Goal: Task Accomplishment & Management: Use online tool/utility

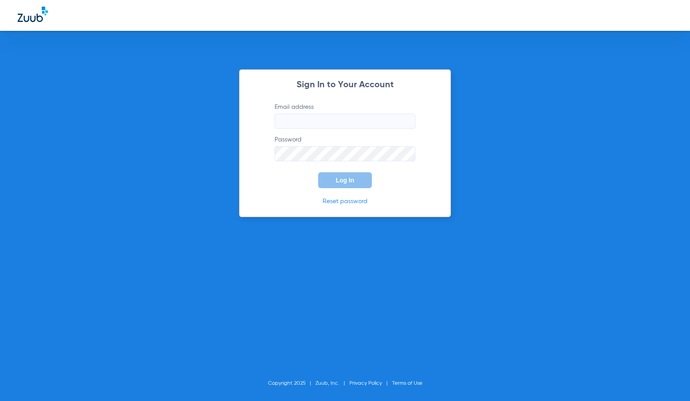
type input "[EMAIL_ADDRESS][DOMAIN_NAME]"
click at [351, 178] on span "Log In" at bounding box center [345, 180] width 18 height 7
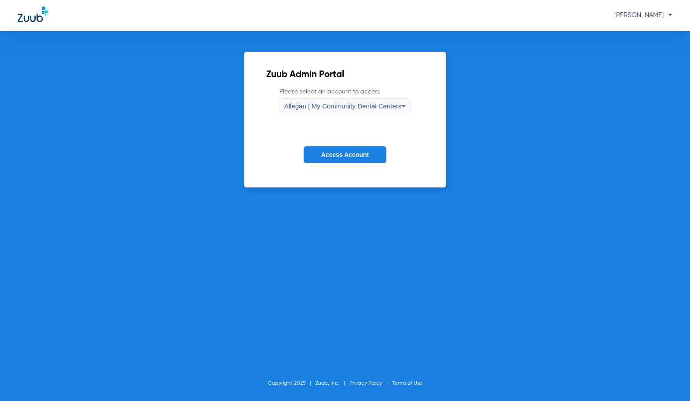
click at [360, 110] on div "Allegan | My Community Dental Centers" at bounding box center [343, 106] width 118 height 15
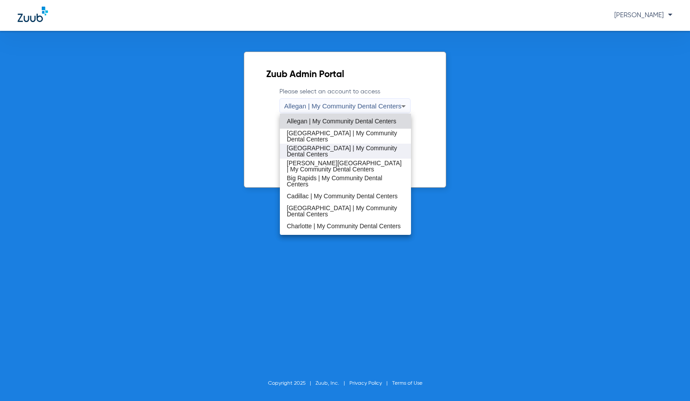
click at [339, 146] on span "[GEOGRAPHIC_DATA] | My Community Dental Centers" at bounding box center [346, 151] width 118 height 12
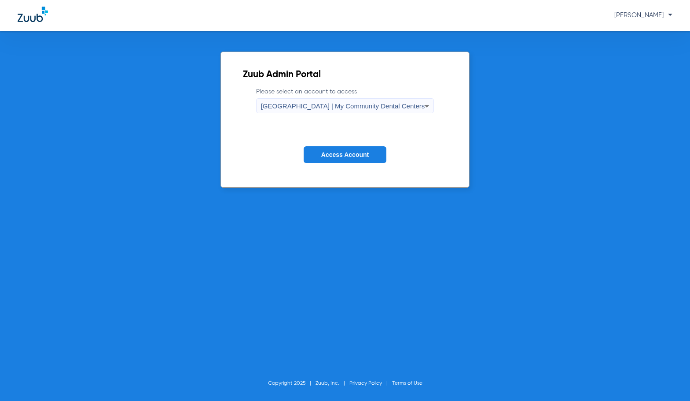
click at [339, 146] on button "Access Account" at bounding box center [345, 154] width 83 height 17
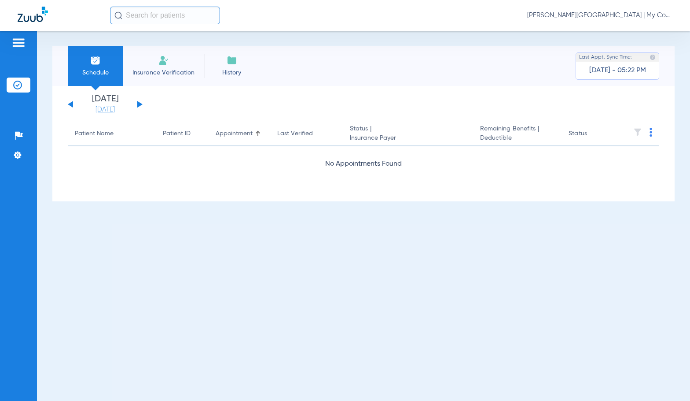
click at [104, 108] on link "[DATE]" at bounding box center [105, 109] width 53 height 9
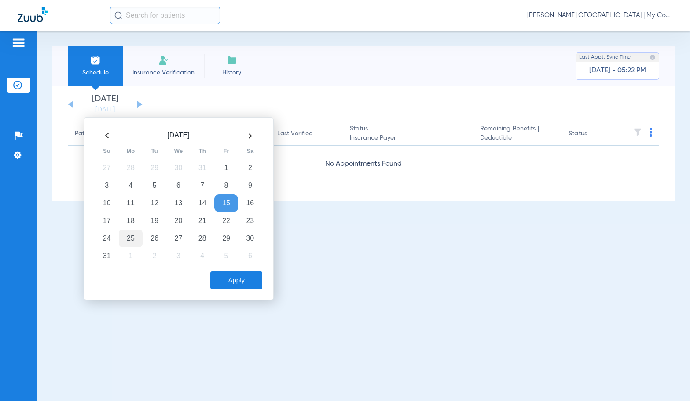
click at [132, 238] on td "25" at bounding box center [131, 238] width 24 height 18
click at [224, 277] on button "Apply" at bounding box center [236, 280] width 52 height 18
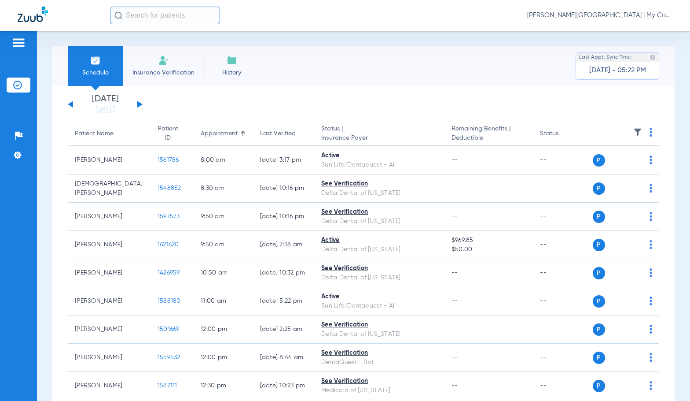
click at [650, 134] on img at bounding box center [651, 132] width 3 height 9
click at [631, 163] on button "Verify All" at bounding box center [612, 167] width 67 height 18
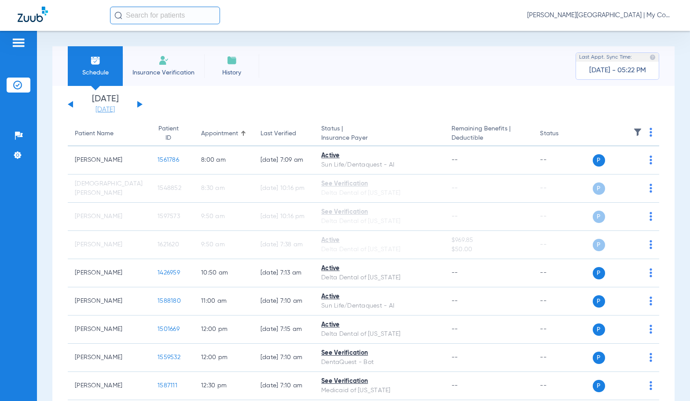
click at [105, 110] on link "[DATE]" at bounding box center [105, 109] width 53 height 9
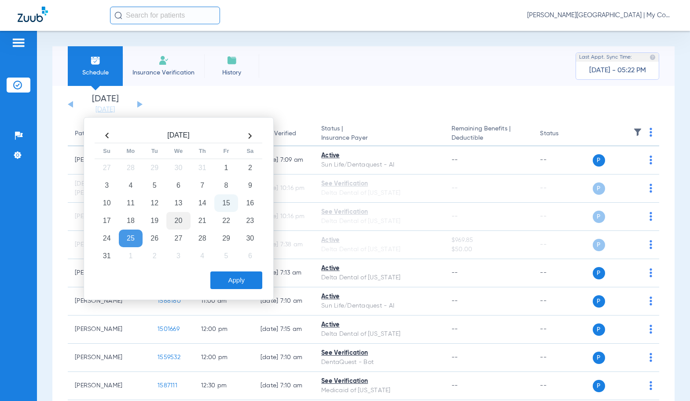
click at [181, 221] on td "20" at bounding box center [178, 221] width 24 height 18
click at [225, 281] on button "Apply" at bounding box center [236, 280] width 52 height 18
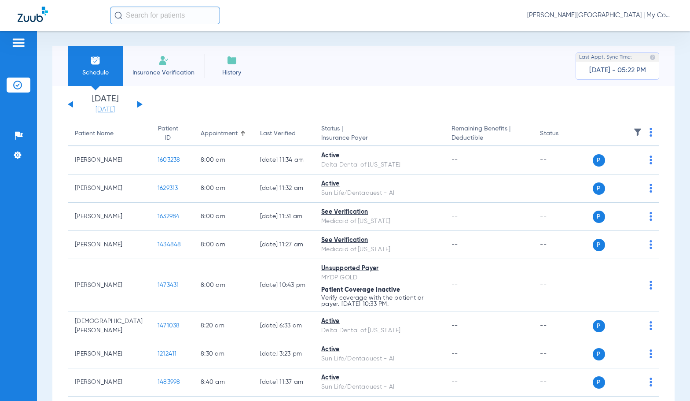
click at [116, 110] on link "[DATE]" at bounding box center [105, 109] width 53 height 9
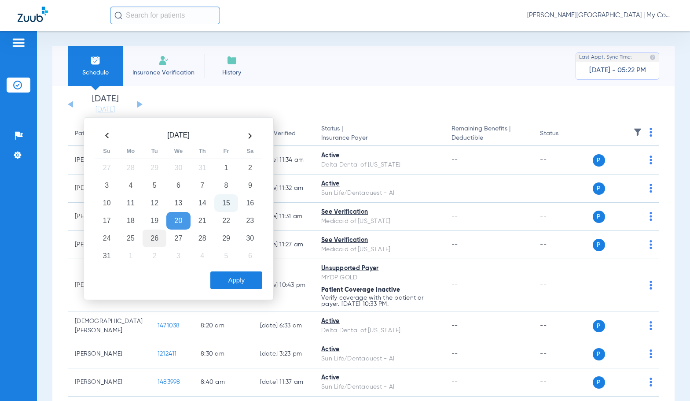
drag, startPoint x: 134, startPoint y: 238, endPoint x: 149, endPoint y: 245, distance: 16.3
click at [134, 238] on td "25" at bounding box center [131, 238] width 24 height 18
click at [230, 281] on button "Apply" at bounding box center [236, 280] width 52 height 18
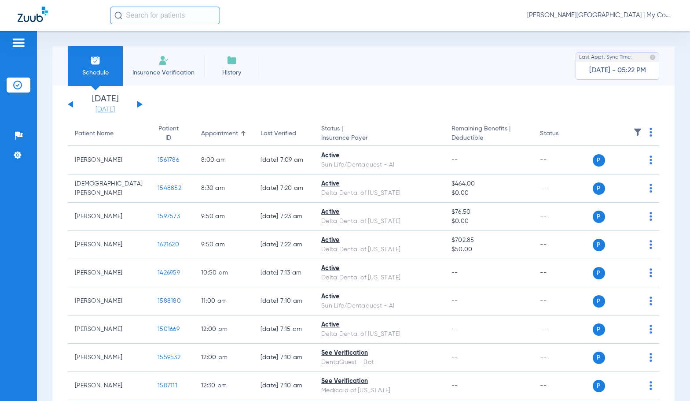
click at [98, 108] on link "[DATE]" at bounding box center [105, 109] width 53 height 9
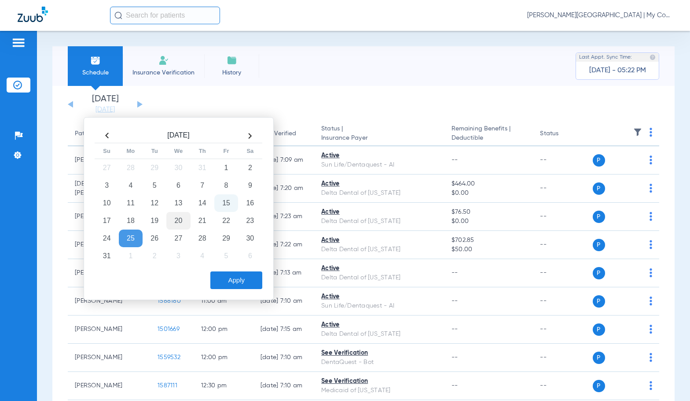
click at [177, 220] on td "20" at bounding box center [178, 221] width 24 height 18
click at [240, 285] on button "Apply" at bounding box center [236, 280] width 52 height 18
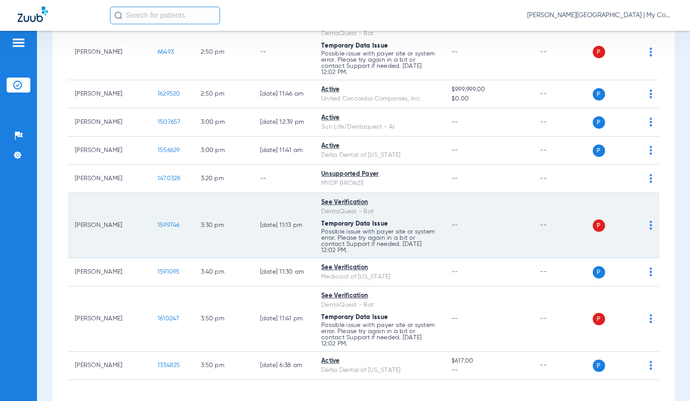
scroll to position [1318, 0]
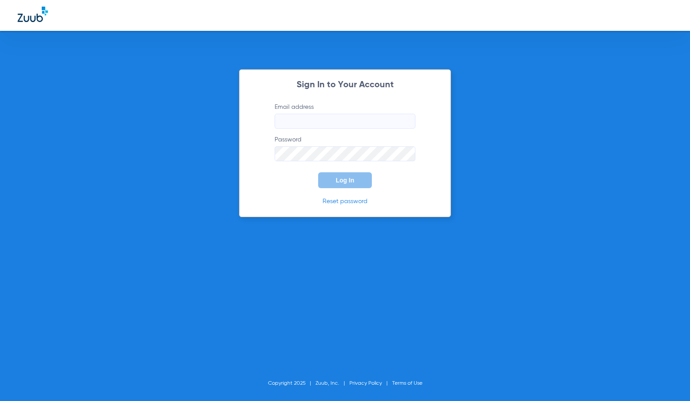
type input "[EMAIL_ADDRESS][DOMAIN_NAME]"
click at [361, 175] on button "Log In" at bounding box center [345, 180] width 54 height 16
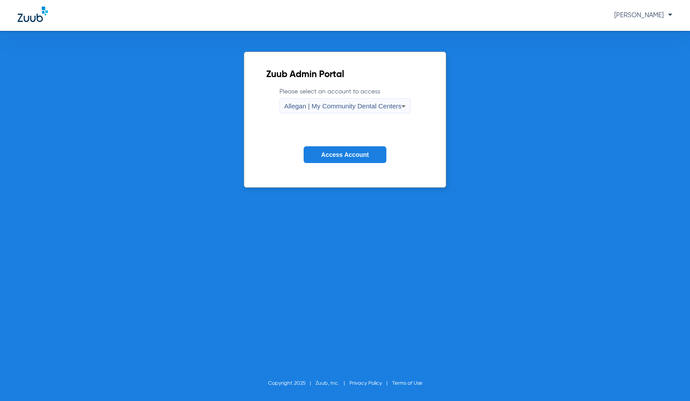
click at [349, 108] on span "Allegan | My Community Dental Centers" at bounding box center [343, 105] width 118 height 7
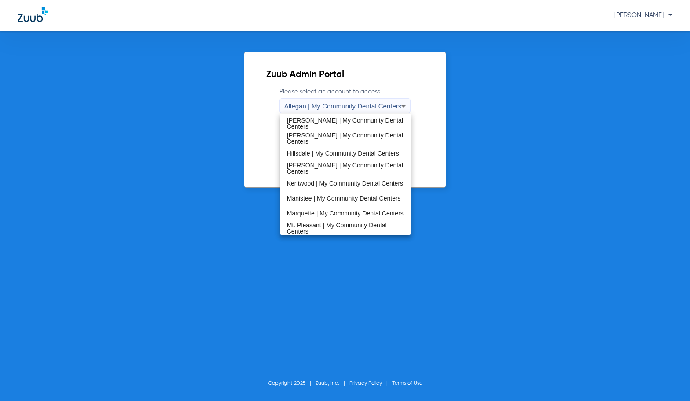
scroll to position [132, 0]
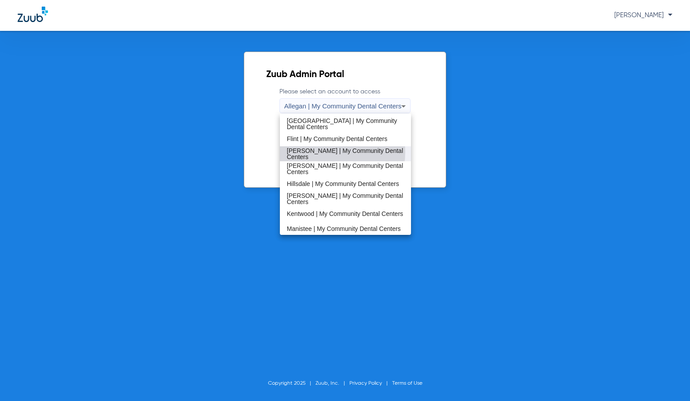
click at [330, 152] on span "[PERSON_NAME] | My Community Dental Centers" at bounding box center [346, 153] width 118 height 12
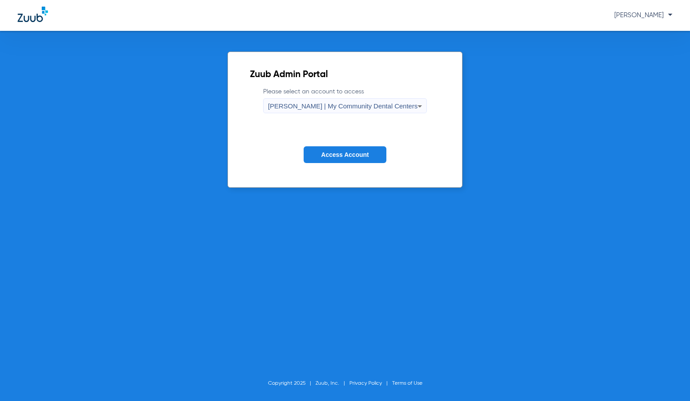
click at [333, 156] on span "Access Account" at bounding box center [345, 154] width 48 height 7
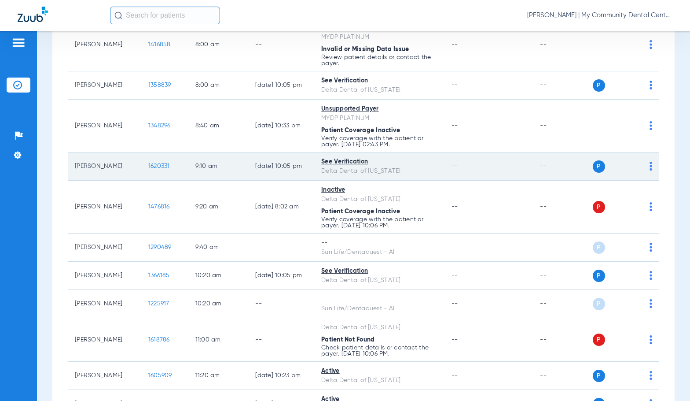
scroll to position [176, 0]
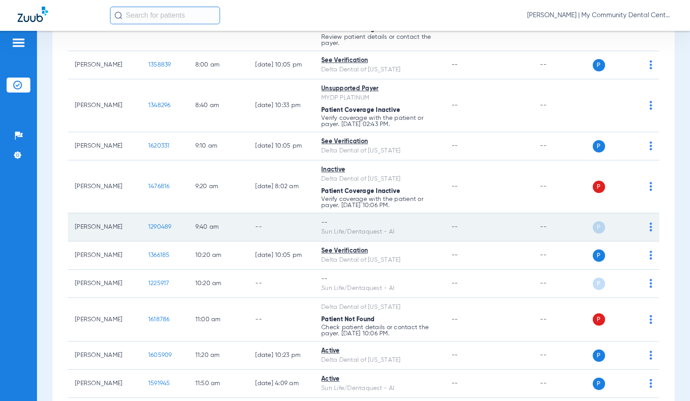
click at [650, 227] on img at bounding box center [651, 226] width 3 height 9
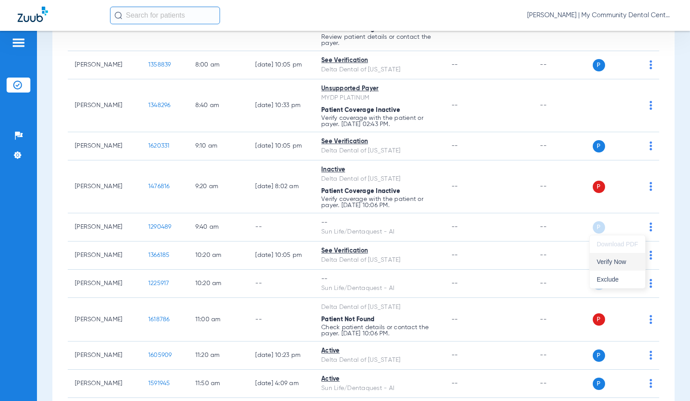
click at [623, 263] on span "Verify Now" at bounding box center [617, 261] width 41 height 6
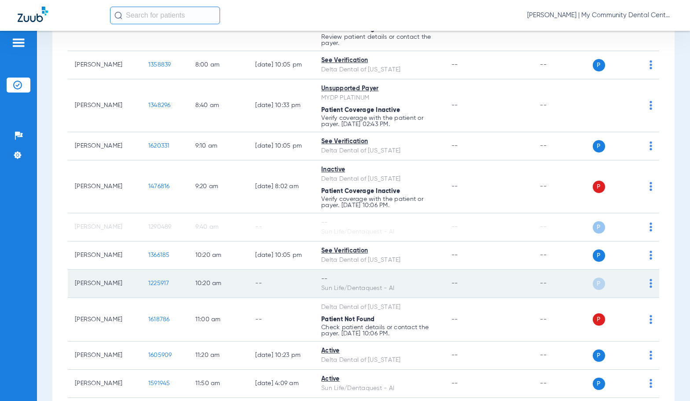
click at [646, 282] on td "P S" at bounding box center [626, 283] width 67 height 28
click at [650, 284] on img at bounding box center [651, 283] width 3 height 9
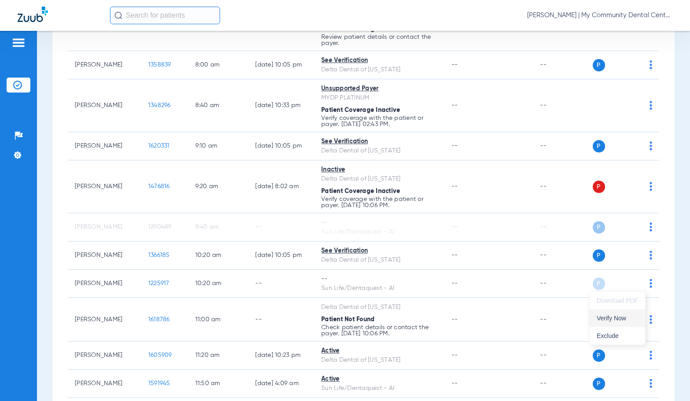
click at [619, 319] on span "Verify Now" at bounding box center [617, 318] width 41 height 6
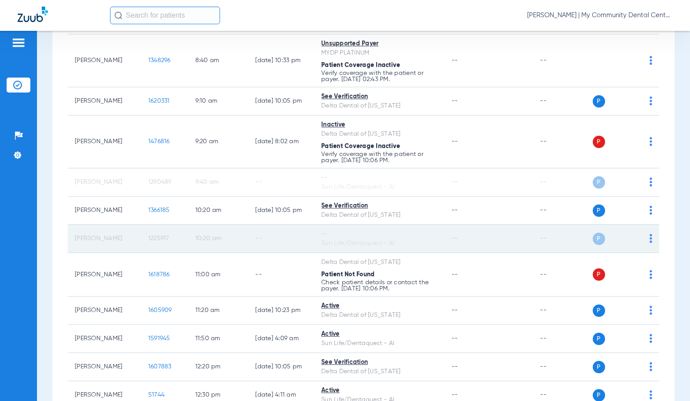
scroll to position [198, 0]
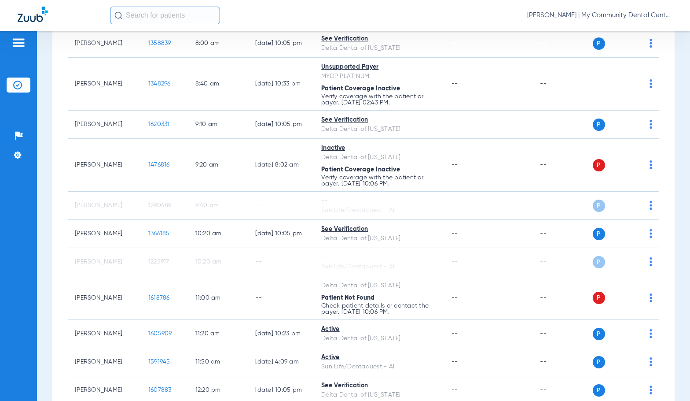
click at [368, 15] on div "Sadie Gibbs - Harrison | My Community Dental Centers" at bounding box center [391, 16] width 563 height 18
click at [48, 256] on div "Schedule Insurance Verification History Last Appt. Sync Time: Yesterday - 04:49…" at bounding box center [363, 216] width 653 height 370
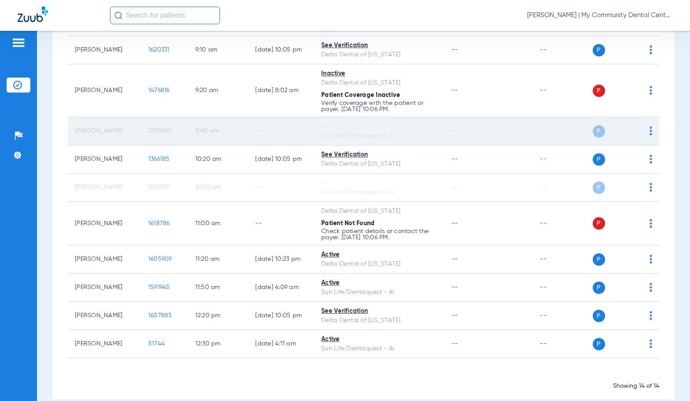
scroll to position [286, 0]
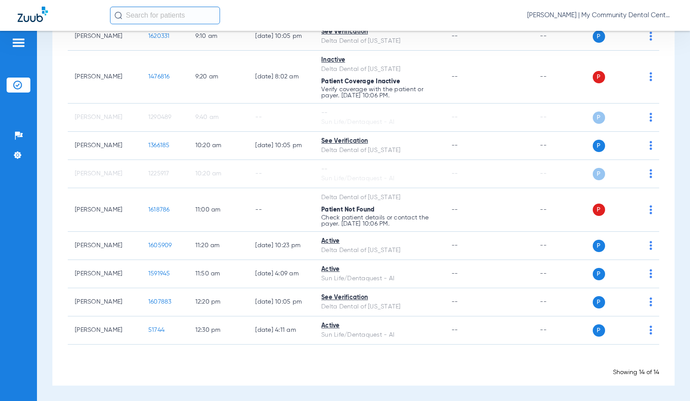
click at [366, 23] on div "Sadie Gibbs - Harrison | My Community Dental Centers" at bounding box center [391, 16] width 563 height 18
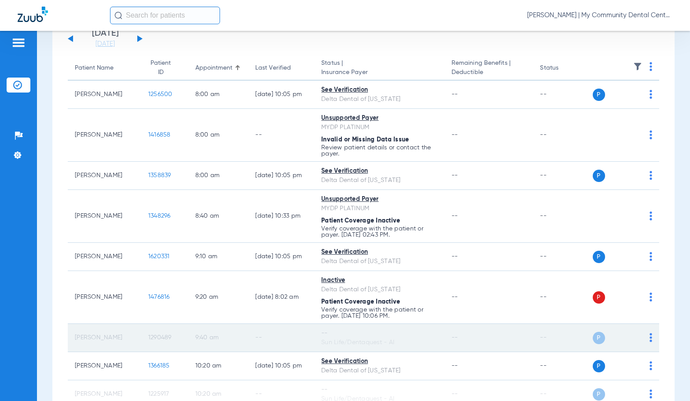
scroll to position [0, 0]
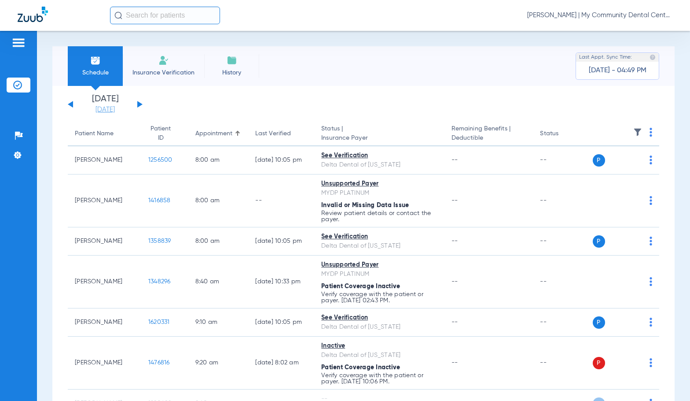
click at [96, 107] on link "[DATE]" at bounding box center [105, 109] width 53 height 9
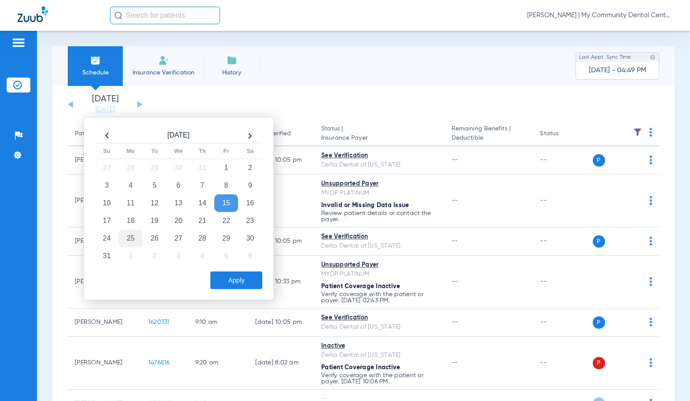
click at [130, 235] on td "25" at bounding box center [131, 238] width 24 height 18
click at [237, 280] on button "Apply" at bounding box center [236, 280] width 52 height 18
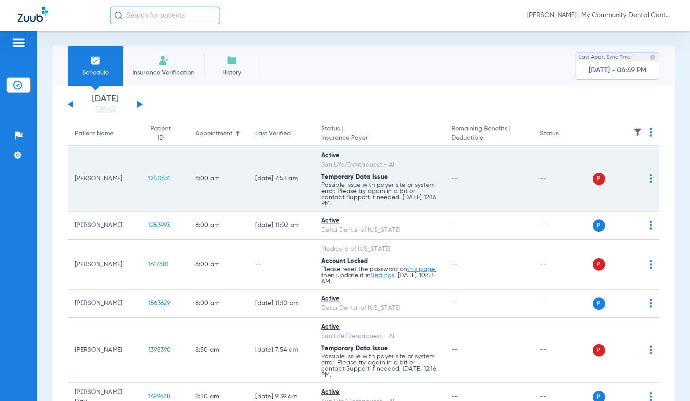
click at [650, 177] on img at bounding box center [651, 178] width 3 height 9
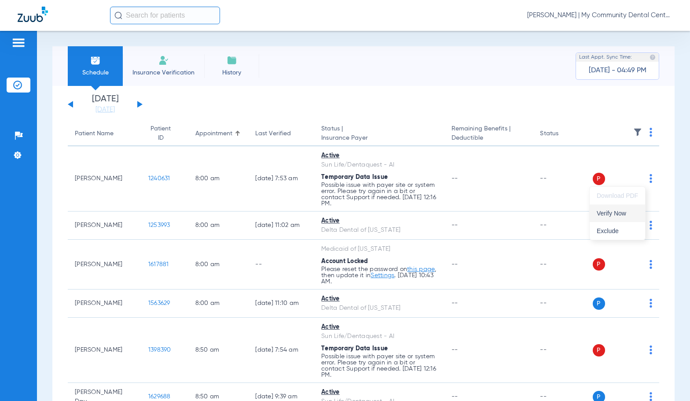
click at [612, 216] on span "Verify Now" at bounding box center [617, 213] width 41 height 6
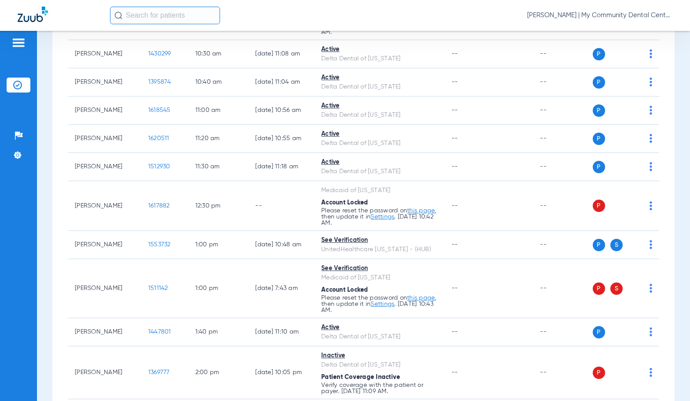
scroll to position [704, 0]
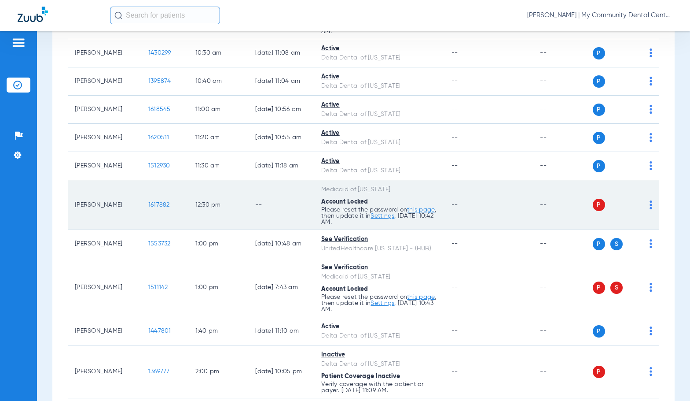
click at [650, 206] on img at bounding box center [651, 204] width 3 height 9
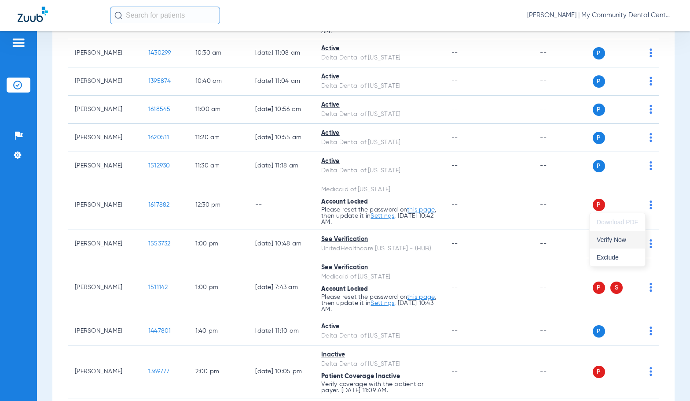
click at [614, 243] on button "Verify Now" at bounding box center [617, 240] width 55 height 18
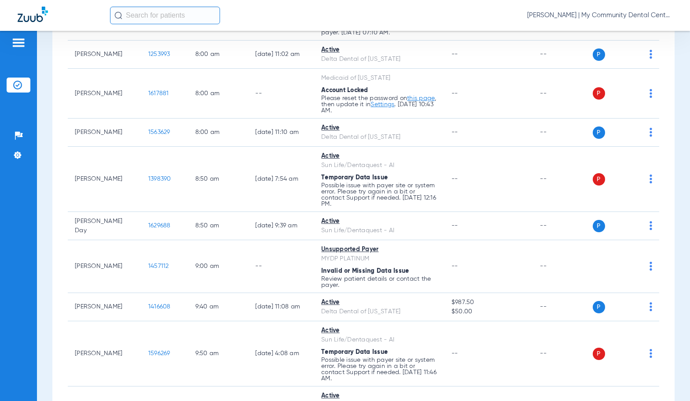
scroll to position [0, 0]
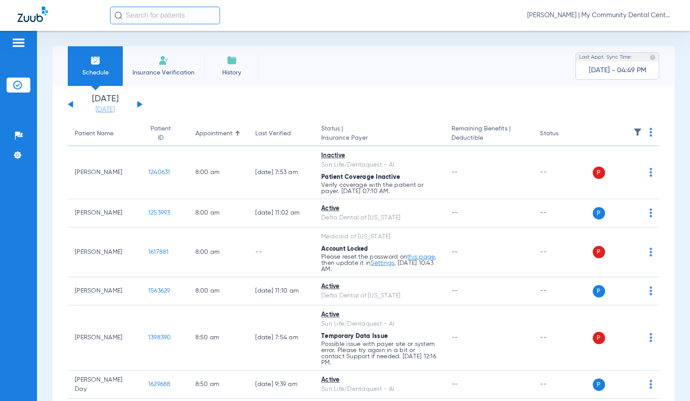
click at [109, 110] on link "[DATE]" at bounding box center [105, 109] width 53 height 9
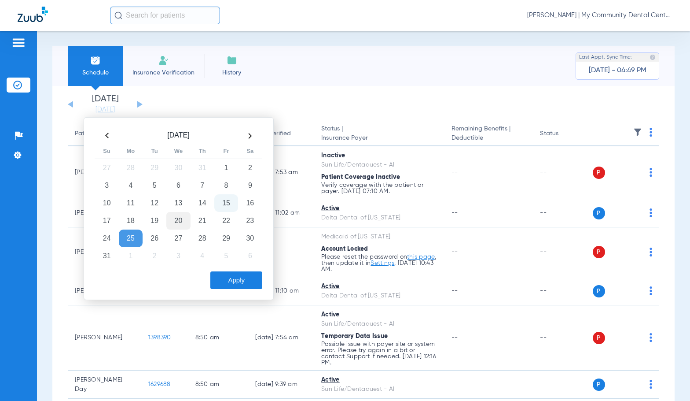
click at [175, 222] on td "20" at bounding box center [178, 221] width 24 height 18
click at [219, 277] on button "Apply" at bounding box center [236, 280] width 52 height 18
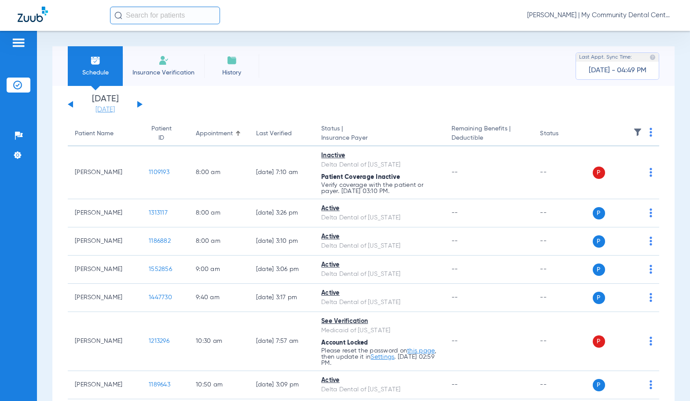
click at [98, 108] on link "[DATE]" at bounding box center [105, 109] width 53 height 9
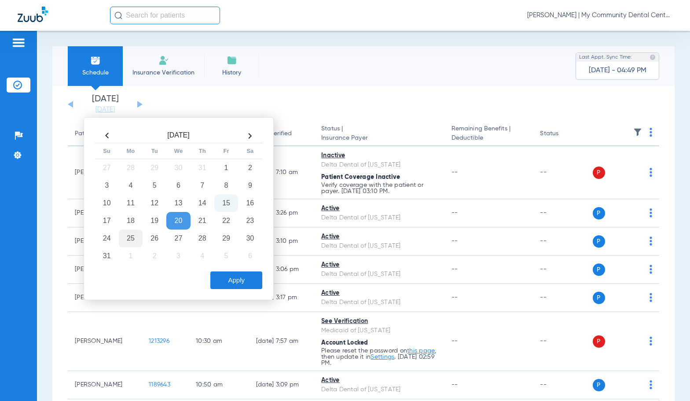
click at [134, 239] on td "25" at bounding box center [131, 238] width 24 height 18
drag, startPoint x: 230, startPoint y: 281, endPoint x: 232, endPoint y: 155, distance: 125.5
click at [229, 278] on button "Apply" at bounding box center [236, 280] width 52 height 18
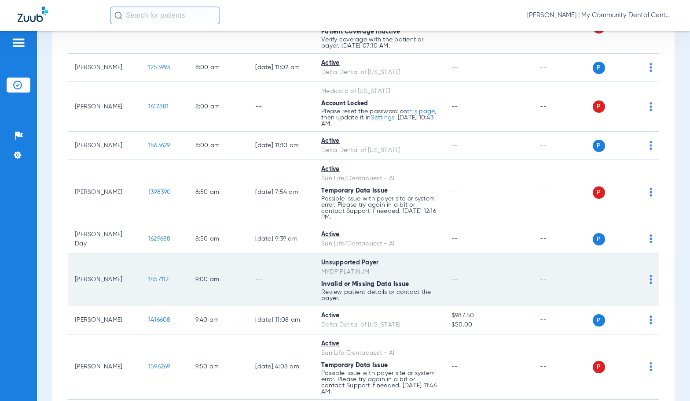
scroll to position [26, 0]
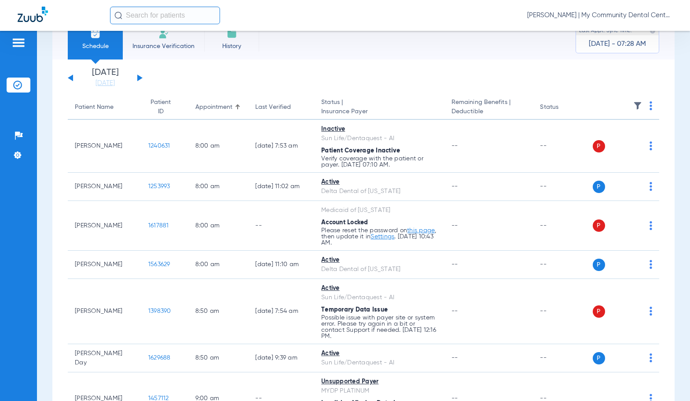
drag, startPoint x: 111, startPoint y: 84, endPoint x: 129, endPoint y: 98, distance: 23.2
click at [111, 84] on link "[DATE]" at bounding box center [105, 83] width 53 height 9
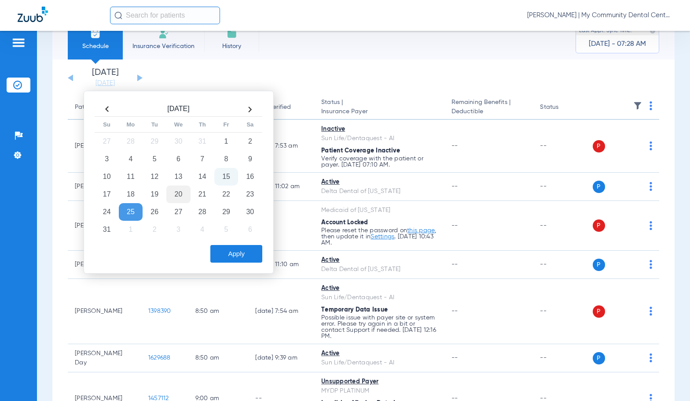
click at [175, 194] on td "20" at bounding box center [178, 194] width 24 height 18
click at [234, 254] on button "Apply" at bounding box center [236, 254] width 52 height 18
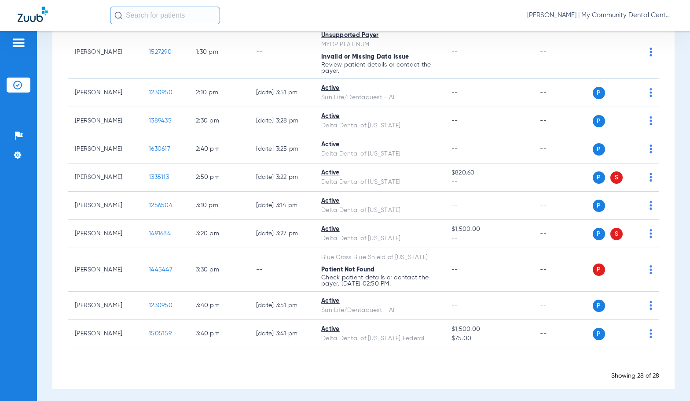
scroll to position [791, 0]
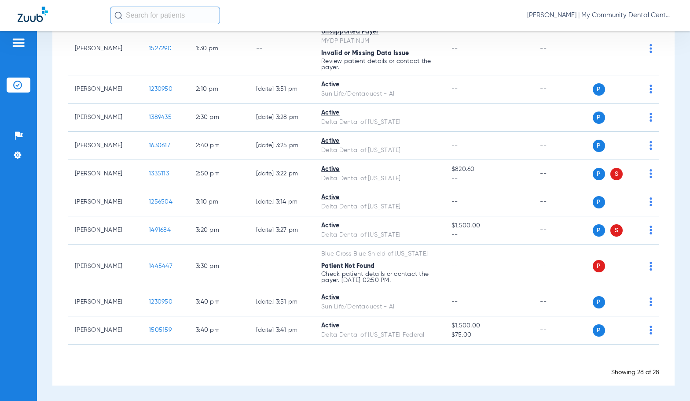
click at [616, 16] on span "Sadie Gibbs - Harrison | My Community Dental Centers" at bounding box center [599, 15] width 145 height 9
click at [633, 24] on button "Account Selection" at bounding box center [639, 31] width 63 height 18
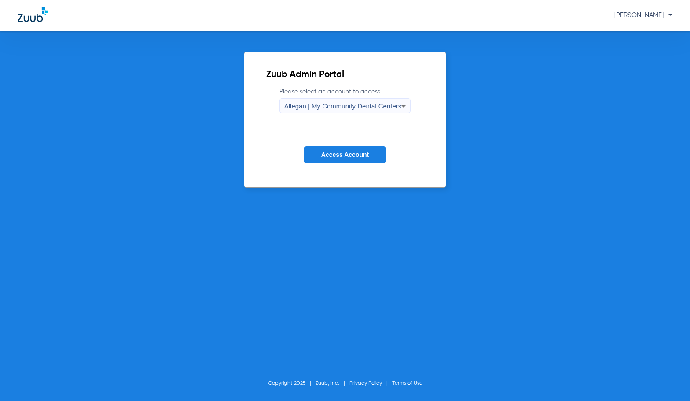
click at [296, 99] on div "Allegan | My Community Dental Centers" at bounding box center [343, 106] width 118 height 15
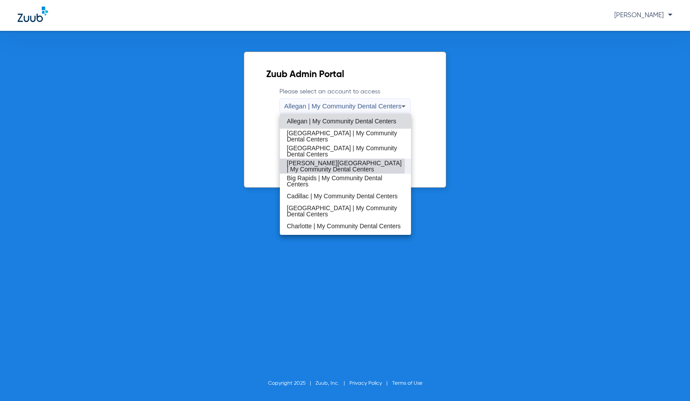
click at [295, 165] on span "[PERSON_NAME][GEOGRAPHIC_DATA] | My Community Dental Centers" at bounding box center [346, 166] width 118 height 12
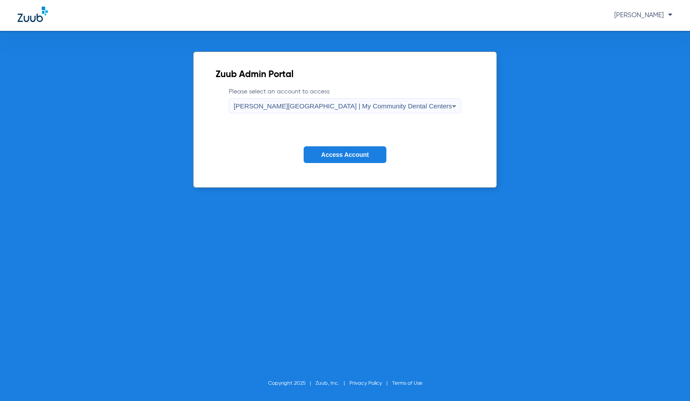
click at [327, 148] on button "Access Account" at bounding box center [345, 154] width 83 height 17
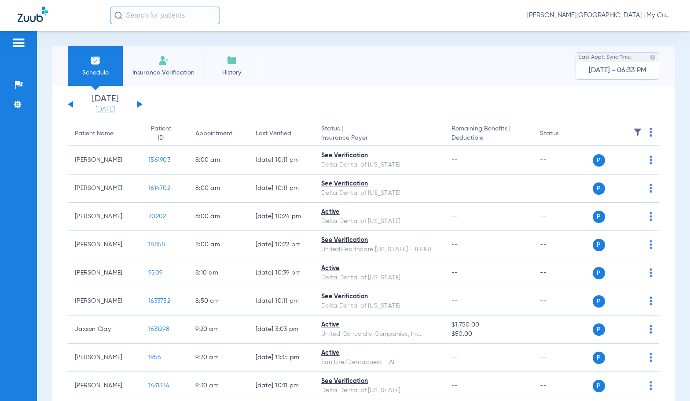
click at [97, 111] on link "[DATE]" at bounding box center [105, 109] width 53 height 9
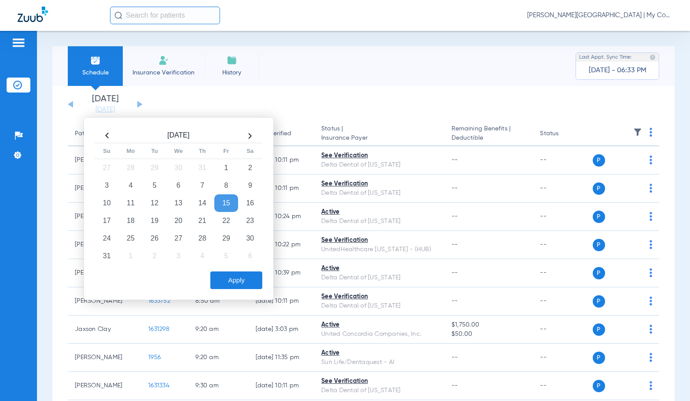
drag, startPoint x: 177, startPoint y: 221, endPoint x: 208, endPoint y: 276, distance: 63.2
click at [178, 221] on td "20" at bounding box center [178, 221] width 24 height 18
click at [228, 280] on button "Apply" at bounding box center [236, 280] width 52 height 18
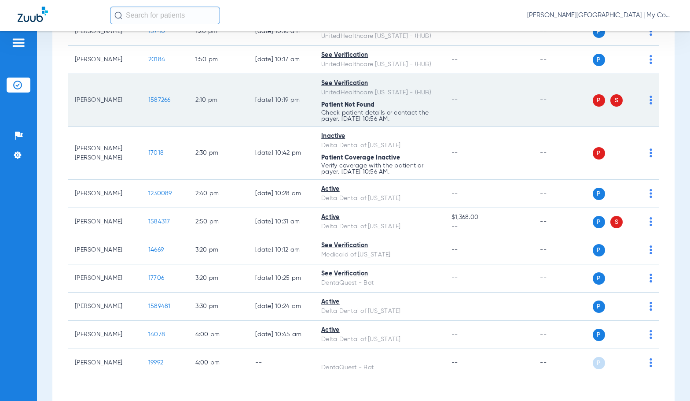
scroll to position [812, 0]
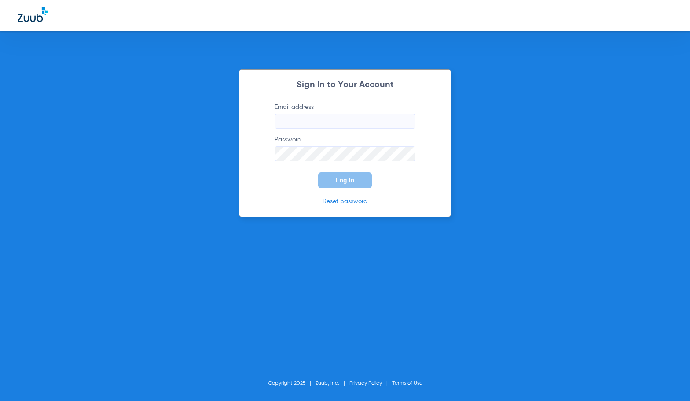
type input "[EMAIL_ADDRESS][DOMAIN_NAME]"
click at [330, 177] on button "Log In" at bounding box center [345, 180] width 54 height 16
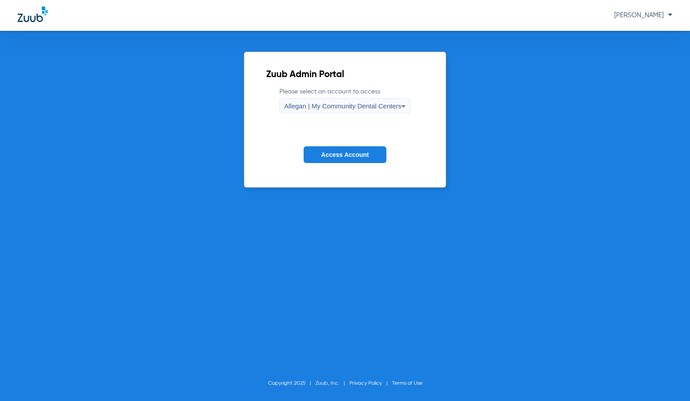
click at [323, 110] on div "Allegan | My Community Dental Centers" at bounding box center [343, 106] width 118 height 15
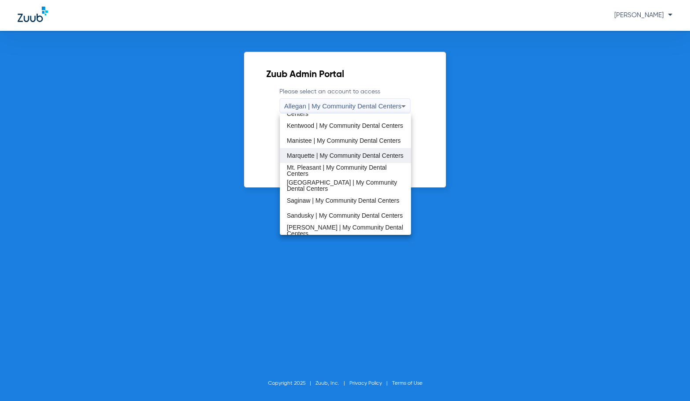
scroll to position [176, 0]
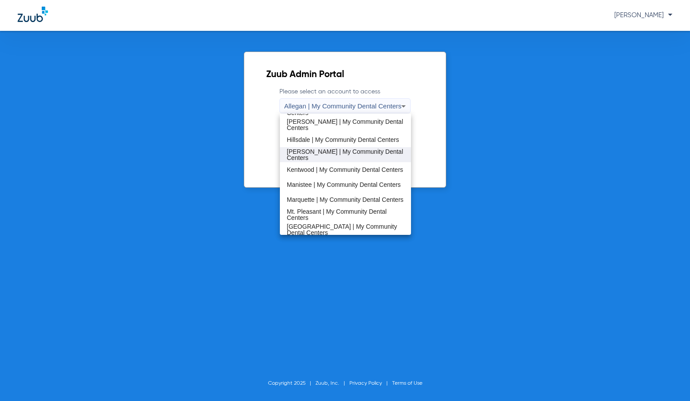
click at [320, 152] on span "[PERSON_NAME] | My Community Dental Centers" at bounding box center [346, 154] width 118 height 12
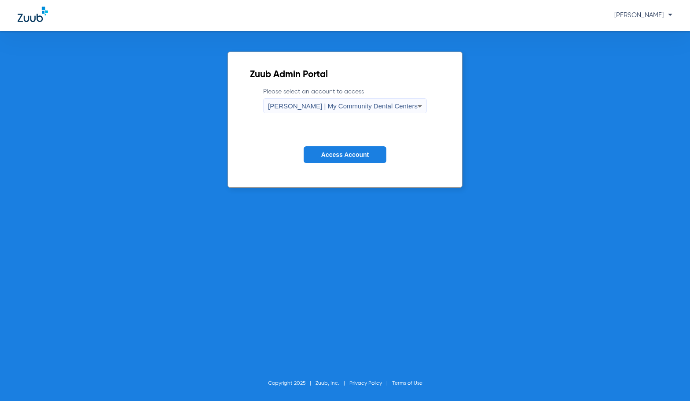
click at [330, 155] on span "Access Account" at bounding box center [345, 154] width 48 height 7
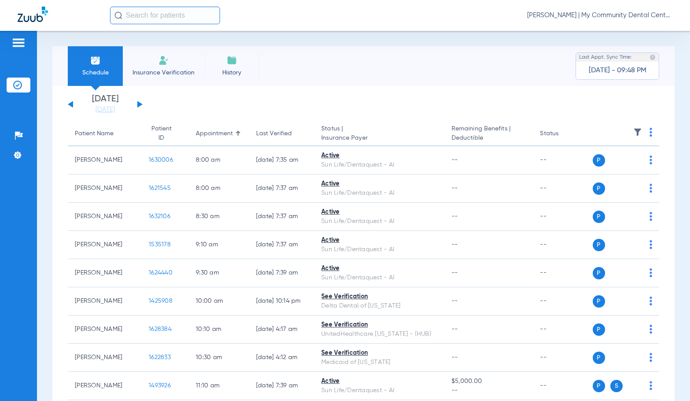
click at [382, 98] on app-single-date-navigator "[DATE] [DATE] [DATE] [DATE] [DATE] [DATE] [DATE] [DATE] [DATE] [DATE] [DATE] [D…" at bounding box center [364, 104] width 592 height 19
click at [116, 107] on link "[DATE]" at bounding box center [105, 109] width 53 height 9
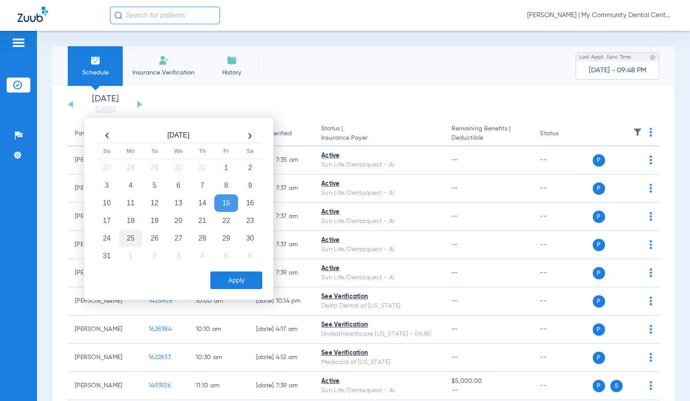
click at [134, 240] on td "25" at bounding box center [131, 238] width 24 height 18
click at [233, 283] on button "Apply" at bounding box center [236, 280] width 52 height 18
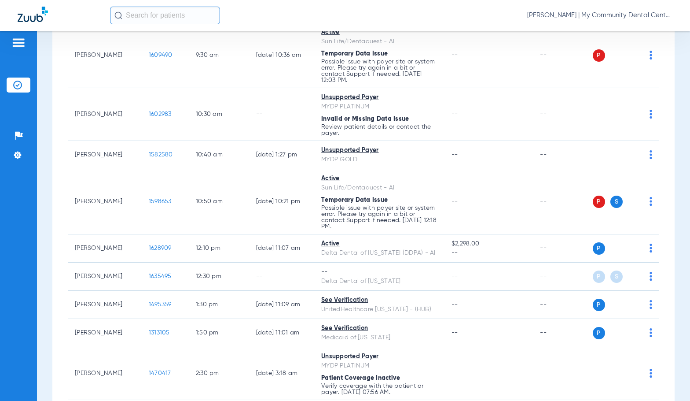
scroll to position [308, 0]
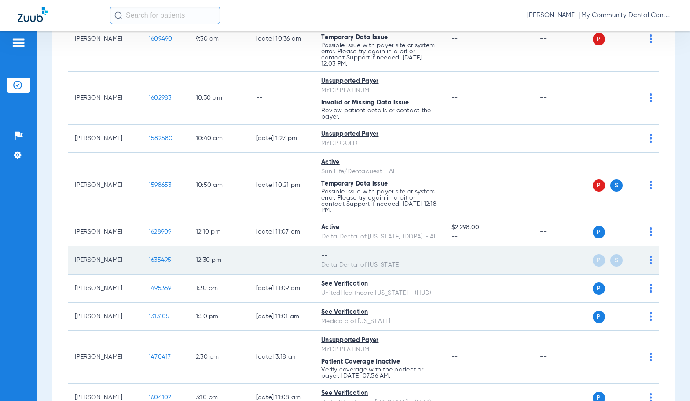
click at [650, 260] on img at bounding box center [651, 259] width 3 height 9
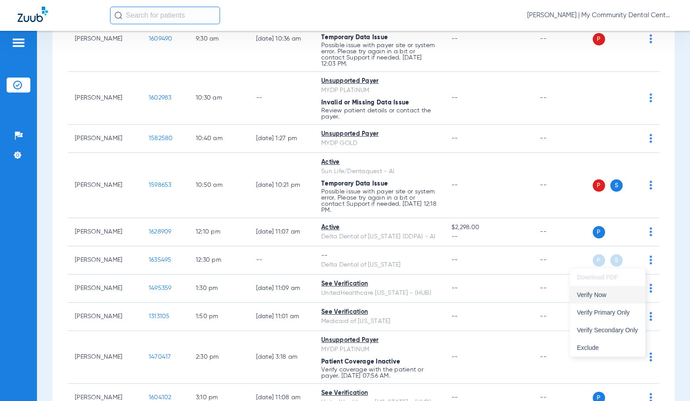
click at [625, 293] on span "Verify Now" at bounding box center [607, 294] width 61 height 6
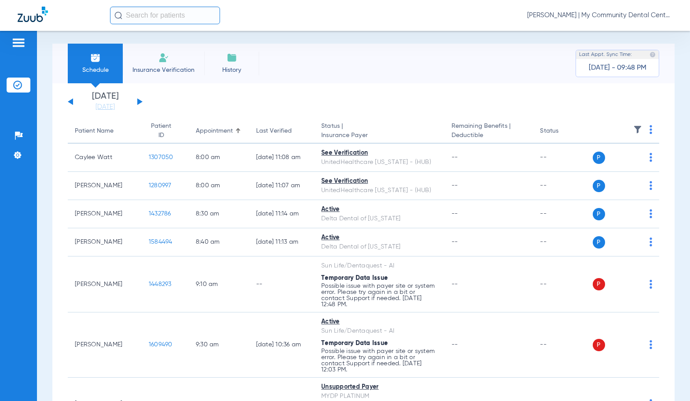
scroll to position [0, 0]
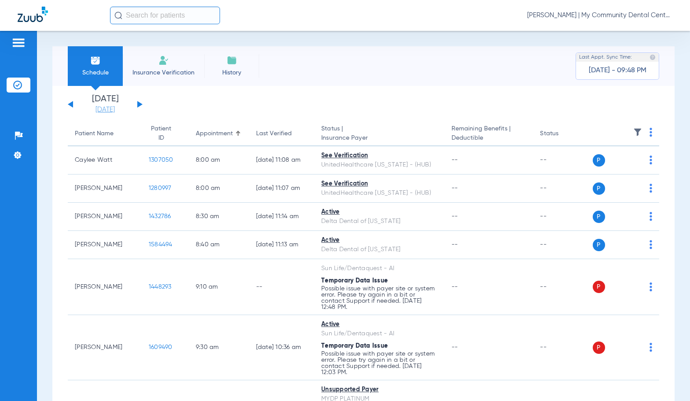
click at [100, 109] on link "[DATE]" at bounding box center [105, 109] width 53 height 9
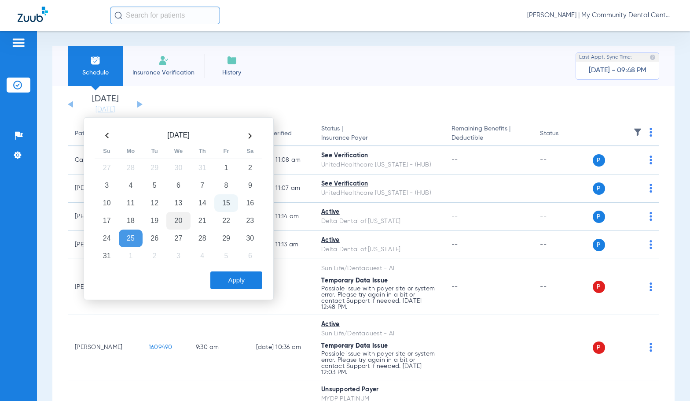
click at [178, 221] on td "20" at bounding box center [178, 221] width 24 height 18
click at [232, 276] on button "Apply" at bounding box center [236, 280] width 52 height 18
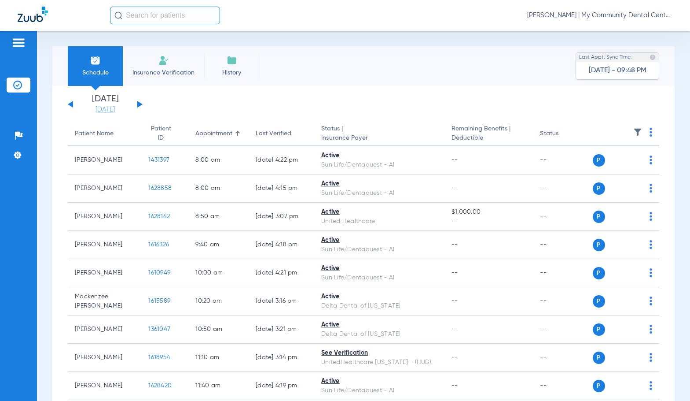
click at [92, 108] on link "[DATE]" at bounding box center [105, 109] width 53 height 9
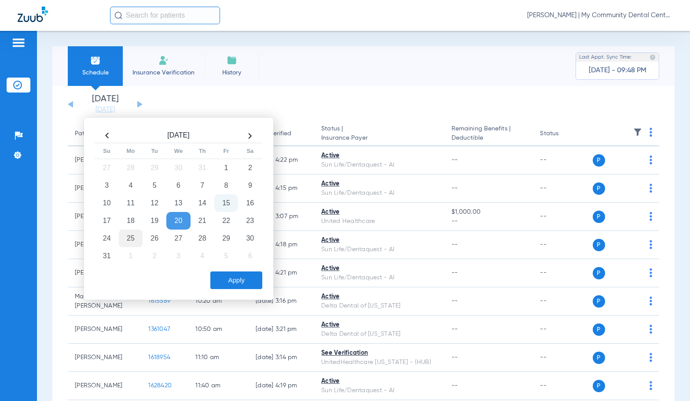
click at [127, 237] on td "25" at bounding box center [131, 238] width 24 height 18
drag, startPoint x: 229, startPoint y: 284, endPoint x: 254, endPoint y: 206, distance: 81.0
click at [229, 281] on button "Apply" at bounding box center [236, 280] width 52 height 18
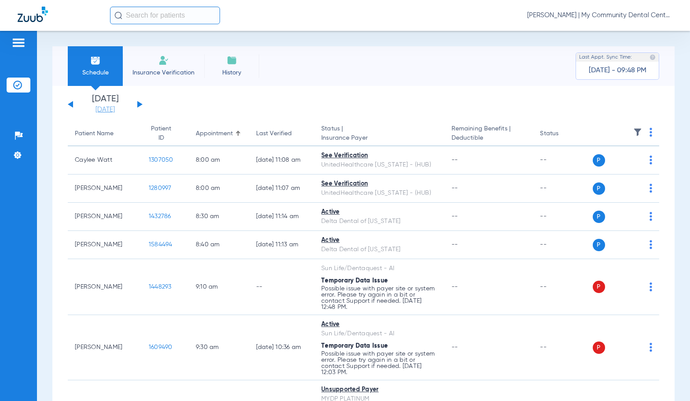
click at [101, 110] on link "[DATE]" at bounding box center [105, 109] width 53 height 9
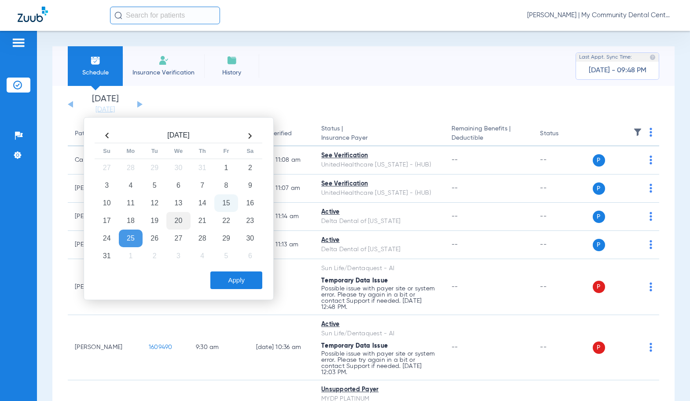
drag, startPoint x: 177, startPoint y: 224, endPoint x: 183, endPoint y: 229, distance: 7.2
click at [177, 224] on td "20" at bounding box center [178, 221] width 24 height 18
drag, startPoint x: 240, startPoint y: 278, endPoint x: 238, endPoint y: 201, distance: 77.1
click at [240, 278] on button "Apply" at bounding box center [236, 280] width 52 height 18
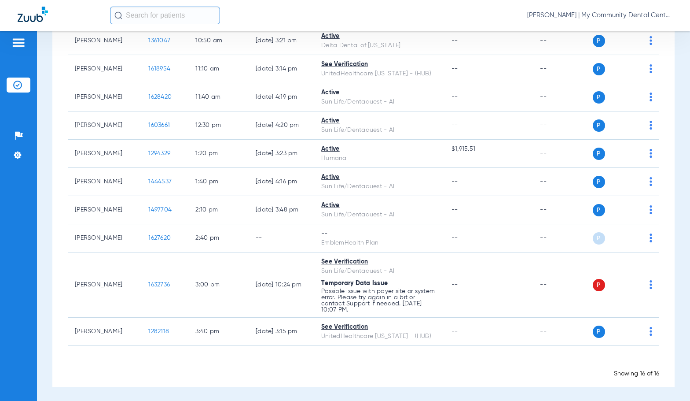
scroll to position [290, 0]
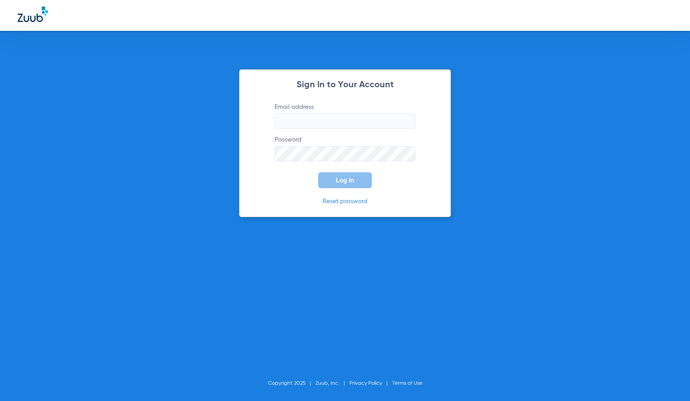
type input "[EMAIL_ADDRESS][DOMAIN_NAME]"
click at [339, 181] on span "Log In" at bounding box center [345, 180] width 18 height 7
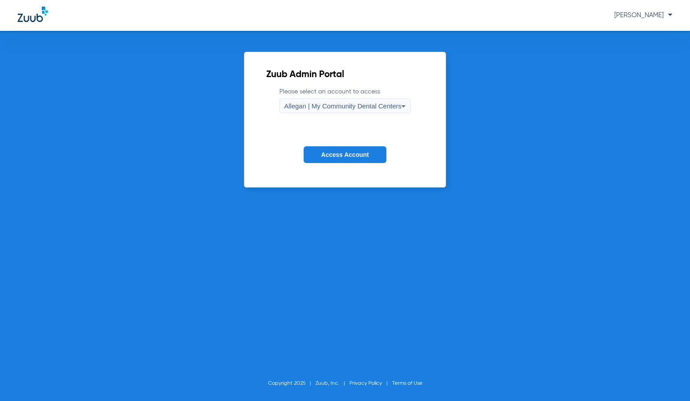
click at [321, 105] on span "Allegan | My Community Dental Centers" at bounding box center [343, 105] width 118 height 7
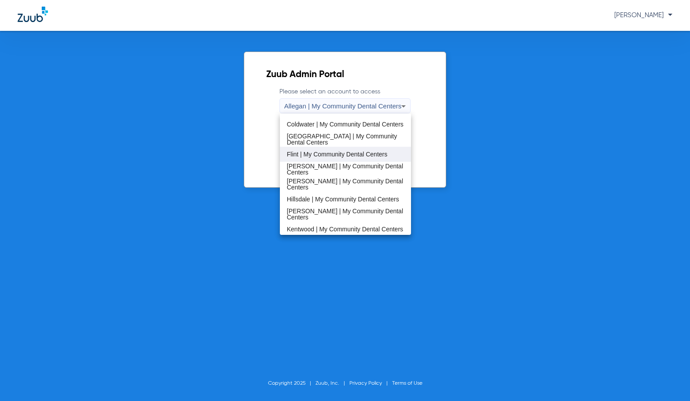
scroll to position [132, 0]
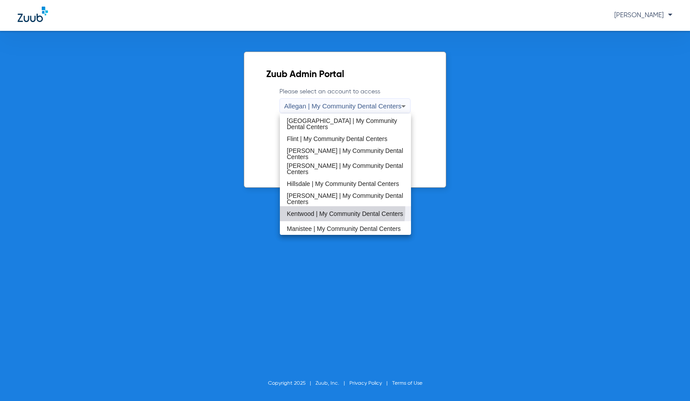
click at [311, 210] on span "Kentwood | My Community Dental Centers" at bounding box center [345, 213] width 116 height 6
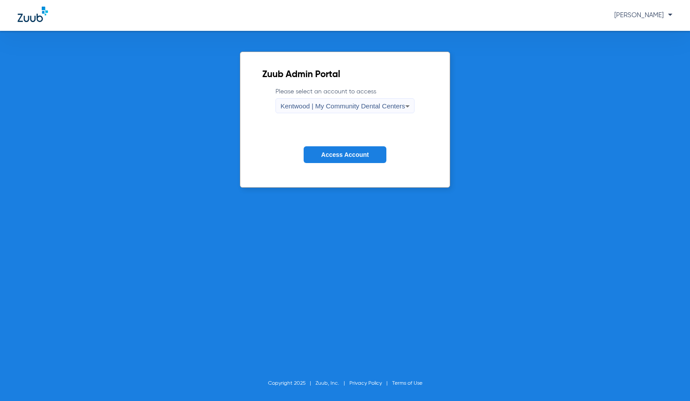
click at [348, 151] on span "Access Account" at bounding box center [345, 154] width 48 height 7
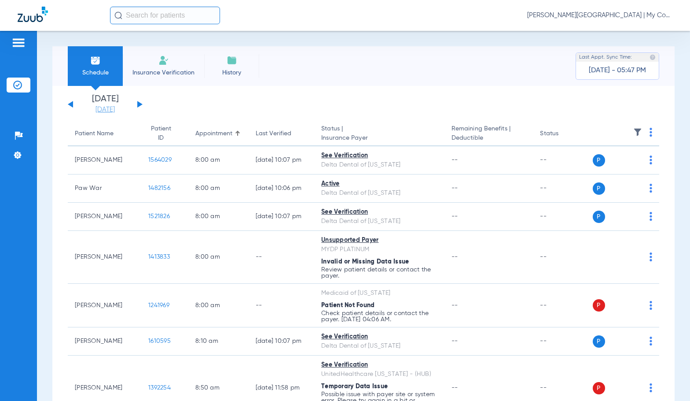
click at [101, 111] on link "[DATE]" at bounding box center [105, 109] width 53 height 9
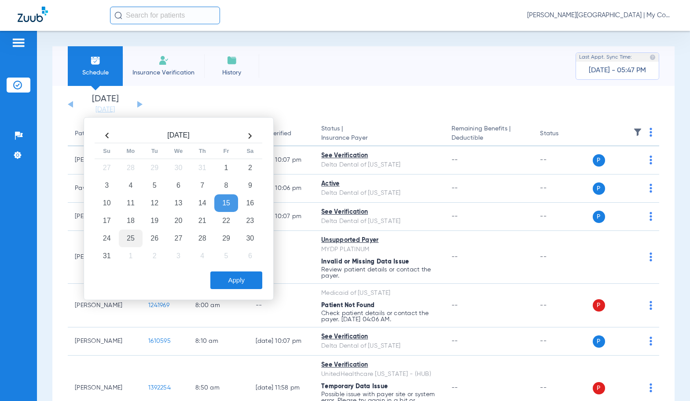
click at [132, 240] on td "25" at bounding box center [131, 238] width 24 height 18
click at [229, 281] on button "Apply" at bounding box center [236, 280] width 52 height 18
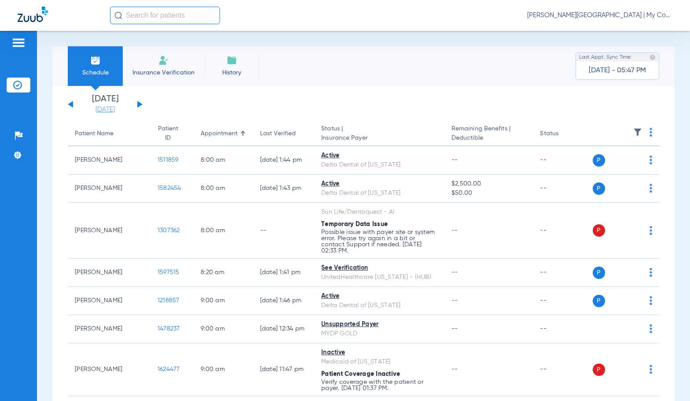
click at [94, 110] on link "[DATE]" at bounding box center [105, 109] width 53 height 9
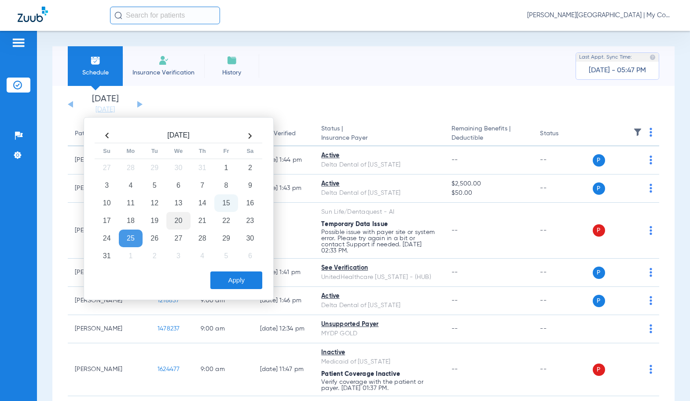
click at [177, 219] on td "20" at bounding box center [178, 221] width 24 height 18
click at [226, 280] on button "Apply" at bounding box center [236, 280] width 52 height 18
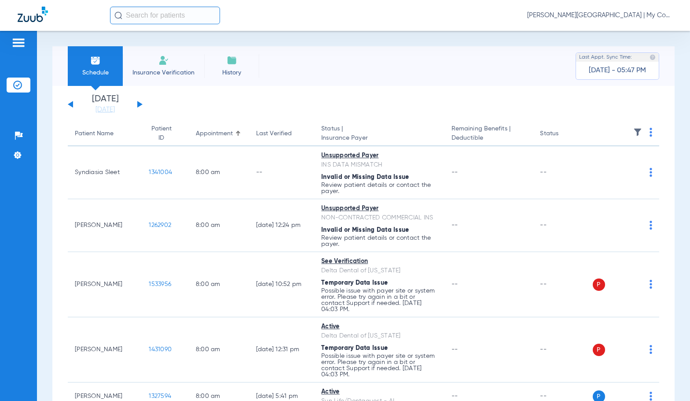
click at [650, 133] on img at bounding box center [651, 132] width 3 height 9
click at [615, 169] on span "Verify All" at bounding box center [610, 167] width 55 height 6
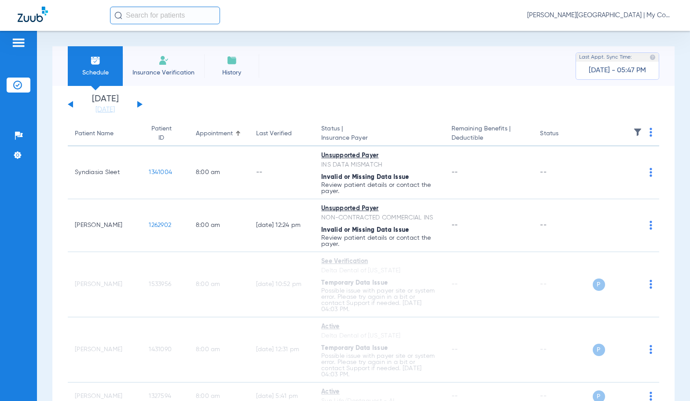
drag, startPoint x: 112, startPoint y: 108, endPoint x: 170, endPoint y: 194, distance: 103.4
click at [112, 108] on link "[DATE]" at bounding box center [105, 109] width 53 height 9
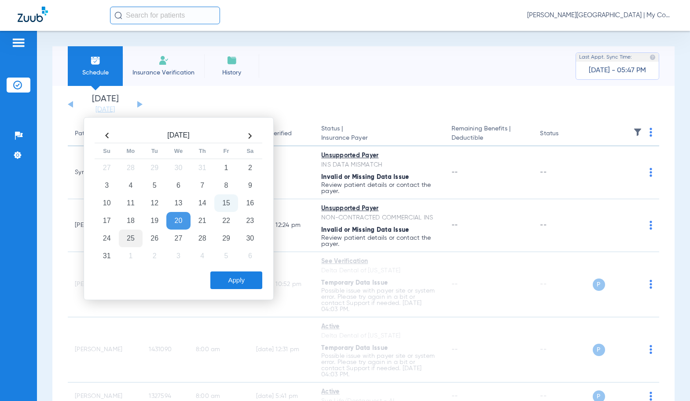
click at [133, 238] on td "25" at bounding box center [131, 238] width 24 height 18
click at [229, 278] on button "Apply" at bounding box center [236, 280] width 52 height 18
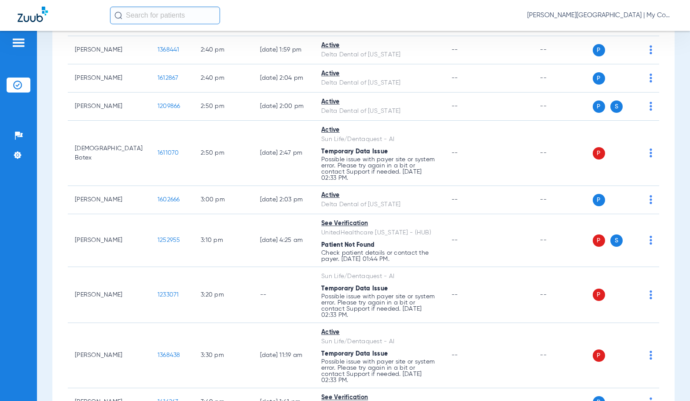
scroll to position [1365, 0]
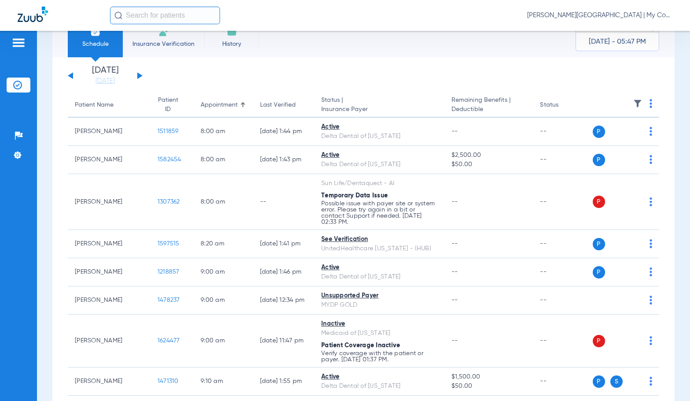
scroll to position [0, 0]
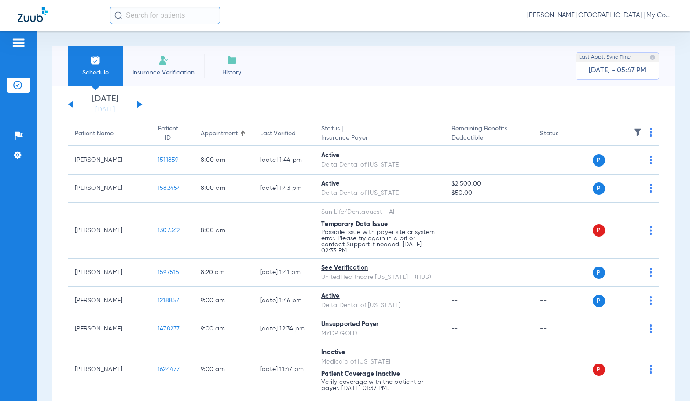
drag, startPoint x: 90, startPoint y: 106, endPoint x: 129, endPoint y: 130, distance: 45.9
click at [90, 106] on link "[DATE]" at bounding box center [105, 109] width 53 height 9
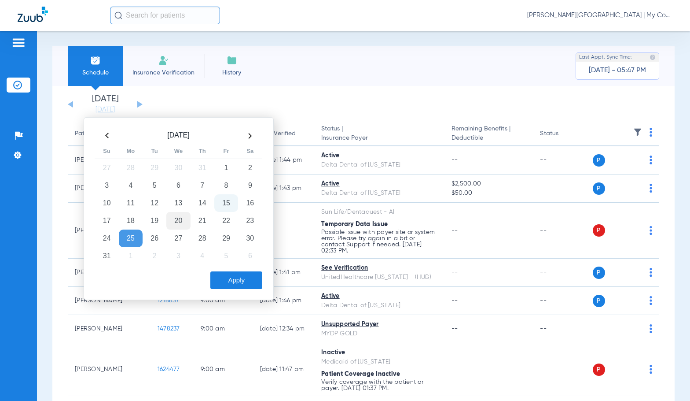
click at [183, 223] on td "20" at bounding box center [178, 221] width 24 height 18
drag, startPoint x: 232, startPoint y: 280, endPoint x: 273, endPoint y: 70, distance: 214.1
click at [232, 279] on button "Apply" at bounding box center [236, 280] width 52 height 18
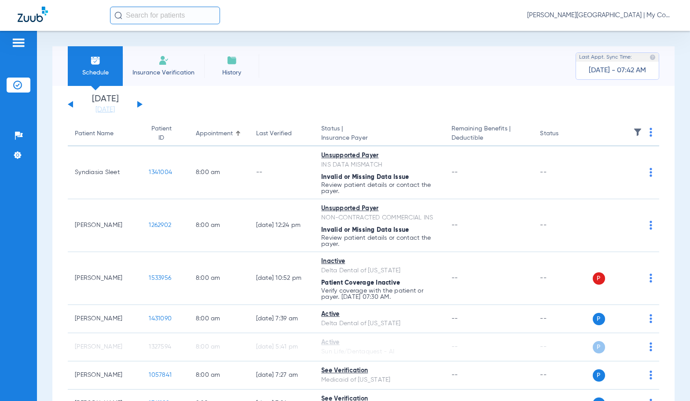
click at [139, 104] on button at bounding box center [139, 104] width 5 height 7
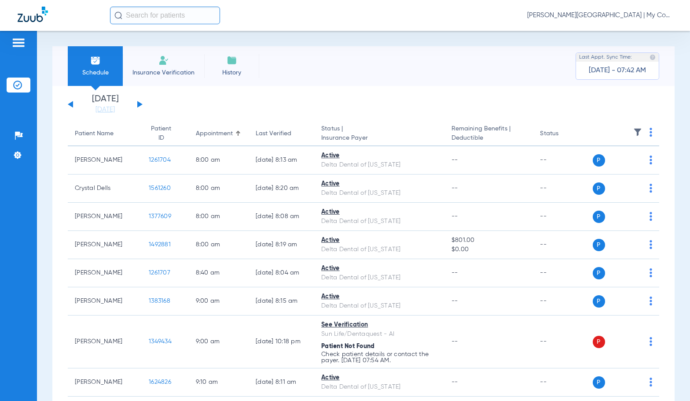
click at [71, 103] on button at bounding box center [70, 104] width 5 height 7
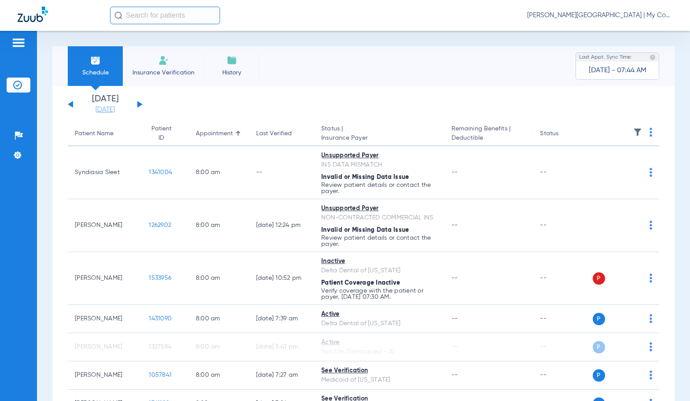
click at [89, 107] on link "[DATE]" at bounding box center [105, 109] width 53 height 9
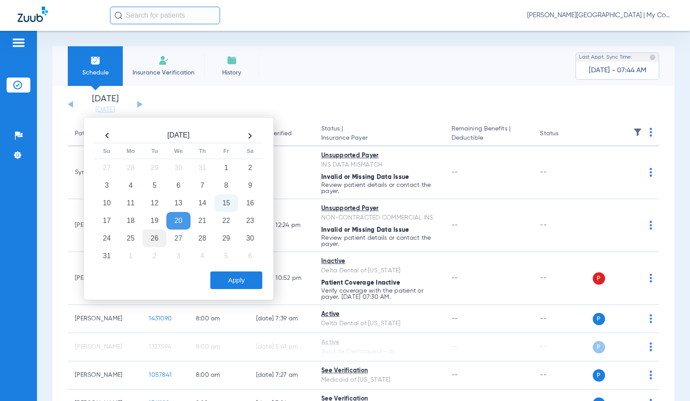
click at [145, 243] on td "26" at bounding box center [155, 238] width 24 height 18
click at [230, 288] on button "Apply" at bounding box center [236, 280] width 52 height 18
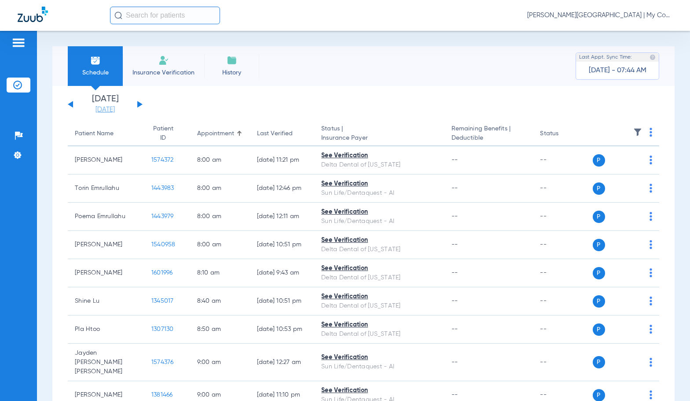
click at [97, 110] on link "[DATE]" at bounding box center [105, 109] width 53 height 9
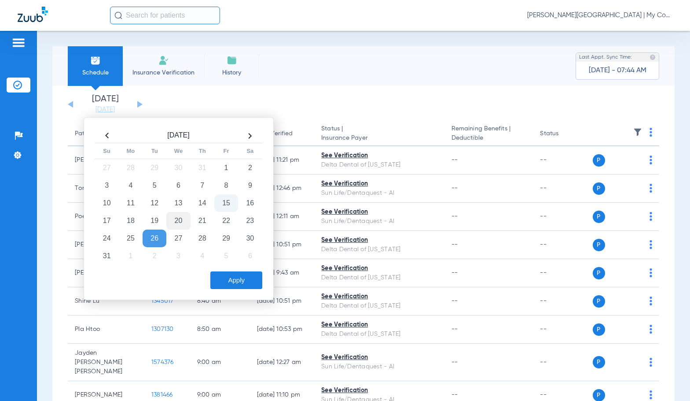
click at [181, 219] on td "20" at bounding box center [178, 221] width 24 height 18
click at [232, 280] on button "Apply" at bounding box center [236, 280] width 52 height 18
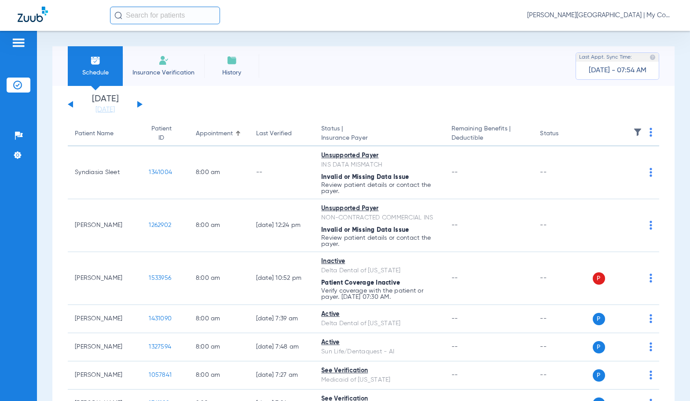
click at [139, 105] on button at bounding box center [139, 104] width 5 height 7
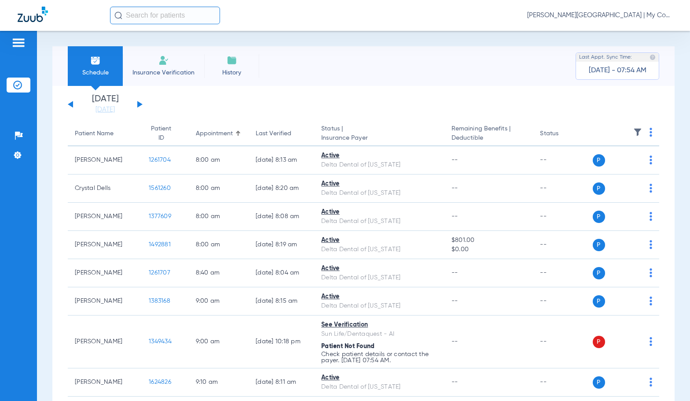
click at [71, 104] on button at bounding box center [70, 104] width 5 height 7
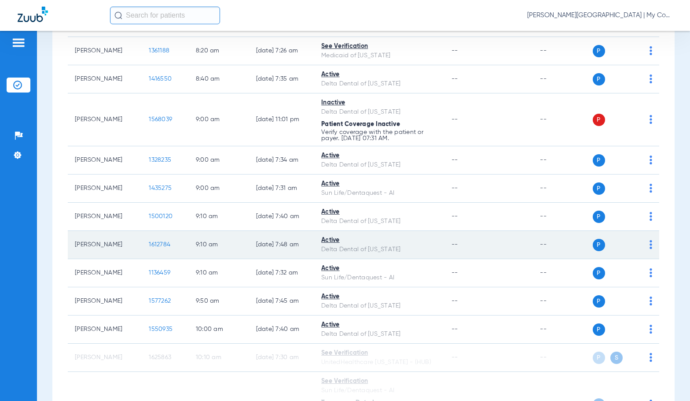
scroll to position [44, 0]
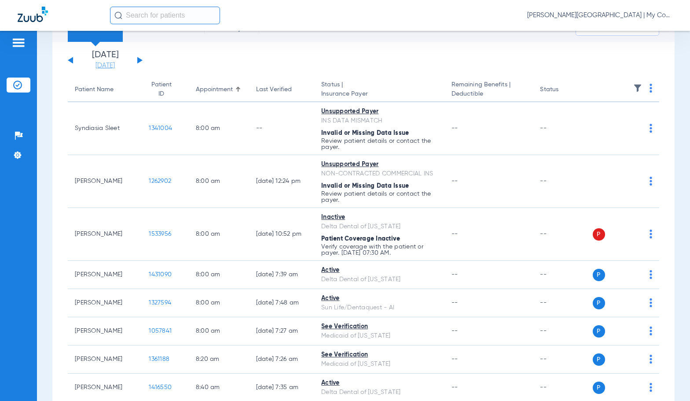
click at [85, 66] on link "[DATE]" at bounding box center [105, 65] width 53 height 9
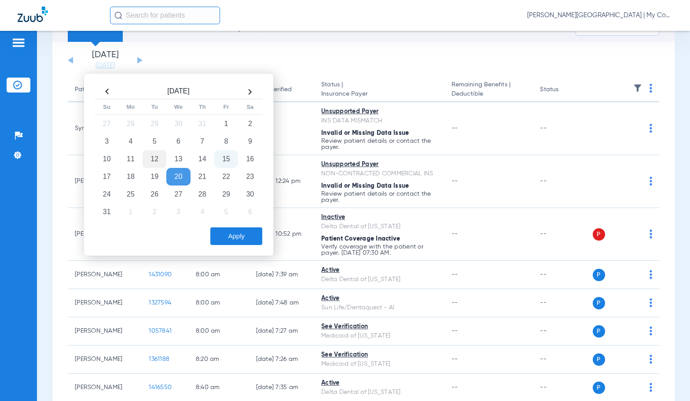
click at [149, 151] on td "12" at bounding box center [155, 159] width 24 height 18
click at [233, 243] on button "Apply" at bounding box center [236, 236] width 52 height 18
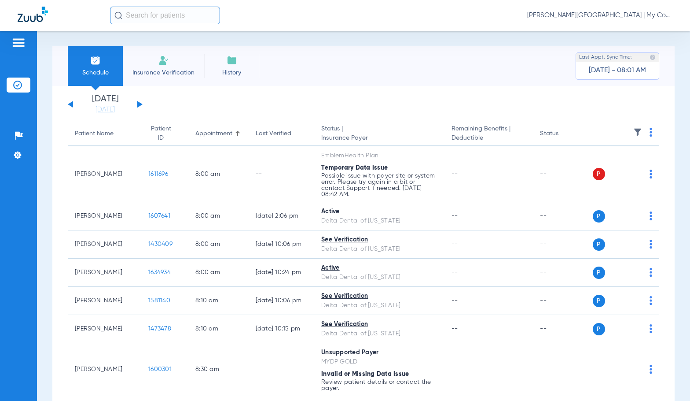
click at [101, 108] on link "[DATE]" at bounding box center [105, 109] width 53 height 9
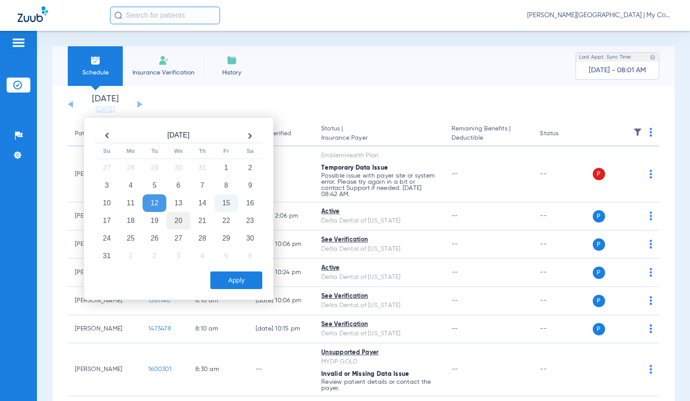
click at [173, 224] on td "20" at bounding box center [178, 221] width 24 height 18
click at [228, 287] on button "Apply" at bounding box center [236, 280] width 52 height 18
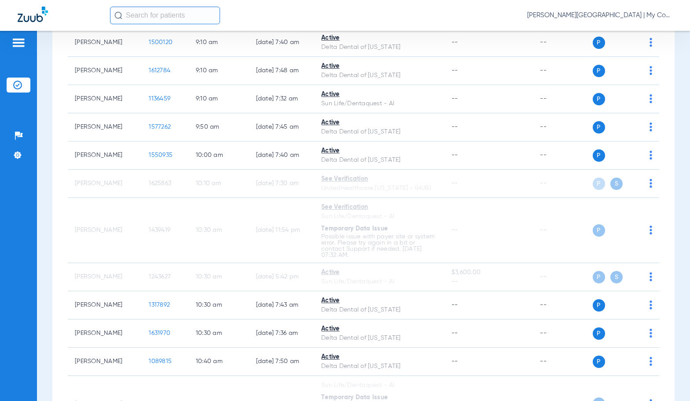
scroll to position [572, 0]
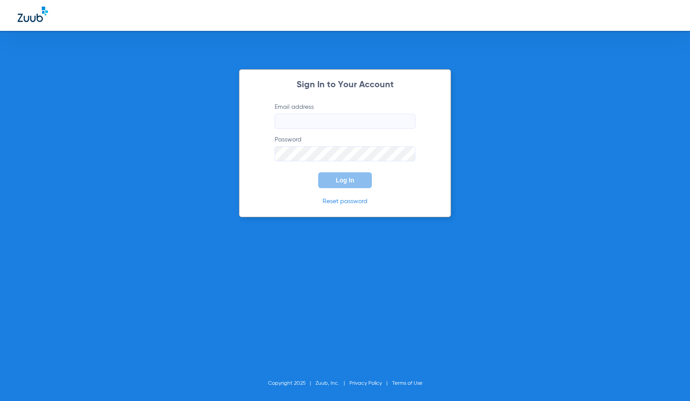
type input "[EMAIL_ADDRESS][DOMAIN_NAME]"
click at [346, 186] on button "Log In" at bounding box center [345, 180] width 54 height 16
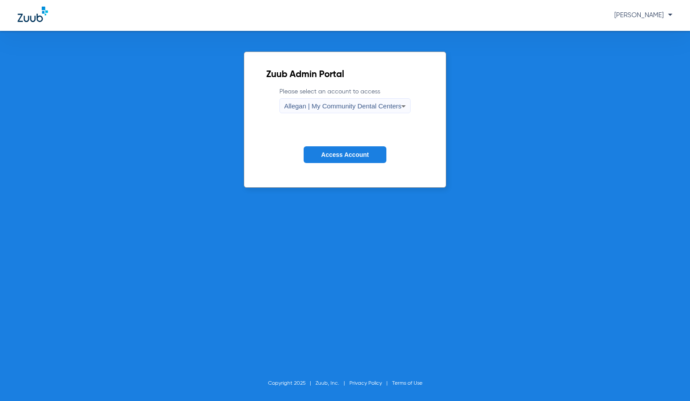
click at [354, 107] on span "Allegan | My Community Dental Centers" at bounding box center [343, 105] width 118 height 7
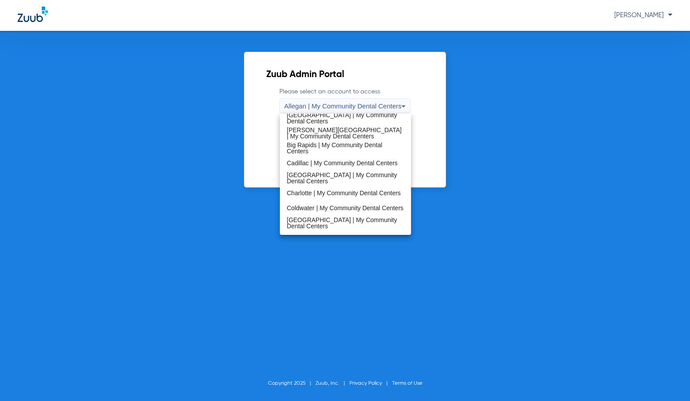
scroll to position [176, 0]
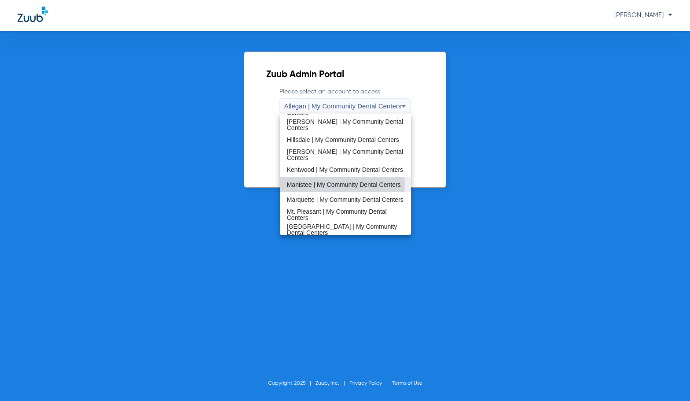
click at [335, 184] on span "Manistee | My Community Dental Centers" at bounding box center [344, 184] width 114 height 6
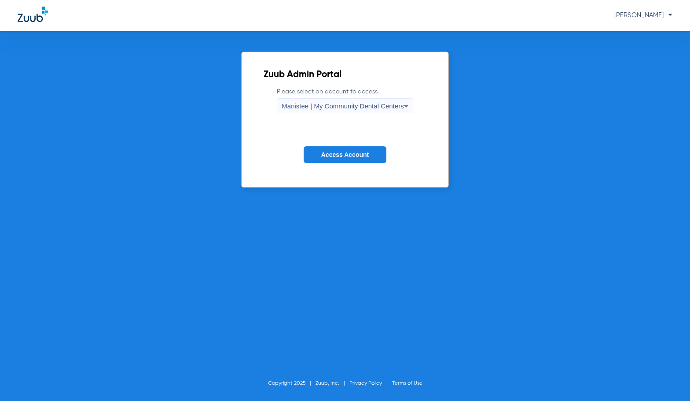
click at [354, 147] on button "Access Account" at bounding box center [345, 154] width 83 height 17
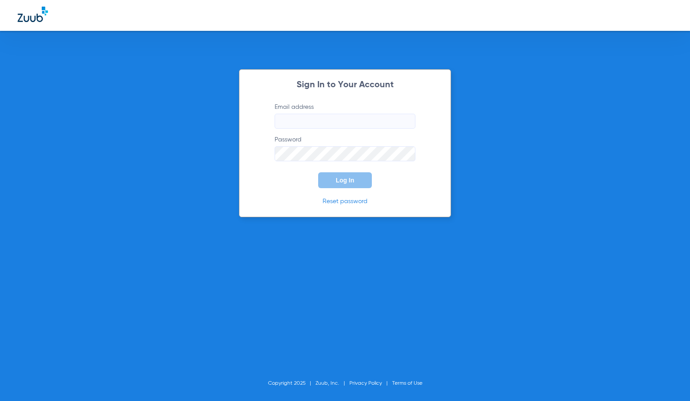
type input "[EMAIL_ADDRESS][DOMAIN_NAME]"
click at [351, 180] on span "Log In" at bounding box center [345, 180] width 18 height 7
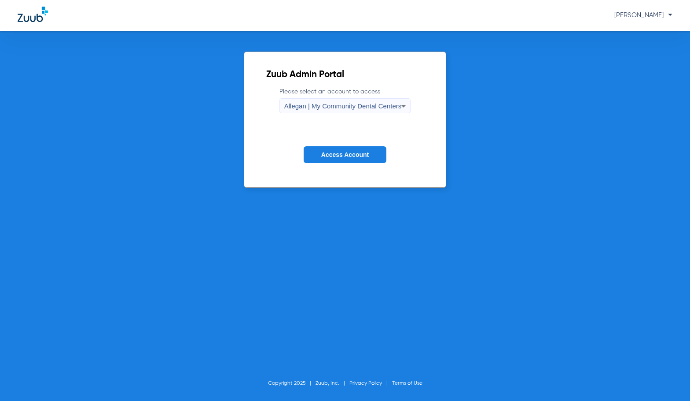
click at [328, 108] on span "Allegan | My Community Dental Centers" at bounding box center [343, 105] width 118 height 7
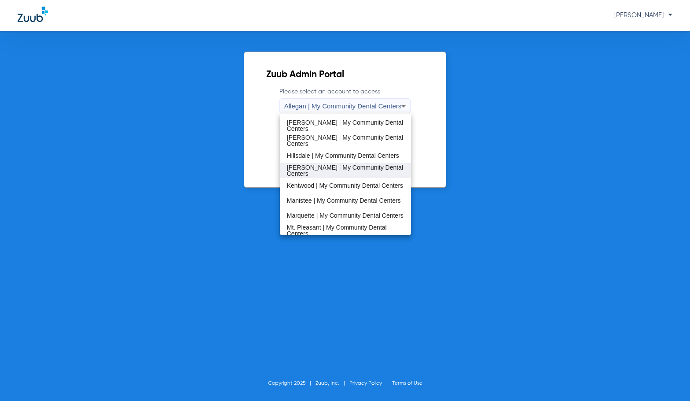
scroll to position [176, 0]
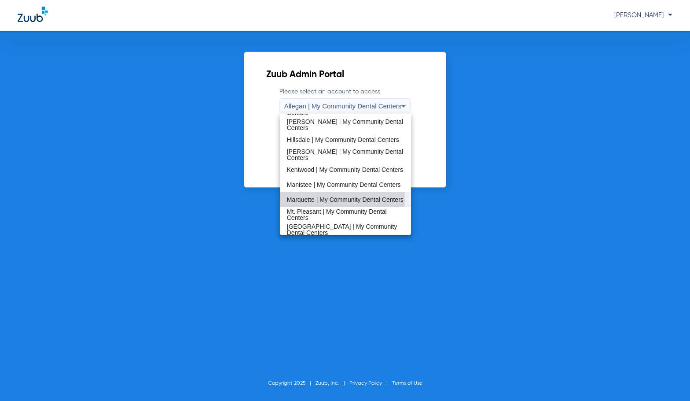
click at [298, 198] on span "Marquette | My Community Dental Centers" at bounding box center [345, 199] width 117 height 6
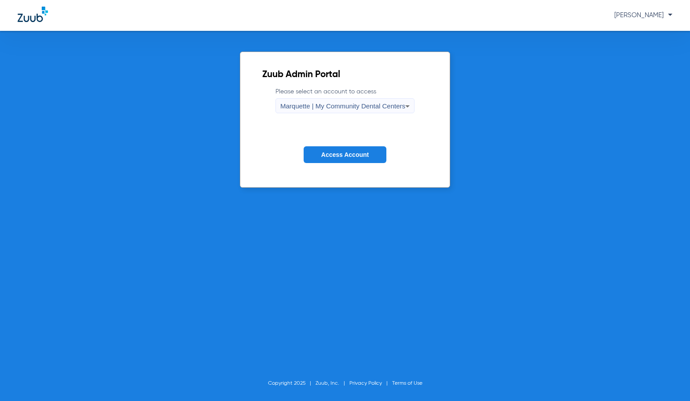
click at [348, 156] on span "Access Account" at bounding box center [345, 154] width 48 height 7
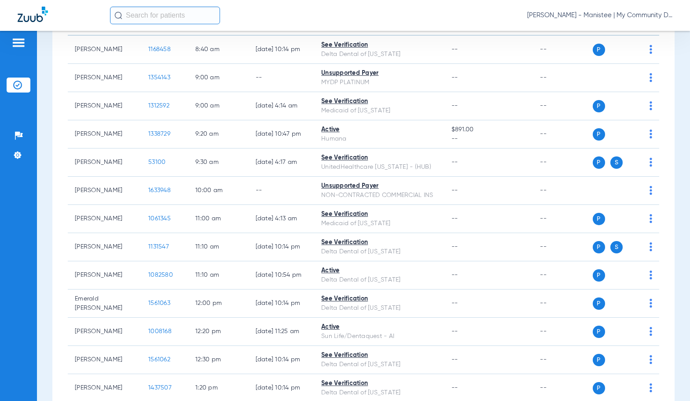
scroll to position [77, 0]
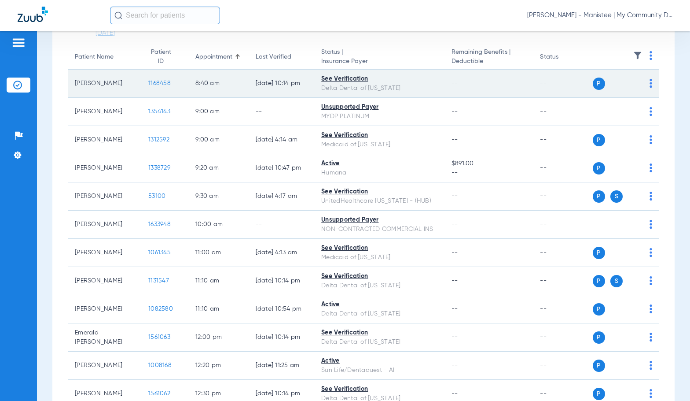
click at [148, 82] on span "1168458" at bounding box center [159, 83] width 22 height 6
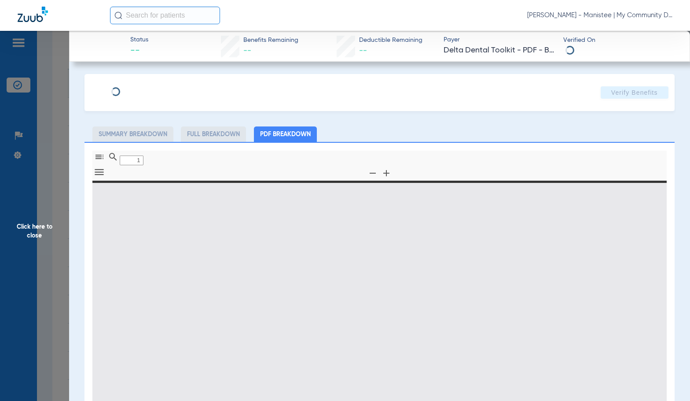
type input "0"
select select "page-width"
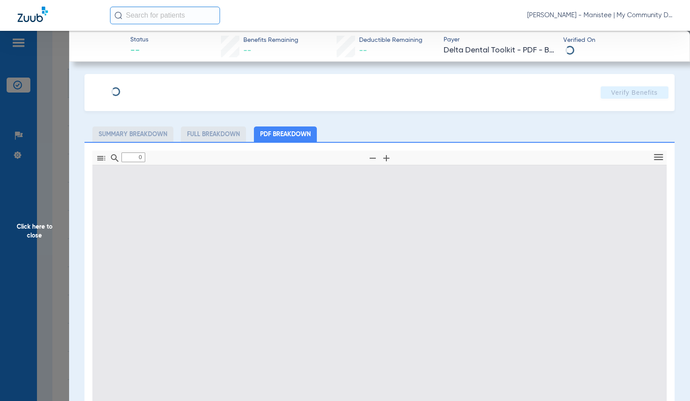
type input "1"
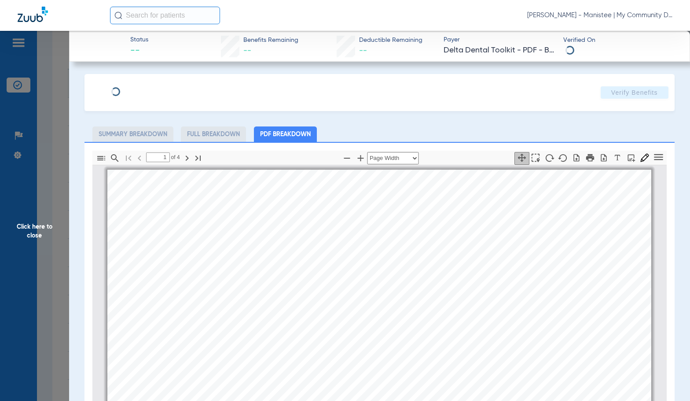
scroll to position [4, 0]
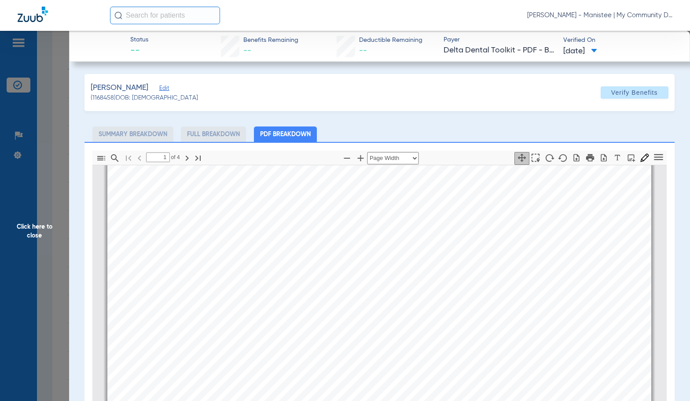
click at [37, 252] on span "Click here to close" at bounding box center [34, 231] width 69 height 401
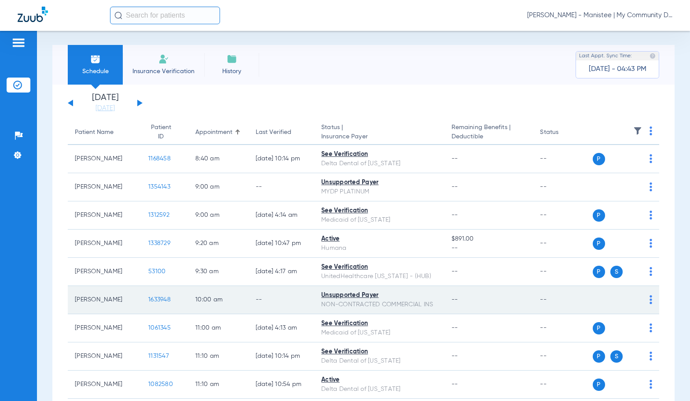
scroll to position [0, 0]
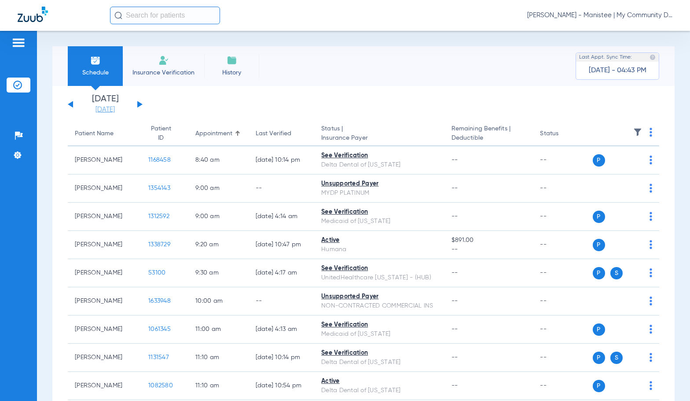
click at [110, 109] on link "[DATE]" at bounding box center [105, 109] width 53 height 9
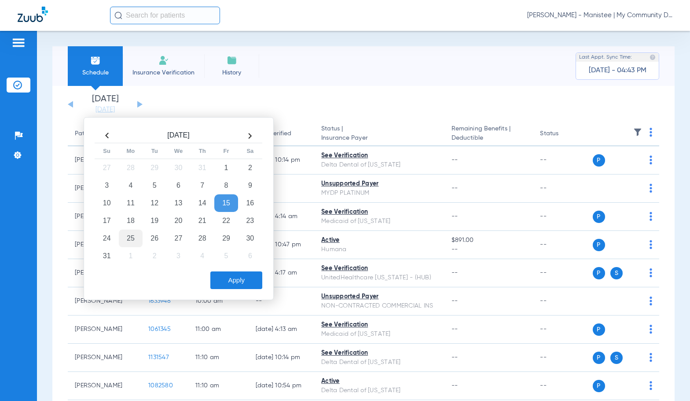
click at [133, 240] on td "25" at bounding box center [131, 238] width 24 height 18
click at [233, 280] on button "Apply" at bounding box center [236, 280] width 52 height 18
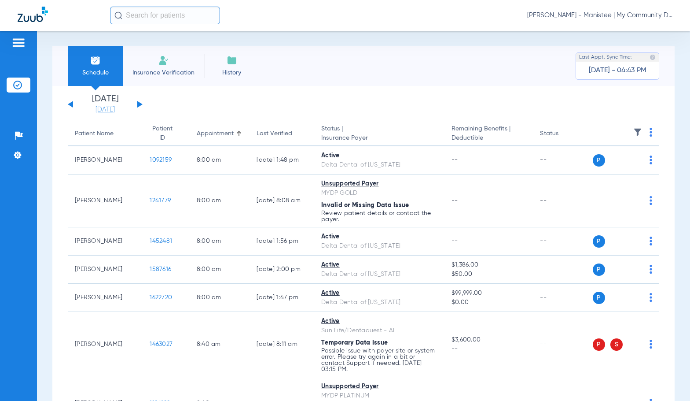
click at [109, 109] on link "[DATE]" at bounding box center [105, 109] width 53 height 9
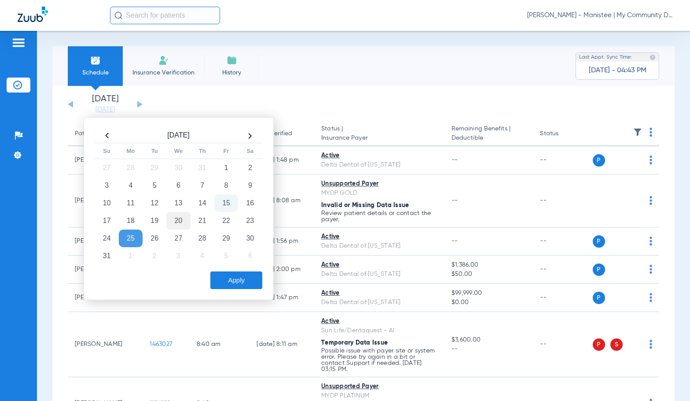
click at [178, 220] on td "20" at bounding box center [178, 221] width 24 height 18
drag, startPoint x: 239, startPoint y: 279, endPoint x: 247, endPoint y: 49, distance: 230.0
click at [239, 278] on button "Apply" at bounding box center [236, 280] width 52 height 18
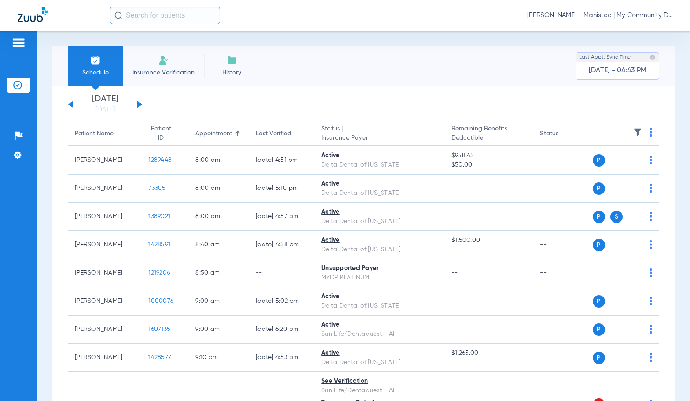
drag, startPoint x: 96, startPoint y: 109, endPoint x: 147, endPoint y: 196, distance: 100.4
click at [96, 109] on link "[DATE]" at bounding box center [105, 109] width 53 height 9
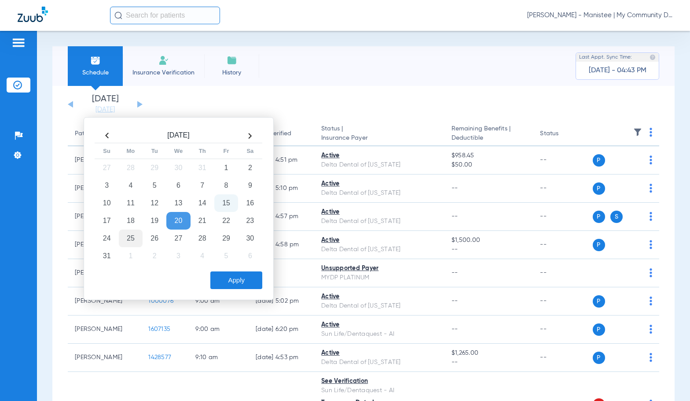
click at [136, 238] on td "25" at bounding box center [131, 238] width 24 height 18
drag, startPoint x: 241, startPoint y: 280, endPoint x: 266, endPoint y: 210, distance: 74.4
click at [241, 279] on button "Apply" at bounding box center [236, 280] width 52 height 18
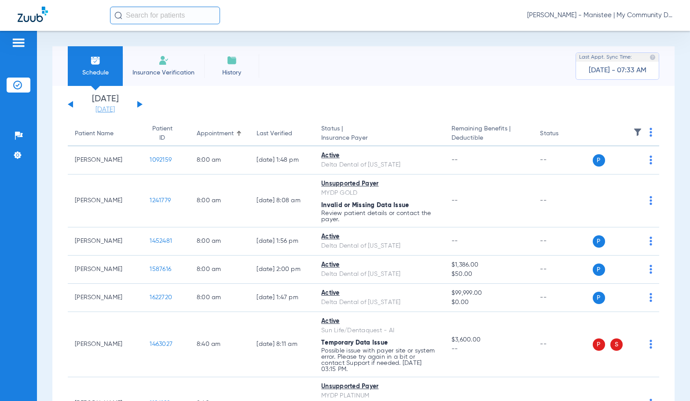
click at [117, 104] on li "Monday 08-25-2025" at bounding box center [105, 104] width 53 height 19
click at [116, 109] on link "[DATE]" at bounding box center [105, 109] width 53 height 9
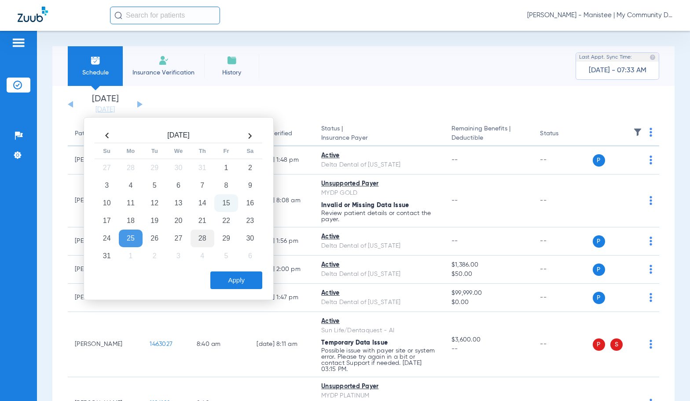
drag, startPoint x: 180, startPoint y: 219, endPoint x: 202, endPoint y: 244, distance: 33.1
click at [179, 220] on td "20" at bounding box center [178, 221] width 24 height 18
click at [224, 278] on button "Apply" at bounding box center [236, 280] width 52 height 18
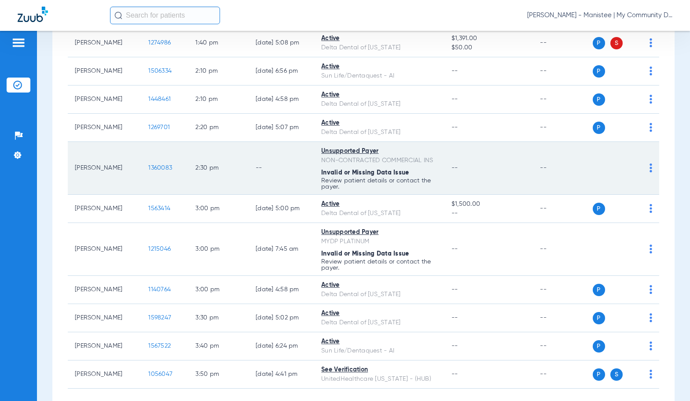
scroll to position [1038, 0]
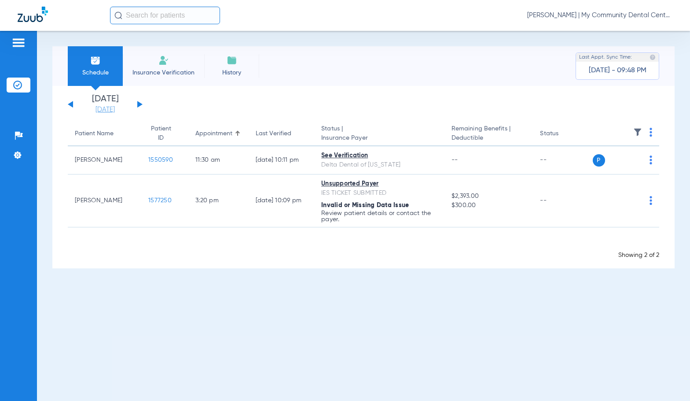
click at [110, 109] on link "[DATE]" at bounding box center [105, 109] width 53 height 9
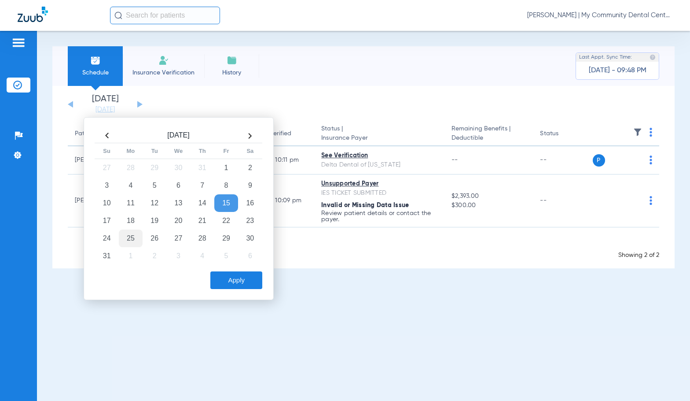
click at [132, 242] on td "25" at bounding box center [131, 238] width 24 height 18
click at [250, 280] on button "Apply" at bounding box center [236, 280] width 52 height 18
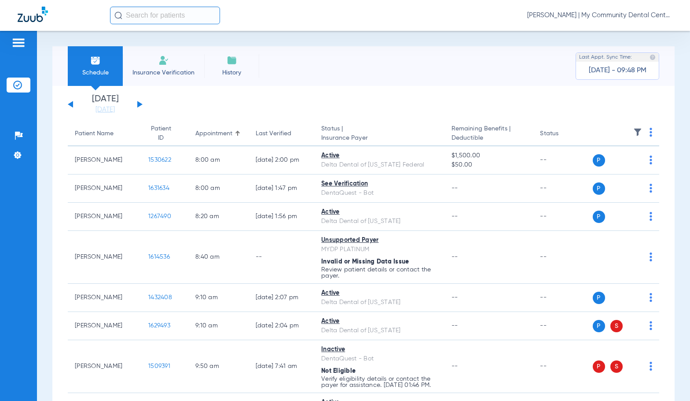
click at [112, 110] on link "[DATE]" at bounding box center [105, 109] width 53 height 9
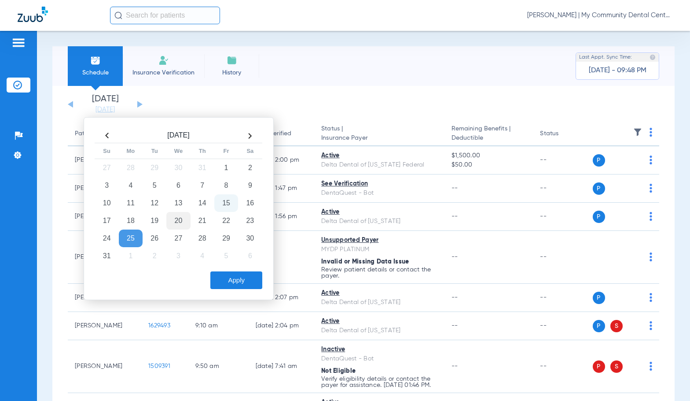
click at [182, 221] on td "20" at bounding box center [178, 221] width 24 height 18
click at [226, 285] on button "Apply" at bounding box center [236, 280] width 52 height 18
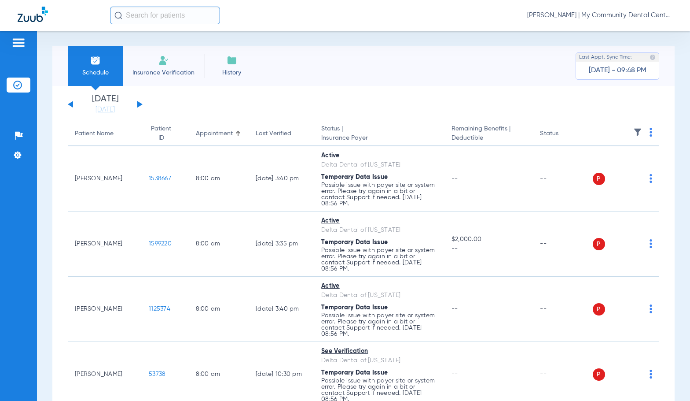
click at [650, 131] on img at bounding box center [651, 132] width 3 height 9
click at [620, 165] on span "Verify All" at bounding box center [610, 167] width 55 height 6
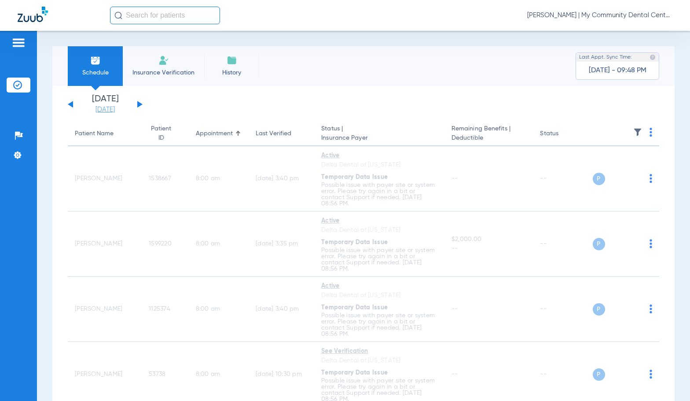
click at [93, 108] on link "[DATE]" at bounding box center [105, 109] width 53 height 9
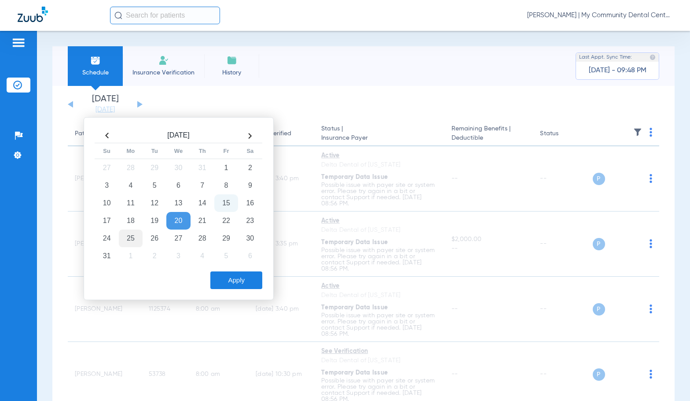
click at [129, 238] on td "25" at bounding box center [131, 238] width 24 height 18
click at [225, 278] on button "Apply" at bounding box center [236, 280] width 52 height 18
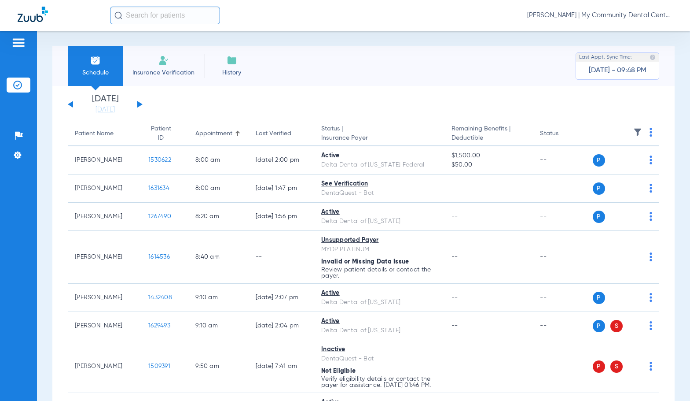
click at [118, 107] on link "[DATE]" at bounding box center [105, 109] width 53 height 9
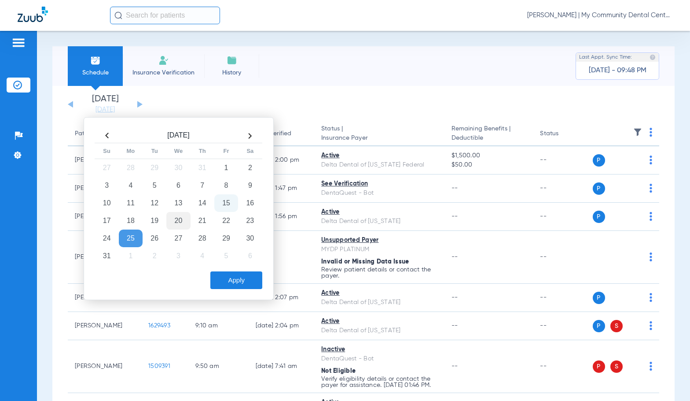
click at [180, 223] on td "20" at bounding box center [178, 221] width 24 height 18
click at [232, 280] on button "Apply" at bounding box center [236, 280] width 52 height 18
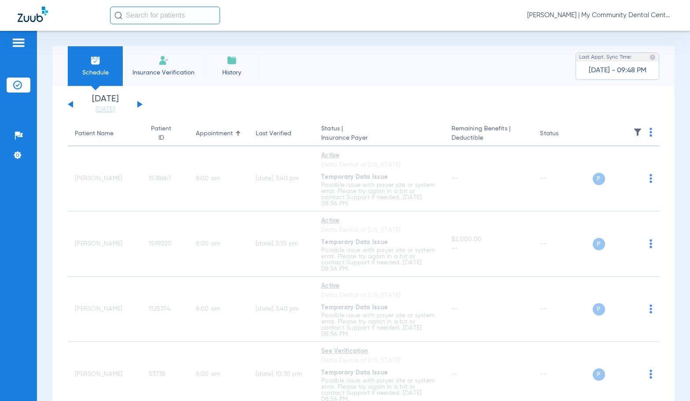
click at [137, 105] on button at bounding box center [139, 104] width 5 height 7
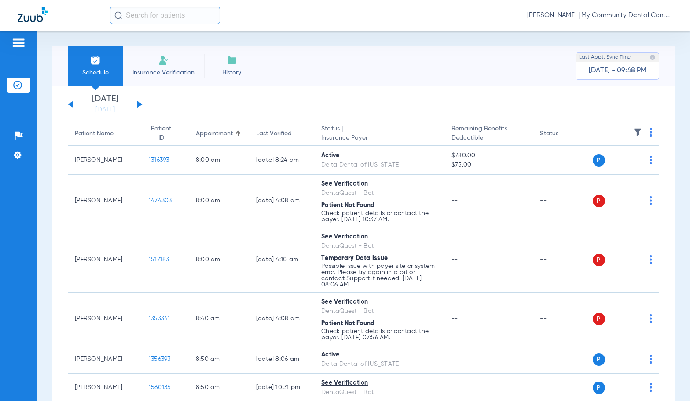
click at [70, 105] on button at bounding box center [70, 104] width 5 height 7
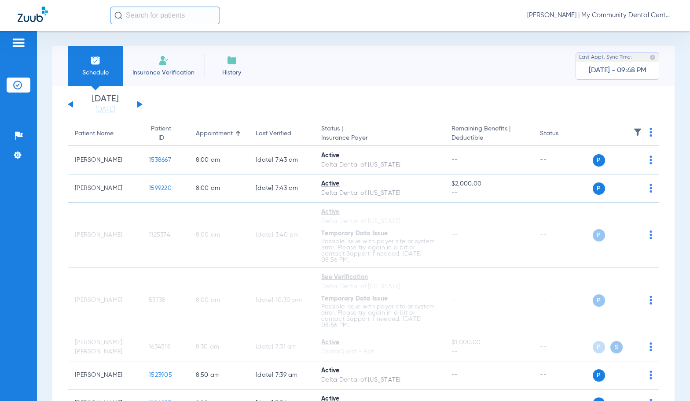
click at [137, 104] on div "Wednesday 06-11-2025 Thursday 06-12-2025 Friday 06-13-2025 Saturday 06-14-2025 …" at bounding box center [105, 104] width 75 height 19
drag, startPoint x: 114, startPoint y: 111, endPoint x: 122, endPoint y: 134, distance: 24.5
click at [114, 111] on link "[DATE]" at bounding box center [105, 109] width 53 height 9
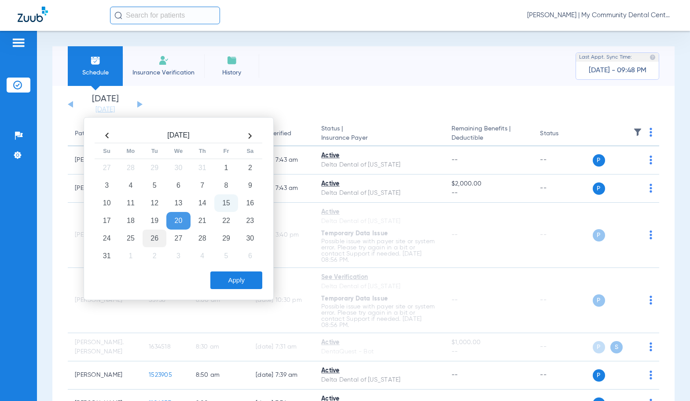
click at [152, 239] on td "26" at bounding box center [155, 238] width 24 height 18
click at [234, 275] on button "Apply" at bounding box center [236, 280] width 52 height 18
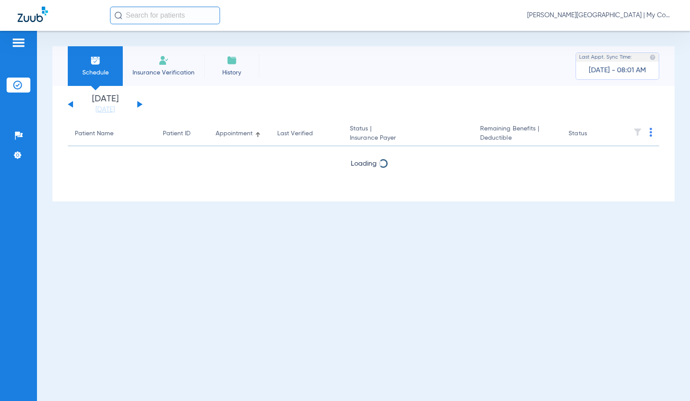
drag, startPoint x: 605, startPoint y: 17, endPoint x: 635, endPoint y: 60, distance: 52.5
click at [605, 16] on span "[PERSON_NAME][GEOGRAPHIC_DATA] | My Community Dental Centers" at bounding box center [599, 15] width 145 height 9
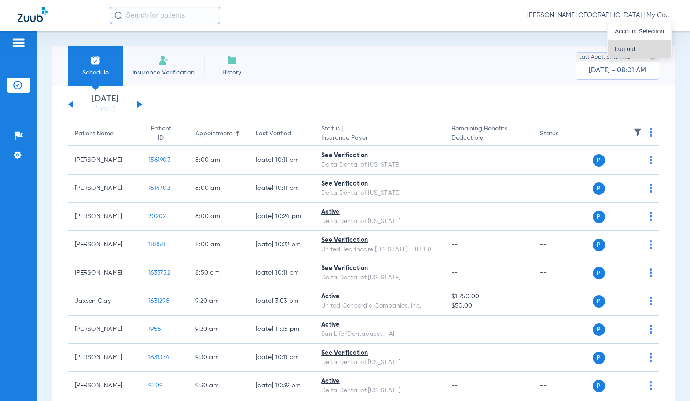
click at [634, 48] on span "Log out" at bounding box center [639, 49] width 49 height 6
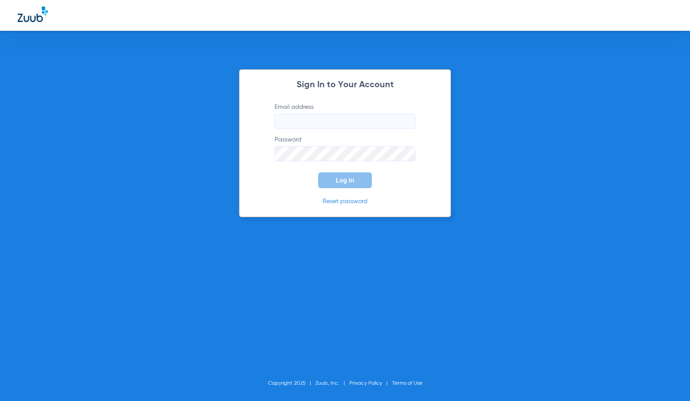
type input "[EMAIL_ADDRESS][DOMAIN_NAME]"
click at [352, 184] on button "Log In" at bounding box center [345, 180] width 54 height 16
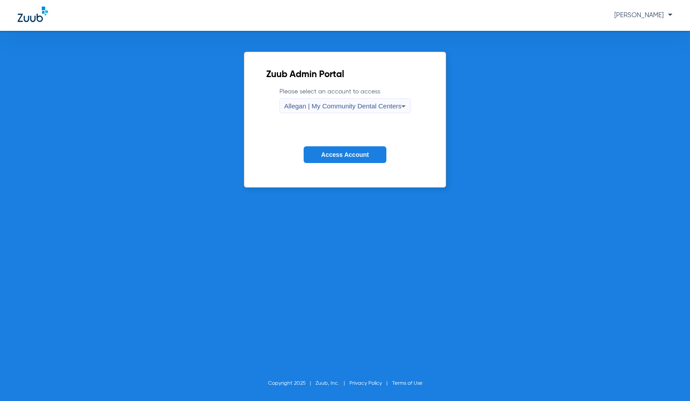
click at [342, 108] on span "Allegan | My Community Dental Centers" at bounding box center [343, 105] width 118 height 7
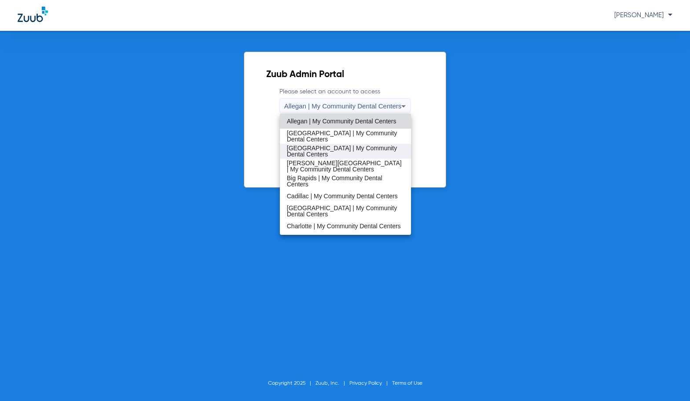
click at [334, 148] on span "[GEOGRAPHIC_DATA] | My Community Dental Centers" at bounding box center [346, 151] width 118 height 12
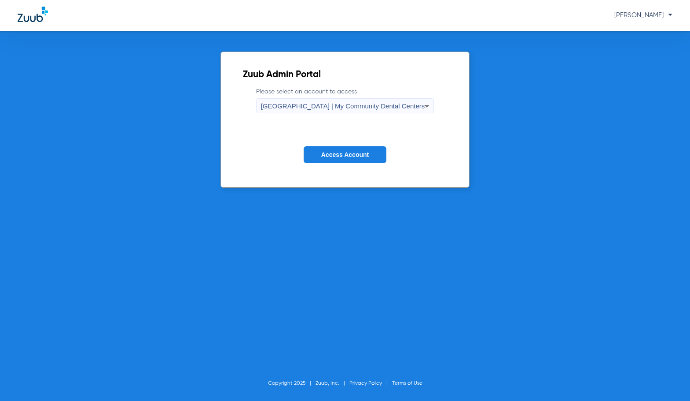
click at [334, 148] on button "Access Account" at bounding box center [345, 154] width 83 height 17
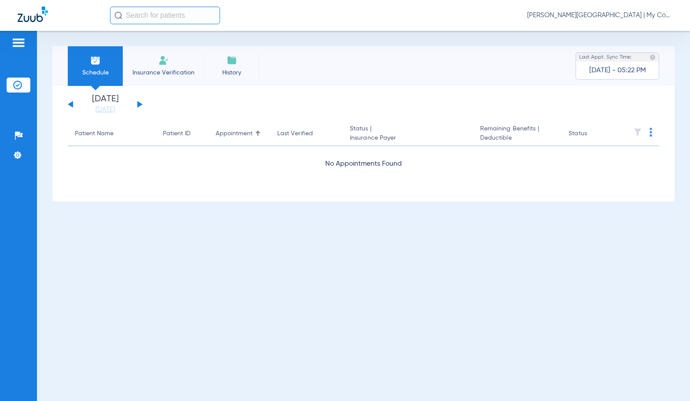
click at [102, 115] on div "[DATE] [DATE] [DATE] [DATE] [DATE] [DATE] [DATE] [DATE] [DATE] [DATE] [DATE] [D…" at bounding box center [363, 143] width 623 height 115
drag, startPoint x: 103, startPoint y: 111, endPoint x: 125, endPoint y: 126, distance: 25.9
click at [104, 111] on link "[DATE]" at bounding box center [105, 109] width 53 height 9
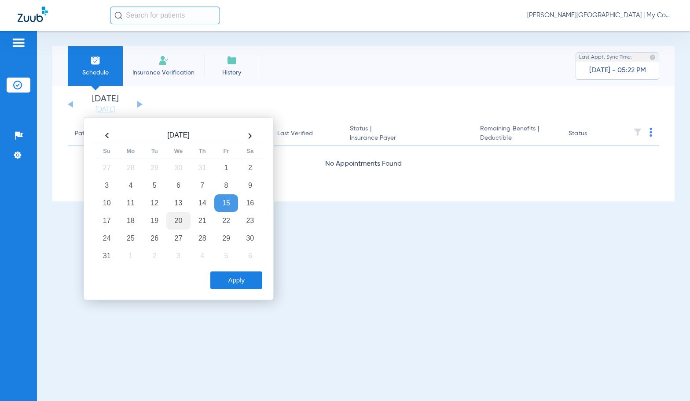
click at [178, 223] on td "20" at bounding box center [178, 221] width 24 height 18
click at [247, 279] on button "Apply" at bounding box center [236, 280] width 52 height 18
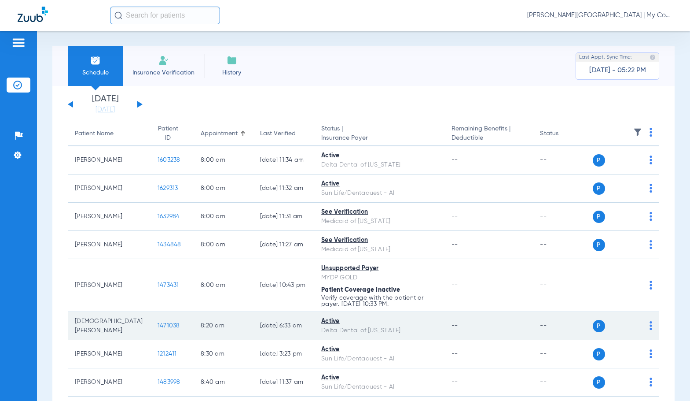
click at [158, 325] on span "1471038" at bounding box center [169, 325] width 22 height 6
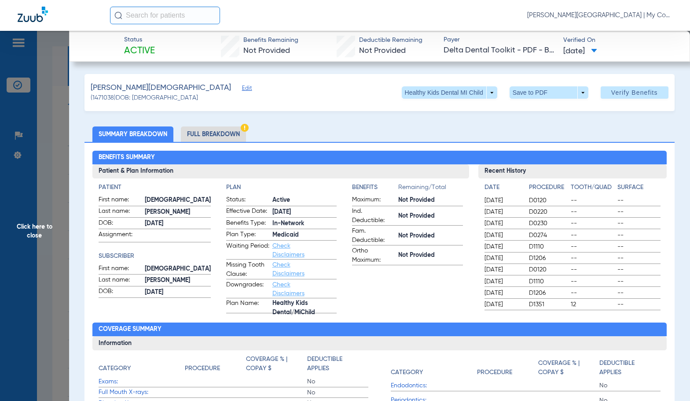
click at [194, 134] on li "Full Breakdown" at bounding box center [213, 133] width 65 height 15
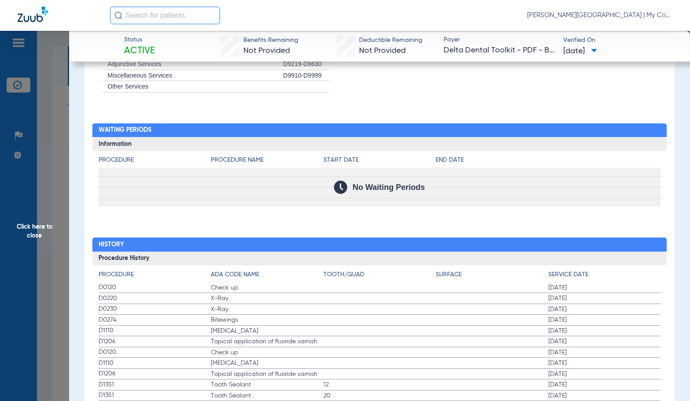
scroll to position [1145, 0]
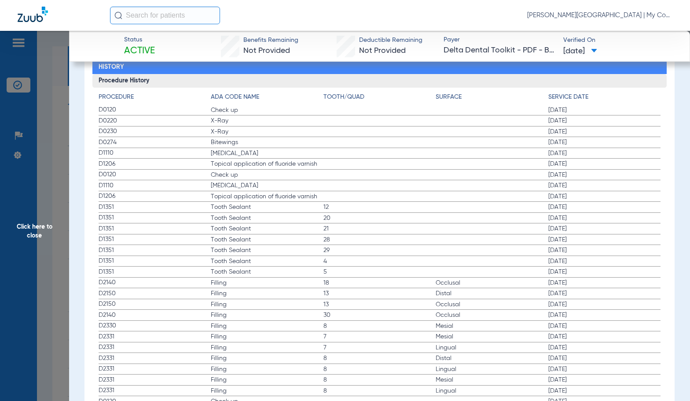
click at [367, 236] on span "28" at bounding box center [380, 239] width 113 height 9
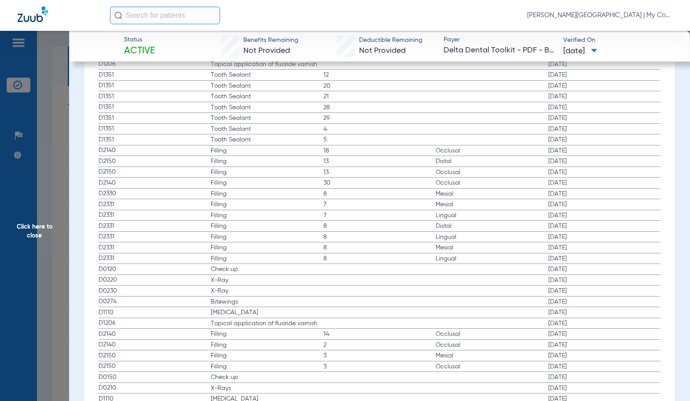
scroll to position [1321, 0]
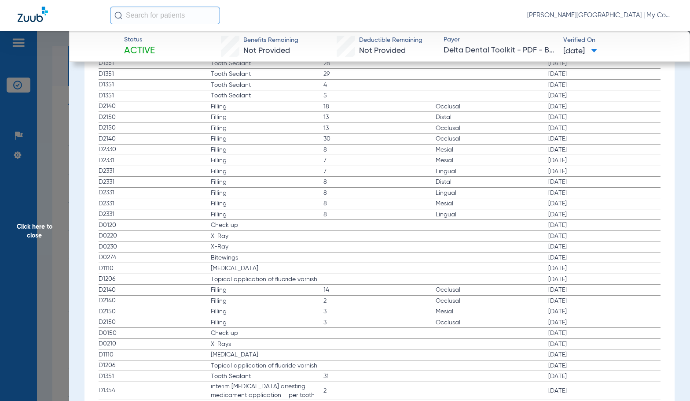
drag, startPoint x: 400, startPoint y: 133, endPoint x: 104, endPoint y: 194, distance: 302.0
click at [398, 133] on label "D2150 Filling 13 Occlusal 01/23/2023" at bounding box center [380, 128] width 563 height 11
click at [50, 221] on span "Click here to close" at bounding box center [34, 231] width 69 height 401
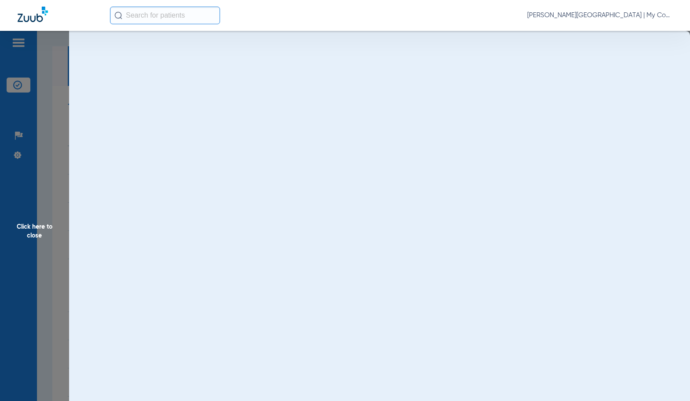
scroll to position [0, 0]
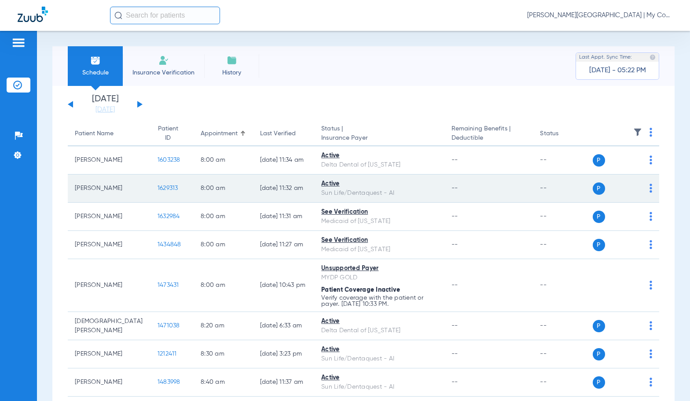
click at [158, 190] on span "1629313" at bounding box center [168, 188] width 21 height 6
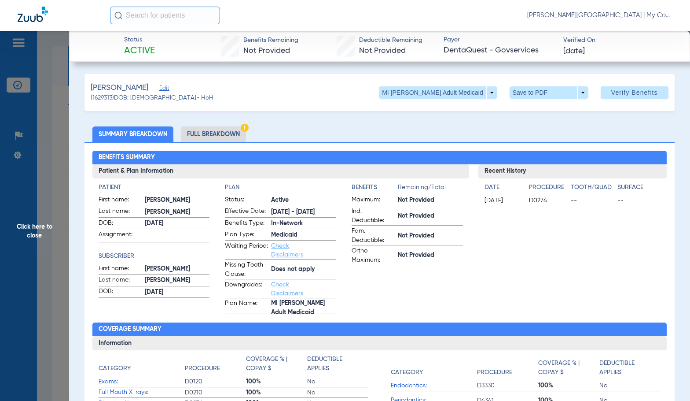
click at [205, 140] on li "Full Breakdown" at bounding box center [213, 133] width 65 height 15
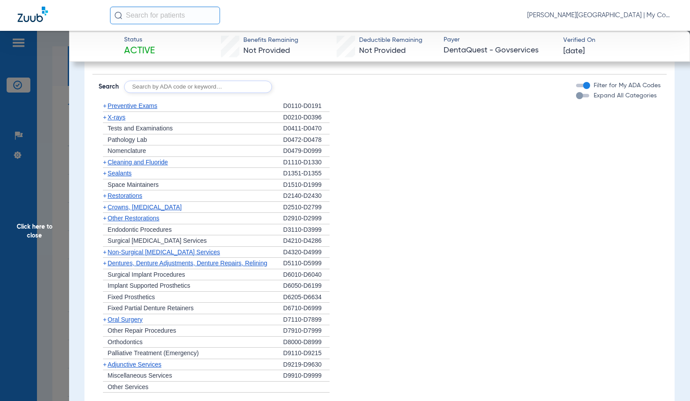
scroll to position [660, 0]
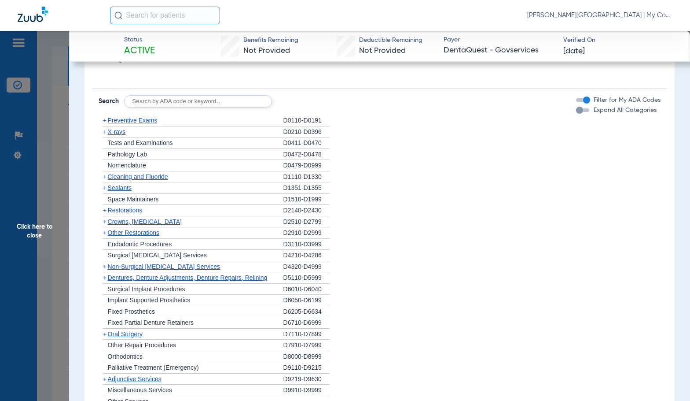
click at [118, 128] on span "X-rays" at bounding box center [117, 131] width 18 height 7
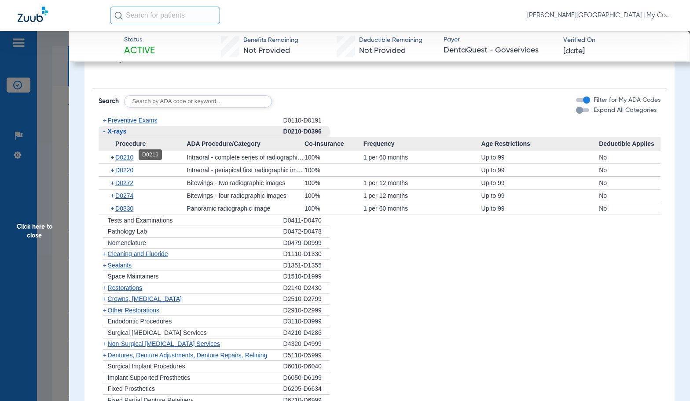
click at [125, 154] on span "D0210" at bounding box center [124, 157] width 18 height 7
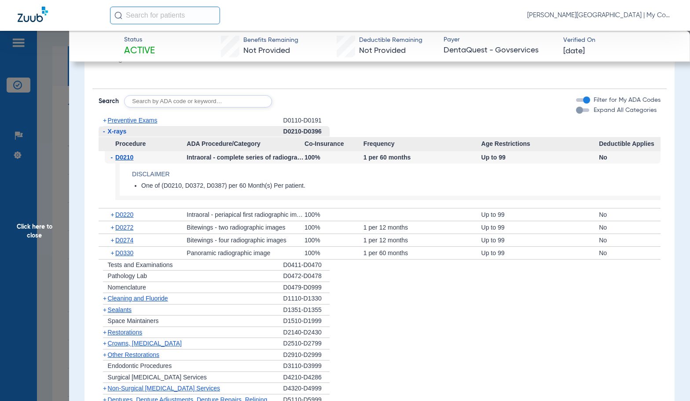
click at [125, 154] on span "D0210" at bounding box center [124, 157] width 18 height 7
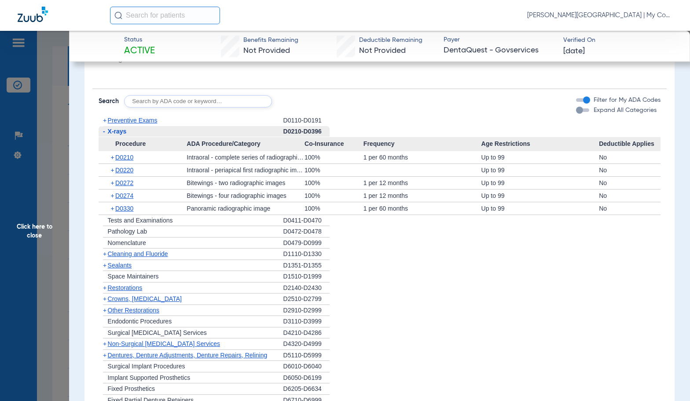
click at [137, 117] on span "Preventive Exams" at bounding box center [133, 120] width 50 height 7
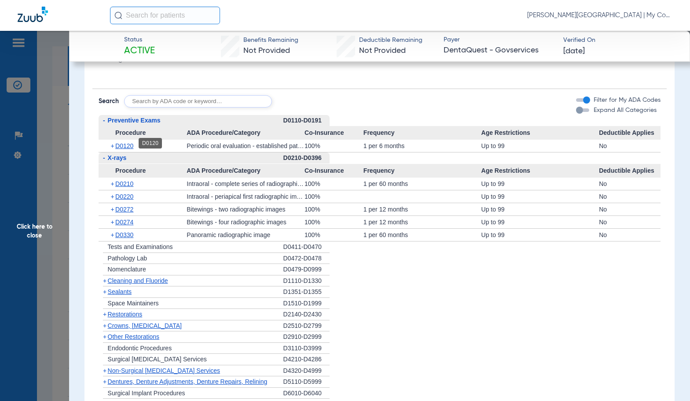
click at [121, 143] on span "D0120" at bounding box center [124, 145] width 18 height 7
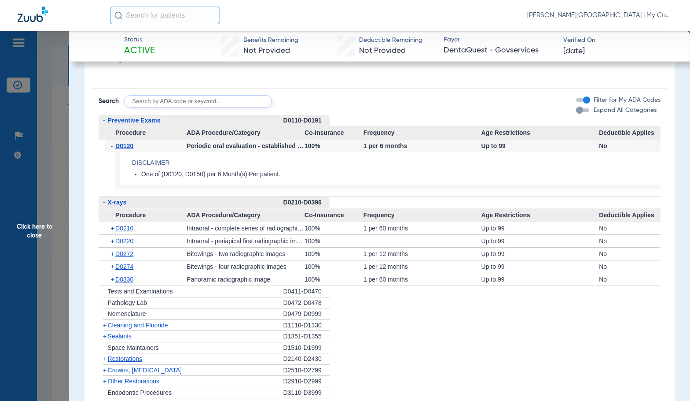
click at [121, 143] on span "D0120" at bounding box center [124, 145] width 18 height 7
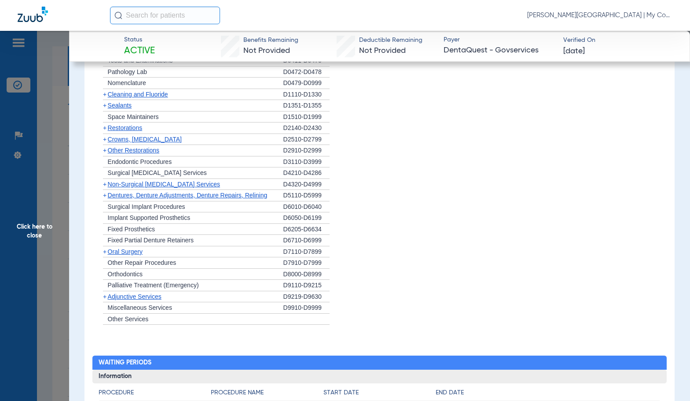
scroll to position [925, 0]
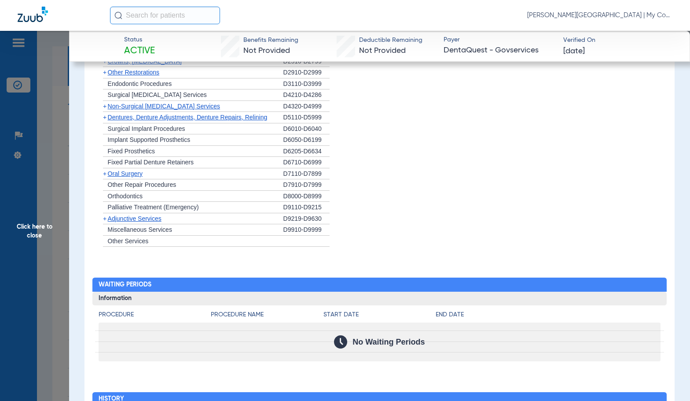
drag, startPoint x: 40, startPoint y: 235, endPoint x: 198, endPoint y: 284, distance: 165.2
click at [40, 235] on span "Click here to close" at bounding box center [34, 231] width 69 height 401
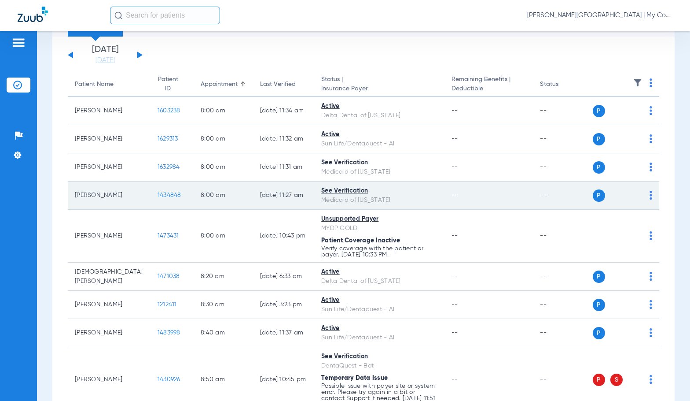
scroll to position [44, 0]
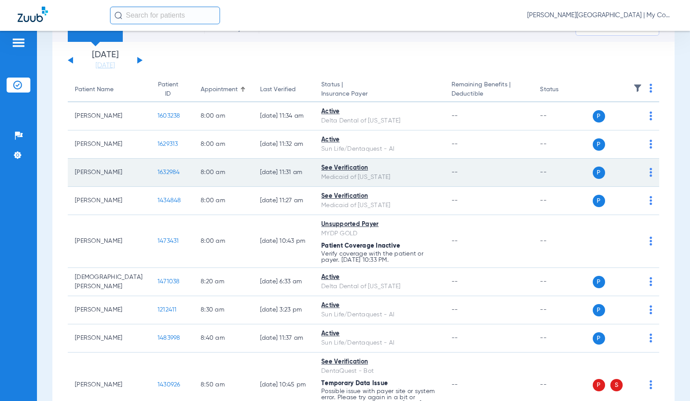
click at [158, 173] on span "1632984" at bounding box center [169, 172] width 22 height 6
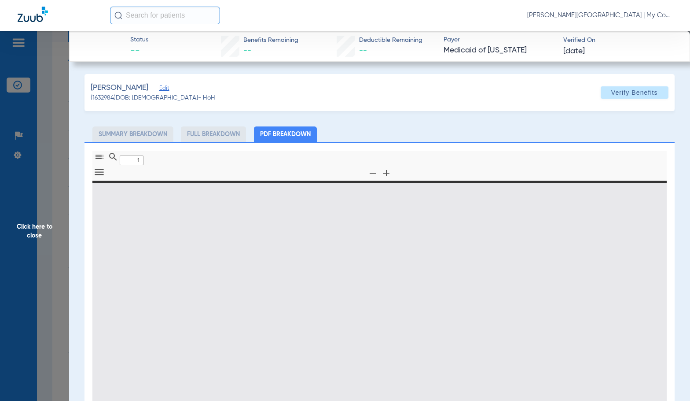
type input "0"
select select "page-width"
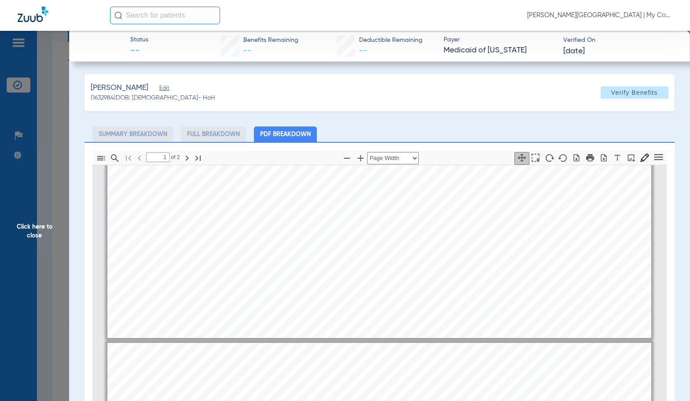
scroll to position [577, 0]
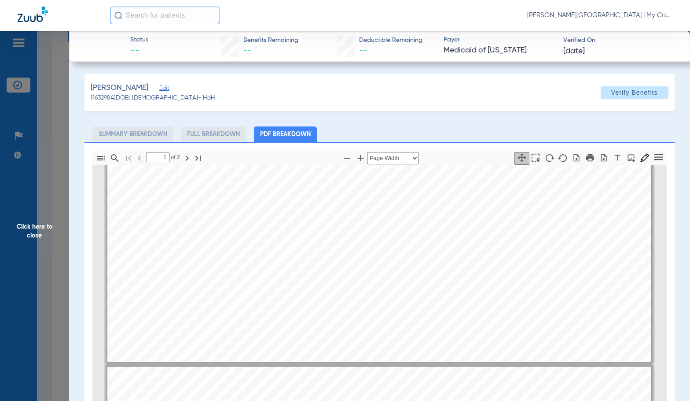
type input "2"
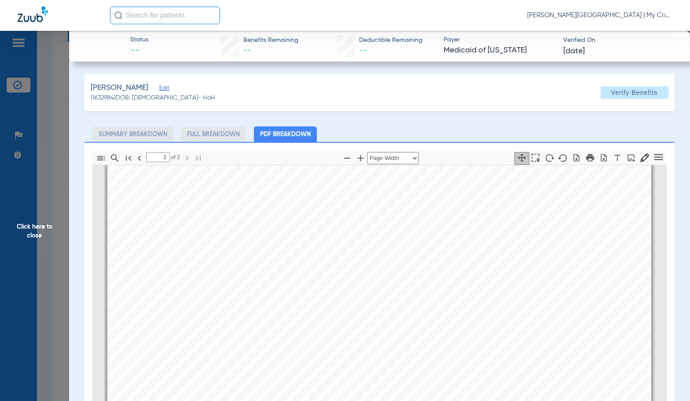
scroll to position [885, 0]
drag, startPoint x: 53, startPoint y: 226, endPoint x: 689, endPoint y: 213, distance: 636.3
click at [53, 226] on span "Click here to close" at bounding box center [34, 231] width 69 height 401
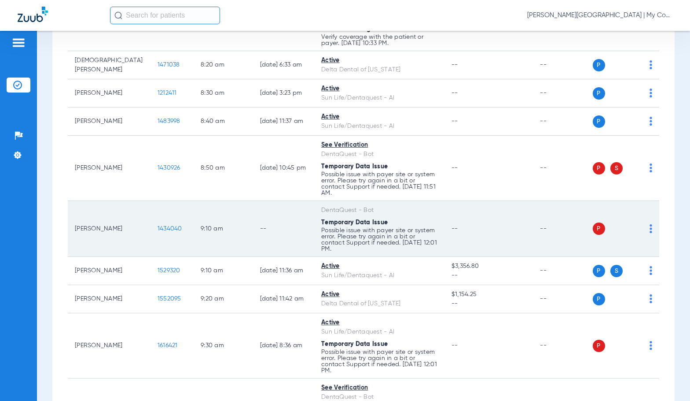
scroll to position [264, 0]
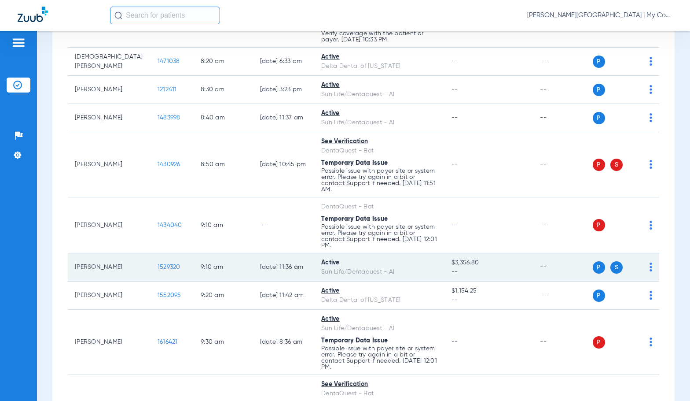
click at [158, 264] on span "1529320" at bounding box center [169, 267] width 23 height 6
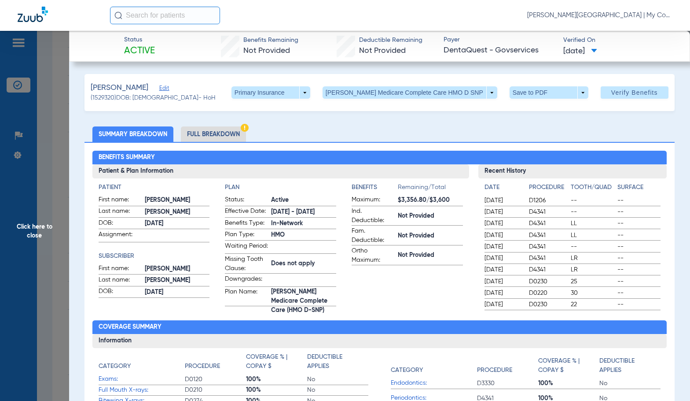
drag, startPoint x: 234, startPoint y: 129, endPoint x: 485, endPoint y: 130, distance: 250.5
click at [234, 129] on li "Full Breakdown" at bounding box center [213, 133] width 65 height 15
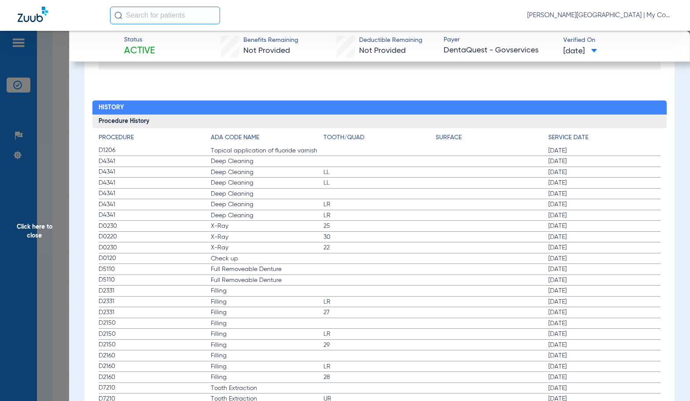
scroll to position [1189, 0]
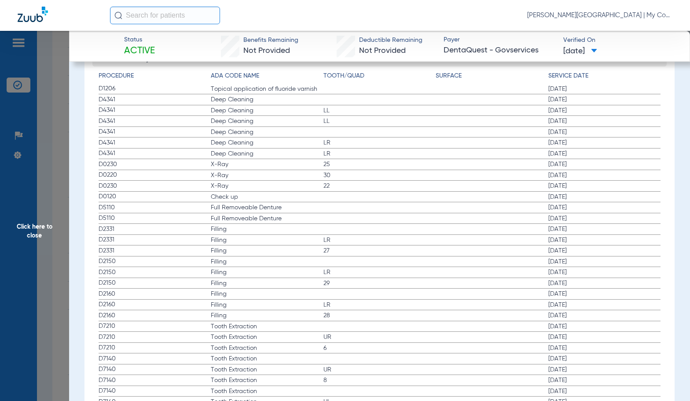
click at [313, 180] on span "X-Ray" at bounding box center [267, 175] width 113 height 9
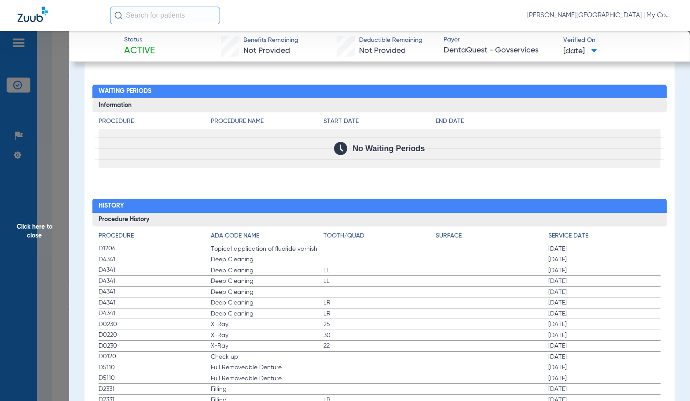
scroll to position [1021, 0]
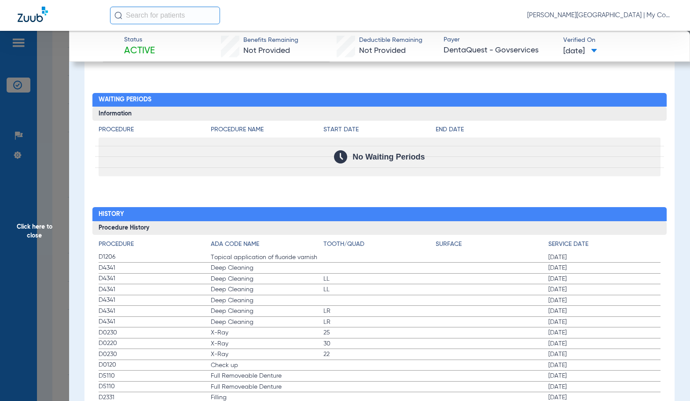
click at [291, 193] on div "Procedure Benefits Search Filter for My ADA Codes Expand All Categories + Preve…" at bounding box center [380, 172] width 590 height 903
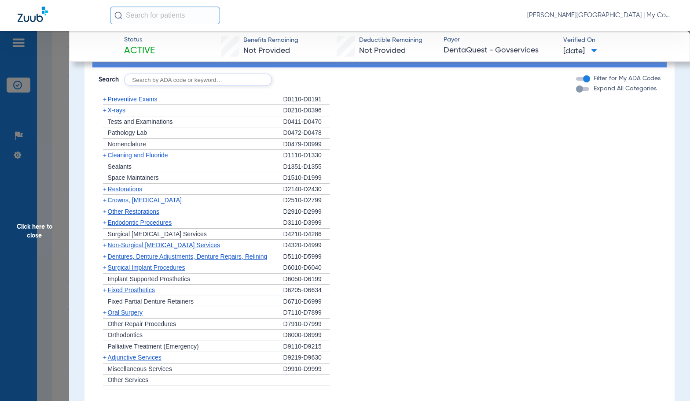
scroll to position [712, 0]
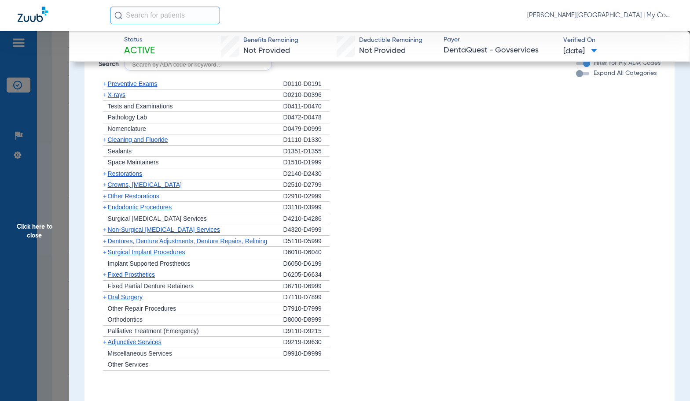
click at [159, 233] on span "Non-Surgical [MEDICAL_DATA] Services" at bounding box center [164, 229] width 112 height 7
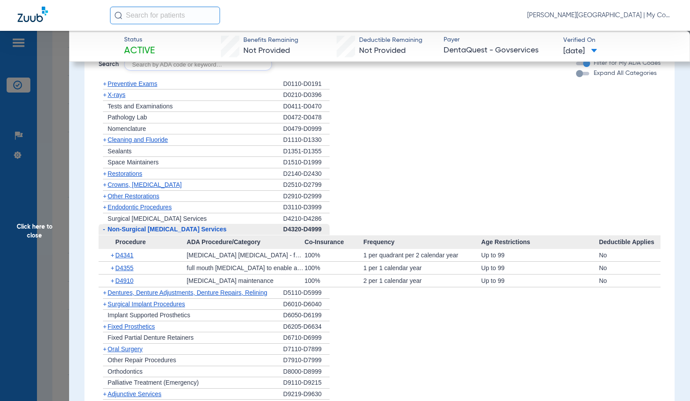
click at [45, 241] on span "Click here to close" at bounding box center [34, 231] width 69 height 401
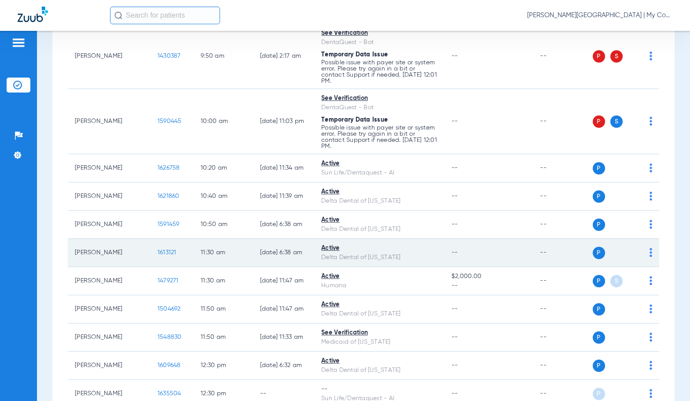
scroll to position [616, 0]
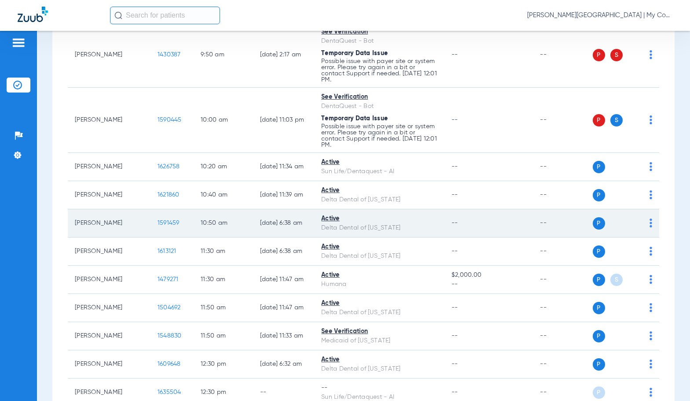
click at [158, 222] on span "1591459" at bounding box center [169, 223] width 22 height 6
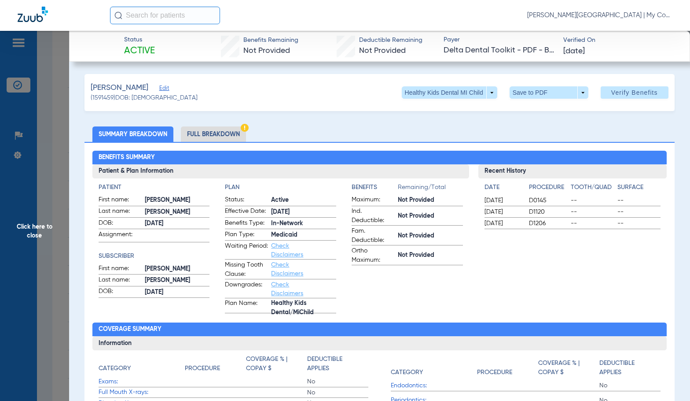
click at [209, 136] on li "Full Breakdown" at bounding box center [213, 133] width 65 height 15
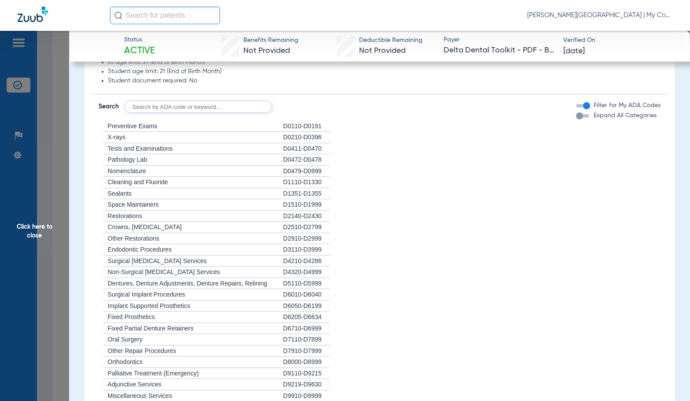
scroll to position [911, 0]
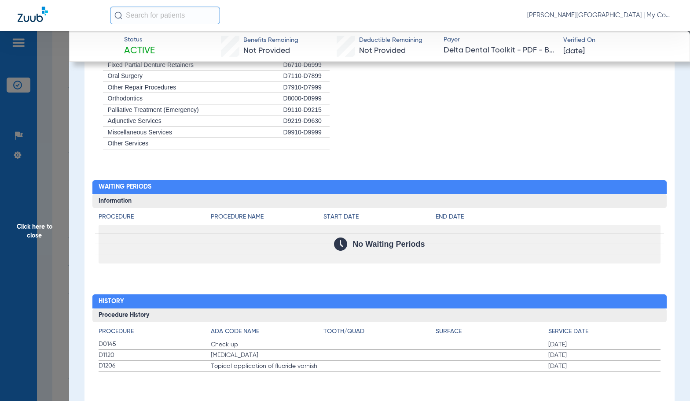
click at [346, 320] on h3 "Procedure History" at bounding box center [379, 315] width 575 height 14
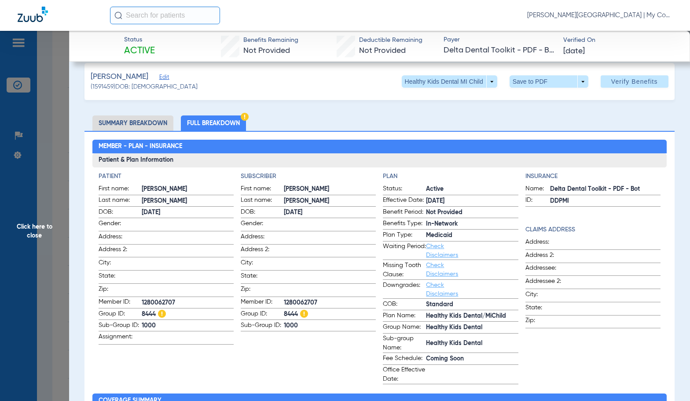
scroll to position [0, 0]
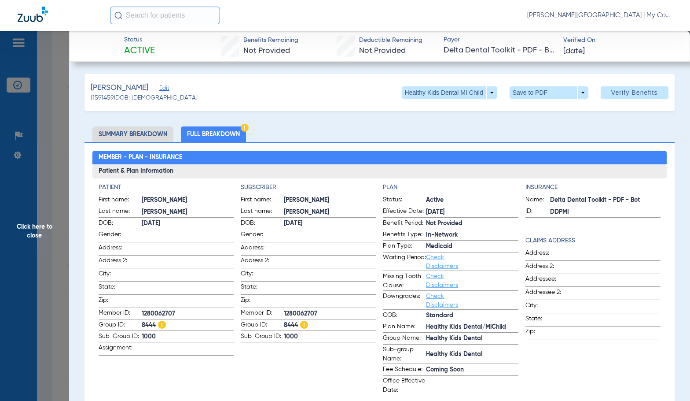
click at [302, 311] on span "1280062707" at bounding box center [330, 313] width 92 height 9
copy span "1280062707"
drag, startPoint x: 50, startPoint y: 214, endPoint x: 686, endPoint y: 204, distance: 636.3
click at [50, 214] on span "Click here to close" at bounding box center [34, 231] width 69 height 401
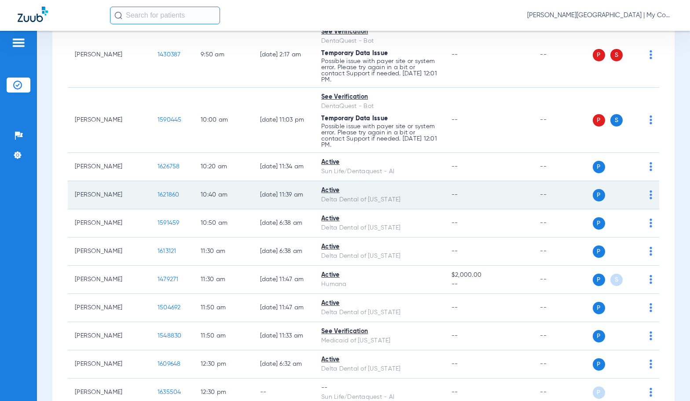
click at [151, 198] on td "1621860" at bounding box center [172, 195] width 43 height 28
click at [158, 195] on span "1621860" at bounding box center [169, 195] width 22 height 6
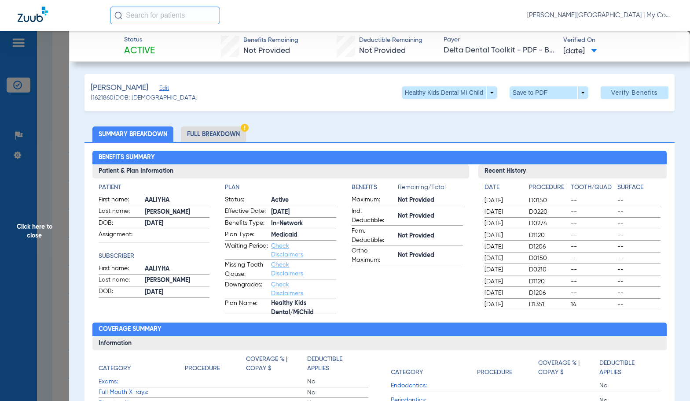
click at [214, 132] on li "Full Breakdown" at bounding box center [213, 133] width 65 height 15
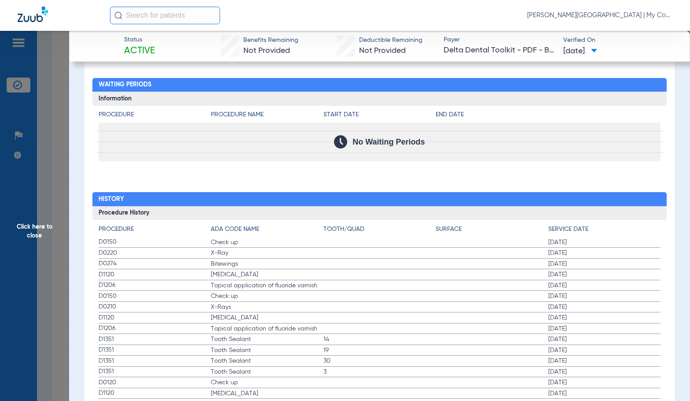
scroll to position [1051, 0]
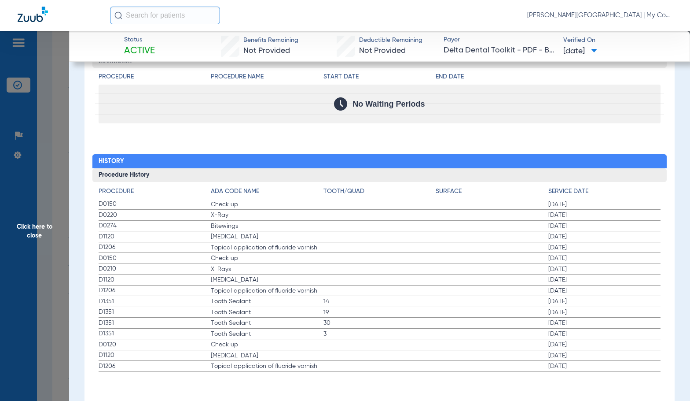
click at [402, 356] on label "D1120 Teeth Cleaning 10/17/2016" at bounding box center [380, 355] width 563 height 11
click at [59, 245] on span "Click here to close" at bounding box center [34, 231] width 69 height 401
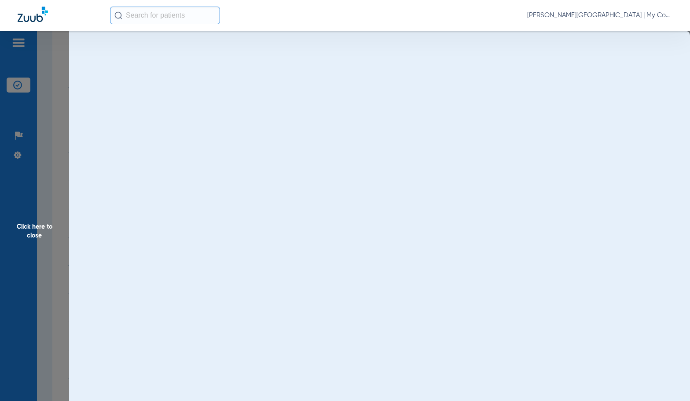
scroll to position [0, 0]
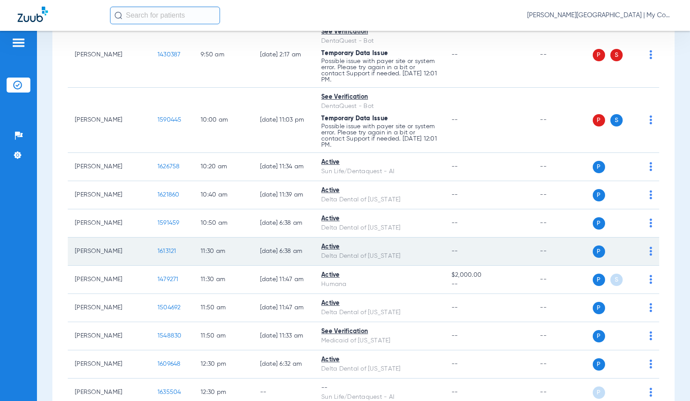
click at [158, 252] on span "1613121" at bounding box center [167, 251] width 19 height 6
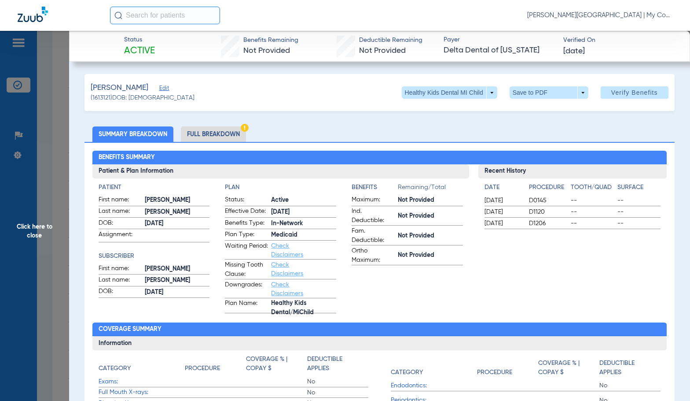
click at [196, 129] on li "Full Breakdown" at bounding box center [213, 133] width 65 height 15
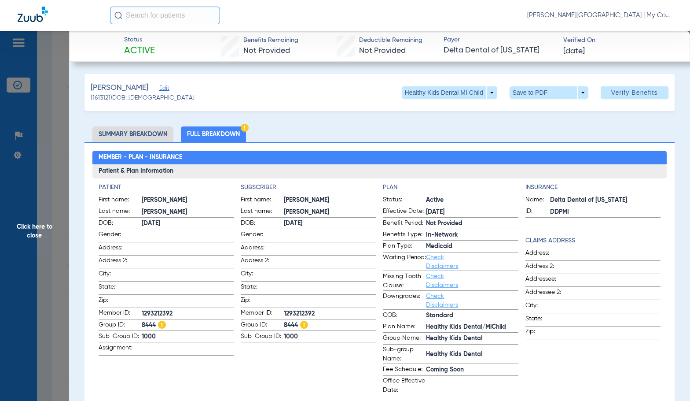
click at [304, 310] on span "1293212392" at bounding box center [330, 313] width 92 height 9
copy span "1293212392"
click at [62, 222] on span "Click here to close" at bounding box center [34, 231] width 69 height 401
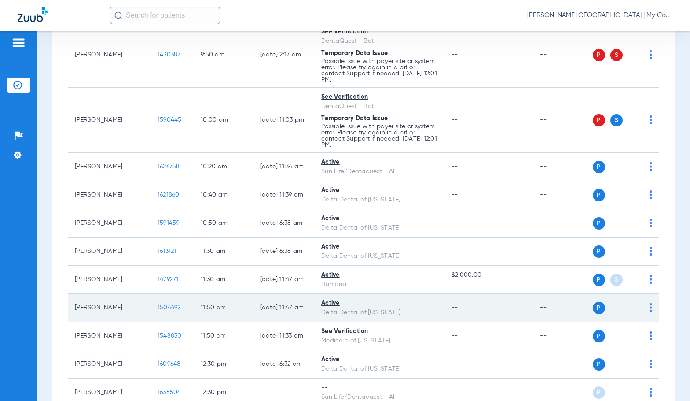
click at [158, 308] on span "1504692" at bounding box center [169, 307] width 23 height 6
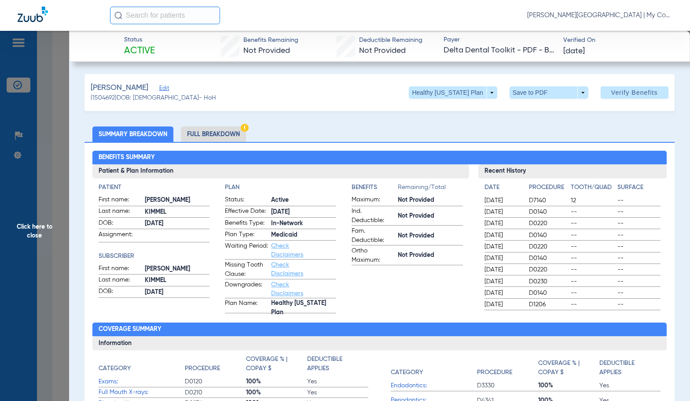
click at [213, 134] on li "Full Breakdown" at bounding box center [213, 133] width 65 height 15
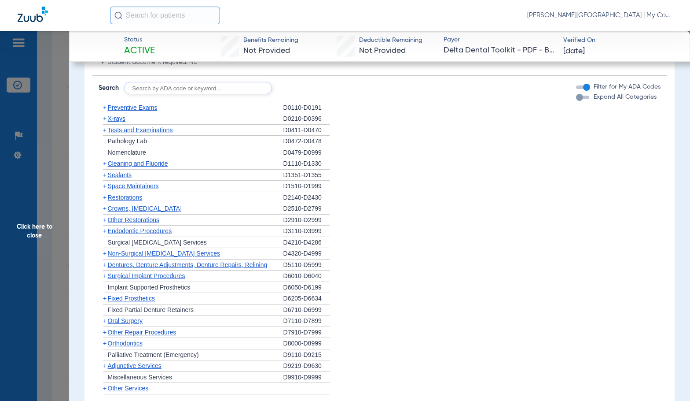
scroll to position [660, 0]
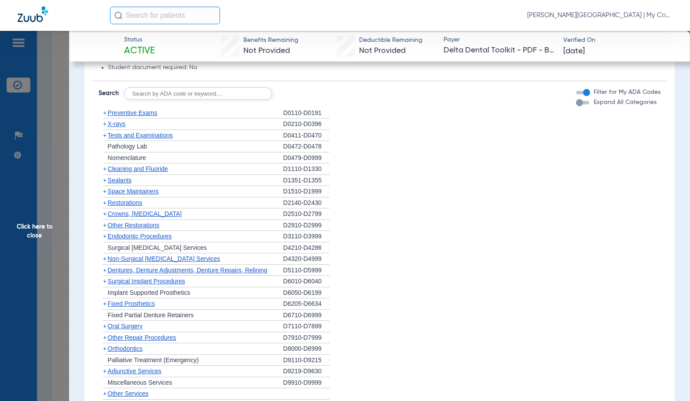
click at [115, 122] on span "X-rays" at bounding box center [117, 123] width 18 height 7
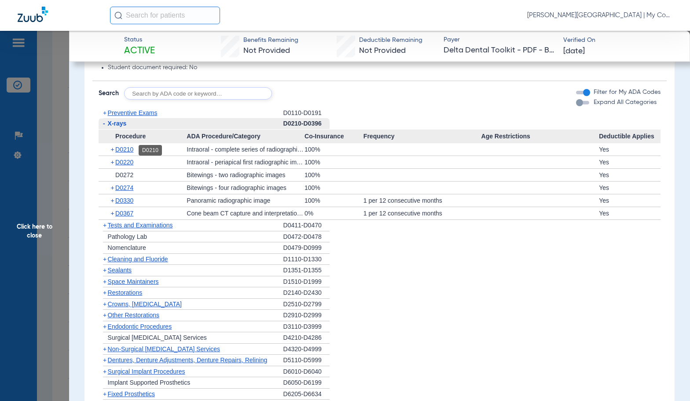
click at [130, 151] on span "D0210" at bounding box center [124, 149] width 18 height 7
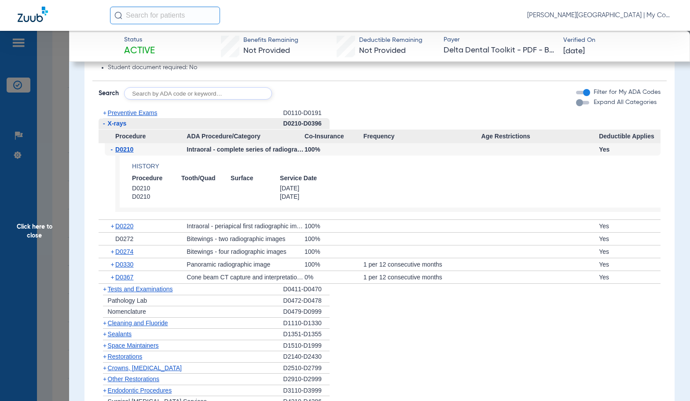
click at [130, 151] on span "D0210" at bounding box center [124, 149] width 18 height 7
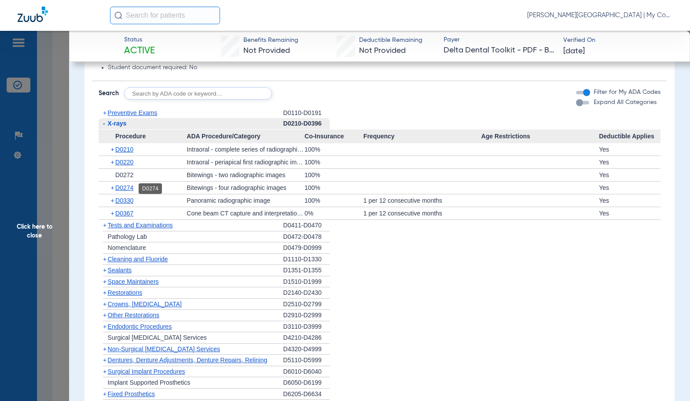
click at [126, 191] on span "D0274" at bounding box center [124, 187] width 18 height 7
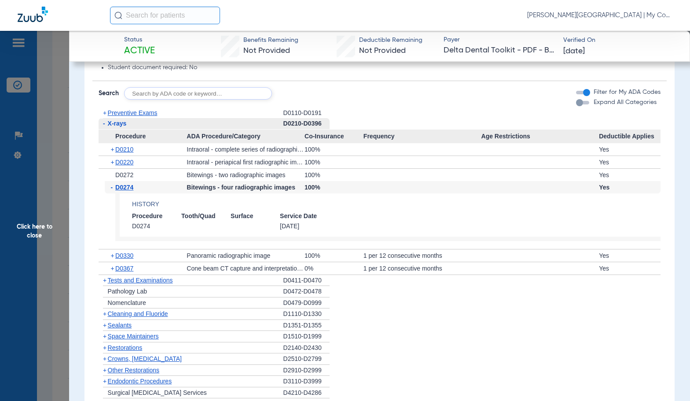
click at [126, 191] on span "D0274" at bounding box center [124, 187] width 18 height 7
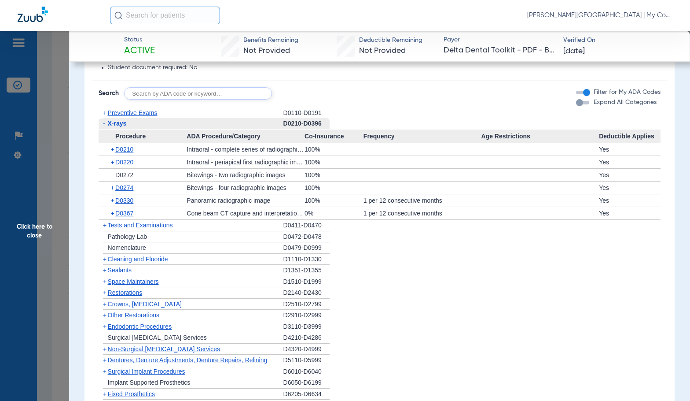
click at [409, 296] on li "+ Restorations D2140-D2430" at bounding box center [380, 292] width 563 height 11
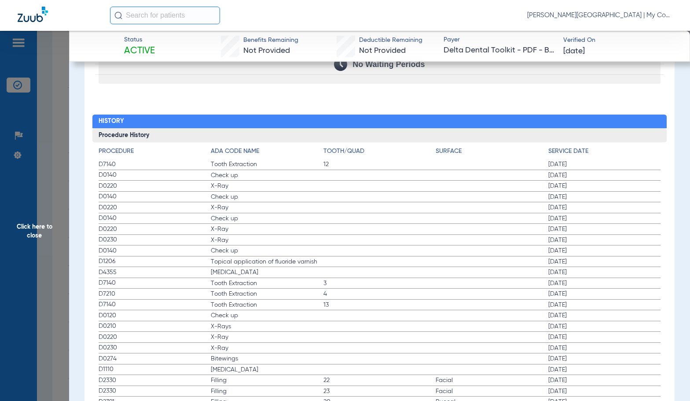
scroll to position [1189, 0]
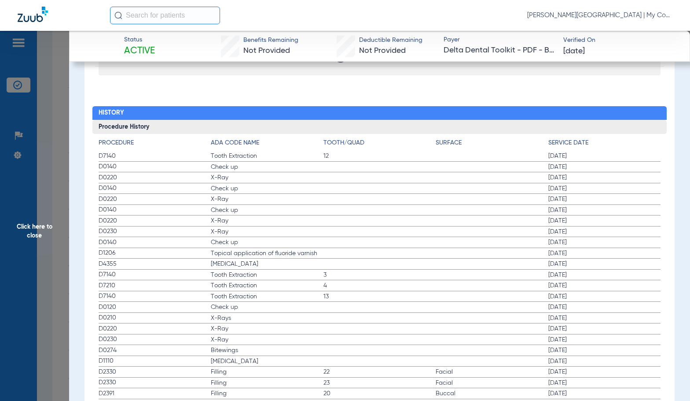
click at [227, 208] on span "Check up" at bounding box center [267, 210] width 113 height 9
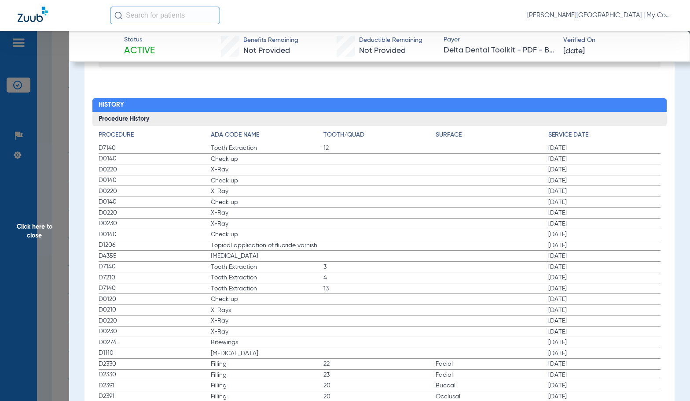
scroll to position [1101, 0]
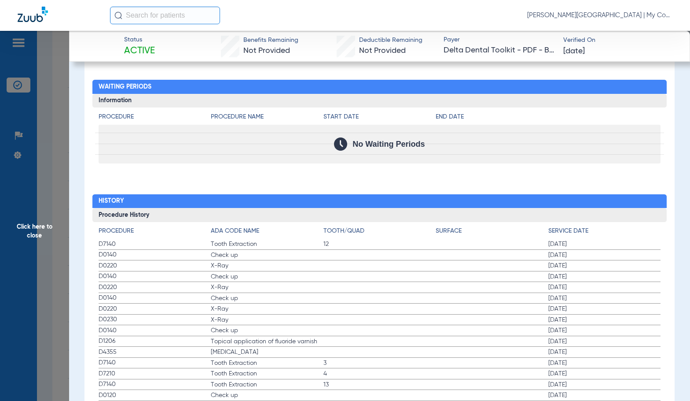
click at [331, 271] on label "D0220 X-Ray 05/01/2025" at bounding box center [380, 265] width 563 height 11
click at [42, 239] on span "Click here to close" at bounding box center [34, 231] width 69 height 401
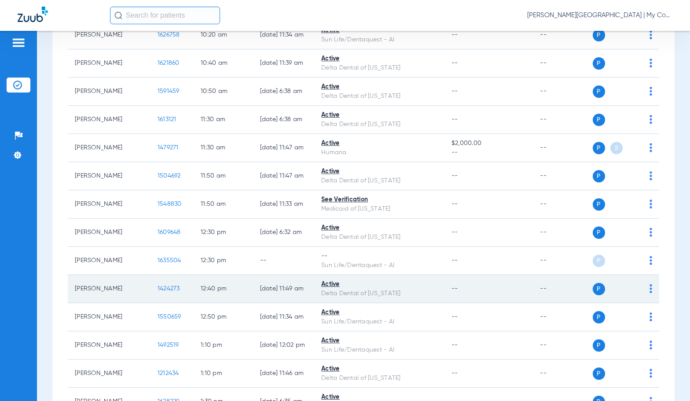
scroll to position [748, 0]
click at [158, 286] on span "1424273" at bounding box center [169, 288] width 22 height 6
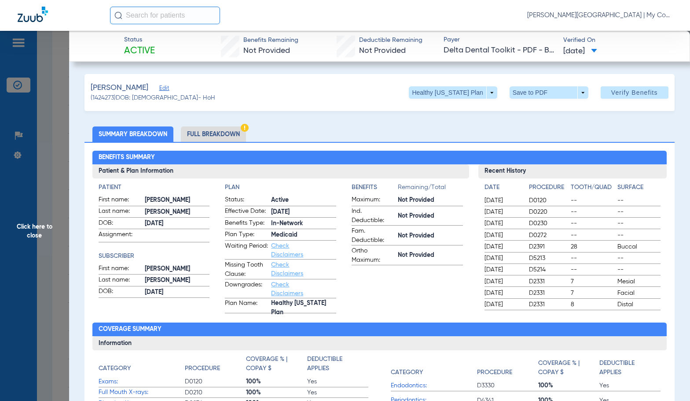
click at [238, 133] on li "Full Breakdown" at bounding box center [213, 133] width 65 height 15
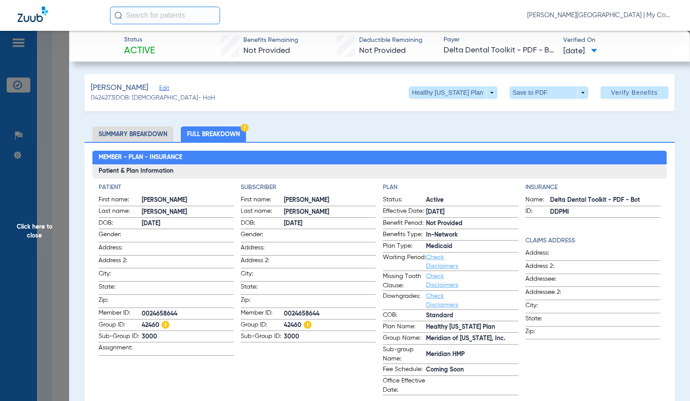
drag, startPoint x: 355, startPoint y: 177, endPoint x: 360, endPoint y: 181, distance: 6.2
click at [355, 177] on h3 "Patient & Plan Information" at bounding box center [379, 171] width 575 height 14
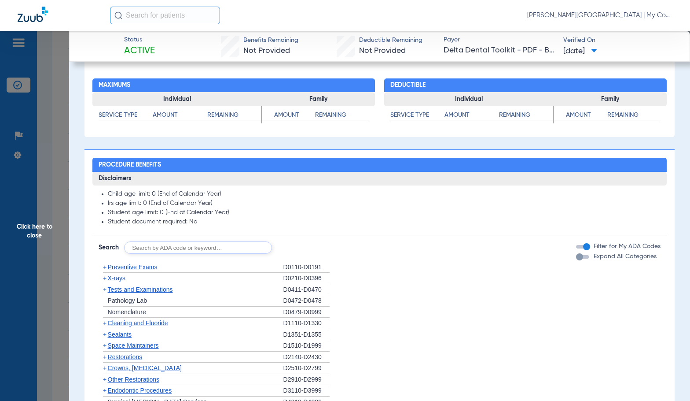
scroll to position [440, 0]
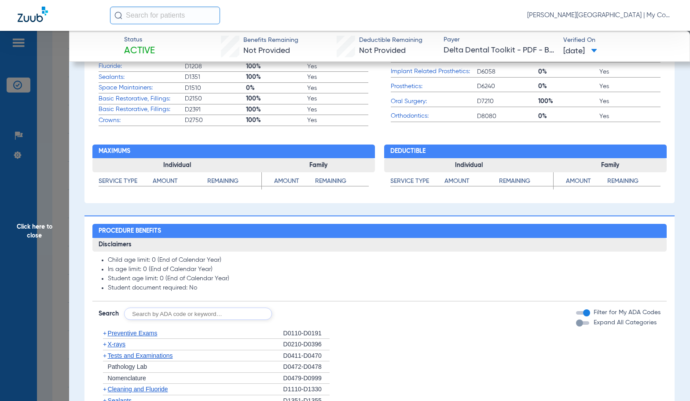
drag, startPoint x: 361, startPoint y: 241, endPoint x: 372, endPoint y: 279, distance: 39.4
click at [372, 279] on li "Student age limit: 0 (End of Calendar Year)" at bounding box center [384, 279] width 553 height 8
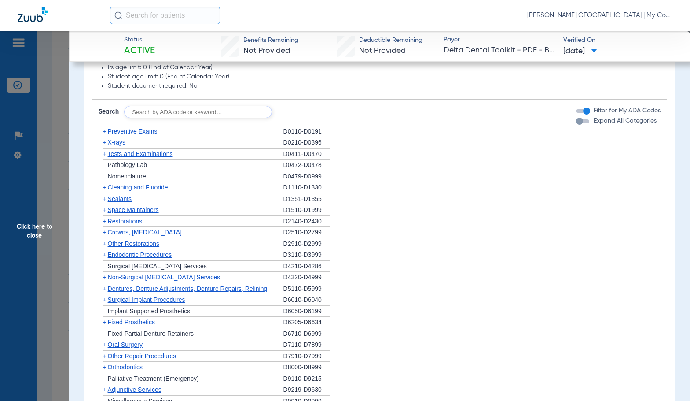
scroll to position [695, 0]
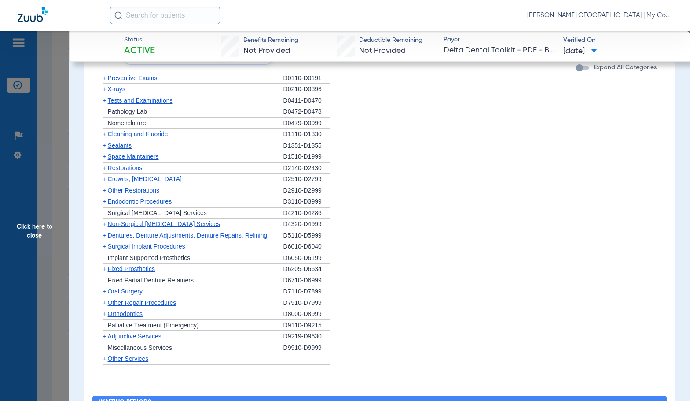
click at [119, 85] on div "+ X-rays" at bounding box center [191, 89] width 185 height 11
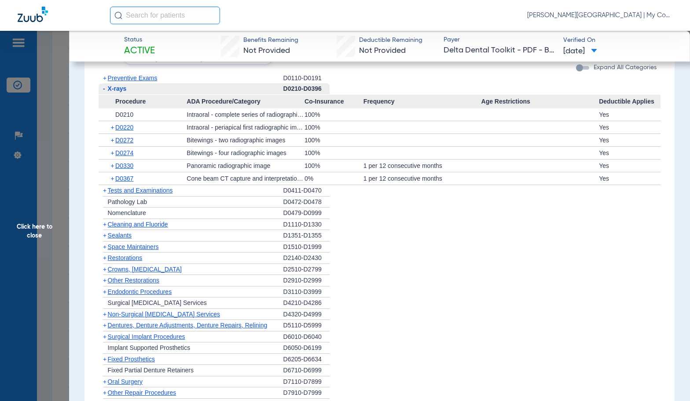
click at [118, 89] on span "X-rays" at bounding box center [117, 88] width 19 height 7
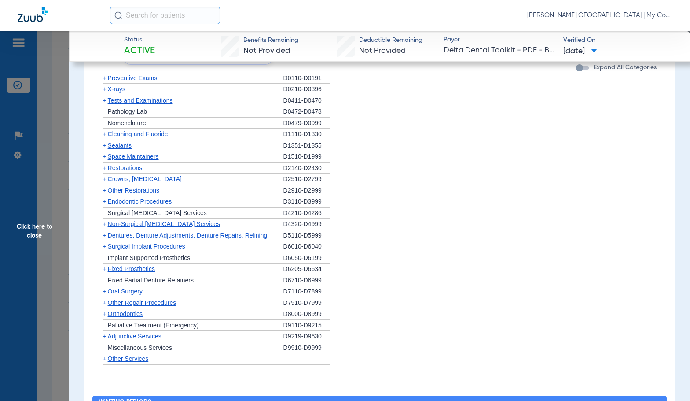
click at [118, 89] on span "X-rays" at bounding box center [117, 88] width 18 height 7
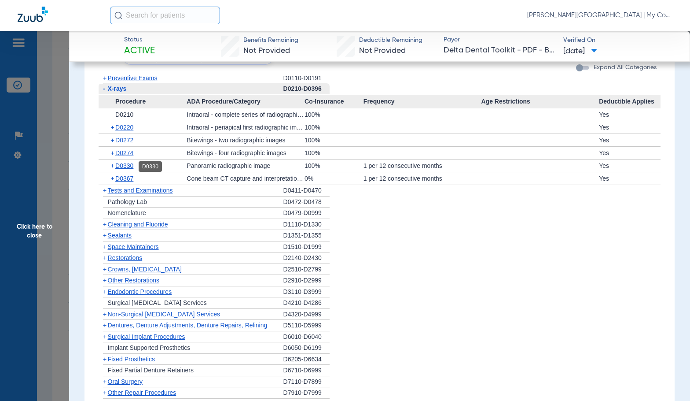
click at [133, 164] on span "D0330" at bounding box center [124, 165] width 18 height 7
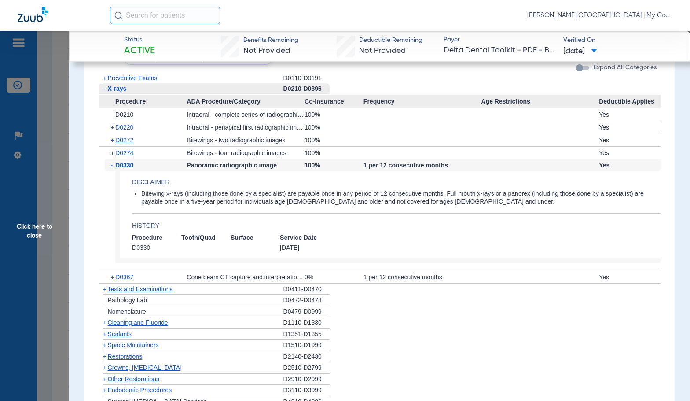
click at [133, 164] on span "D0330" at bounding box center [124, 165] width 18 height 7
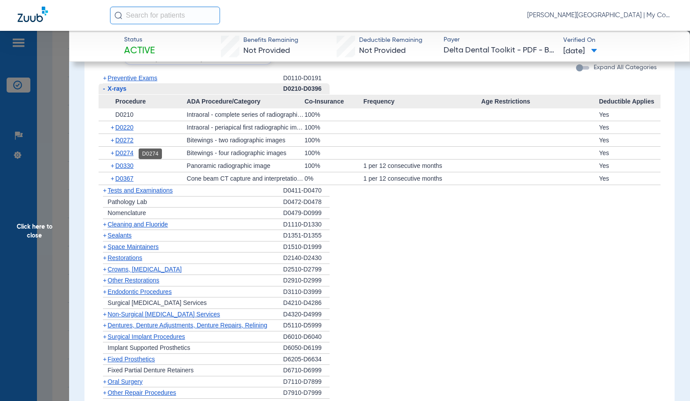
click at [126, 153] on span "D0274" at bounding box center [124, 152] width 18 height 7
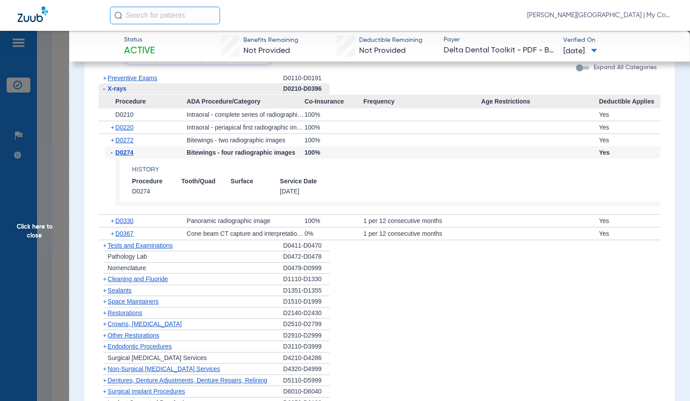
click at [126, 153] on span "D0274" at bounding box center [124, 152] width 18 height 7
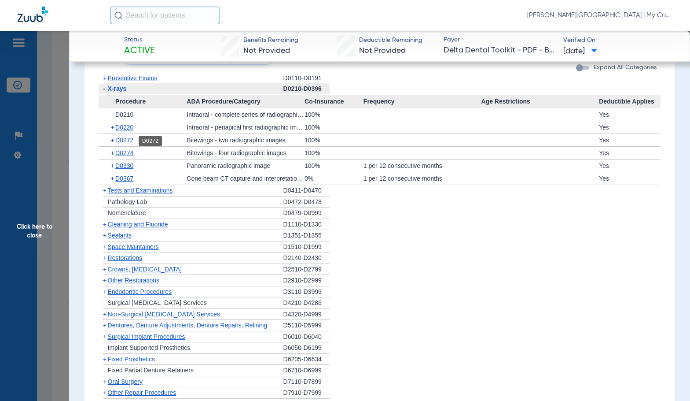
click at [122, 141] on span "D0272" at bounding box center [124, 139] width 18 height 7
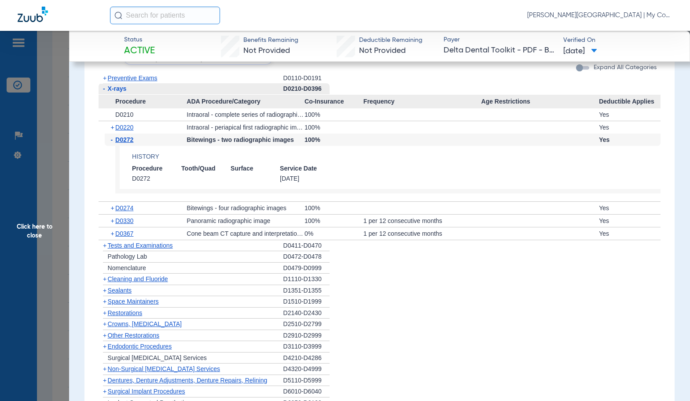
click at [122, 141] on span "D0272" at bounding box center [124, 139] width 18 height 7
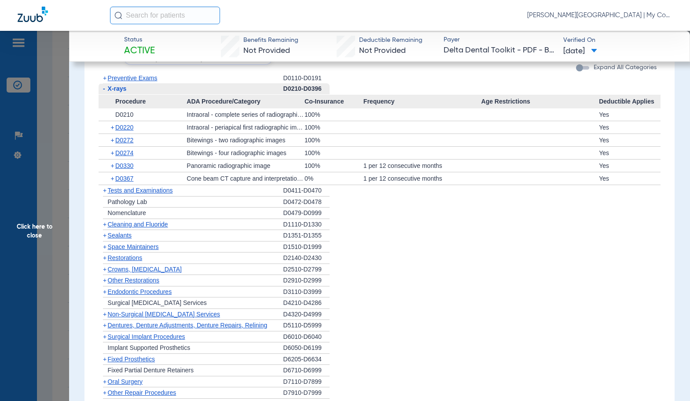
click at [130, 228] on span "Cleaning and Fluoride" at bounding box center [138, 224] width 60 height 7
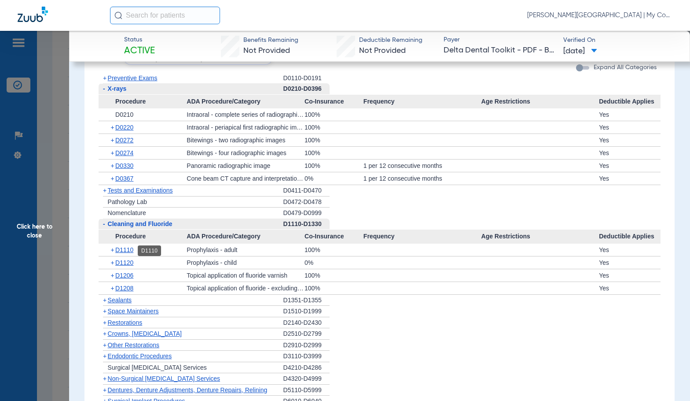
click at [123, 249] on span "D1110" at bounding box center [124, 249] width 18 height 7
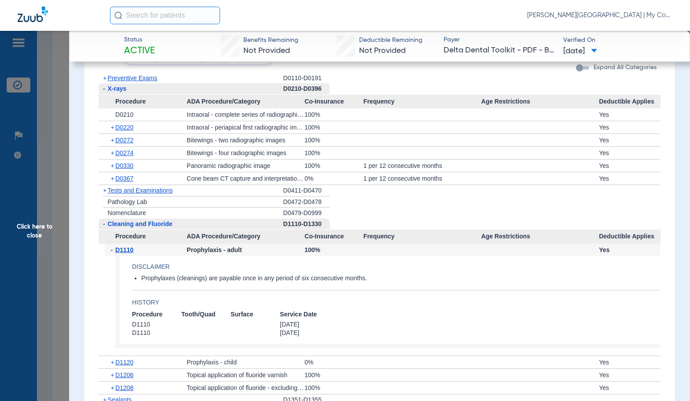
click at [123, 249] on span "D1110" at bounding box center [124, 249] width 18 height 7
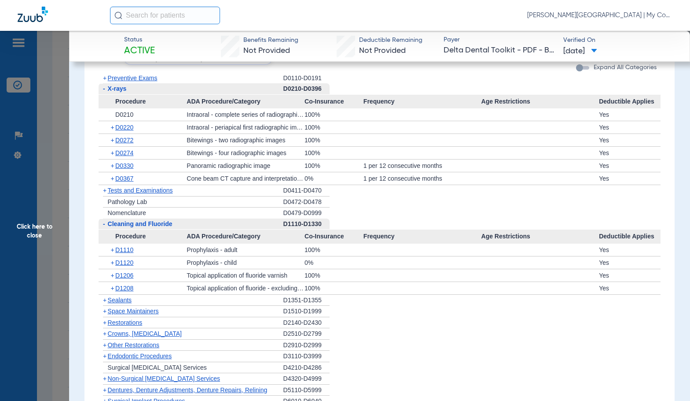
click at [40, 225] on span "Click here to close" at bounding box center [34, 231] width 69 height 401
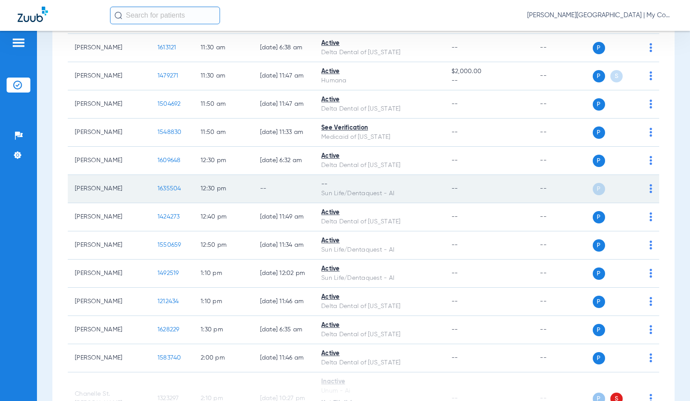
scroll to position [881, 0]
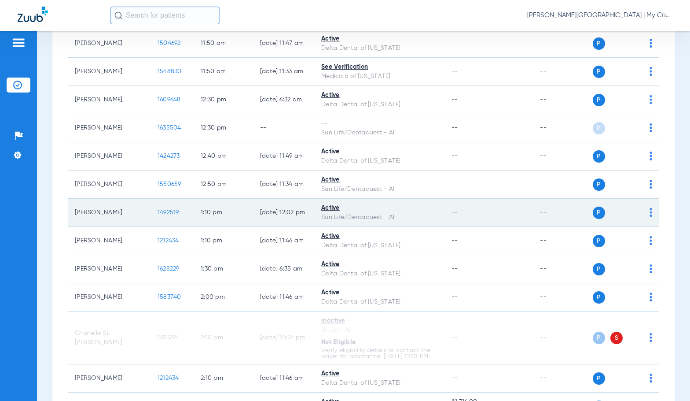
click at [158, 213] on span "1492519" at bounding box center [169, 212] width 22 height 6
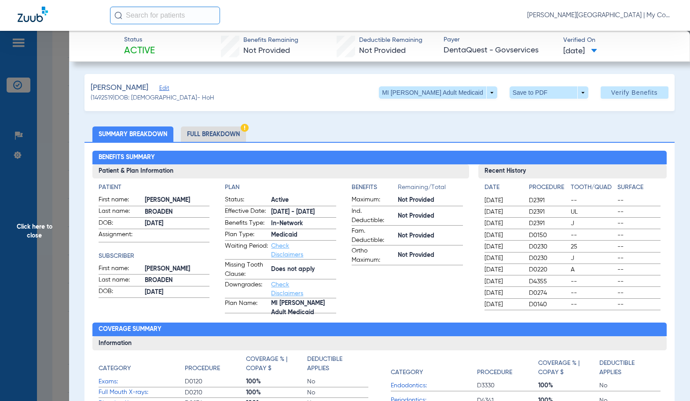
click at [221, 131] on li "Full Breakdown" at bounding box center [213, 133] width 65 height 15
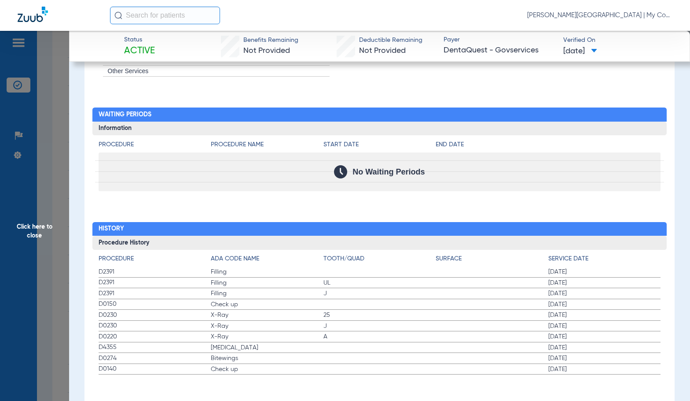
scroll to position [991, 0]
drag, startPoint x: 310, startPoint y: 283, endPoint x: 270, endPoint y: 300, distance: 43.4
click at [310, 283] on span "Filling" at bounding box center [267, 282] width 113 height 9
drag, startPoint x: 115, startPoint y: 355, endPoint x: 280, endPoint y: 318, distance: 169.1
click at [280, 321] on span "X-Ray" at bounding box center [267, 325] width 113 height 9
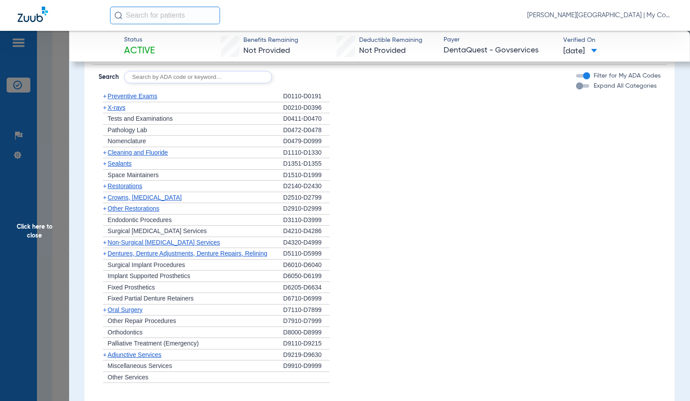
scroll to position [683, 0]
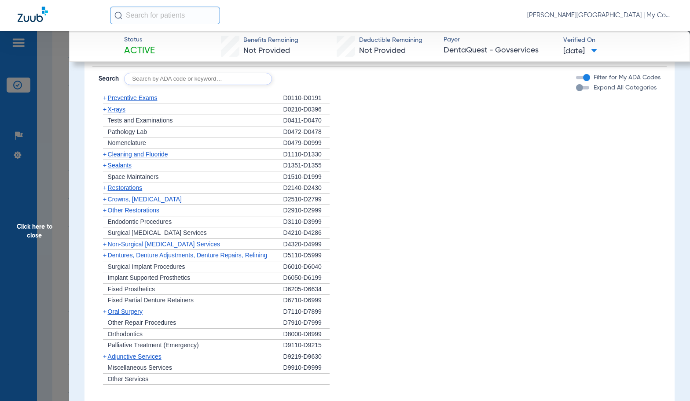
click at [116, 107] on span "X-rays" at bounding box center [117, 109] width 18 height 7
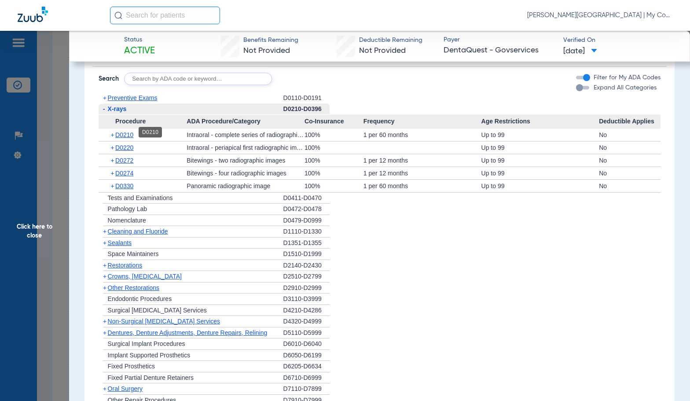
click at [127, 135] on span "D0210" at bounding box center [124, 134] width 18 height 7
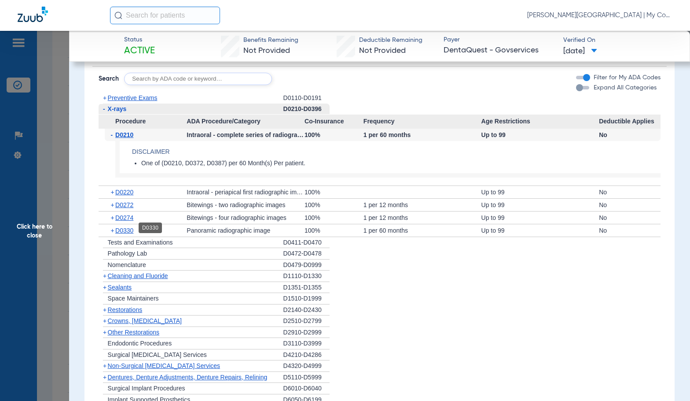
click at [128, 229] on span "D0330" at bounding box center [124, 230] width 18 height 7
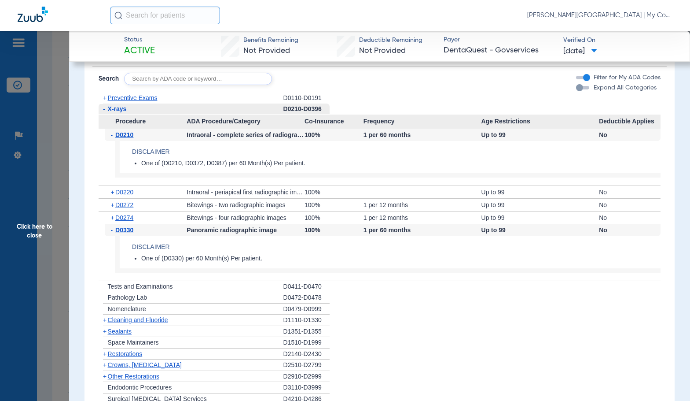
click at [43, 216] on span "Click here to close" at bounding box center [34, 231] width 69 height 401
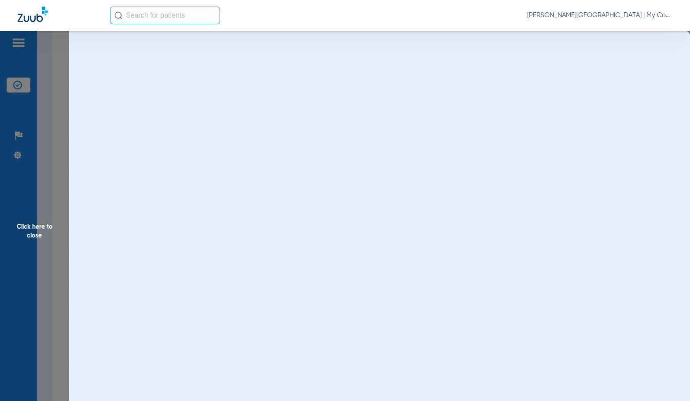
scroll to position [0, 0]
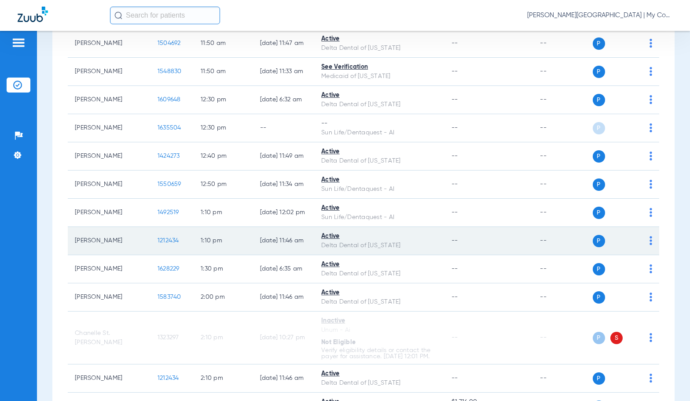
click at [158, 241] on span "1212434" at bounding box center [169, 240] width 22 height 6
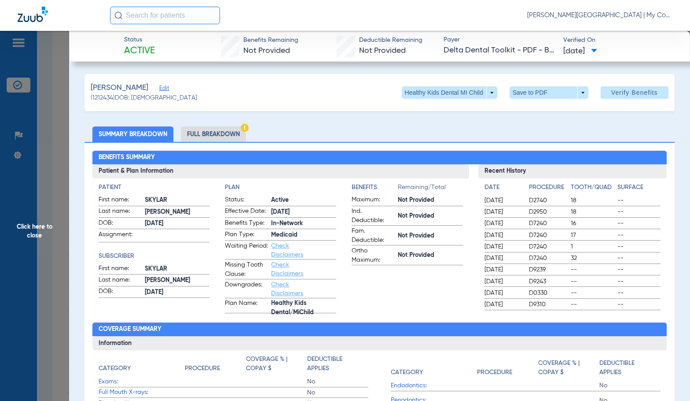
click at [235, 133] on li "Full Breakdown" at bounding box center [213, 133] width 65 height 15
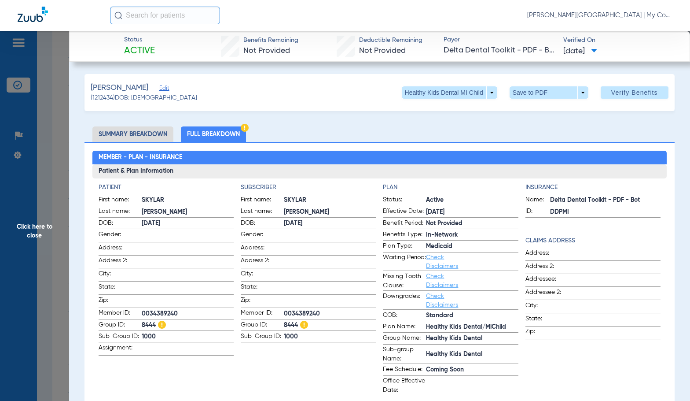
drag, startPoint x: 332, startPoint y: 360, endPoint x: 334, endPoint y: 353, distance: 7.5
click at [332, 360] on app-subscriber-information "Subscriber First name: SKYLAR Last name: SUTTON DOB: 09/22/2006 Gender: Address…" at bounding box center [308, 289] width 135 height 212
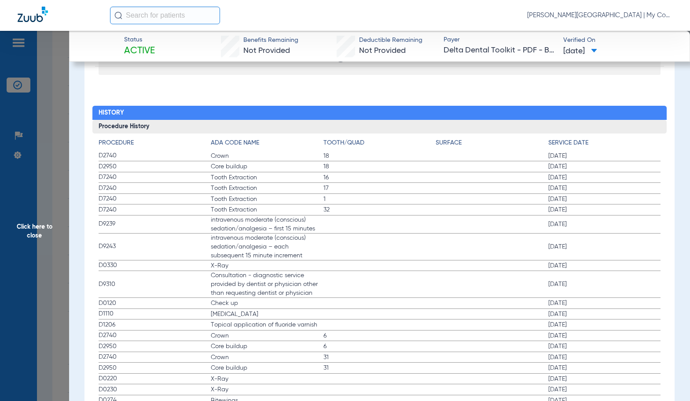
scroll to position [1101, 0]
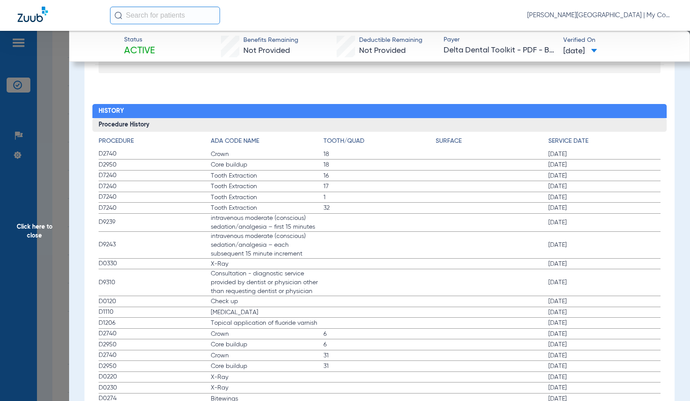
click at [451, 247] on label "D9243 intravenous moderate (conscious) sedation/analgesia – each subsequent 15 …" at bounding box center [380, 245] width 563 height 27
click at [264, 294] on span "Consultation - diagnostic service provided by dentist or physician other than r…" at bounding box center [267, 282] width 113 height 26
click at [377, 244] on label "D9243 intravenous moderate (conscious) sedation/analgesia – each subsequent 15 …" at bounding box center [380, 245] width 563 height 27
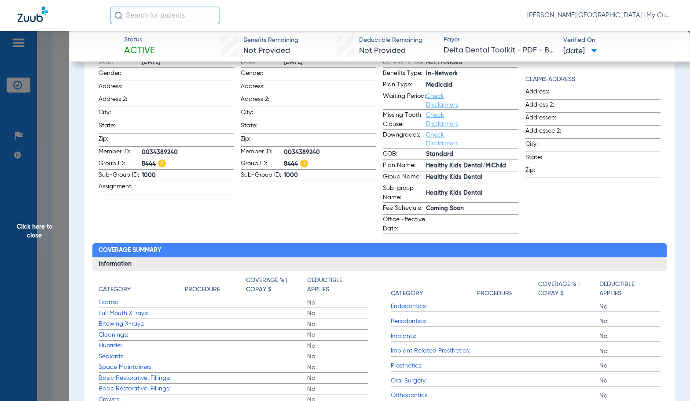
scroll to position [88, 0]
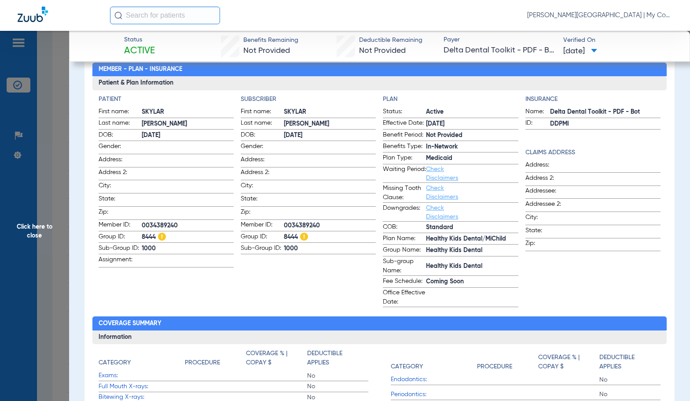
drag, startPoint x: 312, startPoint y: 217, endPoint x: 312, endPoint y: 222, distance: 4.8
click at [312, 220] on label "Member ID: 0034389240" at bounding box center [308, 225] width 135 height 11
click at [313, 224] on span "0034389240" at bounding box center [330, 225] width 92 height 9
copy span "0034389240"
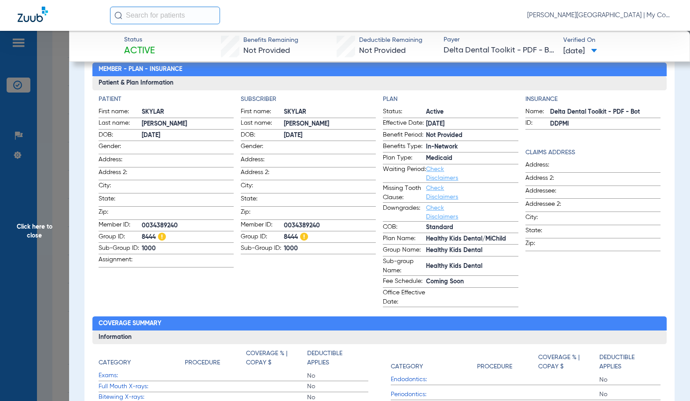
click at [55, 225] on span "Click here to close" at bounding box center [34, 231] width 69 height 401
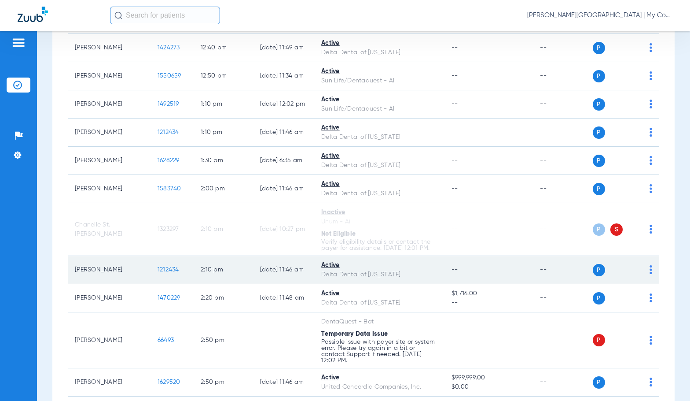
scroll to position [1057, 0]
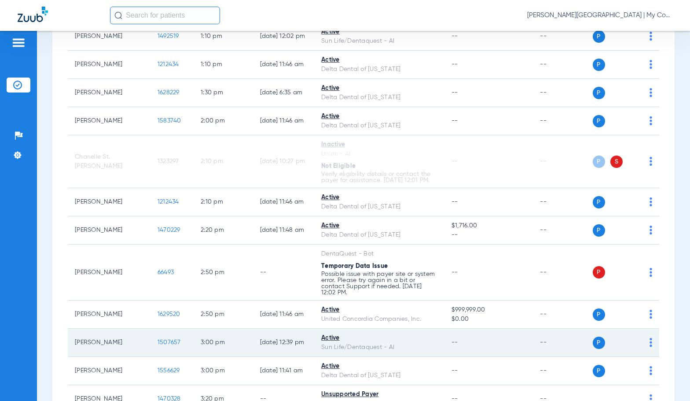
click at [158, 345] on span "1507657" at bounding box center [169, 342] width 23 height 6
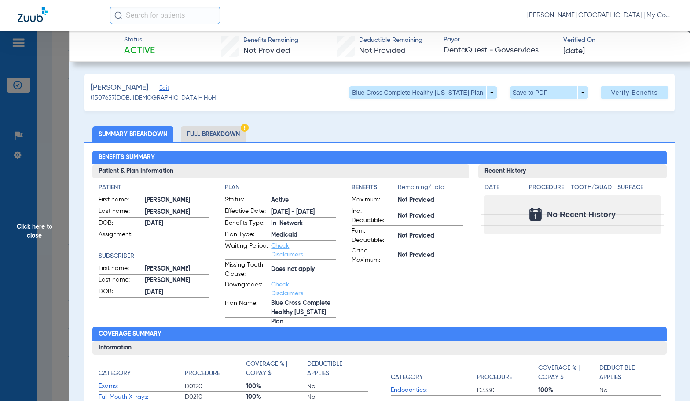
click at [223, 130] on li "Full Breakdown" at bounding box center [213, 133] width 65 height 15
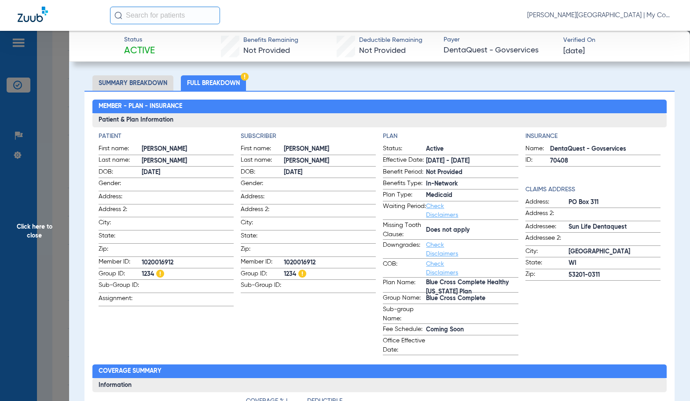
scroll to position [0, 0]
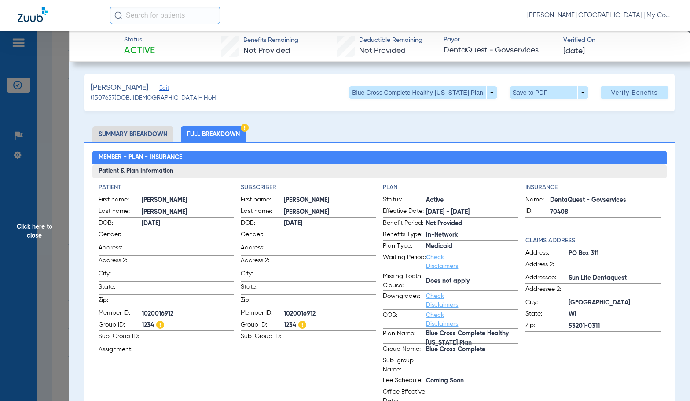
click at [307, 311] on span "1020016912" at bounding box center [330, 313] width 92 height 9
copy span "1020016912"
drag, startPoint x: 15, startPoint y: 242, endPoint x: 133, endPoint y: 272, distance: 121.7
click at [15, 242] on span "Click here to close" at bounding box center [34, 231] width 69 height 401
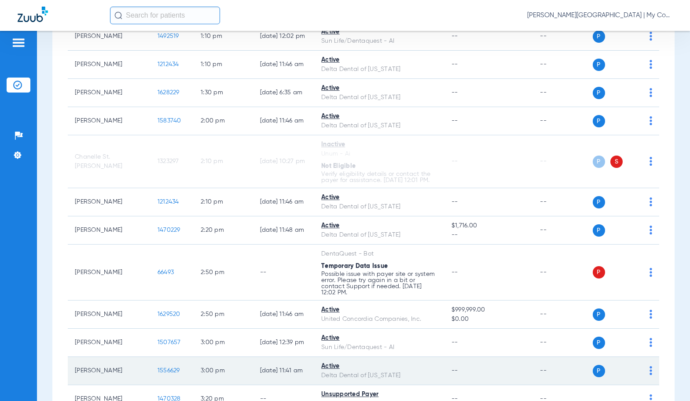
click at [158, 373] on span "1556629" at bounding box center [169, 370] width 22 height 6
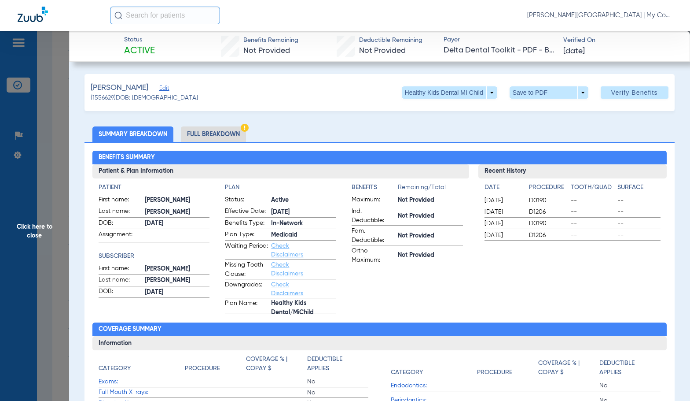
click at [200, 134] on li "Full Breakdown" at bounding box center [213, 133] width 65 height 15
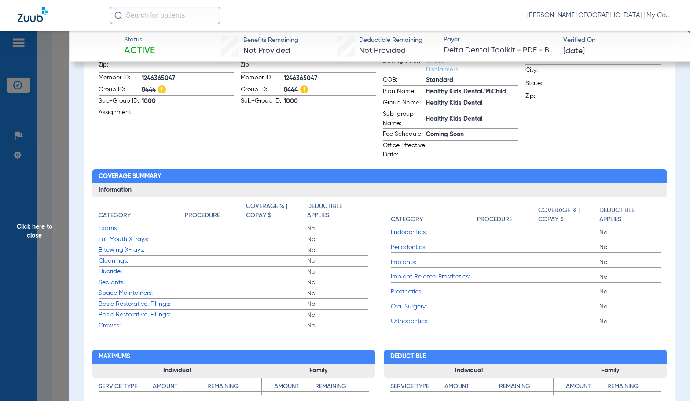
scroll to position [129, 0]
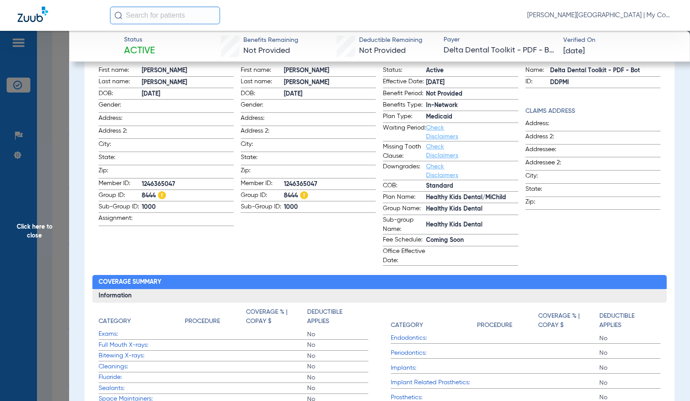
click at [312, 182] on span "1246365047" at bounding box center [330, 184] width 92 height 9
copy span "1246365047"
click at [34, 251] on span "Click here to close" at bounding box center [34, 231] width 69 height 401
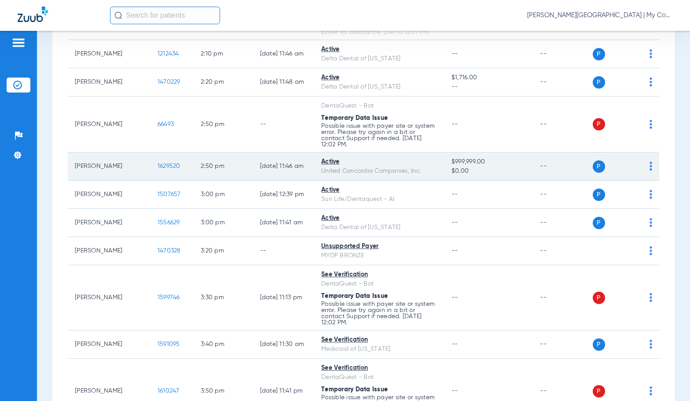
scroll to position [1277, 0]
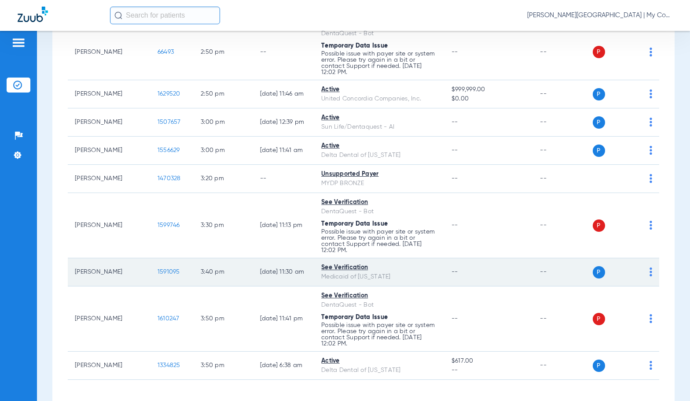
click at [158, 275] on span "1591095" at bounding box center [169, 272] width 22 height 6
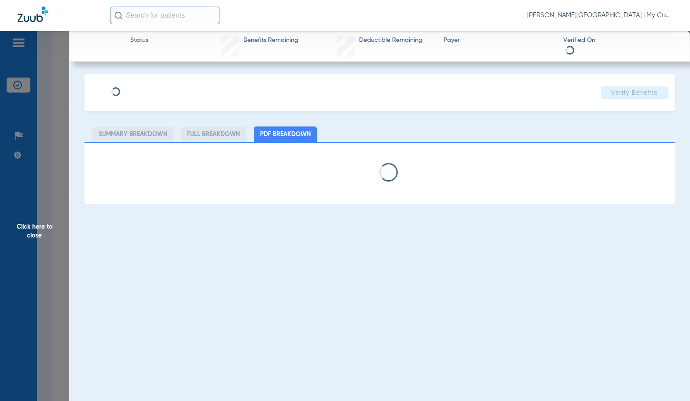
select select "page-width"
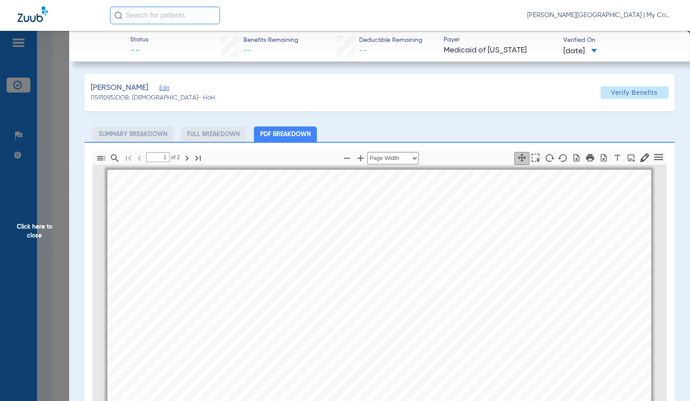
scroll to position [4, 0]
type input "2"
click at [36, 243] on span "Click here to close" at bounding box center [34, 231] width 69 height 401
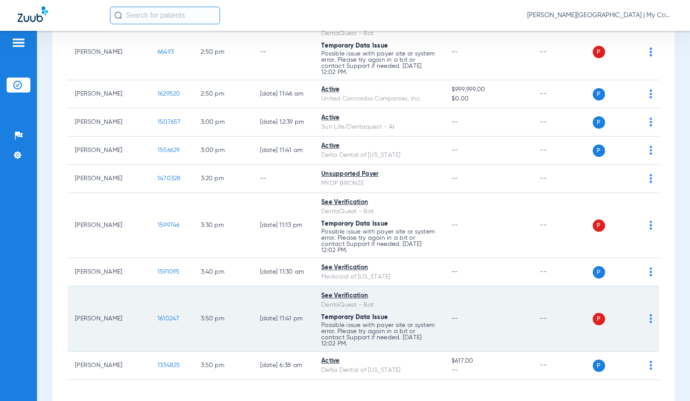
click at [158, 321] on span "1610247" at bounding box center [169, 318] width 22 height 6
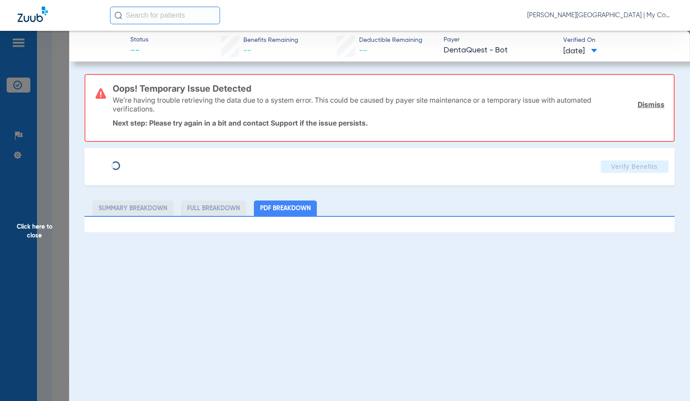
click at [26, 238] on span "Click here to close" at bounding box center [34, 231] width 69 height 401
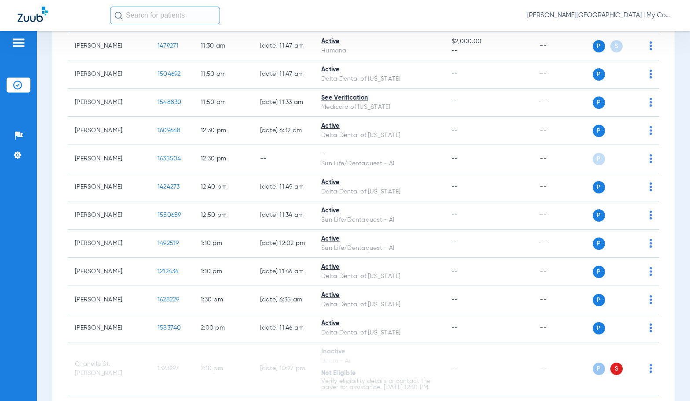
scroll to position [834, 0]
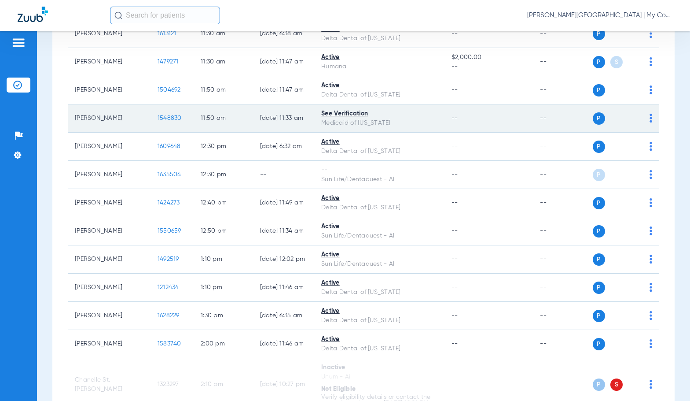
click at [158, 118] on span "1548830" at bounding box center [170, 118] width 24 height 6
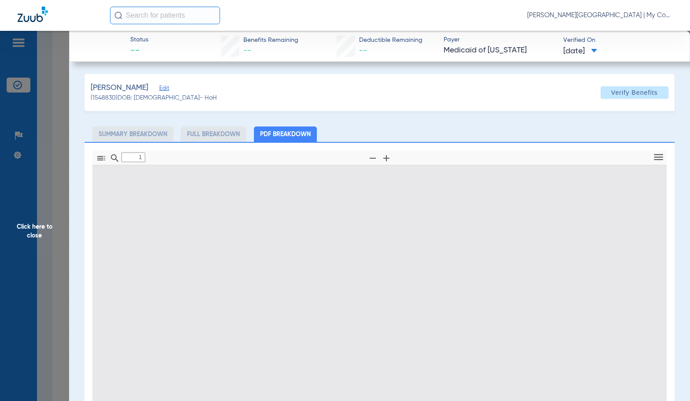
type input "0"
select select "page-width"
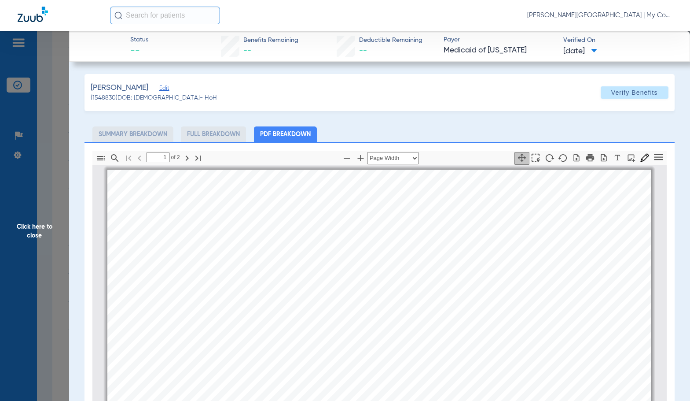
scroll to position [4, 0]
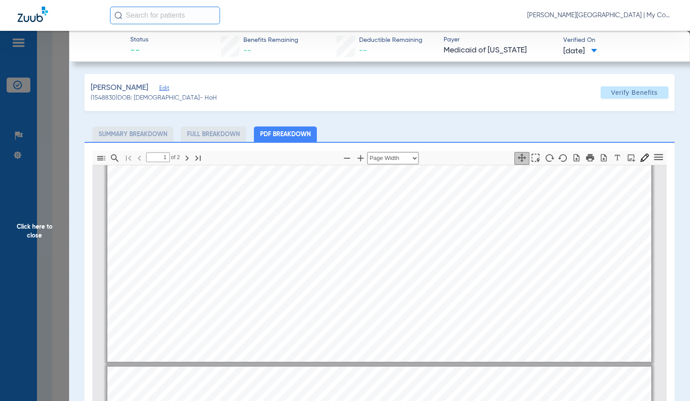
type input "2"
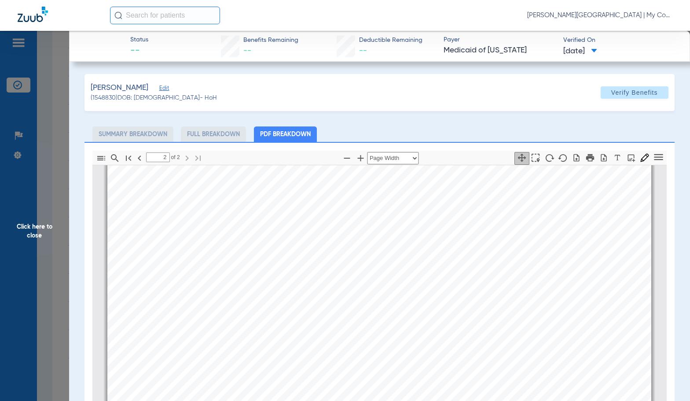
scroll to position [973, 0]
click at [52, 246] on span "Click here to close" at bounding box center [34, 231] width 69 height 401
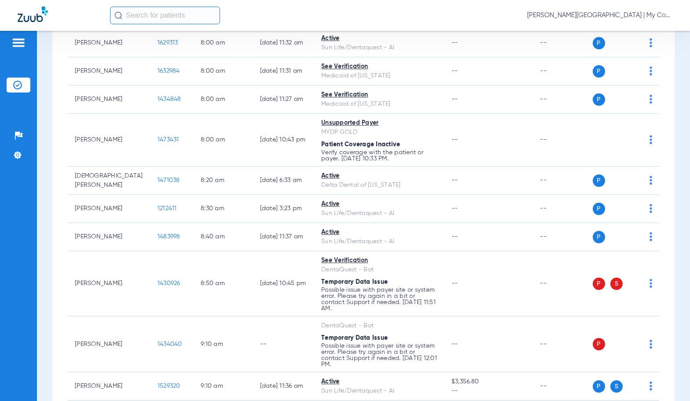
scroll to position [129, 0]
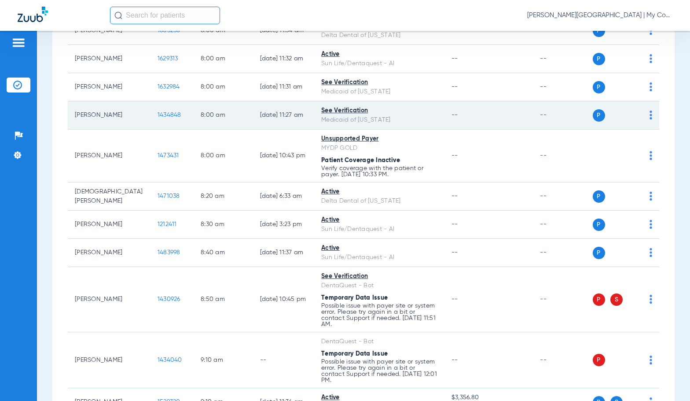
click at [158, 114] on span "1434848" at bounding box center [170, 115] width 24 height 6
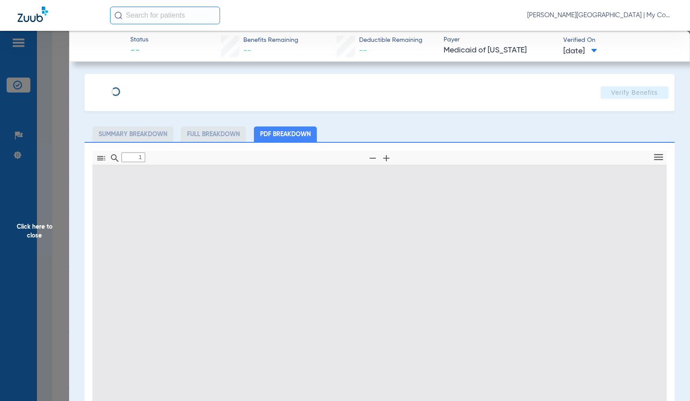
type input "0"
select select "page-width"
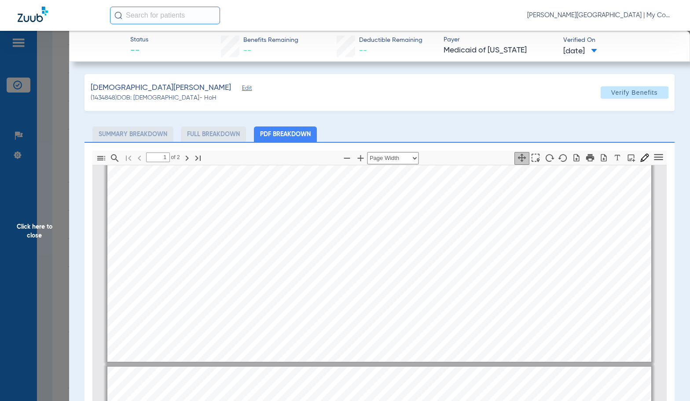
type input "2"
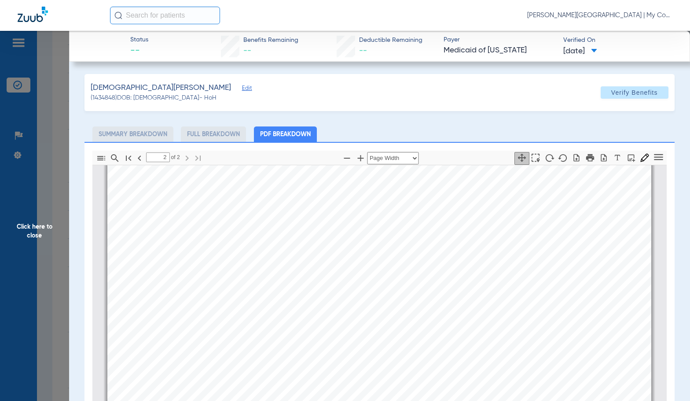
scroll to position [929, 0]
click at [56, 230] on span "Click here to close" at bounding box center [34, 231] width 69 height 401
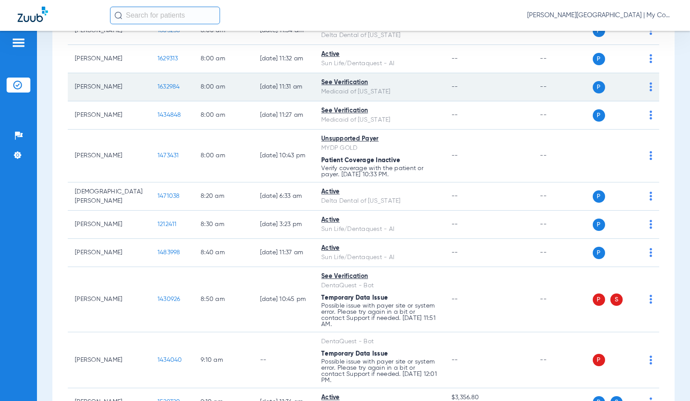
click at [158, 84] on span "1632984" at bounding box center [169, 87] width 22 height 6
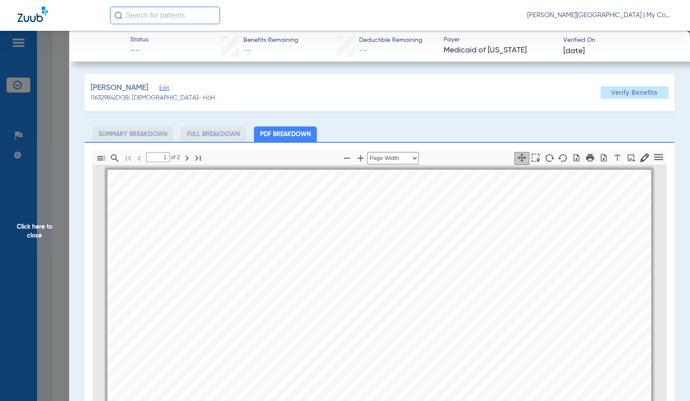
scroll to position [4, 0]
type input "2"
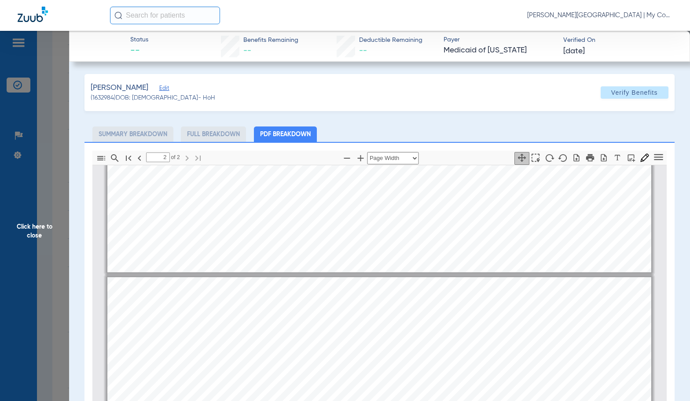
scroll to position [885, 0]
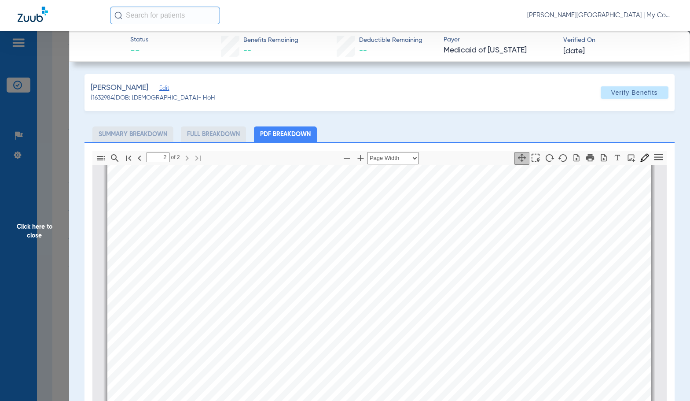
drag, startPoint x: 51, startPoint y: 232, endPoint x: 364, endPoint y: 153, distance: 322.9
click at [51, 232] on span "Click here to close" at bounding box center [34, 231] width 69 height 401
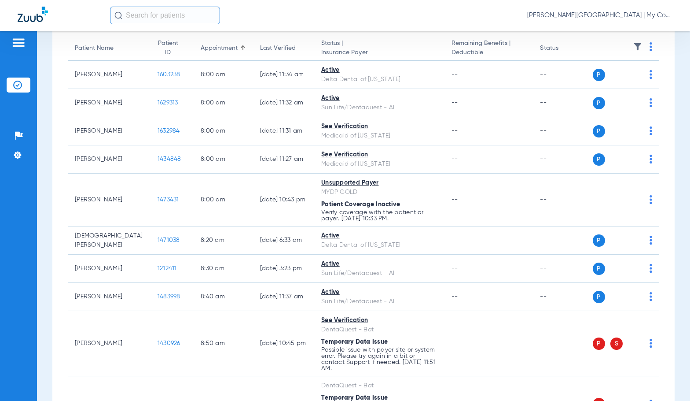
scroll to position [41, 0]
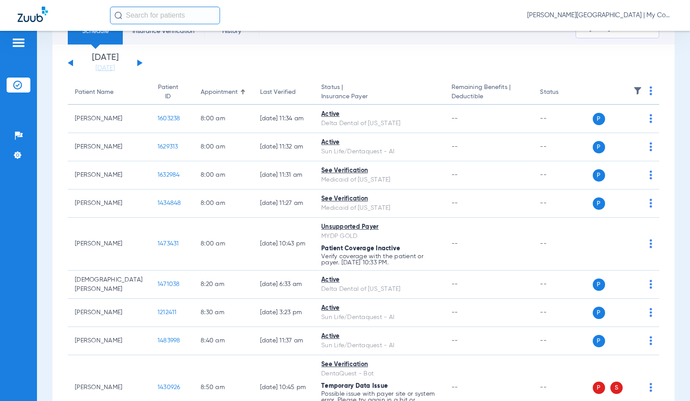
click at [141, 63] on button at bounding box center [139, 62] width 5 height 7
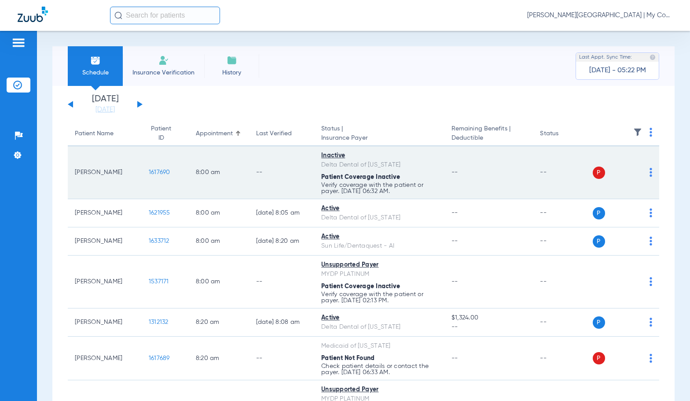
click at [321, 178] on span "Patient Coverage Inactive" at bounding box center [360, 177] width 79 height 6
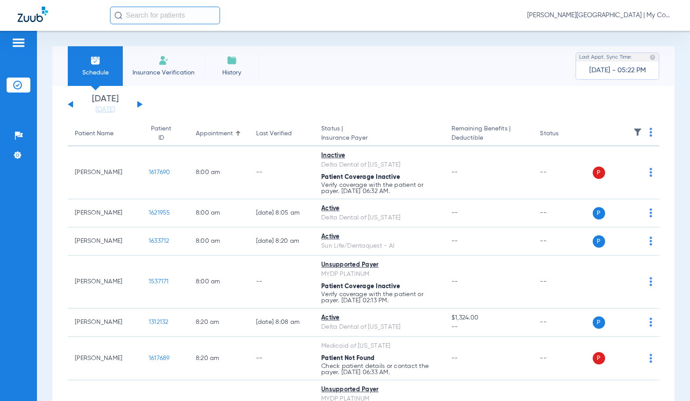
click at [650, 135] on img at bounding box center [651, 132] width 3 height 9
click at [614, 169] on span "Verify All" at bounding box center [610, 167] width 55 height 6
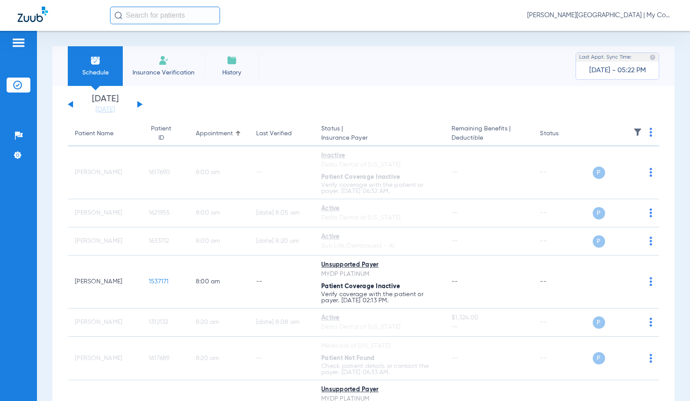
click at [583, 17] on span "Sadie Gibbs - Bay City | My Community Dental Centers" at bounding box center [599, 15] width 145 height 9
click at [626, 35] on button "Account Selection" at bounding box center [639, 31] width 63 height 18
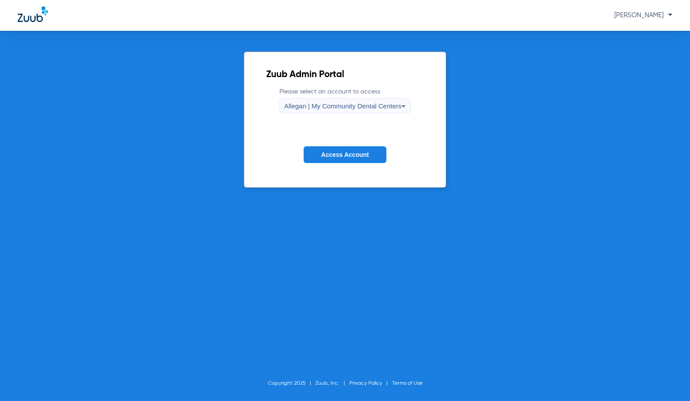
click at [352, 108] on span "Allegan | My Community Dental Centers" at bounding box center [343, 105] width 118 height 7
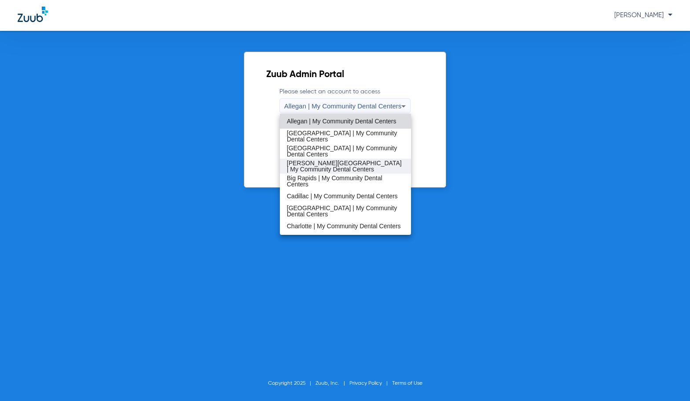
click at [333, 171] on span "[PERSON_NAME][GEOGRAPHIC_DATA] | My Community Dental Centers" at bounding box center [346, 166] width 118 height 12
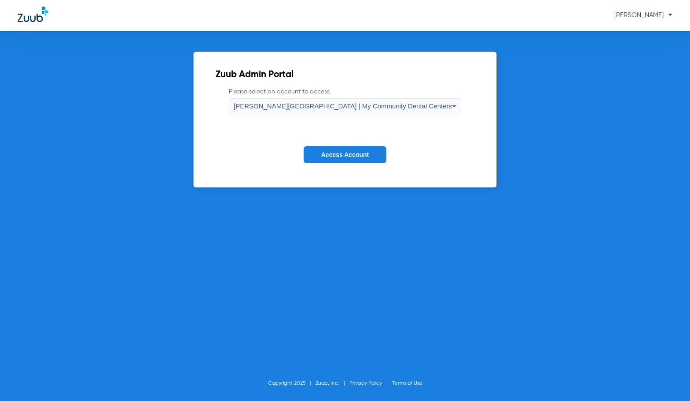
click at [344, 155] on span "Access Account" at bounding box center [345, 154] width 48 height 7
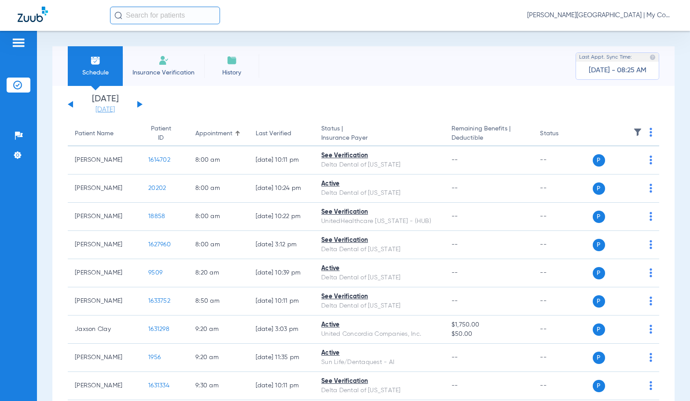
click at [110, 113] on link "[DATE]" at bounding box center [105, 109] width 53 height 9
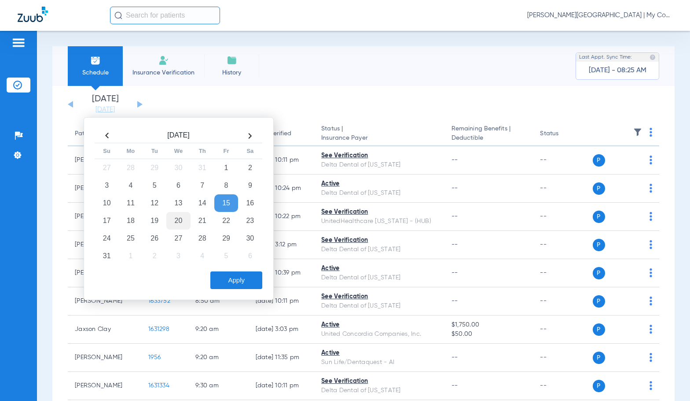
click at [178, 220] on td "20" at bounding box center [178, 221] width 24 height 18
click at [226, 278] on button "Apply" at bounding box center [236, 280] width 52 height 18
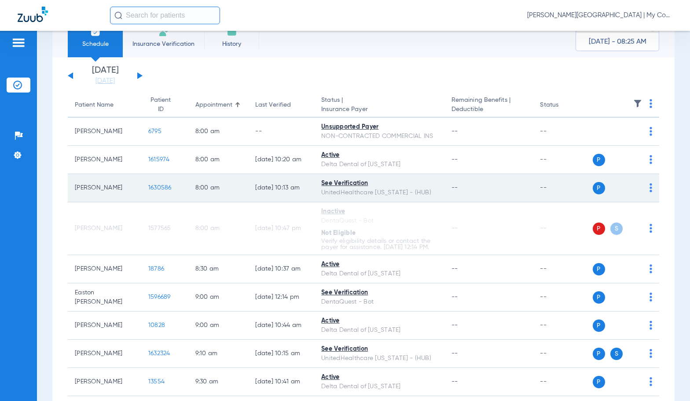
scroll to position [88, 0]
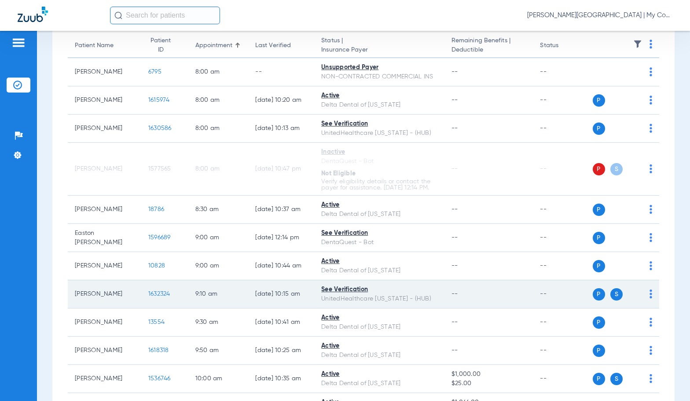
click at [148, 297] on span "1632324" at bounding box center [159, 294] width 22 height 6
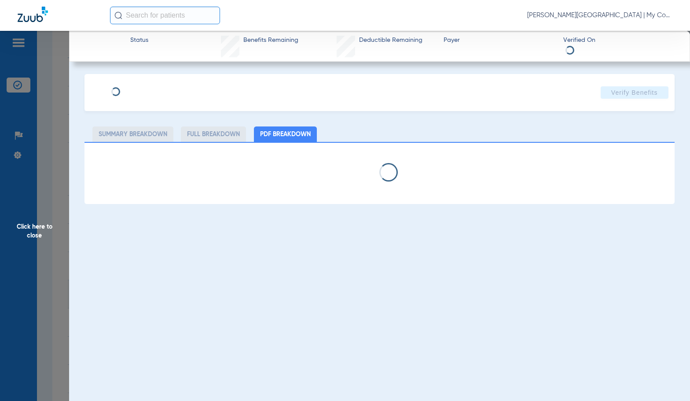
select select "page-width"
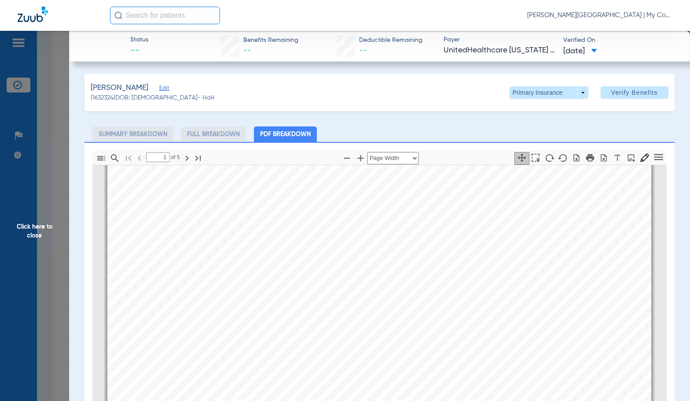
scroll to position [136, 0]
click at [324, 225] on span "Assessment Of A Patient" at bounding box center [291, 229] width 85 height 8
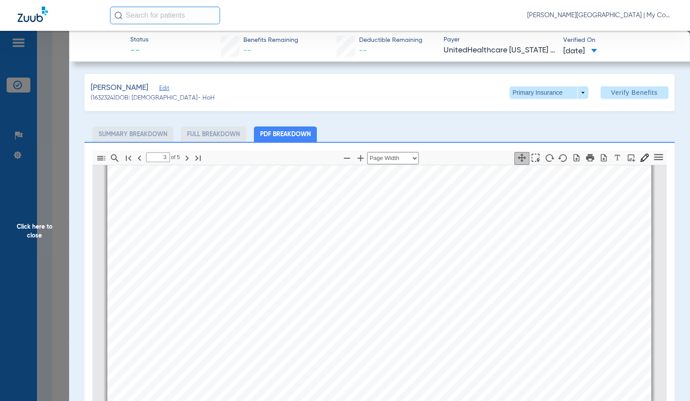
type input "4"
click at [38, 212] on span "Click here to close" at bounding box center [34, 231] width 69 height 401
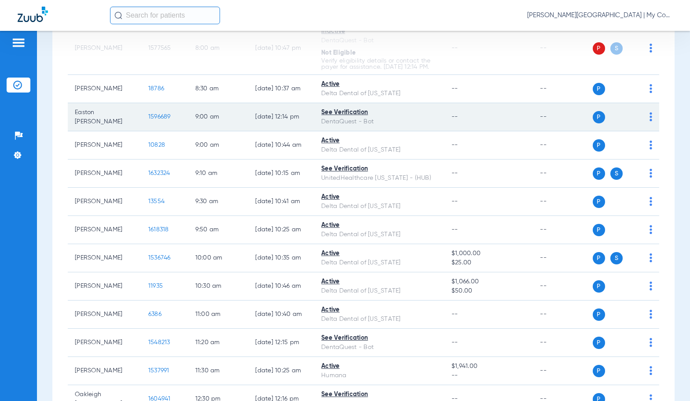
scroll to position [220, 0]
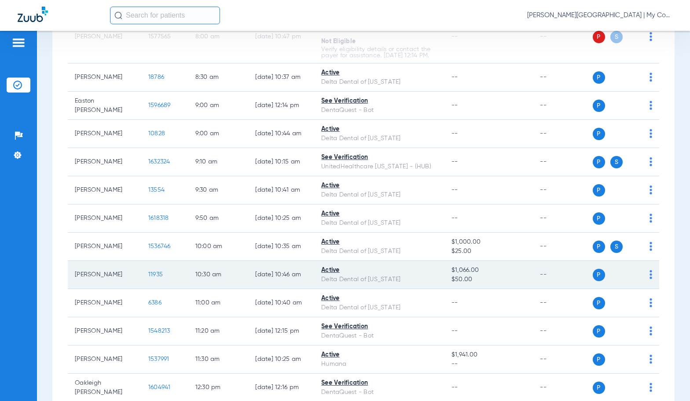
click at [148, 277] on span "11935" at bounding box center [155, 274] width 15 height 6
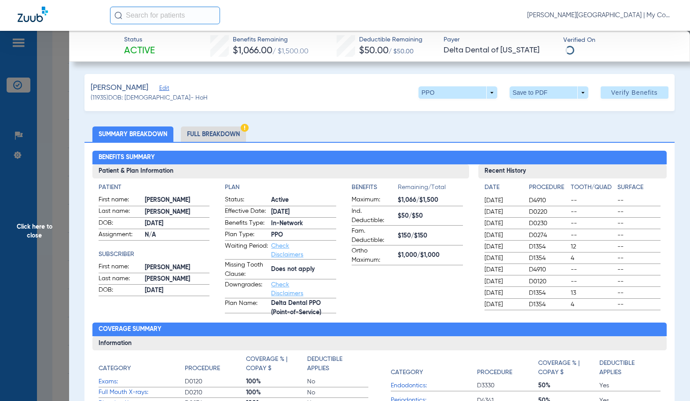
click at [216, 133] on li "Full Breakdown" at bounding box center [213, 133] width 65 height 15
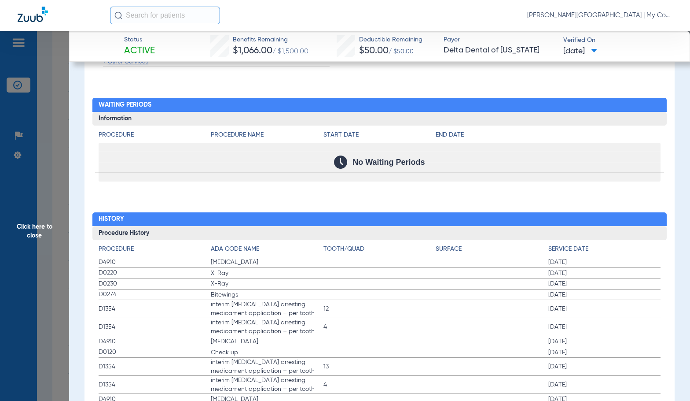
scroll to position [1101, 0]
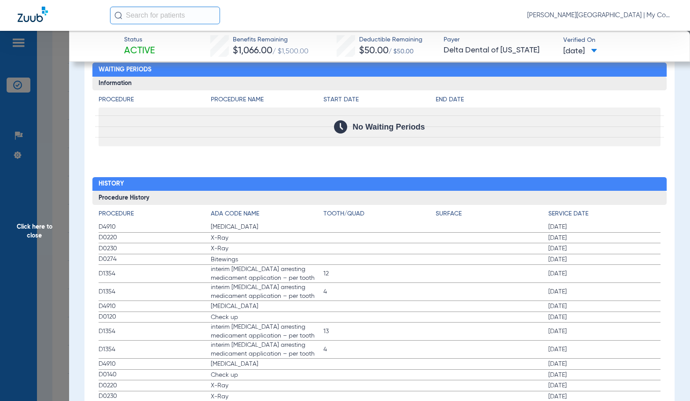
click at [345, 233] on label "D0220 X-Ray 04/24/2025" at bounding box center [380, 237] width 563 height 11
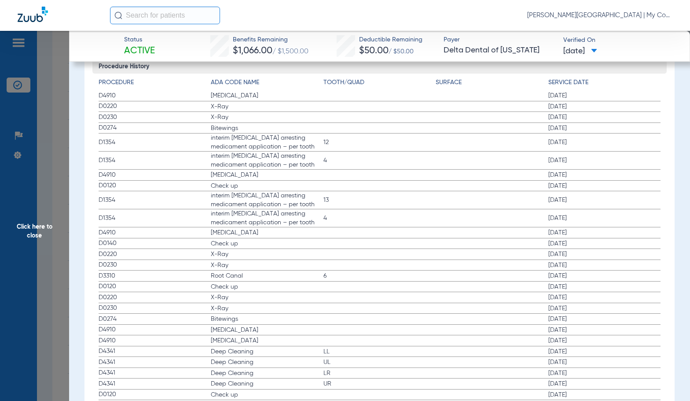
scroll to position [1233, 0]
click at [25, 190] on span "Click here to close" at bounding box center [34, 231] width 69 height 401
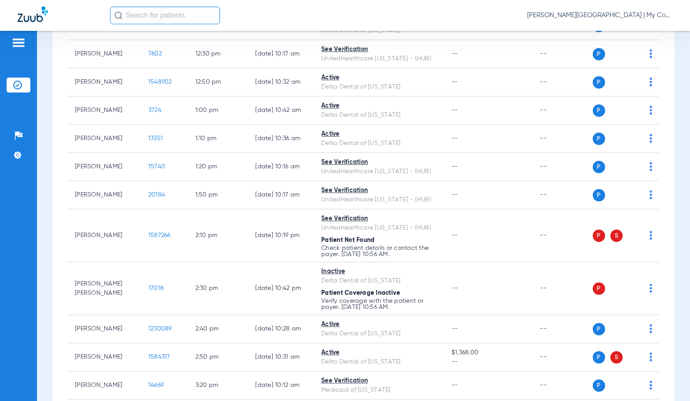
scroll to position [660, 0]
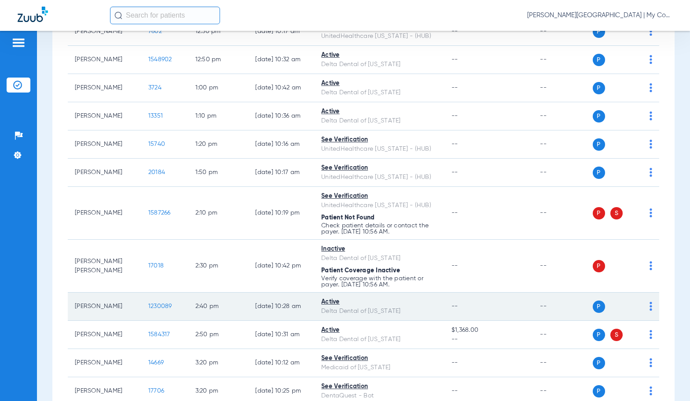
click at [153, 309] on span "1230089" at bounding box center [160, 306] width 24 height 6
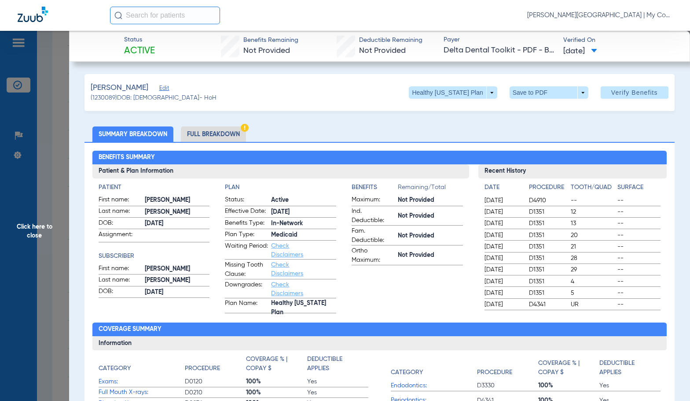
click at [226, 136] on li "Full Breakdown" at bounding box center [213, 133] width 65 height 15
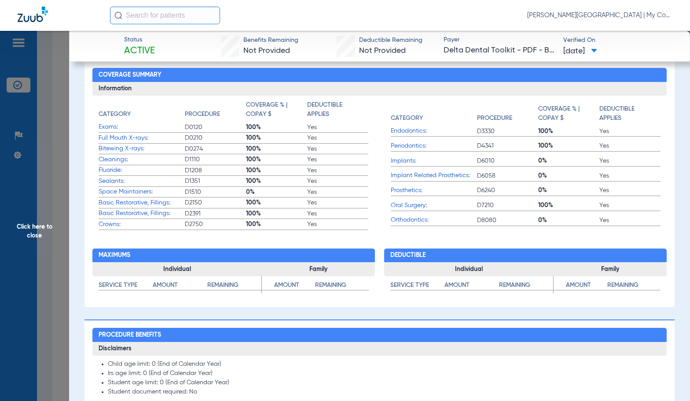
scroll to position [28, 0]
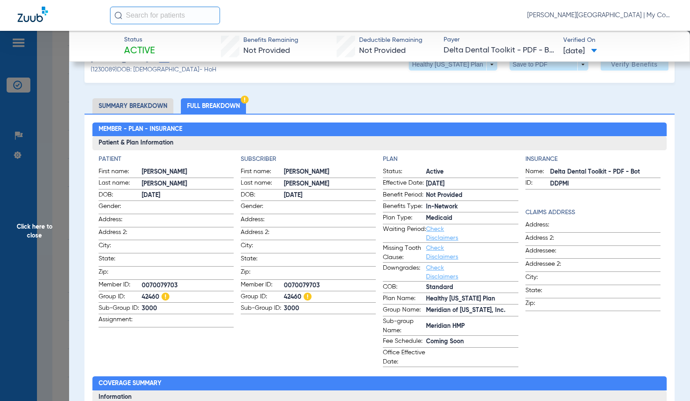
click at [18, 232] on span "Click here to close" at bounding box center [34, 231] width 69 height 401
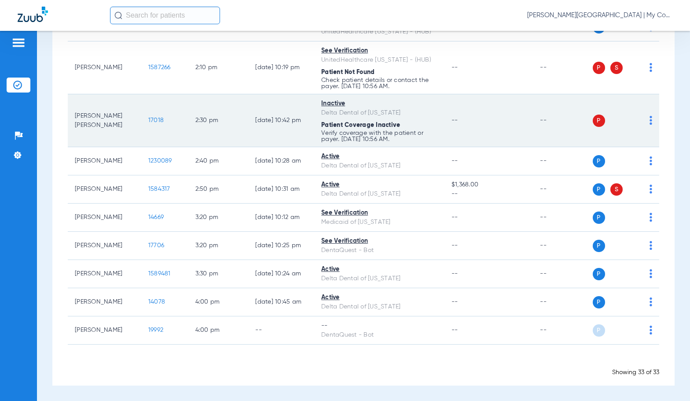
scroll to position [812, 0]
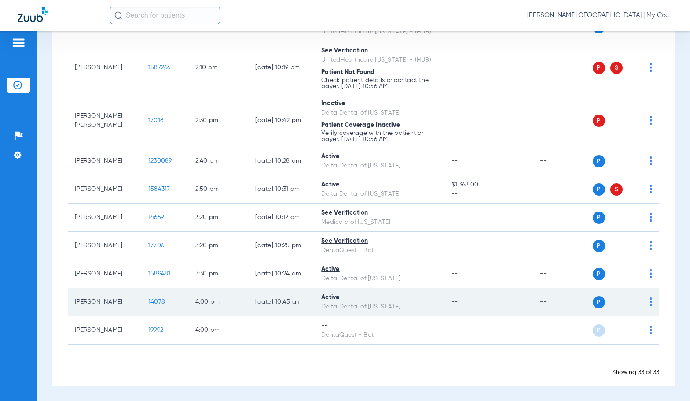
click at [148, 300] on span "14078" at bounding box center [156, 302] width 17 height 6
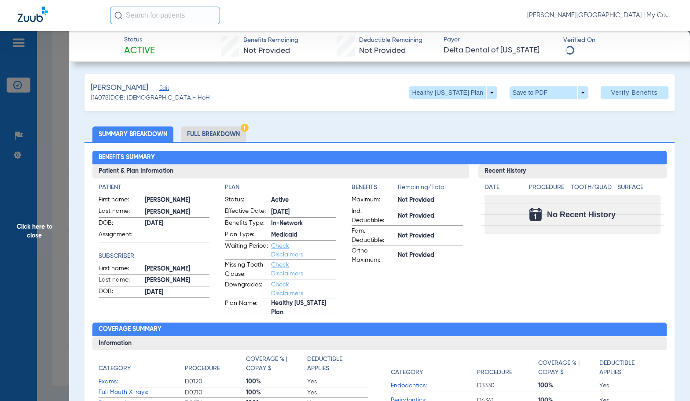
click at [206, 133] on li "Full Breakdown" at bounding box center [213, 133] width 65 height 15
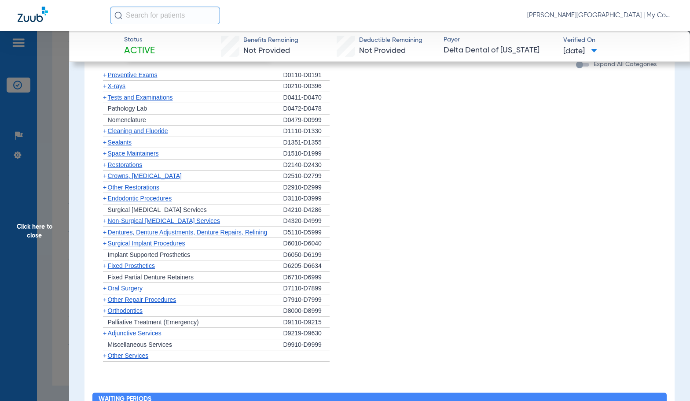
scroll to position [697, 0]
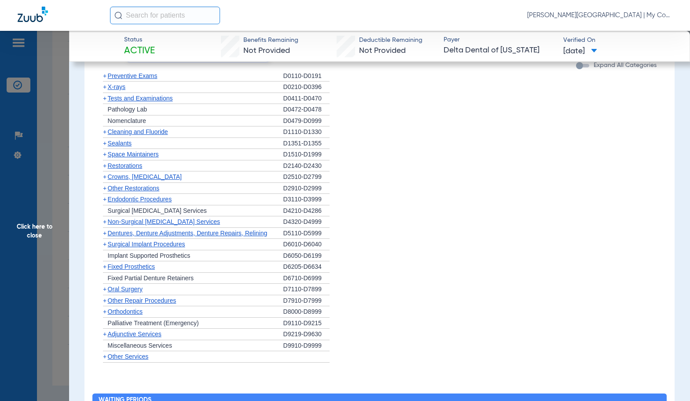
drag, startPoint x: 345, startPoint y: 251, endPoint x: 341, endPoint y: 248, distance: 5.1
click at [342, 249] on ul "+ Preventive Exams D0110-D0191 + X-rays D0210-D0396 + Tests and Examinations D0…" at bounding box center [380, 216] width 563 height 292
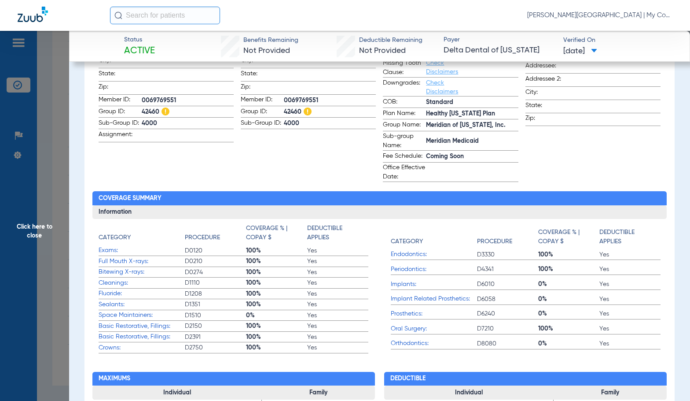
scroll to position [0, 0]
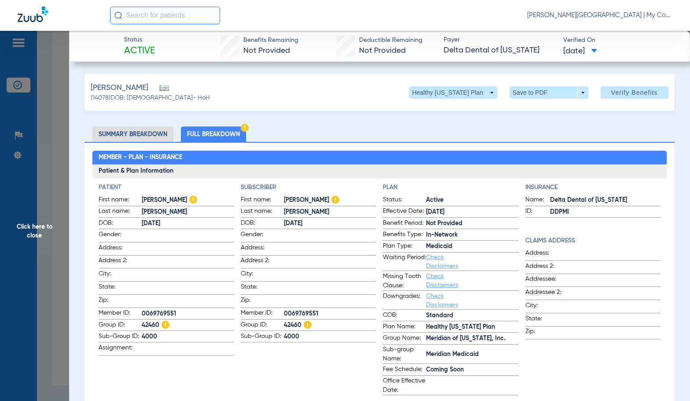
click at [301, 311] on span "0069769551" at bounding box center [330, 313] width 92 height 9
copy span "0069769551"
click at [49, 186] on span "Click here to close" at bounding box center [34, 231] width 69 height 401
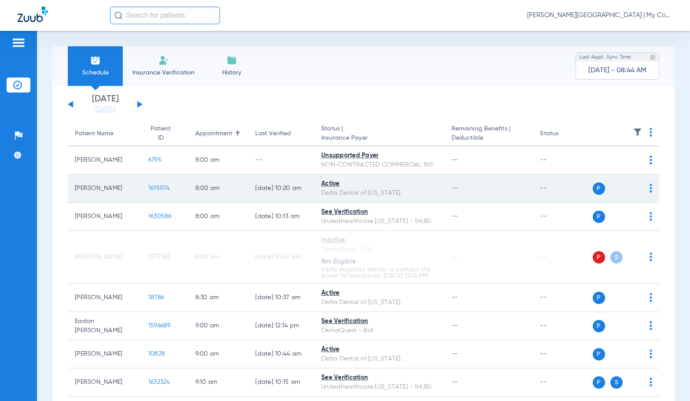
click at [156, 187] on span "1615974" at bounding box center [159, 188] width 22 height 6
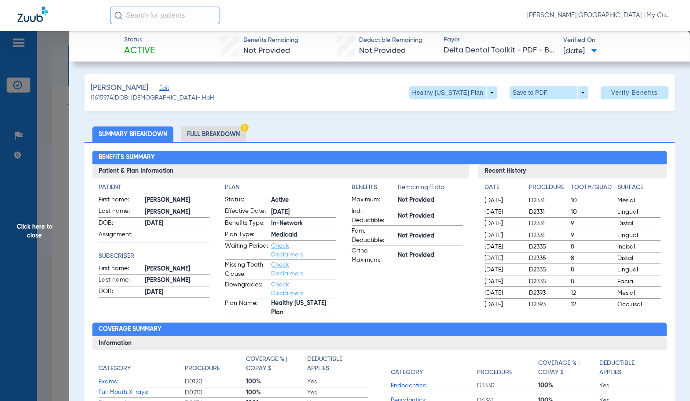
click at [217, 137] on li "Full Breakdown" at bounding box center [213, 133] width 65 height 15
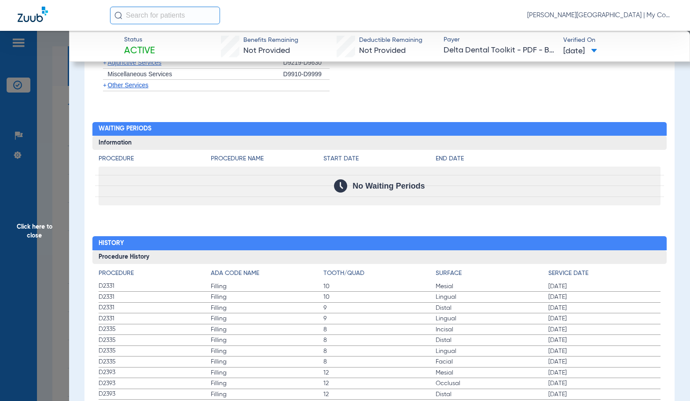
scroll to position [1073, 0]
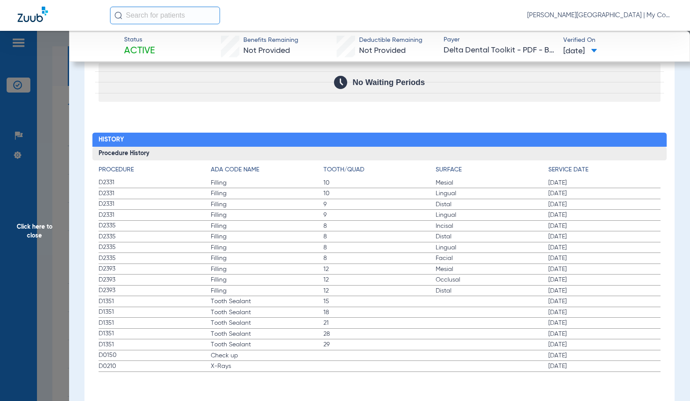
click at [300, 267] on span "Filling" at bounding box center [267, 269] width 113 height 9
click at [47, 227] on span "Click here to close" at bounding box center [34, 231] width 69 height 401
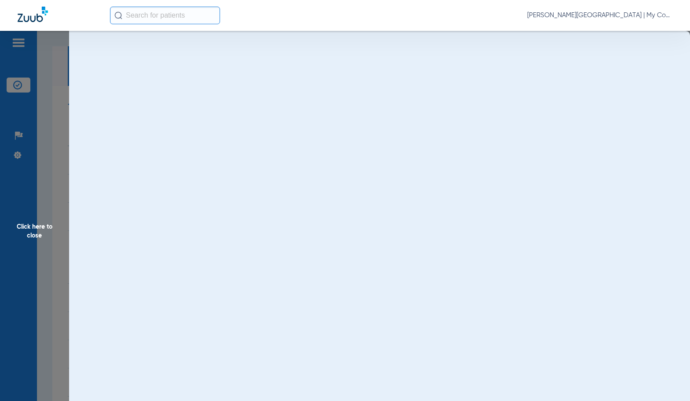
scroll to position [0, 0]
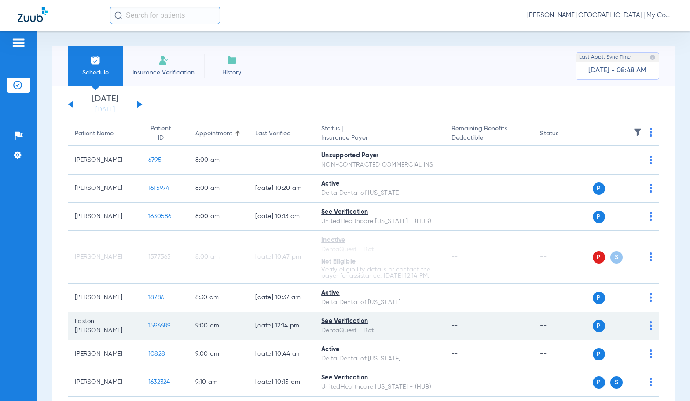
click at [153, 328] on span "1596689" at bounding box center [159, 325] width 22 height 6
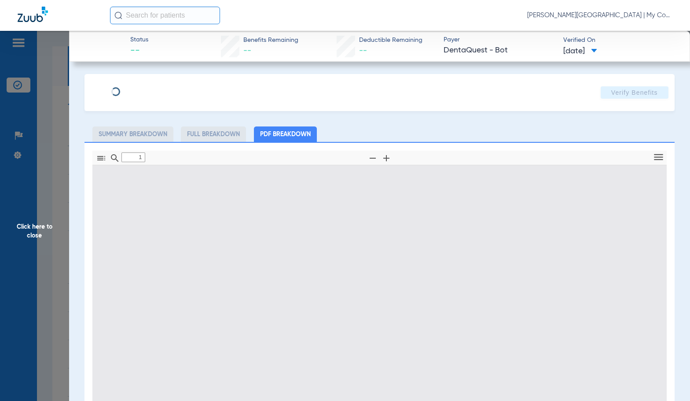
type input "0"
select select "page-width"
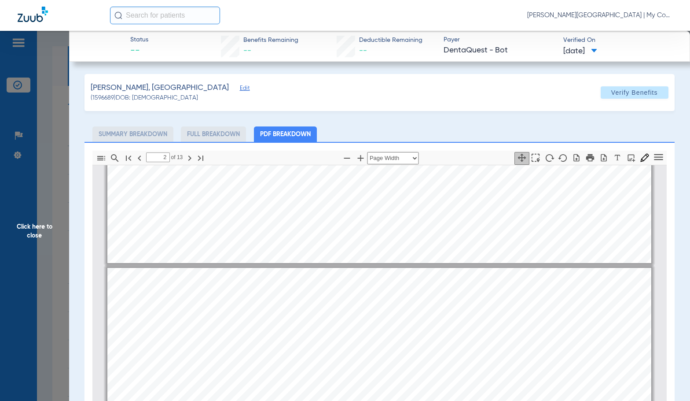
scroll to position [489, 0]
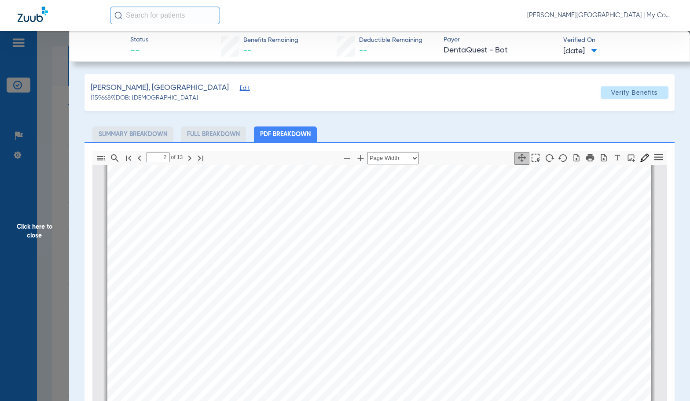
click at [357, 279] on div "AUSTIN MICA LANEY EASTON MAXWELL Member is eligible: My Community Dental Center…" at bounding box center [379, 263] width 544 height 385
type input "1"
click at [41, 241] on span "Click here to close" at bounding box center [34, 231] width 69 height 401
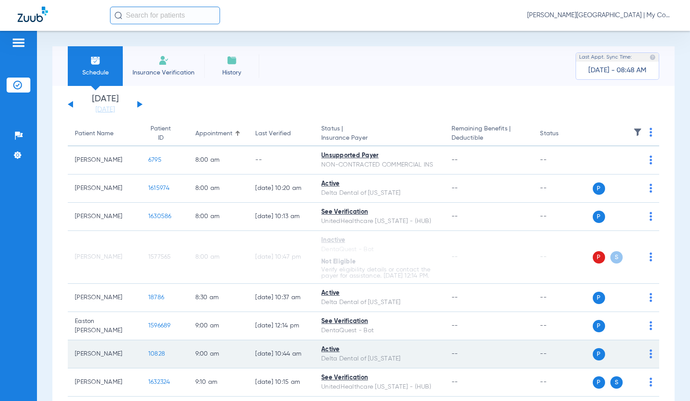
click at [148, 357] on span "10828" at bounding box center [156, 353] width 17 height 6
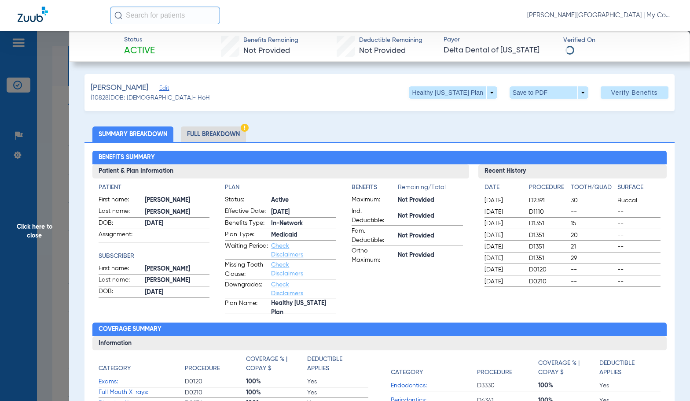
click at [234, 129] on li "Full Breakdown" at bounding box center [213, 133] width 65 height 15
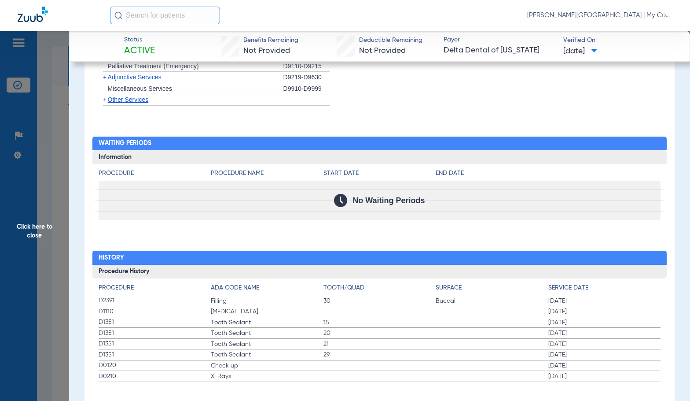
scroll to position [965, 0]
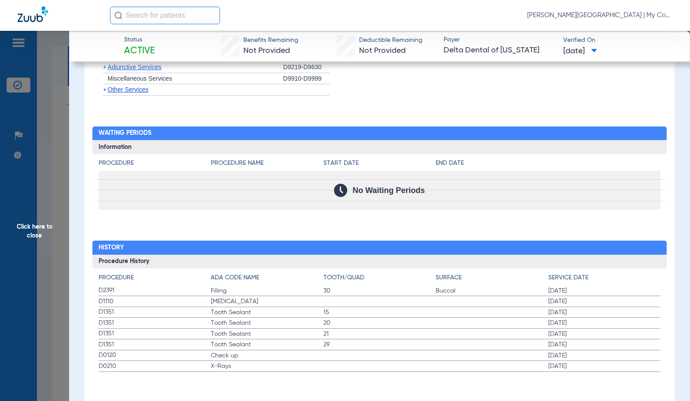
click at [243, 344] on span "Tooth Sealant" at bounding box center [267, 344] width 113 height 9
click at [14, 243] on span "Click here to close" at bounding box center [34, 231] width 69 height 401
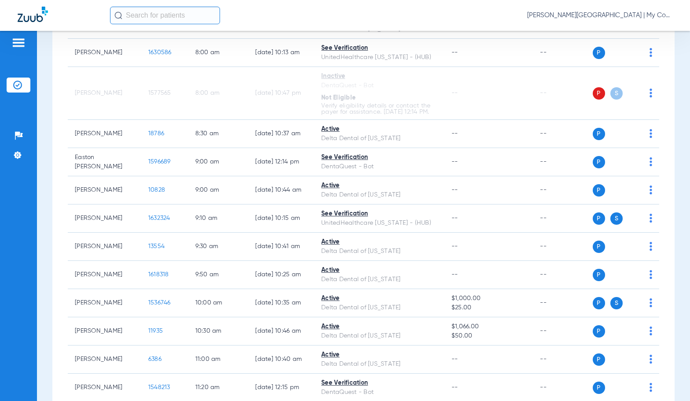
scroll to position [176, 0]
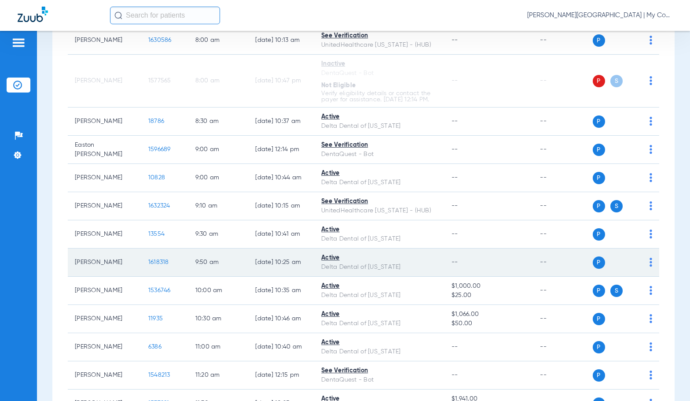
click at [153, 265] on span "1618318" at bounding box center [158, 262] width 21 height 6
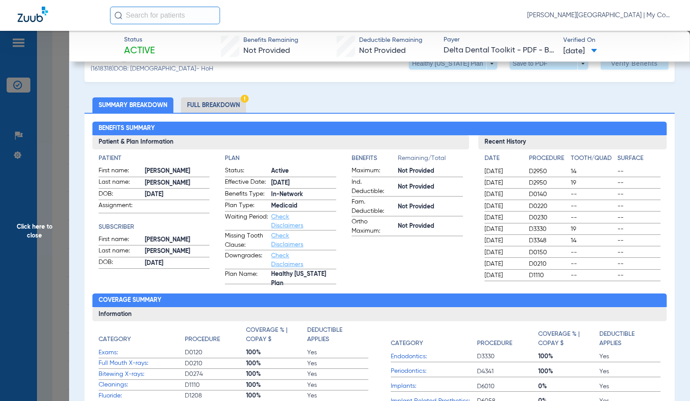
scroll to position [0, 0]
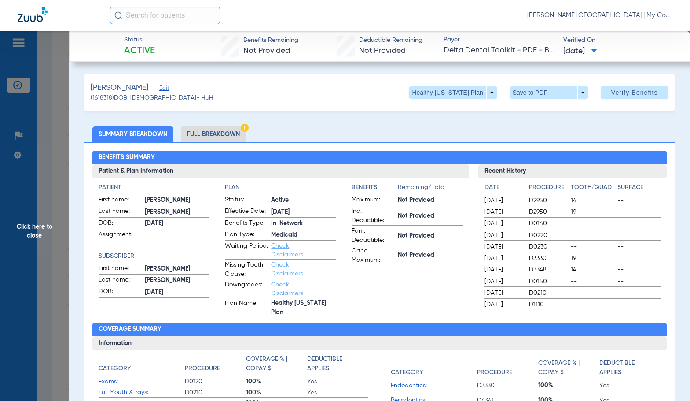
click at [201, 131] on li "Full Breakdown" at bounding box center [213, 133] width 65 height 15
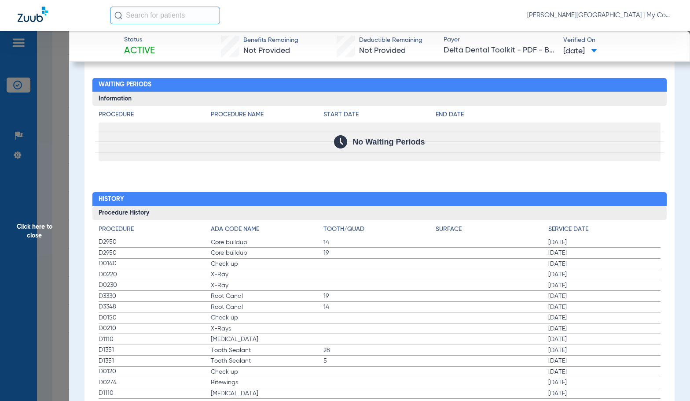
scroll to position [1057, 0]
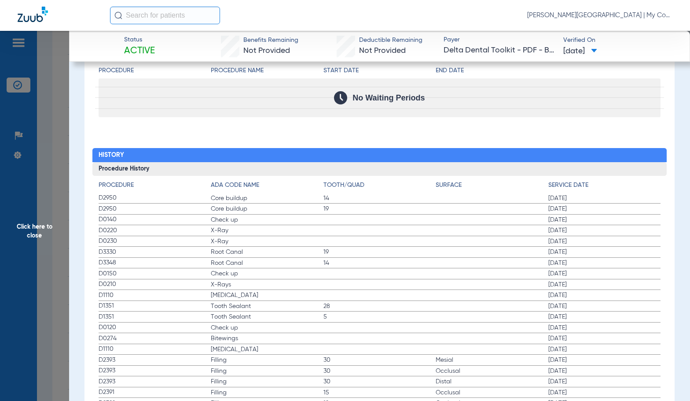
drag, startPoint x: 34, startPoint y: 243, endPoint x: 161, endPoint y: 210, distance: 130.5
click at [35, 243] on span "Click here to close" at bounding box center [34, 231] width 69 height 401
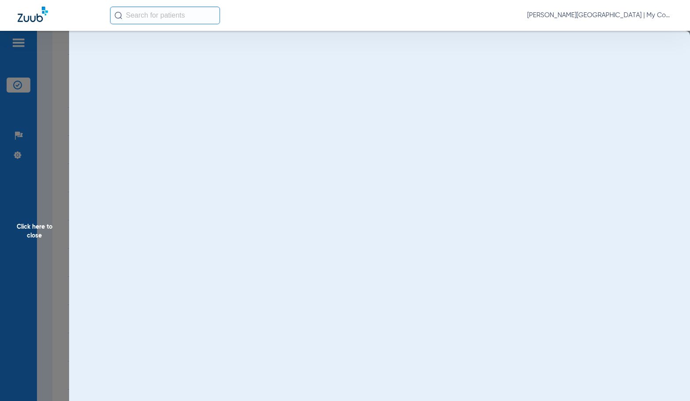
scroll to position [0, 0]
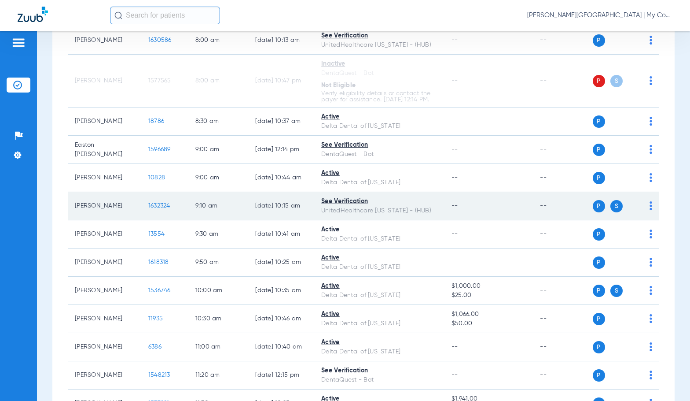
click at [158, 209] on span "1632324" at bounding box center [159, 206] width 22 height 6
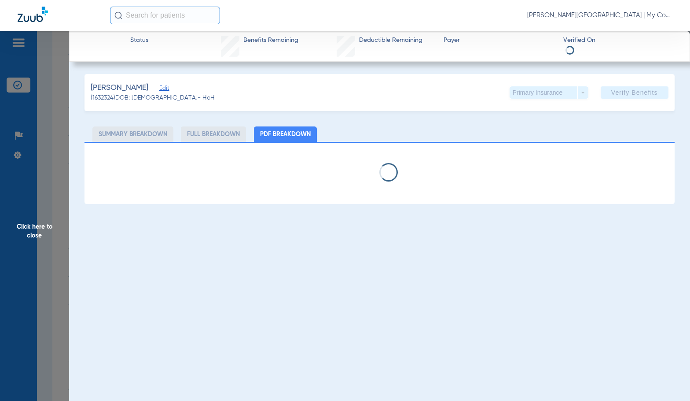
select select "page-width"
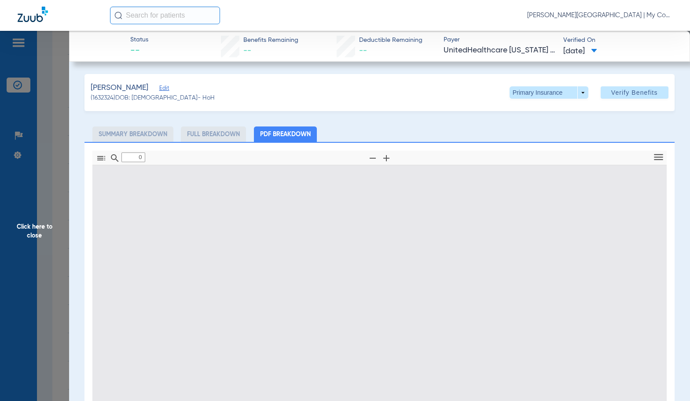
type input "1"
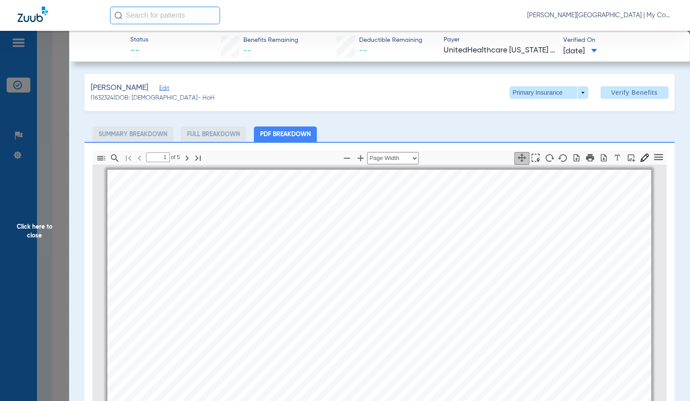
scroll to position [4, 0]
click at [21, 224] on span "Click here to close" at bounding box center [34, 231] width 69 height 401
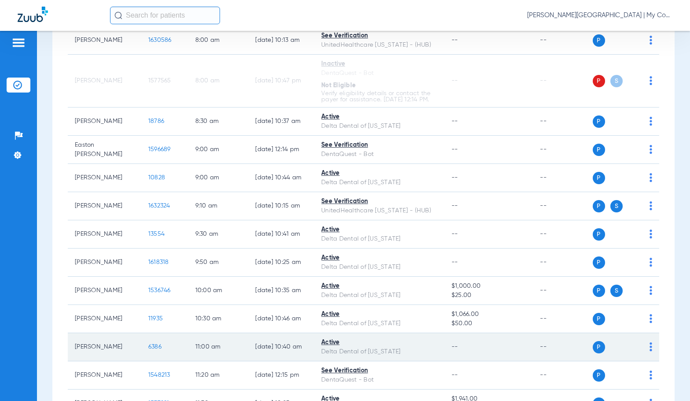
click at [148, 350] on span "6386" at bounding box center [154, 346] width 13 height 6
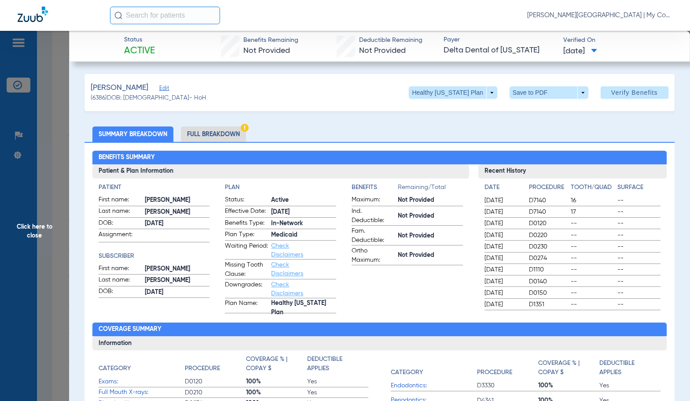
drag, startPoint x: 231, startPoint y: 132, endPoint x: 690, endPoint y: 164, distance: 459.9
click at [231, 132] on li "Full Breakdown" at bounding box center [213, 133] width 65 height 15
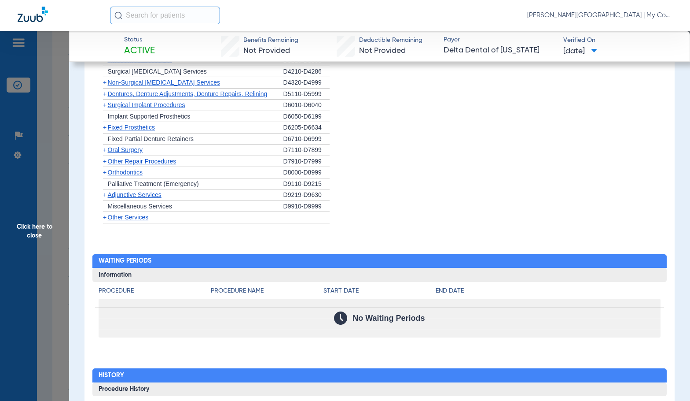
scroll to position [1030, 0]
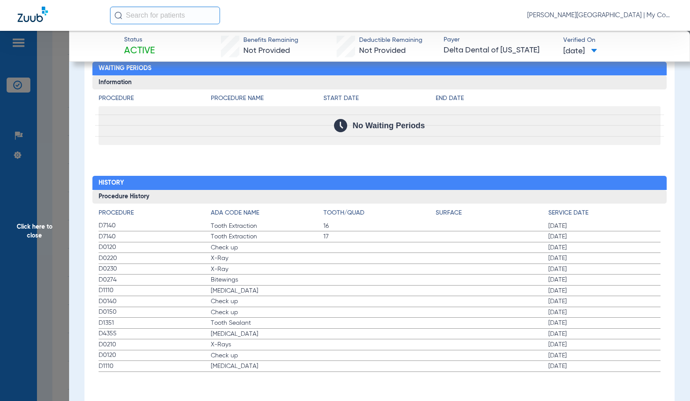
click at [251, 240] on span "Tooth Extraction" at bounding box center [267, 236] width 113 height 9
click at [46, 219] on span "Click here to close" at bounding box center [34, 231] width 69 height 401
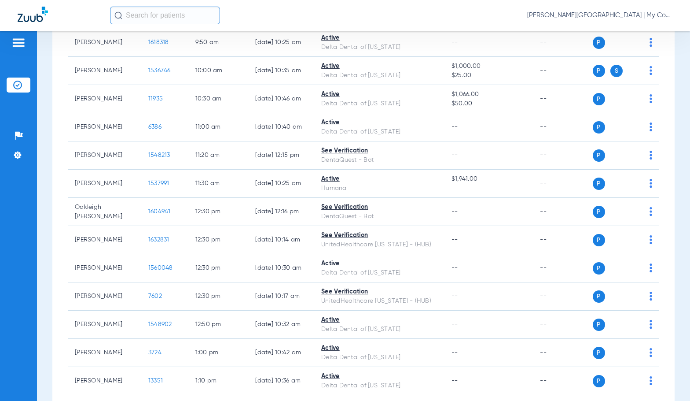
scroll to position [396, 0]
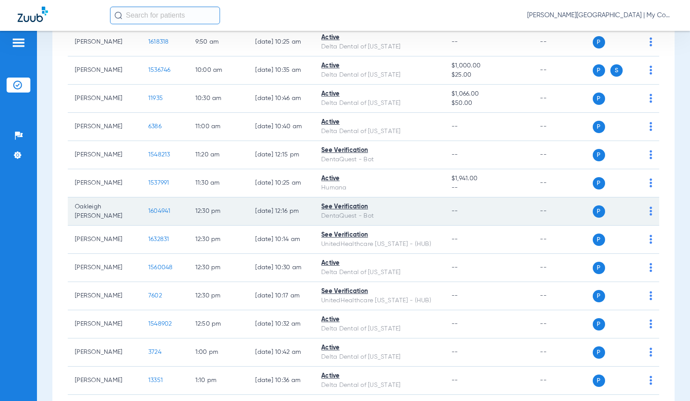
click at [148, 214] on span "1604941" at bounding box center [159, 211] width 22 height 6
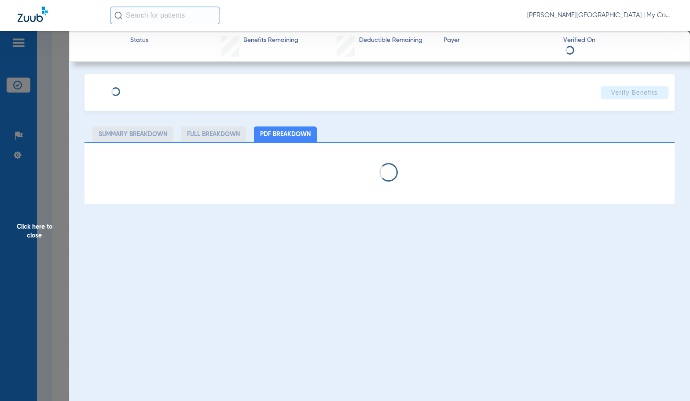
select select "page-width"
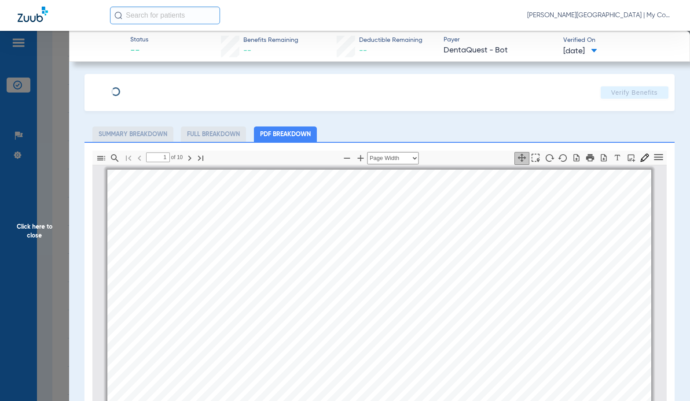
scroll to position [4, 0]
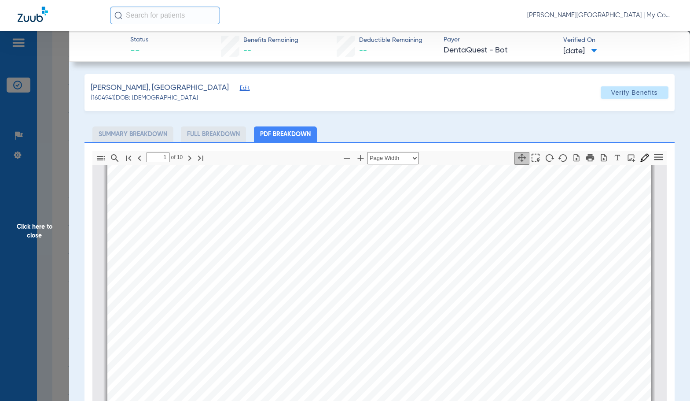
type input "2"
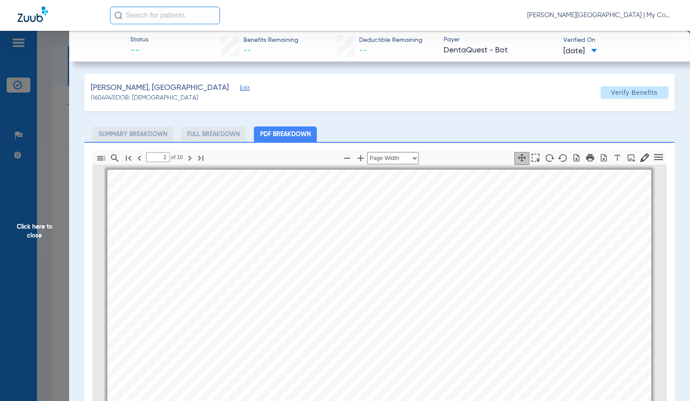
select select "page-width"
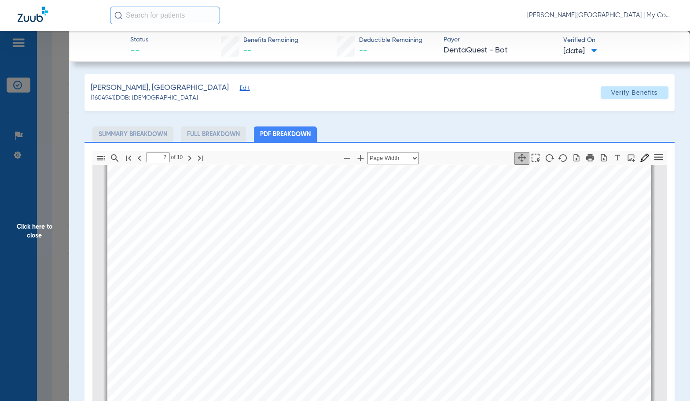
scroll to position [2338, 0]
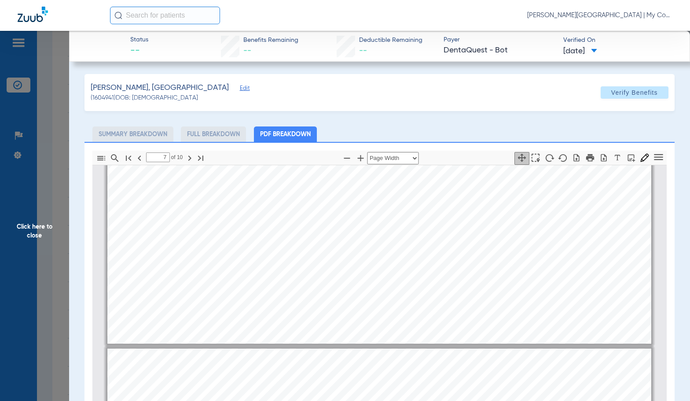
type input "6"
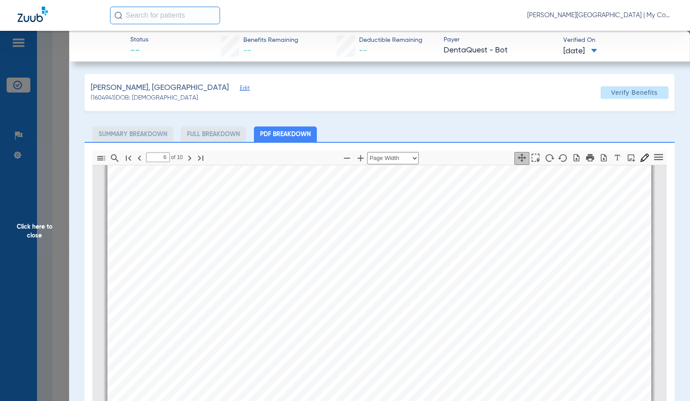
scroll to position [1986, 0]
click at [358, 160] on icon "button" at bounding box center [361, 158] width 6 height 6
select select "1.5"
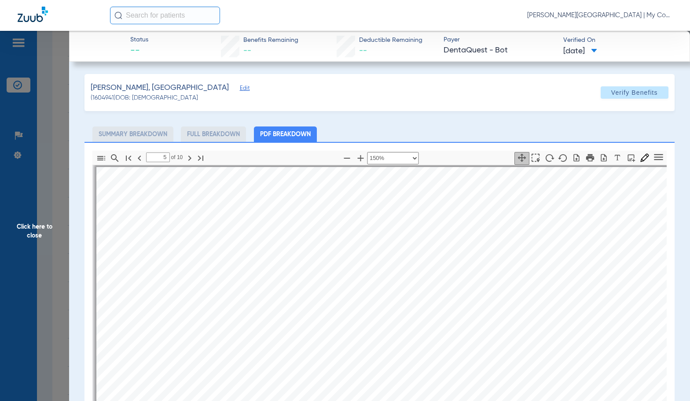
scroll to position [2123, 0]
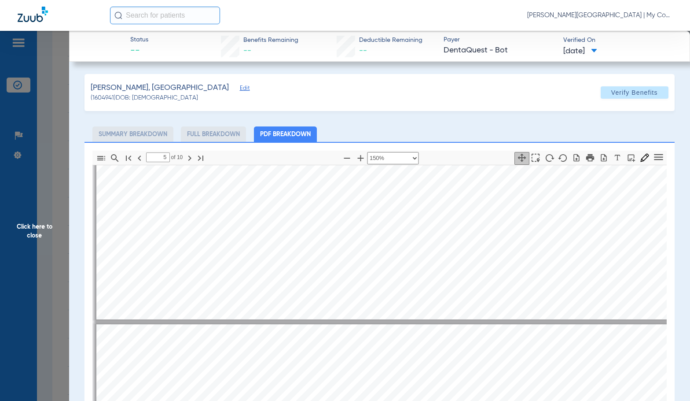
type input "6"
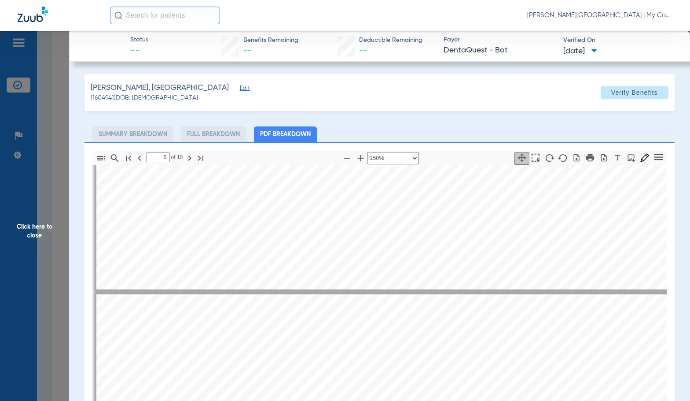
scroll to position [2563, 0]
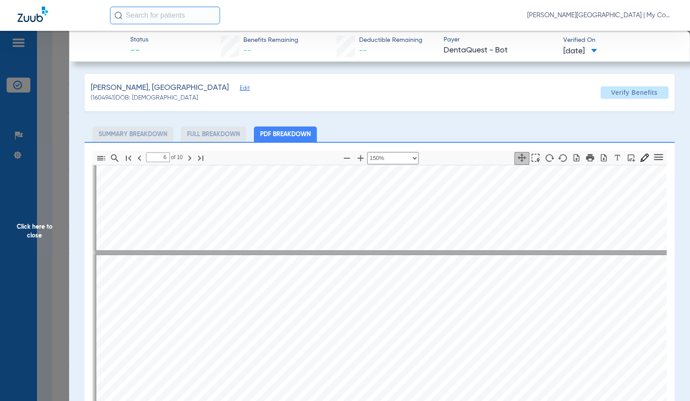
click at [56, 243] on span "Click here to close" at bounding box center [34, 231] width 69 height 401
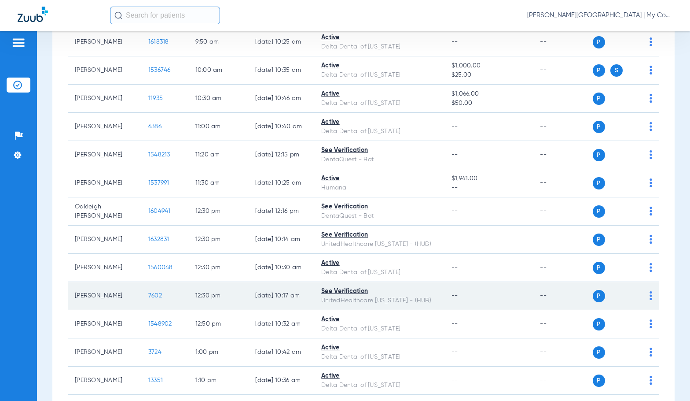
click at [148, 299] on span "7602" at bounding box center [155, 295] width 14 height 6
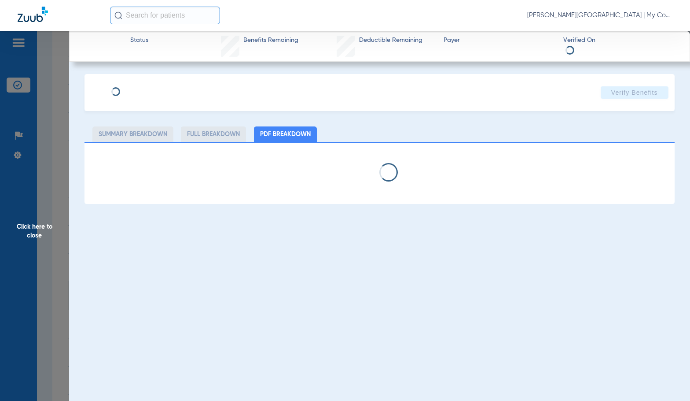
select select "page-width"
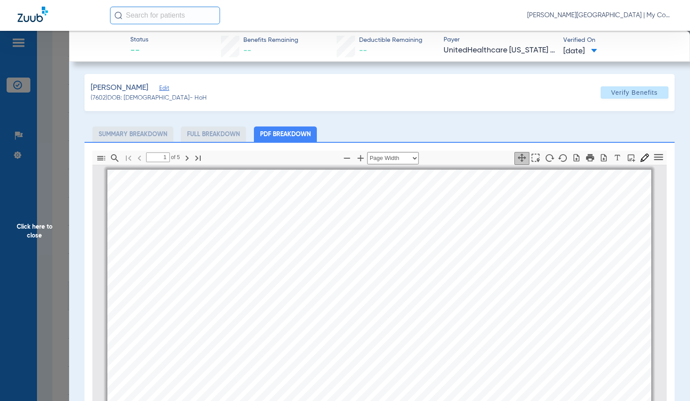
scroll to position [4, 0]
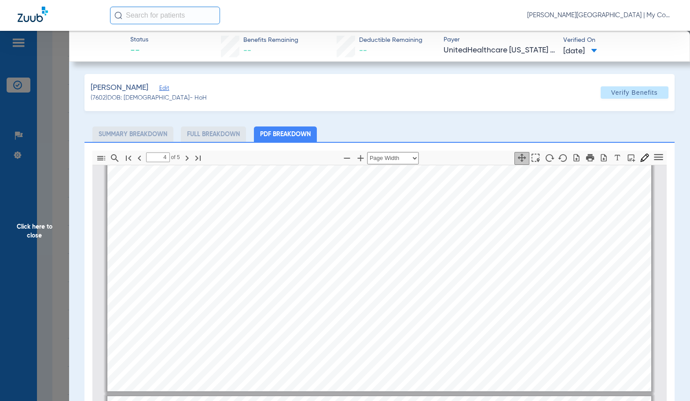
type input "5"
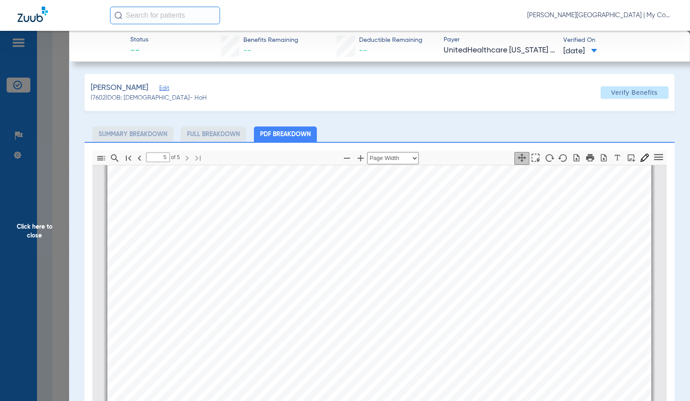
scroll to position [3439, 0]
click at [32, 230] on span "Click here to close" at bounding box center [34, 231] width 69 height 401
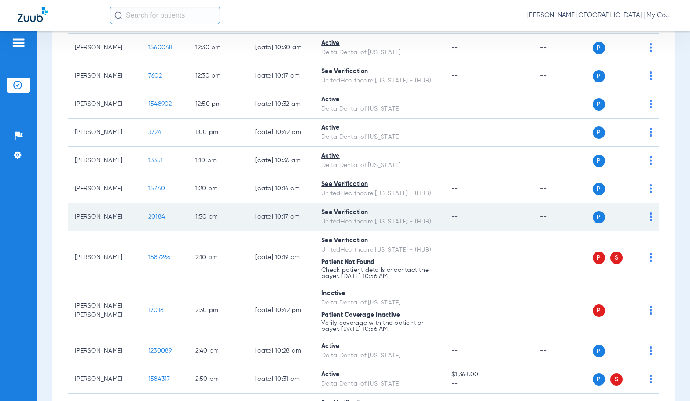
scroll to position [616, 0]
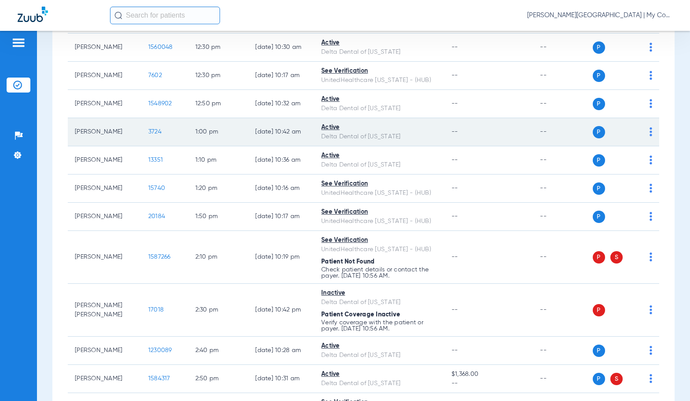
click at [148, 135] on span "3724" at bounding box center [154, 132] width 13 height 6
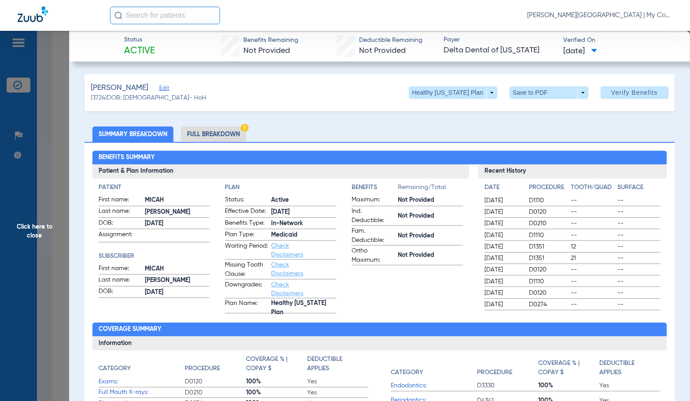
click at [239, 134] on li "Full Breakdown" at bounding box center [213, 133] width 65 height 15
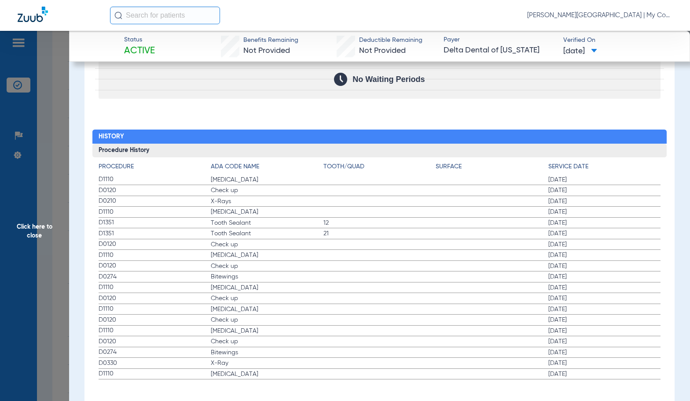
scroll to position [1084, 0]
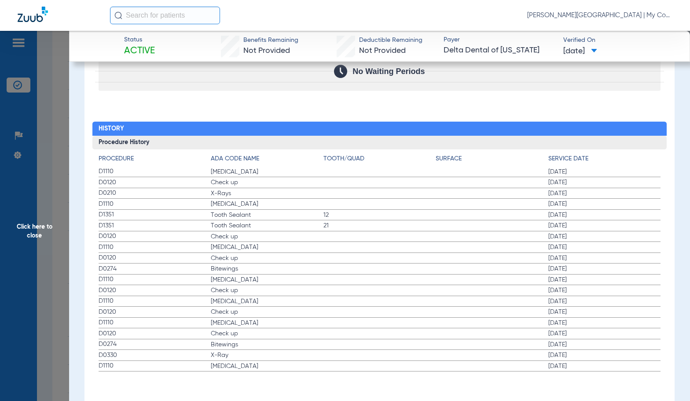
click at [298, 252] on label "D1110 Teeth Cleaning 03/27/2023" at bounding box center [380, 247] width 563 height 11
click at [60, 230] on span "Click here to close" at bounding box center [34, 231] width 69 height 401
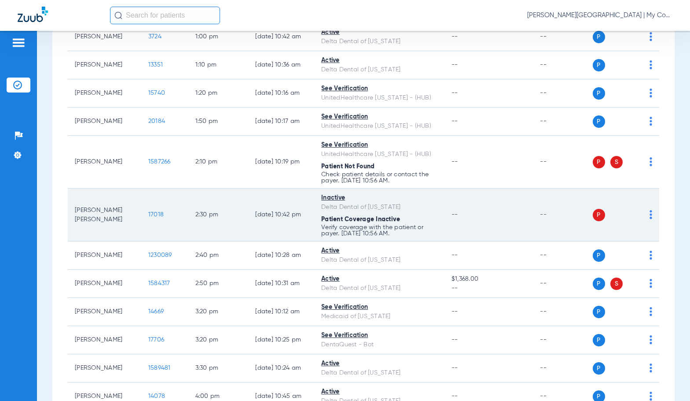
scroll to position [660, 0]
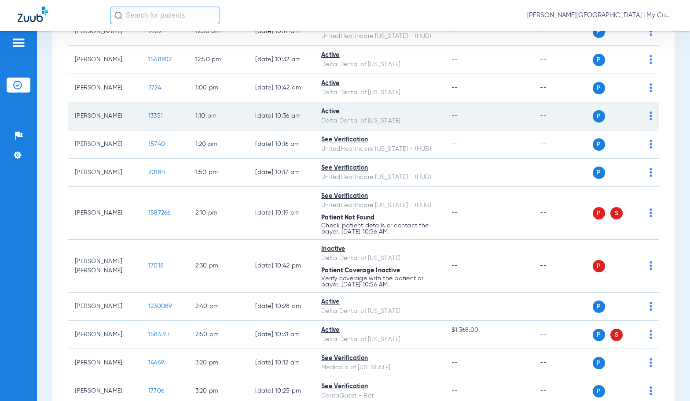
click at [148, 119] on span "13351" at bounding box center [155, 116] width 15 height 6
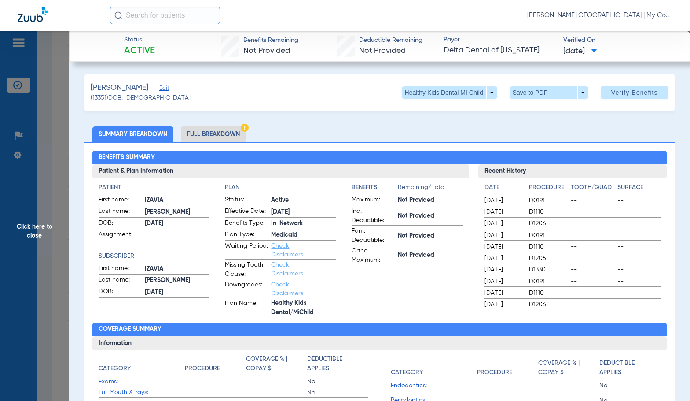
click at [234, 130] on li "Full Breakdown" at bounding box center [213, 133] width 65 height 15
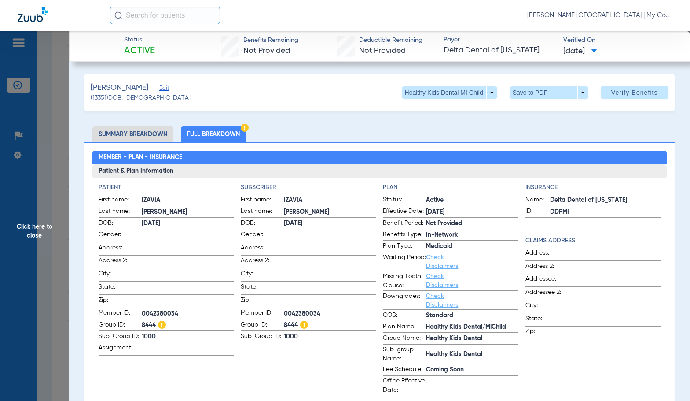
click at [233, 368] on div "Patient First name: IZAVIA Last name: REID DOB: 02/23/2009 Gender: Address: Add…" at bounding box center [380, 289] width 563 height 212
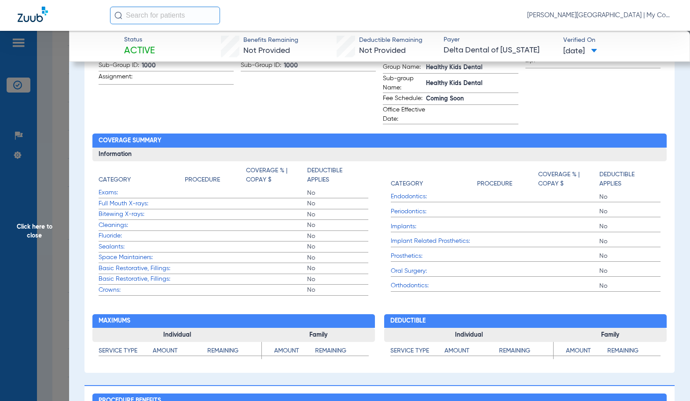
scroll to position [95, 0]
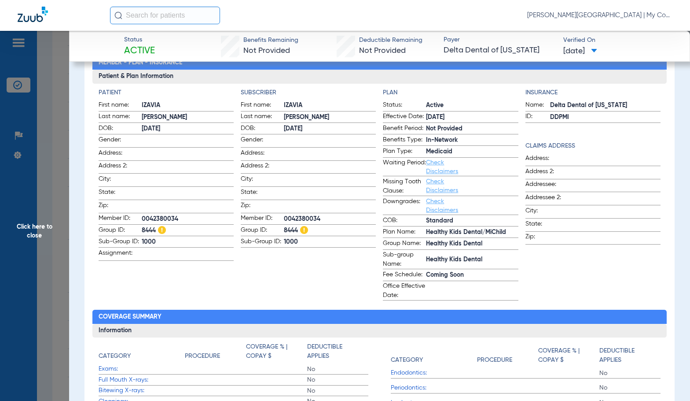
click at [308, 217] on span "0042380034" at bounding box center [330, 218] width 92 height 9
copy span "0042380034"
click at [444, 308] on div "Member - Plan - Insurance Patient & Plan Information Patient First name: IZAVIA…" at bounding box center [380, 297] width 590 height 501
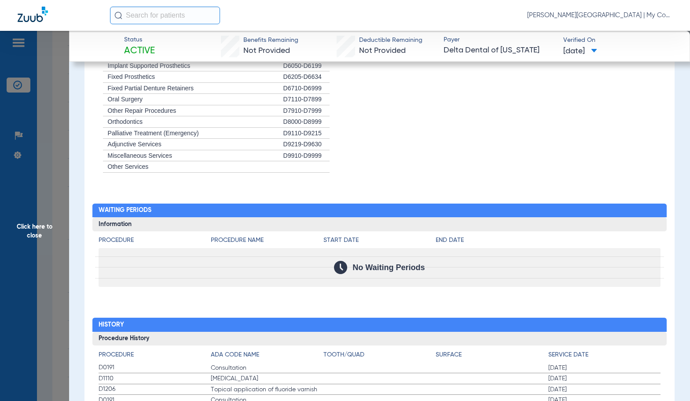
scroll to position [1063, 0]
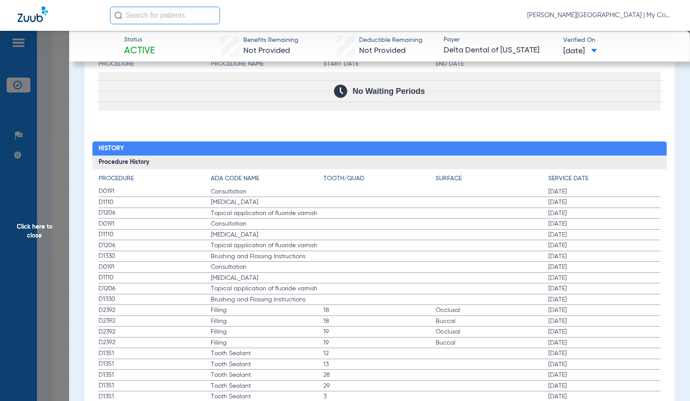
click at [48, 234] on span "Click here to close" at bounding box center [34, 231] width 69 height 401
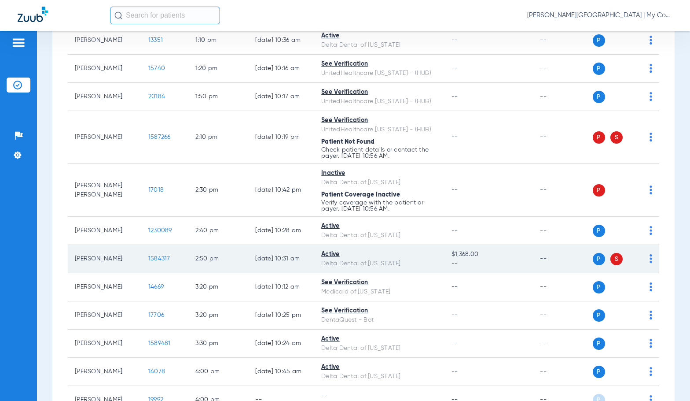
scroll to position [768, 0]
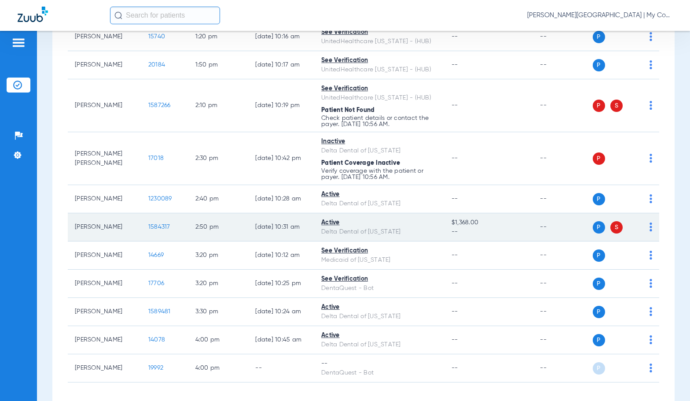
click at [157, 230] on span "1584317" at bounding box center [159, 227] width 22 height 6
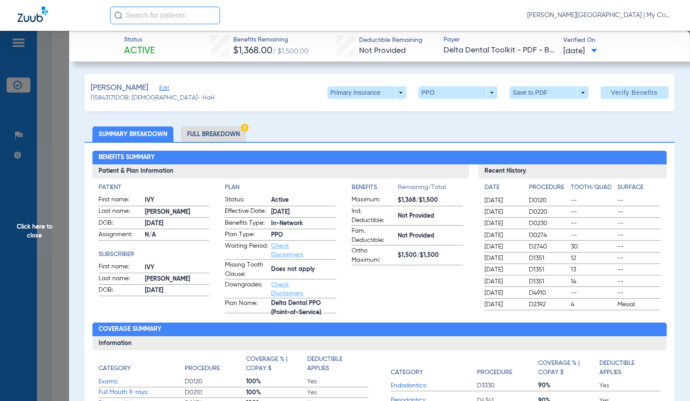
click at [227, 134] on li "Full Breakdown" at bounding box center [213, 133] width 65 height 15
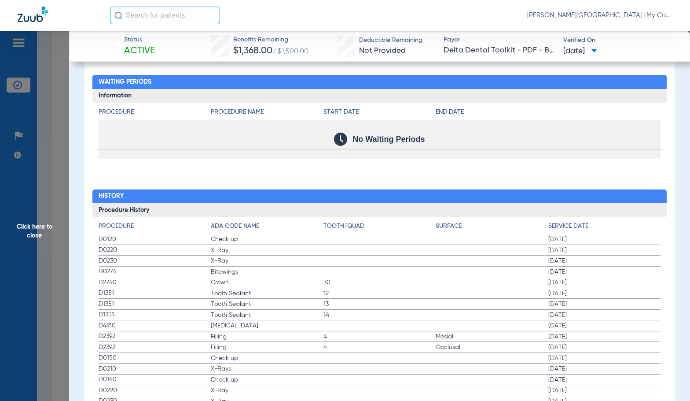
scroll to position [1101, 0]
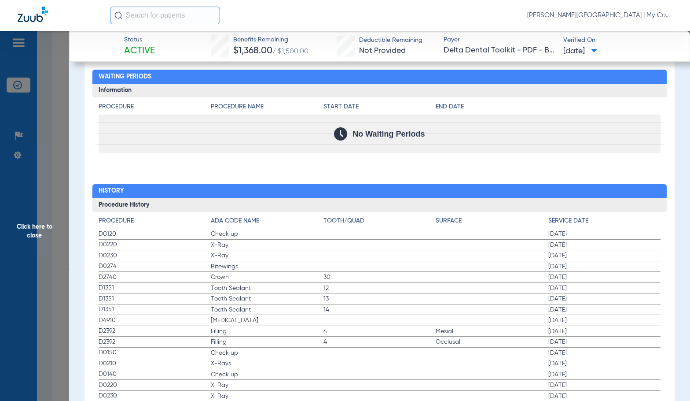
click at [189, 258] on span "D0230" at bounding box center [155, 255] width 113 height 9
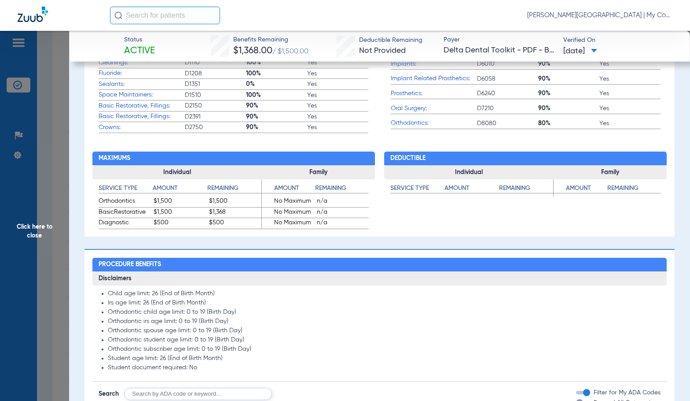
scroll to position [748, 0]
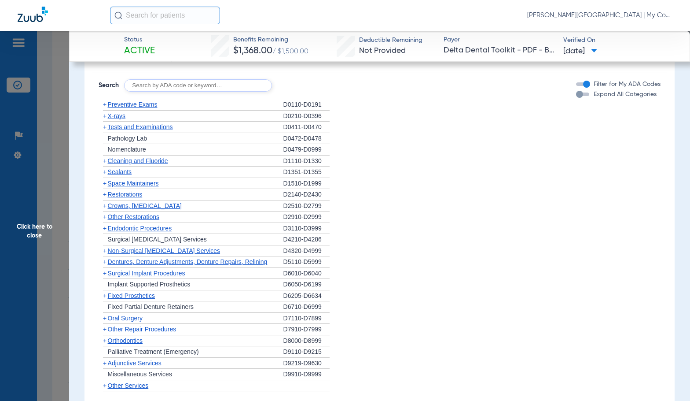
click at [43, 224] on span "Click here to close" at bounding box center [34, 231] width 69 height 401
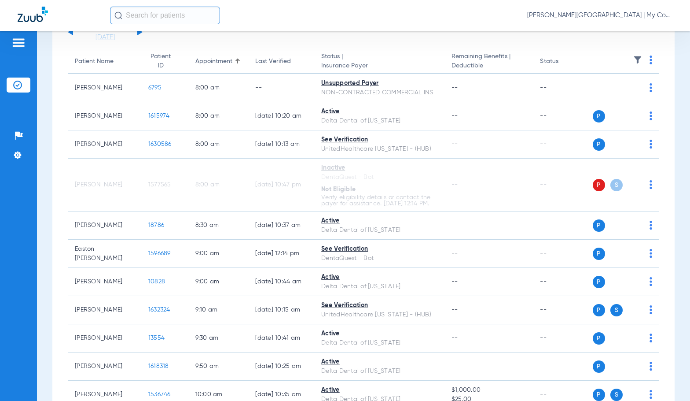
scroll to position [0, 0]
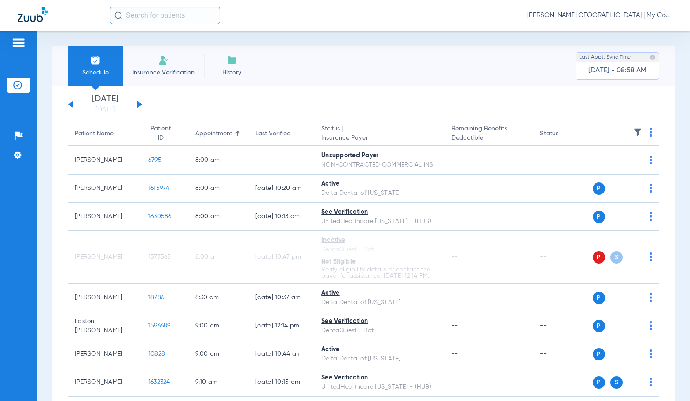
click at [139, 103] on button at bounding box center [139, 104] width 5 height 7
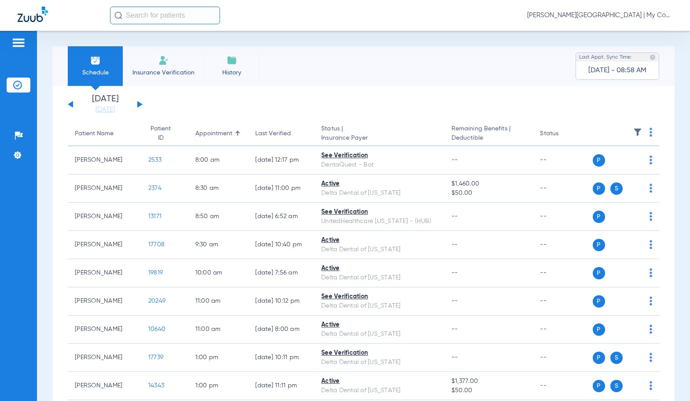
click at [646, 134] on th at bounding box center [626, 134] width 67 height 25
click at [650, 134] on img at bounding box center [651, 132] width 3 height 9
click at [599, 169] on span "Verify All" at bounding box center [610, 167] width 55 height 6
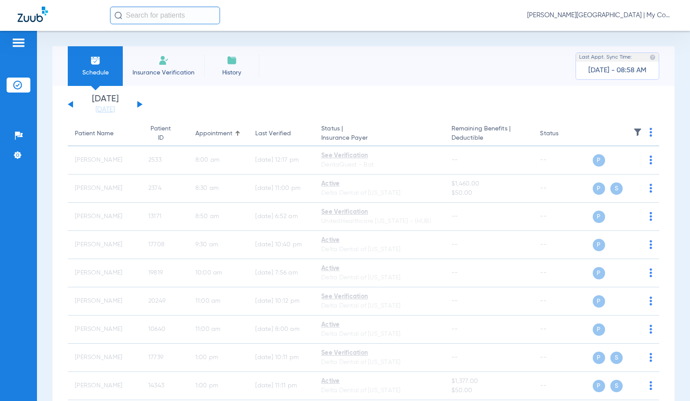
click at [584, 15] on span "Sadie Gibbs - Benton Harbor | My Community Dental Centers" at bounding box center [599, 15] width 145 height 9
click at [624, 30] on span "Account Selection" at bounding box center [639, 31] width 49 height 6
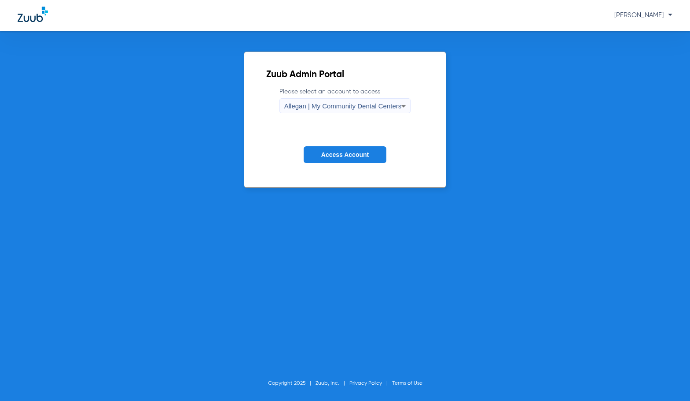
click at [350, 111] on div "Allegan | My Community Dental Centers" at bounding box center [343, 106] width 118 height 15
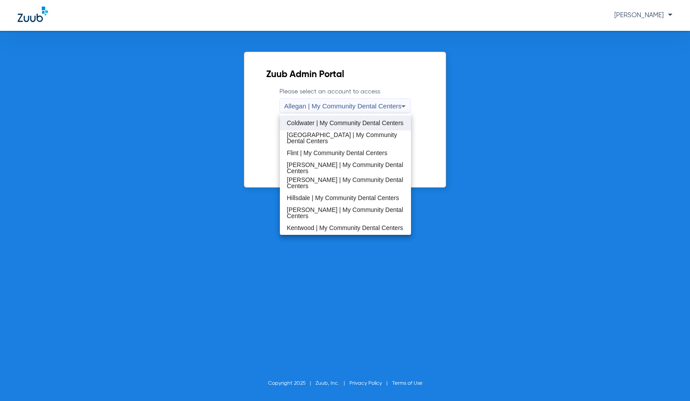
scroll to position [132, 0]
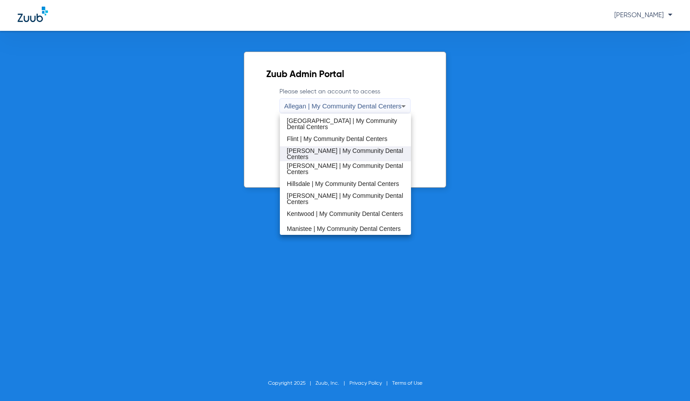
click at [325, 156] on span "[PERSON_NAME] | My Community Dental Centers" at bounding box center [346, 153] width 118 height 12
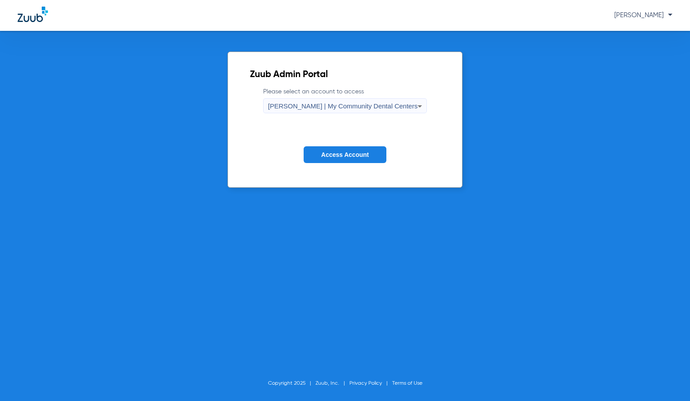
click at [328, 149] on button "Access Account" at bounding box center [345, 154] width 83 height 17
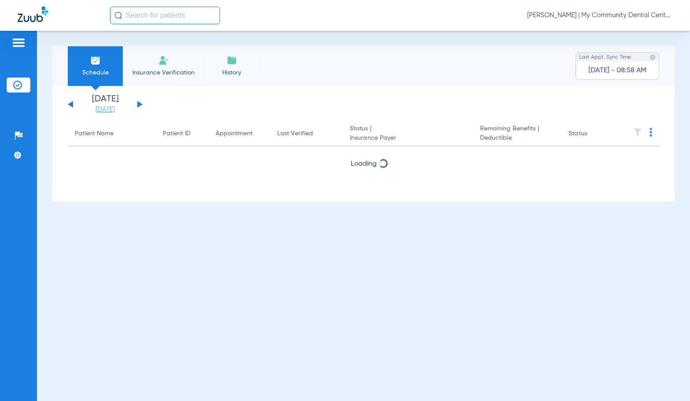
click at [93, 111] on link "[DATE]" at bounding box center [105, 109] width 53 height 9
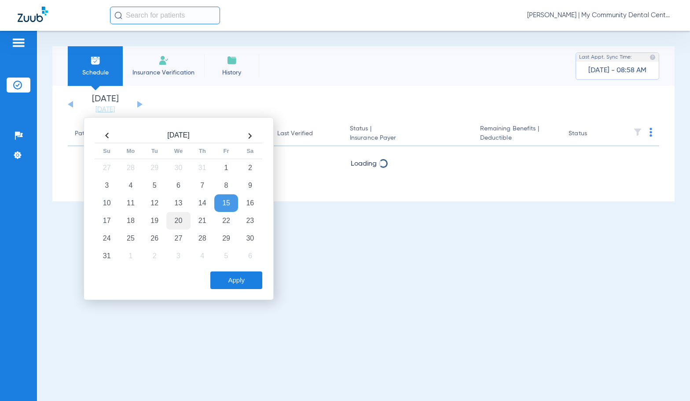
click at [176, 219] on td "20" at bounding box center [178, 221] width 24 height 18
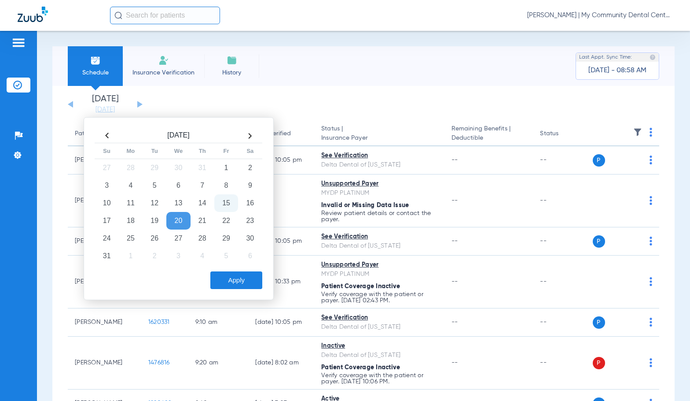
click at [250, 280] on button "Apply" at bounding box center [236, 280] width 52 height 18
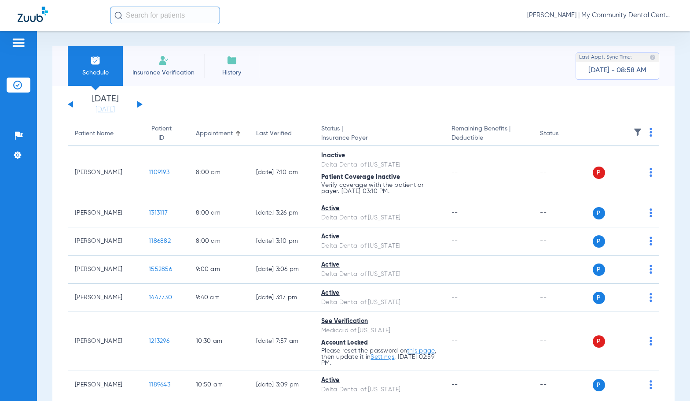
click at [290, 108] on app-single-date-navigator "Wednesday 06-11-2025 Thursday 06-12-2025 Friday 06-13-2025 Saturday 06-14-2025 …" at bounding box center [364, 104] width 592 height 19
click at [220, 106] on app-single-date-navigator "Wednesday 06-11-2025 Thursday 06-12-2025 Friday 06-13-2025 Saturday 06-14-2025 …" at bounding box center [364, 104] width 592 height 19
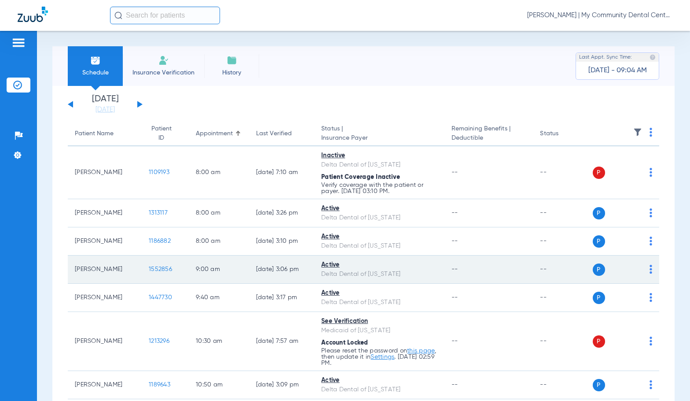
click at [151, 269] on span "1552856" at bounding box center [160, 269] width 23 height 6
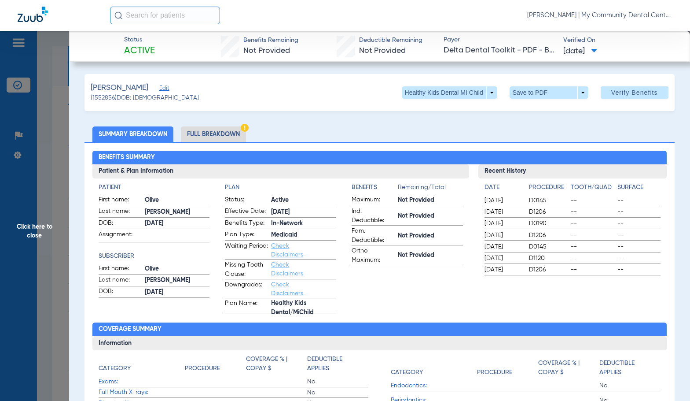
click at [222, 133] on li "Full Breakdown" at bounding box center [213, 133] width 65 height 15
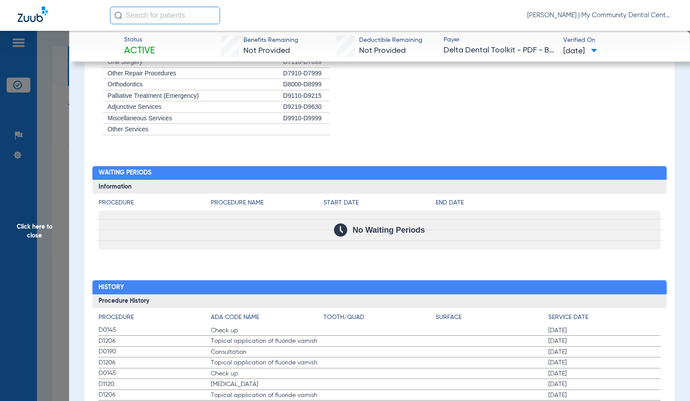
scroll to position [955, 0]
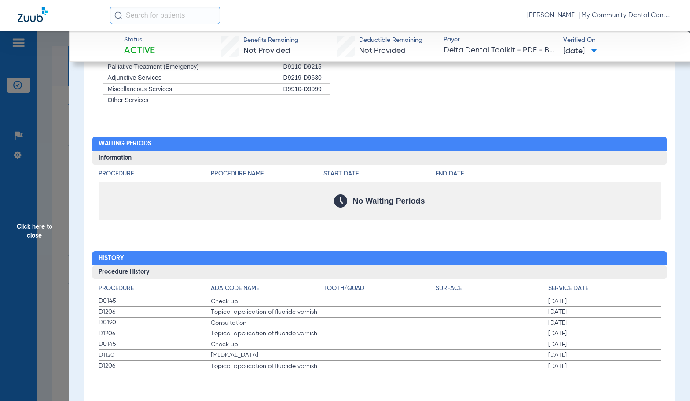
click at [282, 313] on span "Topical application of fluoride varnish" at bounding box center [267, 311] width 113 height 9
click at [51, 216] on span "Click here to close" at bounding box center [34, 231] width 69 height 401
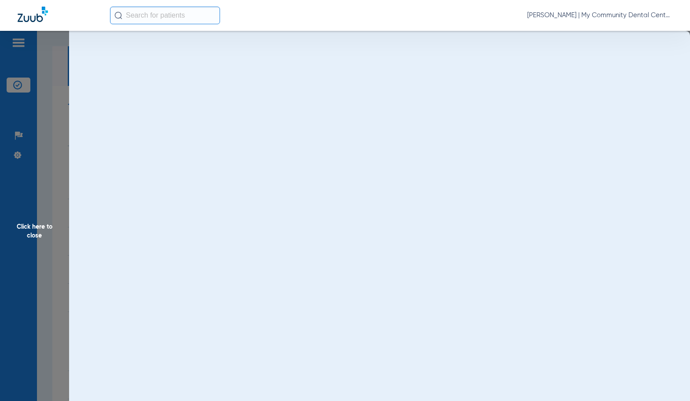
scroll to position [0, 0]
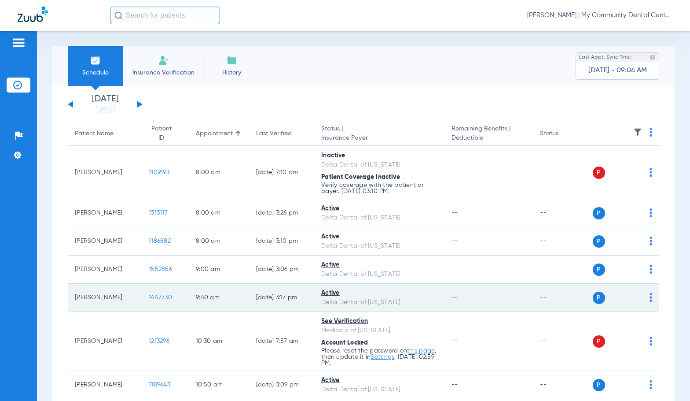
click at [159, 294] on span "1447730" at bounding box center [160, 297] width 23 height 6
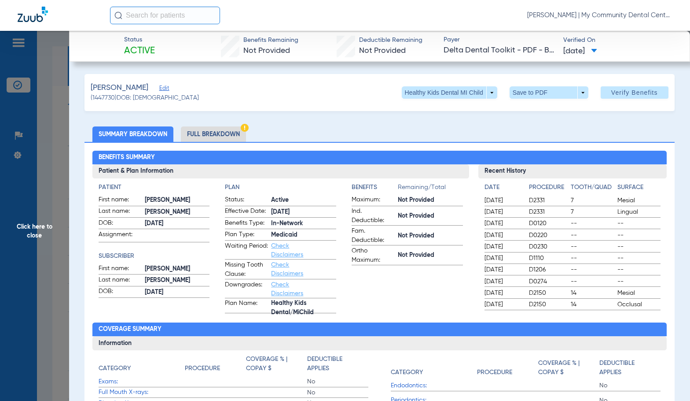
click at [225, 133] on li "Full Breakdown" at bounding box center [213, 133] width 65 height 15
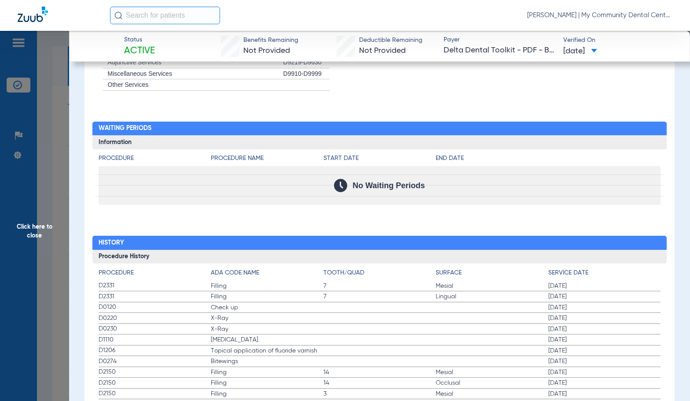
scroll to position [1013, 0]
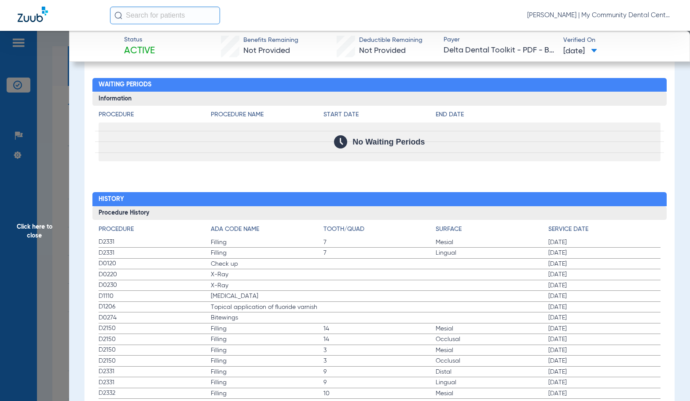
click at [302, 272] on span "X-Ray" at bounding box center [267, 274] width 113 height 9
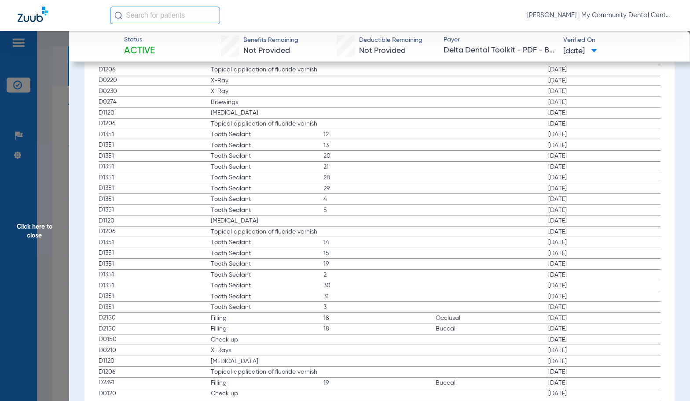
scroll to position [1453, 0]
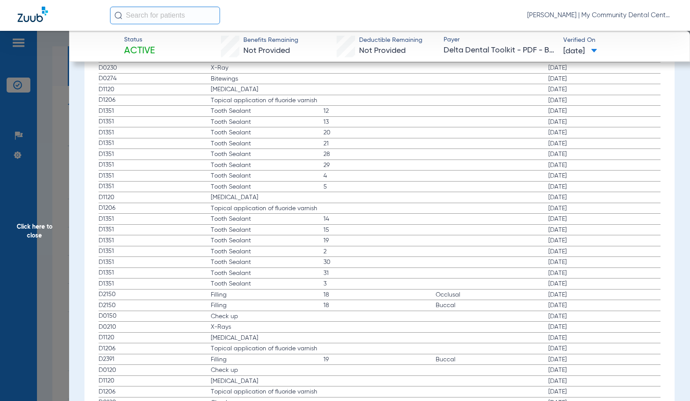
click at [64, 241] on span "Click here to close" at bounding box center [34, 231] width 69 height 401
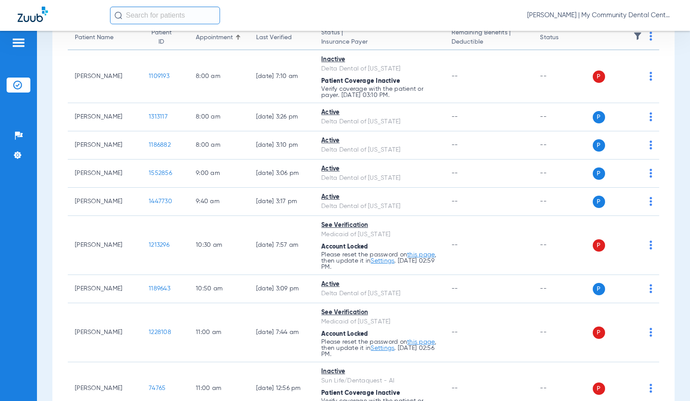
scroll to position [176, 0]
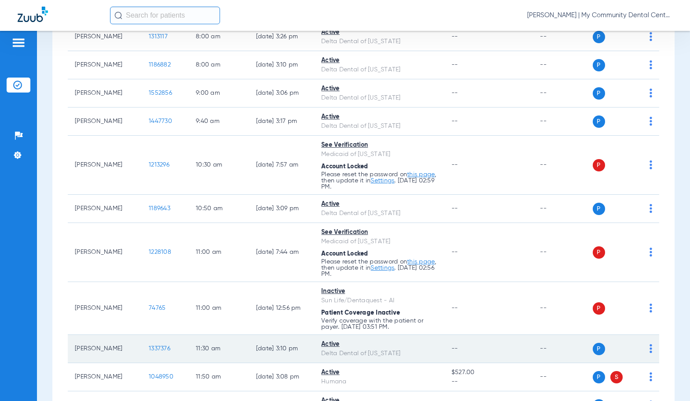
click at [159, 348] on span "1337376" at bounding box center [160, 348] width 22 height 6
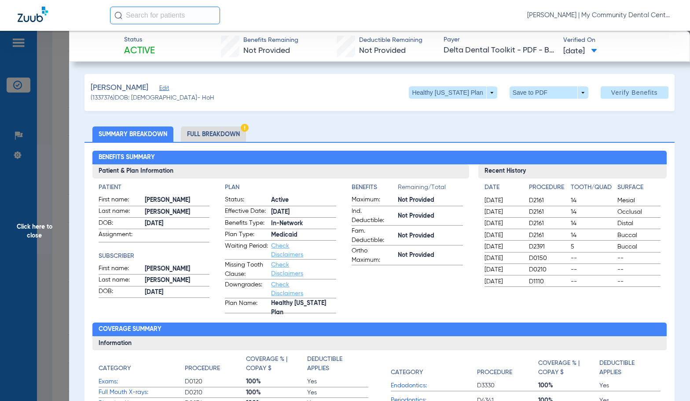
click at [223, 129] on li "Full Breakdown" at bounding box center [213, 133] width 65 height 15
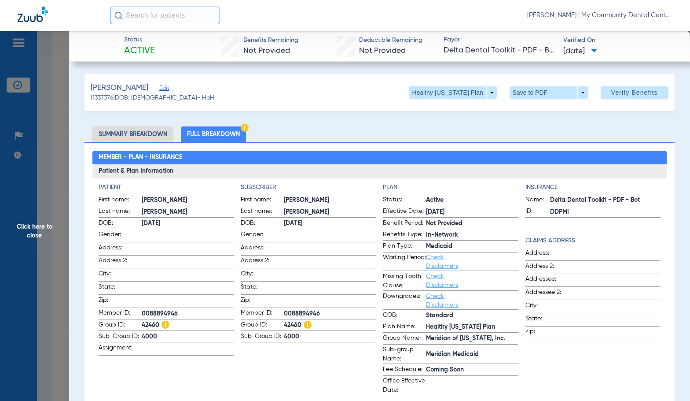
click at [350, 207] on span "PIERCE" at bounding box center [330, 211] width 92 height 9
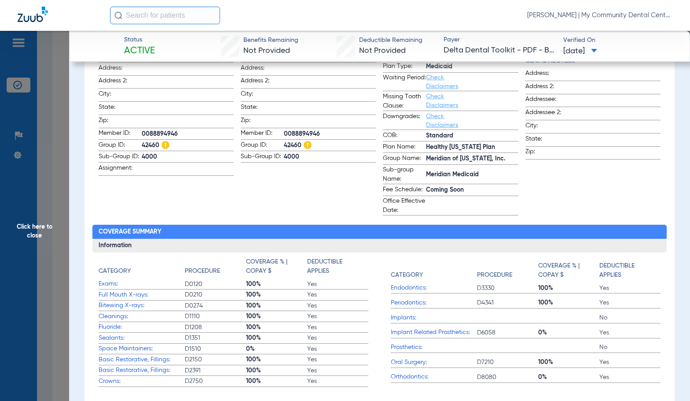
scroll to position [129, 0]
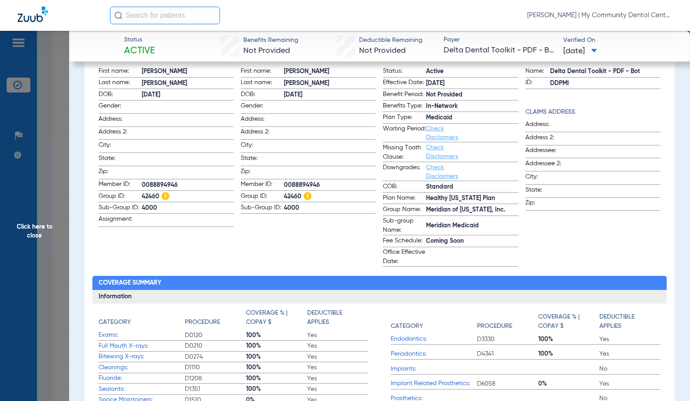
click at [41, 253] on span "Click here to close" at bounding box center [34, 231] width 69 height 401
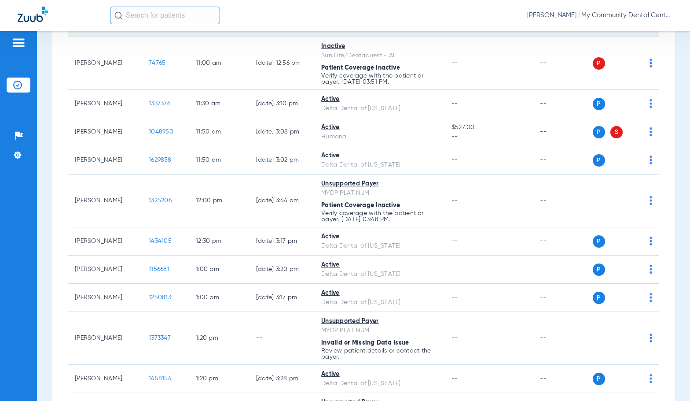
scroll to position [440, 0]
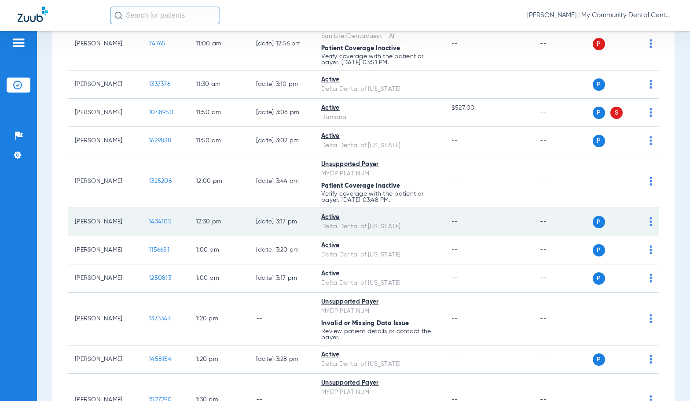
click at [157, 224] on span "1434105" at bounding box center [160, 221] width 23 height 6
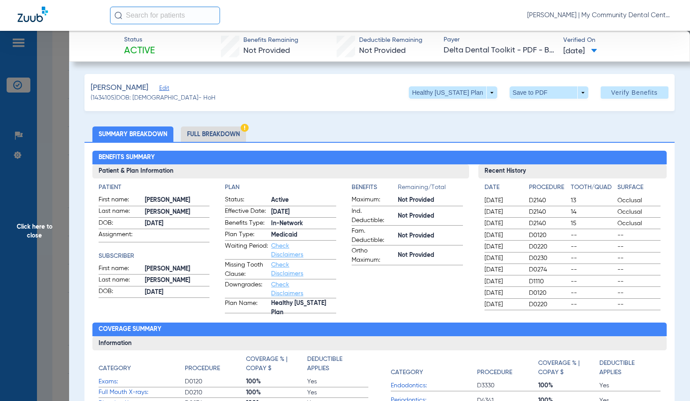
click at [186, 130] on li "Full Breakdown" at bounding box center [213, 133] width 65 height 15
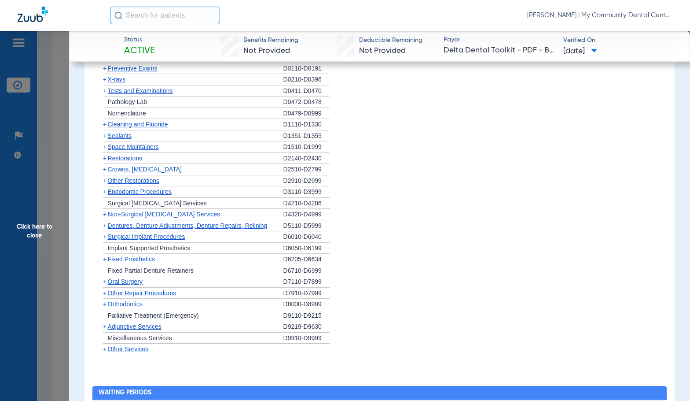
scroll to position [704, 0]
click at [124, 80] on span "X-rays" at bounding box center [117, 79] width 18 height 7
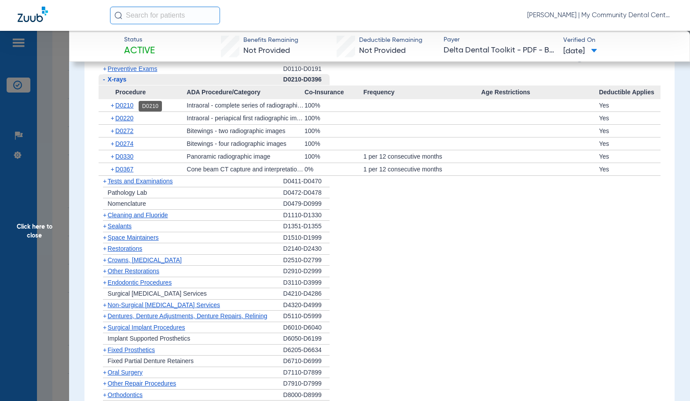
click at [120, 103] on span "D0210" at bounding box center [124, 105] width 18 height 7
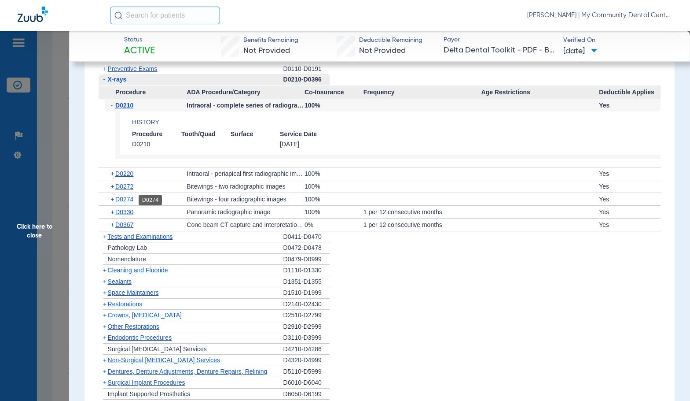
click at [131, 197] on span "D0274" at bounding box center [124, 198] width 18 height 7
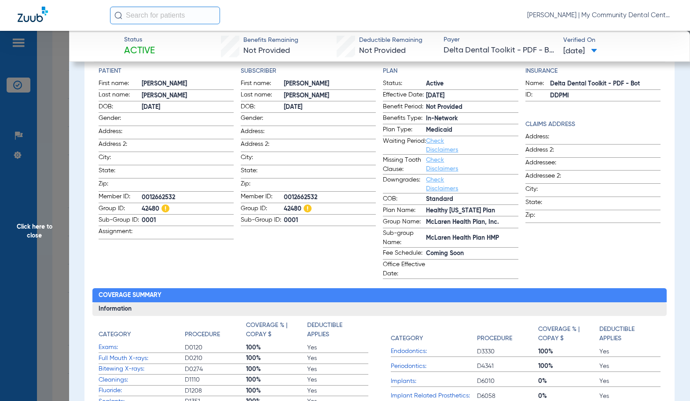
scroll to position [132, 0]
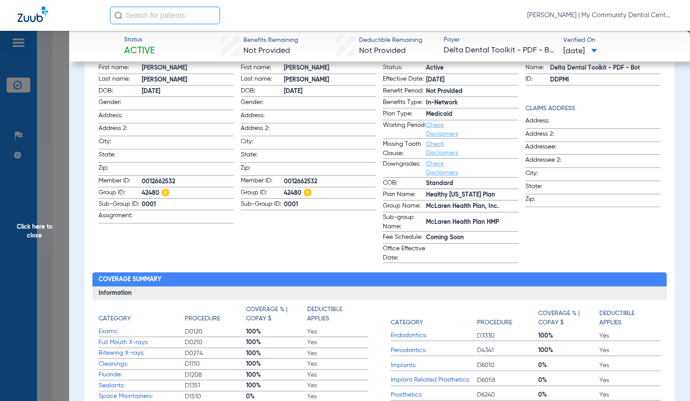
click at [29, 244] on span "Click here to close" at bounding box center [34, 231] width 69 height 401
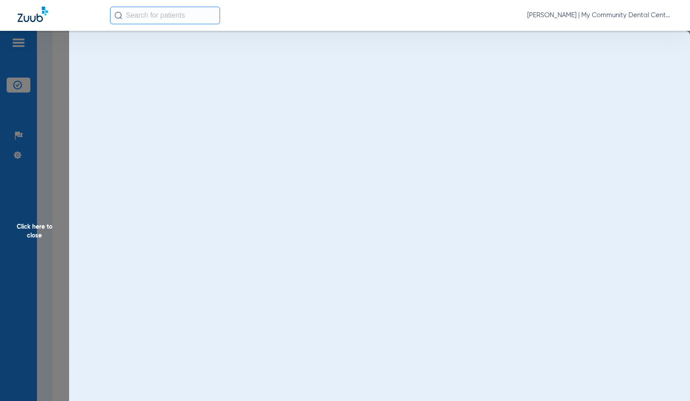
scroll to position [0, 0]
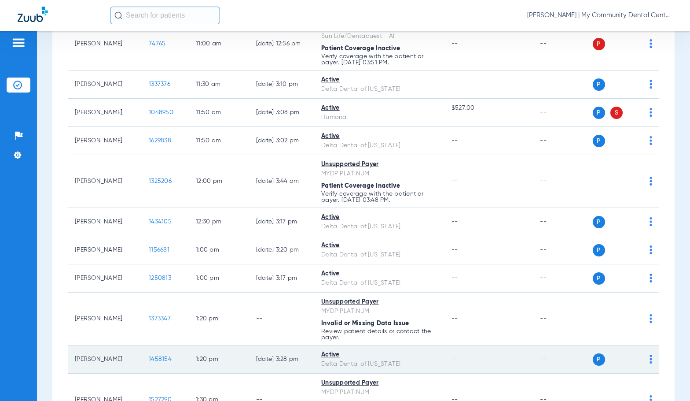
click at [149, 360] on span "1458154" at bounding box center [160, 359] width 23 height 6
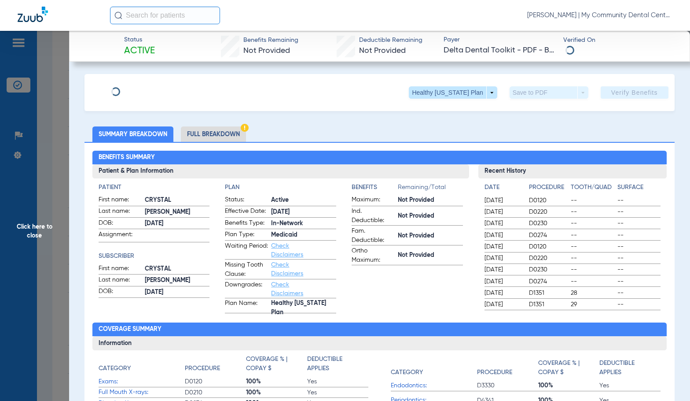
click at [226, 133] on li "Full Breakdown" at bounding box center [213, 133] width 65 height 15
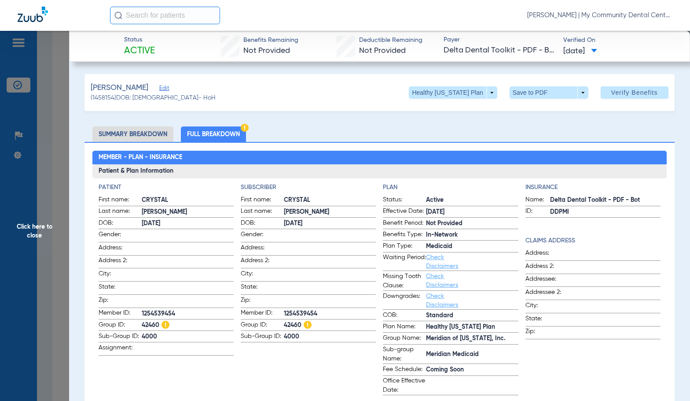
click at [58, 224] on span "Click here to close" at bounding box center [34, 231] width 69 height 401
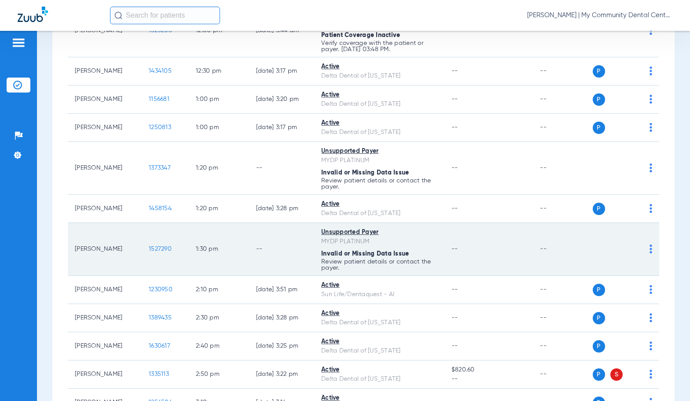
scroll to position [616, 0]
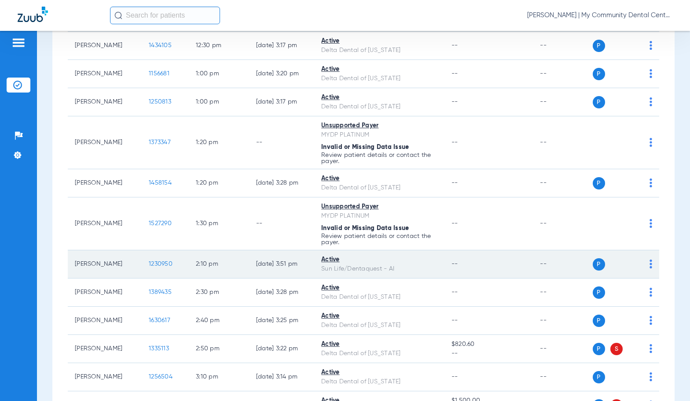
click at [155, 262] on span "1230950" at bounding box center [161, 264] width 24 height 6
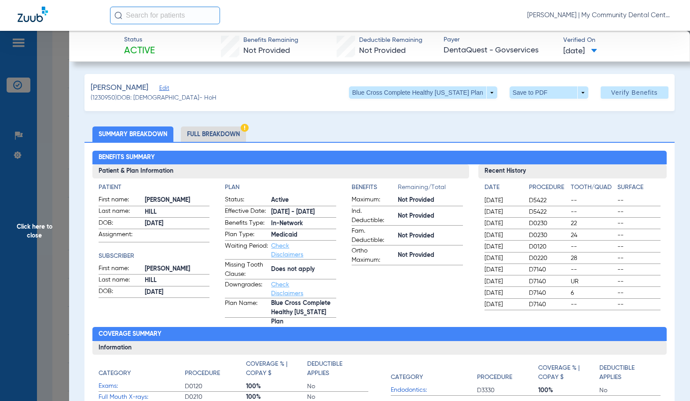
click at [210, 135] on li "Full Breakdown" at bounding box center [213, 133] width 65 height 15
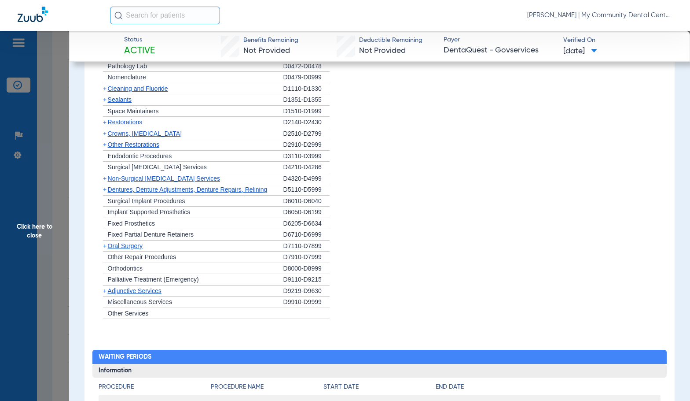
scroll to position [1013, 0]
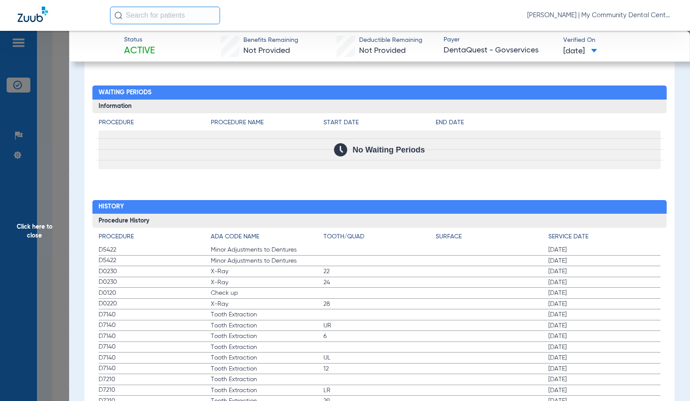
click at [234, 249] on span "Minor Adjustments to Dentures" at bounding box center [267, 249] width 113 height 9
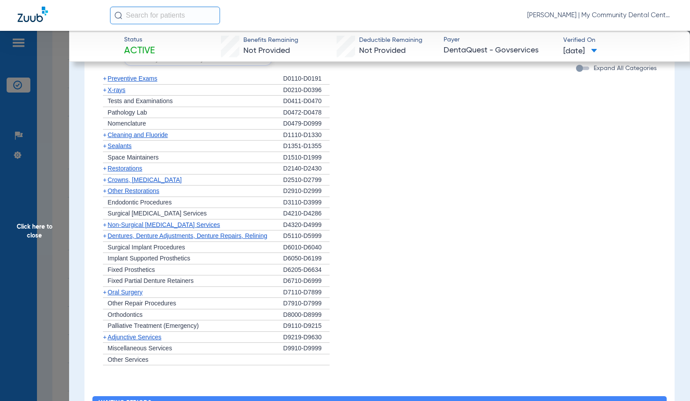
scroll to position [688, 0]
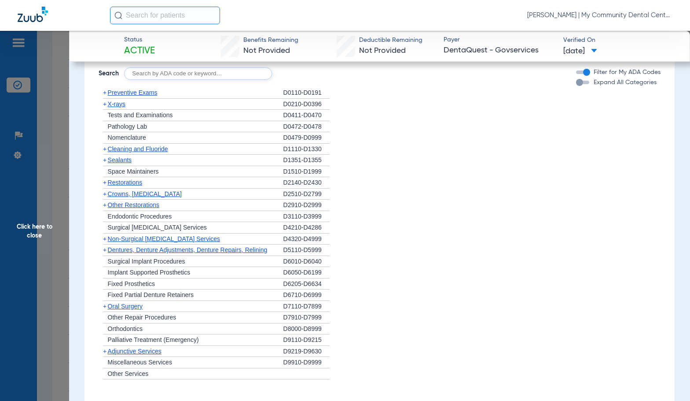
click at [112, 102] on span "X-rays" at bounding box center [117, 103] width 18 height 7
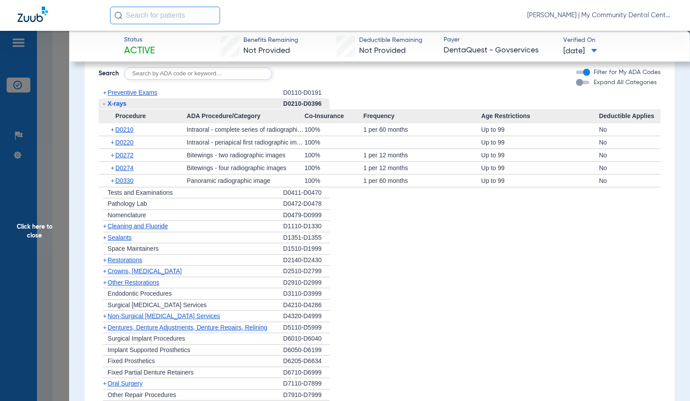
click at [122, 126] on div "+ D0210" at bounding box center [146, 129] width 82 height 12
click at [125, 129] on span "D0210" at bounding box center [124, 129] width 18 height 7
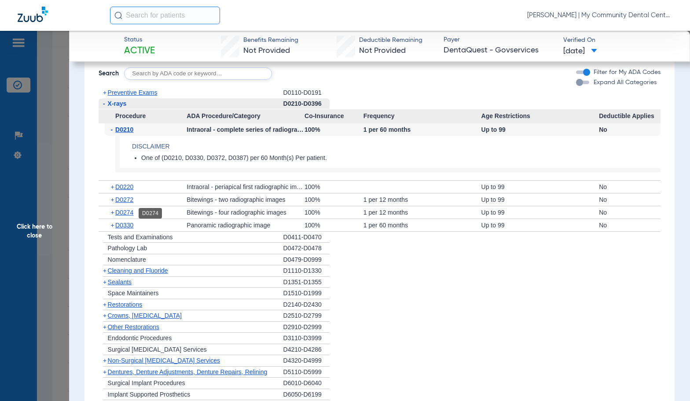
click at [119, 214] on span "D0274" at bounding box center [124, 212] width 18 height 7
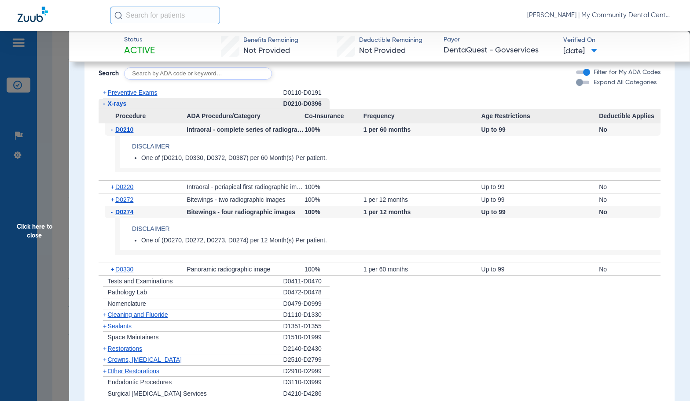
click at [54, 239] on span "Click here to close" at bounding box center [34, 231] width 69 height 401
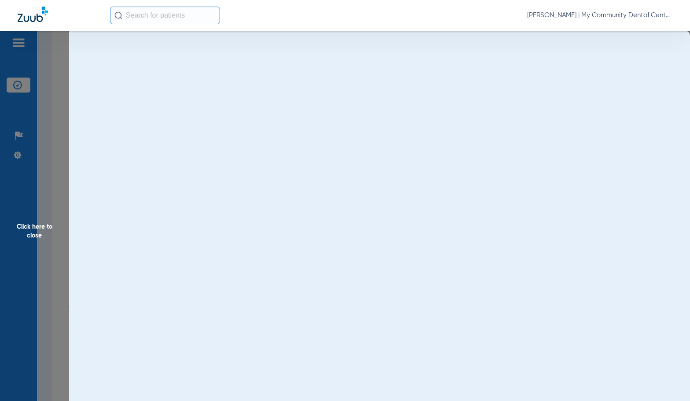
scroll to position [0, 0]
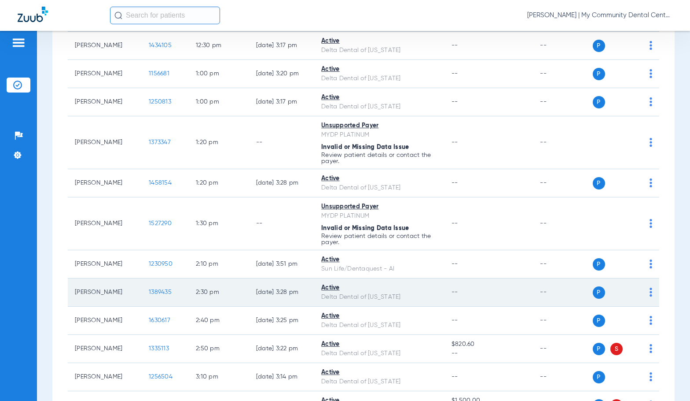
click at [159, 289] on span "1389435" at bounding box center [160, 292] width 23 height 6
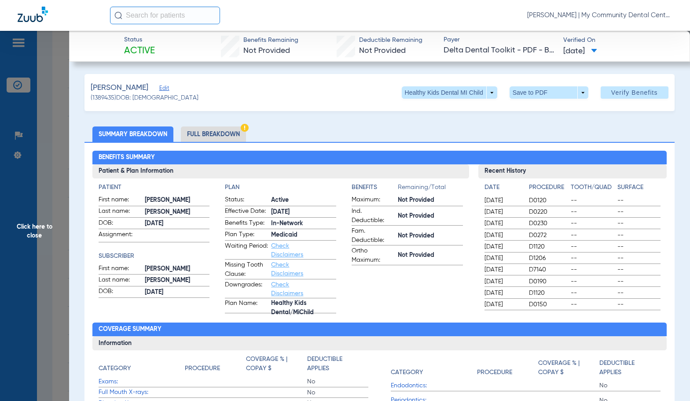
drag, startPoint x: 239, startPoint y: 140, endPoint x: 544, endPoint y: 96, distance: 308.7
click at [239, 140] on li "Full Breakdown" at bounding box center [213, 133] width 65 height 15
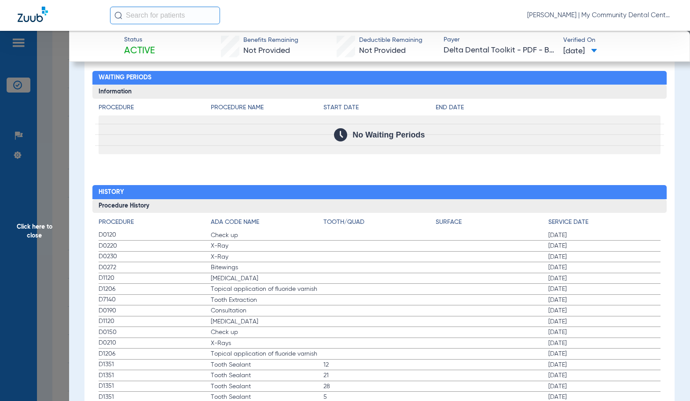
scroll to position [1145, 0]
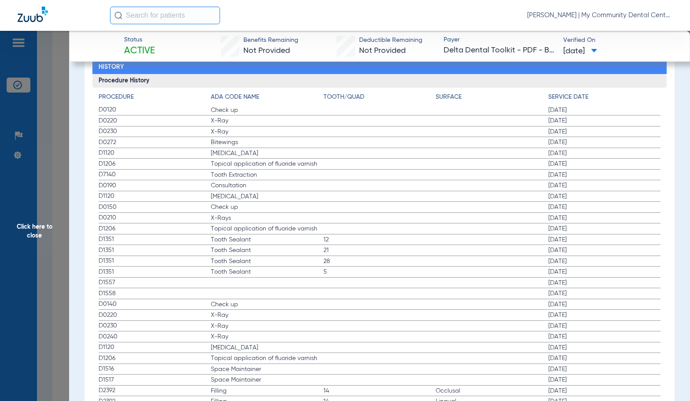
click at [232, 220] on span "X-Rays" at bounding box center [267, 218] width 113 height 9
click at [49, 276] on span "Click here to close" at bounding box center [34, 231] width 69 height 401
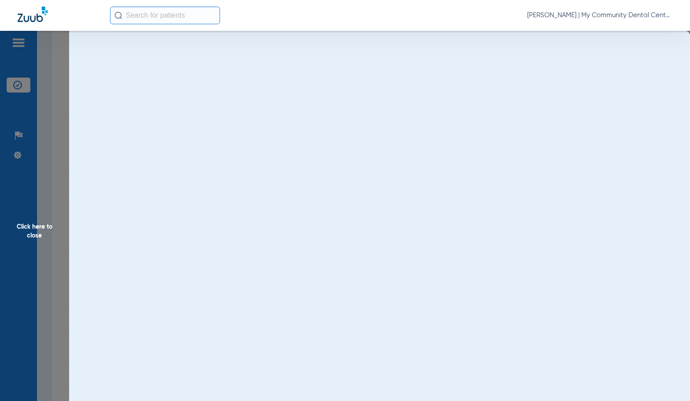
scroll to position [0, 0]
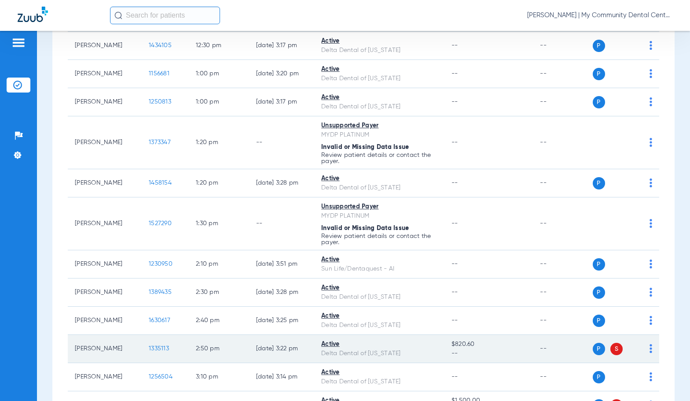
click at [157, 344] on td "1335113" at bounding box center [165, 349] width 47 height 28
click at [157, 348] on span "1335113" at bounding box center [159, 348] width 20 height 6
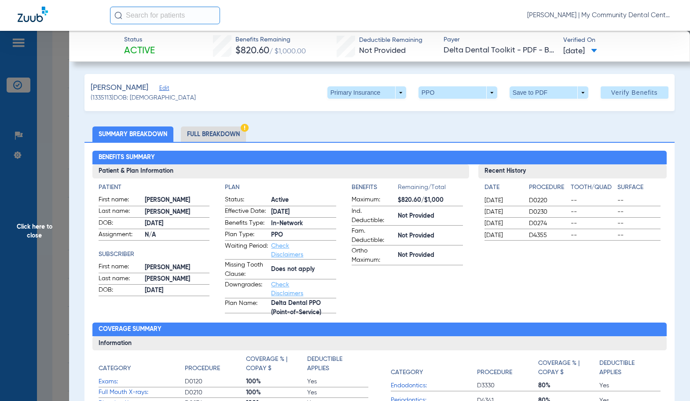
click at [203, 128] on li "Full Breakdown" at bounding box center [213, 133] width 65 height 15
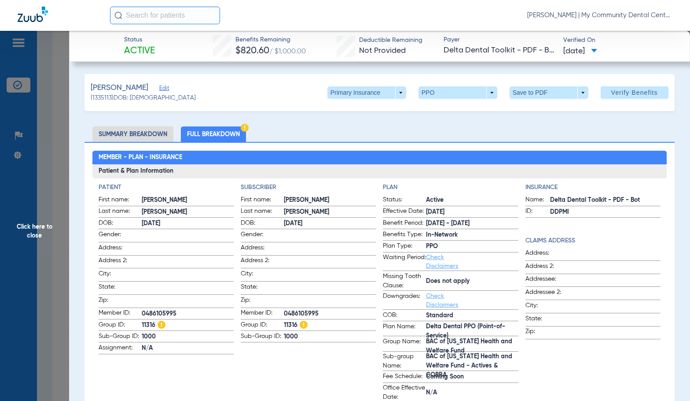
click at [285, 168] on h3 "Patient & Plan Information" at bounding box center [379, 171] width 575 height 14
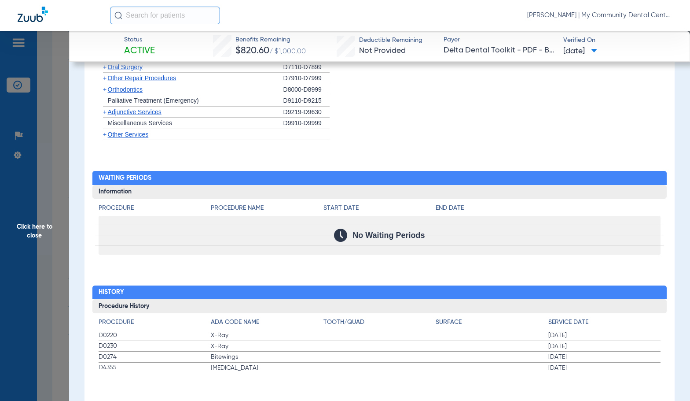
scroll to position [980, 0]
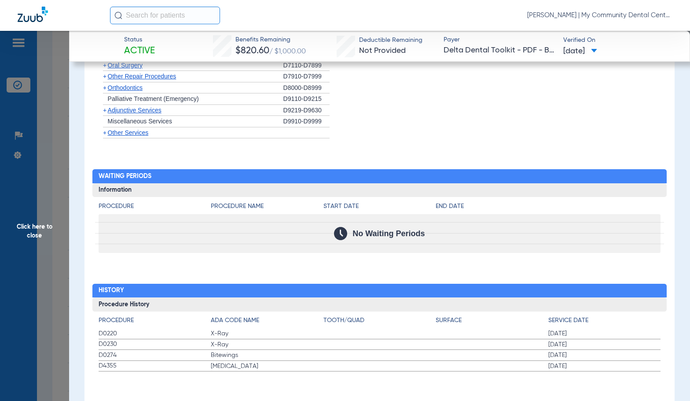
click at [47, 281] on span "Click here to close" at bounding box center [34, 231] width 69 height 401
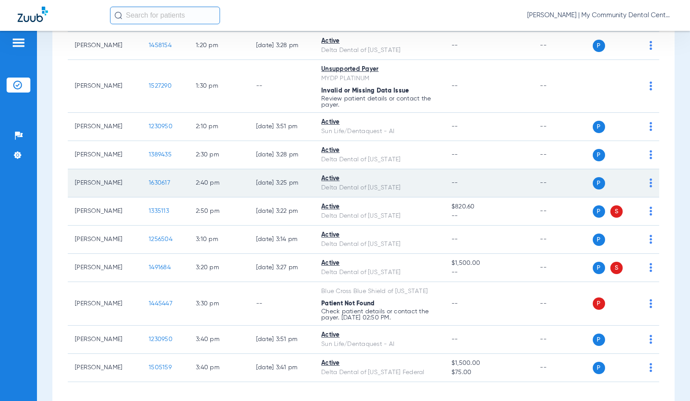
scroll to position [791, 0]
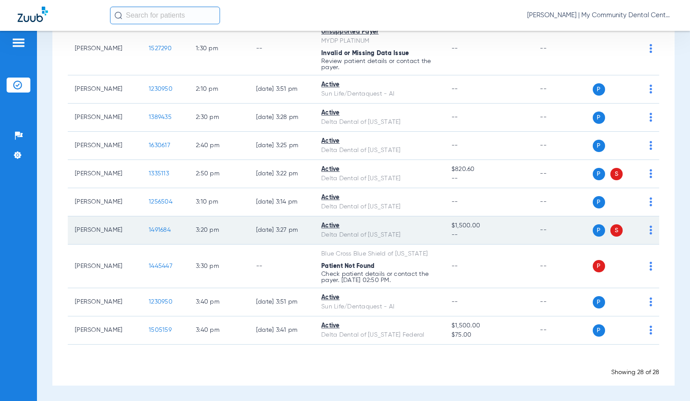
click at [149, 227] on span "1491684" at bounding box center [160, 230] width 22 height 6
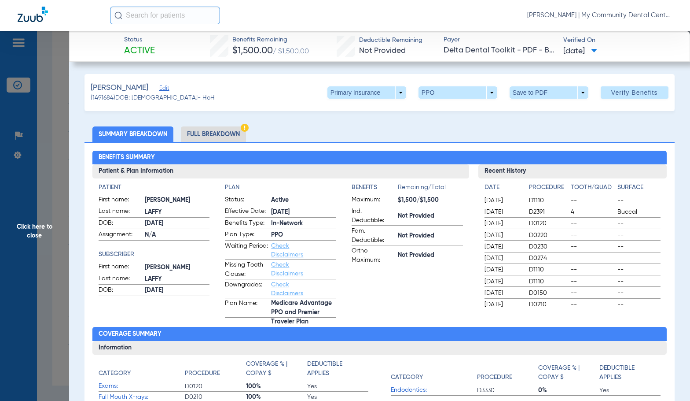
click at [214, 136] on li "Full Breakdown" at bounding box center [213, 133] width 65 height 15
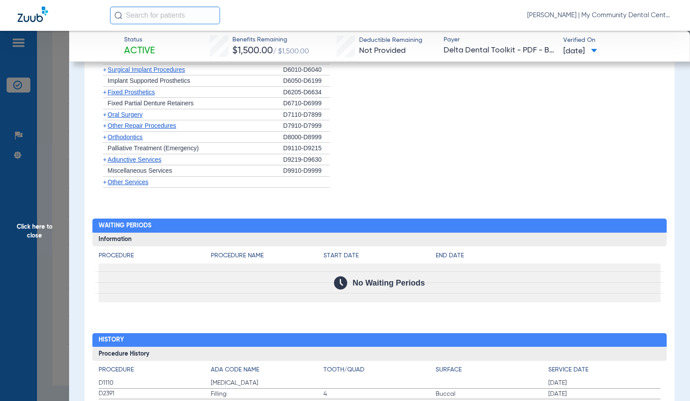
scroll to position [1006, 0]
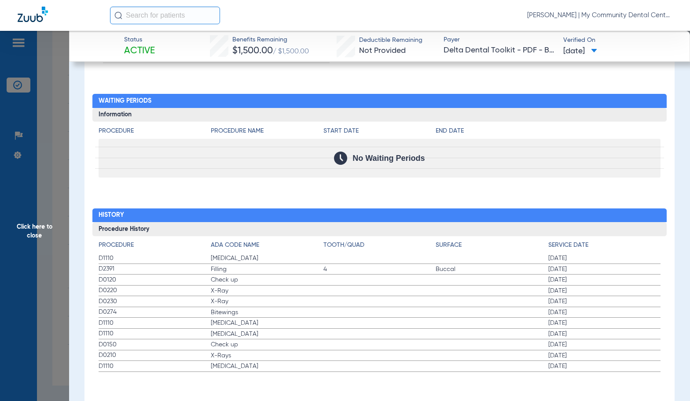
click at [257, 278] on span "Check up" at bounding box center [267, 279] width 113 height 9
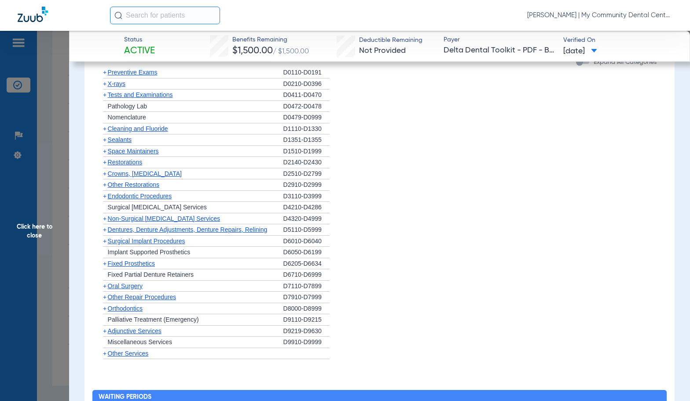
scroll to position [698, 0]
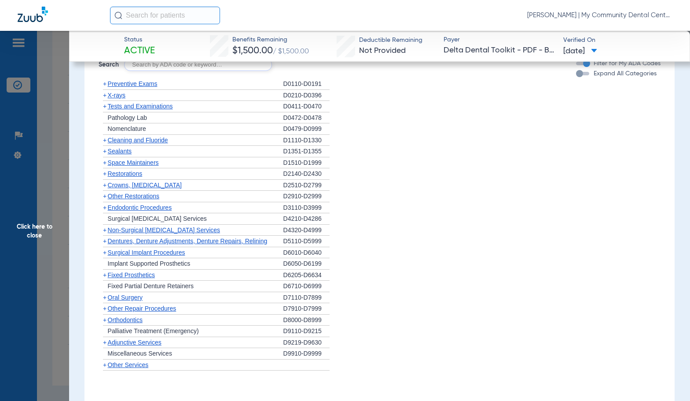
click at [120, 141] on span "Cleaning and Fluoride" at bounding box center [138, 139] width 60 height 7
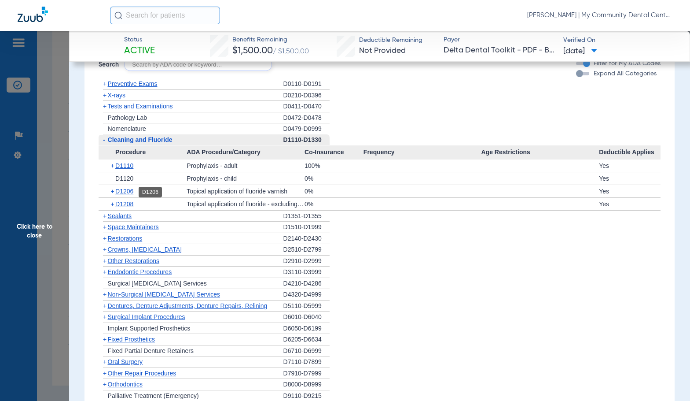
click at [126, 194] on span "D1206" at bounding box center [124, 191] width 18 height 7
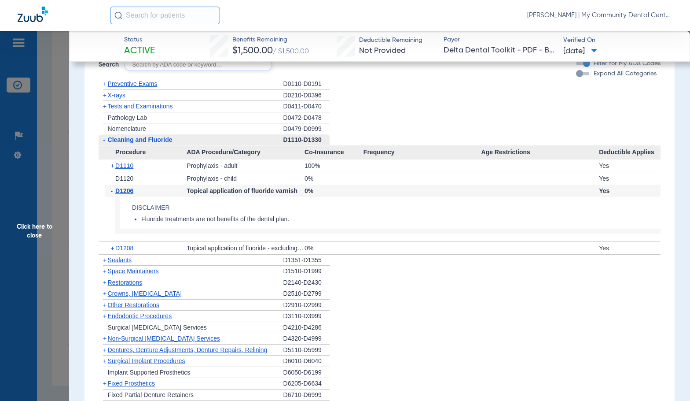
click at [126, 194] on span "D1206" at bounding box center [124, 190] width 18 height 7
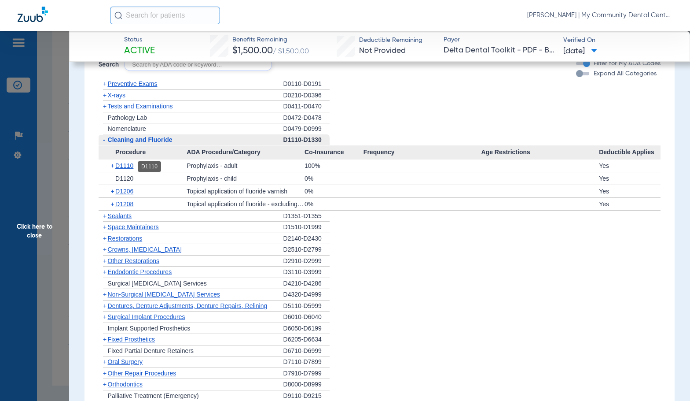
click at [130, 166] on span "D1110" at bounding box center [124, 165] width 18 height 7
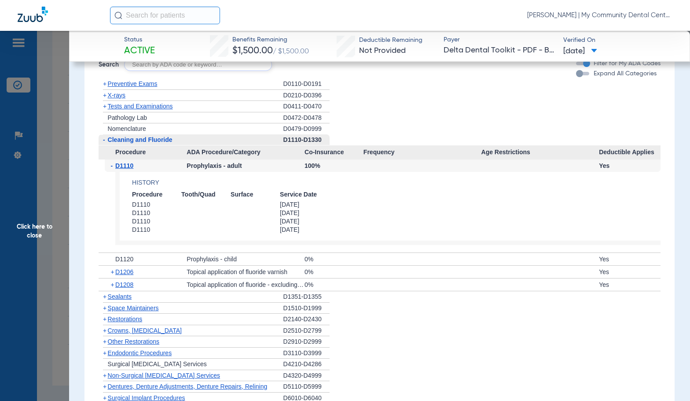
click at [130, 166] on span "D1110" at bounding box center [124, 165] width 18 height 7
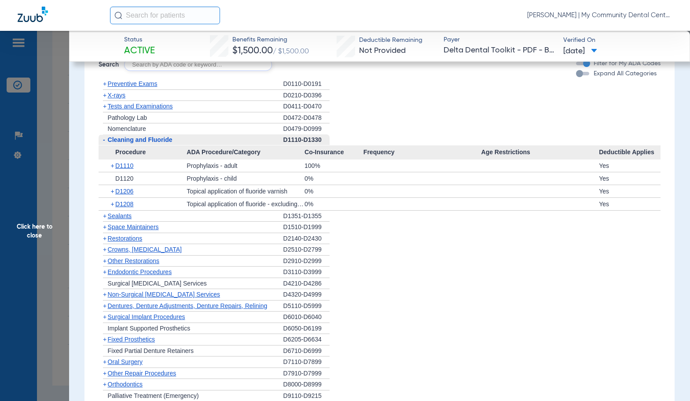
click at [114, 100] on div "+ X-rays" at bounding box center [191, 95] width 185 height 11
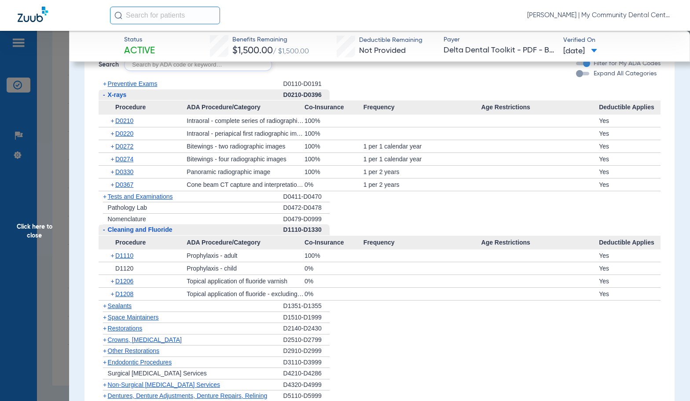
click at [113, 96] on span "X-rays" at bounding box center [117, 94] width 19 height 7
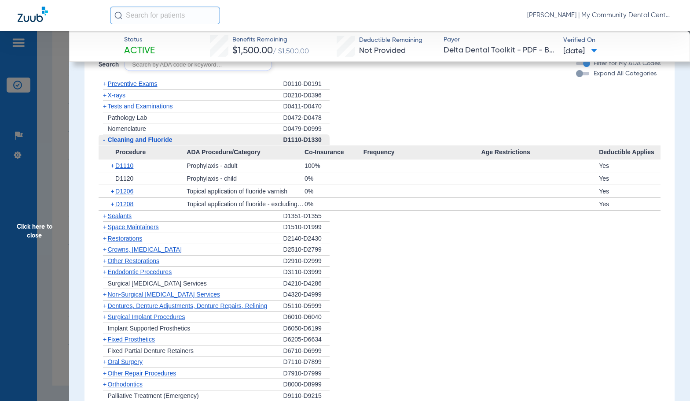
click at [113, 96] on span "X-rays" at bounding box center [117, 95] width 18 height 7
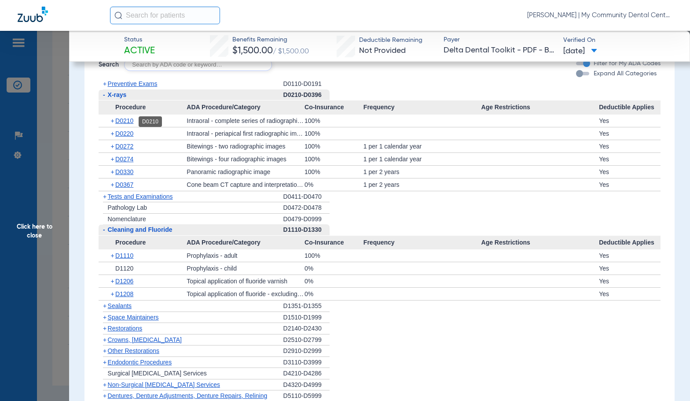
click at [122, 125] on div "+ D0210" at bounding box center [146, 120] width 82 height 12
click at [120, 124] on span "D0210" at bounding box center [124, 120] width 18 height 7
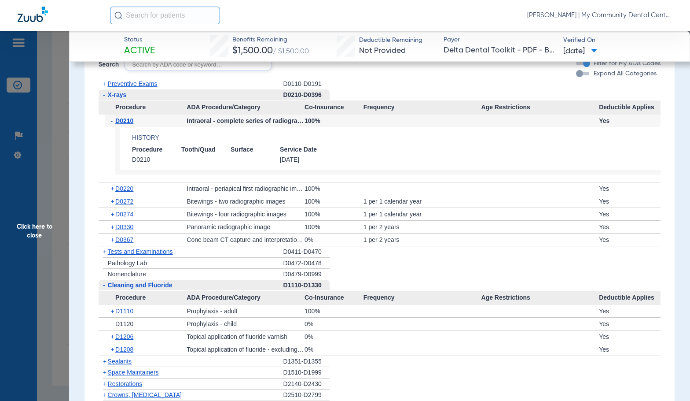
click at [120, 124] on span "D0210" at bounding box center [124, 120] width 18 height 7
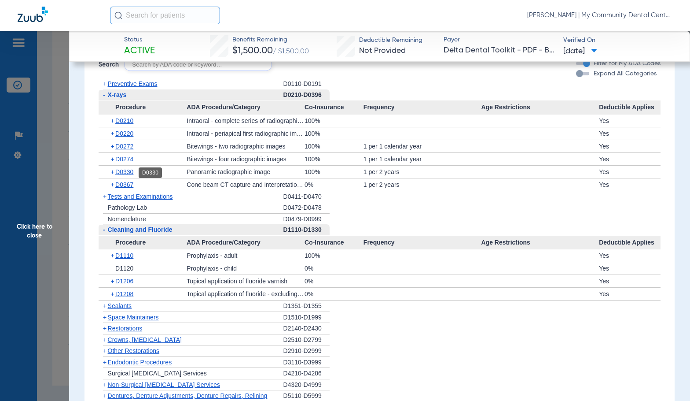
click at [125, 169] on span "D0330" at bounding box center [124, 171] width 18 height 7
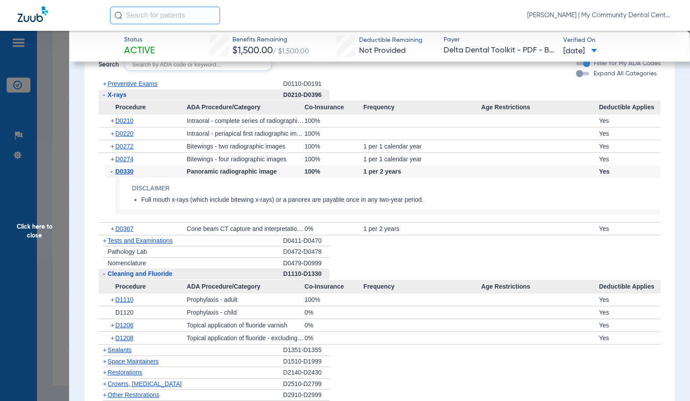
click at [125, 169] on span "D0330" at bounding box center [124, 171] width 18 height 7
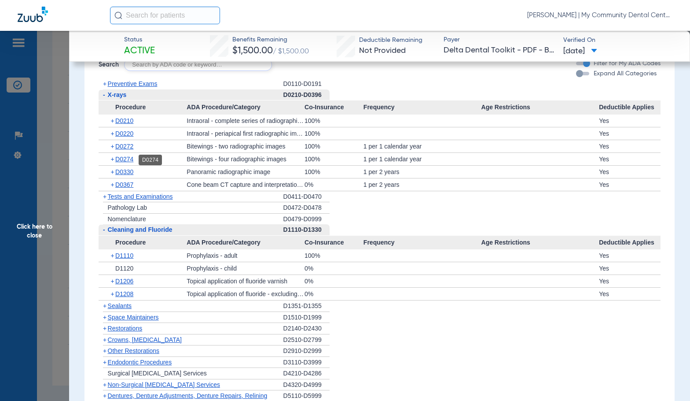
click at [121, 159] on span "D0274" at bounding box center [124, 158] width 18 height 7
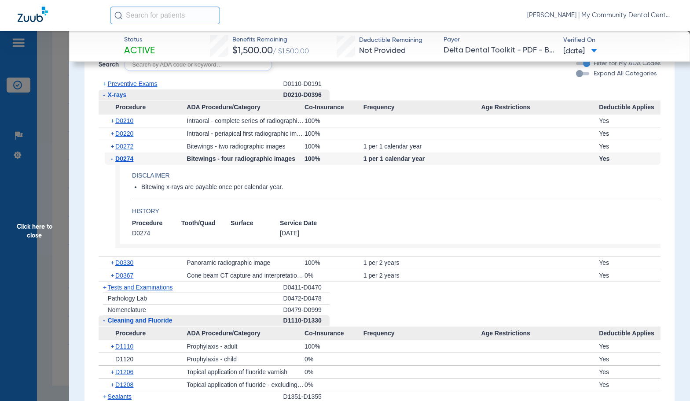
click at [121, 159] on span "D0274" at bounding box center [124, 158] width 18 height 7
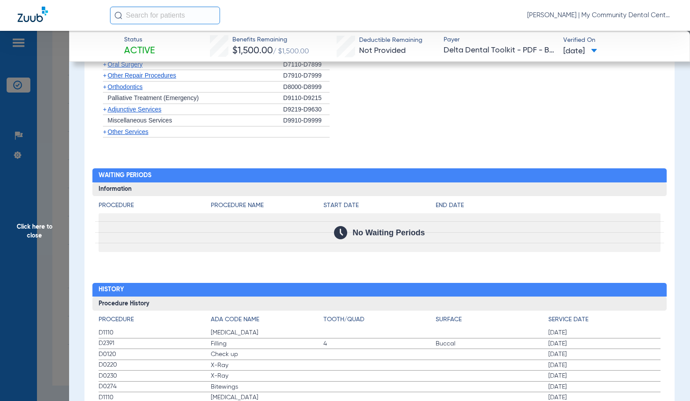
scroll to position [1161, 0]
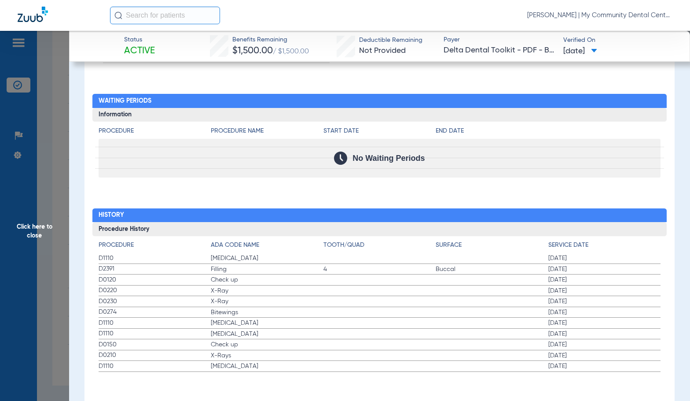
drag, startPoint x: 377, startPoint y: 171, endPoint x: 437, endPoint y: 176, distance: 59.6
click at [377, 171] on div "No Waiting Periods" at bounding box center [380, 158] width 563 height 39
click at [43, 225] on span "Click here to close" at bounding box center [34, 231] width 69 height 401
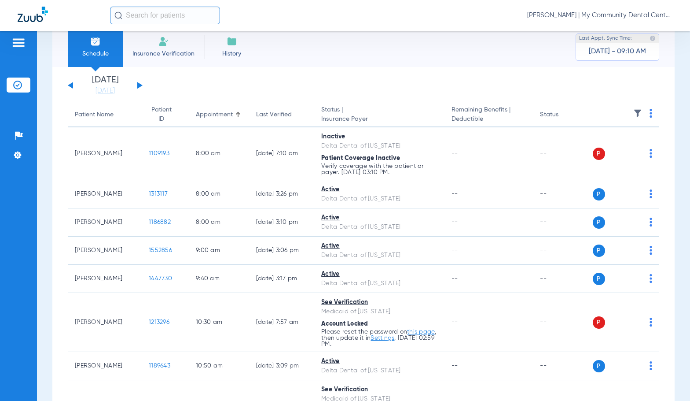
scroll to position [0, 0]
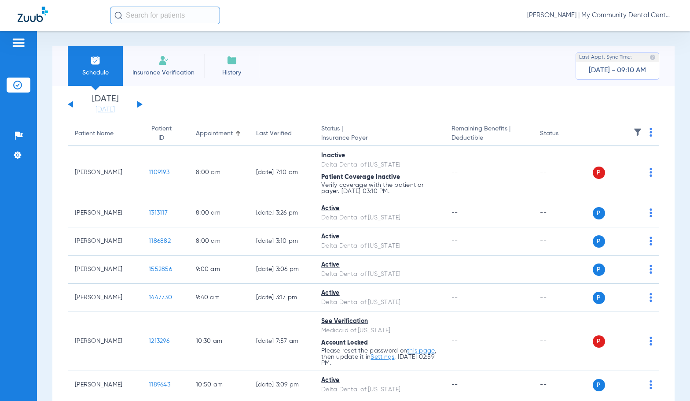
click at [140, 103] on button at bounding box center [139, 104] width 5 height 7
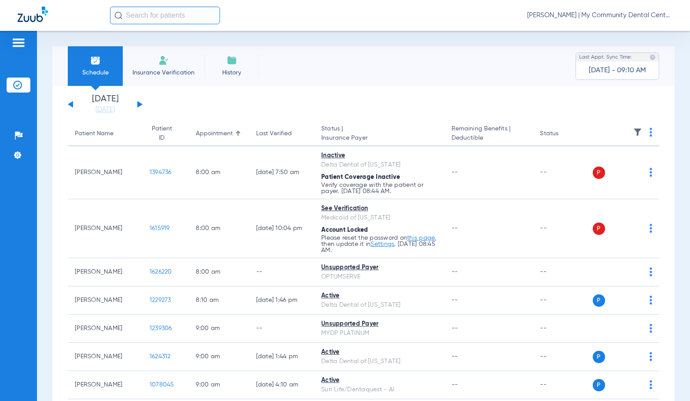
click at [650, 134] on img at bounding box center [651, 132] width 3 height 9
click at [614, 173] on button "Verify All" at bounding box center [610, 167] width 69 height 18
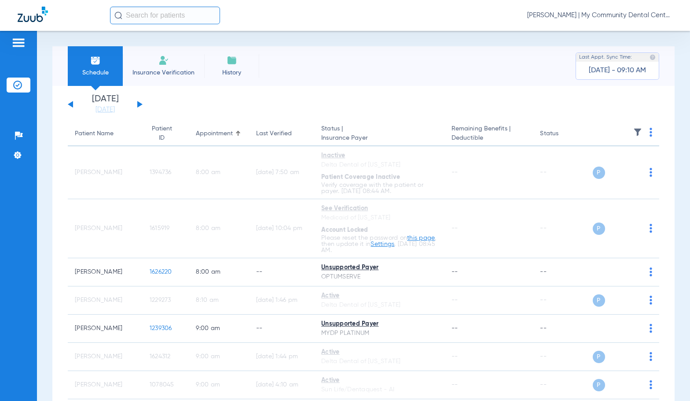
click at [620, 15] on span "Sadie Gibbs - Harrison | My Community Dental Centers" at bounding box center [599, 15] width 145 height 9
click at [637, 35] on button "Account Selection" at bounding box center [639, 31] width 63 height 18
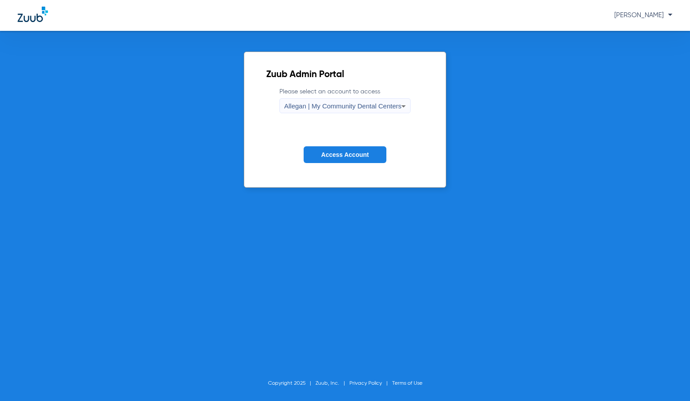
click at [333, 108] on span "Allegan | My Community Dental Centers" at bounding box center [343, 105] width 118 height 7
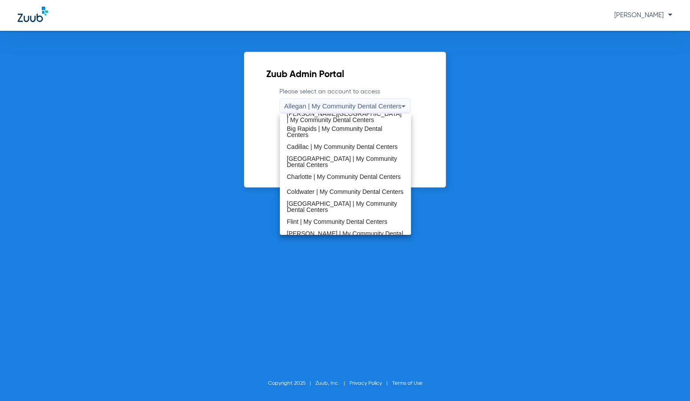
scroll to position [176, 0]
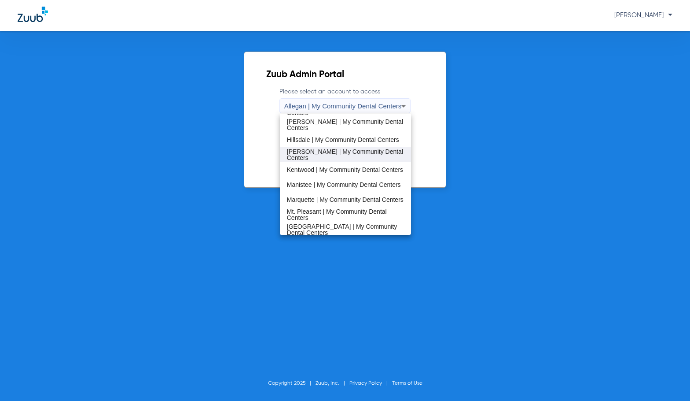
click at [334, 154] on span "Howell | My Community Dental Centers" at bounding box center [346, 154] width 118 height 12
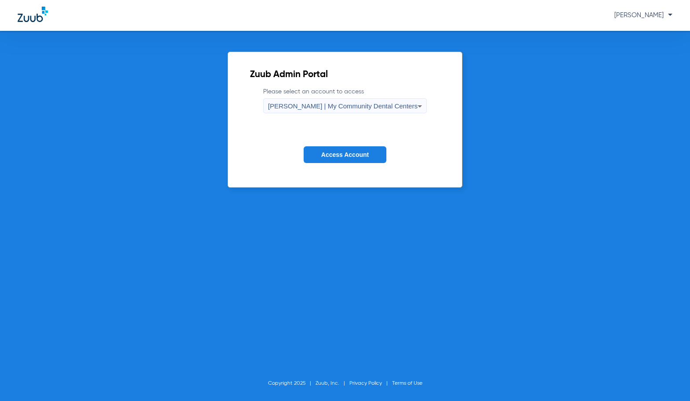
drag, startPoint x: 365, startPoint y: 152, endPoint x: 685, endPoint y: 39, distance: 339.9
click at [366, 151] on span "Access Account" at bounding box center [345, 154] width 48 height 7
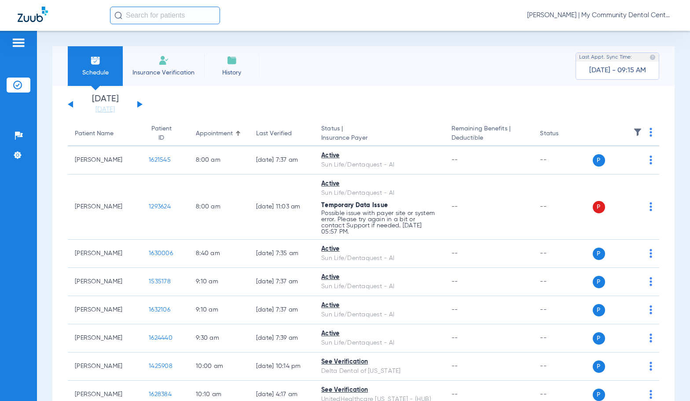
drag, startPoint x: 106, startPoint y: 111, endPoint x: 114, endPoint y: 136, distance: 26.6
click at [106, 111] on link "[DATE]" at bounding box center [105, 109] width 53 height 9
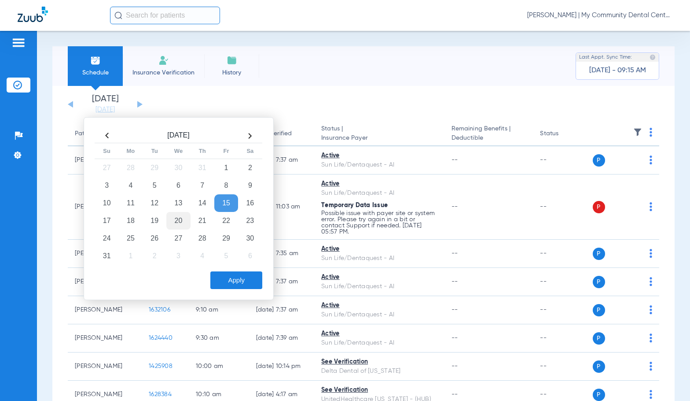
click at [174, 224] on td "20" at bounding box center [178, 221] width 24 height 18
click at [241, 278] on button "Apply" at bounding box center [236, 280] width 52 height 18
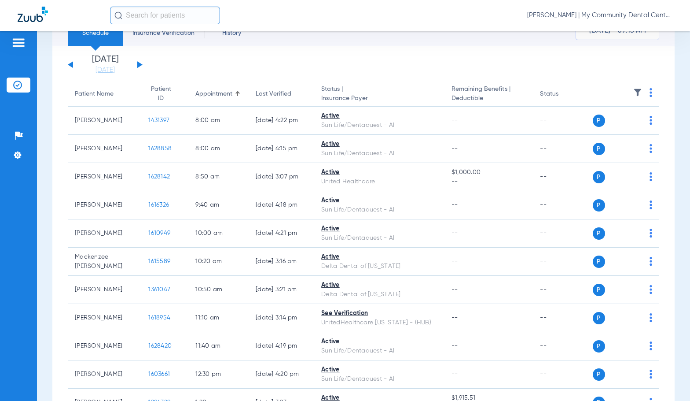
scroll to position [26, 0]
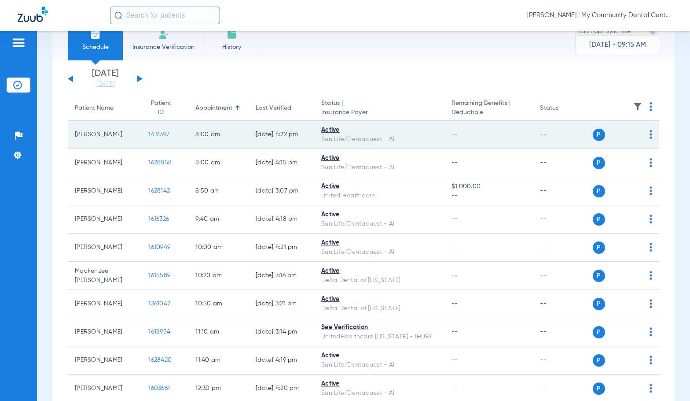
click at [154, 133] on span "1431397" at bounding box center [158, 134] width 21 height 6
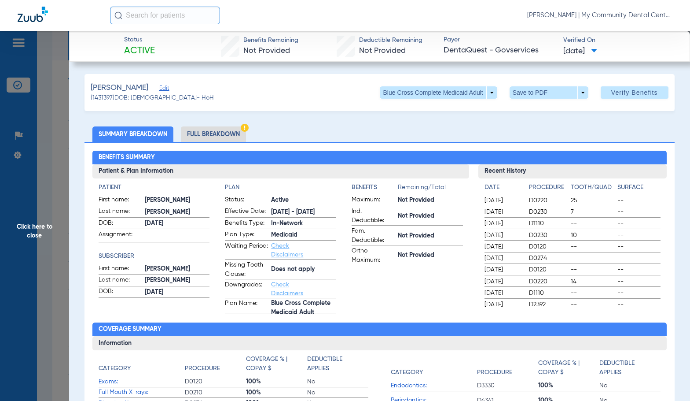
click at [226, 133] on li "Full Breakdown" at bounding box center [213, 133] width 65 height 15
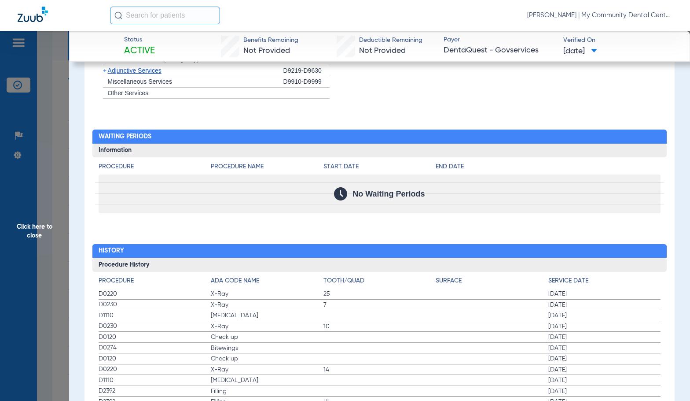
scroll to position [1146, 0]
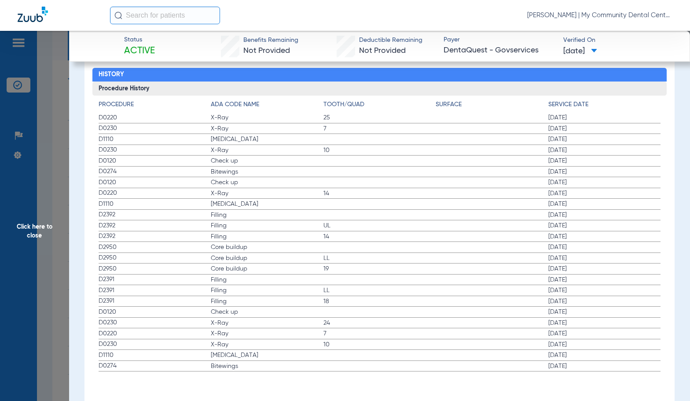
click at [312, 221] on span "Filling" at bounding box center [267, 225] width 113 height 9
click at [52, 214] on span "Click here to close" at bounding box center [34, 231] width 69 height 401
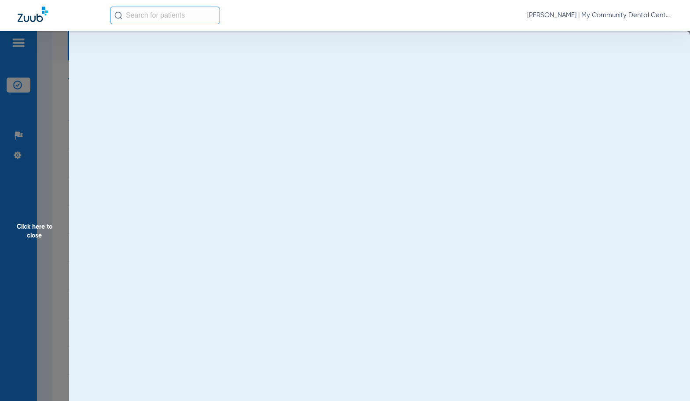
scroll to position [0, 0]
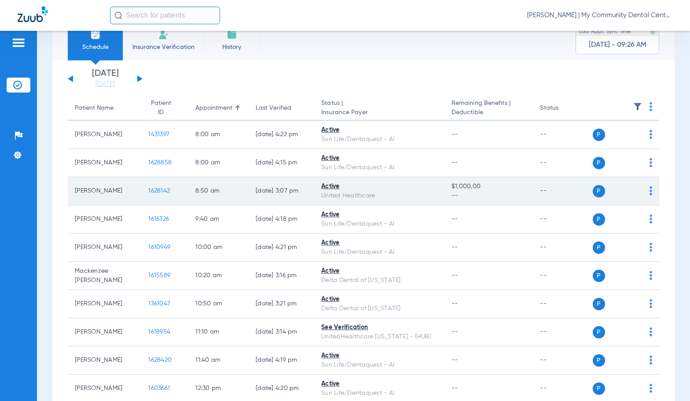
click at [149, 191] on span "1628142" at bounding box center [159, 191] width 22 height 6
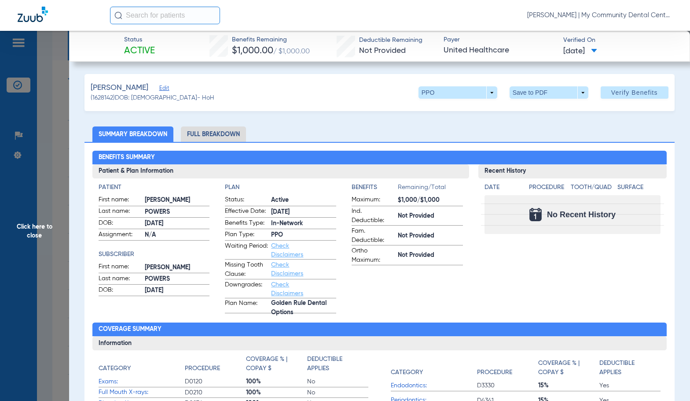
click at [224, 141] on li "Full Breakdown" at bounding box center [213, 133] width 65 height 15
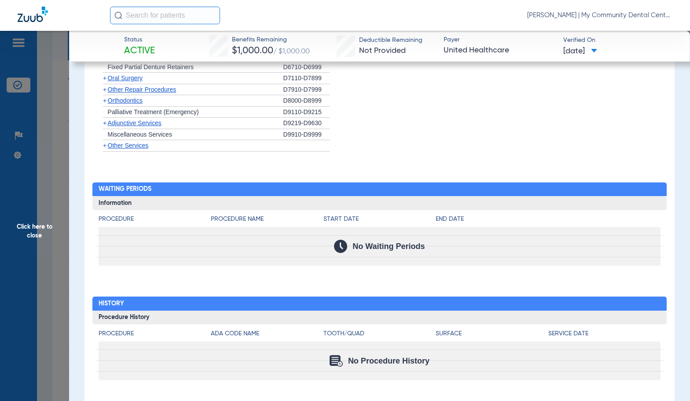
scroll to position [1317, 0]
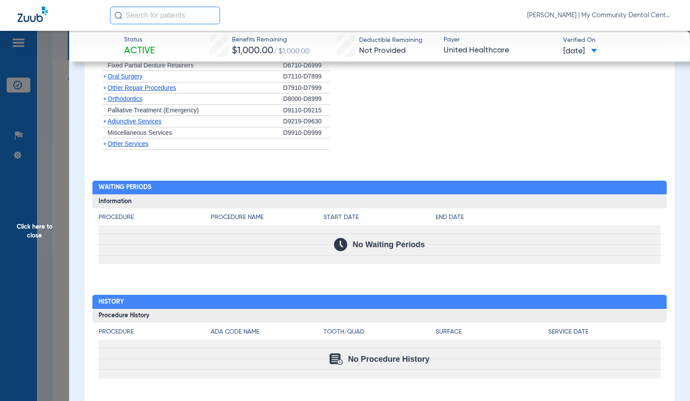
click at [46, 227] on span "Click here to close" at bounding box center [34, 231] width 69 height 401
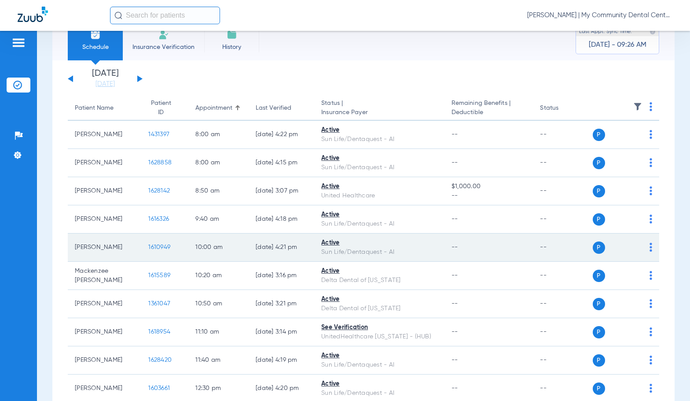
click at [156, 245] on span "1610949" at bounding box center [159, 247] width 22 height 6
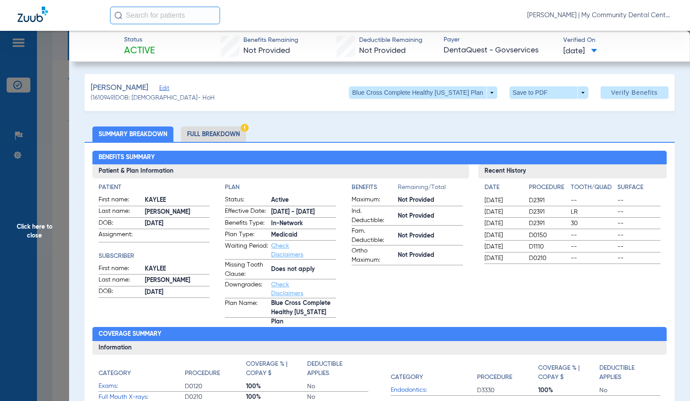
click at [215, 133] on li "Full Breakdown" at bounding box center [213, 133] width 65 height 15
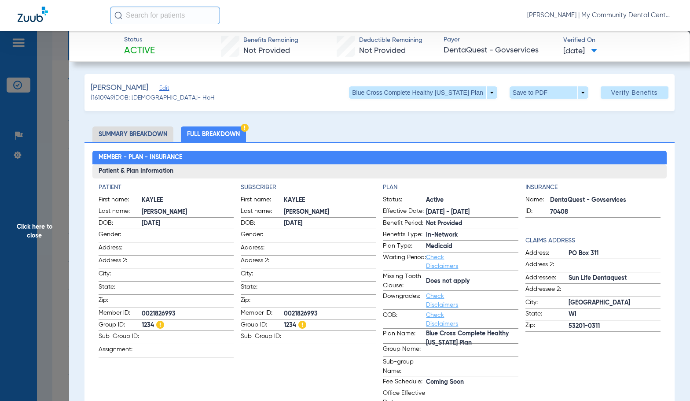
click at [233, 242] on div "Patient First name: KAYLEE Last name: MALONE DOB: 02/15/2003 Gender: Address: A…" at bounding box center [380, 295] width 563 height 225
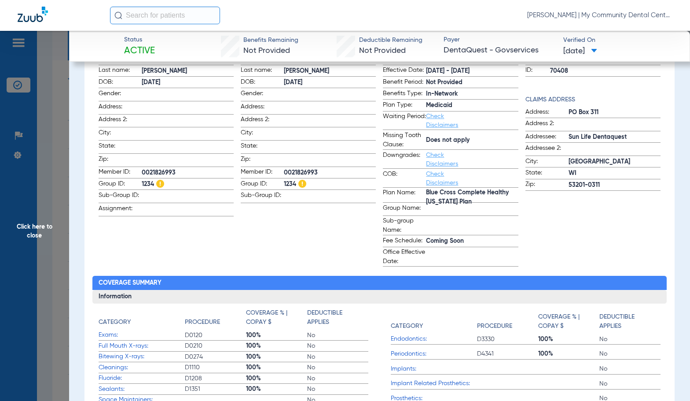
scroll to position [28, 0]
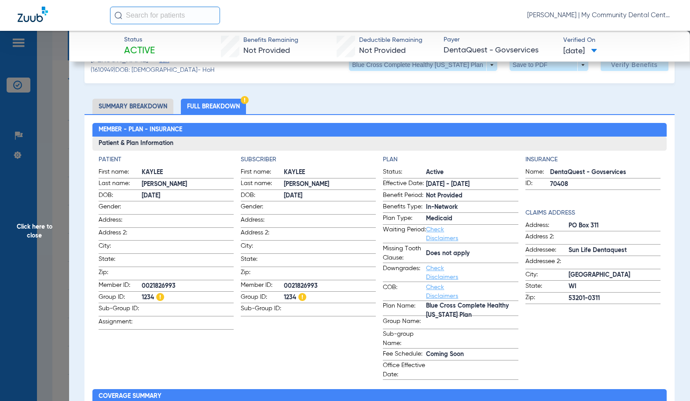
click at [39, 264] on span "Click here to close" at bounding box center [34, 231] width 69 height 401
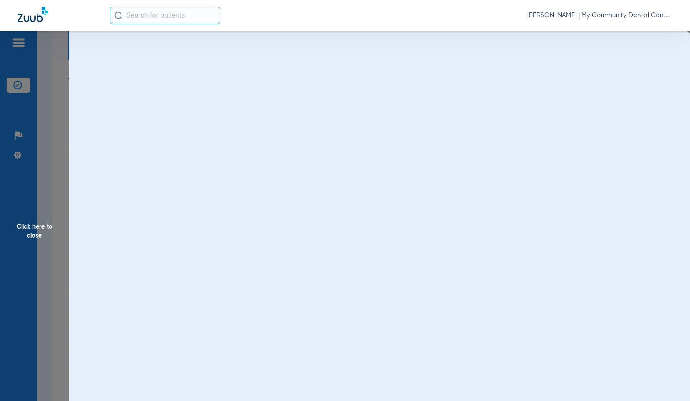
scroll to position [0, 0]
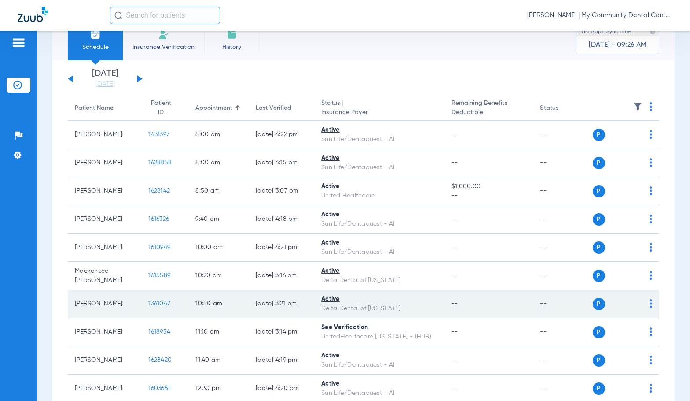
click at [148, 302] on span "1361047" at bounding box center [159, 303] width 22 height 6
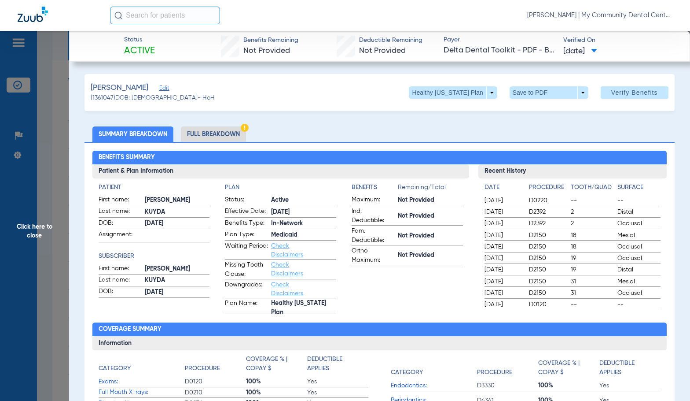
click at [233, 138] on li "Full Breakdown" at bounding box center [213, 133] width 65 height 15
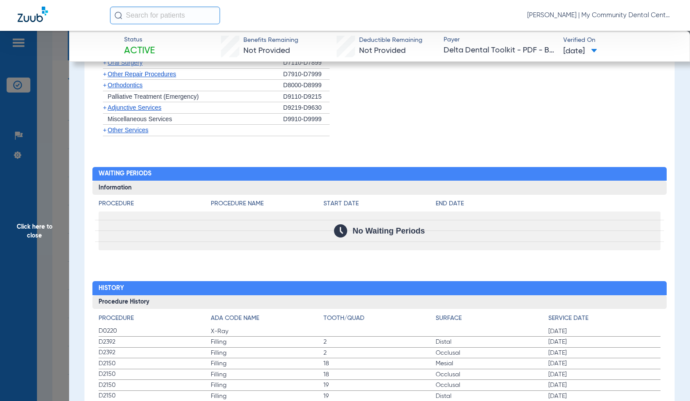
scroll to position [925, 0]
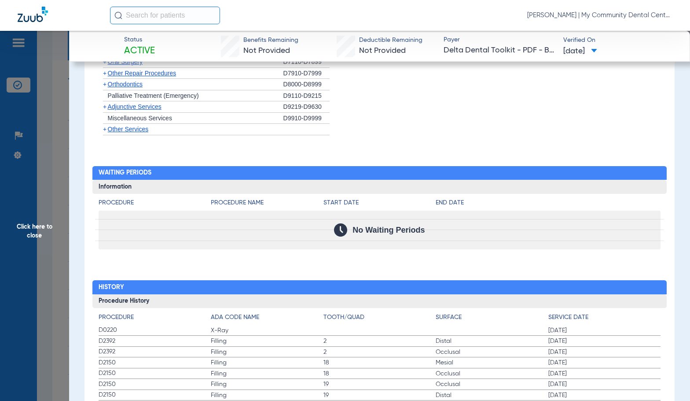
drag, startPoint x: 24, startPoint y: 232, endPoint x: 73, endPoint y: 244, distance: 50.4
click at [24, 232] on span "Click here to close" at bounding box center [34, 231] width 69 height 401
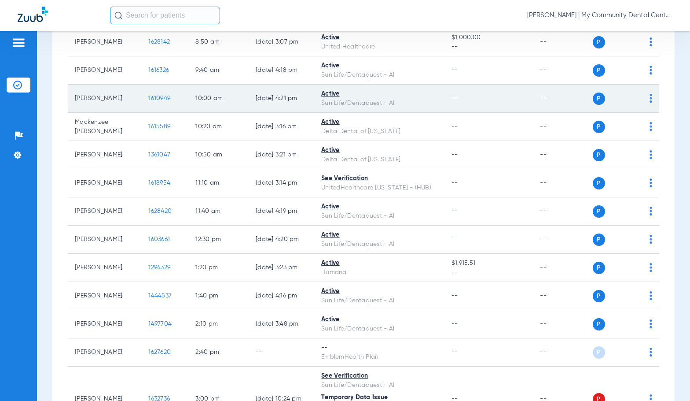
scroll to position [202, 0]
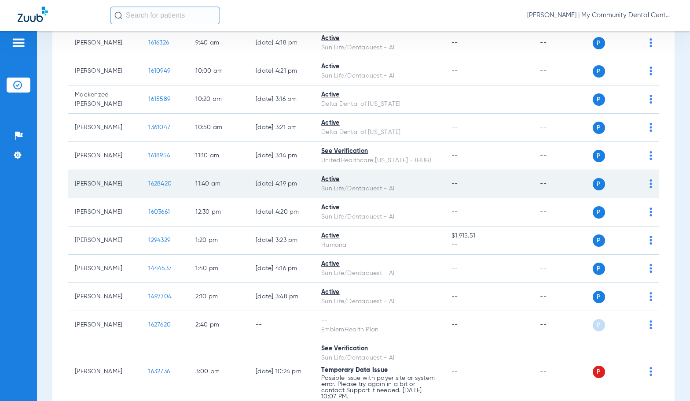
click at [148, 184] on span "1628420" at bounding box center [159, 184] width 23 height 6
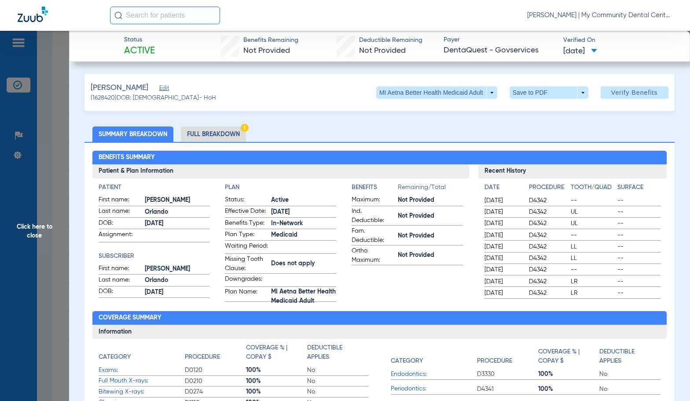
click at [206, 138] on li "Full Breakdown" at bounding box center [213, 133] width 65 height 15
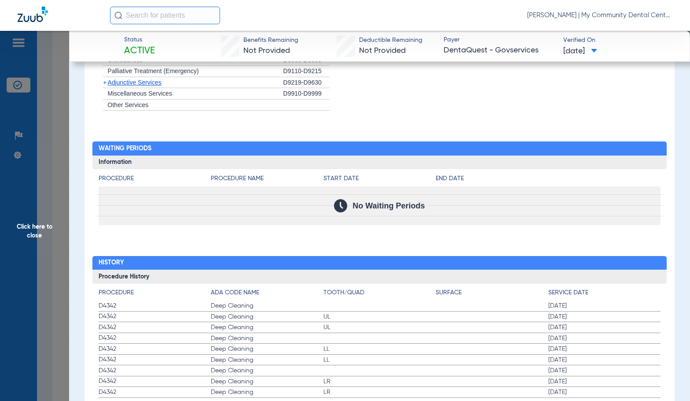
scroll to position [912, 0]
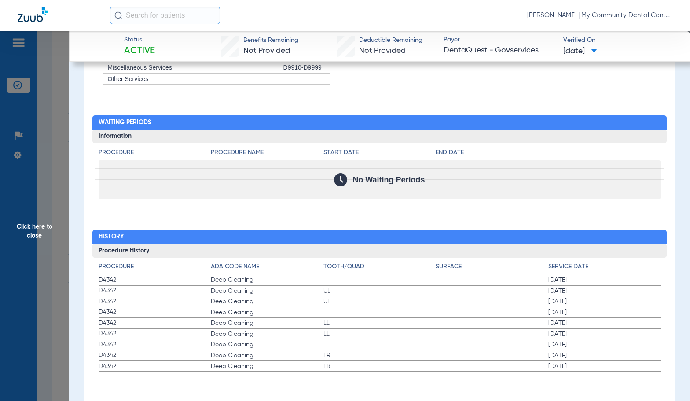
click at [44, 249] on span "Click here to close" at bounding box center [34, 231] width 69 height 401
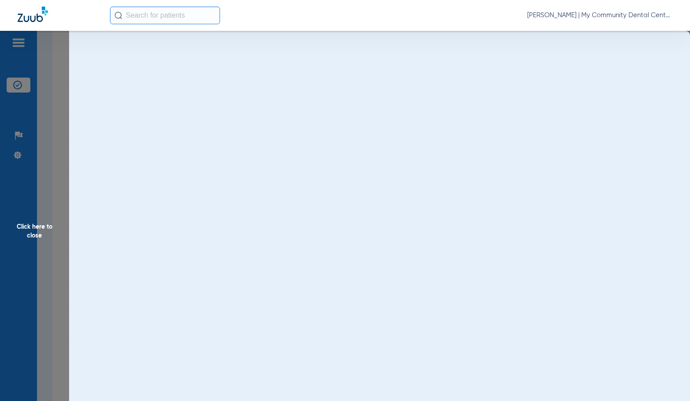
scroll to position [0, 0]
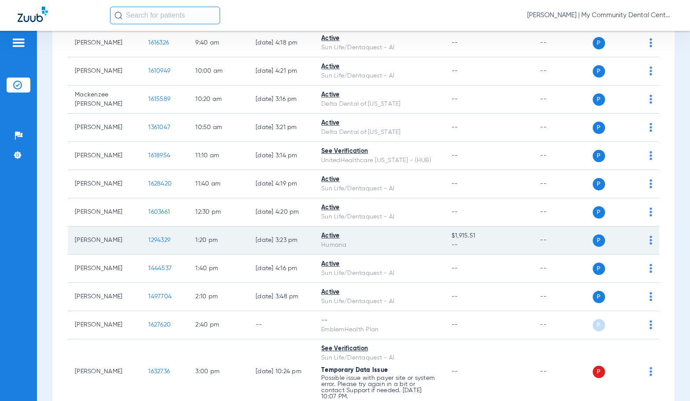
click at [148, 240] on span "1294329" at bounding box center [159, 240] width 22 height 6
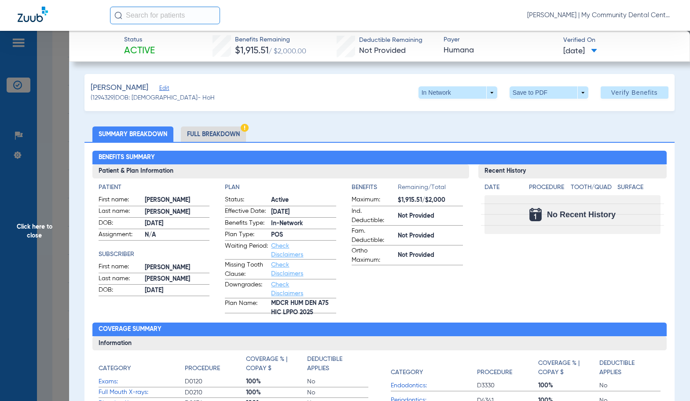
drag, startPoint x: 212, startPoint y: 136, endPoint x: 671, endPoint y: 95, distance: 461.5
click at [211, 136] on li "Full Breakdown" at bounding box center [213, 133] width 65 height 15
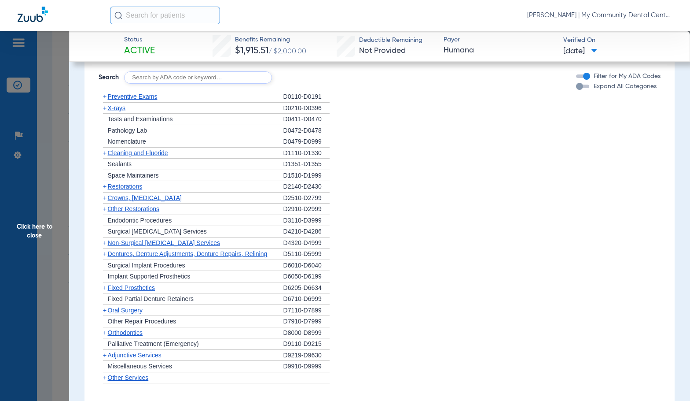
scroll to position [782, 0]
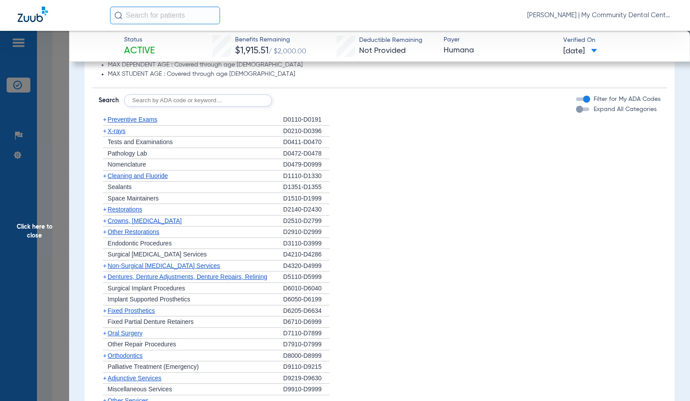
click at [44, 222] on span "Click here to close" at bounding box center [34, 231] width 69 height 401
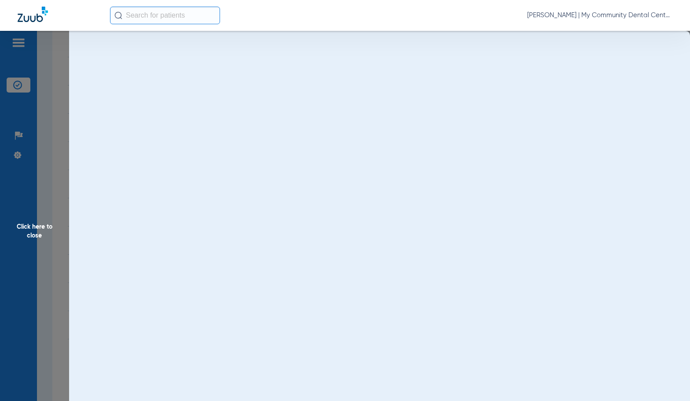
scroll to position [0, 0]
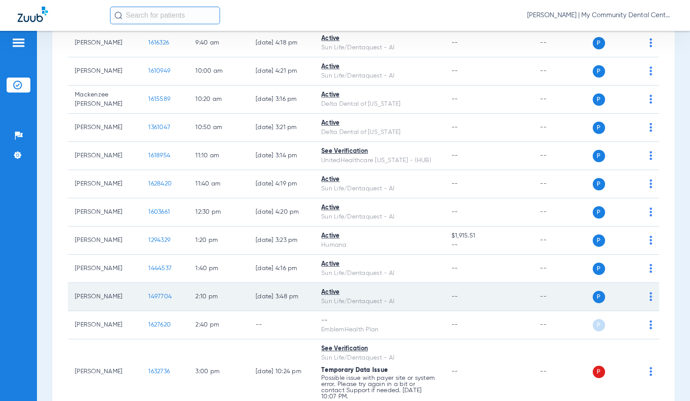
click at [148, 298] on span "1497704" at bounding box center [159, 296] width 23 height 6
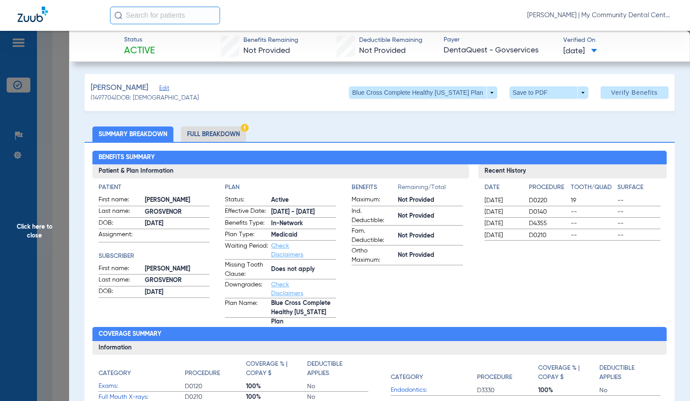
click at [210, 136] on li "Full Breakdown" at bounding box center [213, 133] width 65 height 15
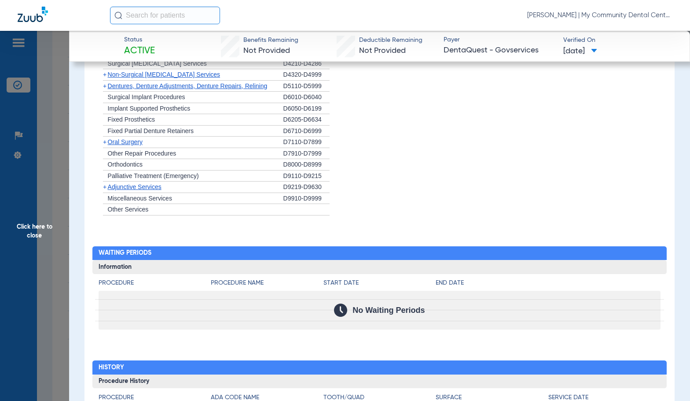
scroll to position [931, 0]
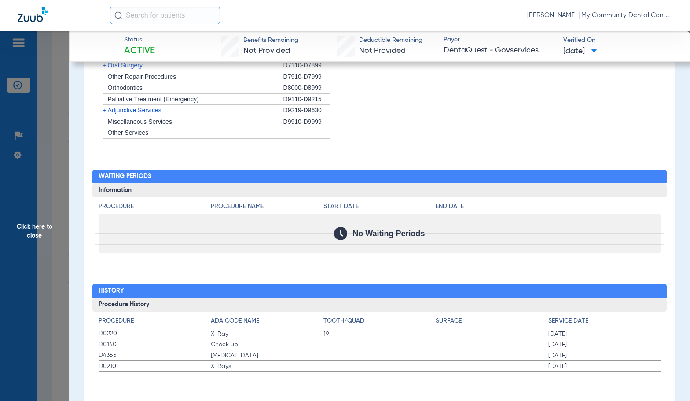
drag, startPoint x: 36, startPoint y: 218, endPoint x: 107, endPoint y: 261, distance: 83.5
click at [36, 218] on span "Click here to close" at bounding box center [34, 231] width 69 height 401
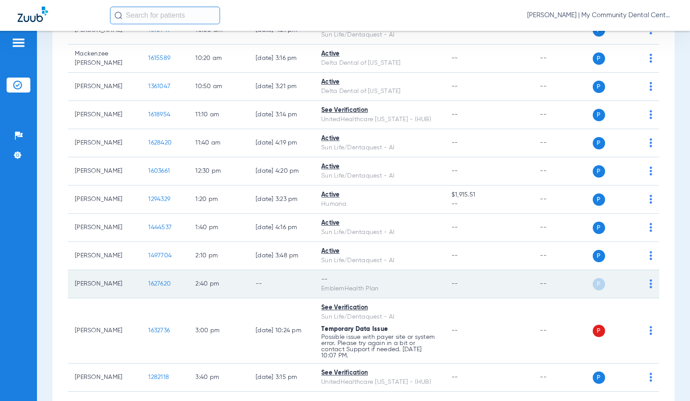
scroll to position [290, 0]
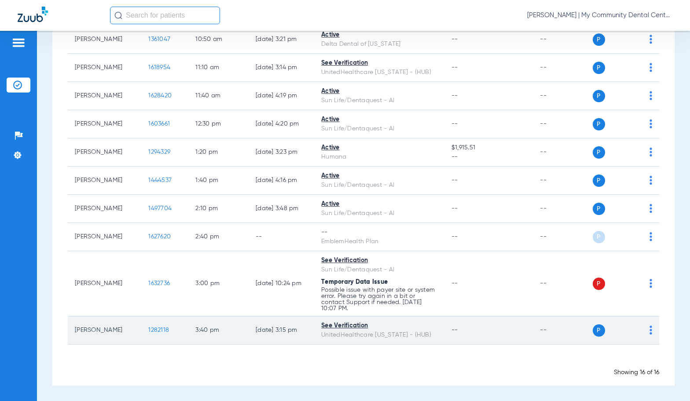
click at [150, 328] on span "1282118" at bounding box center [158, 330] width 21 height 6
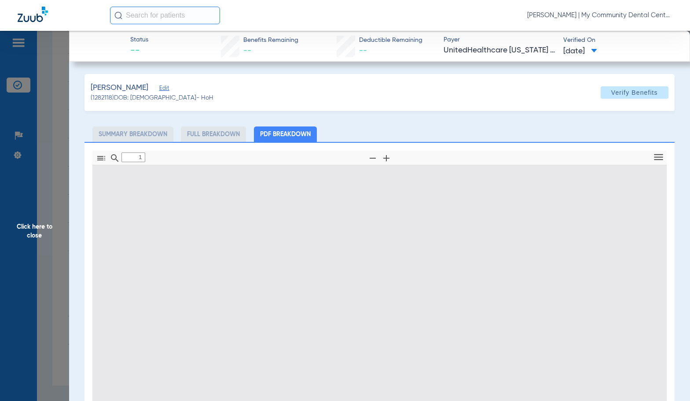
type input "0"
select select "page-width"
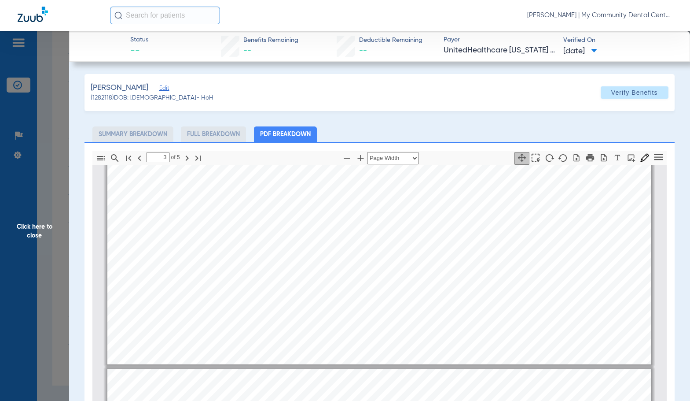
type input "4"
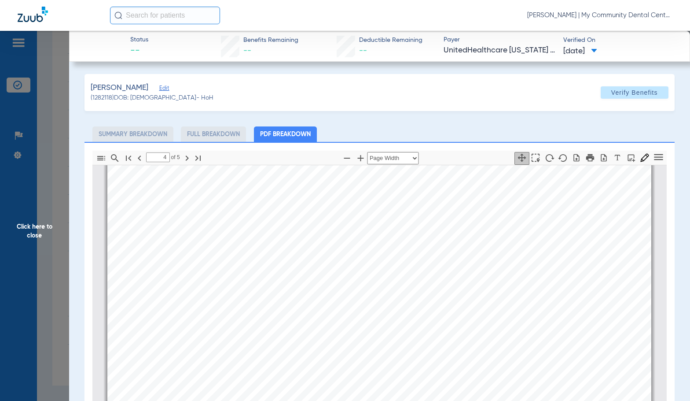
scroll to position [2734, 0]
click at [35, 277] on span "Click here to close" at bounding box center [34, 231] width 69 height 401
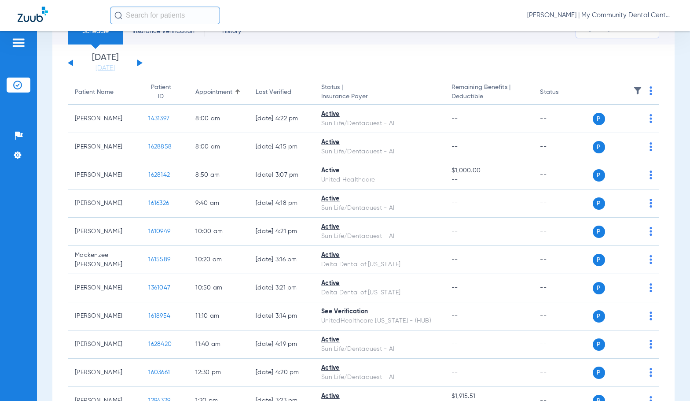
scroll to position [26, 0]
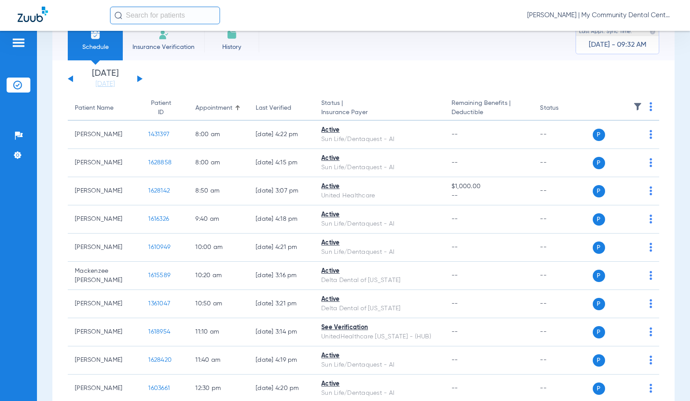
click at [137, 77] on div "Wednesday 06-11-2025 Thursday 06-12-2025 Friday 06-13-2025 Saturday 06-14-2025 …" at bounding box center [105, 78] width 75 height 19
click at [138, 78] on button at bounding box center [139, 78] width 5 height 7
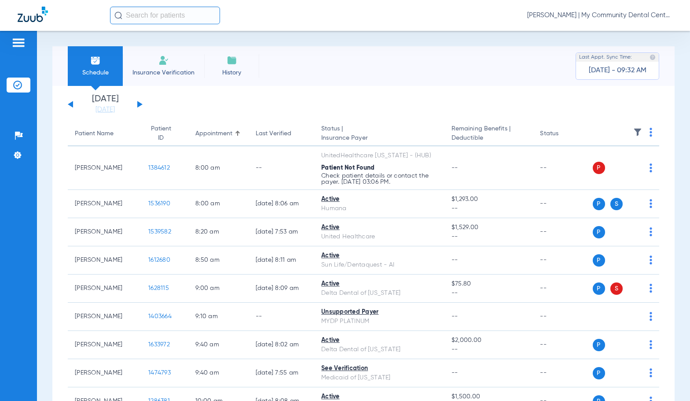
click at [650, 133] on img at bounding box center [651, 132] width 3 height 9
click at [590, 170] on span "Verify All" at bounding box center [610, 167] width 55 height 6
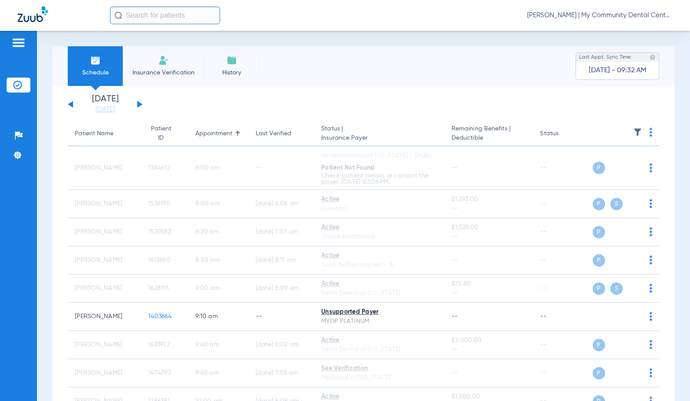
click at [586, 15] on span "Sadie Gibbs - Howell | My Community Dental Centers" at bounding box center [599, 15] width 145 height 9
click at [618, 33] on span "Account Selection" at bounding box center [639, 31] width 49 height 6
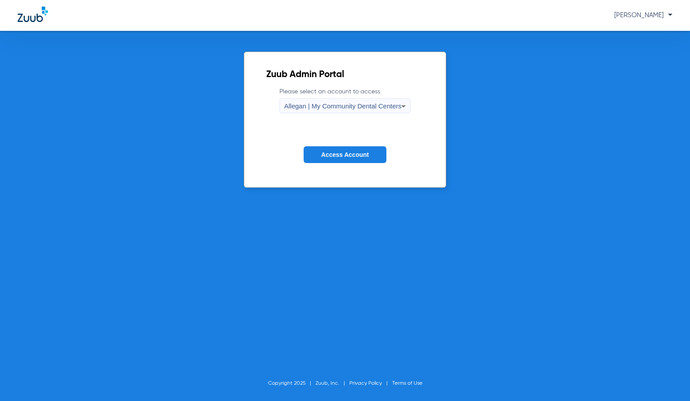
click at [338, 103] on span "Allegan | My Community Dental Centers" at bounding box center [343, 105] width 118 height 7
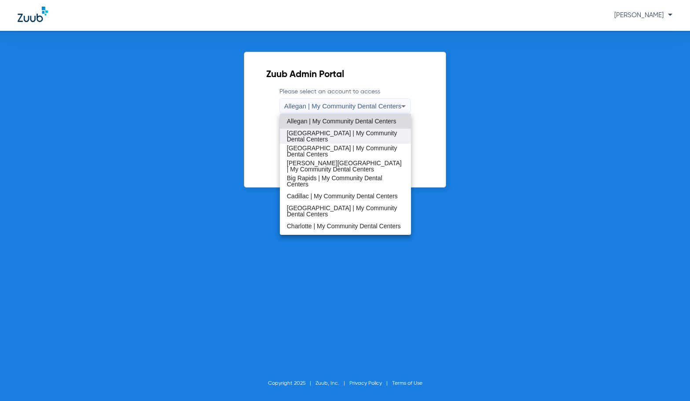
click at [325, 137] on span "Battle Creek | My Community Dental Centers" at bounding box center [346, 136] width 118 height 12
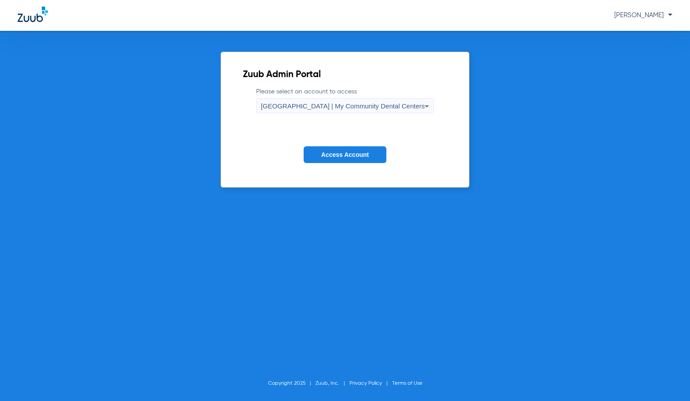
click at [332, 152] on span "Access Account" at bounding box center [345, 154] width 48 height 7
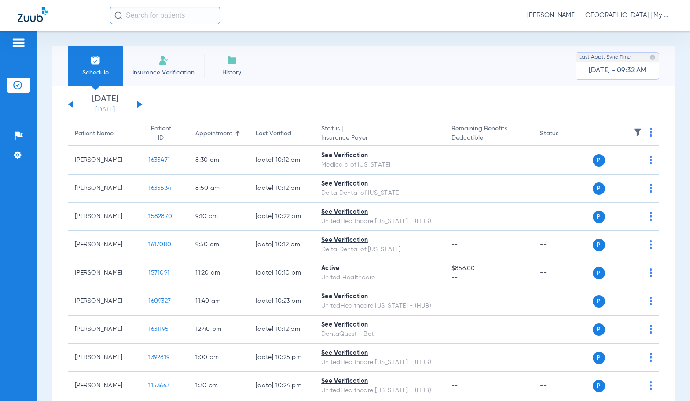
click at [103, 111] on link "[DATE]" at bounding box center [105, 109] width 53 height 9
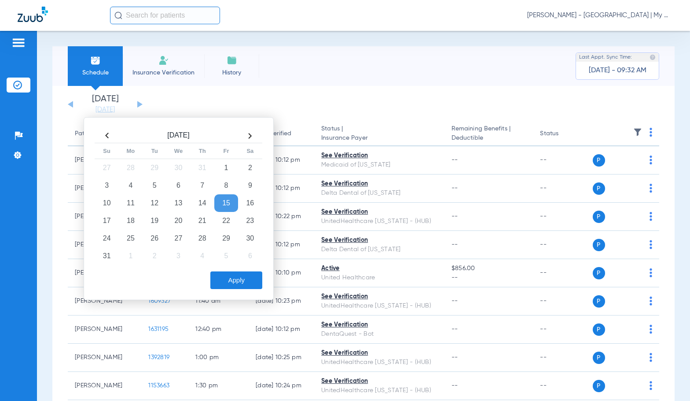
drag, startPoint x: 299, startPoint y: 108, endPoint x: 494, endPoint y: 52, distance: 202.9
click at [305, 105] on app-single-date-navigator "Wednesday 06-11-2025 Thursday 06-12-2025 Friday 06-13-2025 Saturday 06-14-2025 …" at bounding box center [364, 104] width 592 height 19
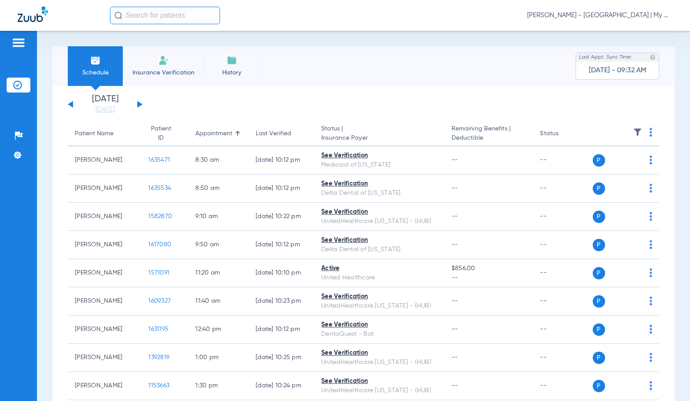
click at [600, 15] on span "Sadie Gibbs - Battle Creek | My Community Dental Centers" at bounding box center [599, 15] width 145 height 9
click at [623, 30] on span "Account Selection" at bounding box center [639, 31] width 49 height 6
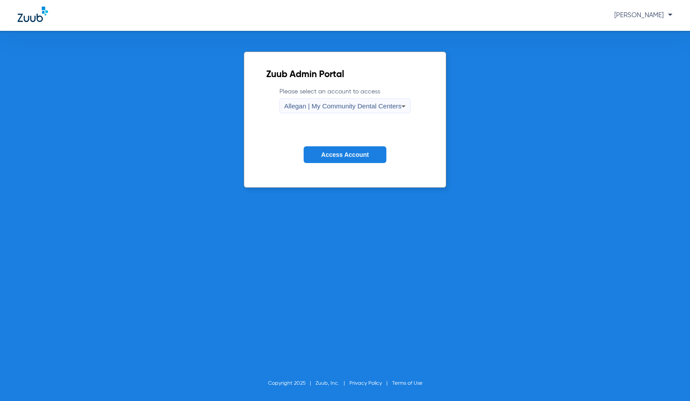
click at [342, 109] on div "Allegan | My Community Dental Centers" at bounding box center [343, 106] width 118 height 15
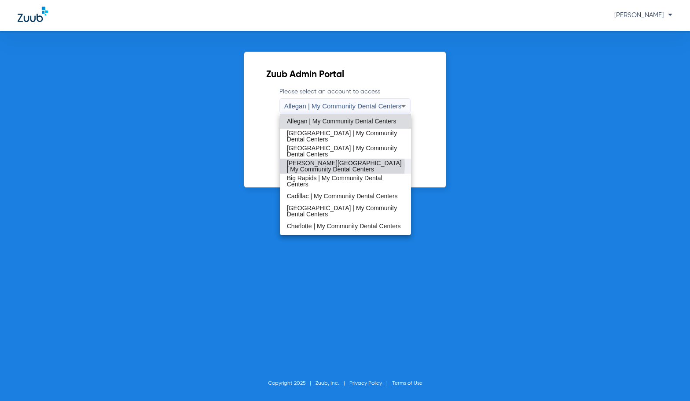
click at [332, 165] on span "Benton Harbor | My Community Dental Centers" at bounding box center [346, 166] width 118 height 12
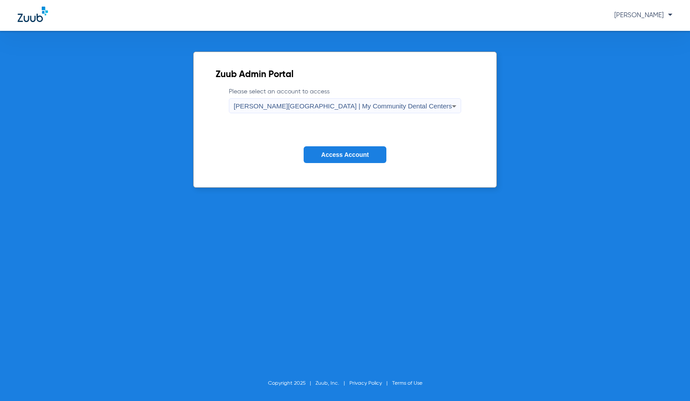
click at [339, 156] on span "Access Account" at bounding box center [345, 154] width 48 height 7
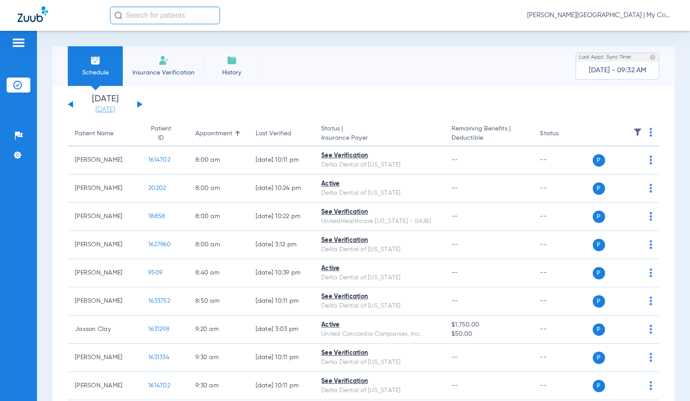
click at [104, 107] on link "[DATE]" at bounding box center [105, 109] width 53 height 9
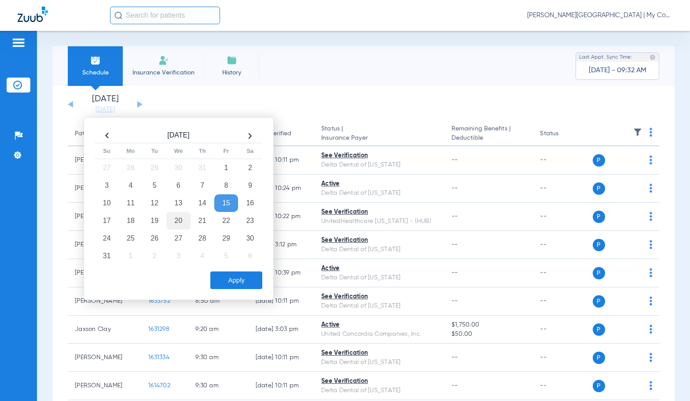
click at [177, 214] on td "20" at bounding box center [178, 221] width 24 height 18
click at [225, 275] on button "Apply" at bounding box center [236, 280] width 52 height 18
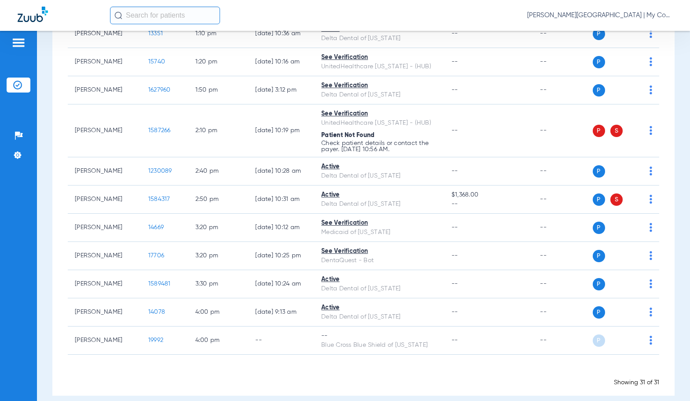
scroll to position [731, 0]
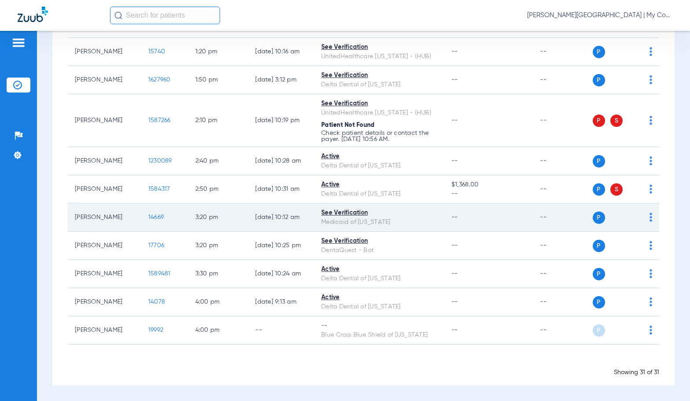
click at [151, 216] on span "14669" at bounding box center [155, 217] width 15 height 6
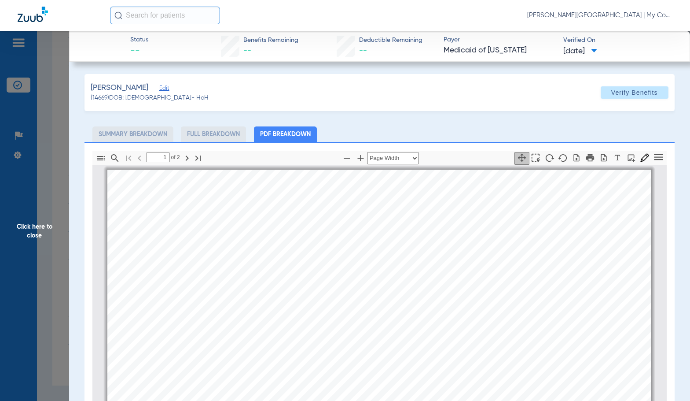
scroll to position [4, 0]
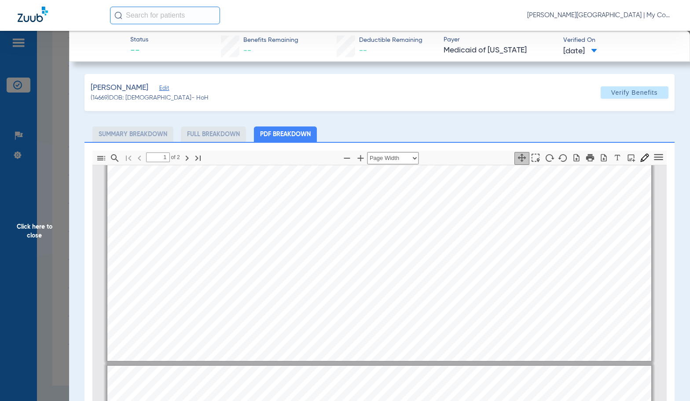
type input "2"
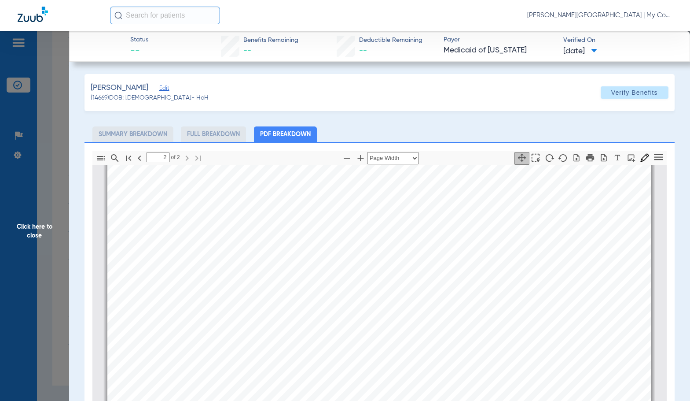
scroll to position [841, 0]
click at [53, 240] on span "Click here to close" at bounding box center [34, 231] width 69 height 401
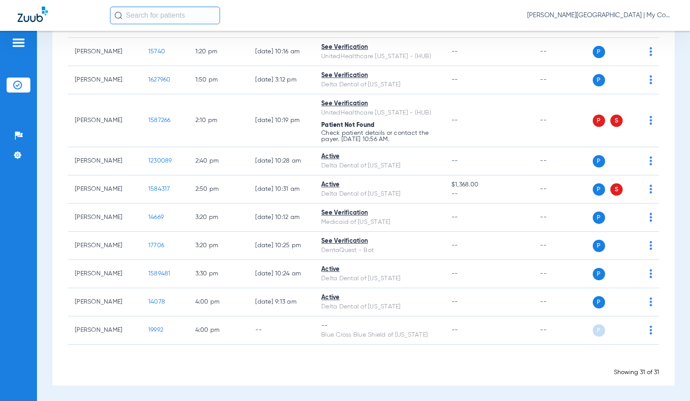
click at [568, 11] on span "Sadie Gibbs - Benton Harbor | My Community Dental Centers" at bounding box center [599, 15] width 145 height 9
click at [619, 33] on span "Account Selection" at bounding box center [639, 31] width 49 height 6
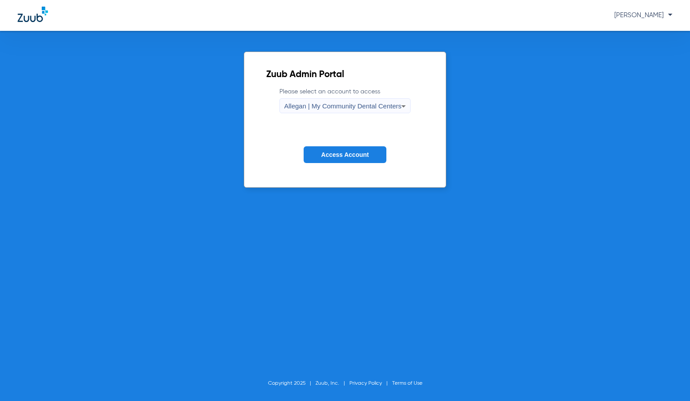
click at [368, 110] on div "Allegan | My Community Dental Centers" at bounding box center [343, 106] width 118 height 15
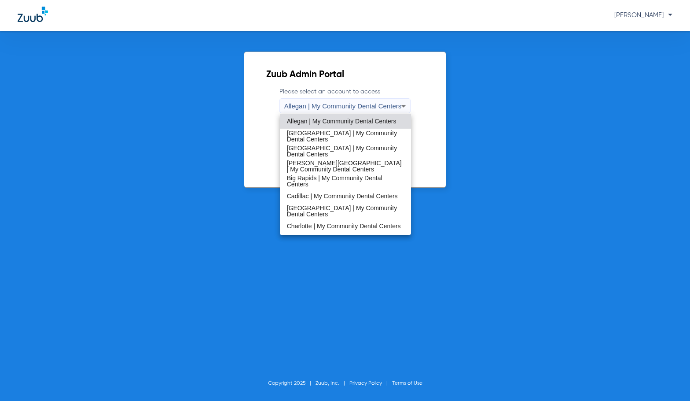
click at [312, 152] on span "Bay City | My Community Dental Centers" at bounding box center [346, 151] width 118 height 12
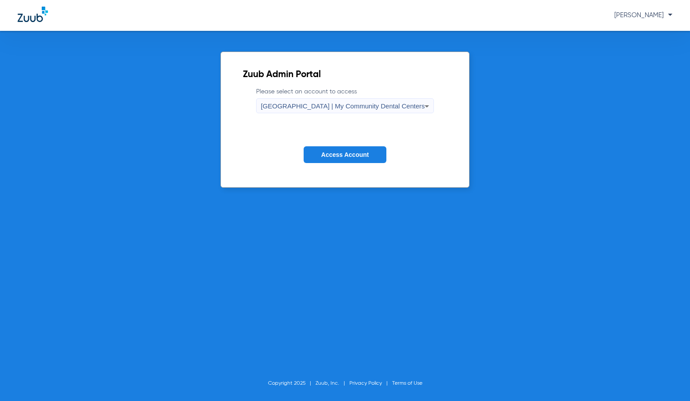
click at [324, 151] on span "Access Account" at bounding box center [345, 154] width 48 height 7
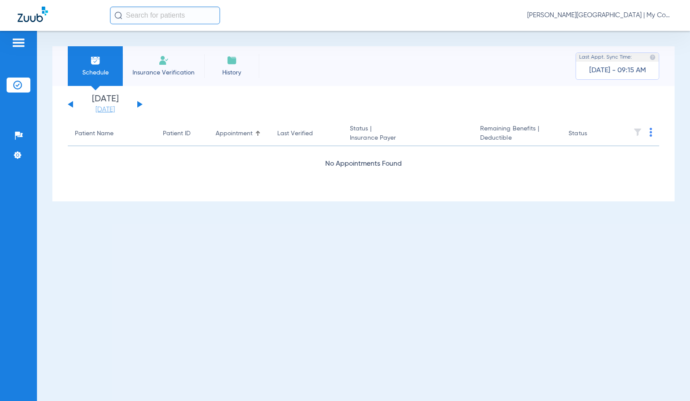
click at [116, 109] on link "[DATE]" at bounding box center [105, 109] width 53 height 9
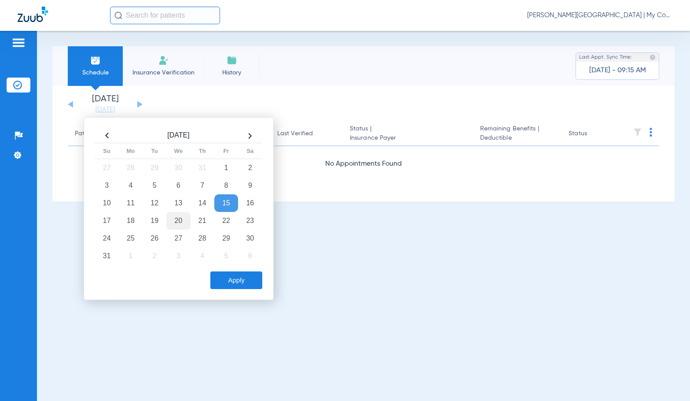
click at [176, 220] on td "20" at bounding box center [178, 221] width 24 height 18
click at [250, 284] on button "Apply" at bounding box center [236, 280] width 52 height 18
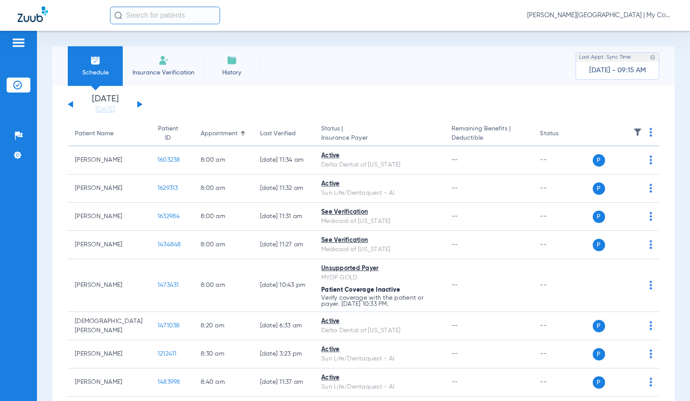
click at [586, 12] on span "Sadie Gibbs - Bay City | My Community Dental Centers" at bounding box center [599, 15] width 145 height 9
click at [616, 33] on span "Account Selection" at bounding box center [639, 31] width 49 height 6
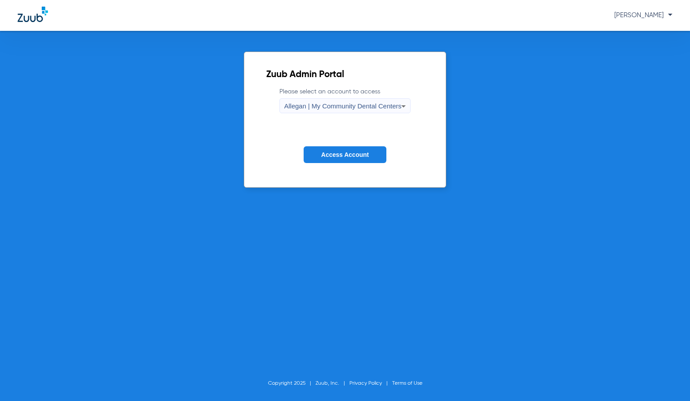
click at [309, 107] on span "Allegan | My Community Dental Centers" at bounding box center [343, 105] width 118 height 7
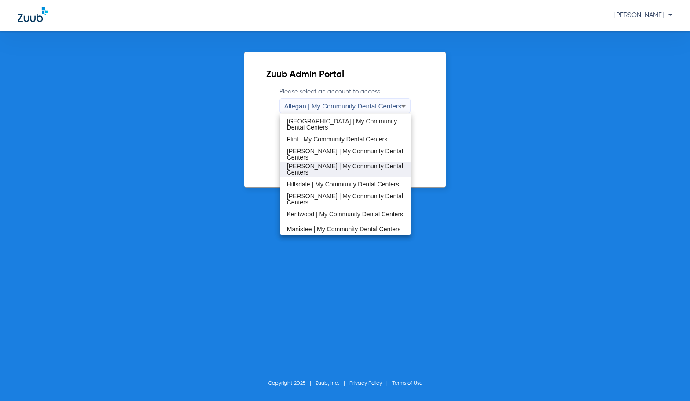
scroll to position [132, 0]
click at [335, 159] on span "Harrison | My Community Dental Centers" at bounding box center [346, 153] width 118 height 12
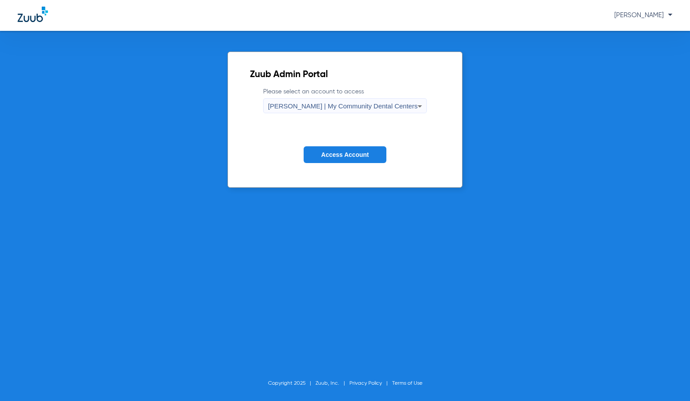
click at [344, 166] on form "Please select an account to access Harrison | My Community Dental Centers Acces…" at bounding box center [345, 131] width 190 height 89
click at [343, 159] on button "Access Account" at bounding box center [345, 154] width 83 height 17
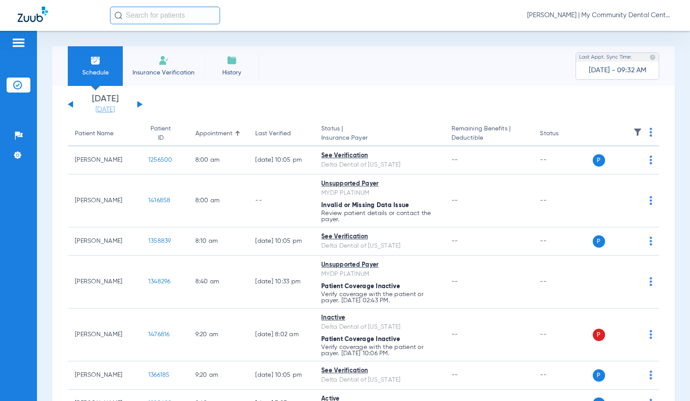
drag, startPoint x: 88, startPoint y: 105, endPoint x: 101, endPoint y: 110, distance: 13.7
click at [88, 105] on link "[DATE]" at bounding box center [105, 109] width 53 height 9
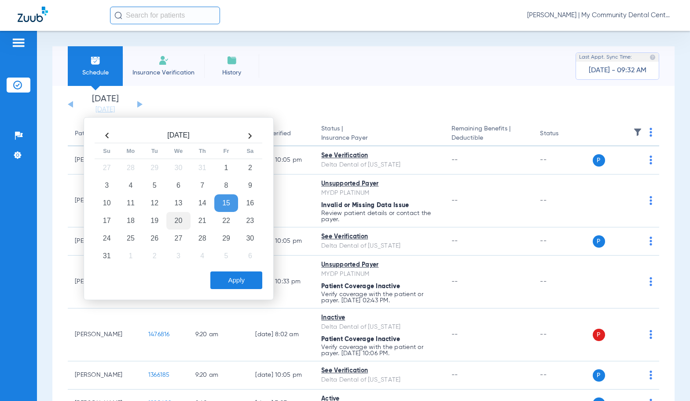
click at [175, 221] on td "20" at bounding box center [178, 221] width 24 height 18
click at [248, 285] on button "Apply" at bounding box center [236, 280] width 52 height 18
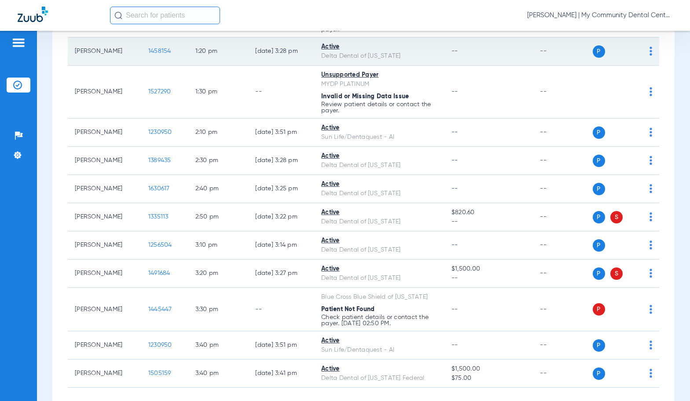
scroll to position [793, 0]
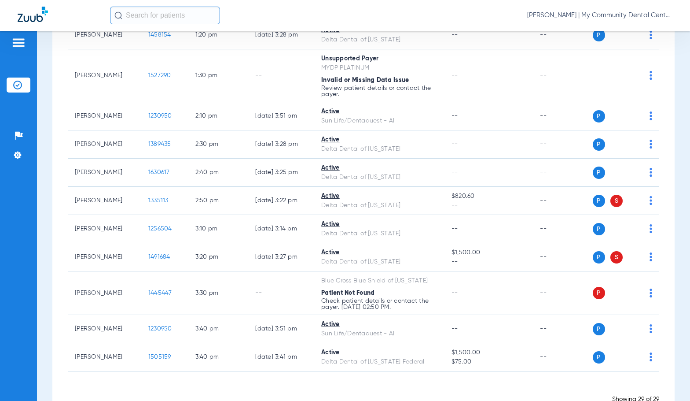
click at [536, 17] on span "Sadie Gibbs - Harrison | My Community Dental Centers" at bounding box center [599, 15] width 145 height 9
click at [623, 36] on button "Account Selection" at bounding box center [639, 31] width 63 height 18
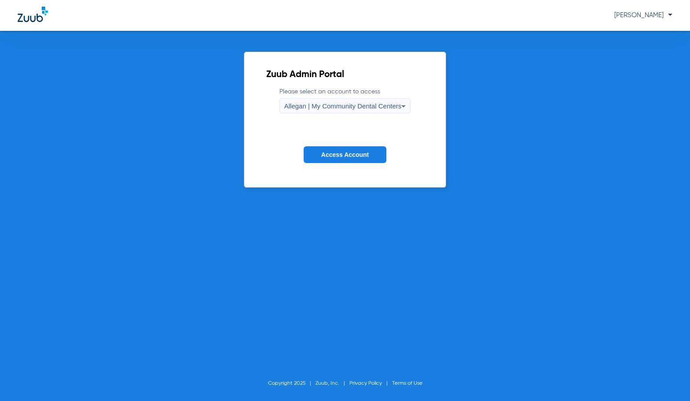
click at [350, 104] on span "Allegan | My Community Dental Centers" at bounding box center [343, 105] width 118 height 7
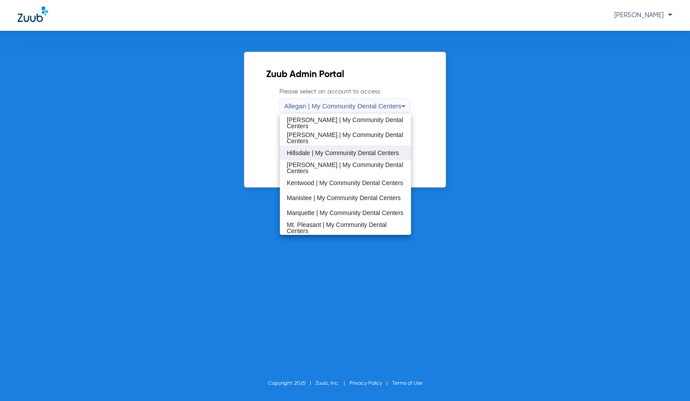
scroll to position [176, 0]
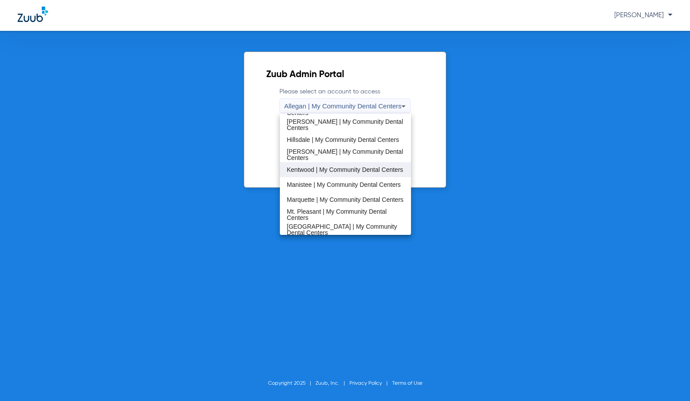
click at [335, 166] on span "Kentwood | My Community Dental Centers" at bounding box center [345, 169] width 116 height 6
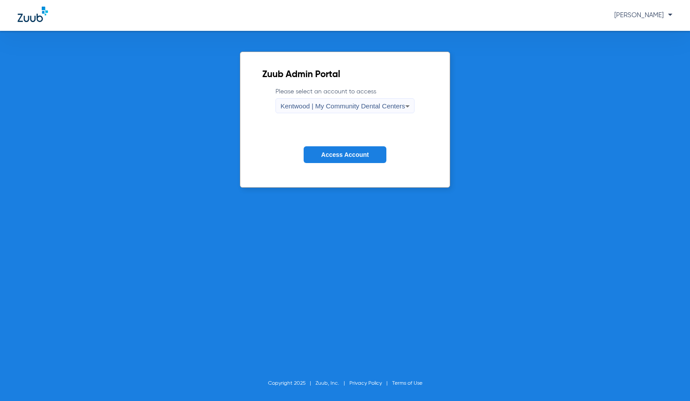
click at [338, 157] on span "Access Account" at bounding box center [345, 154] width 48 height 7
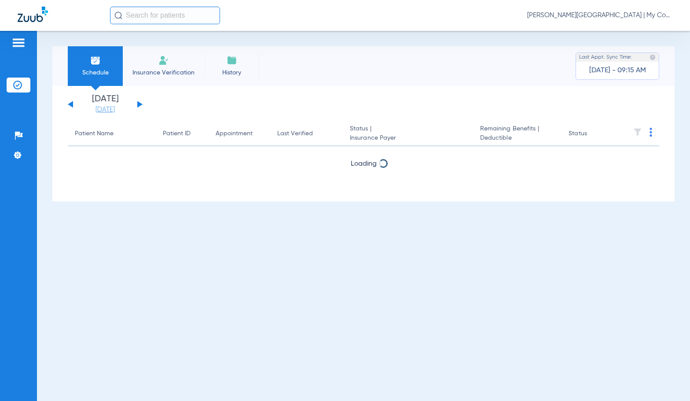
click at [118, 110] on link "[DATE]" at bounding box center [105, 109] width 53 height 9
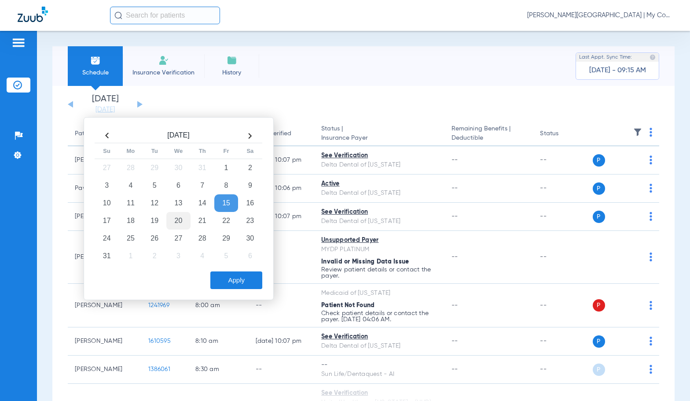
click at [172, 220] on td "20" at bounding box center [178, 221] width 24 height 18
click at [236, 278] on button "Apply" at bounding box center [236, 280] width 52 height 18
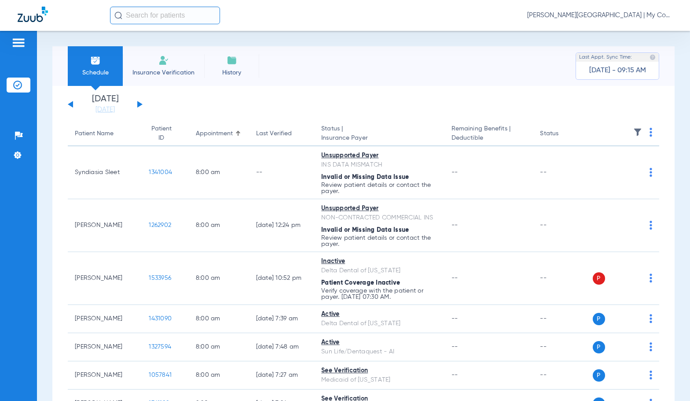
click at [256, 107] on app-single-date-navigator "Wednesday 06-11-2025 Thursday 06-12-2025 Friday 06-13-2025 Saturday 06-14-2025 …" at bounding box center [364, 104] width 592 height 19
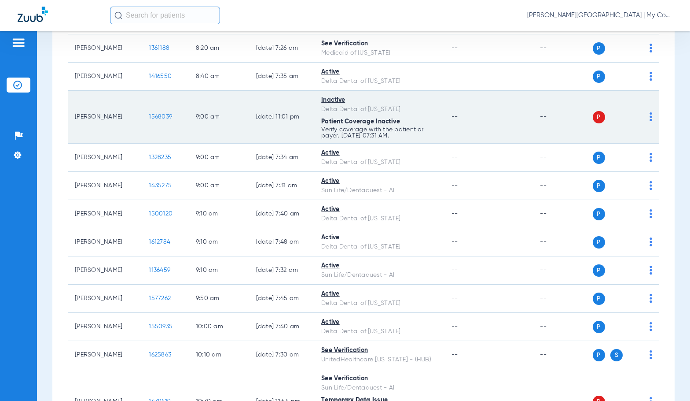
scroll to position [396, 0]
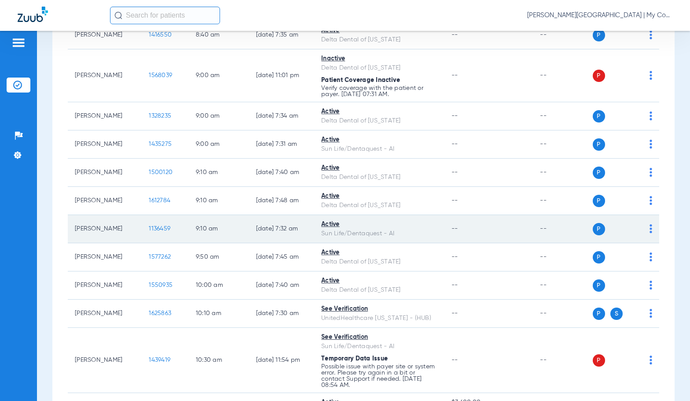
click at [156, 228] on span "1136459" at bounding box center [160, 228] width 22 height 6
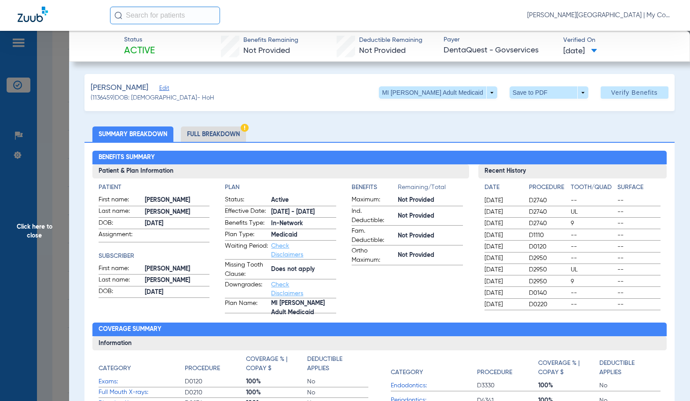
click at [54, 227] on span "Click here to close" at bounding box center [34, 231] width 69 height 401
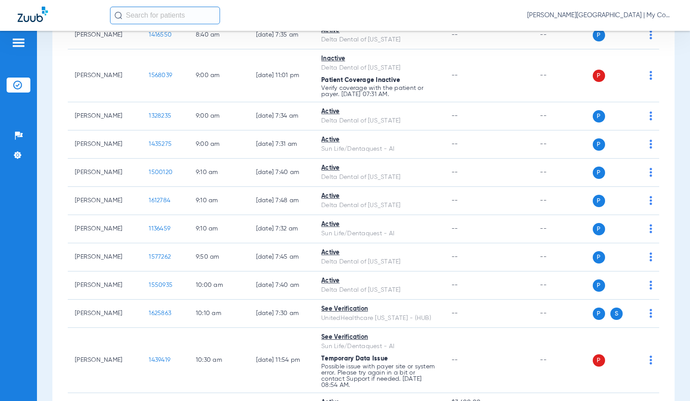
click at [52, 163] on div "Schedule Insurance Verification History Last Appt. Sync Time: Today - 09:48 AM …" at bounding box center [363, 216] width 653 height 370
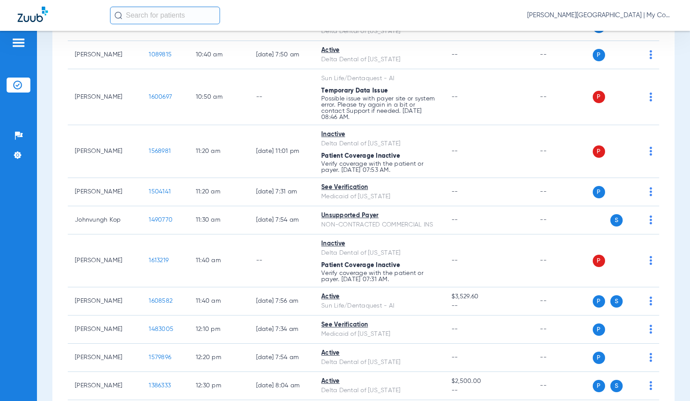
scroll to position [1013, 0]
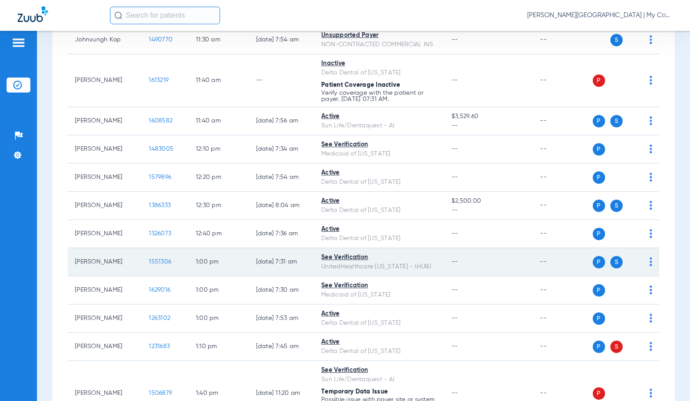
click at [159, 262] on span "1551306" at bounding box center [160, 261] width 22 height 6
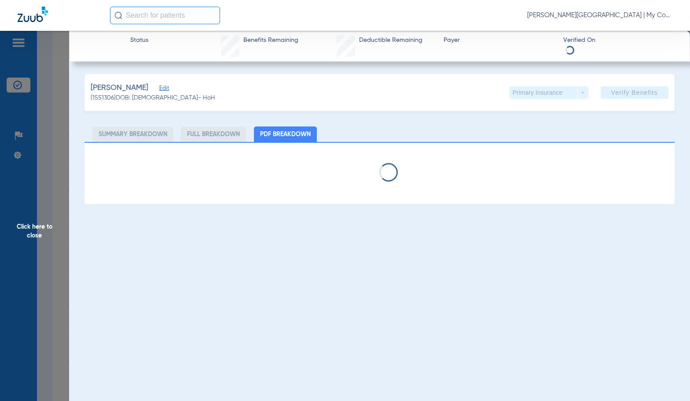
select select "page-width"
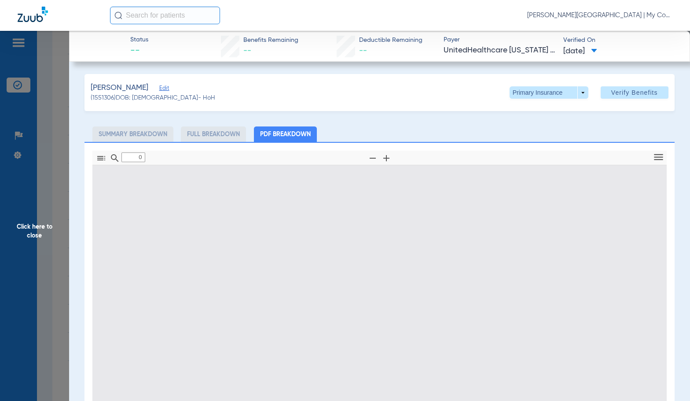
type input "1"
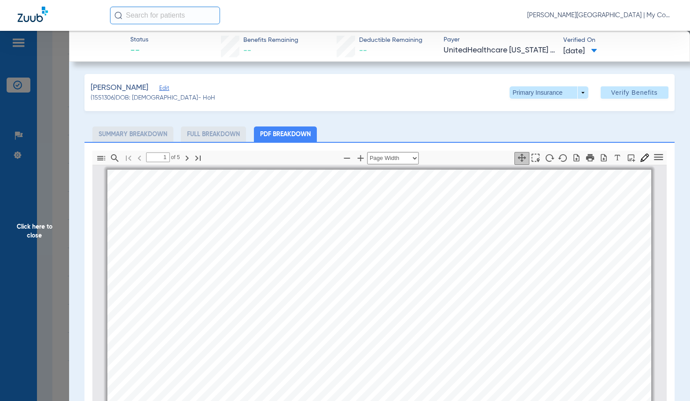
scroll to position [4, 0]
drag, startPoint x: 52, startPoint y: 238, endPoint x: 243, endPoint y: 259, distance: 191.8
click at [52, 238] on span "Click here to close" at bounding box center [34, 231] width 69 height 401
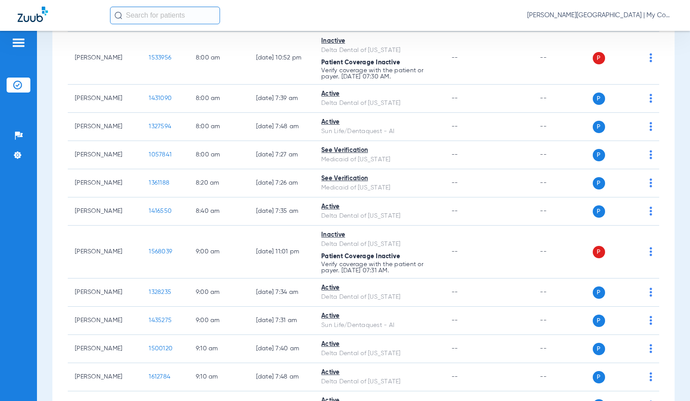
scroll to position [176, 0]
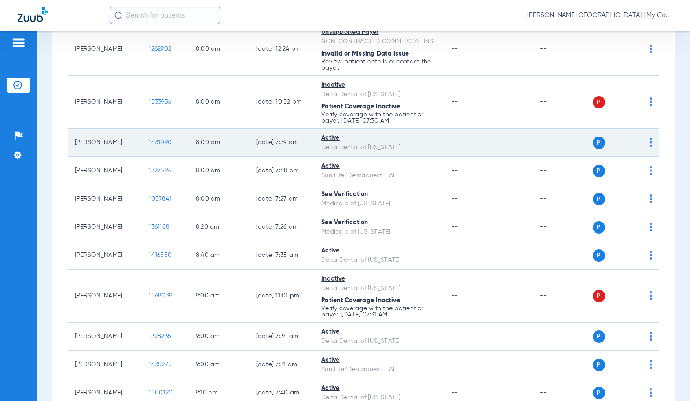
click at [155, 144] on span "1431090" at bounding box center [160, 142] width 23 height 6
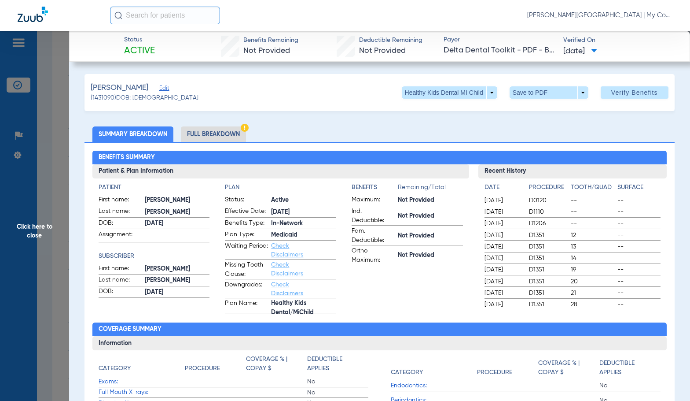
click at [235, 131] on li "Full Breakdown" at bounding box center [213, 133] width 65 height 15
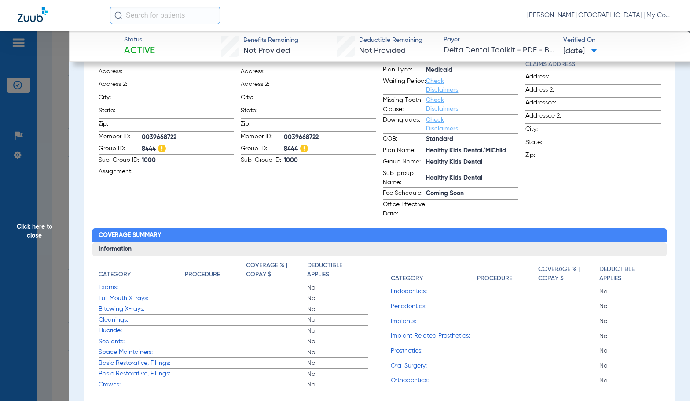
click at [44, 222] on span "Click here to close" at bounding box center [34, 231] width 69 height 401
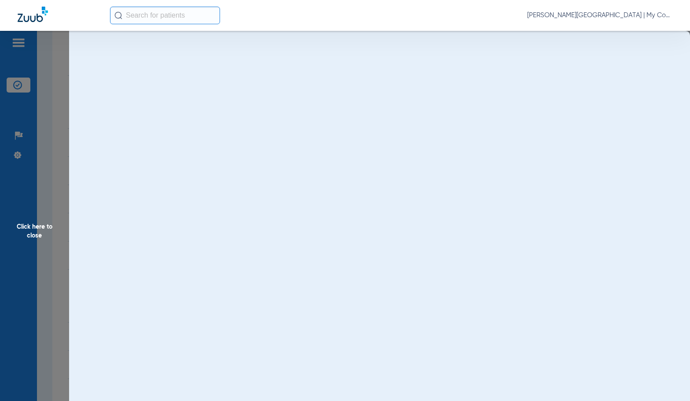
scroll to position [0, 0]
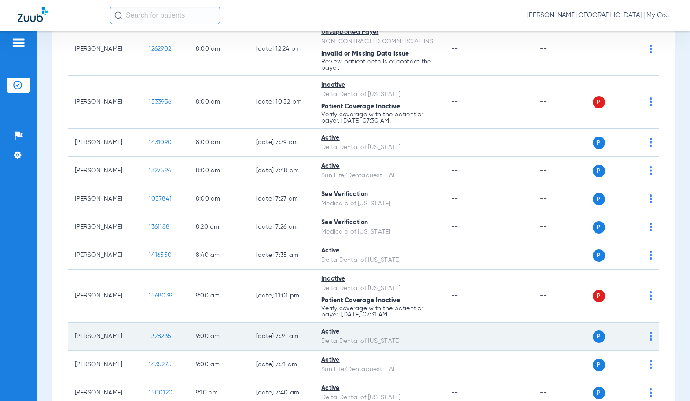
click at [155, 336] on span "1328235" at bounding box center [160, 336] width 22 height 6
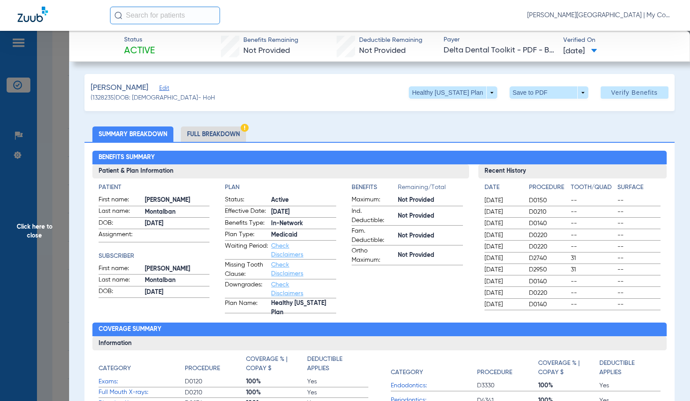
click at [221, 137] on li "Full Breakdown" at bounding box center [213, 133] width 65 height 15
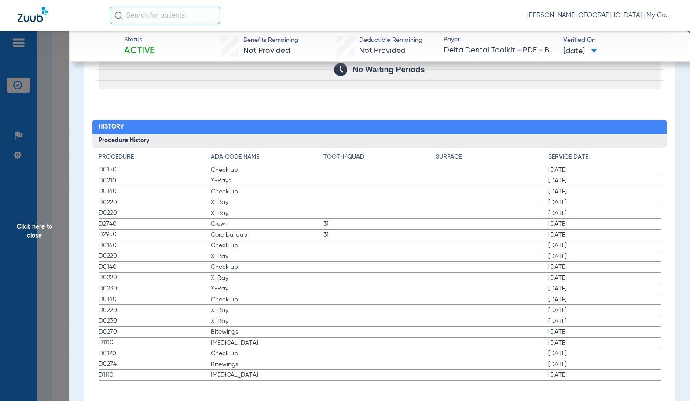
scroll to position [1095, 0]
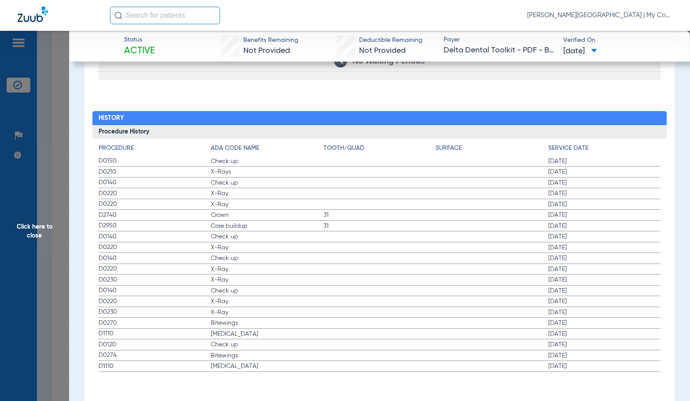
click at [289, 285] on label "D0140 Check up [DATE]" at bounding box center [380, 290] width 563 height 11
click at [37, 263] on span "Click here to close" at bounding box center [34, 231] width 69 height 401
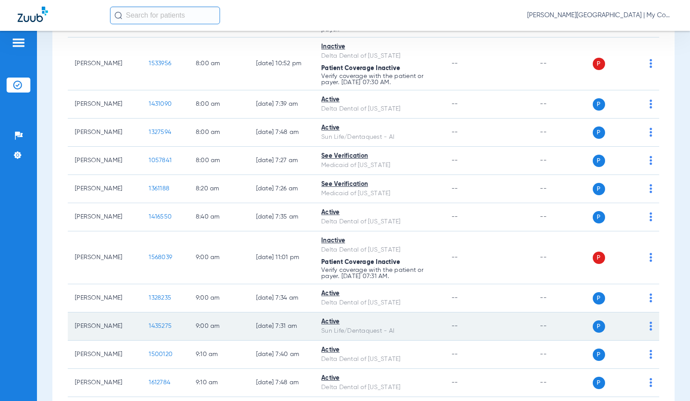
scroll to position [264, 0]
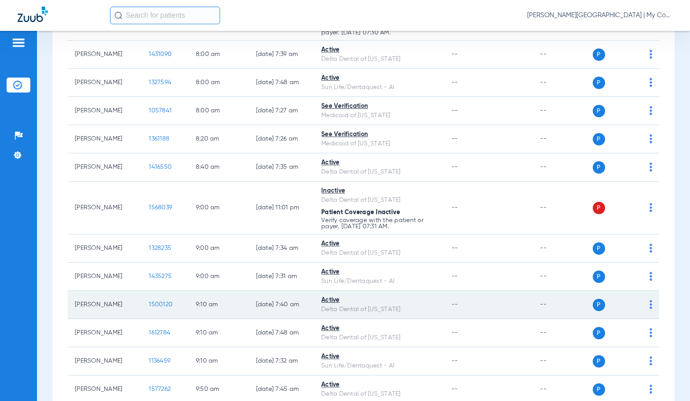
click at [149, 301] on span "1500120" at bounding box center [161, 304] width 24 height 6
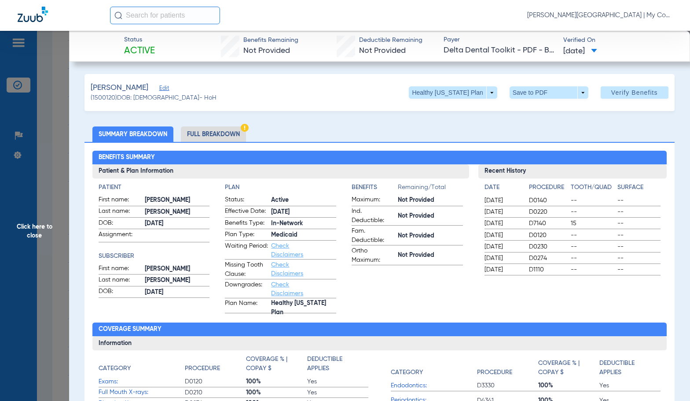
drag, startPoint x: 231, startPoint y: 143, endPoint x: 227, endPoint y: 136, distance: 7.9
click at [230, 142] on div "Benefits Summary Patient & Plan Information Patient First name: [PERSON_NAME] L…" at bounding box center [380, 317] width 590 height 350
click at [227, 136] on li "Full Breakdown" at bounding box center [213, 133] width 65 height 15
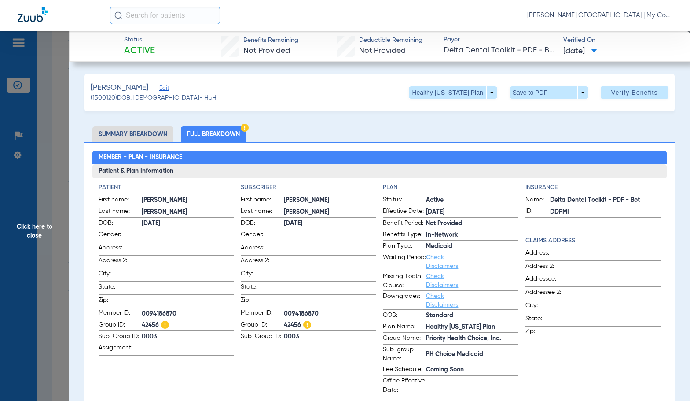
click at [341, 188] on h4 "Subscriber" at bounding box center [308, 187] width 135 height 9
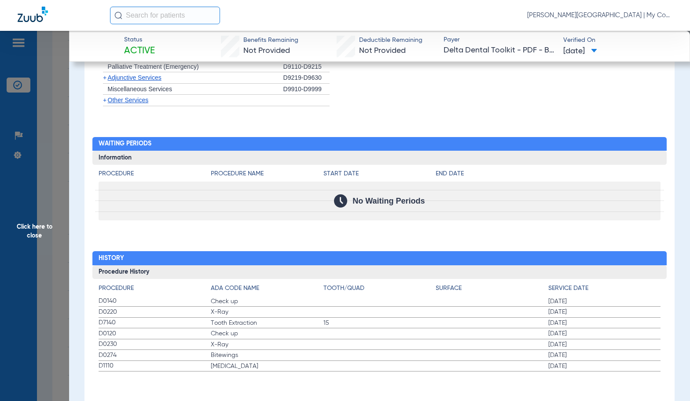
scroll to position [910, 0]
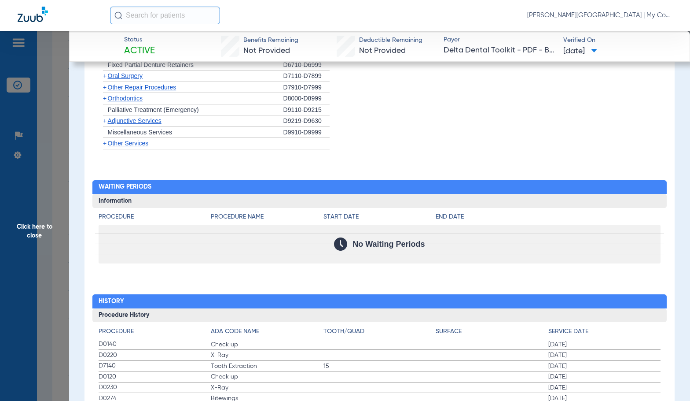
click at [47, 233] on span "Click here to close" at bounding box center [34, 231] width 69 height 401
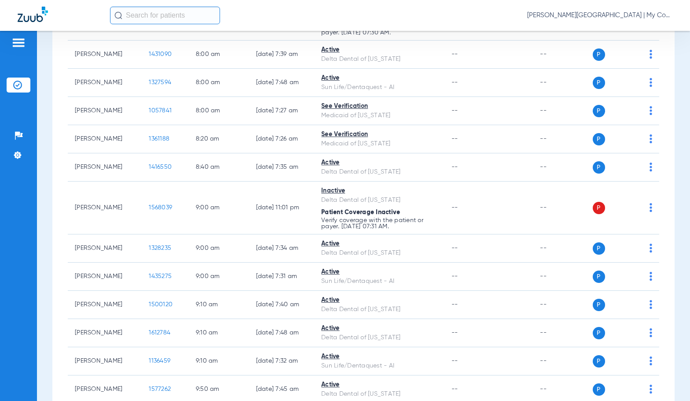
scroll to position [0, 0]
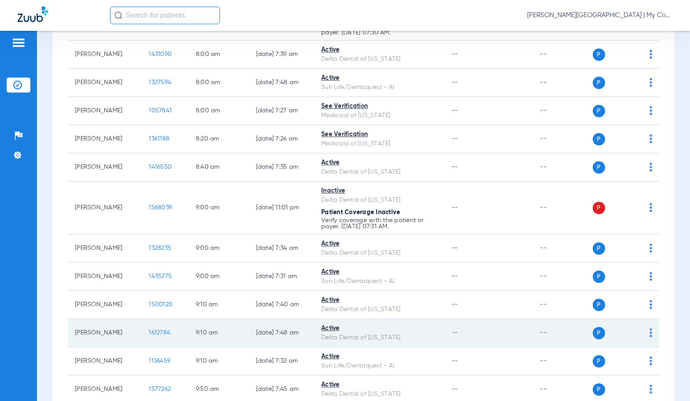
click at [150, 332] on span "1612784" at bounding box center [160, 332] width 22 height 6
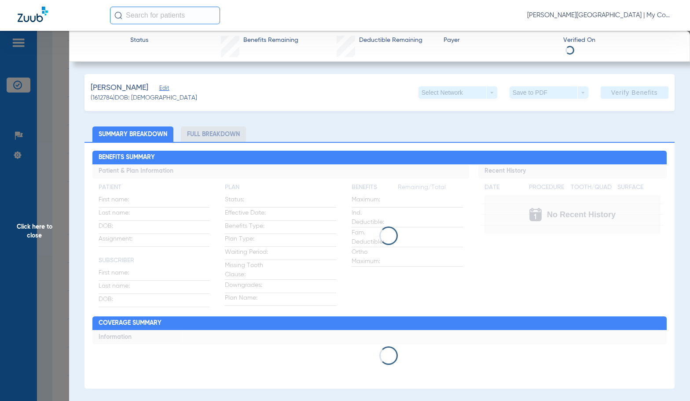
click at [391, 132] on ul "Summary Breakdown Full Breakdown" at bounding box center [380, 133] width 590 height 15
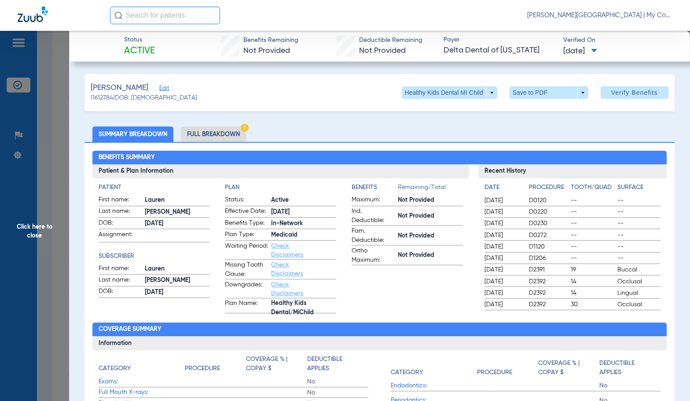
click at [230, 138] on li "Full Breakdown" at bounding box center [213, 133] width 65 height 15
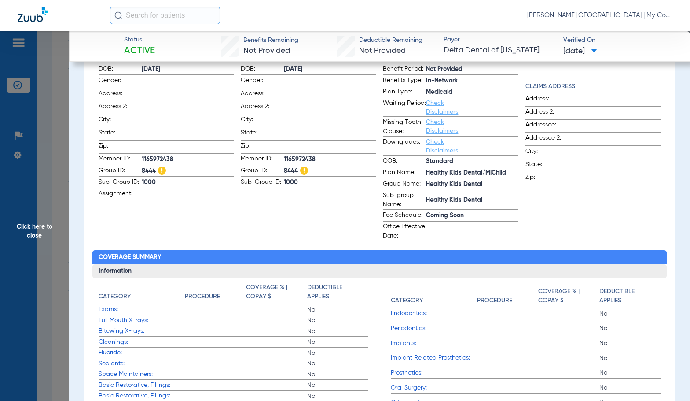
scroll to position [142, 0]
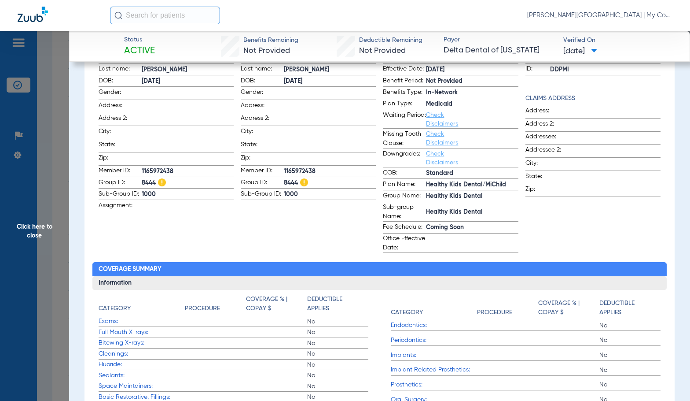
click at [290, 167] on span "1165972438" at bounding box center [330, 171] width 92 height 9
copy span "1165972438"
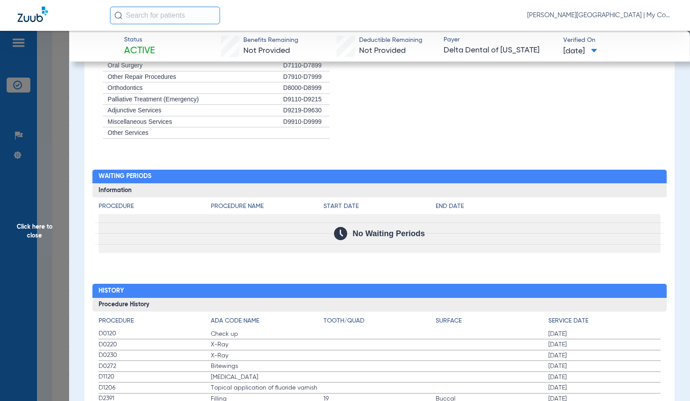
scroll to position [979, 0]
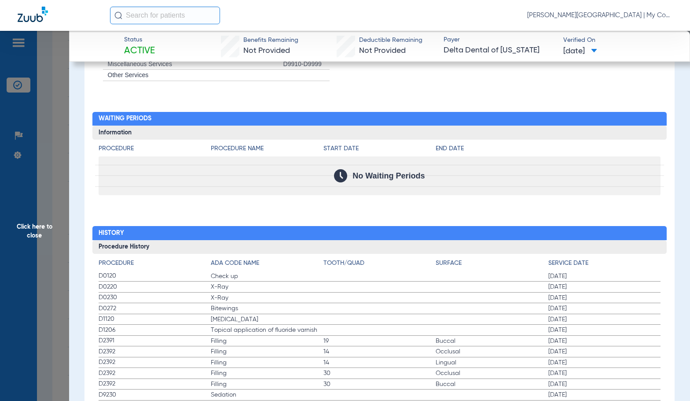
click at [51, 210] on span "Click here to close" at bounding box center [34, 231] width 69 height 401
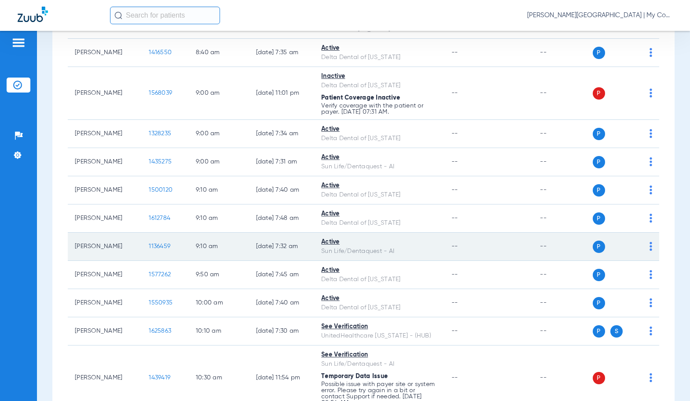
scroll to position [396, 0]
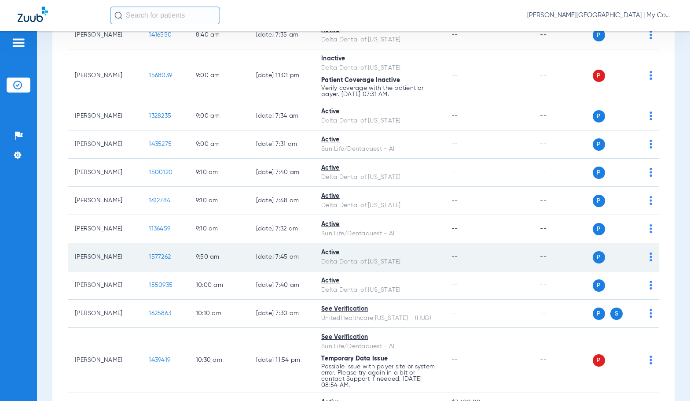
click at [149, 256] on span "1577262" at bounding box center [160, 257] width 22 height 6
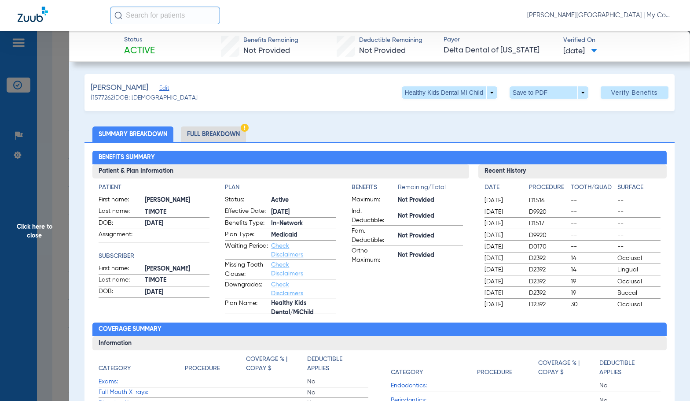
click at [213, 129] on li "Full Breakdown" at bounding box center [213, 133] width 65 height 15
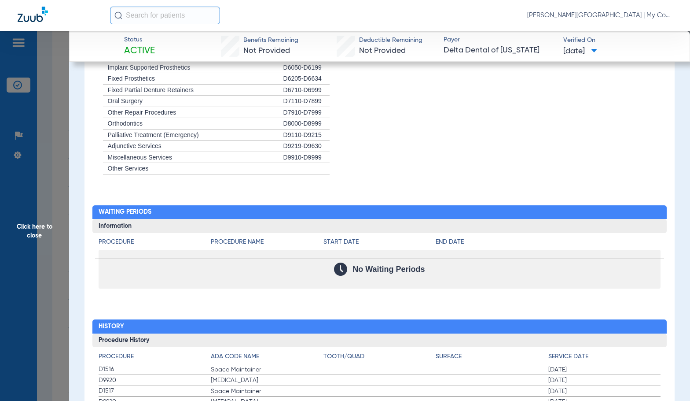
scroll to position [1013, 0]
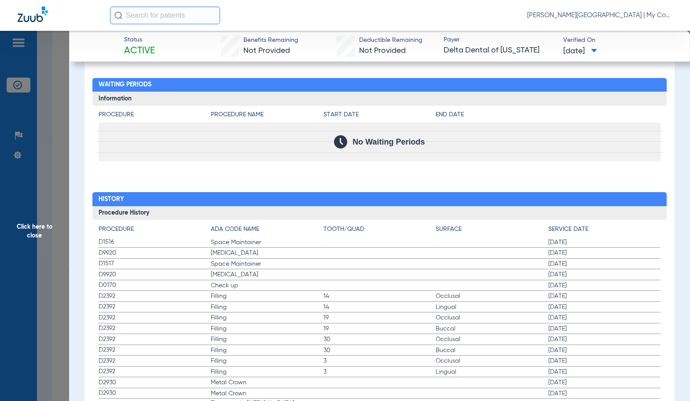
click at [314, 289] on span "Check up" at bounding box center [267, 285] width 113 height 9
click at [351, 313] on label "D2392 Filling 14 Lingual [DATE]" at bounding box center [380, 307] width 563 height 11
click at [397, 285] on label "D0170 Check up [DATE]" at bounding box center [380, 285] width 563 height 11
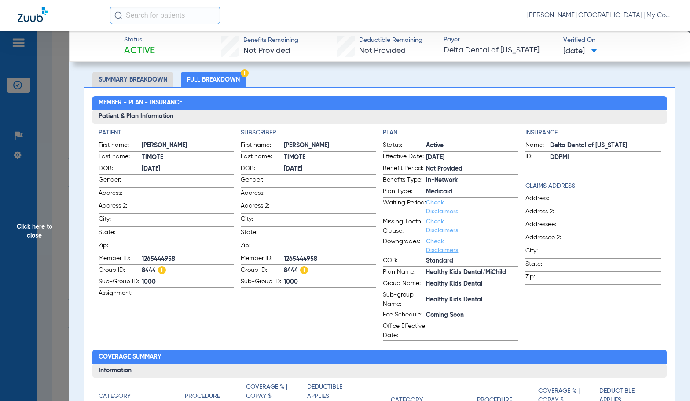
scroll to position [0, 0]
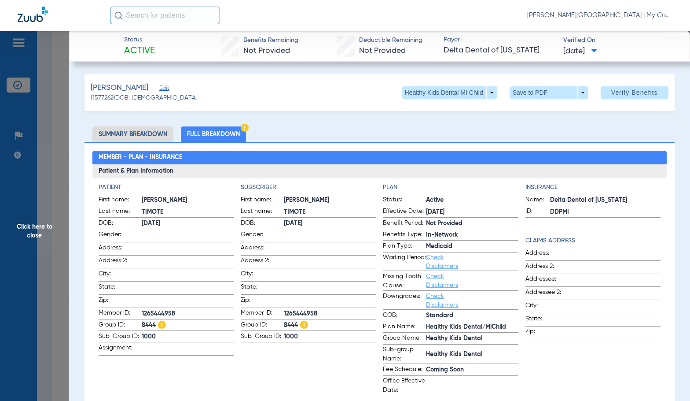
click at [311, 309] on span "1265444958" at bounding box center [330, 313] width 92 height 9
copy span "1265444958"
click at [336, 346] on app-subscriber-information "Subscriber First name: [PERSON_NAME] Last name: [PERSON_NAME]: [DEMOGRAPHIC_DAT…" at bounding box center [308, 289] width 135 height 212
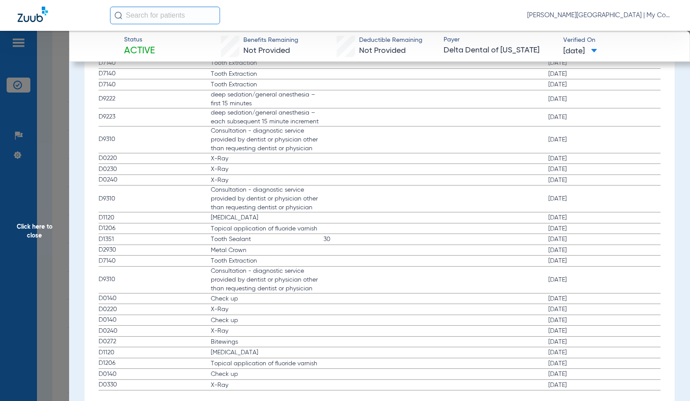
scroll to position [1492, 0]
click at [43, 214] on span "Click here to close" at bounding box center [34, 231] width 69 height 401
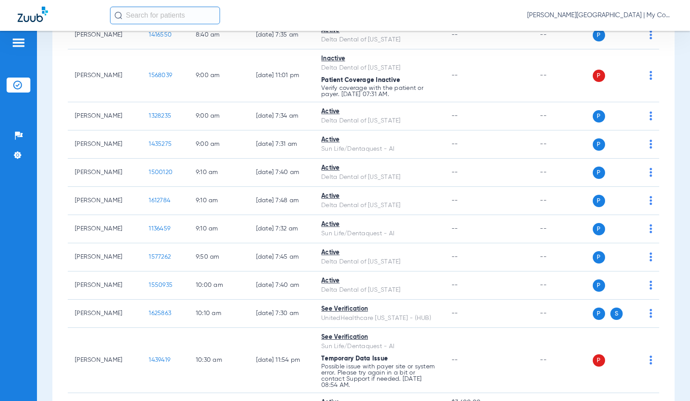
scroll to position [0, 0]
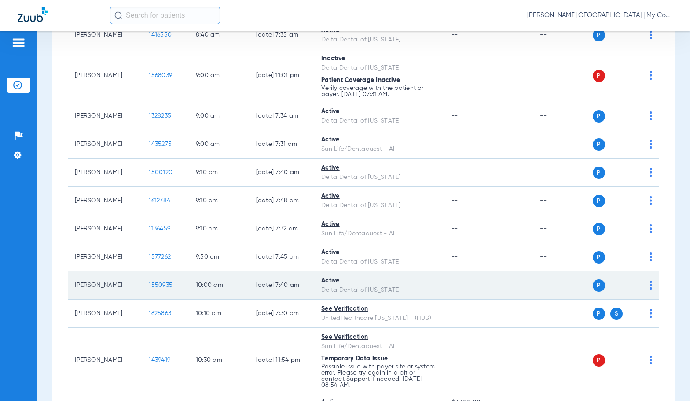
click at [149, 285] on span "1550935" at bounding box center [161, 285] width 24 height 6
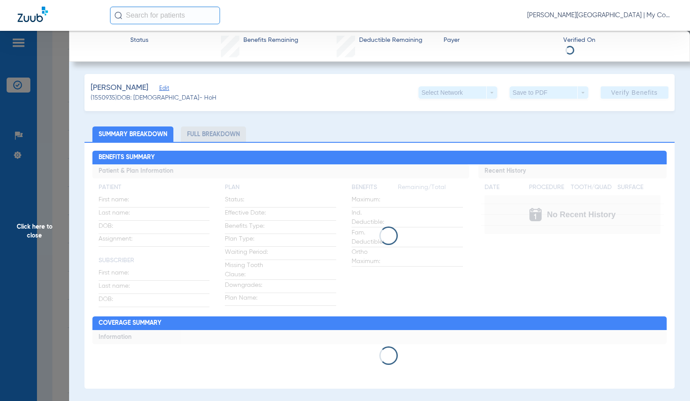
click at [291, 116] on div "[PERSON_NAME] Edit (1550935) DOB: [DEMOGRAPHIC_DATA] - HoH Select Network arrow…" at bounding box center [380, 397] width 590 height 647
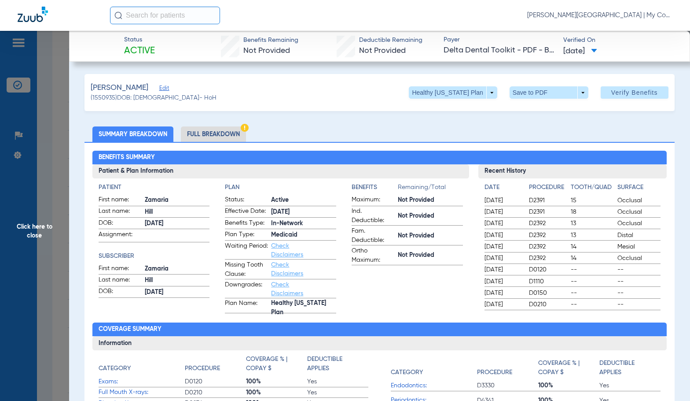
click at [232, 131] on li "Full Breakdown" at bounding box center [213, 133] width 65 height 15
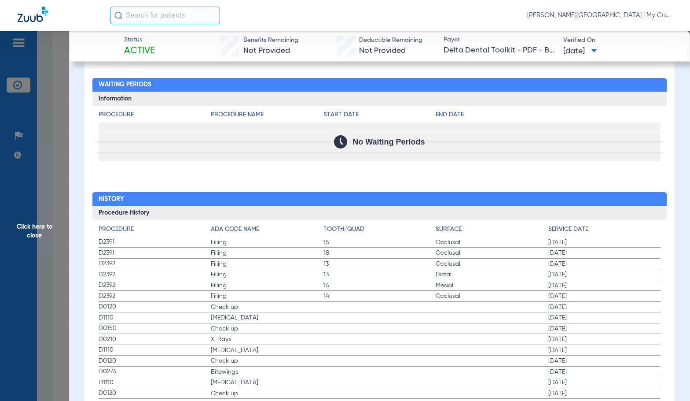
scroll to position [1051, 0]
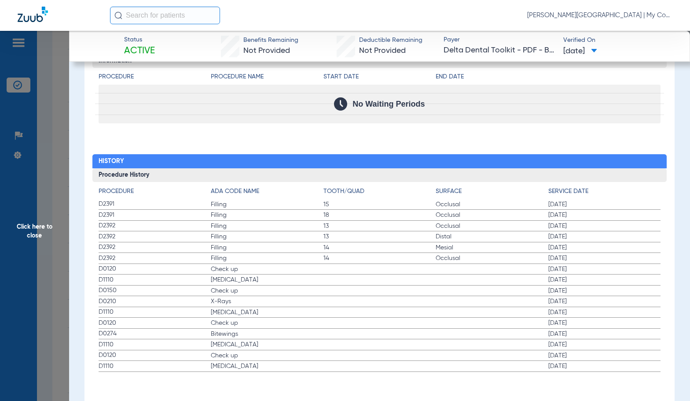
drag, startPoint x: 57, startPoint y: 250, endPoint x: 149, endPoint y: 269, distance: 94.6
click at [56, 250] on span "Click here to close" at bounding box center [34, 231] width 69 height 401
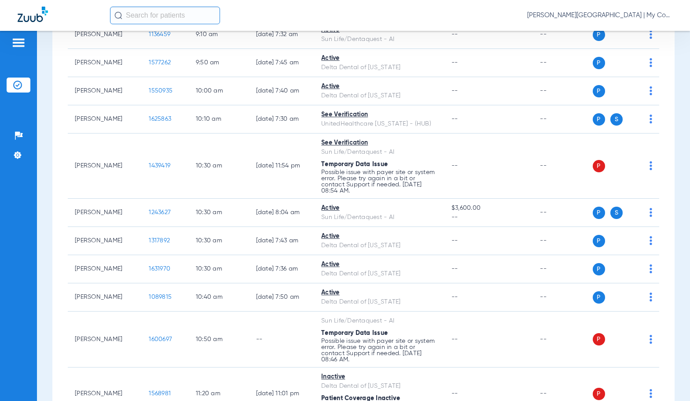
scroll to position [616, 0]
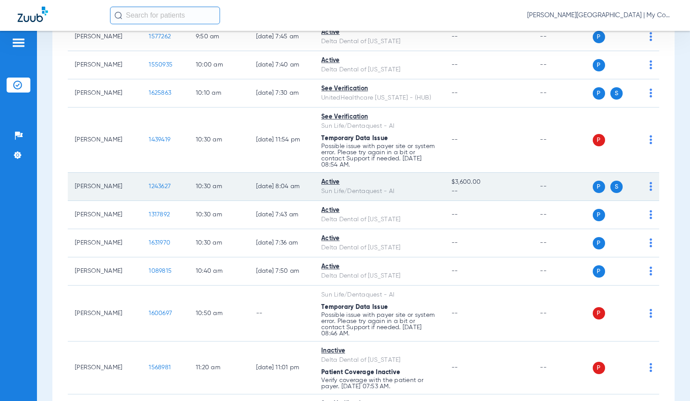
click at [159, 186] on span "1243627" at bounding box center [160, 186] width 22 height 6
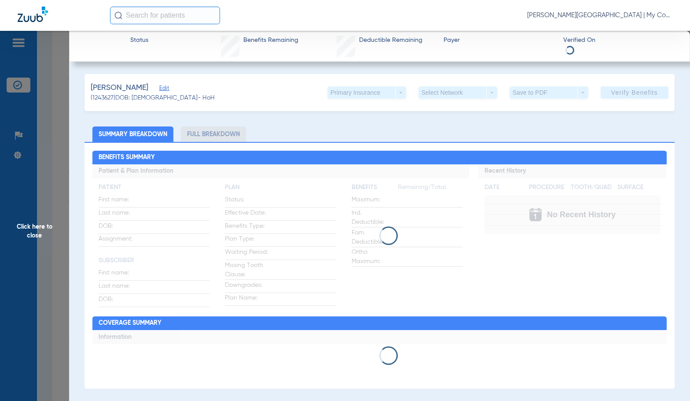
drag, startPoint x: 306, startPoint y: 141, endPoint x: 245, endPoint y: 140, distance: 60.3
click at [306, 141] on ul "Summary Breakdown Full Breakdown" at bounding box center [380, 133] width 590 height 15
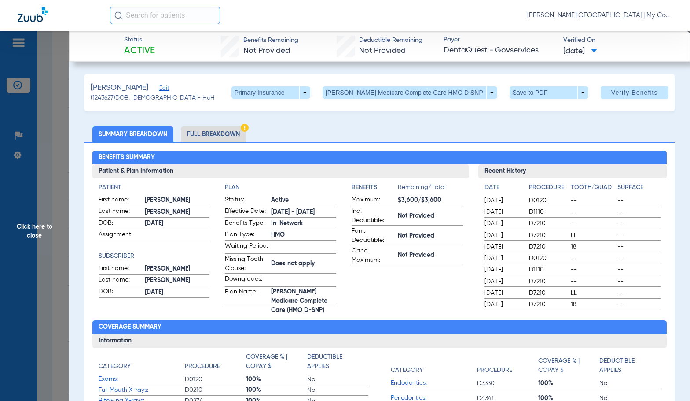
click at [228, 132] on li "Full Breakdown" at bounding box center [213, 133] width 65 height 15
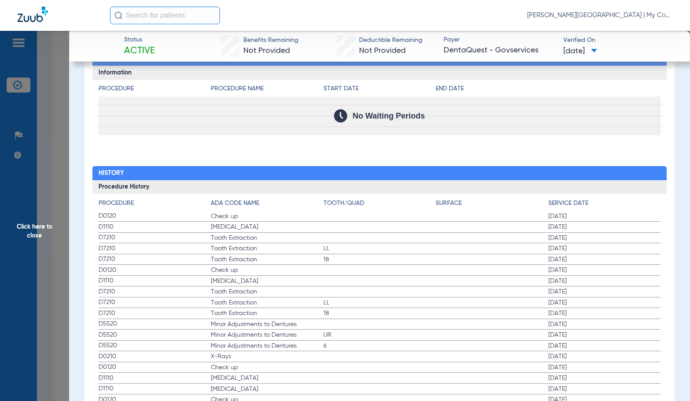
scroll to position [1100, 0]
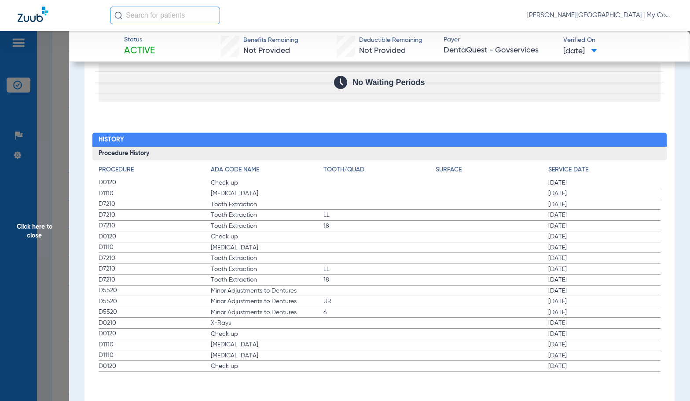
click at [301, 287] on span "Minor Adjustments to Dentures" at bounding box center [267, 290] width 113 height 9
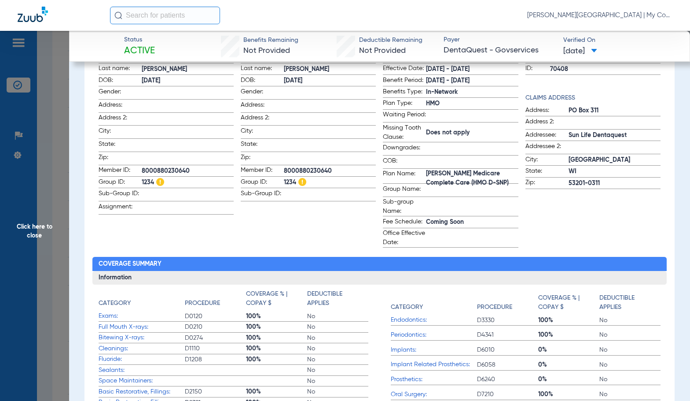
scroll to position [132, 0]
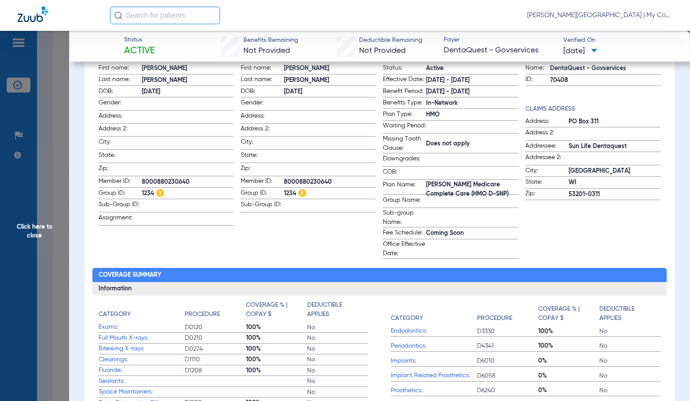
click at [45, 227] on span "Click here to close" at bounding box center [34, 231] width 69 height 401
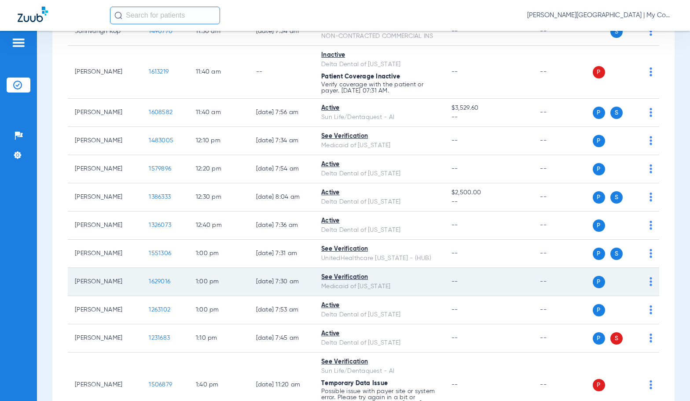
scroll to position [1057, 0]
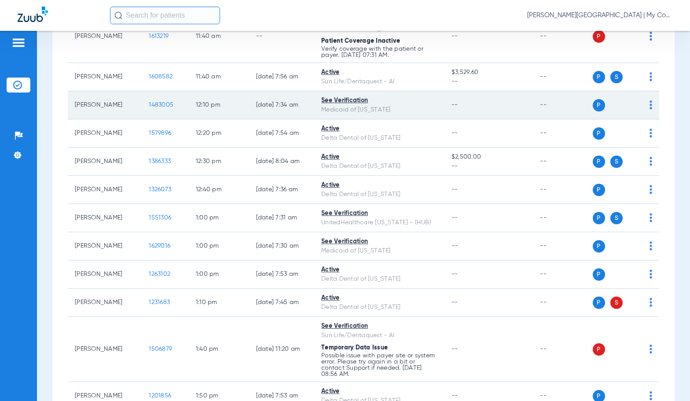
click at [155, 106] on span "1483005" at bounding box center [161, 105] width 25 height 6
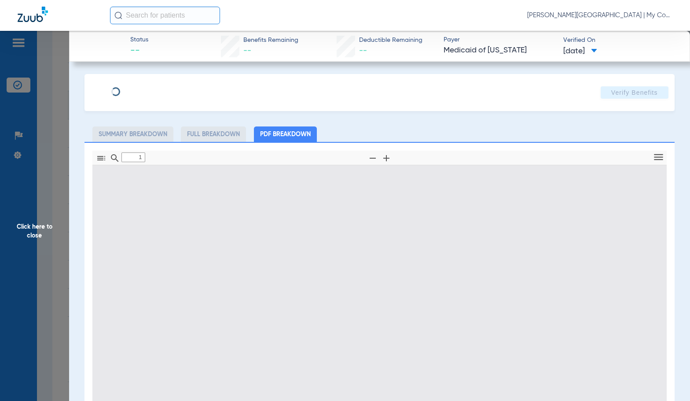
type input "0"
select select "page-width"
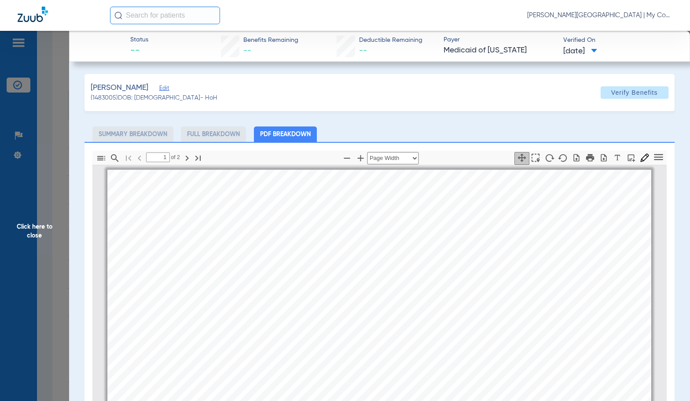
scroll to position [4, 0]
click at [272, 267] on span "[DATE] - [DATE]" at bounding box center [281, 267] width 60 height 8
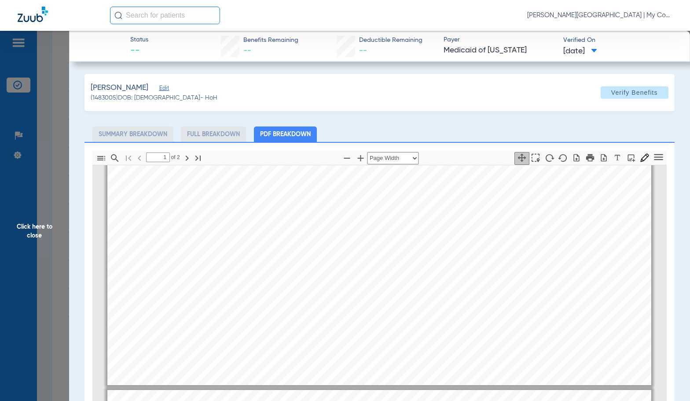
scroll to position [577, 0]
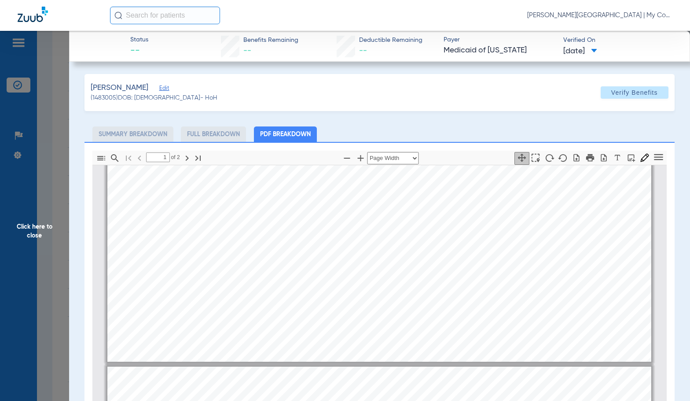
type input "2"
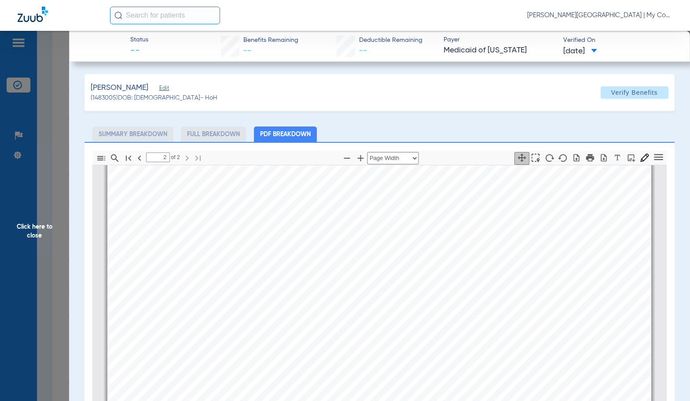
scroll to position [973, 0]
click at [55, 207] on span "Click here to close" at bounding box center [34, 231] width 69 height 401
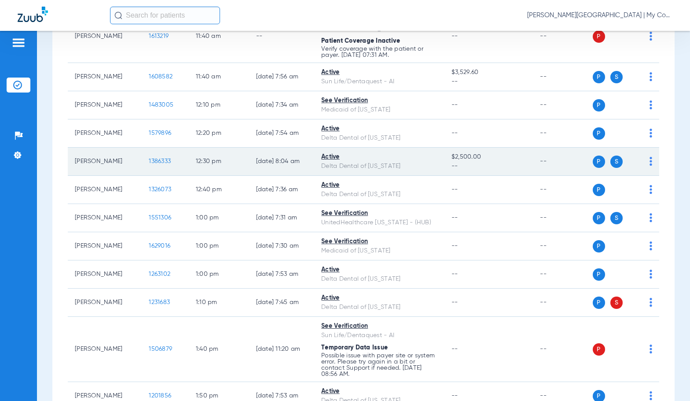
click at [156, 162] on span "1386333" at bounding box center [160, 161] width 22 height 6
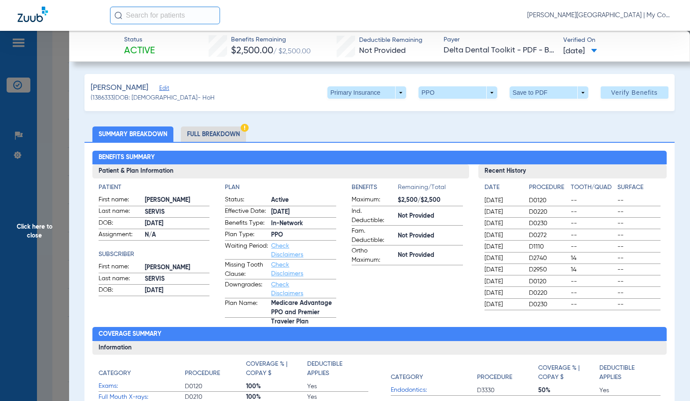
click at [237, 133] on li "Full Breakdown" at bounding box center [213, 133] width 65 height 15
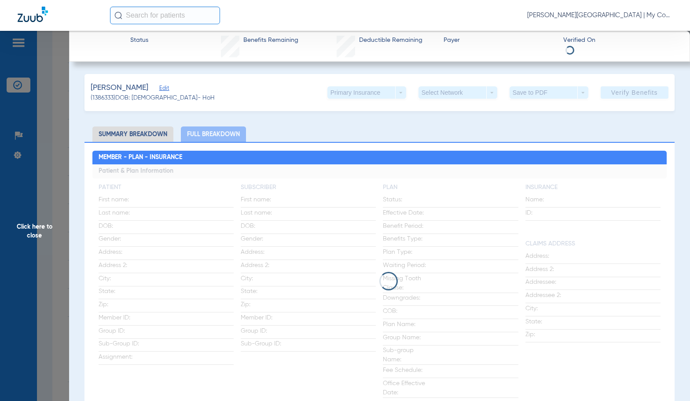
click at [263, 133] on ul "Summary Breakdown Full Breakdown" at bounding box center [380, 133] width 590 height 15
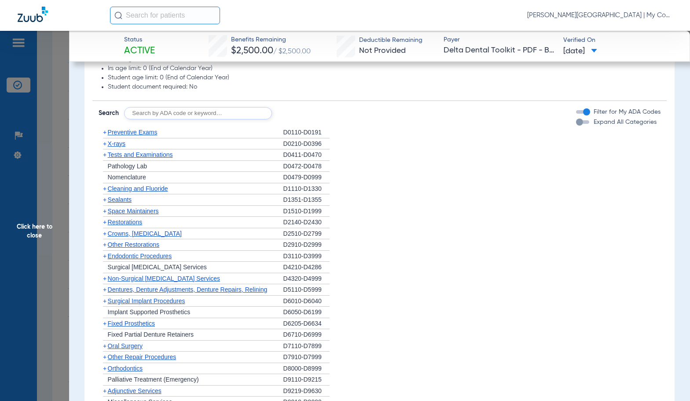
scroll to position [660, 0]
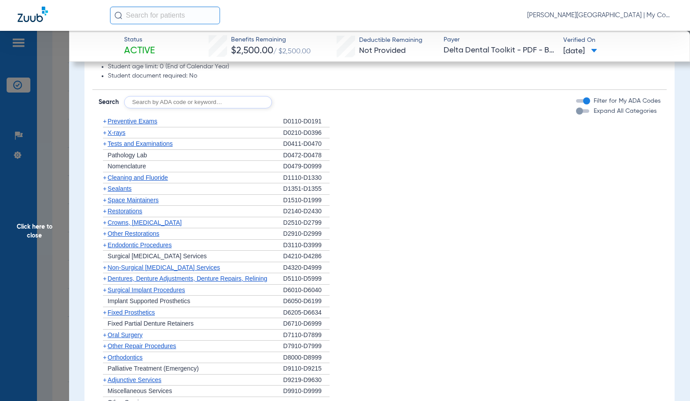
click at [131, 180] on span "Cleaning and Fluoride" at bounding box center [138, 177] width 60 height 7
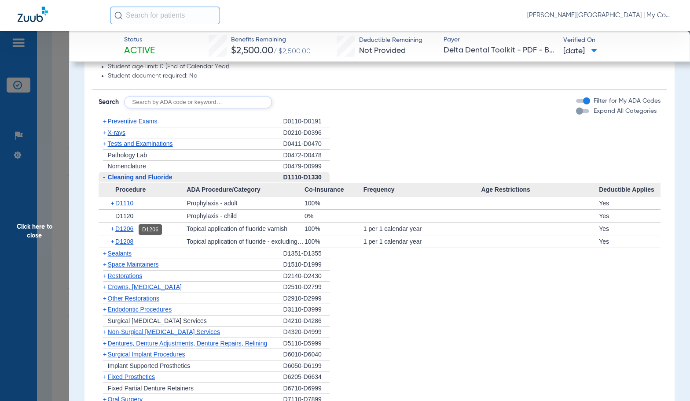
click at [132, 229] on span "D1206" at bounding box center [124, 228] width 18 height 7
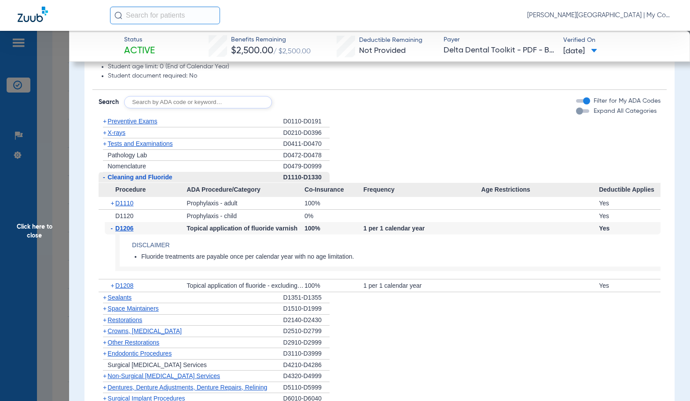
click at [118, 132] on span "X-rays" at bounding box center [117, 132] width 18 height 7
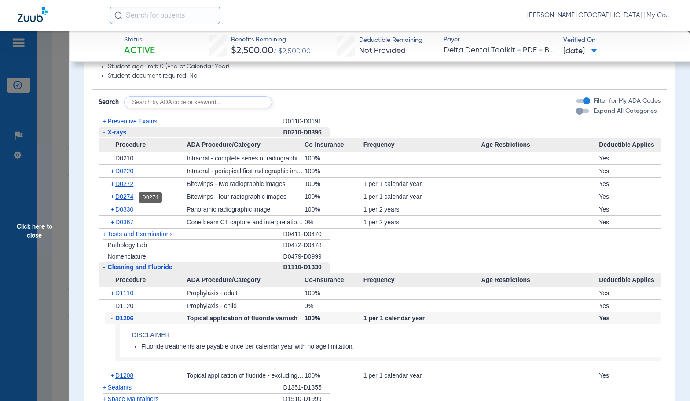
click at [132, 196] on span "D0274" at bounding box center [124, 196] width 18 height 7
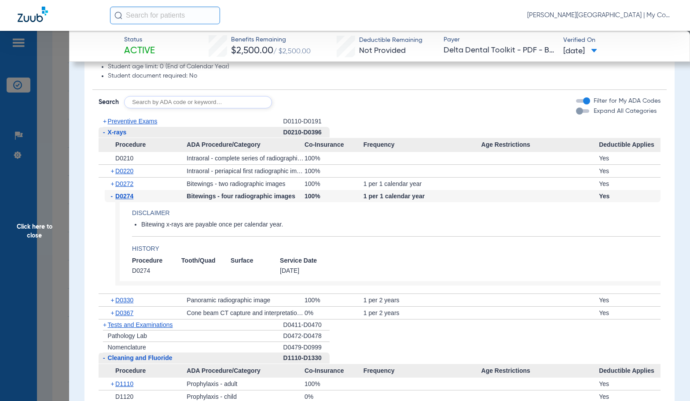
click at [132, 196] on span "D0274" at bounding box center [124, 195] width 18 height 7
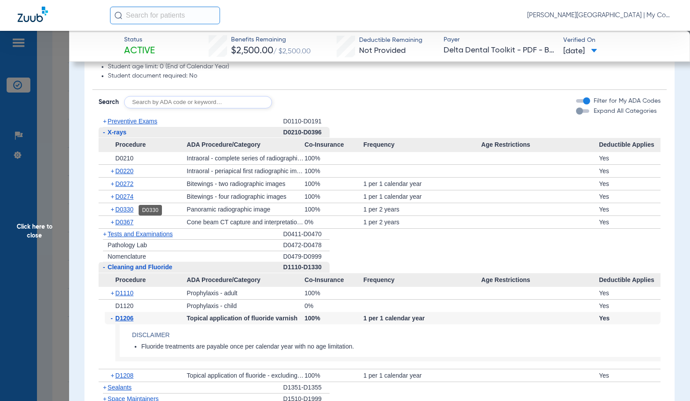
click at [129, 211] on span "D0330" at bounding box center [124, 209] width 18 height 7
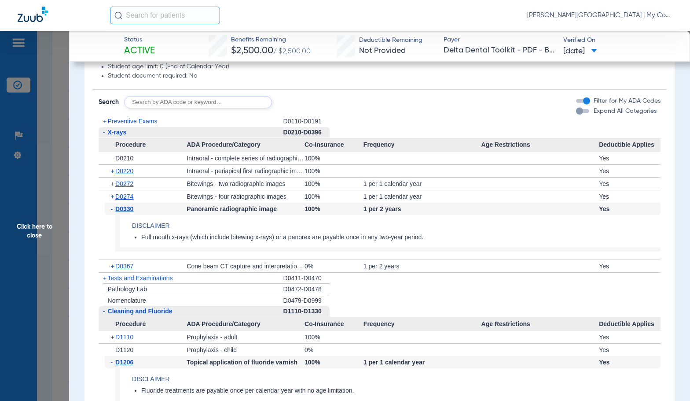
click at [129, 211] on span "D0330" at bounding box center [124, 208] width 18 height 7
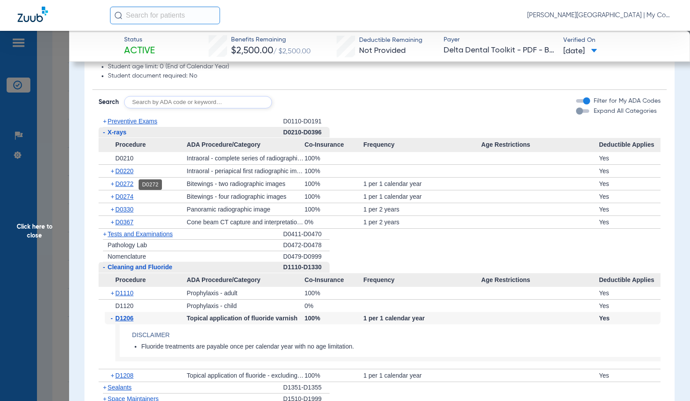
click at [124, 183] on span "D0272" at bounding box center [124, 183] width 18 height 7
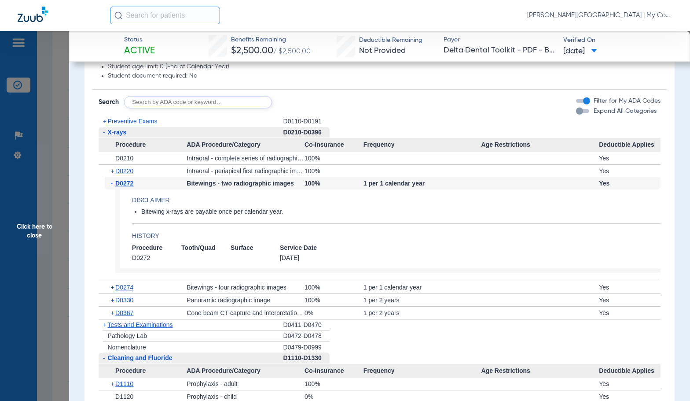
click at [124, 183] on span "D0272" at bounding box center [124, 183] width 18 height 7
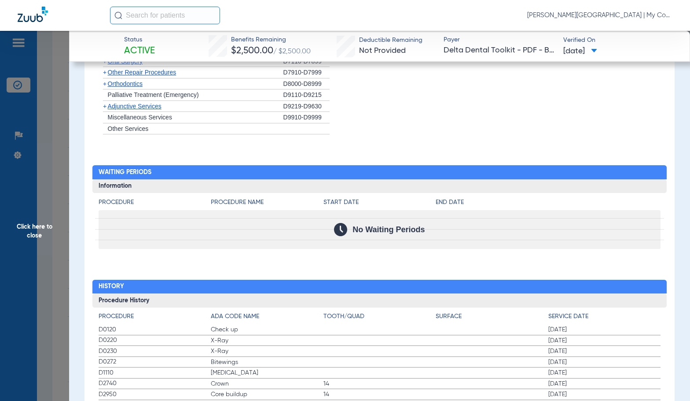
scroll to position [1259, 0]
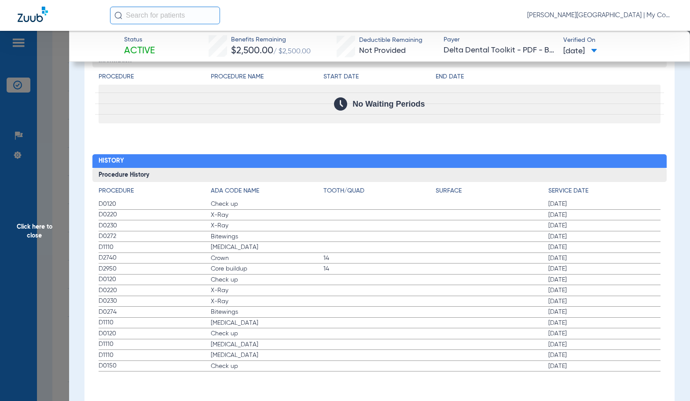
click at [50, 210] on span "Click here to close" at bounding box center [34, 231] width 69 height 401
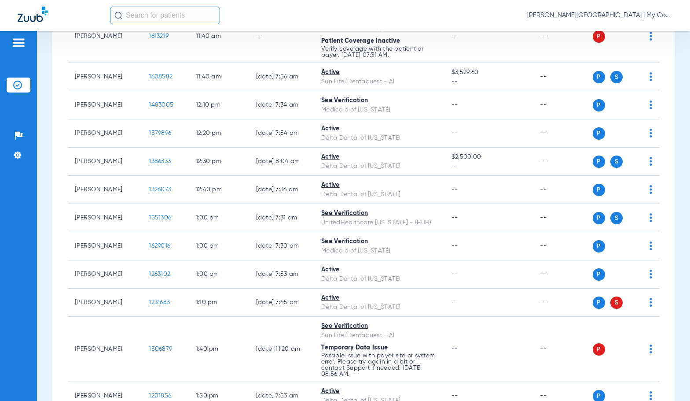
scroll to position [0, 0]
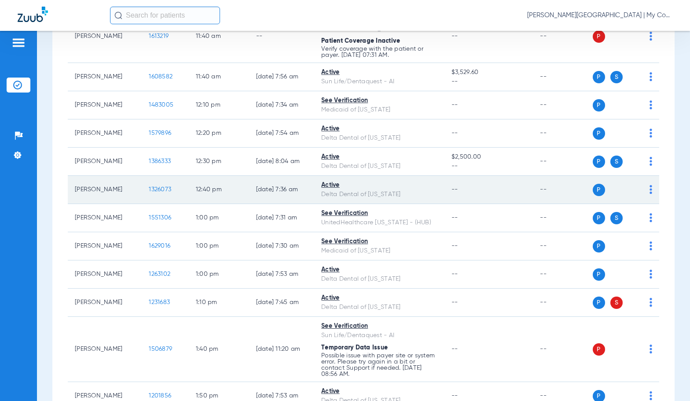
click at [152, 190] on span "1326073" at bounding box center [160, 189] width 22 height 6
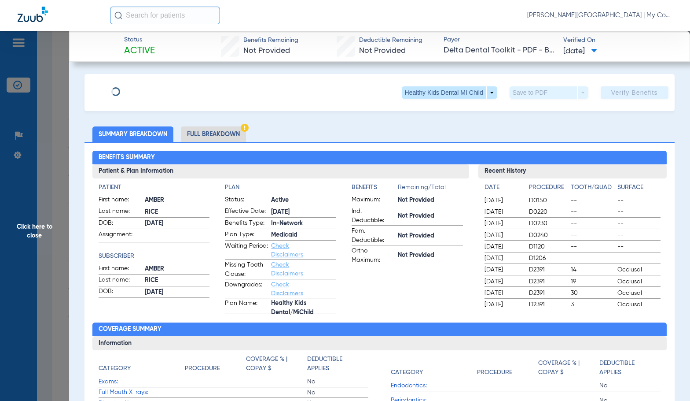
click at [236, 132] on li "Full Breakdown" at bounding box center [213, 133] width 65 height 15
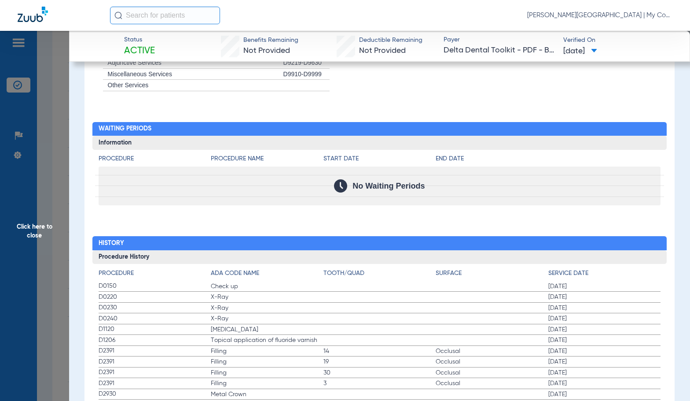
scroll to position [1101, 0]
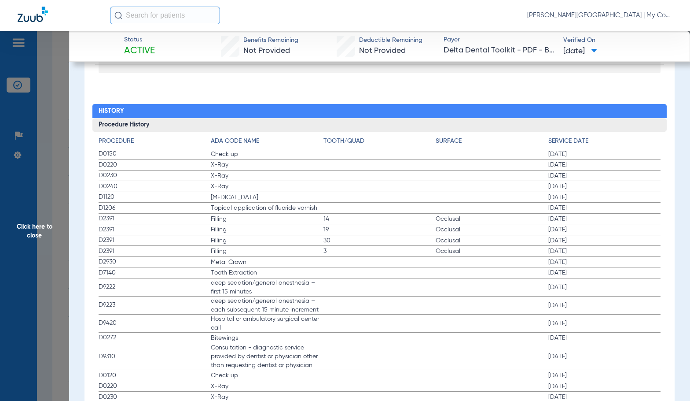
click at [295, 289] on span "deep sedation/general anesthesia – first 15 minutes" at bounding box center [267, 287] width 113 height 18
click at [292, 106] on h2 "History" at bounding box center [379, 111] width 575 height 14
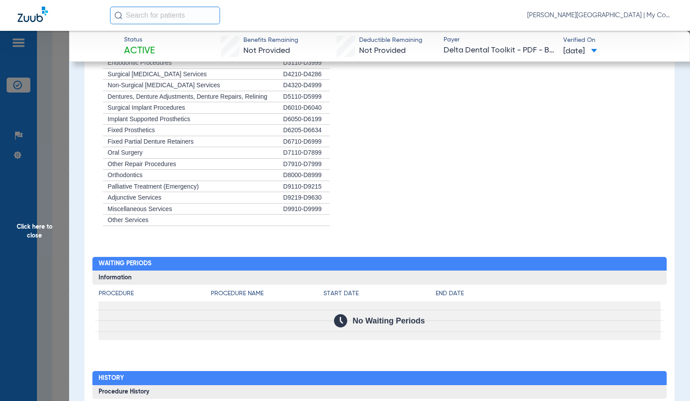
scroll to position [833, 0]
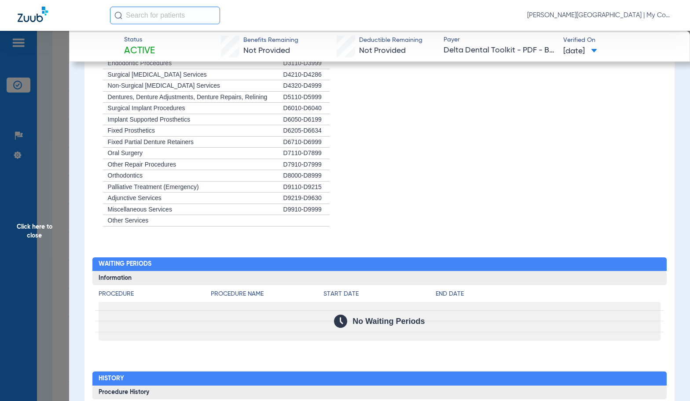
click at [384, 188] on li "+ Palliative Treatment (Emergency) D9110-D9215" at bounding box center [380, 186] width 563 height 11
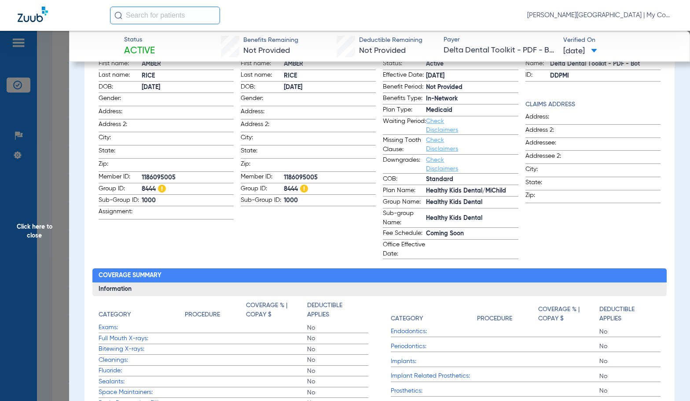
scroll to position [41, 0]
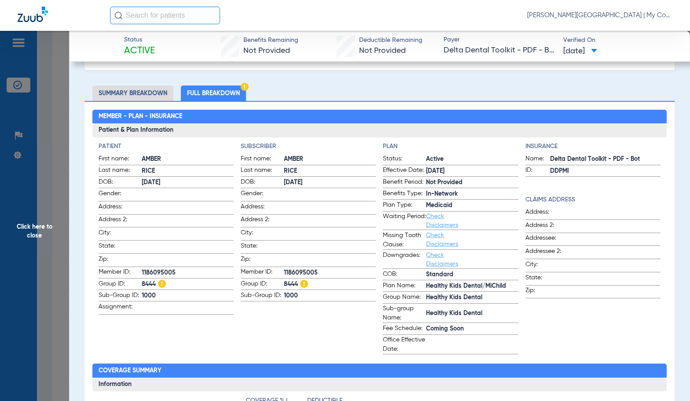
click at [286, 268] on span "1186095005" at bounding box center [330, 272] width 92 height 9
copy span "1186095005"
drag, startPoint x: 52, startPoint y: 240, endPoint x: 661, endPoint y: 225, distance: 609.5
click at [52, 240] on span "Click here to close" at bounding box center [34, 231] width 69 height 401
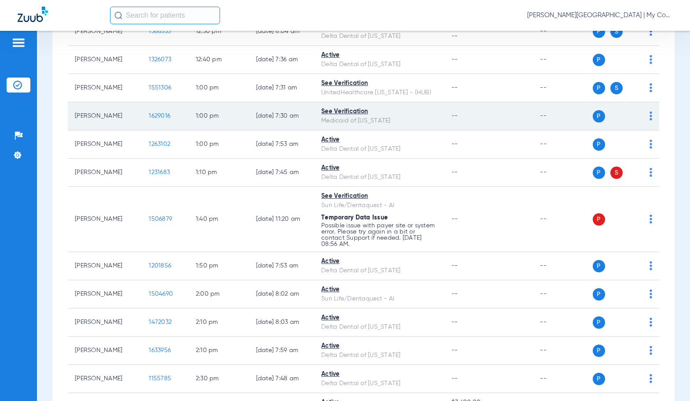
scroll to position [1233, 0]
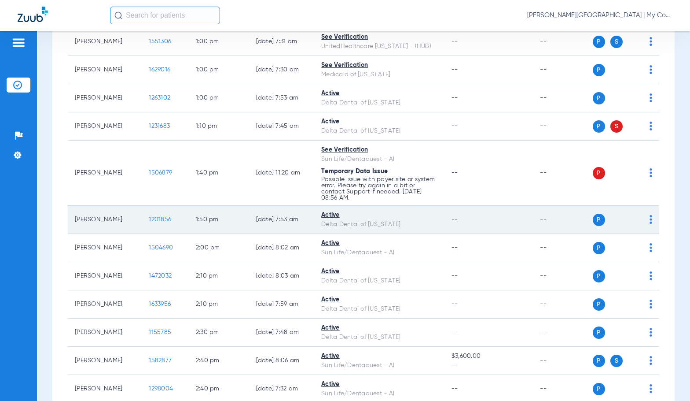
click at [151, 219] on span "1201856" at bounding box center [160, 219] width 22 height 6
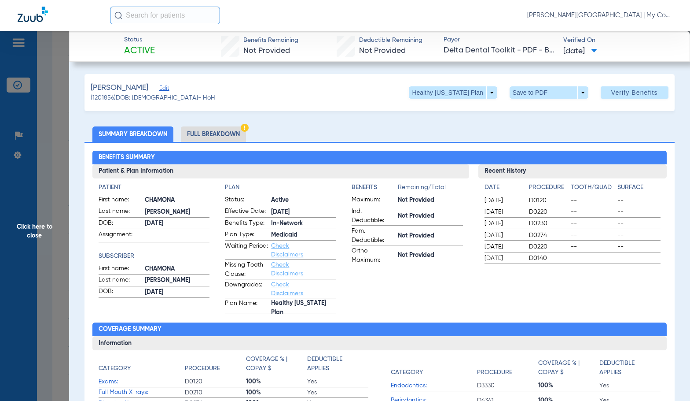
click at [208, 137] on li "Full Breakdown" at bounding box center [213, 133] width 65 height 15
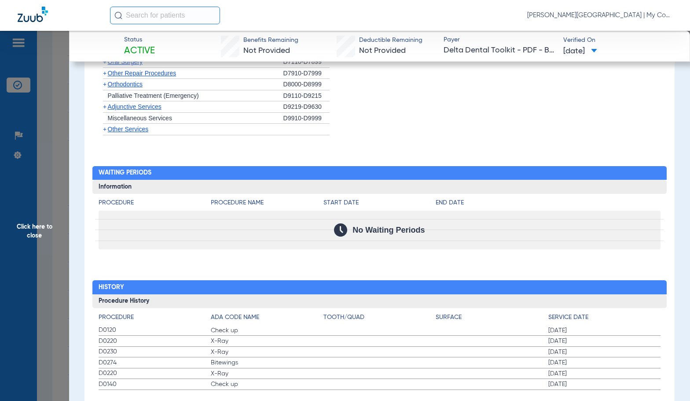
scroll to position [944, 0]
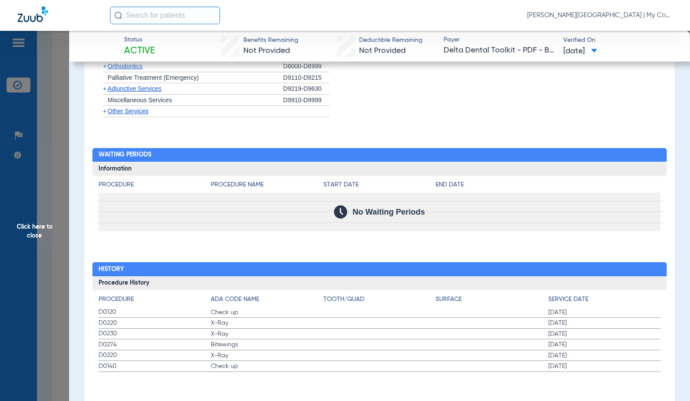
click at [303, 316] on span "Check up" at bounding box center [267, 312] width 113 height 9
click at [30, 240] on span "Click here to close" at bounding box center [34, 231] width 69 height 401
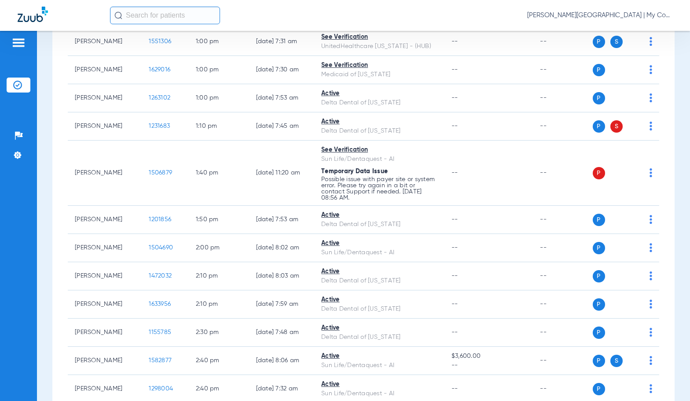
scroll to position [0, 0]
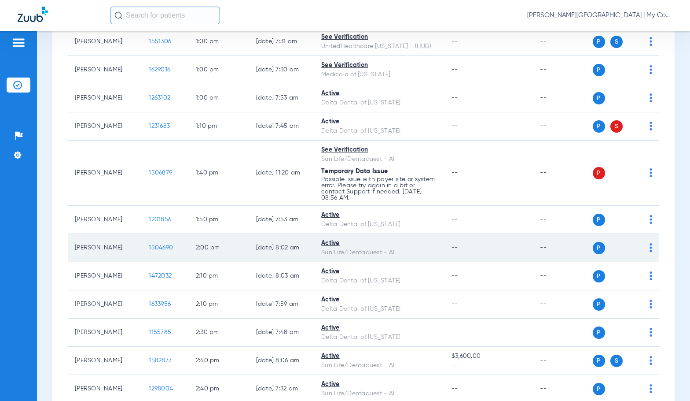
click at [156, 248] on span "1504690" at bounding box center [161, 247] width 24 height 6
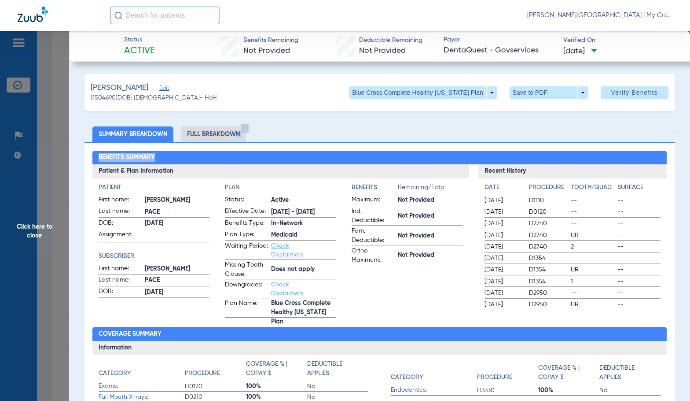
click at [228, 139] on li "Full Breakdown" at bounding box center [213, 133] width 65 height 15
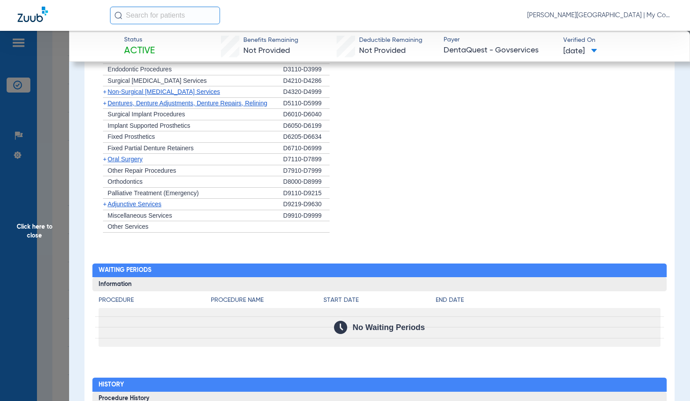
scroll to position [1093, 0]
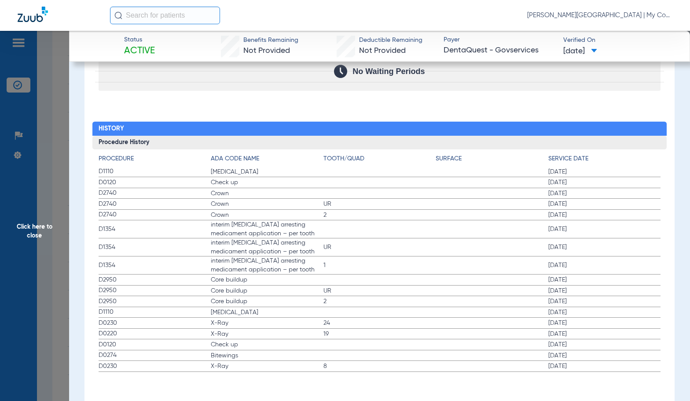
click at [277, 276] on span "Core buildup" at bounding box center [267, 279] width 113 height 9
drag, startPoint x: 53, startPoint y: 251, endPoint x: 144, endPoint y: 234, distance: 91.9
click at [53, 251] on span "Click here to close" at bounding box center [34, 231] width 69 height 401
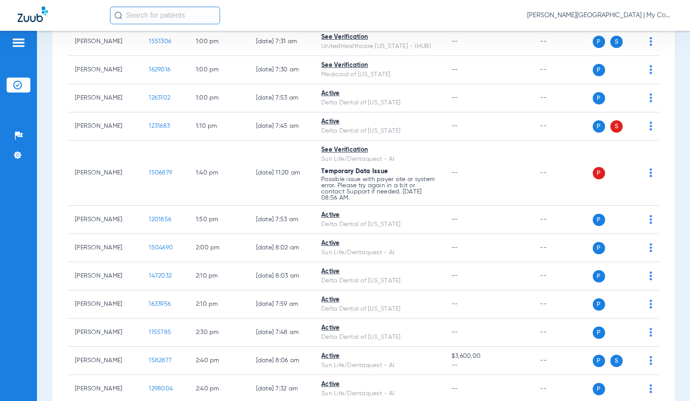
scroll to position [0, 0]
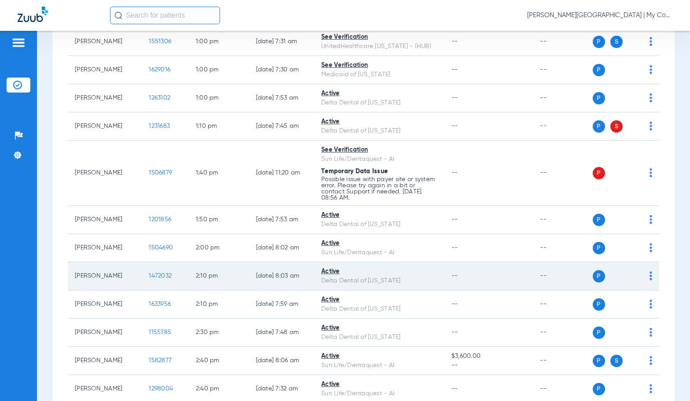
click at [149, 277] on span "1472032" at bounding box center [160, 276] width 23 height 6
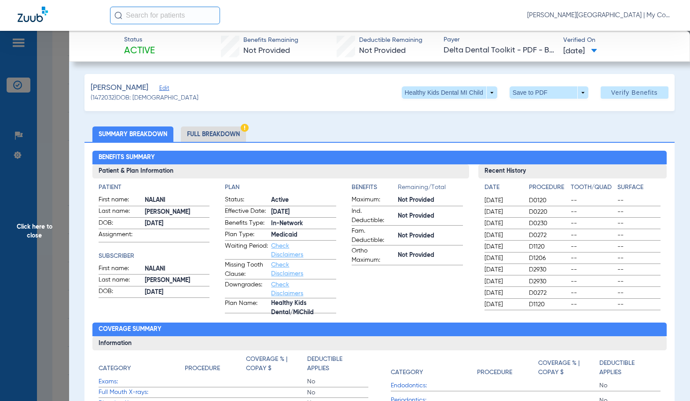
click at [199, 128] on li "Full Breakdown" at bounding box center [213, 133] width 65 height 15
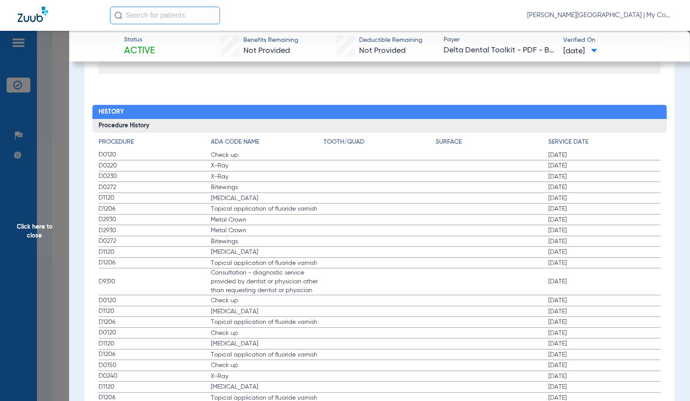
scroll to position [1101, 0]
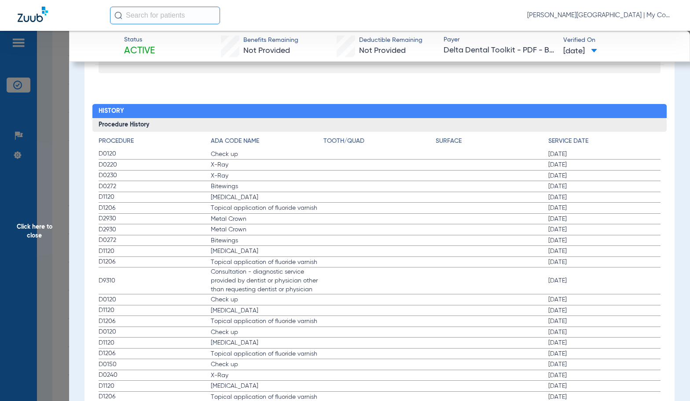
click at [287, 284] on span "Consultation - diagnostic service provided by dentist or physician other than r…" at bounding box center [267, 280] width 113 height 26
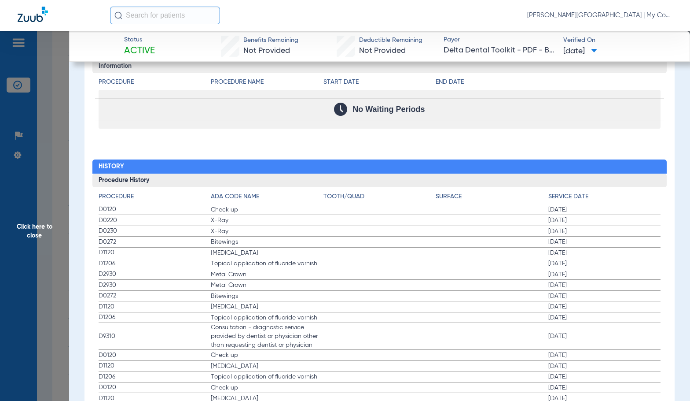
scroll to position [1044, 0]
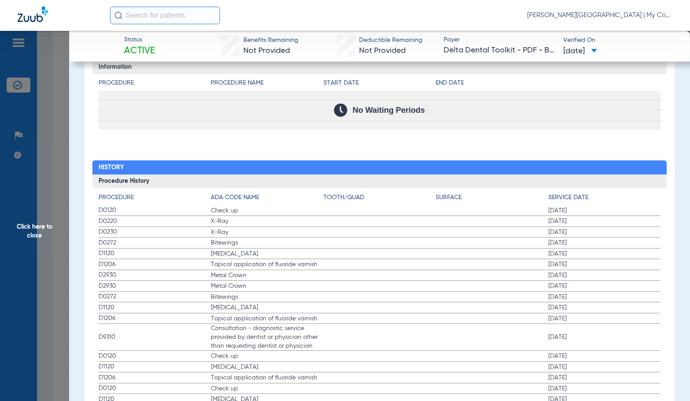
click at [391, 258] on label "D1120 Teeth Cleaning 12/09/2024" at bounding box center [380, 253] width 563 height 11
drag, startPoint x: 277, startPoint y: 175, endPoint x: 158, endPoint y: 214, distance: 125.6
click at [277, 175] on h3 "Procedure History" at bounding box center [379, 181] width 575 height 14
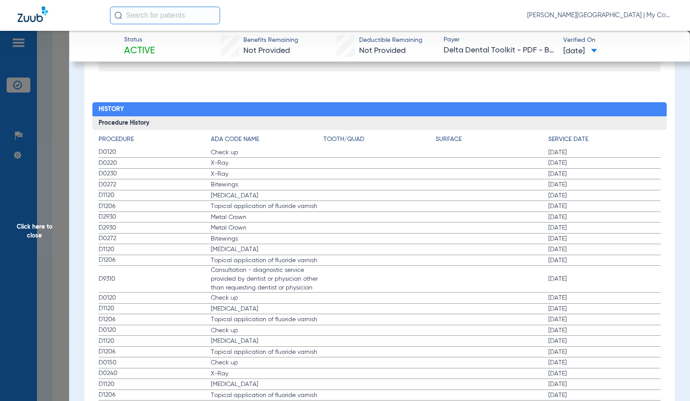
scroll to position [1088, 0]
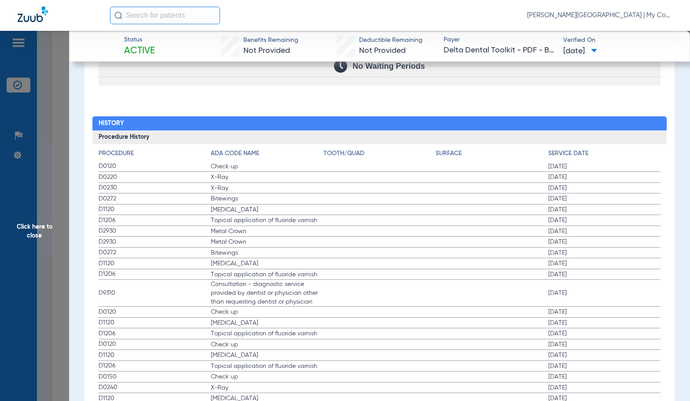
drag, startPoint x: 32, startPoint y: 219, endPoint x: 107, endPoint y: 253, distance: 82.2
click at [32, 219] on span "Click here to close" at bounding box center [34, 231] width 69 height 401
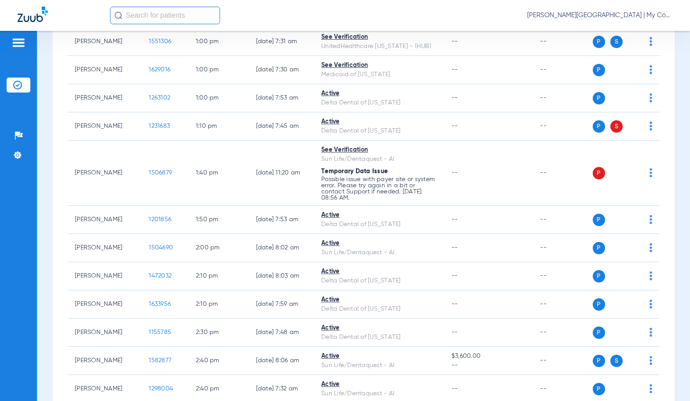
scroll to position [0, 0]
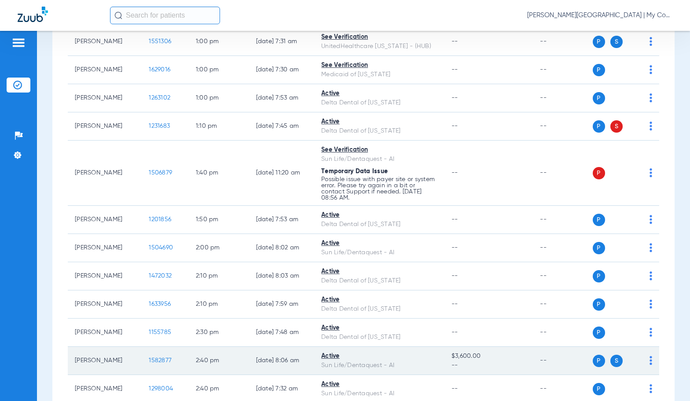
click at [155, 360] on span "1582877" at bounding box center [160, 360] width 23 height 6
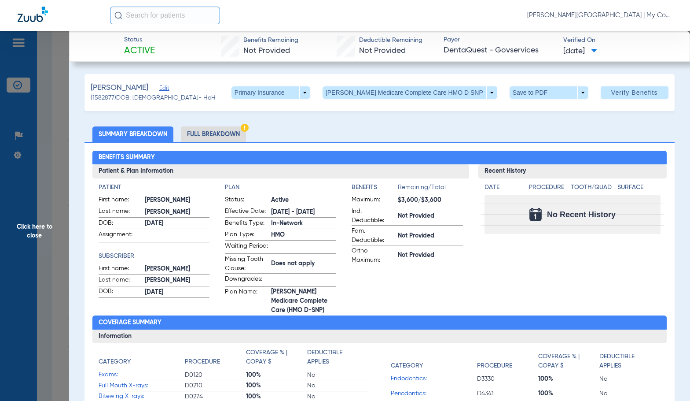
click at [238, 132] on li "Full Breakdown" at bounding box center [213, 133] width 65 height 15
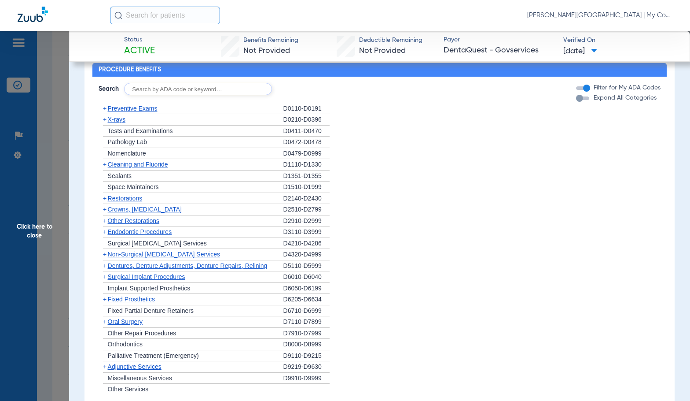
scroll to position [681, 0]
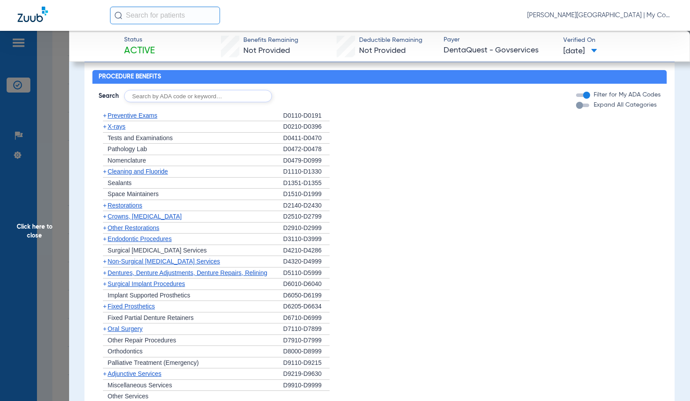
click at [15, 258] on span "Click here to close" at bounding box center [34, 231] width 69 height 401
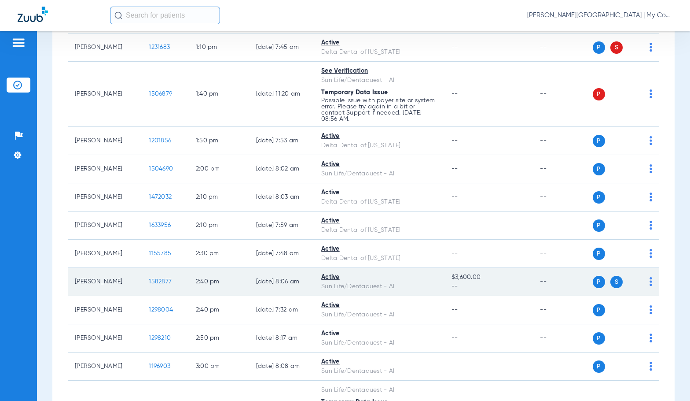
scroll to position [1409, 0]
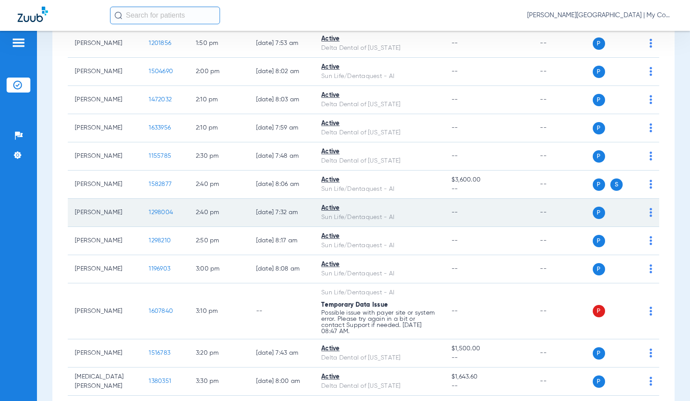
click at [161, 214] on span "1298004" at bounding box center [161, 212] width 24 height 6
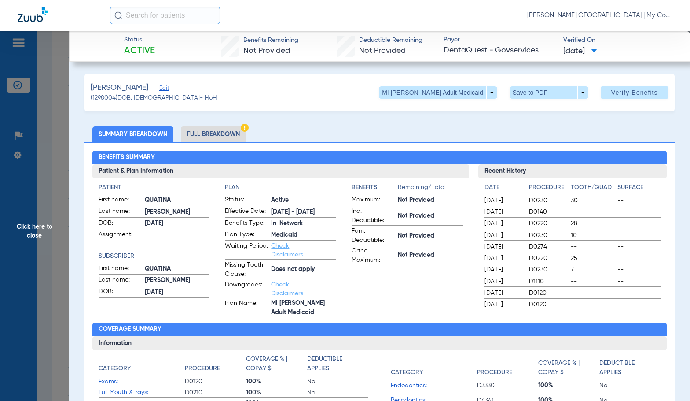
click at [206, 130] on li "Full Breakdown" at bounding box center [213, 133] width 65 height 15
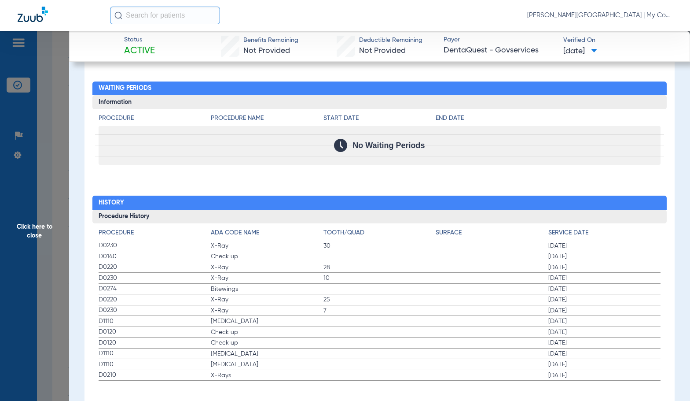
scroll to position [1025, 0]
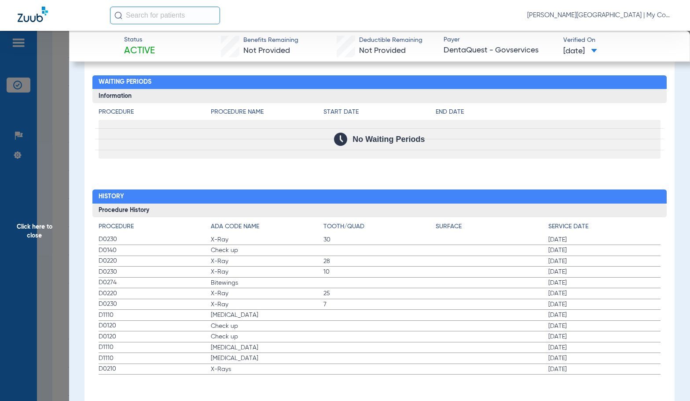
click at [227, 189] on h2 "History" at bounding box center [379, 196] width 575 height 14
click at [405, 310] on label "D1110 Teeth Cleaning 11/21/2024" at bounding box center [380, 315] width 563 height 11
click at [48, 242] on span "Click here to close" at bounding box center [34, 231] width 69 height 401
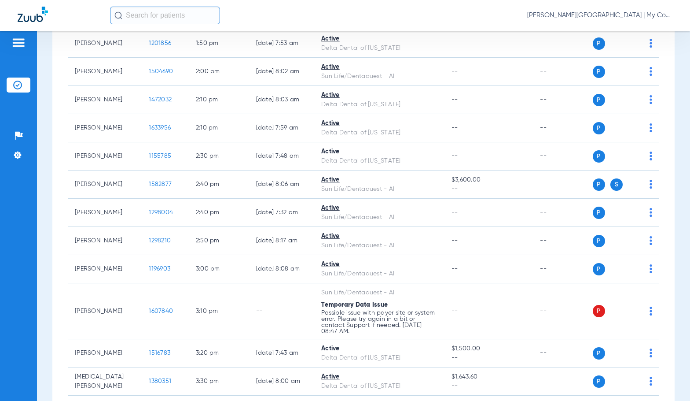
scroll to position [0, 0]
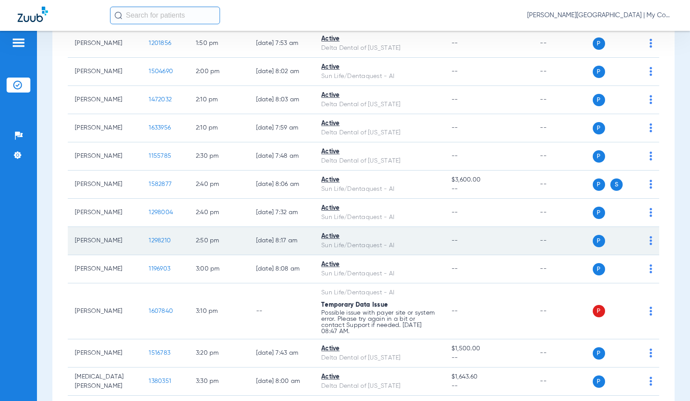
click at [149, 240] on span "1298210" at bounding box center [160, 240] width 22 height 6
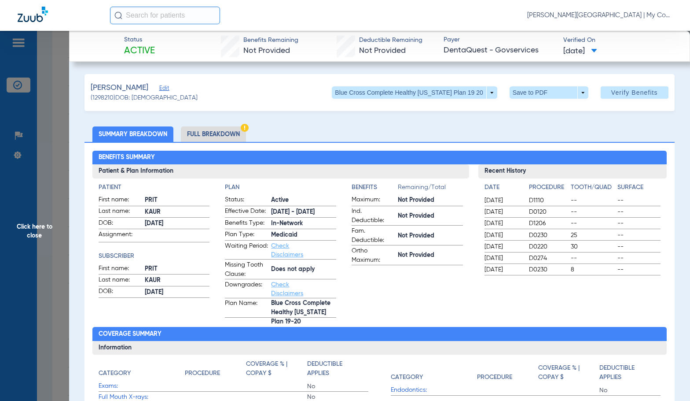
click at [206, 136] on li "Full Breakdown" at bounding box center [213, 133] width 65 height 15
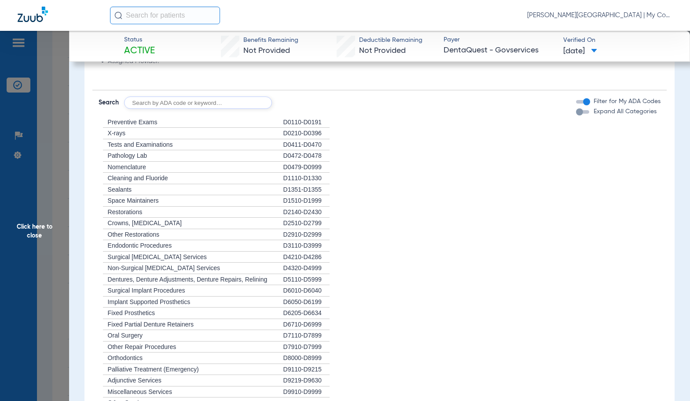
scroll to position [963, 0]
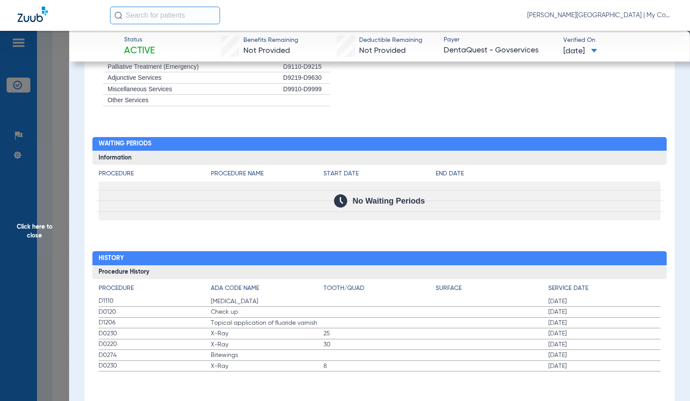
click at [380, 229] on div "Procedure Benefits Disclaimers Office Assignment: My Community Dental Centers 4…" at bounding box center [380, 57] width 590 height 705
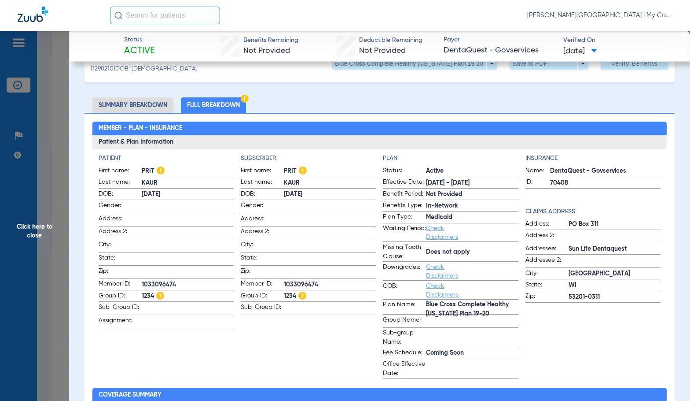
scroll to position [0, 0]
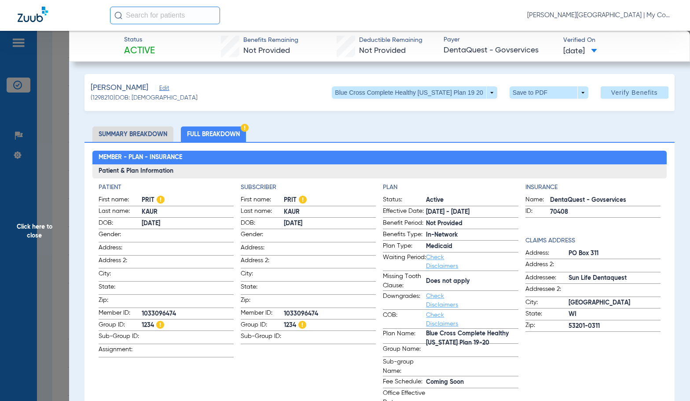
click at [313, 309] on span "1033096474" at bounding box center [330, 313] width 92 height 9
copy span "1033096474"
click at [282, 373] on app-subscriber-information "Subscriber First name: PRIT Last name: KAUR DOB: 01/12/2005 Gender: Address: Ad…" at bounding box center [308, 295] width 135 height 225
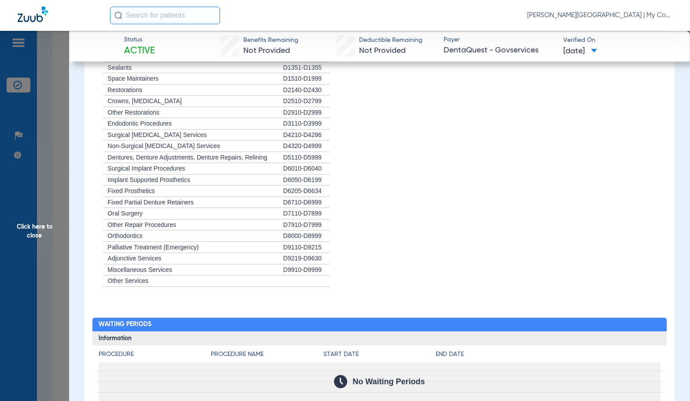
scroll to position [963, 0]
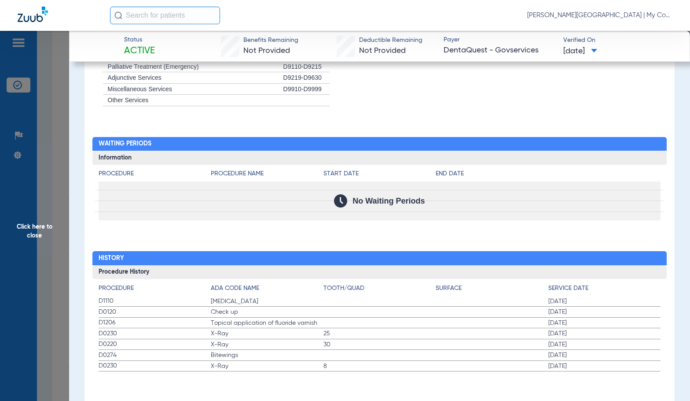
click at [48, 212] on span "Click here to close" at bounding box center [34, 231] width 69 height 401
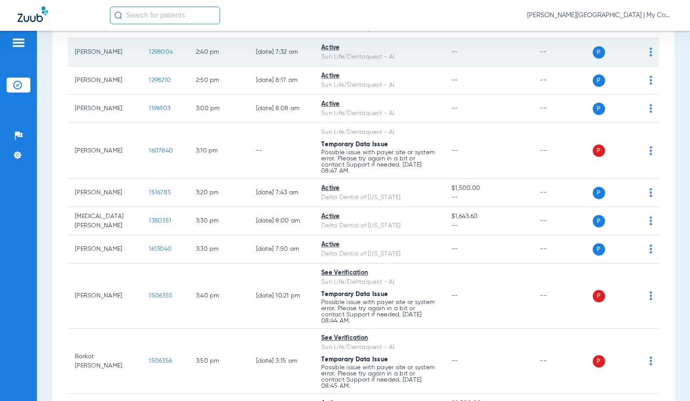
scroll to position [1585, 0]
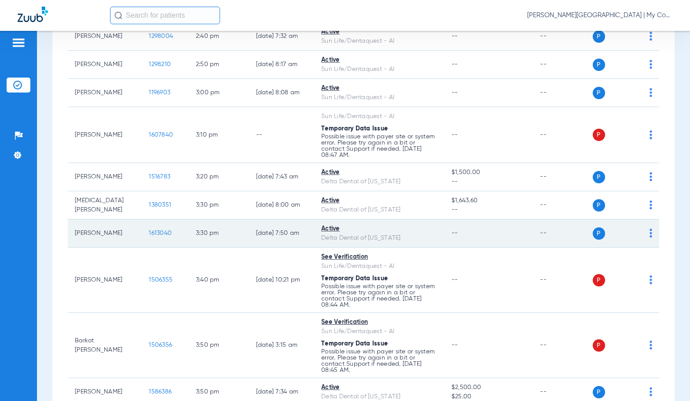
click at [155, 229] on td "1613040" at bounding box center [165, 233] width 47 height 28
click at [155, 230] on span "1613040" at bounding box center [160, 233] width 23 height 6
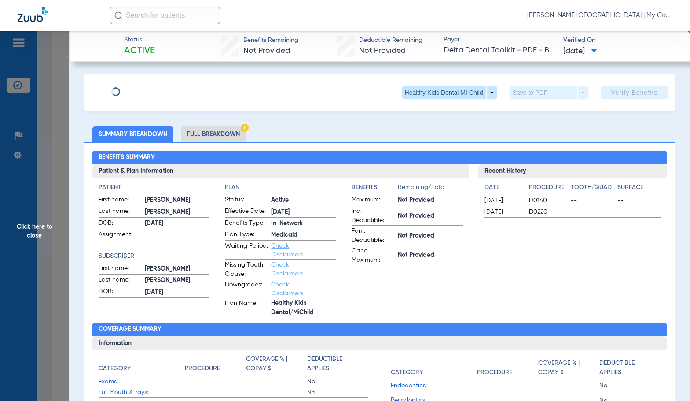
click at [389, 313] on app-benefits-information "Benefits Remaining/Total Maximum: Not Provided Ind. Deductible: Not Provided Fa…" at bounding box center [407, 248] width 111 height 130
click at [203, 134] on li "Full Breakdown" at bounding box center [213, 133] width 65 height 15
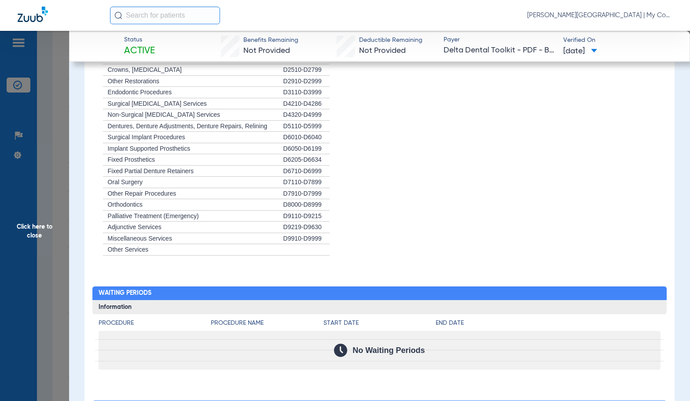
scroll to position [900, 0]
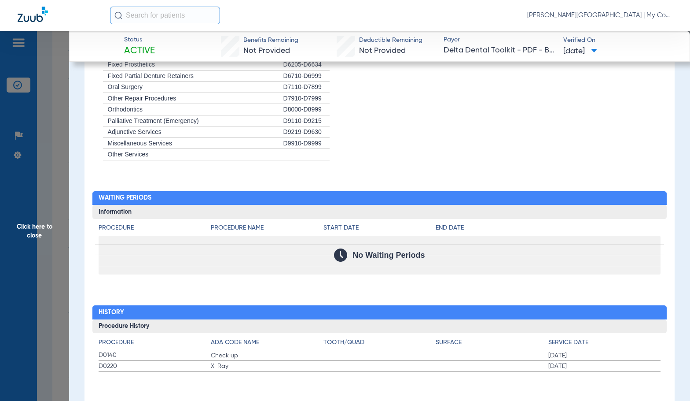
click at [434, 166] on div "Procedure Benefits Disclaimers Child age limit: 21 (End of Birth Month) Irs age…" at bounding box center [380, 83] width 590 height 654
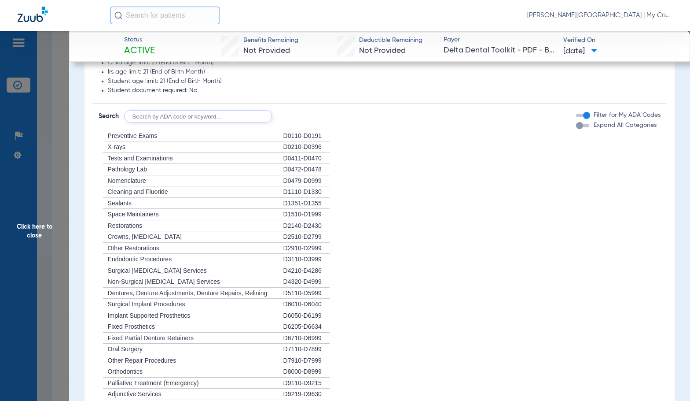
scroll to position [636, 0]
click at [56, 241] on span "Click here to close" at bounding box center [34, 231] width 69 height 401
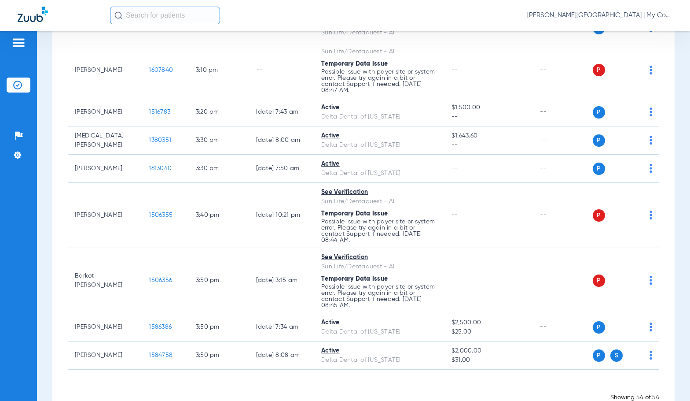
scroll to position [1675, 0]
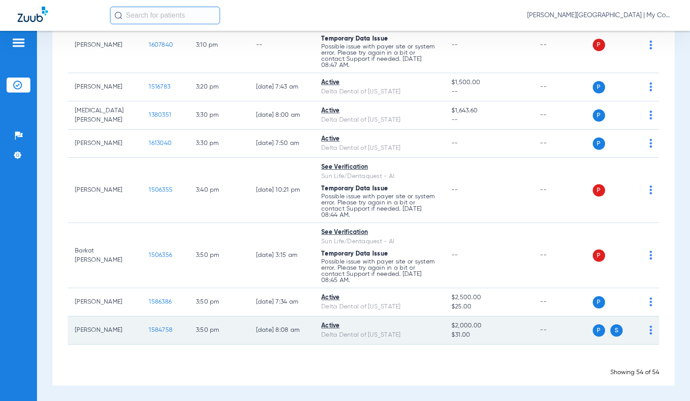
click at [159, 330] on span "1584758" at bounding box center [161, 330] width 24 height 6
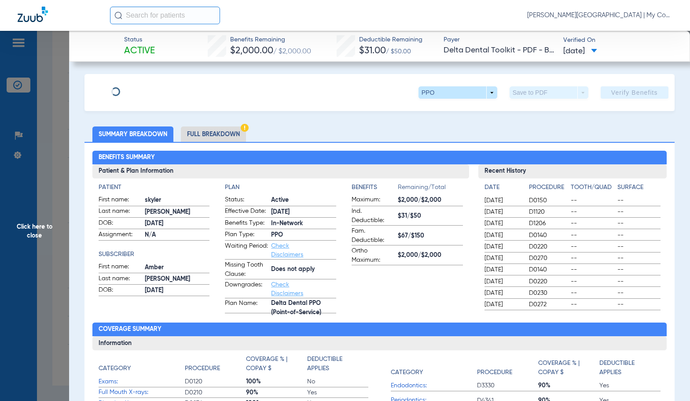
click at [231, 137] on li "Full Breakdown" at bounding box center [213, 133] width 65 height 15
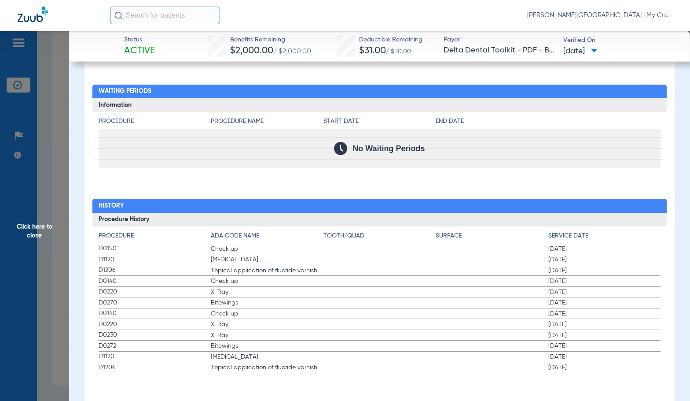
scroll to position [1074, 0]
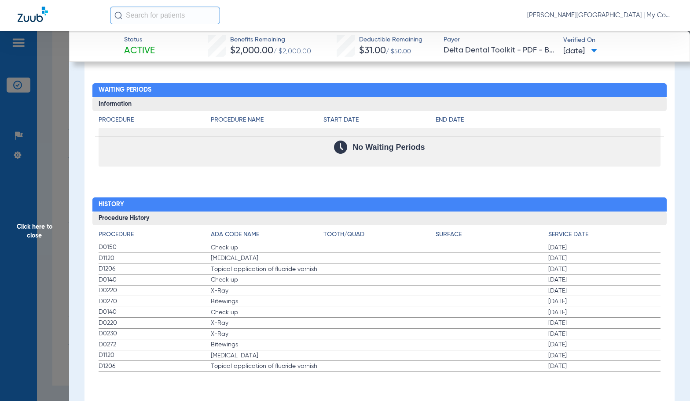
click at [270, 262] on span "[MEDICAL_DATA]" at bounding box center [267, 258] width 113 height 9
click at [431, 321] on label "D0220 X-Ray 11/05/2024" at bounding box center [380, 322] width 563 height 11
drag, startPoint x: 44, startPoint y: 254, endPoint x: 294, endPoint y: 221, distance: 251.8
click at [44, 254] on span "Click here to close" at bounding box center [34, 231] width 69 height 401
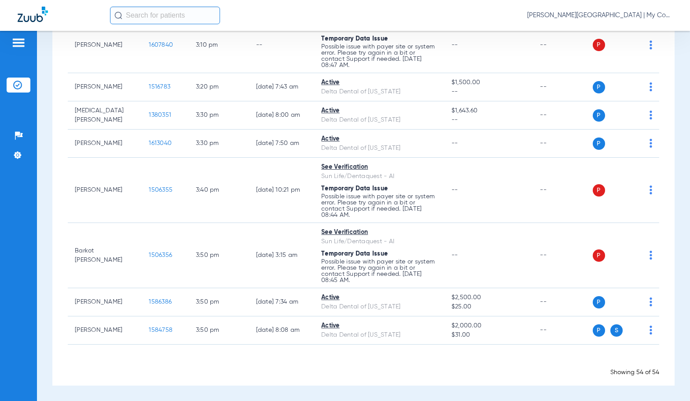
scroll to position [0, 0]
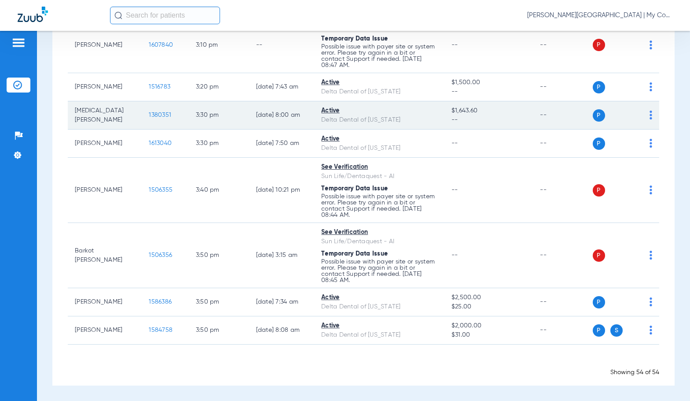
click at [156, 115] on span "1380351" at bounding box center [160, 115] width 22 height 6
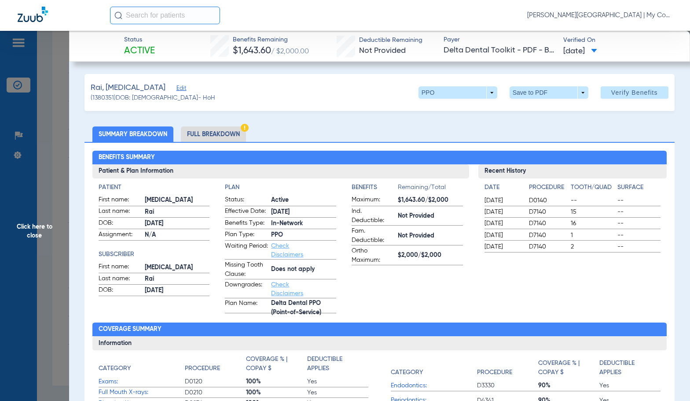
click at [217, 140] on li "Full Breakdown" at bounding box center [213, 133] width 65 height 15
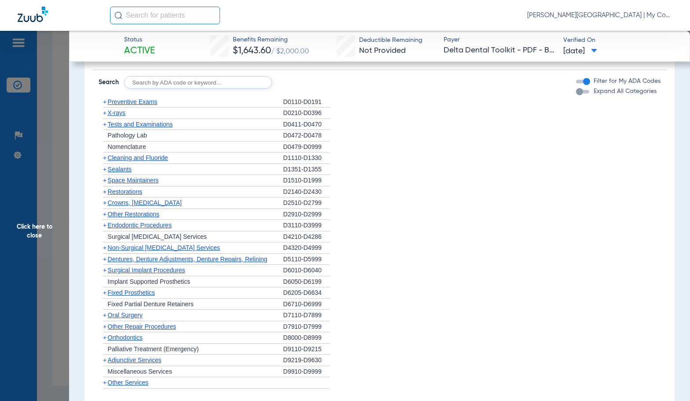
scroll to position [734, 0]
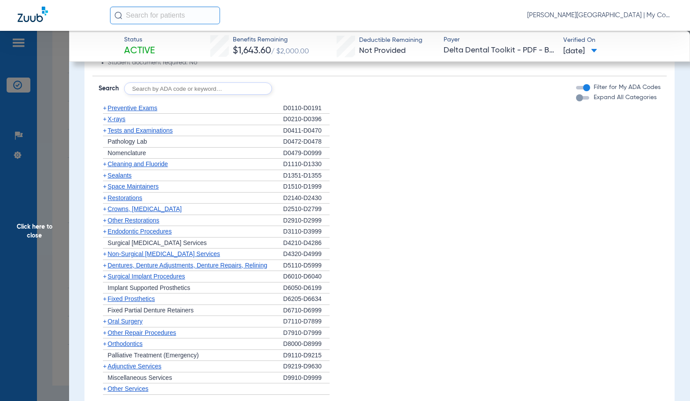
click at [125, 115] on span "X-rays" at bounding box center [117, 118] width 18 height 7
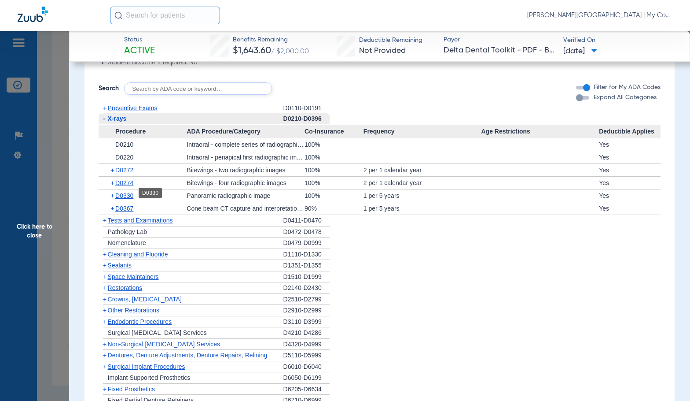
click at [131, 192] on span "D0330" at bounding box center [124, 195] width 18 height 7
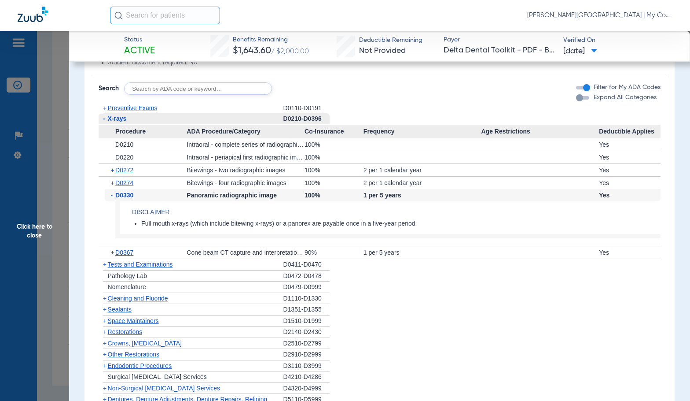
click at [117, 118] on span "X-rays" at bounding box center [117, 118] width 19 height 7
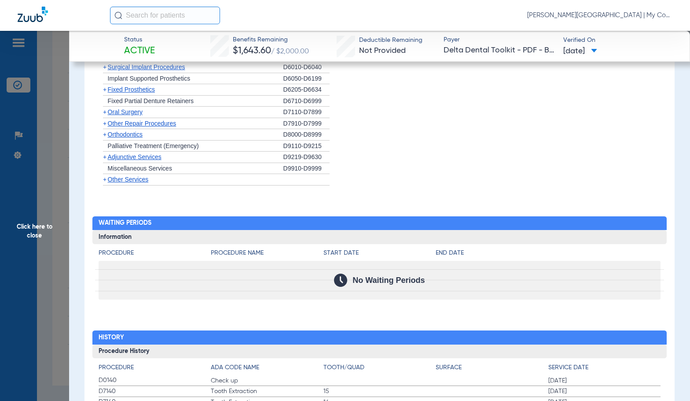
scroll to position [999, 0]
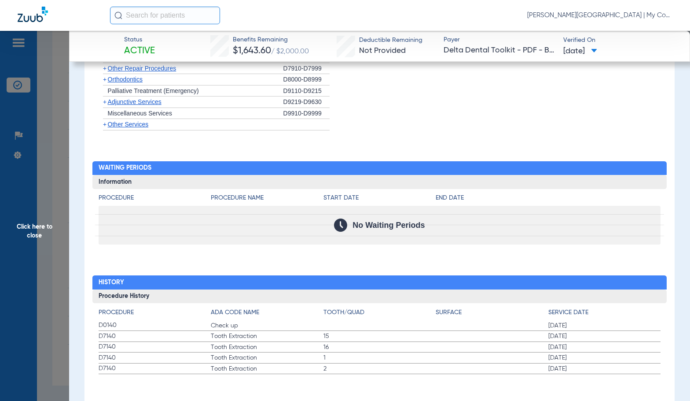
click at [358, 324] on label "D0140 Check up 05/08/2025" at bounding box center [380, 325] width 563 height 11
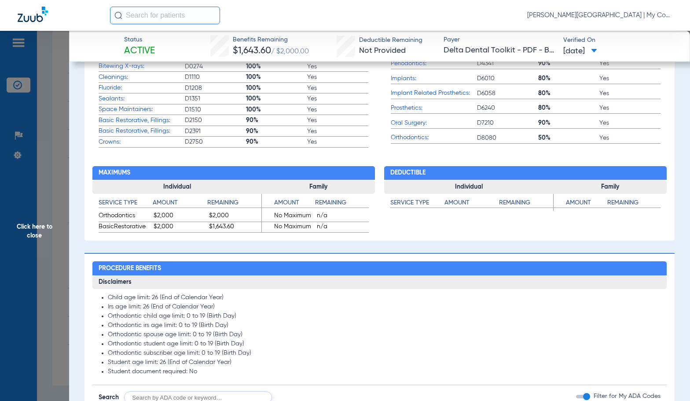
scroll to position [690, 0]
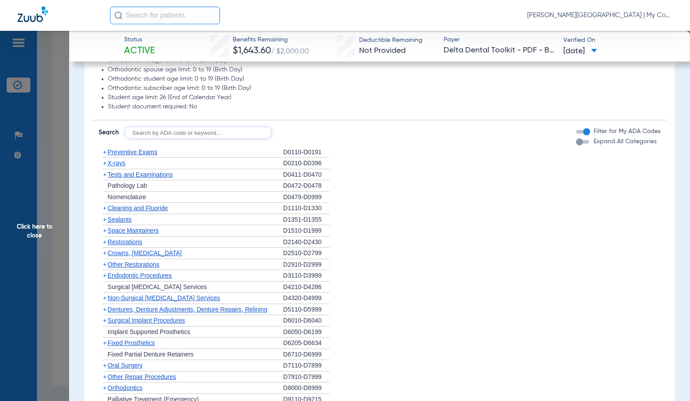
click at [134, 204] on span "Cleaning and Fluoride" at bounding box center [138, 207] width 60 height 7
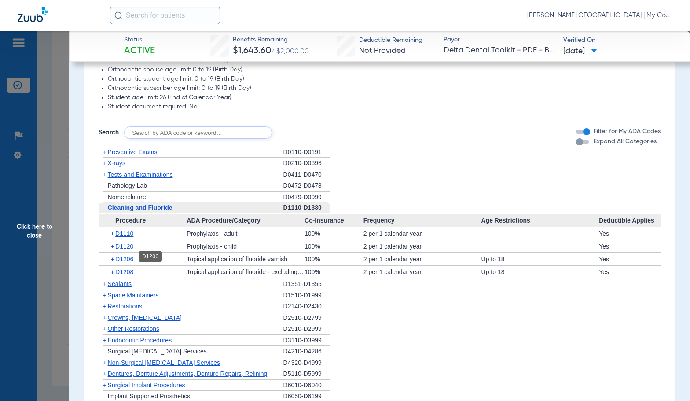
click at [129, 255] on span "D1206" at bounding box center [124, 258] width 18 height 7
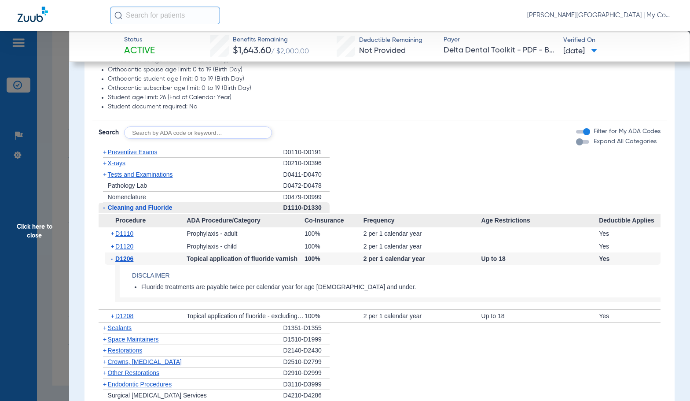
click at [52, 230] on span "Click here to close" at bounding box center [34, 231] width 69 height 401
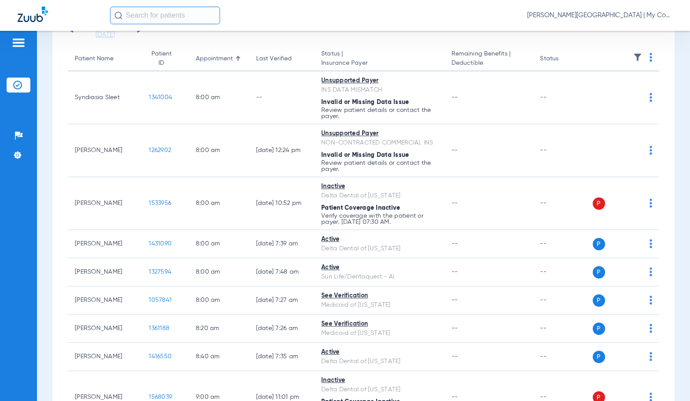
scroll to position [46, 0]
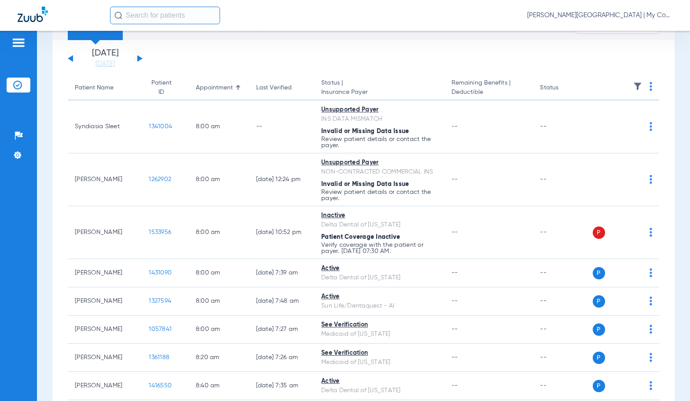
drag, startPoint x: 140, startPoint y: 59, endPoint x: 197, endPoint y: 73, distance: 58.6
click at [140, 59] on button at bounding box center [139, 58] width 5 height 7
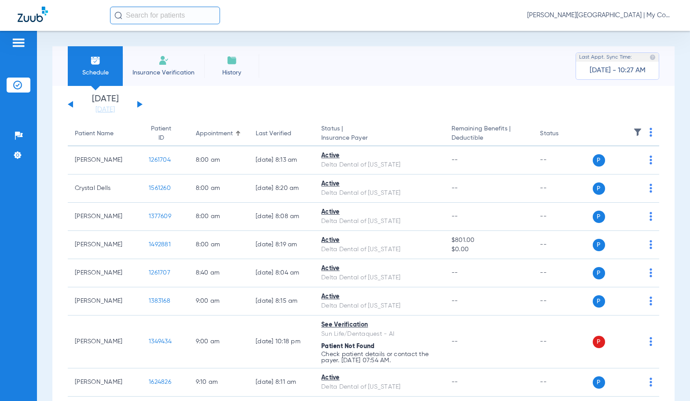
click at [650, 133] on img at bounding box center [651, 132] width 3 height 9
click at [608, 166] on span "Verify All" at bounding box center [610, 167] width 55 height 6
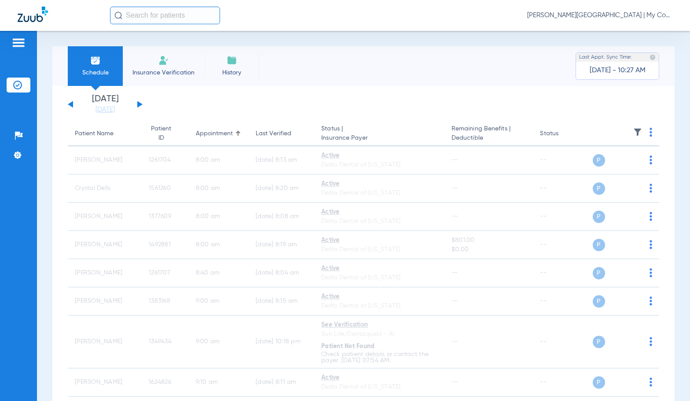
click at [70, 103] on button at bounding box center [70, 104] width 5 height 7
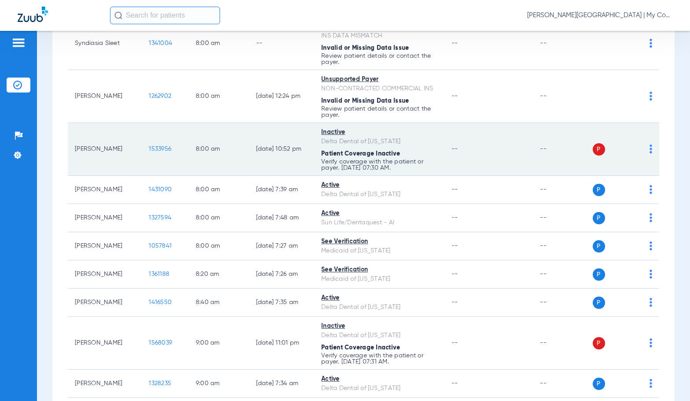
scroll to position [176, 0]
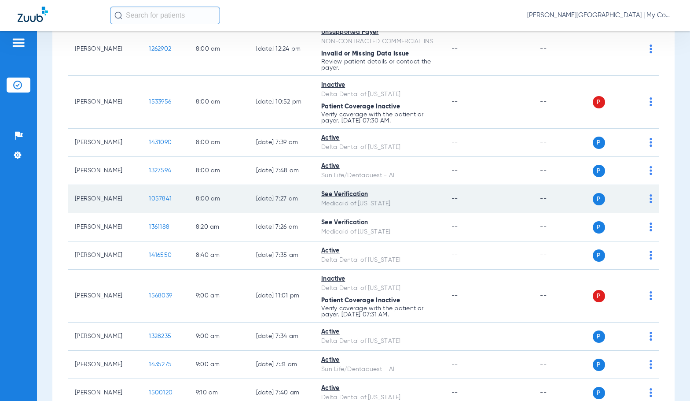
click at [153, 198] on span "1057841" at bounding box center [160, 198] width 23 height 6
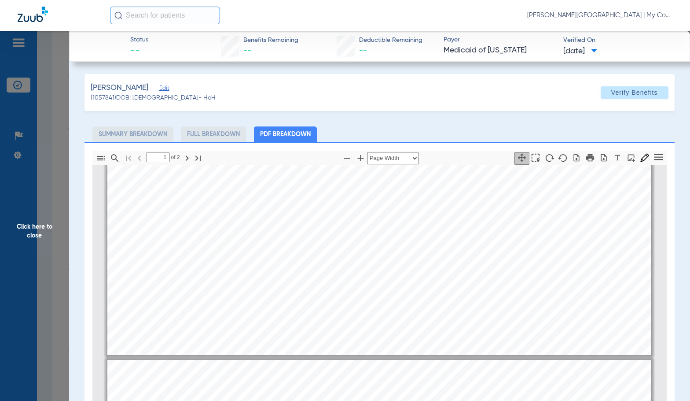
type input "2"
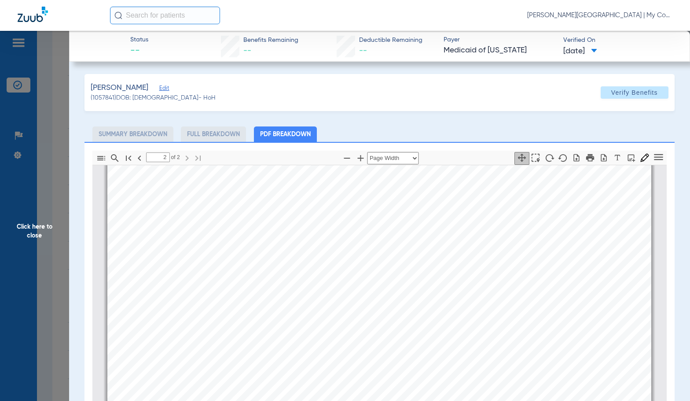
scroll to position [929, 0]
click at [23, 221] on span "Click here to close" at bounding box center [34, 231] width 69 height 401
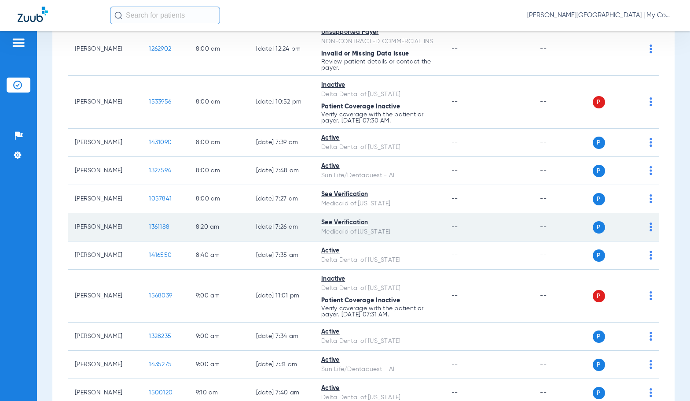
click at [152, 226] on span "1361188" at bounding box center [159, 227] width 21 height 6
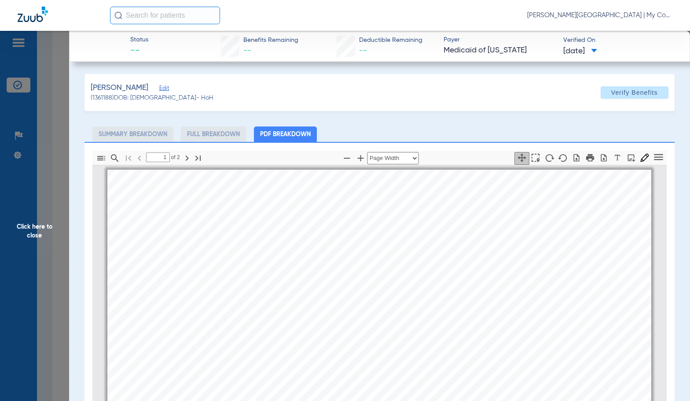
scroll to position [4, 0]
type input "2"
click at [29, 229] on span "Click here to close" at bounding box center [34, 231] width 69 height 401
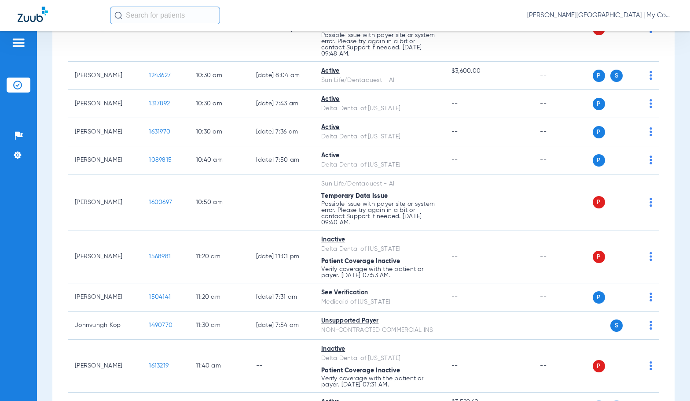
scroll to position [748, 0]
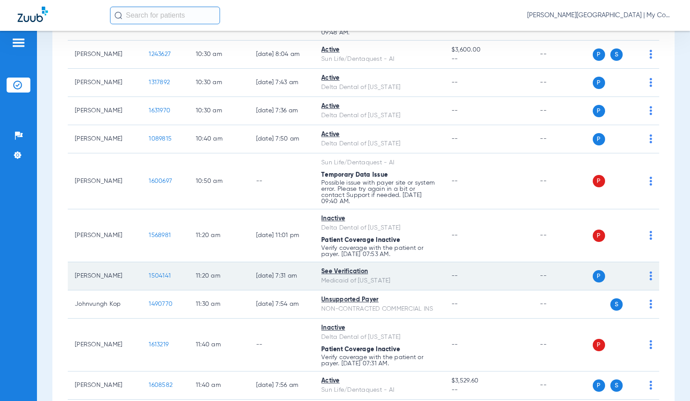
click at [156, 274] on span "1504141" at bounding box center [160, 276] width 22 height 6
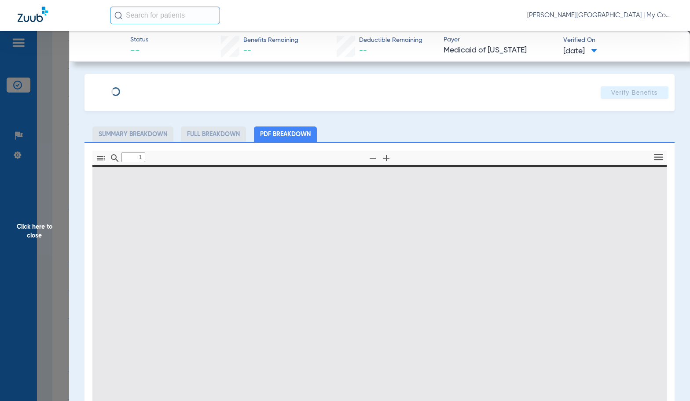
type input "0"
select select "page-width"
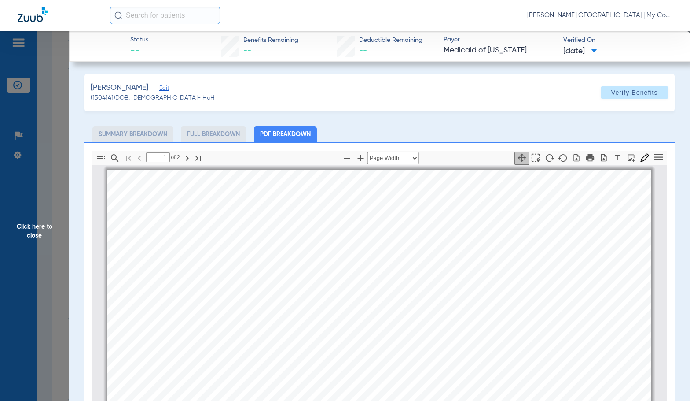
scroll to position [4, 0]
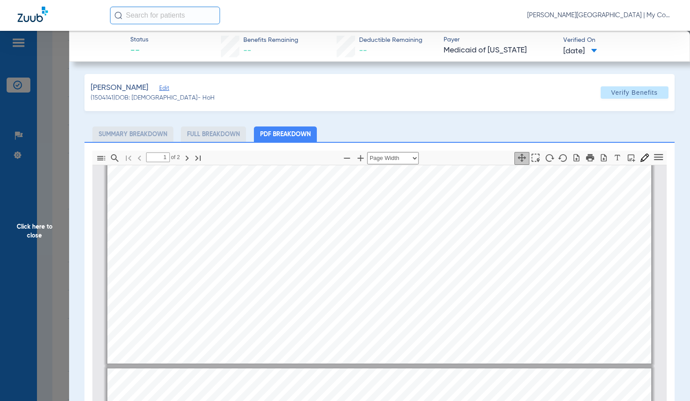
type input "2"
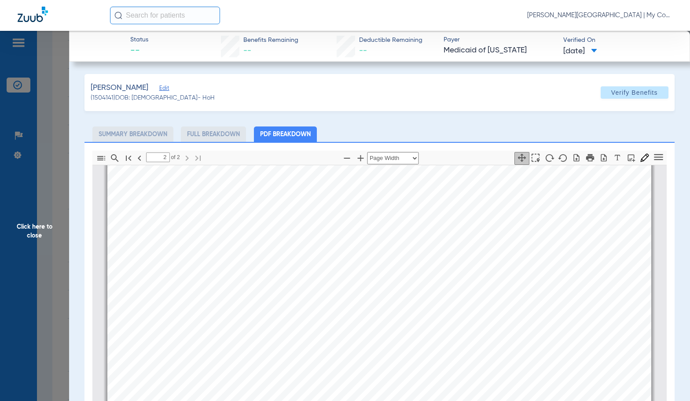
click at [33, 238] on span "Click here to close" at bounding box center [34, 231] width 69 height 401
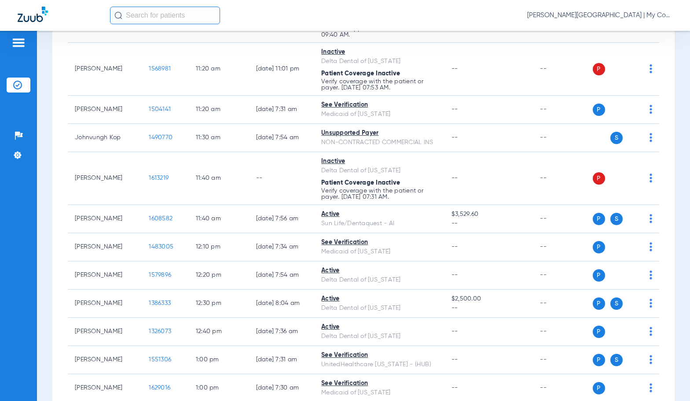
scroll to position [925, 0]
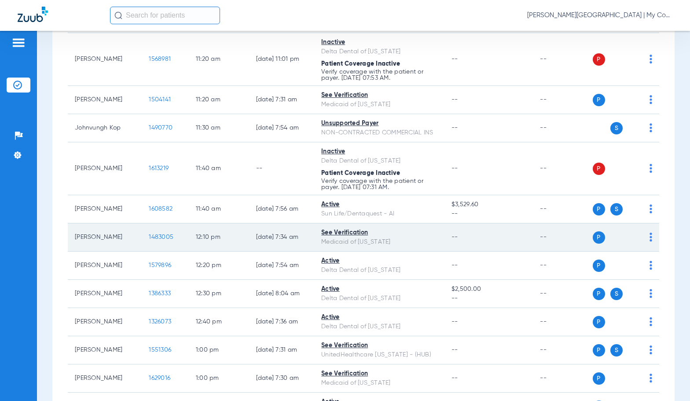
click at [155, 235] on span "1483005" at bounding box center [161, 237] width 25 height 6
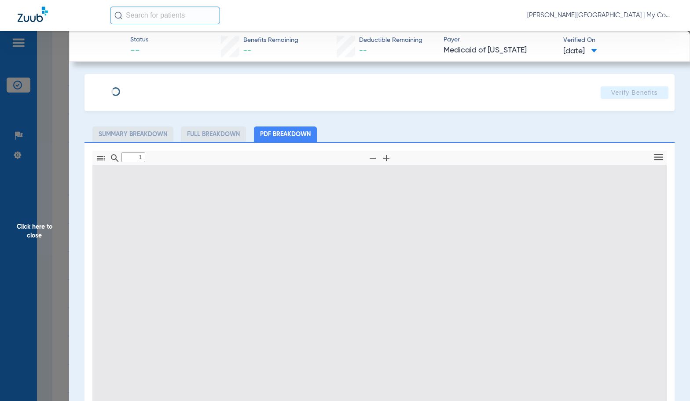
type input "0"
select select "page-width"
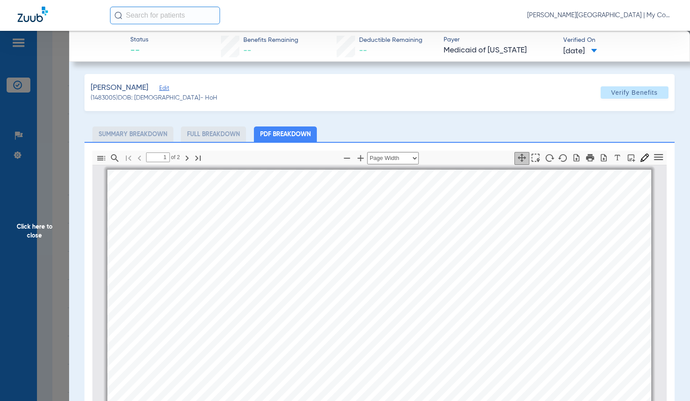
scroll to position [4, 0]
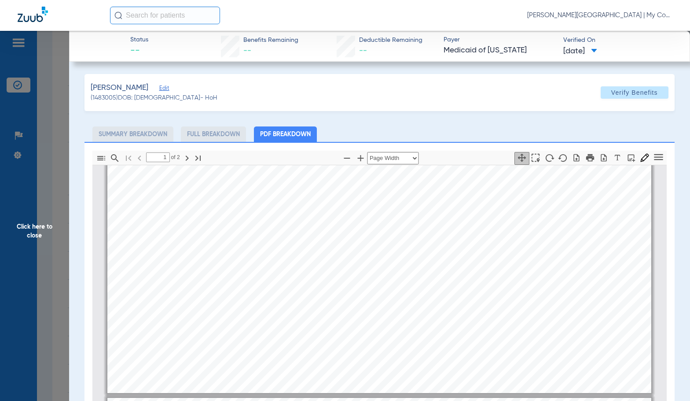
type input "2"
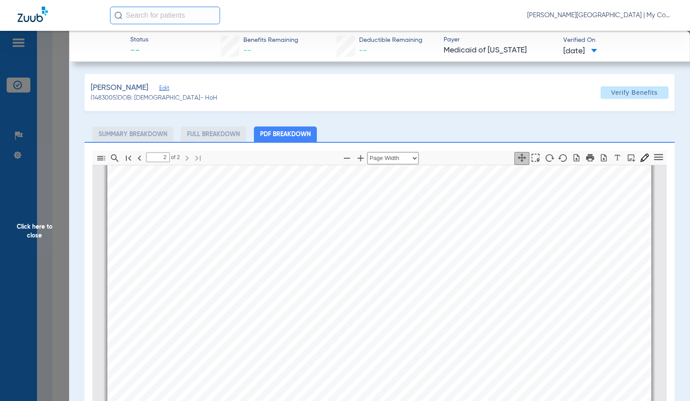
scroll to position [885, 0]
click at [44, 237] on span "Click here to close" at bounding box center [34, 231] width 69 height 401
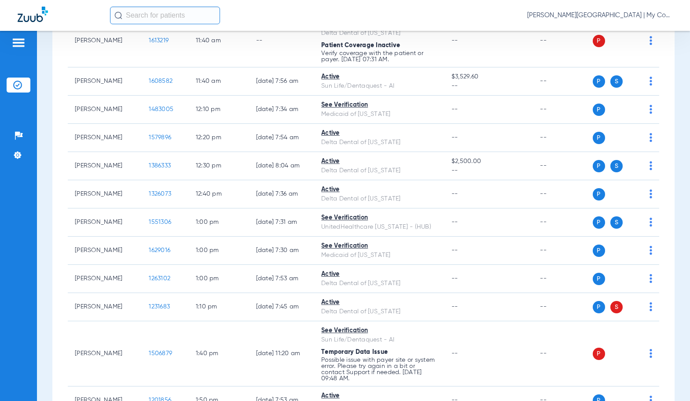
scroll to position [1057, 0]
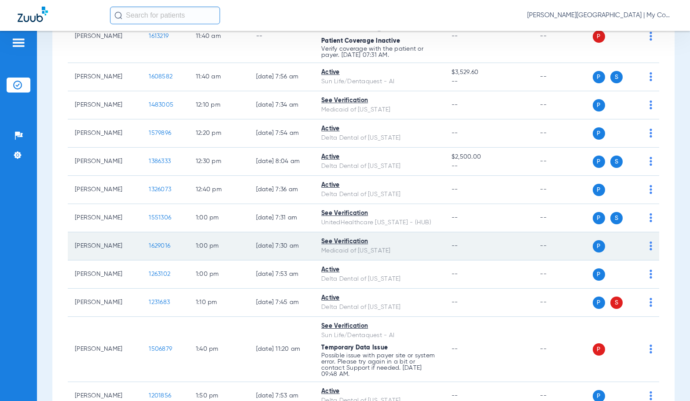
click at [150, 248] on span "1629016" at bounding box center [160, 246] width 22 height 6
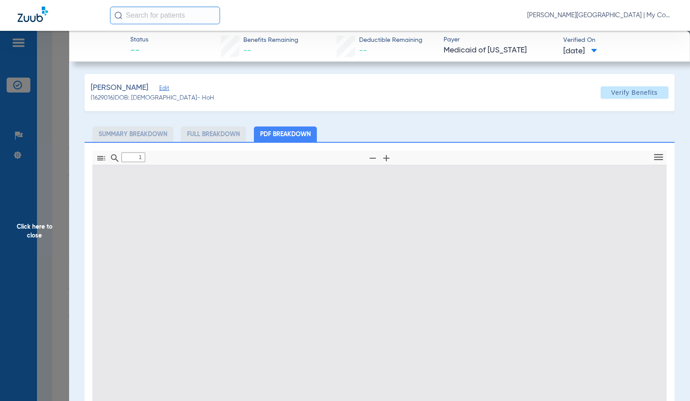
type input "0"
select select "page-width"
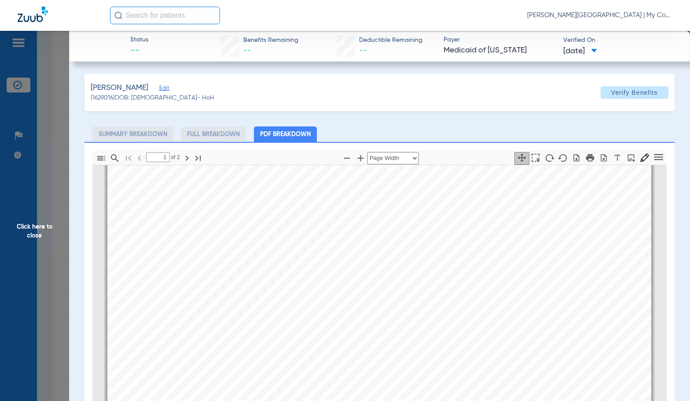
scroll to position [313, 0]
type input "2"
click at [67, 231] on span "Click here to close" at bounding box center [34, 231] width 69 height 401
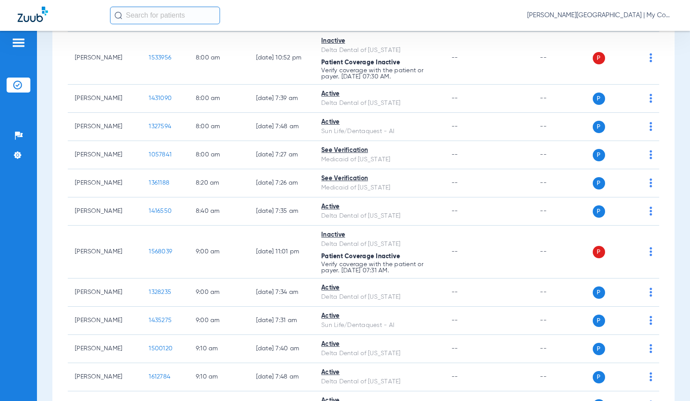
scroll to position [0, 0]
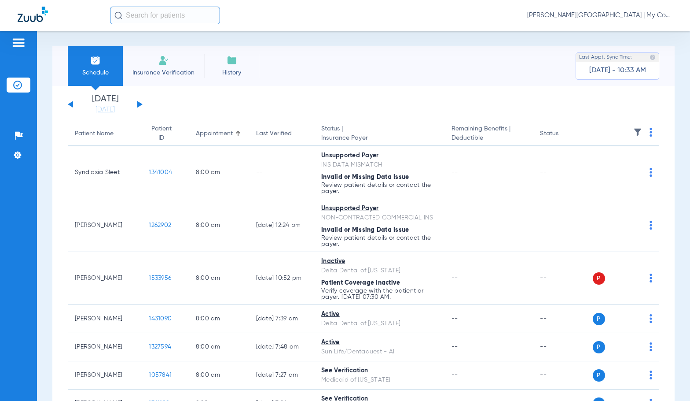
click at [139, 104] on button at bounding box center [139, 104] width 5 height 7
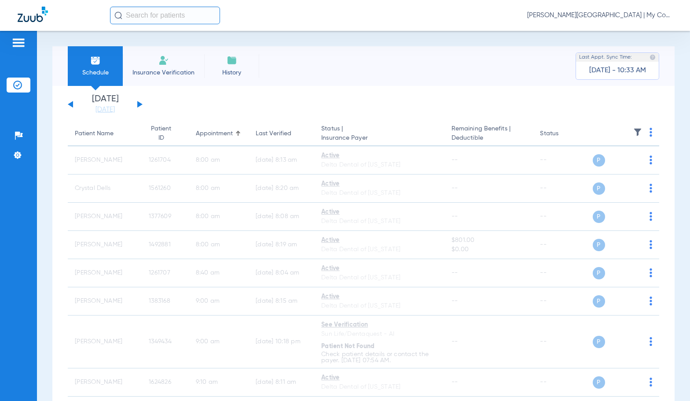
click at [581, 18] on span "Sadie Gibbs - Kentwood | My Community Dental Centers" at bounding box center [599, 15] width 145 height 9
click at [616, 33] on span "Account Selection" at bounding box center [639, 31] width 49 height 6
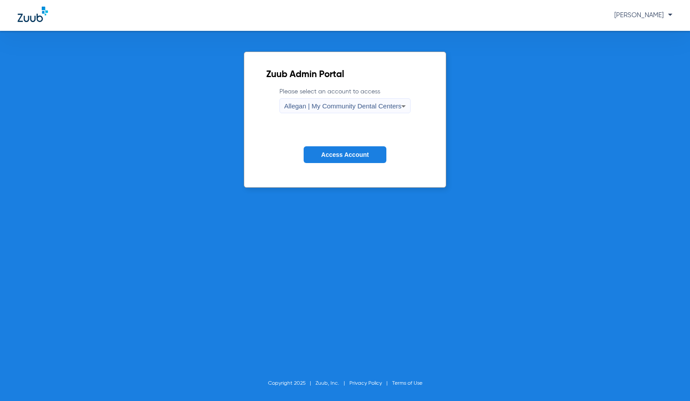
click at [353, 112] on div "Allegan | My Community Dental Centers" at bounding box center [343, 106] width 118 height 15
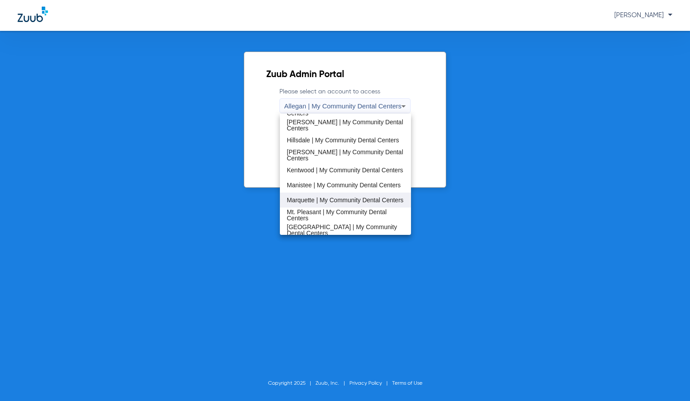
scroll to position [176, 0]
click at [313, 188] on span "Manistee | My Community Dental Centers" at bounding box center [344, 184] width 114 height 6
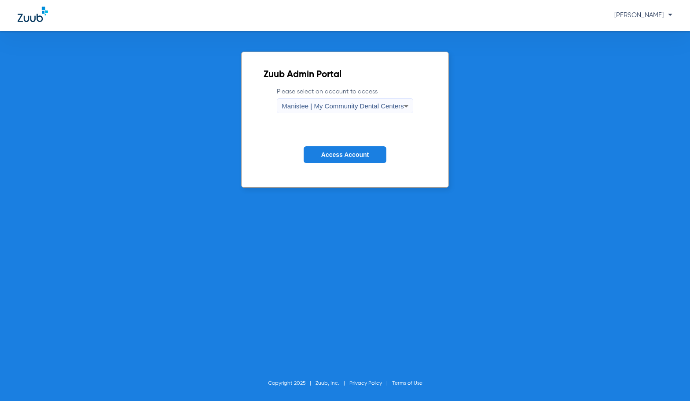
click at [336, 156] on span "Access Account" at bounding box center [345, 154] width 48 height 7
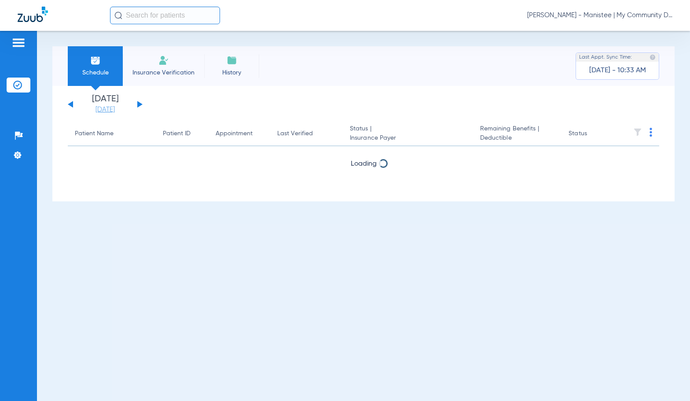
click at [101, 113] on link "[DATE]" at bounding box center [105, 109] width 53 height 9
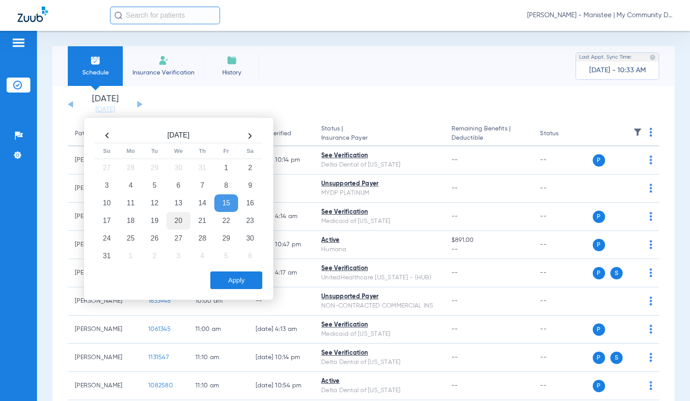
click at [179, 224] on td "20" at bounding box center [178, 221] width 24 height 18
click at [244, 276] on button "Apply" at bounding box center [236, 280] width 52 height 18
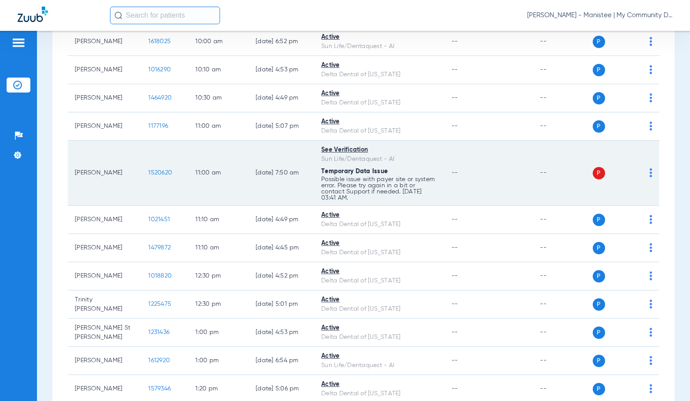
scroll to position [489, 0]
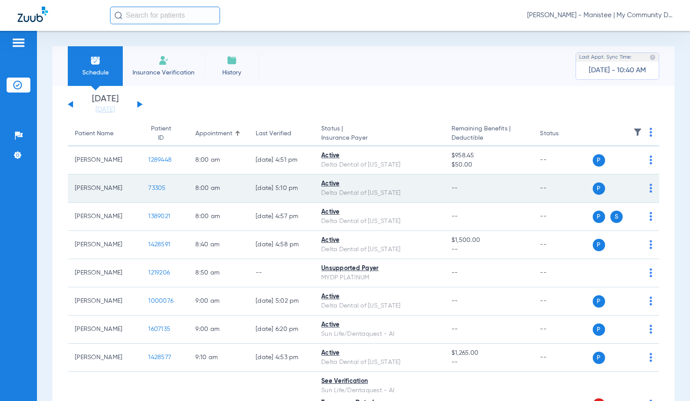
click at [151, 188] on span "73305" at bounding box center [156, 188] width 17 height 6
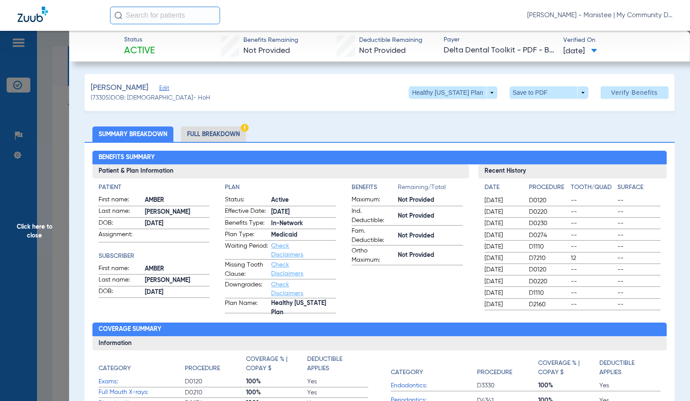
drag, startPoint x: 214, startPoint y: 140, endPoint x: 682, endPoint y: 129, distance: 468.1
click at [214, 140] on li "Full Breakdown" at bounding box center [213, 133] width 65 height 15
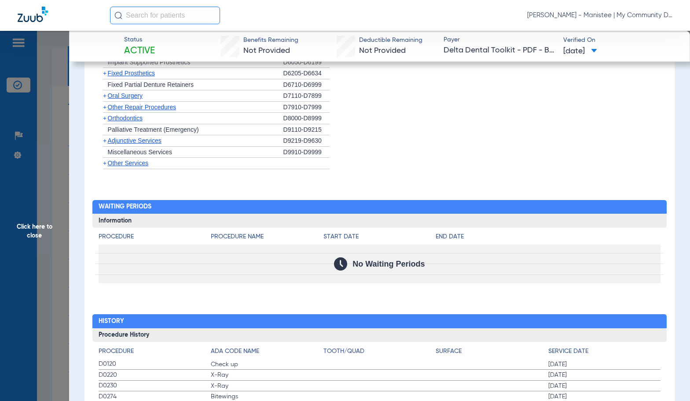
scroll to position [1019, 0]
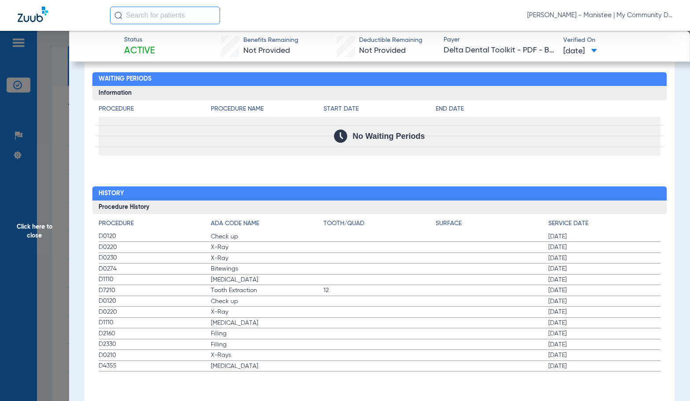
click at [391, 302] on label "D0120 Check up [DATE]" at bounding box center [380, 301] width 563 height 11
click at [65, 194] on span "Click here to close" at bounding box center [34, 231] width 69 height 401
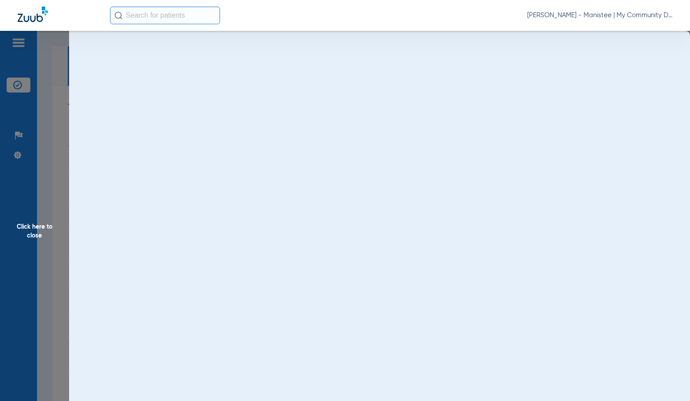
scroll to position [0, 0]
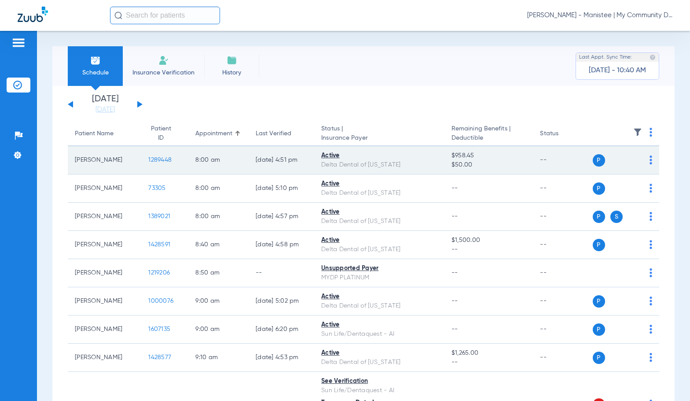
click at [153, 157] on span "1289448" at bounding box center [159, 160] width 23 height 6
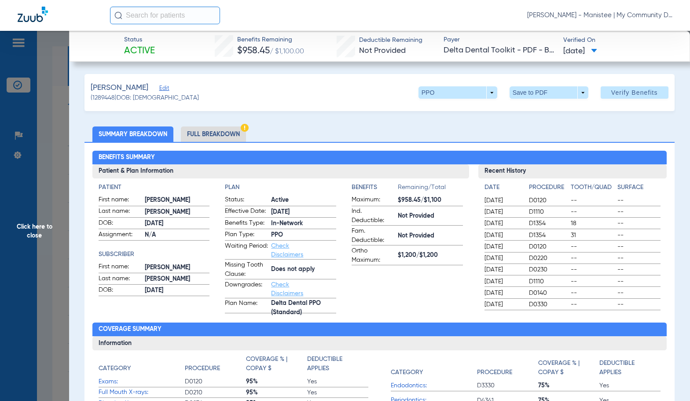
click at [223, 135] on li "Full Breakdown" at bounding box center [213, 133] width 65 height 15
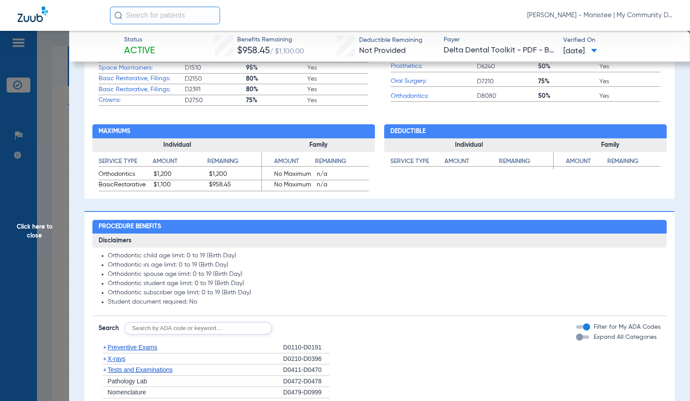
scroll to position [660, 0]
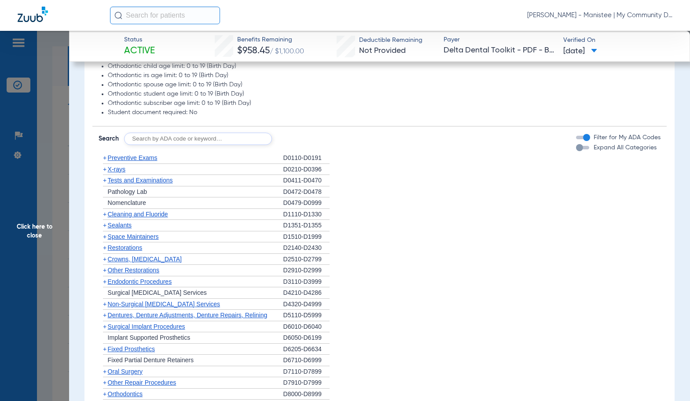
click at [149, 214] on span "Cleaning and Fluoride" at bounding box center [138, 213] width 60 height 7
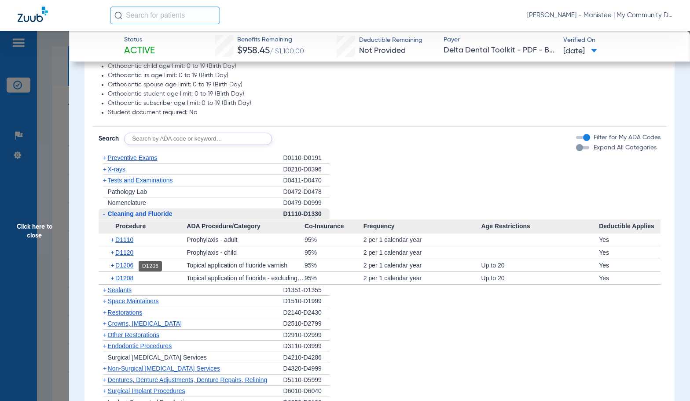
click at [129, 265] on span "D1206" at bounding box center [124, 265] width 18 height 7
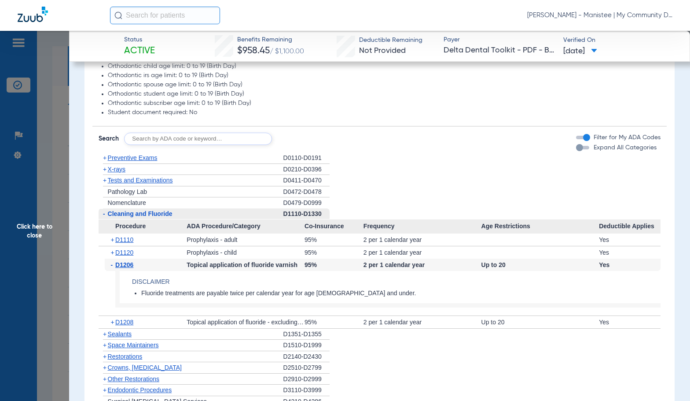
click at [129, 265] on span "D1206" at bounding box center [124, 264] width 18 height 7
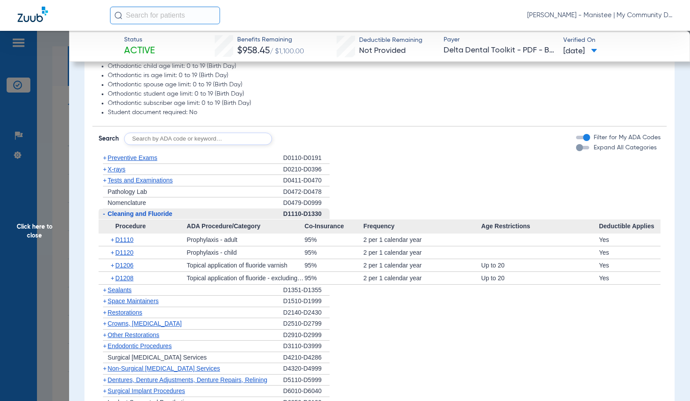
click at [115, 172] on span "X-rays" at bounding box center [117, 169] width 18 height 7
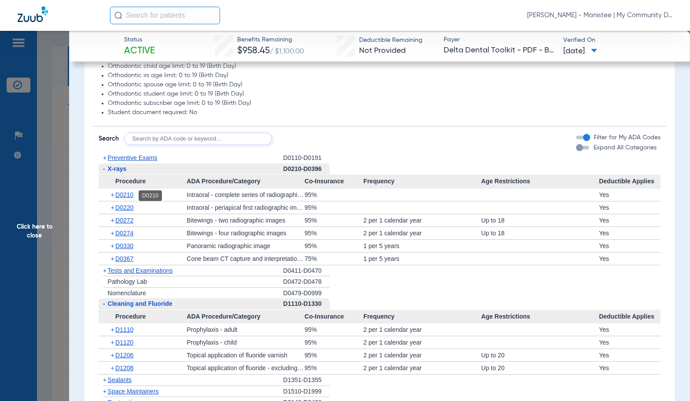
click at [129, 194] on span "D0210" at bounding box center [124, 194] width 18 height 7
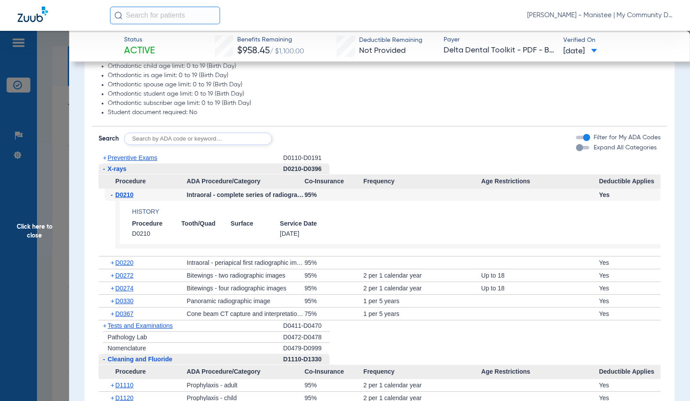
click at [129, 194] on span "D0210" at bounding box center [124, 194] width 18 height 7
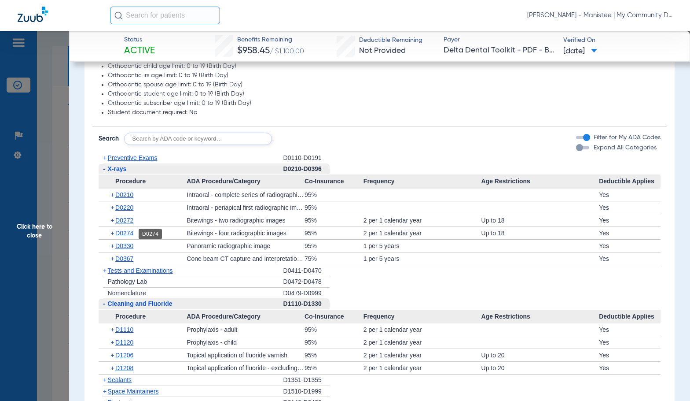
click at [125, 232] on span "D0274" at bounding box center [124, 232] width 18 height 7
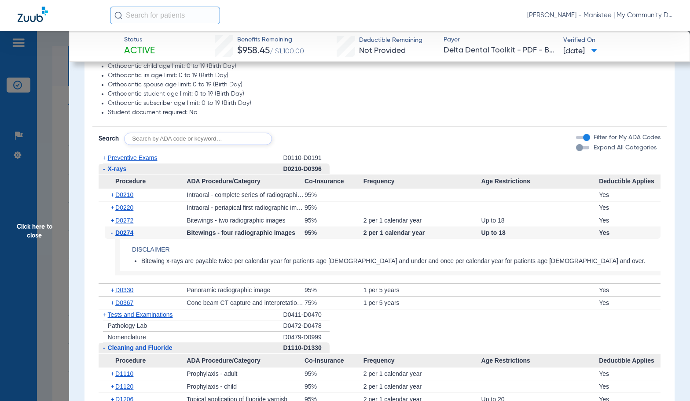
click at [125, 232] on span "D0274" at bounding box center [124, 232] width 18 height 7
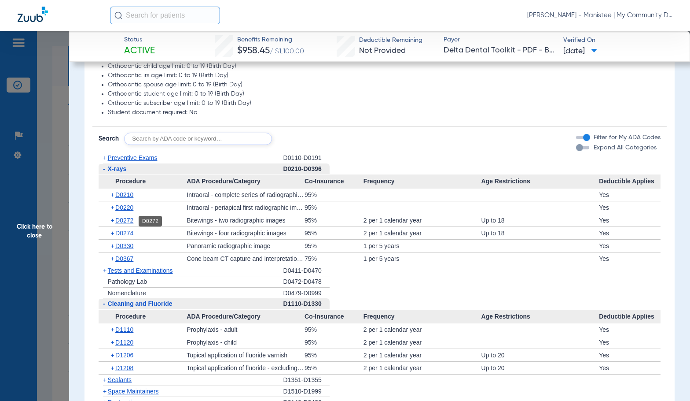
click at [123, 220] on span "D0272" at bounding box center [124, 220] width 18 height 7
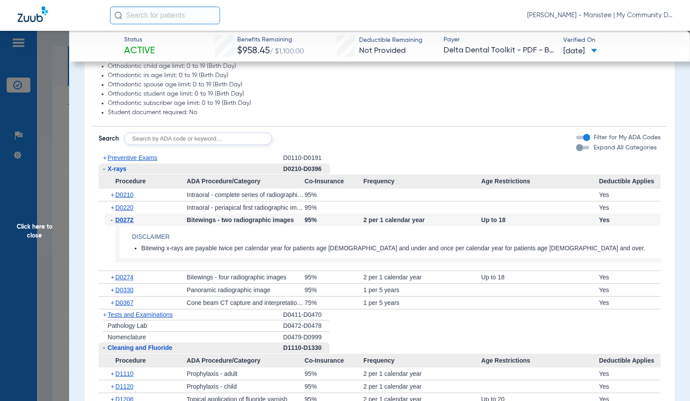
click at [123, 220] on span "D0272" at bounding box center [124, 219] width 18 height 7
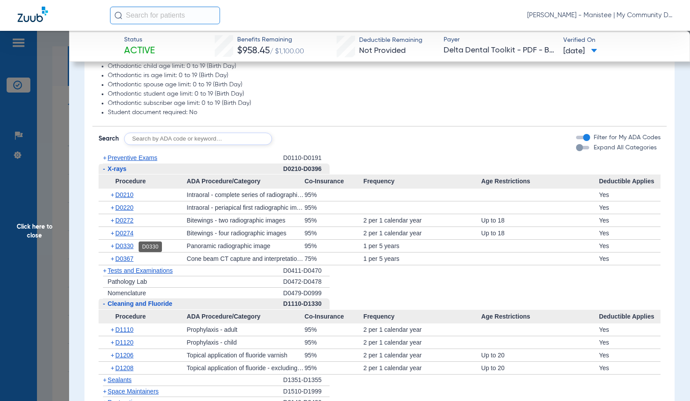
click at [122, 246] on span "D0330" at bounding box center [124, 245] width 18 height 7
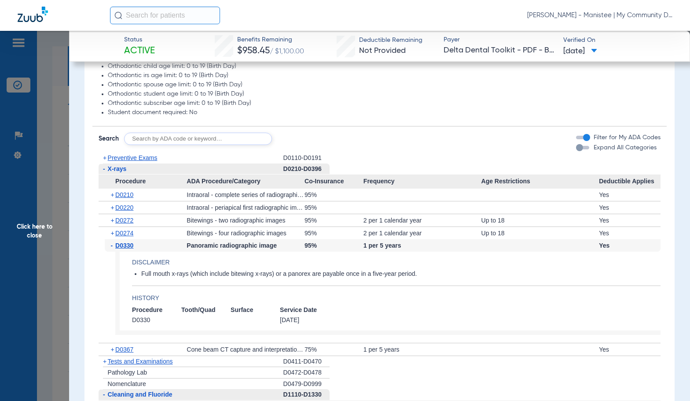
click at [122, 246] on span "D0330" at bounding box center [124, 245] width 18 height 7
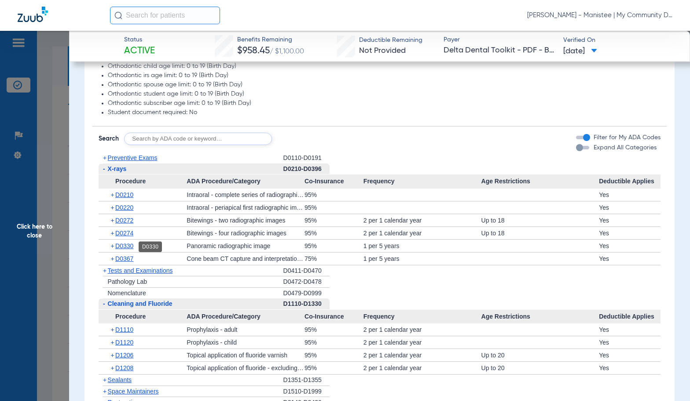
click at [133, 247] on span "D0330" at bounding box center [124, 245] width 18 height 7
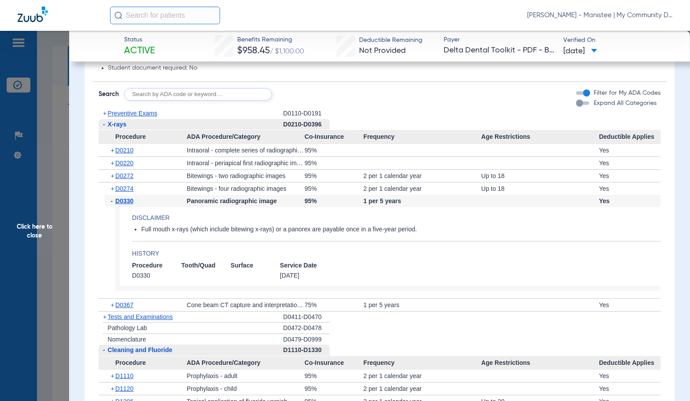
scroll to position [704, 0]
click at [128, 153] on span "D0210" at bounding box center [124, 150] width 18 height 7
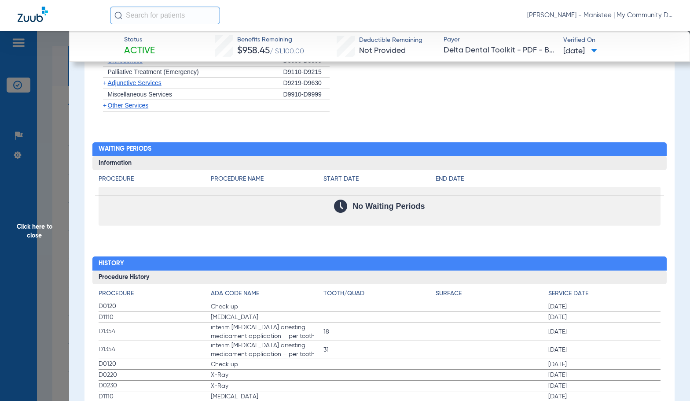
scroll to position [1365, 0]
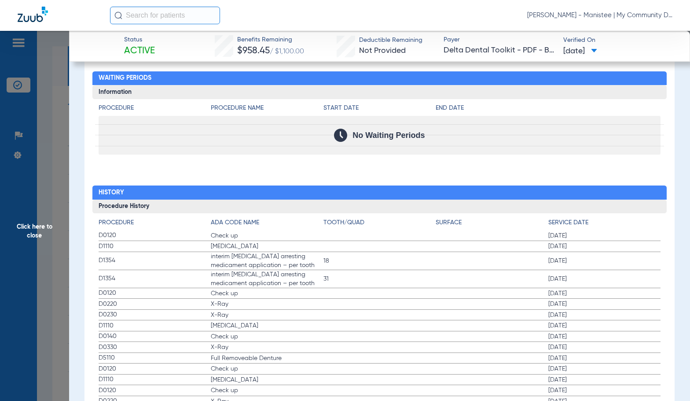
click at [305, 289] on label "D0120 Check up [DATE]" at bounding box center [380, 293] width 563 height 11
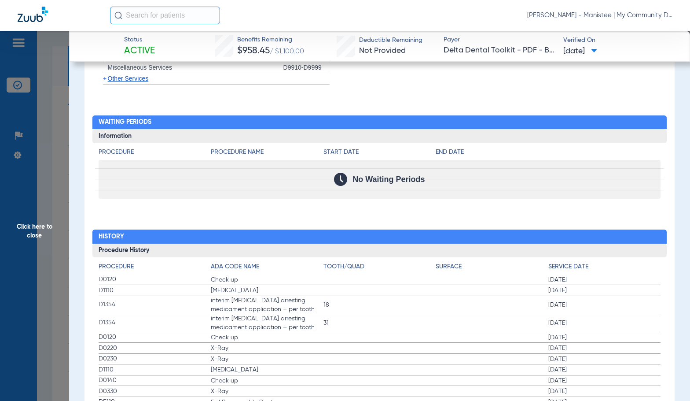
scroll to position [1101, 0]
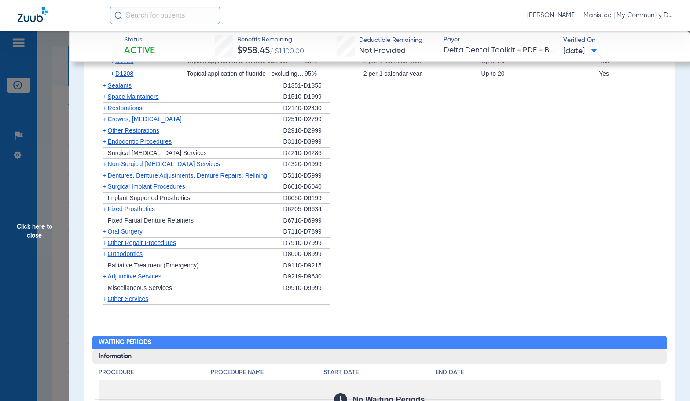
drag, startPoint x: 44, startPoint y: 188, endPoint x: 205, endPoint y: 270, distance: 181.0
click at [44, 188] on span "Click here to close" at bounding box center [34, 231] width 69 height 401
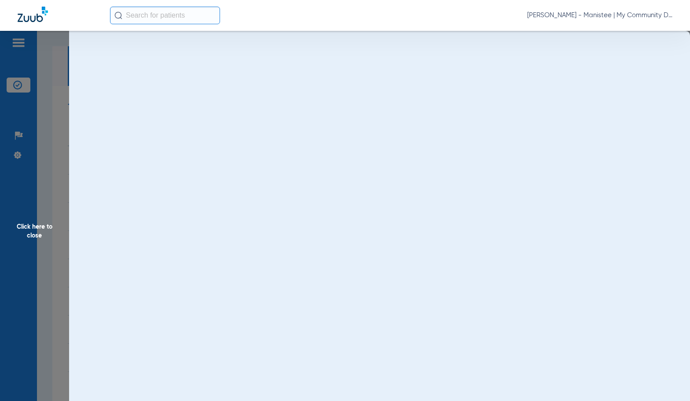
scroll to position [0, 0]
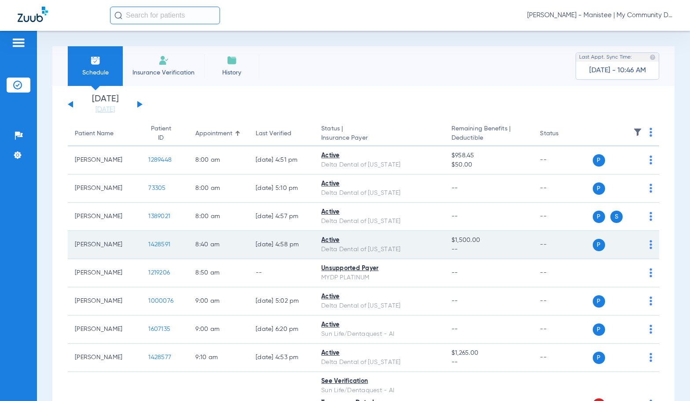
click at [164, 243] on td "1428591" at bounding box center [164, 245] width 47 height 28
click at [159, 242] on span "1428591" at bounding box center [159, 244] width 22 height 6
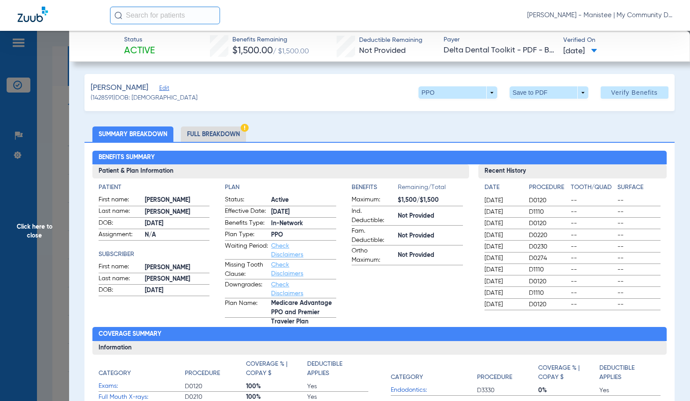
click at [226, 133] on li "Full Breakdown" at bounding box center [213, 133] width 65 height 15
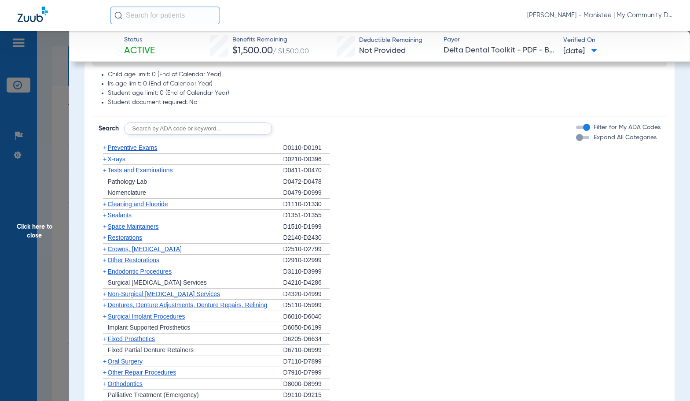
scroll to position [660, 0]
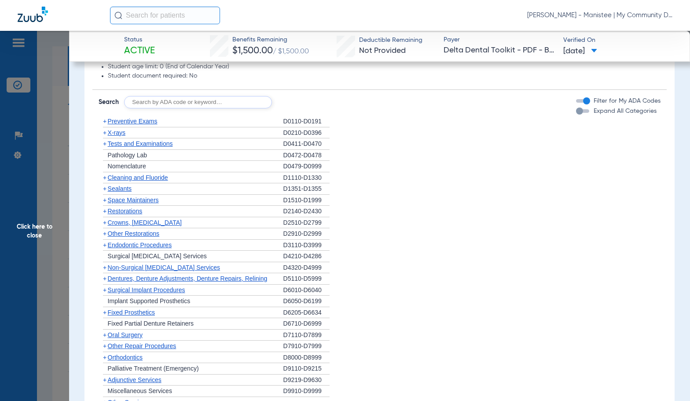
click at [129, 180] on span "Cleaning and Fluoride" at bounding box center [138, 177] width 60 height 7
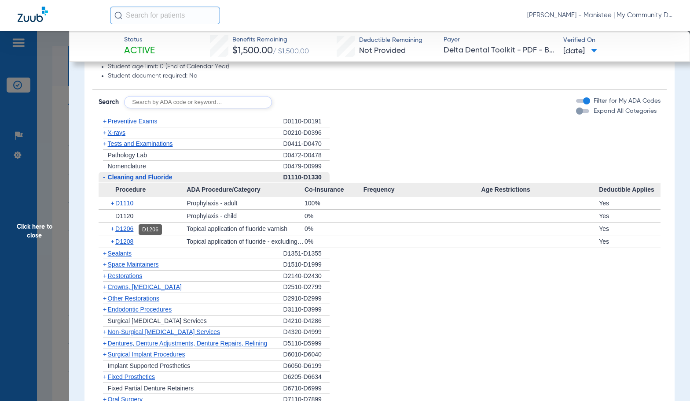
click at [127, 230] on span "D1206" at bounding box center [124, 228] width 18 height 7
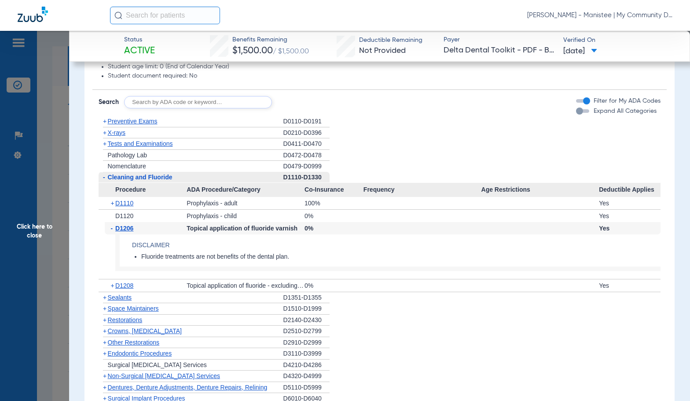
click at [127, 230] on span "D1206" at bounding box center [124, 228] width 18 height 7
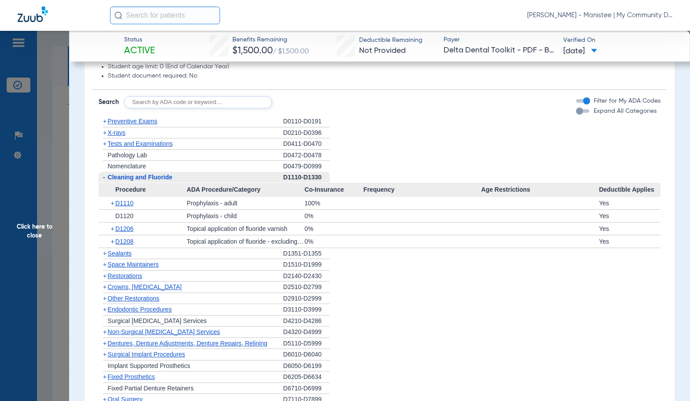
click at [118, 132] on span "X-rays" at bounding box center [117, 132] width 18 height 7
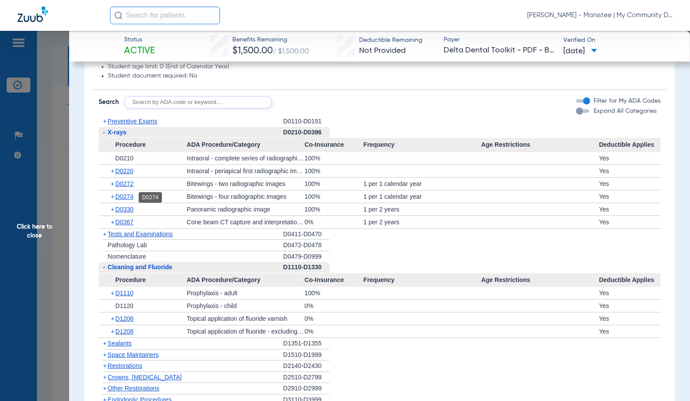
click at [126, 199] on span "D0274" at bounding box center [124, 196] width 18 height 7
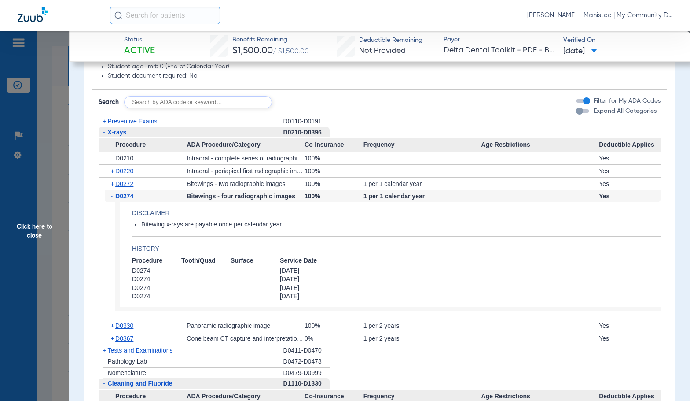
click at [126, 199] on span "D0274" at bounding box center [124, 195] width 18 height 7
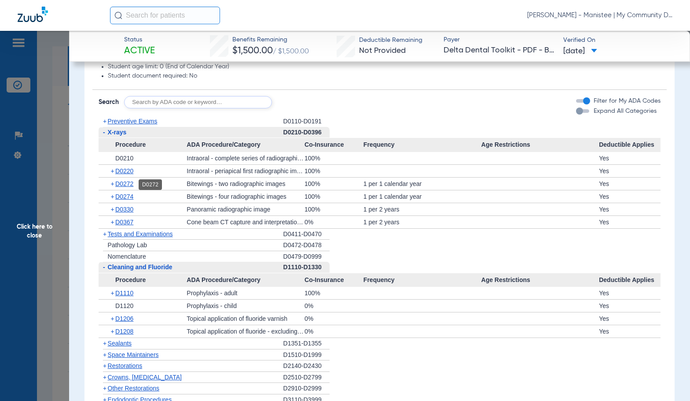
click at [123, 183] on span "D0272" at bounding box center [124, 183] width 18 height 7
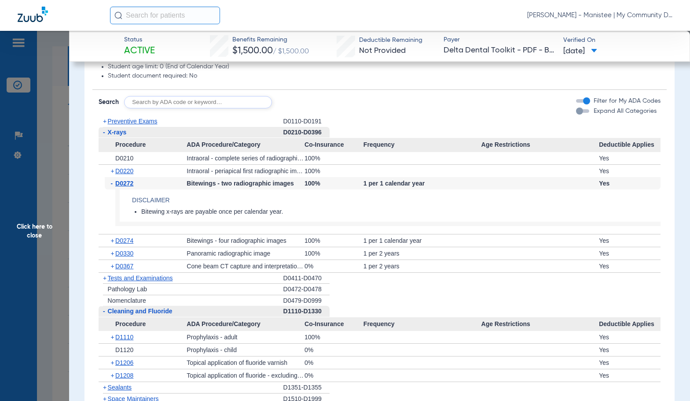
click at [123, 183] on span "D0272" at bounding box center [124, 183] width 18 height 7
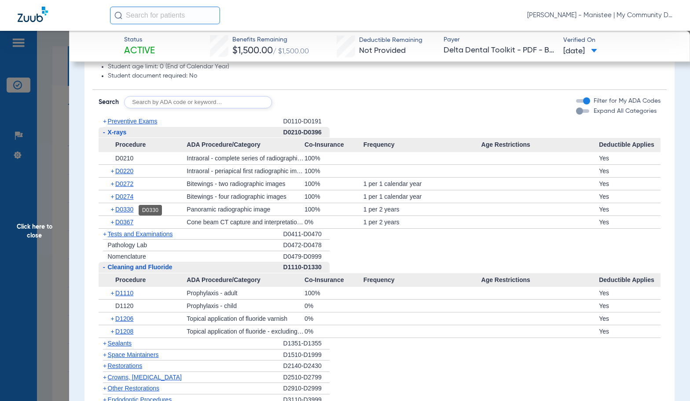
click at [133, 210] on span "D0330" at bounding box center [124, 209] width 18 height 7
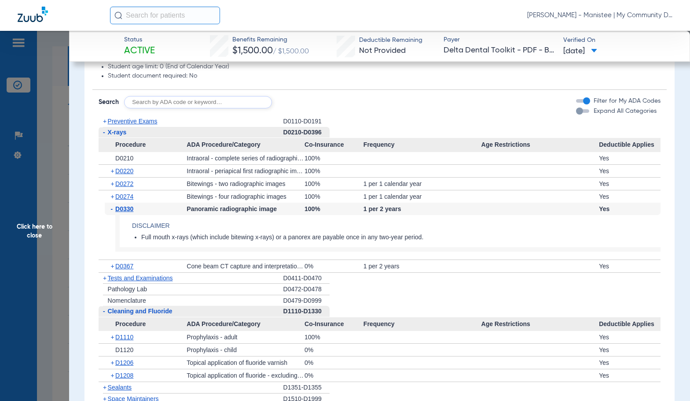
click at [133, 210] on span "D0330" at bounding box center [124, 208] width 18 height 7
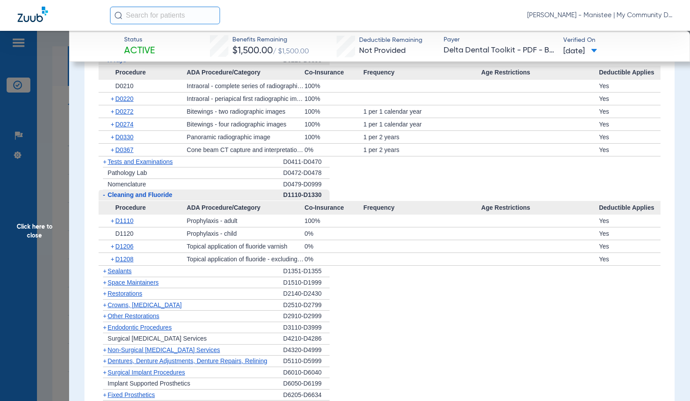
scroll to position [748, 0]
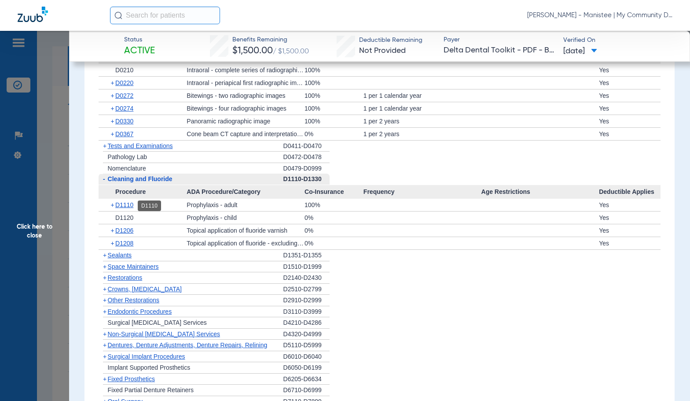
click at [126, 207] on span "D1110" at bounding box center [124, 204] width 18 height 7
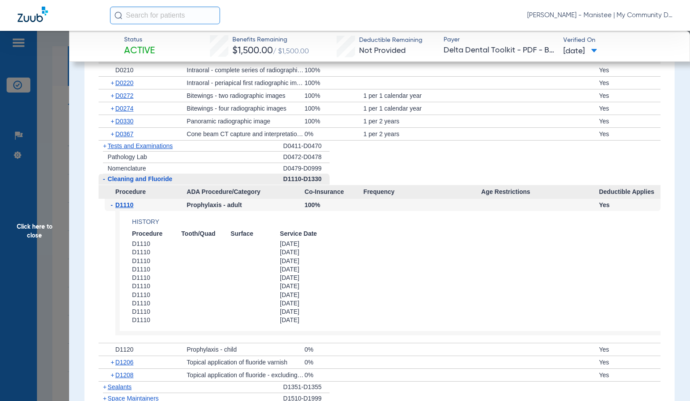
click at [126, 207] on span "D1110" at bounding box center [124, 204] width 18 height 7
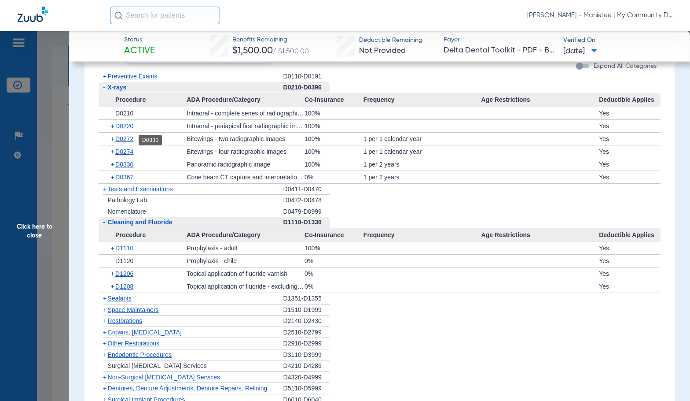
scroll to position [704, 0]
click at [130, 166] on span "D0330" at bounding box center [124, 165] width 18 height 7
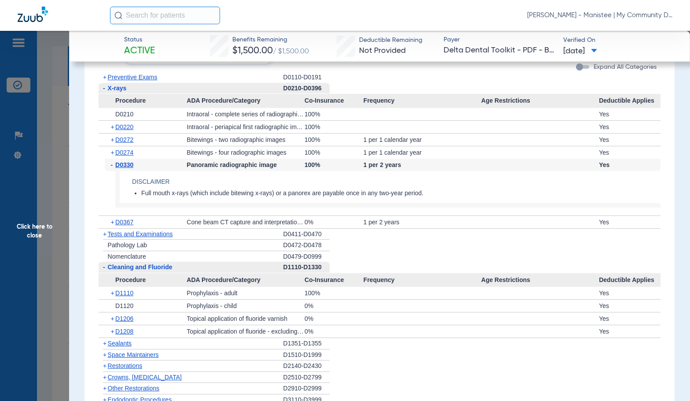
click at [130, 166] on span "D0330" at bounding box center [124, 164] width 18 height 7
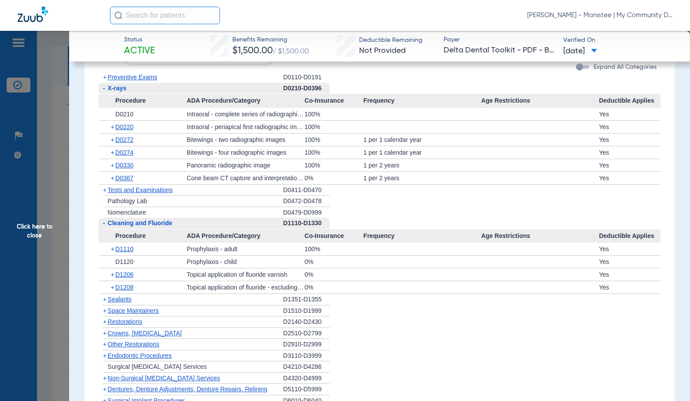
click at [129, 81] on div "+ Preventive Exams" at bounding box center [191, 77] width 185 height 11
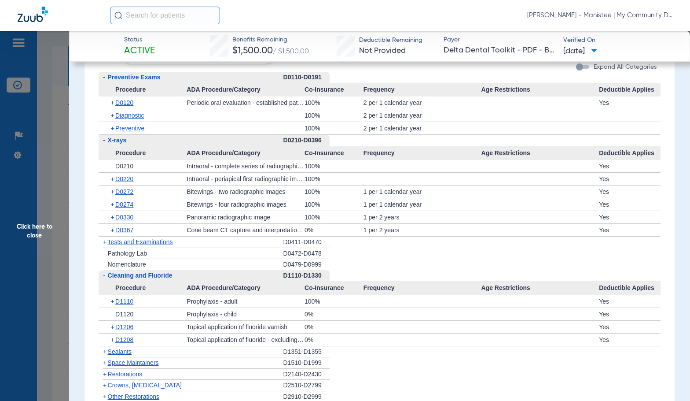
click at [129, 76] on span "Preventive Exams" at bounding box center [134, 77] width 53 height 7
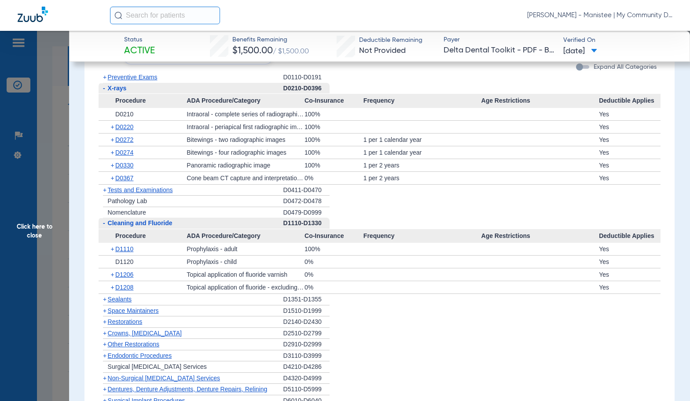
click at [128, 78] on span "Preventive Exams" at bounding box center [133, 77] width 50 height 7
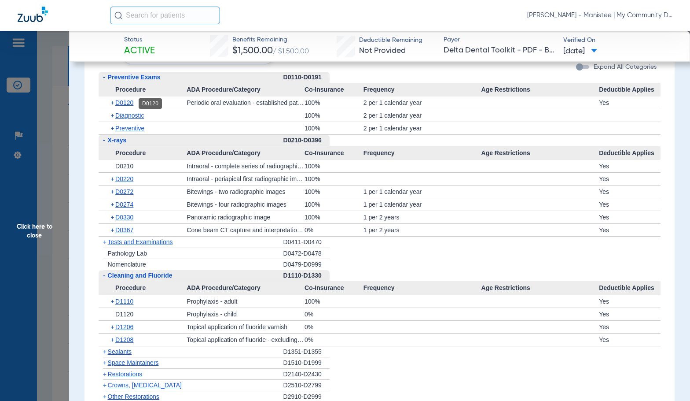
click at [131, 104] on span "D0120" at bounding box center [124, 102] width 18 height 7
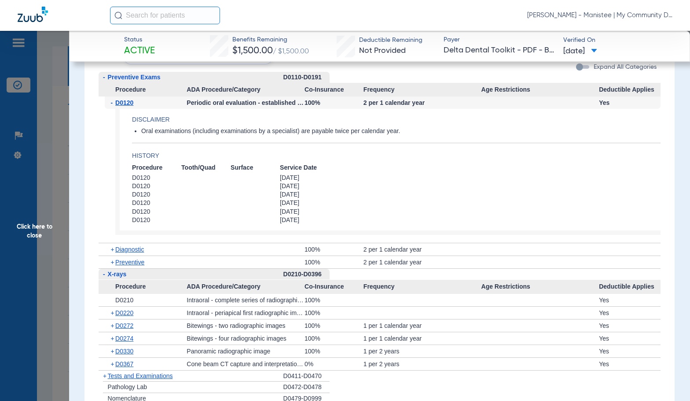
click at [130, 103] on span "D0120" at bounding box center [124, 102] width 18 height 7
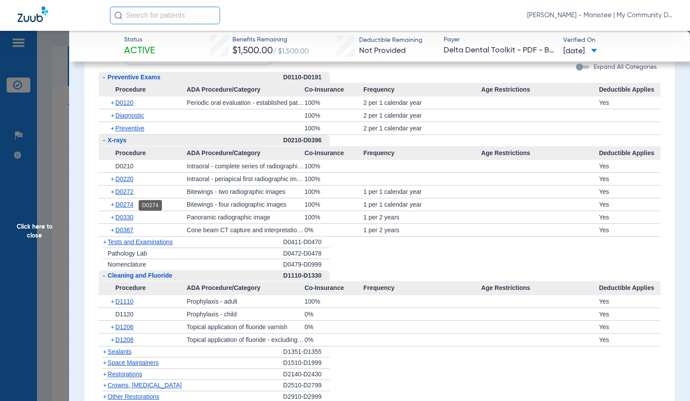
click at [130, 203] on span "D0274" at bounding box center [124, 204] width 18 height 7
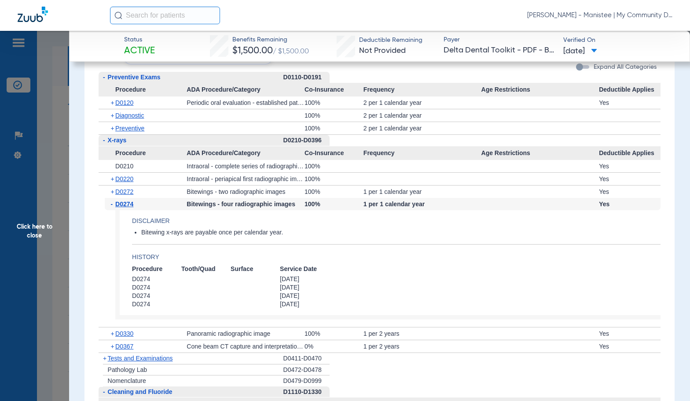
click at [36, 265] on span "Click here to close" at bounding box center [34, 231] width 69 height 401
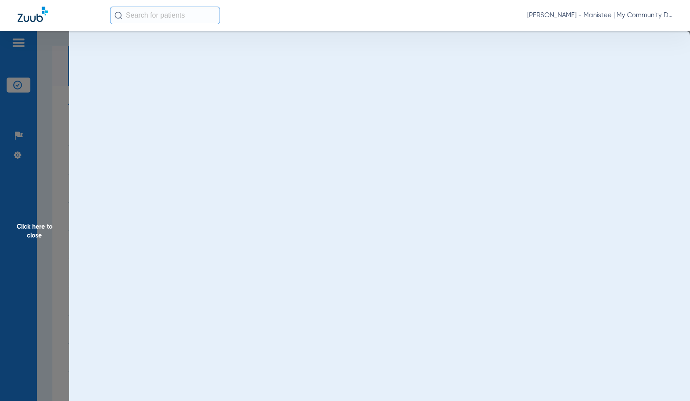
scroll to position [0, 0]
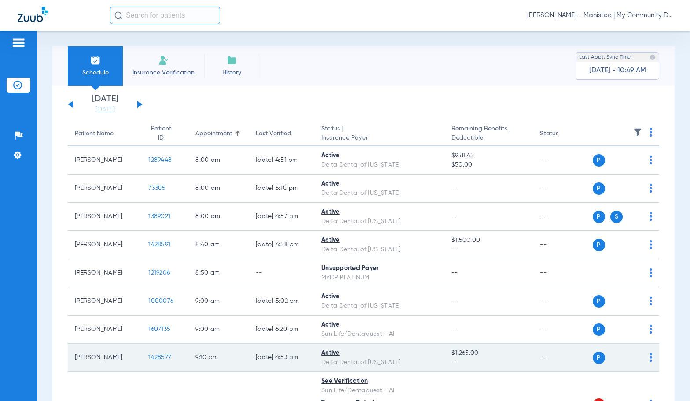
click at [157, 357] on span "1428577" at bounding box center [159, 357] width 23 height 6
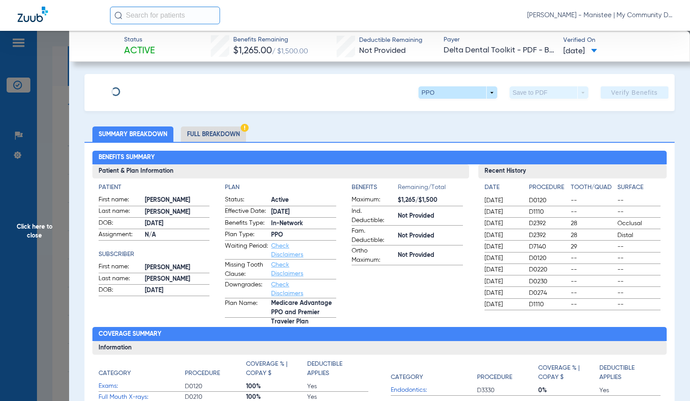
click at [223, 135] on li "Full Breakdown" at bounding box center [213, 133] width 65 height 15
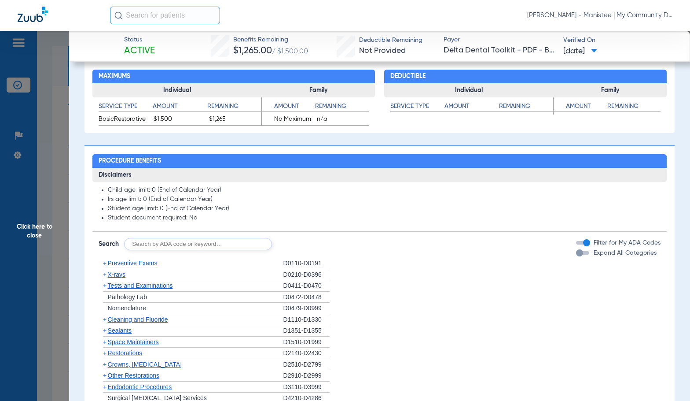
scroll to position [528, 0]
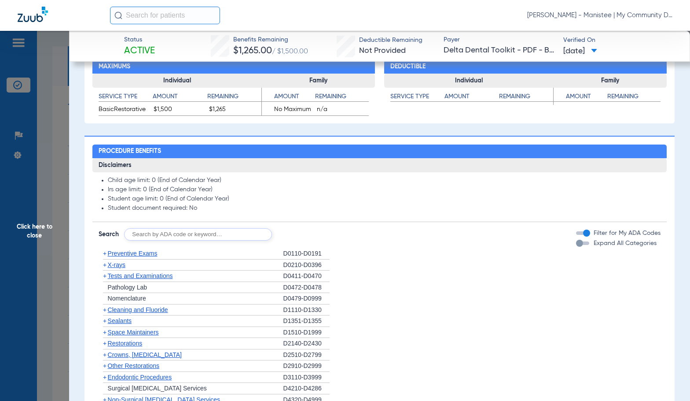
click at [127, 310] on span "Cleaning and Fluoride" at bounding box center [138, 309] width 60 height 7
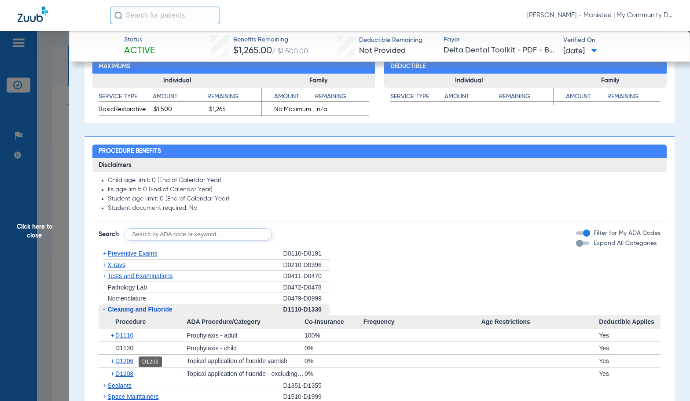
click at [126, 358] on span "D1206" at bounding box center [124, 360] width 18 height 7
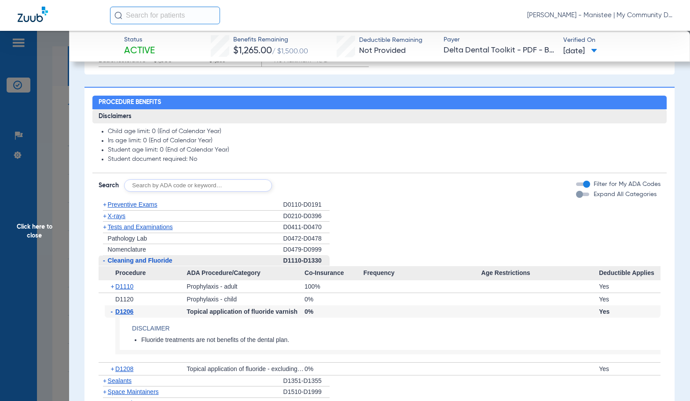
scroll to position [616, 0]
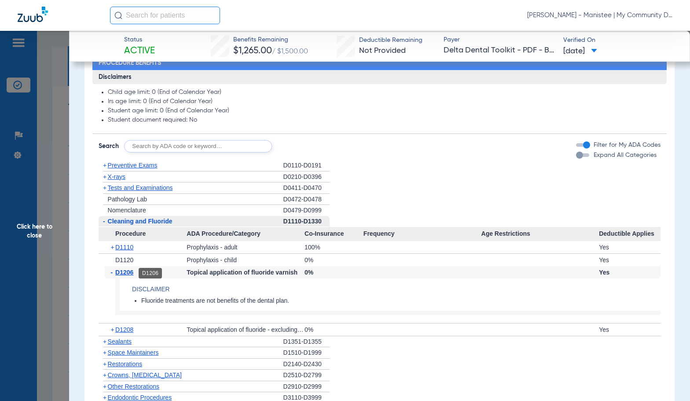
click at [128, 275] on span "D1206" at bounding box center [124, 272] width 18 height 7
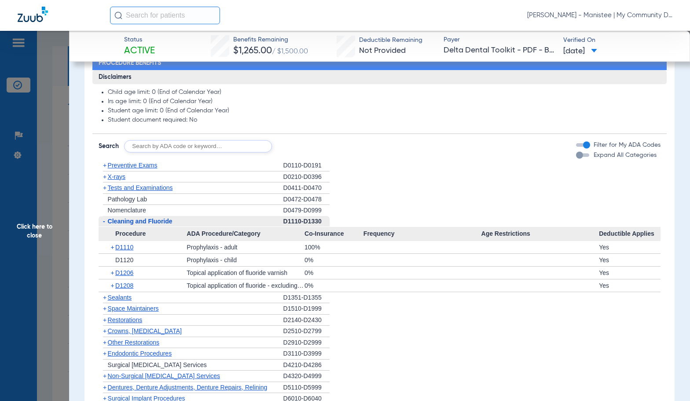
click at [123, 180] on span "X-rays" at bounding box center [117, 176] width 18 height 7
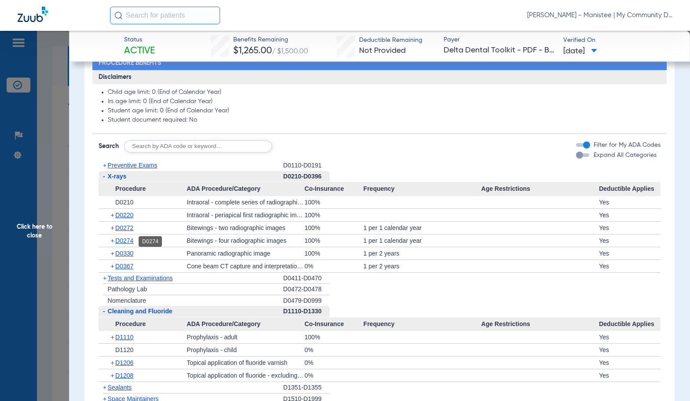
click at [128, 240] on span "D0274" at bounding box center [124, 240] width 18 height 7
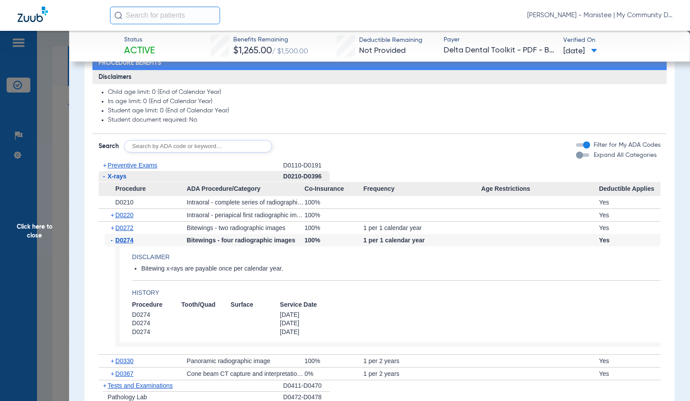
click at [128, 240] on span "D0274" at bounding box center [124, 239] width 18 height 7
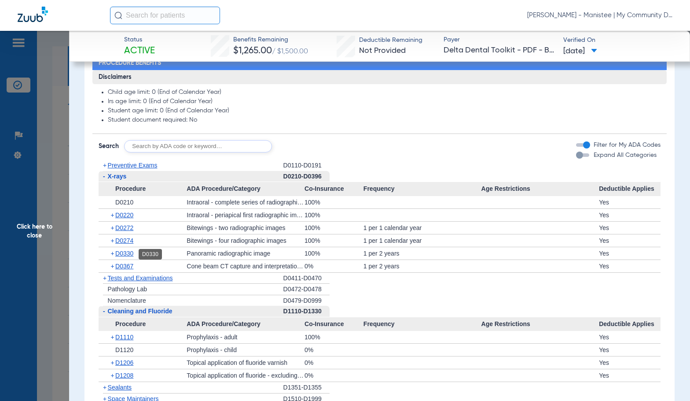
click at [127, 254] on span "D0330" at bounding box center [124, 253] width 18 height 7
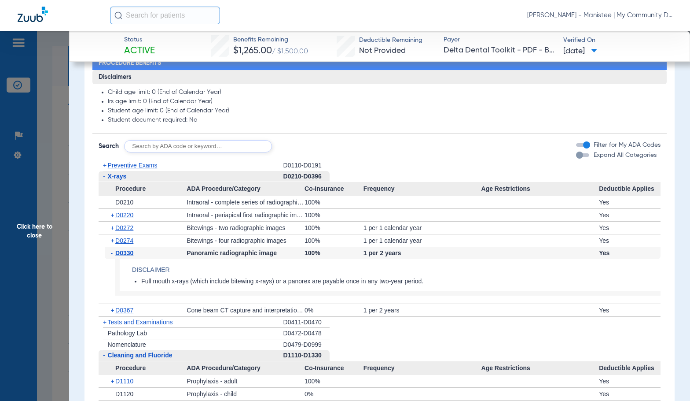
click at [127, 254] on span "D0330" at bounding box center [124, 252] width 18 height 7
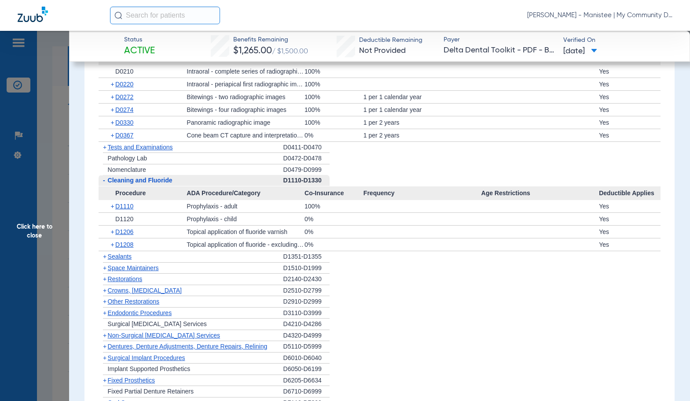
scroll to position [748, 0]
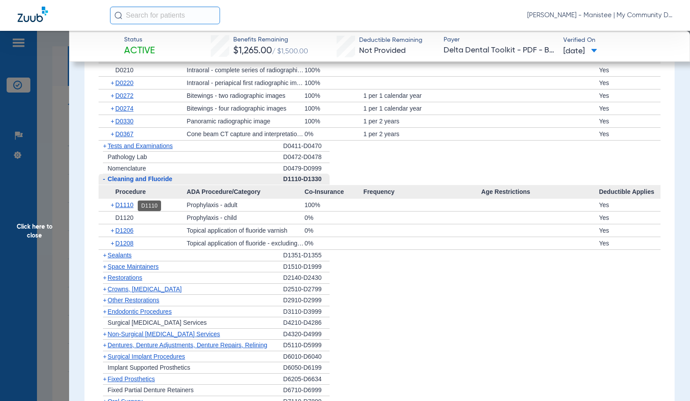
click at [130, 204] on span "D1110" at bounding box center [124, 204] width 18 height 7
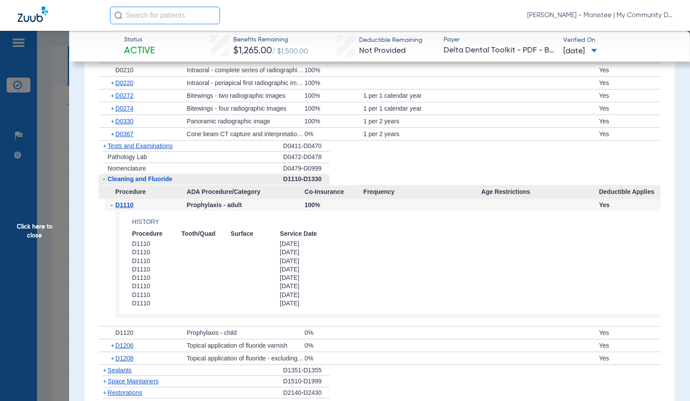
click at [130, 204] on span "D1110" at bounding box center [124, 204] width 18 height 7
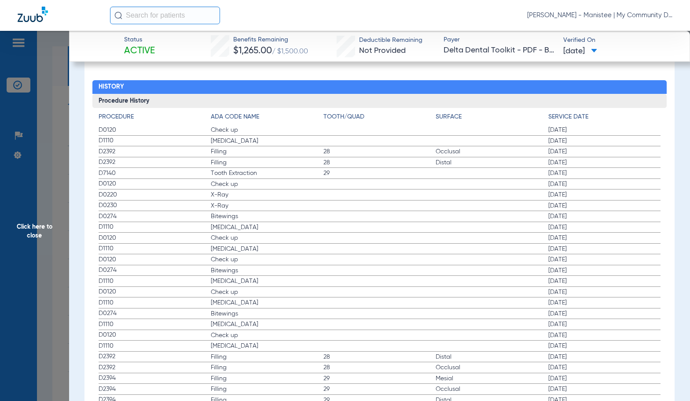
scroll to position [1278, 0]
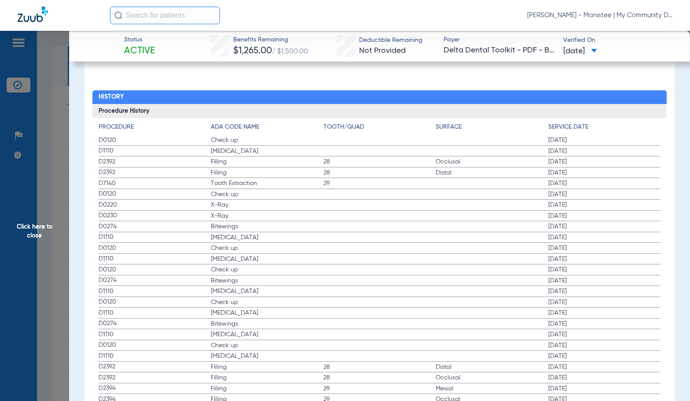
drag, startPoint x: 393, startPoint y: 173, endPoint x: 48, endPoint y: 262, distance: 355.9
click at [392, 173] on span "28" at bounding box center [380, 172] width 113 height 9
click at [30, 260] on span "Click here to close" at bounding box center [34, 231] width 69 height 401
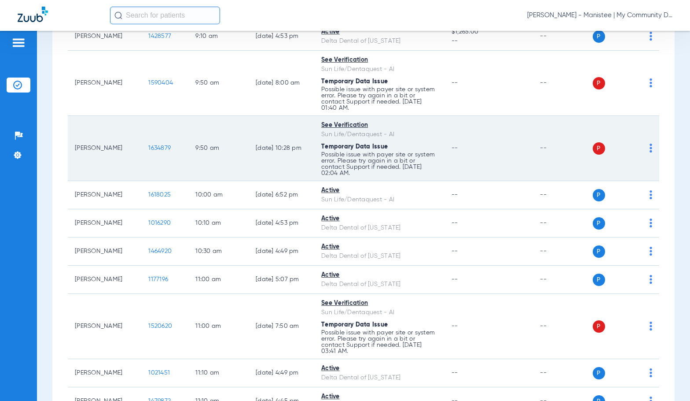
scroll to position [352, 0]
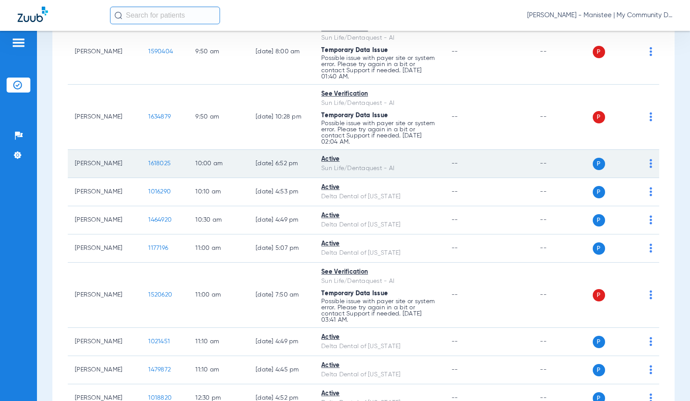
click at [154, 162] on span "1618025" at bounding box center [159, 163] width 22 height 6
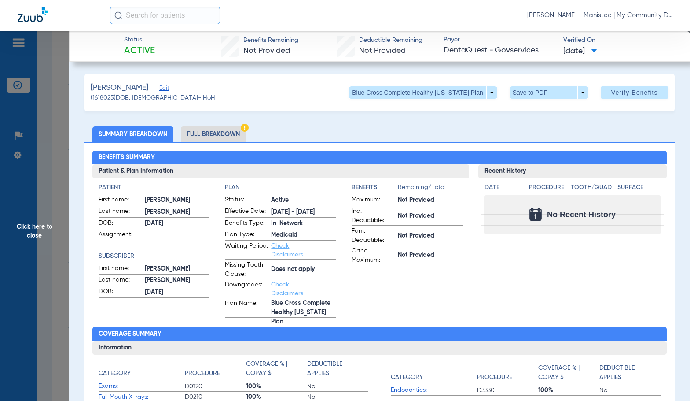
click at [200, 133] on li "Full Breakdown" at bounding box center [213, 133] width 65 height 15
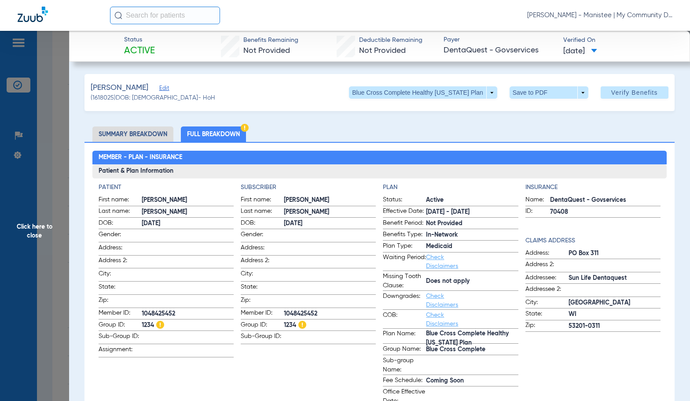
click at [293, 309] on span "1048425452" at bounding box center [330, 313] width 92 height 9
copy span "1048425452"
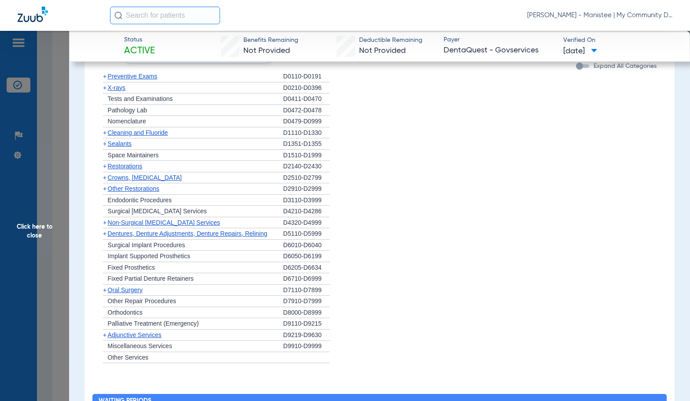
scroll to position [925, 0]
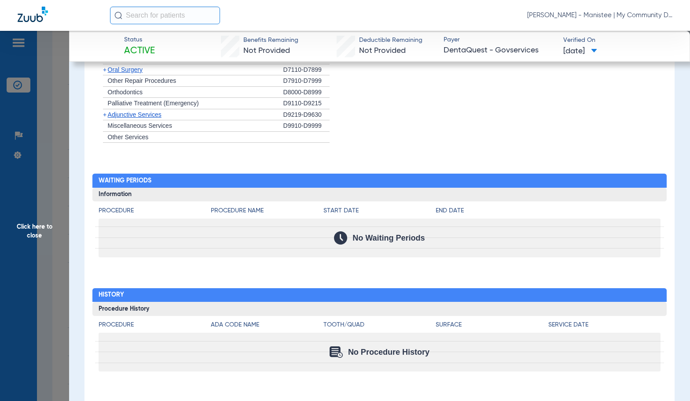
click at [17, 256] on span "Click here to close" at bounding box center [34, 231] width 69 height 401
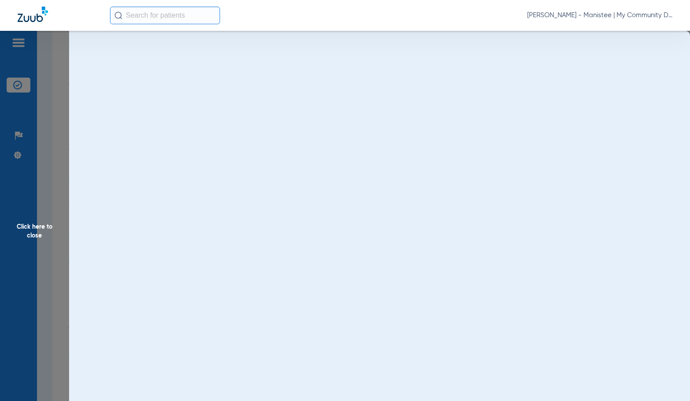
scroll to position [0, 0]
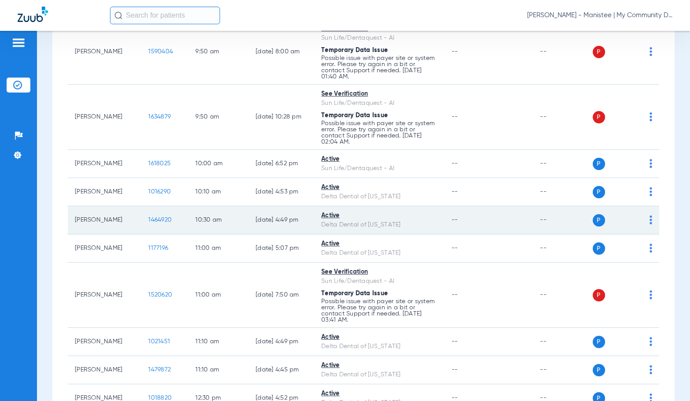
click at [148, 222] on span "1464920" at bounding box center [159, 220] width 23 height 6
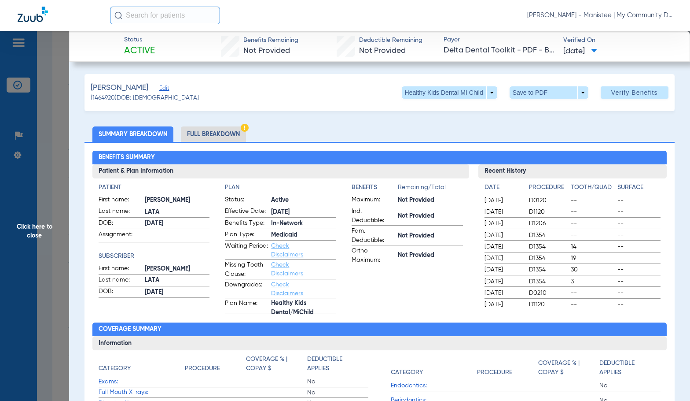
click at [196, 134] on li "Full Breakdown" at bounding box center [213, 133] width 65 height 15
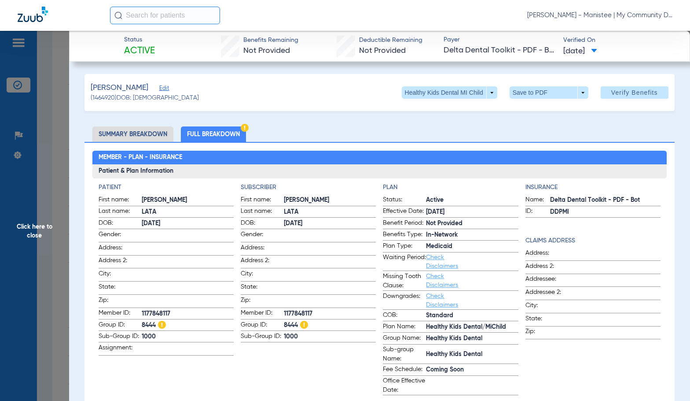
click at [334, 159] on h2 "Member - Plan - Insurance" at bounding box center [379, 158] width 575 height 14
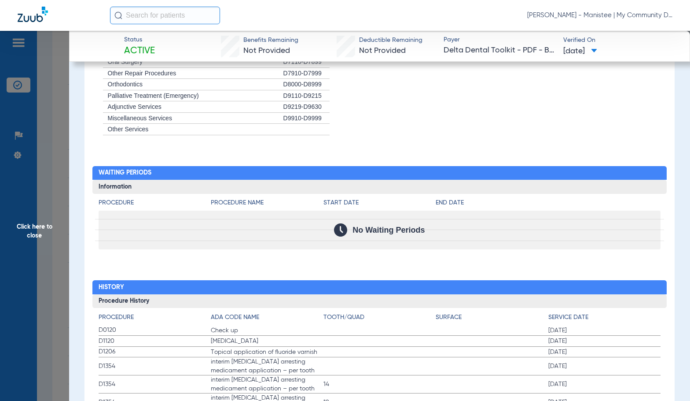
scroll to position [1013, 0]
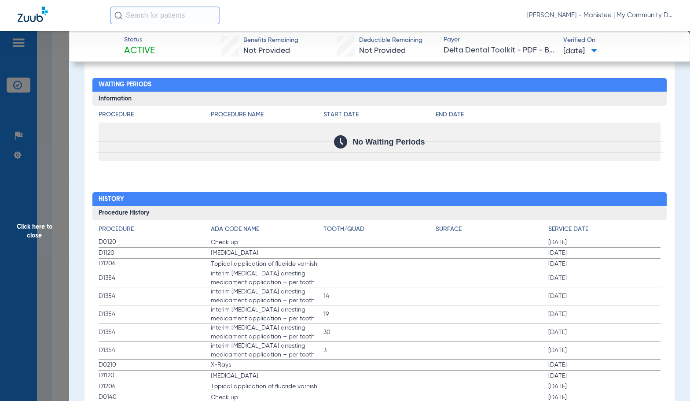
click at [388, 202] on h2 "History" at bounding box center [379, 199] width 575 height 14
click at [58, 230] on span "Click here to close" at bounding box center [34, 231] width 69 height 401
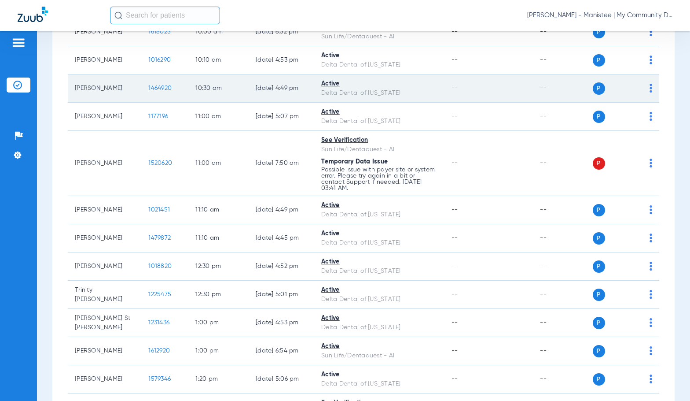
scroll to position [484, 0]
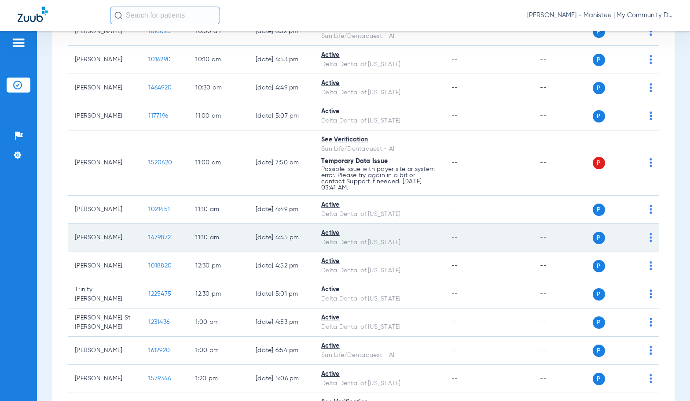
click at [148, 236] on span "1479872" at bounding box center [159, 237] width 22 height 6
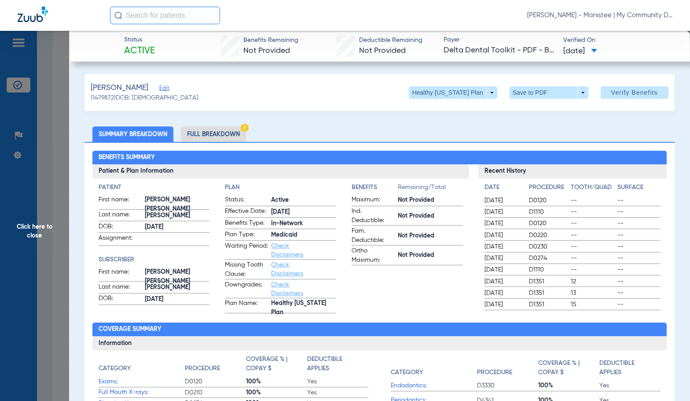
click at [214, 134] on li "Full Breakdown" at bounding box center [213, 133] width 65 height 15
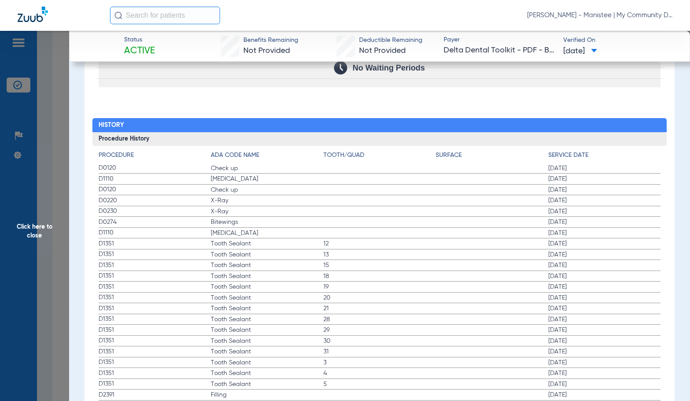
scroll to position [1101, 0]
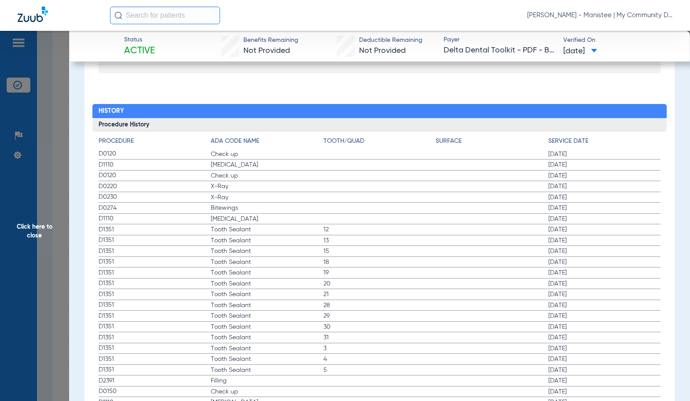
click at [379, 304] on span "28" at bounding box center [380, 305] width 113 height 9
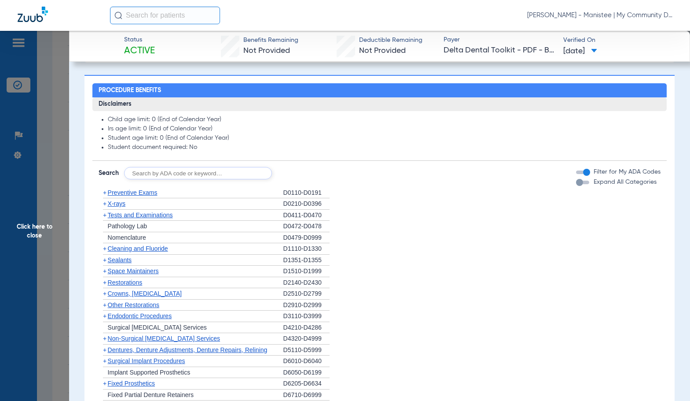
scroll to position [609, 0]
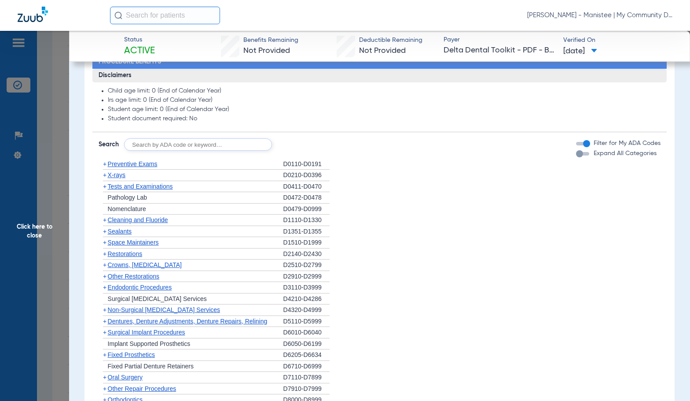
click at [117, 177] on span "X-rays" at bounding box center [117, 174] width 18 height 7
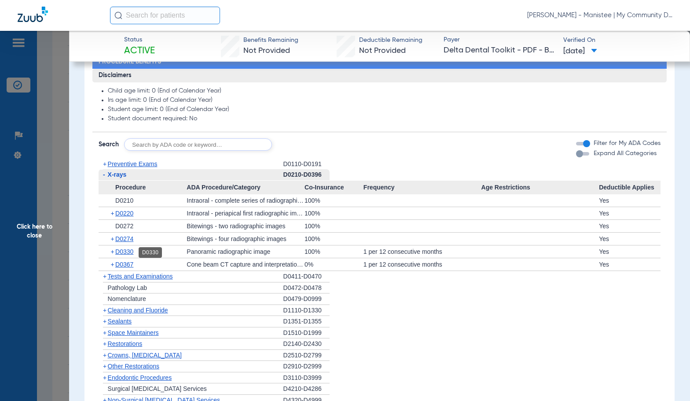
click at [126, 252] on span "D0330" at bounding box center [124, 251] width 18 height 7
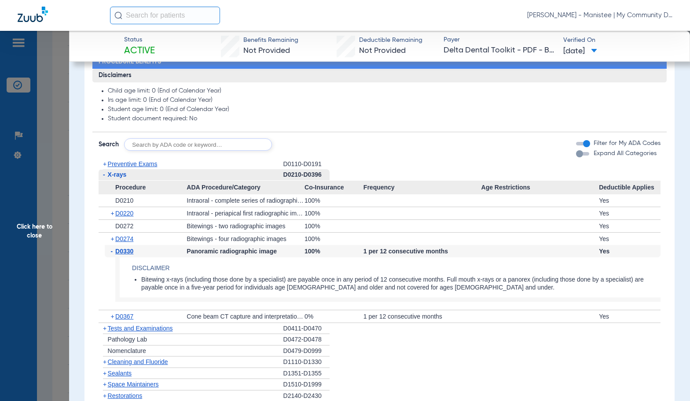
click at [126, 252] on span "D0330" at bounding box center [124, 250] width 18 height 7
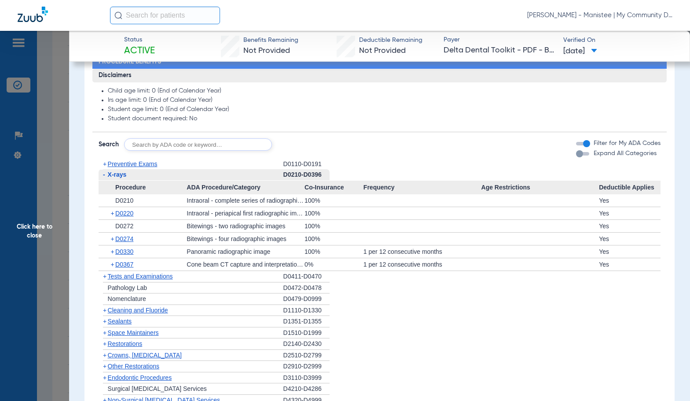
click at [32, 227] on span "Click here to close" at bounding box center [34, 231] width 69 height 401
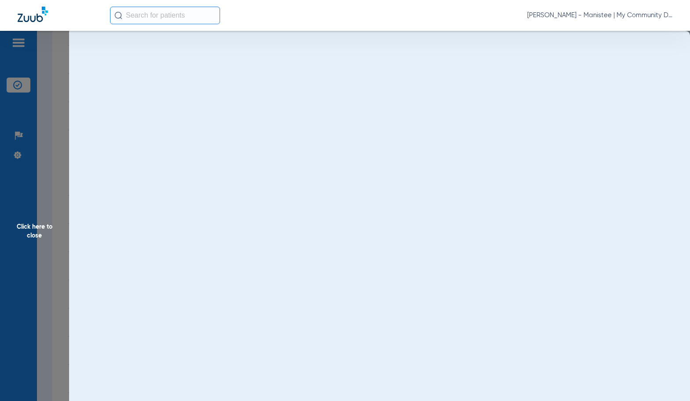
scroll to position [0, 0]
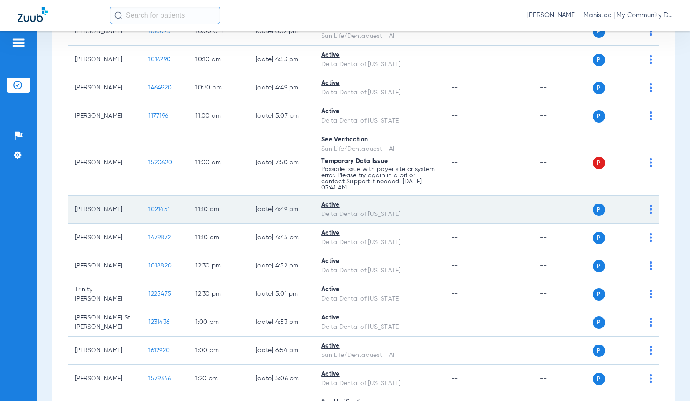
click at [151, 209] on span "1021451" at bounding box center [159, 209] width 22 height 6
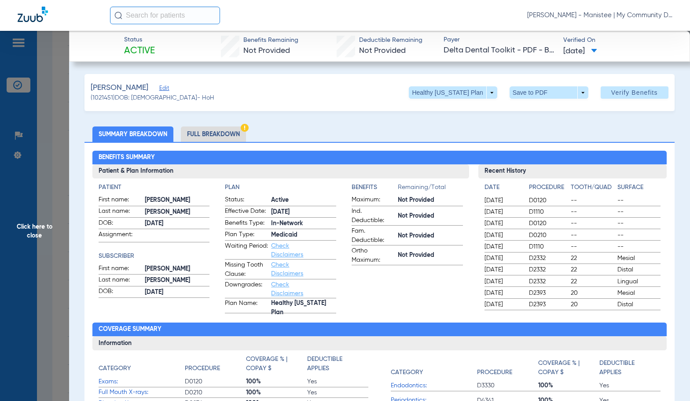
drag, startPoint x: 214, startPoint y: 136, endPoint x: 671, endPoint y: 197, distance: 461.5
click at [214, 136] on li "Full Breakdown" at bounding box center [213, 133] width 65 height 15
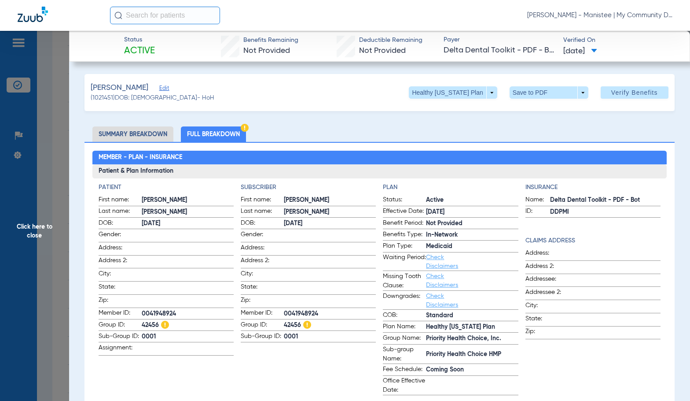
drag, startPoint x: 181, startPoint y: 269, endPoint x: 254, endPoint y: 270, distance: 72.2
click at [181, 269] on span at bounding box center [188, 273] width 92 height 9
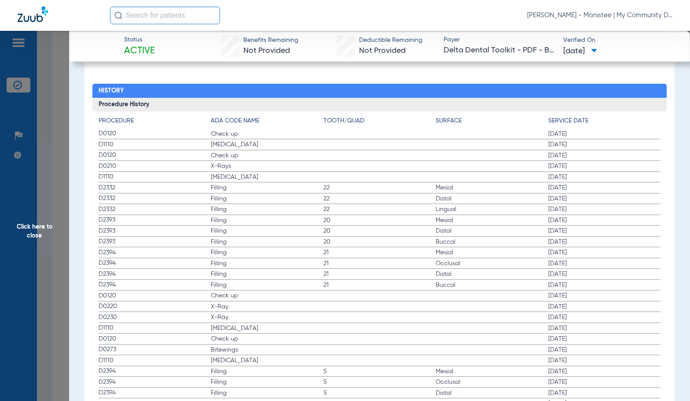
scroll to position [1145, 0]
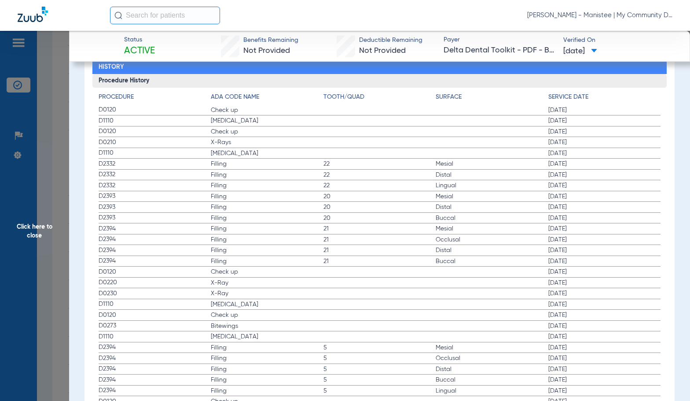
click at [335, 120] on label "D1110 Teeth Cleaning 01/30/2025" at bounding box center [380, 120] width 563 height 11
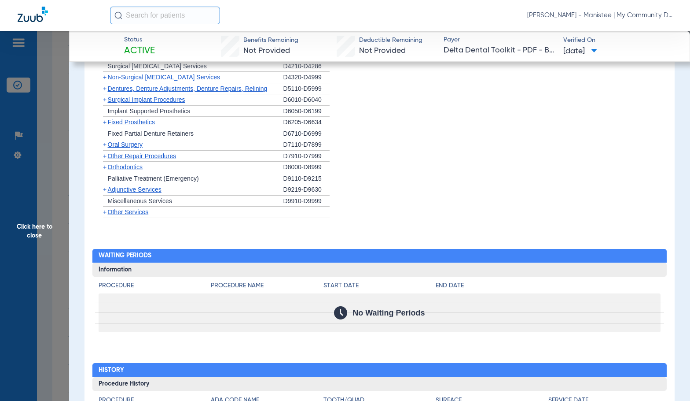
scroll to position [660, 0]
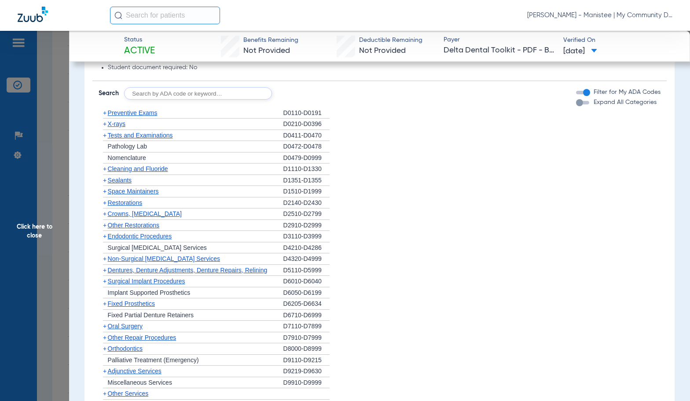
click at [124, 127] on span "X-rays" at bounding box center [117, 123] width 18 height 7
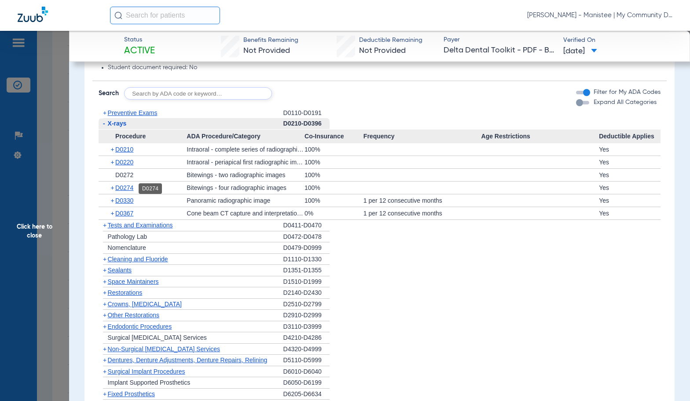
click at [126, 187] on span "D0274" at bounding box center [124, 187] width 18 height 7
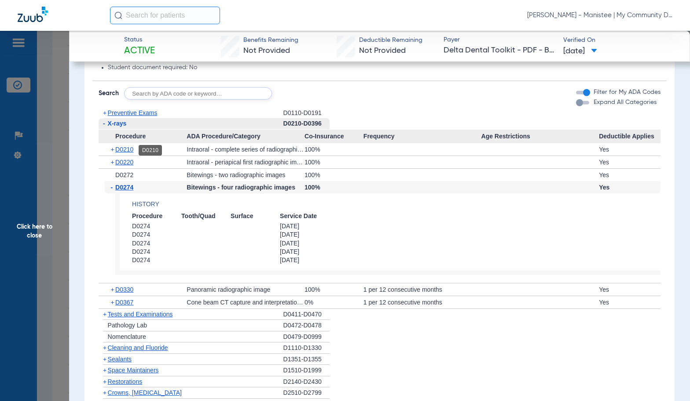
click at [133, 147] on span "D0210" at bounding box center [124, 149] width 18 height 7
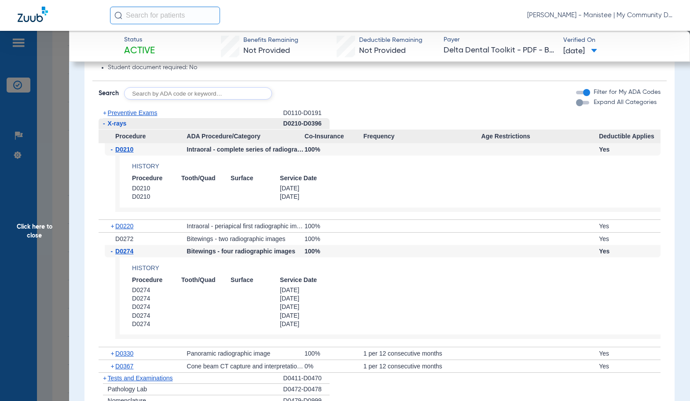
click at [119, 111] on span "Preventive Exams" at bounding box center [133, 112] width 50 height 7
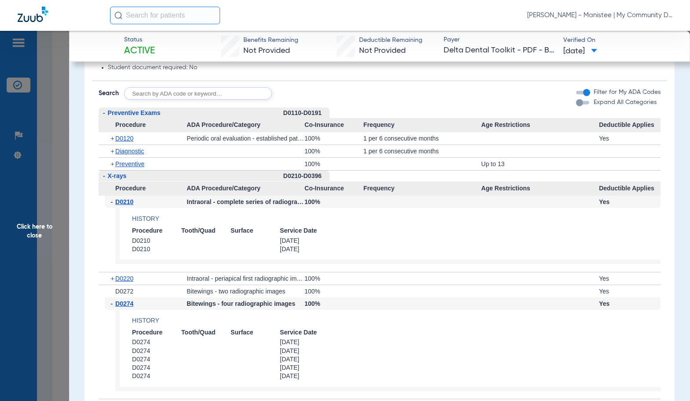
click at [129, 137] on span "D0120" at bounding box center [124, 138] width 18 height 7
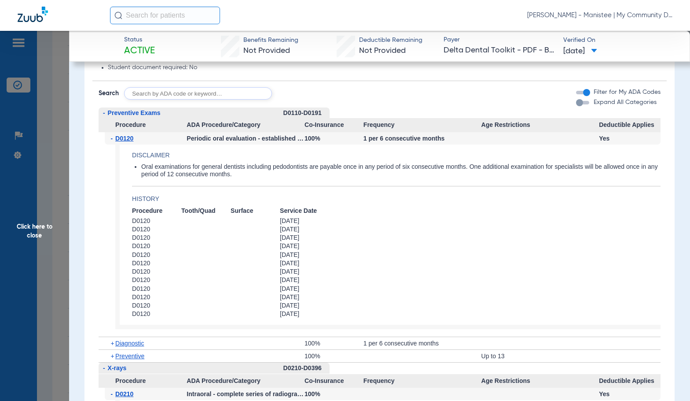
click at [129, 137] on span "D0120" at bounding box center [124, 138] width 18 height 7
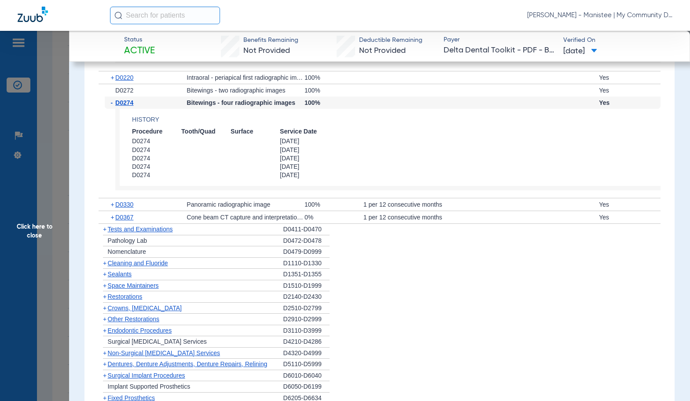
scroll to position [969, 0]
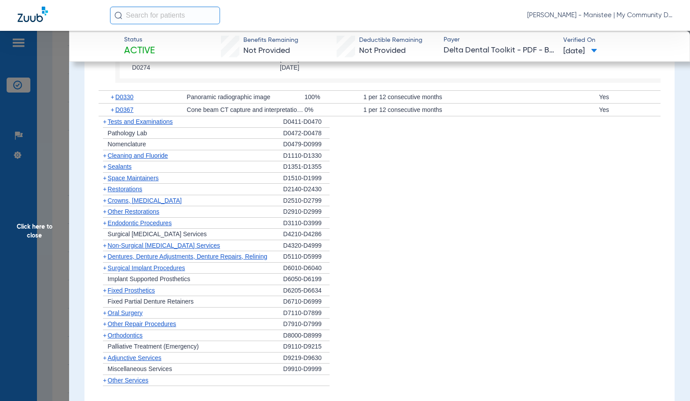
click at [125, 156] on span "Cleaning and Fluoride" at bounding box center [138, 155] width 60 height 7
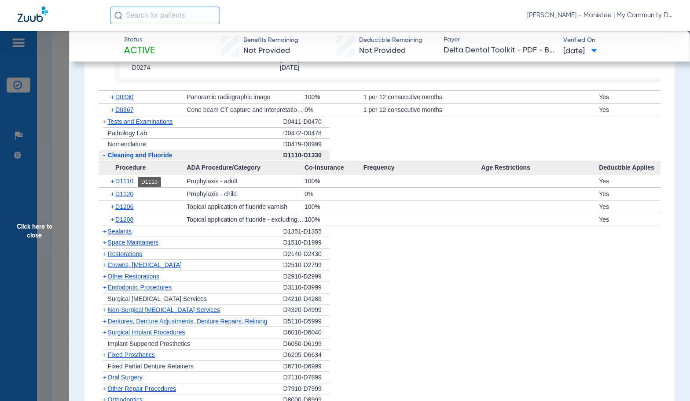
click at [129, 180] on span "D1110" at bounding box center [124, 180] width 18 height 7
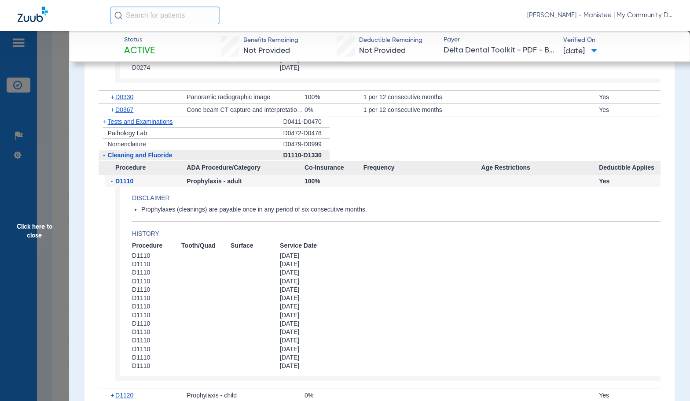
click at [129, 180] on span "D1110" at bounding box center [124, 180] width 18 height 7
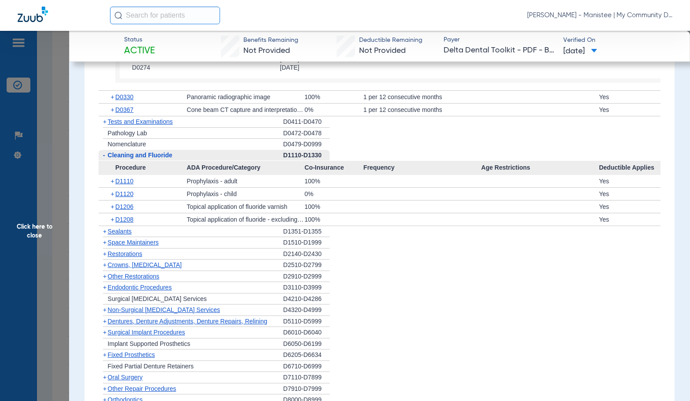
drag, startPoint x: 27, startPoint y: 224, endPoint x: 195, endPoint y: 296, distance: 183.0
click at [27, 224] on span "Click here to close" at bounding box center [34, 231] width 69 height 401
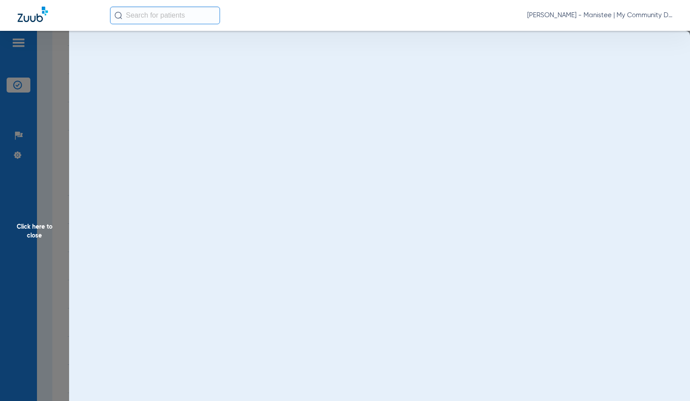
scroll to position [0, 0]
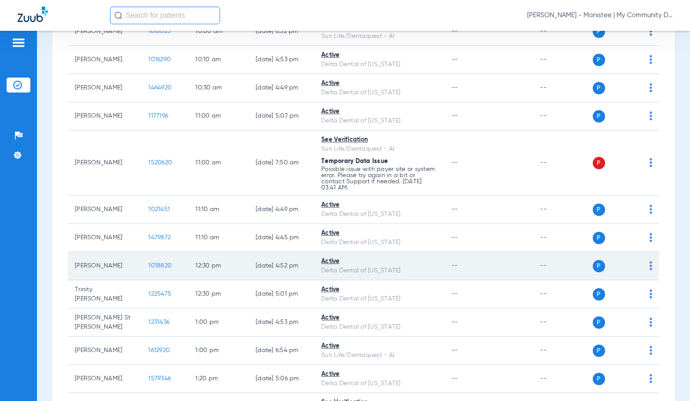
click at [156, 266] on span "1018820" at bounding box center [159, 265] width 23 height 6
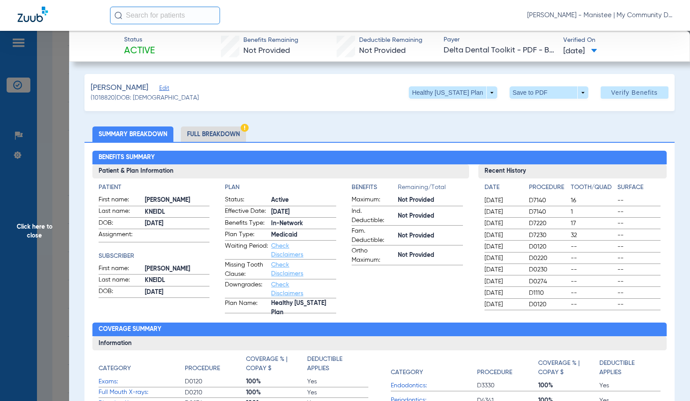
click at [195, 137] on li "Full Breakdown" at bounding box center [213, 133] width 65 height 15
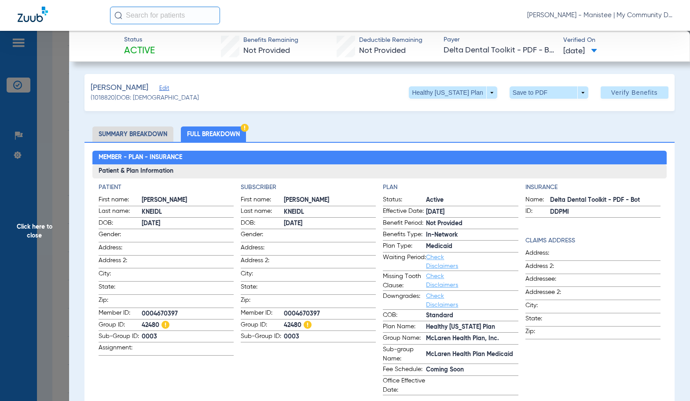
click at [274, 166] on h3 "Patient & Plan Information" at bounding box center [379, 171] width 575 height 14
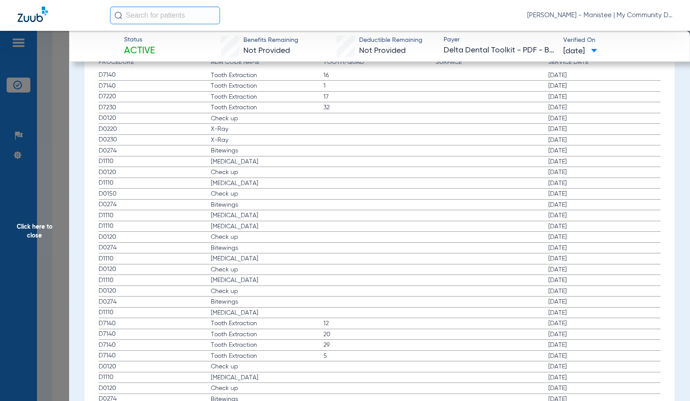
scroll to position [1189, 0]
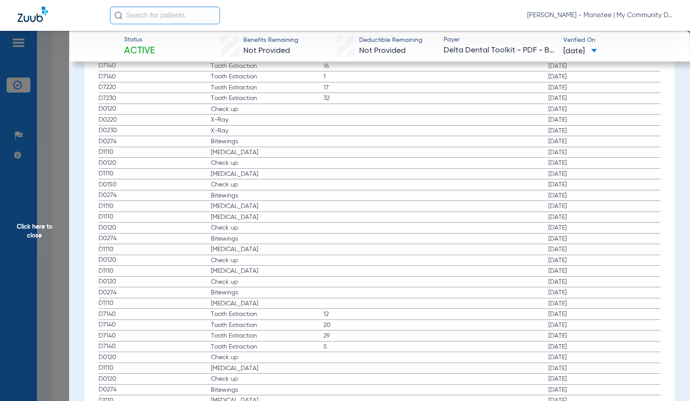
click at [18, 236] on span "Click here to close" at bounding box center [34, 231] width 69 height 401
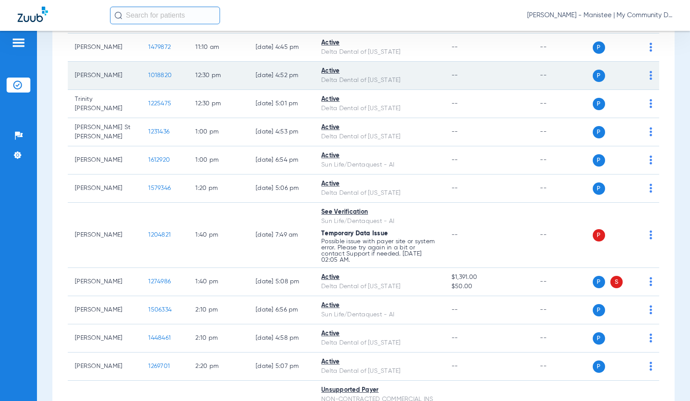
scroll to position [660, 0]
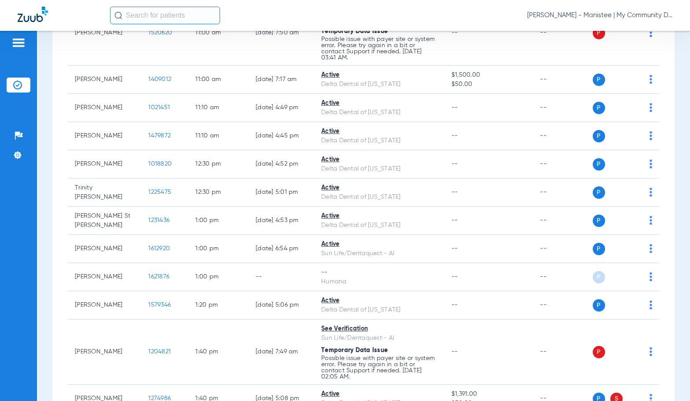
scroll to position [616, 0]
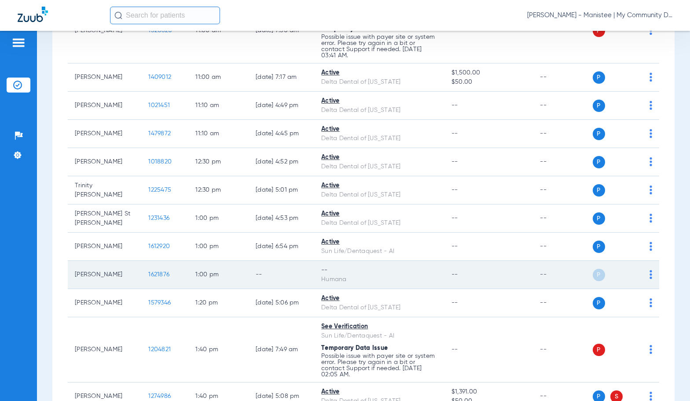
click at [650, 276] on img at bounding box center [651, 274] width 3 height 9
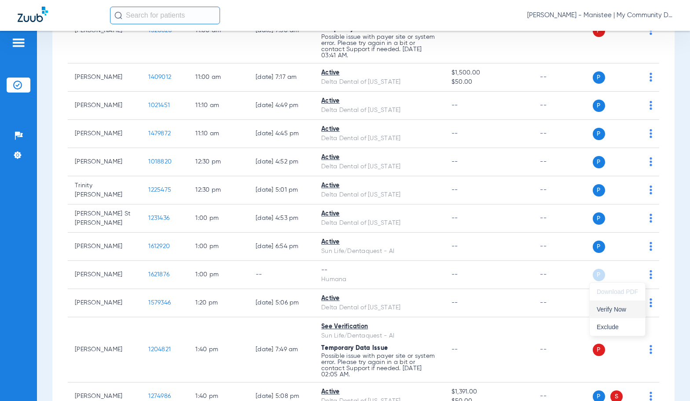
click at [622, 308] on span "Verify Now" at bounding box center [617, 309] width 41 height 6
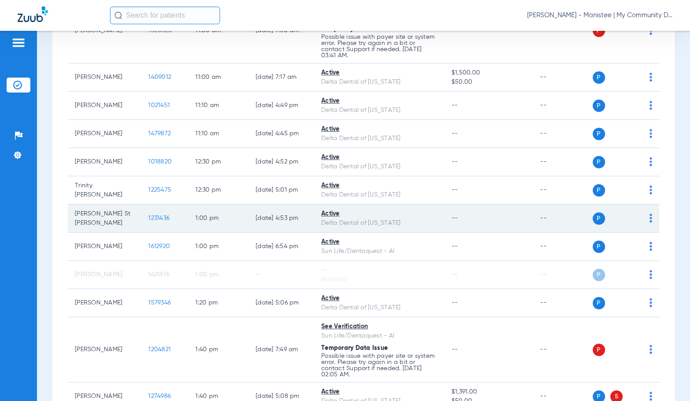
click at [153, 216] on span "1231436" at bounding box center [158, 218] width 21 height 6
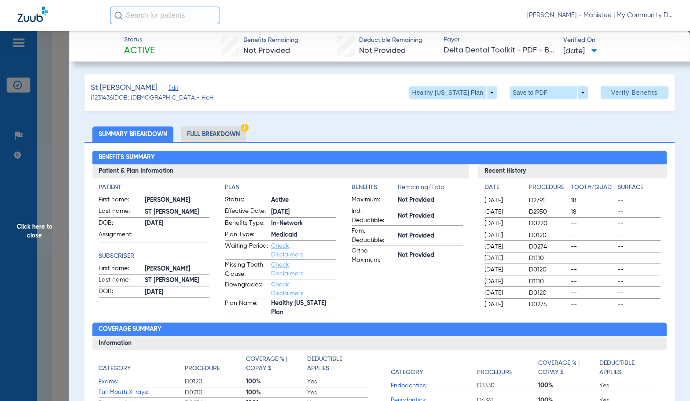
click at [209, 136] on li "Full Breakdown" at bounding box center [213, 133] width 65 height 15
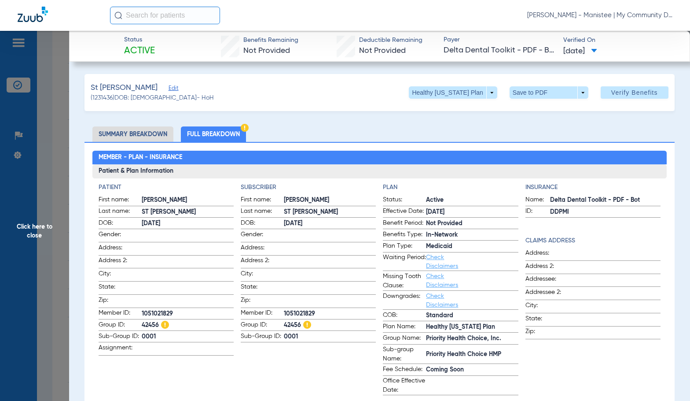
click at [360, 134] on ul "Summary Breakdown Full Breakdown" at bounding box center [380, 133] width 590 height 15
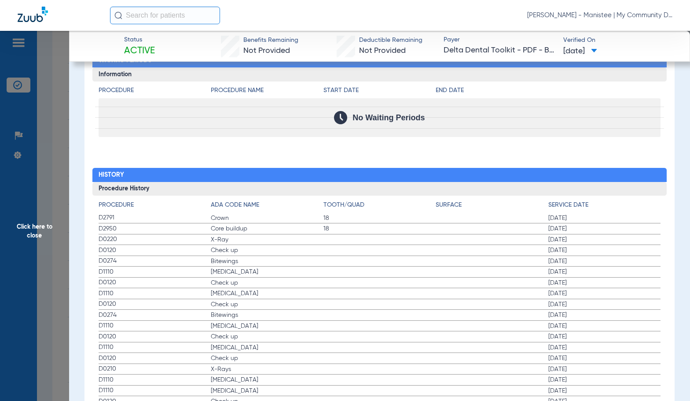
scroll to position [1057, 0]
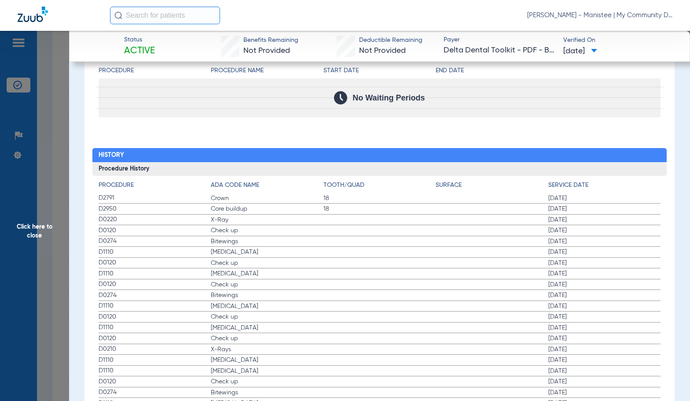
click at [295, 286] on span "Check up" at bounding box center [267, 284] width 113 height 9
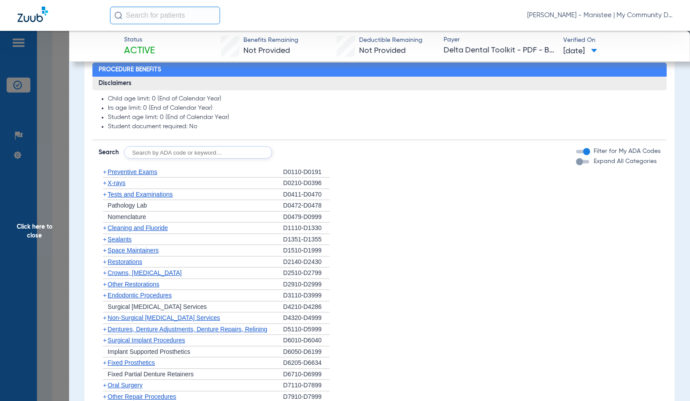
scroll to position [616, 0]
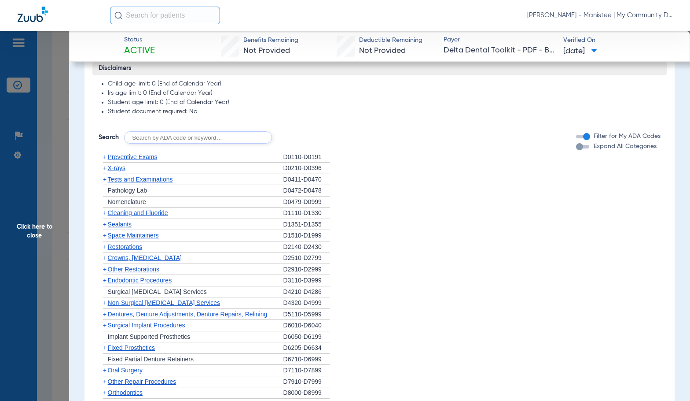
click at [121, 169] on span "X-rays" at bounding box center [117, 167] width 18 height 7
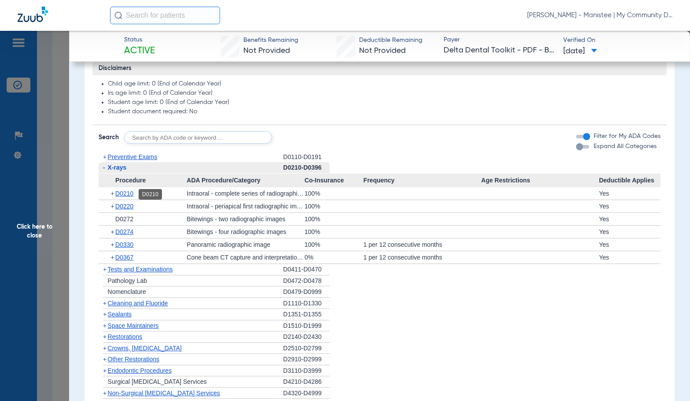
click at [121, 196] on span "D0210" at bounding box center [124, 193] width 18 height 7
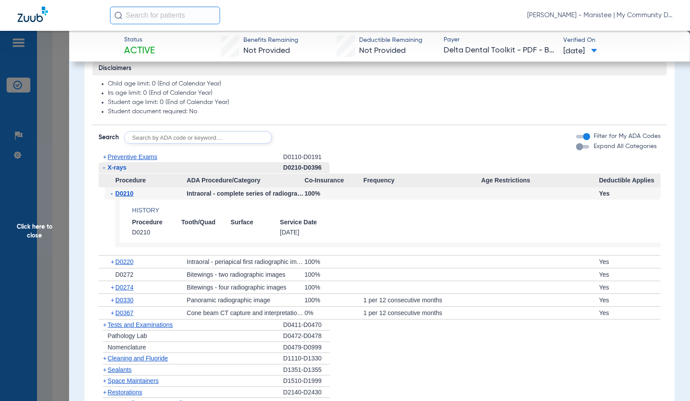
click at [121, 196] on span "D0210" at bounding box center [124, 193] width 18 height 7
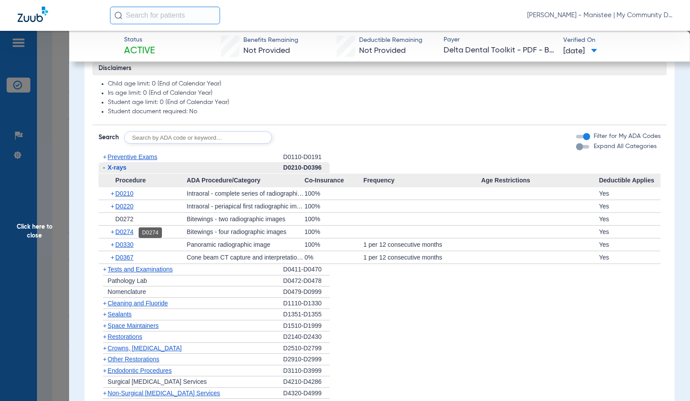
click at [126, 232] on span "D0274" at bounding box center [124, 231] width 18 height 7
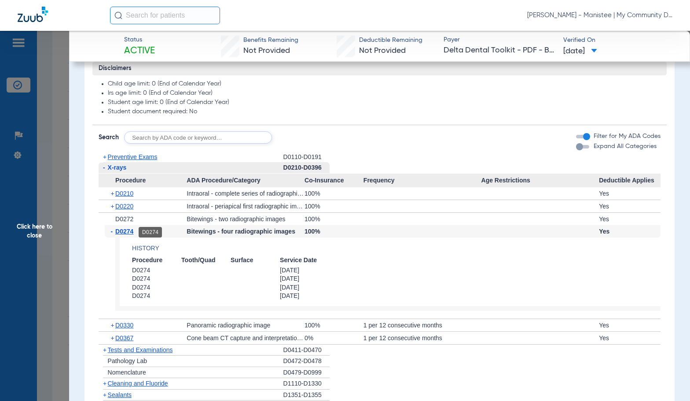
click at [122, 231] on span "D0274" at bounding box center [124, 231] width 18 height 7
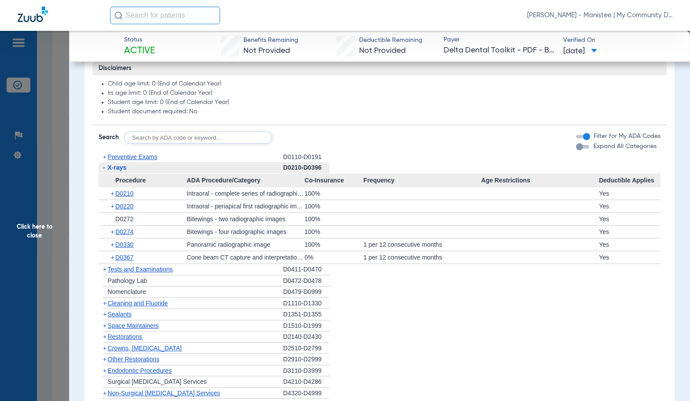
click at [126, 306] on span "Cleaning and Fluoride" at bounding box center [138, 302] width 60 height 7
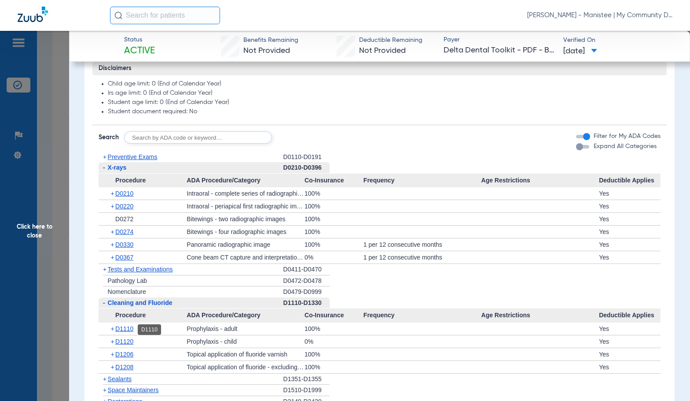
click at [127, 328] on span "D1110" at bounding box center [124, 328] width 18 height 7
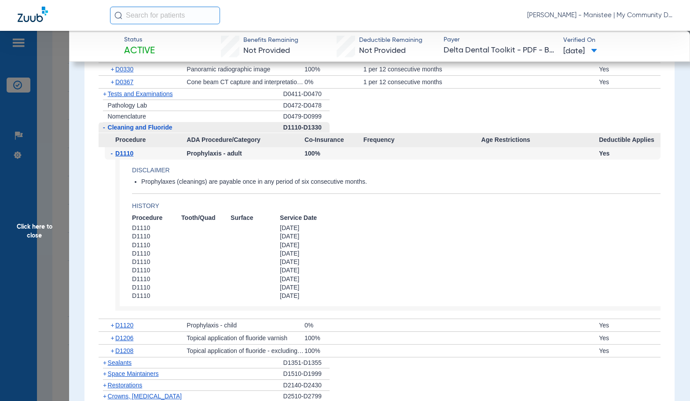
scroll to position [793, 0]
click at [123, 338] on span "D1206" at bounding box center [124, 336] width 18 height 7
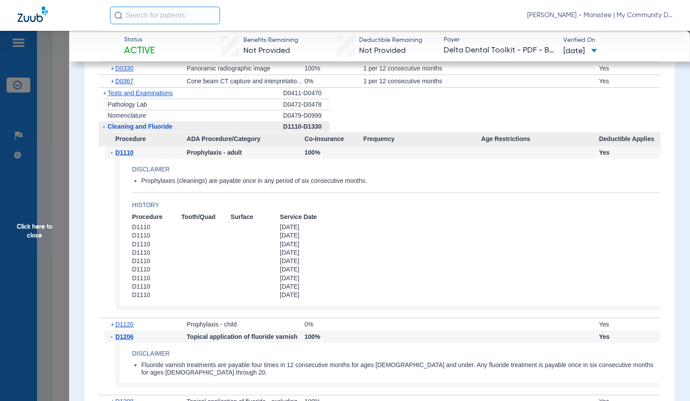
click at [60, 228] on span "Click here to close" at bounding box center [34, 231] width 69 height 401
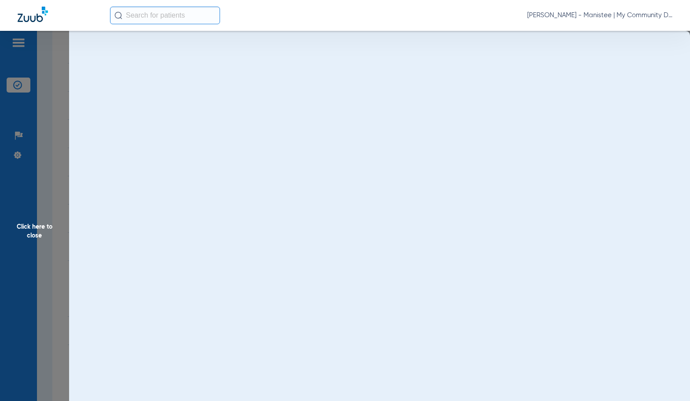
scroll to position [0, 0]
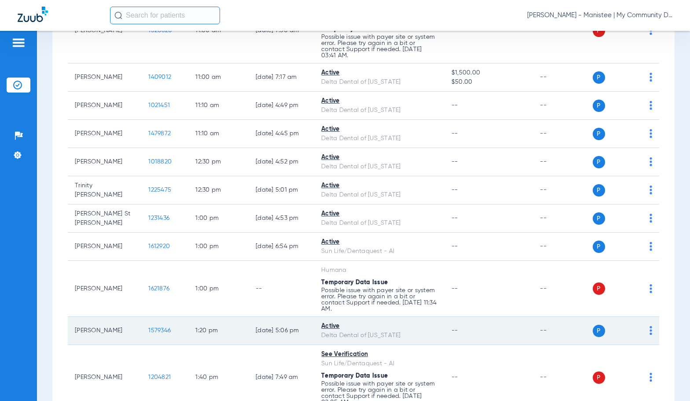
click at [159, 327] on span "1579346" at bounding box center [159, 330] width 22 height 6
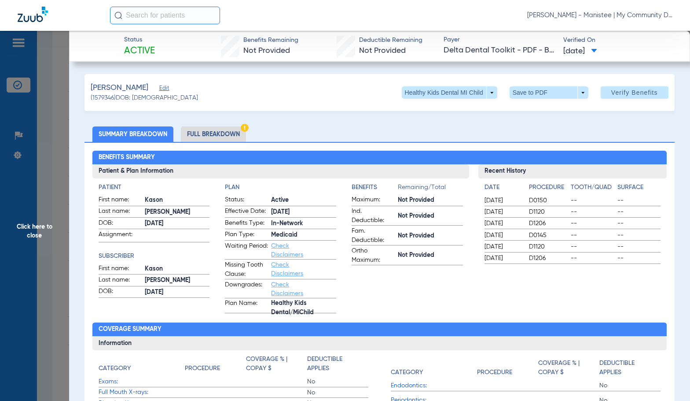
click at [221, 136] on li "Full Breakdown" at bounding box center [213, 133] width 65 height 15
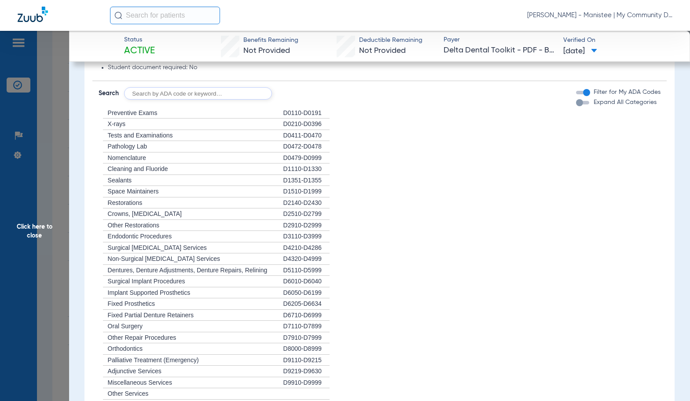
scroll to position [944, 0]
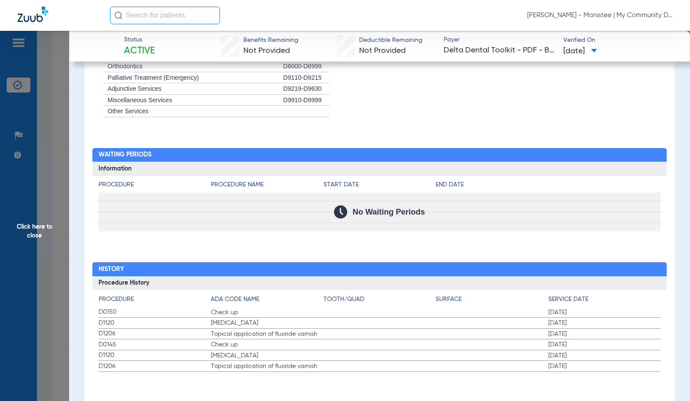
click at [54, 240] on span "Click here to close" at bounding box center [34, 231] width 69 height 401
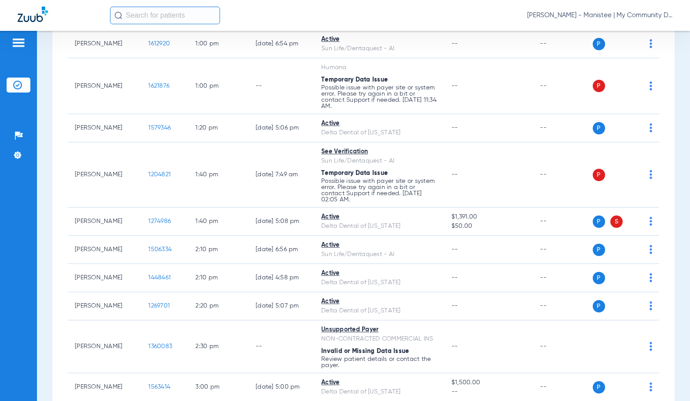
scroll to position [881, 0]
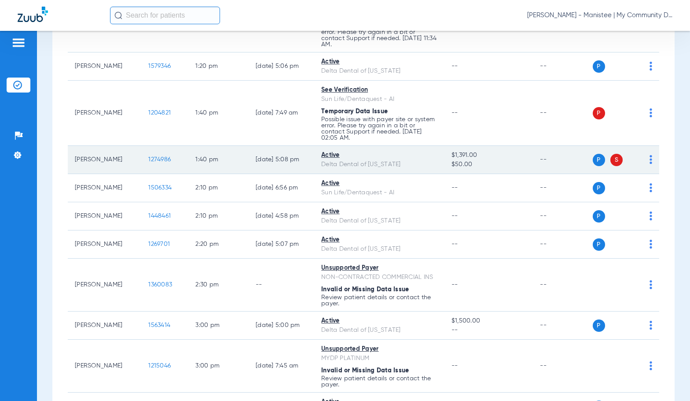
click at [148, 157] on span "1274986" at bounding box center [159, 159] width 22 height 6
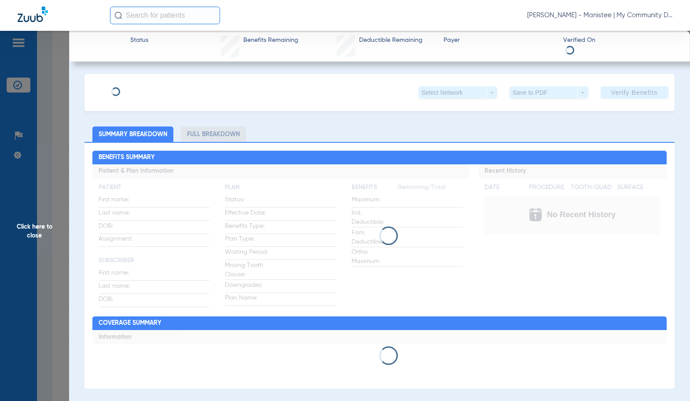
click at [207, 132] on li "Full Breakdown" at bounding box center [213, 133] width 65 height 15
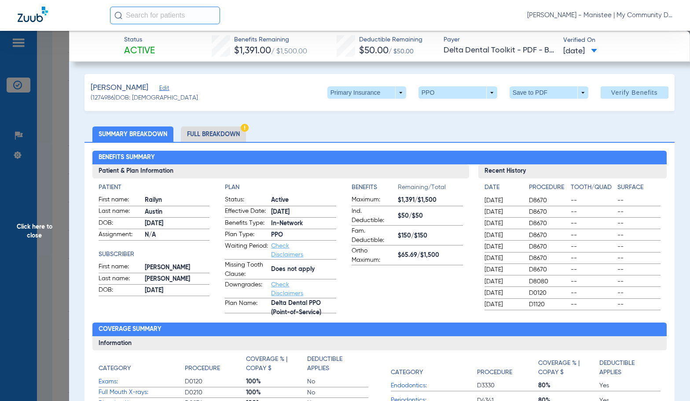
click at [216, 136] on li "Full Breakdown" at bounding box center [213, 133] width 65 height 15
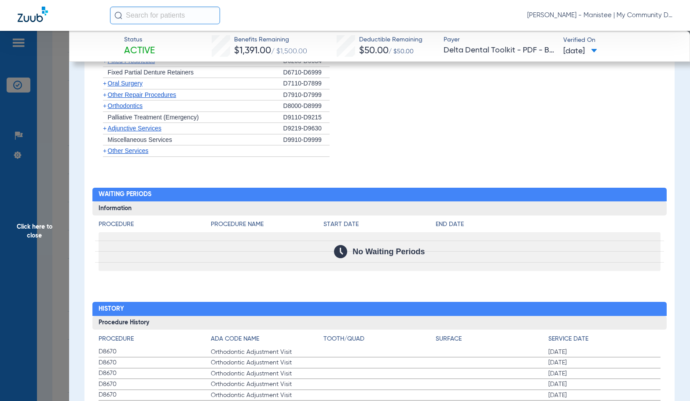
scroll to position [1189, 0]
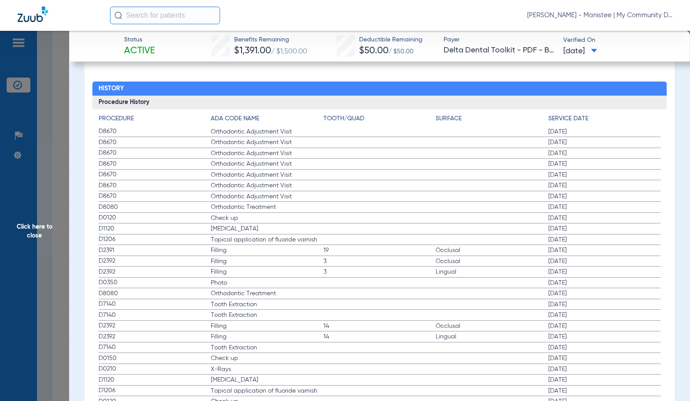
click at [252, 192] on label "D8670 Orthodontic Adjustment Visit [DATE]" at bounding box center [380, 196] width 563 height 11
click at [25, 206] on span "Click here to close" at bounding box center [34, 231] width 69 height 401
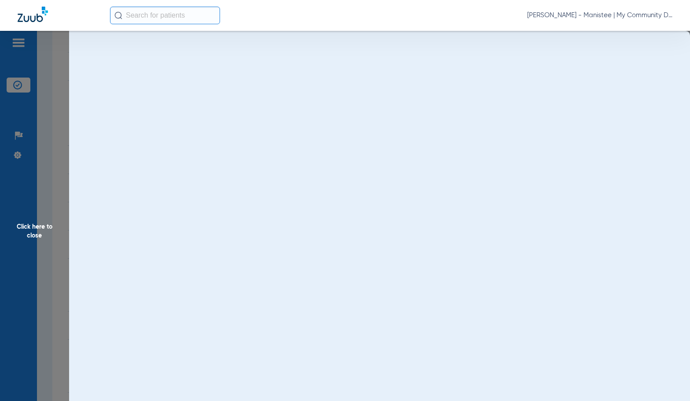
scroll to position [0, 0]
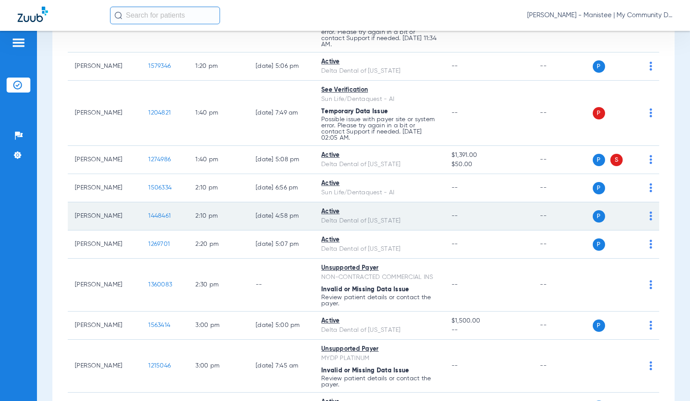
click at [160, 214] on span "1448461" at bounding box center [159, 216] width 22 height 6
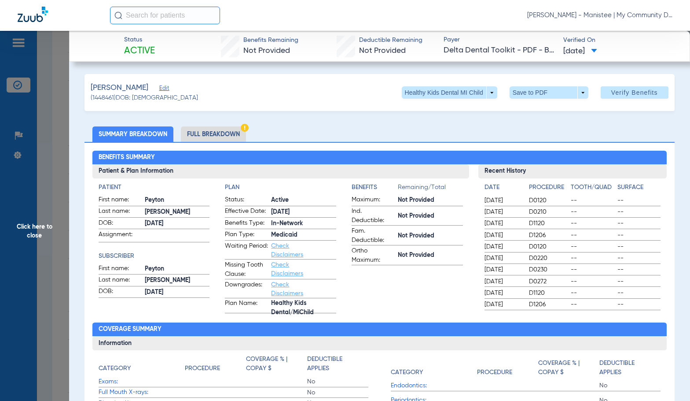
click at [234, 132] on li "Full Breakdown" at bounding box center [213, 133] width 65 height 15
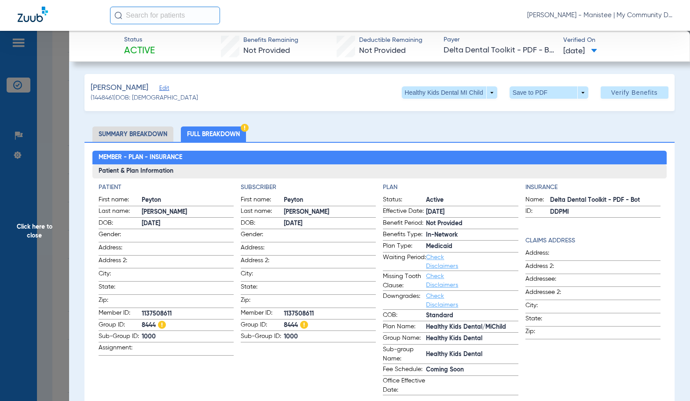
click at [291, 129] on ul "Summary Breakdown Full Breakdown" at bounding box center [380, 133] width 590 height 15
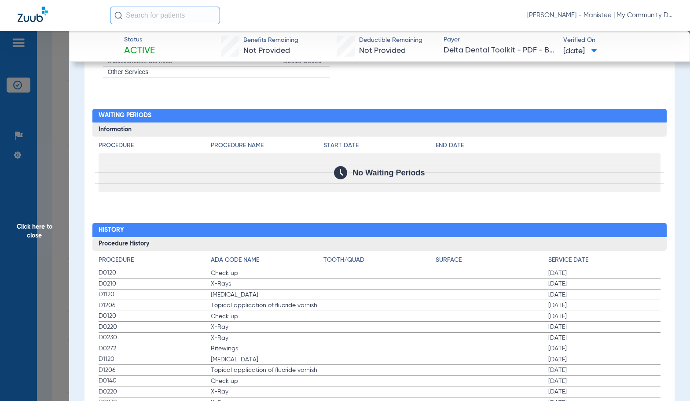
scroll to position [1101, 0]
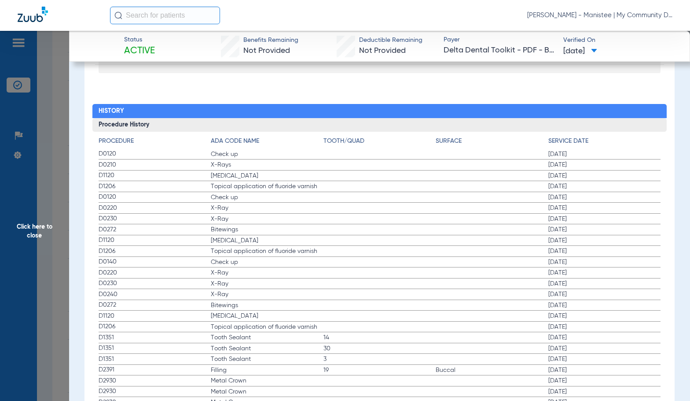
drag, startPoint x: 44, startPoint y: 278, endPoint x: 158, endPoint y: 274, distance: 114.1
click at [44, 278] on span "Click here to close" at bounding box center [34, 231] width 69 height 401
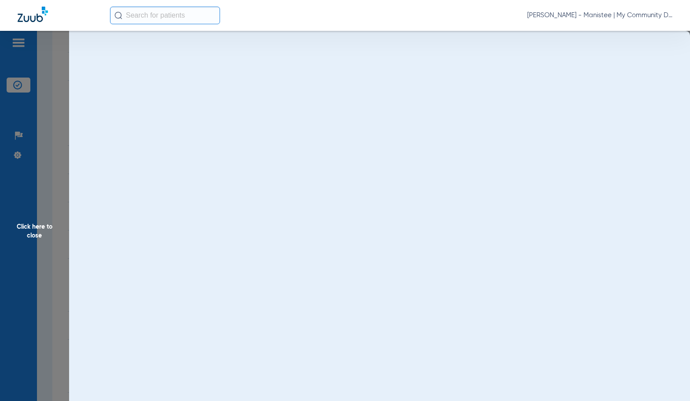
scroll to position [0, 0]
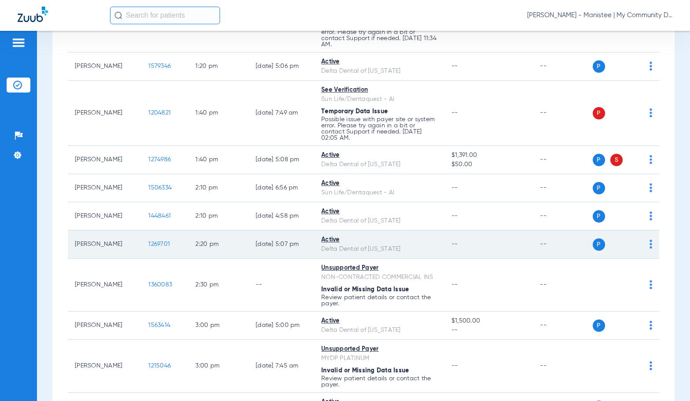
click at [159, 243] on span "1269701" at bounding box center [159, 244] width 22 height 6
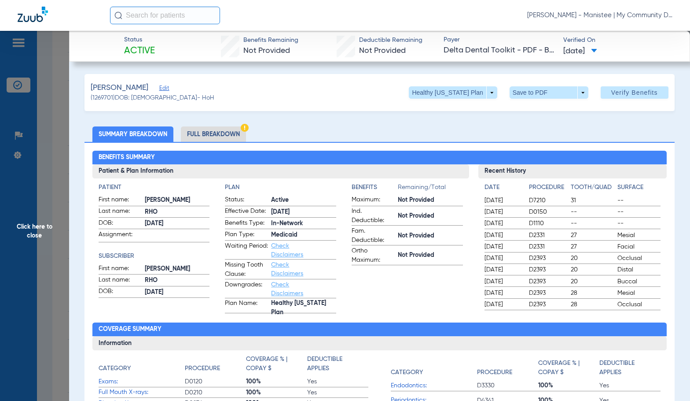
click at [211, 129] on li "Full Breakdown" at bounding box center [213, 133] width 65 height 15
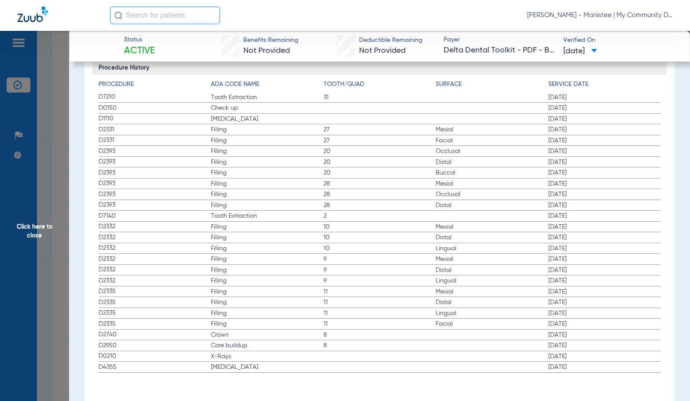
scroll to position [1159, 0]
click at [340, 260] on span "9" at bounding box center [380, 258] width 113 height 9
click at [18, 229] on span "Click here to close" at bounding box center [34, 231] width 69 height 401
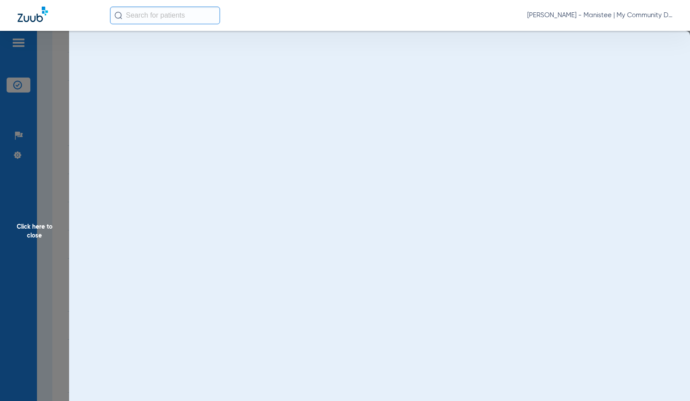
scroll to position [0, 0]
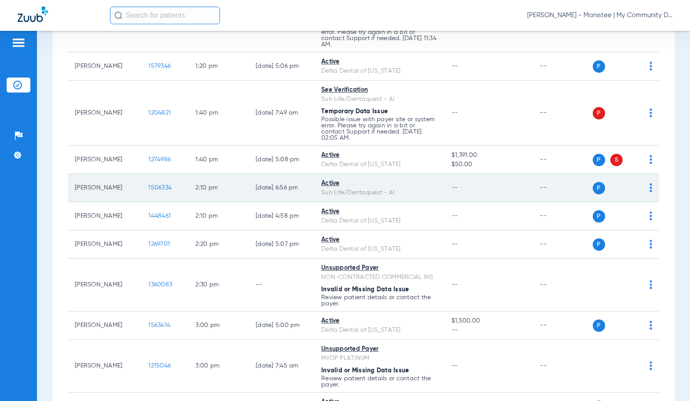
click at [156, 186] on span "1506334" at bounding box center [159, 187] width 23 height 6
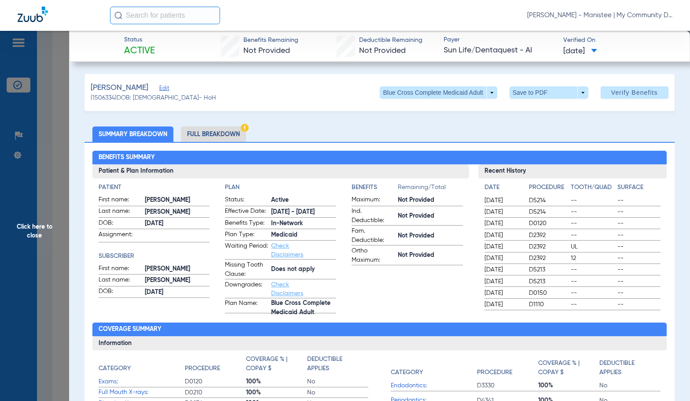
click at [207, 127] on li "Full Breakdown" at bounding box center [213, 133] width 65 height 15
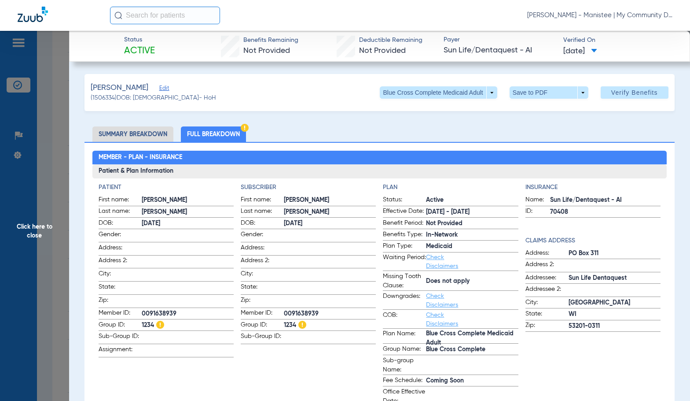
click at [276, 135] on ul "Summary Breakdown Full Breakdown" at bounding box center [380, 133] width 590 height 15
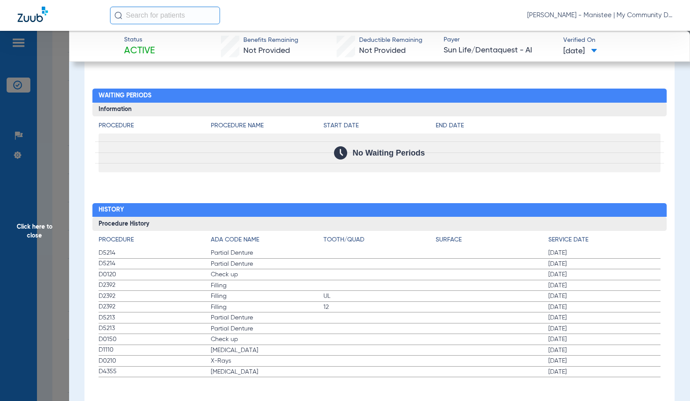
scroll to position [1016, 0]
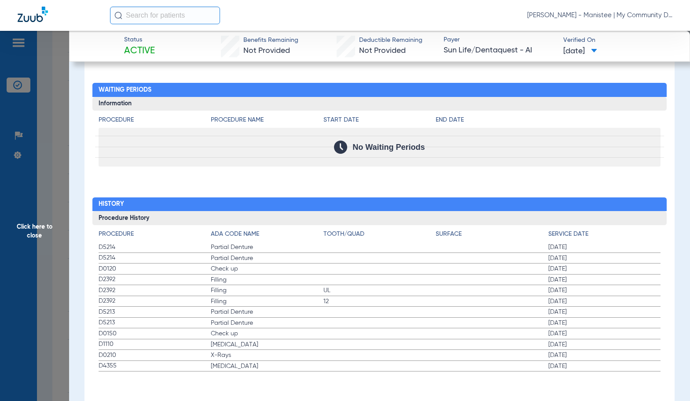
click at [42, 207] on span "Click here to close" at bounding box center [34, 231] width 69 height 401
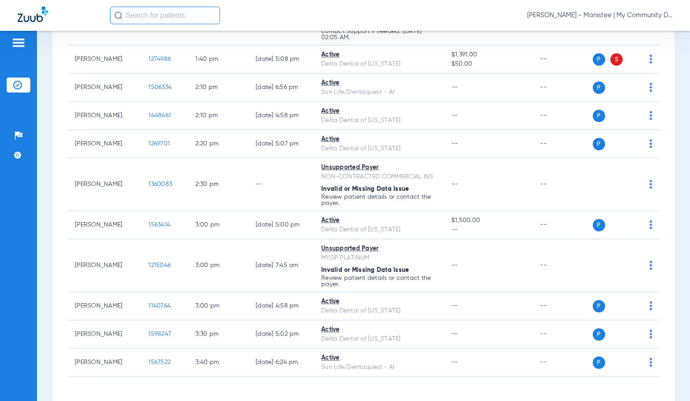
scroll to position [1013, 0]
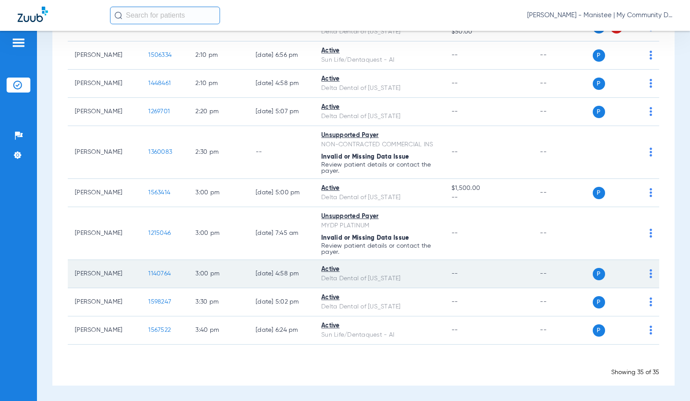
click at [161, 273] on span "1140764" at bounding box center [159, 273] width 22 height 6
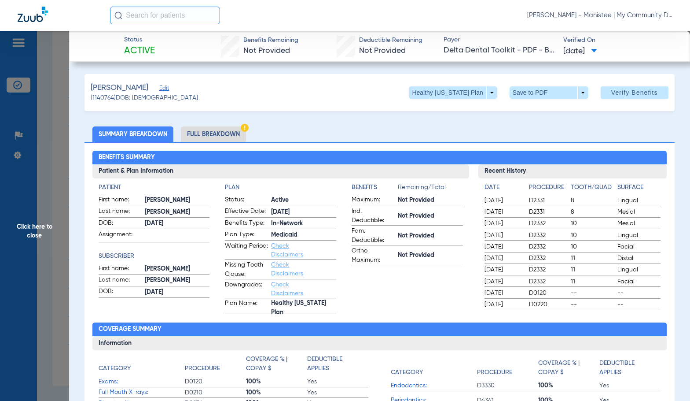
click at [204, 134] on li "Full Breakdown" at bounding box center [213, 133] width 65 height 15
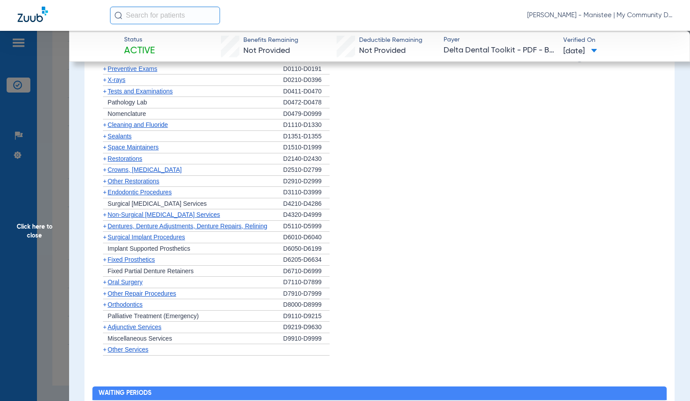
scroll to position [1013, 0]
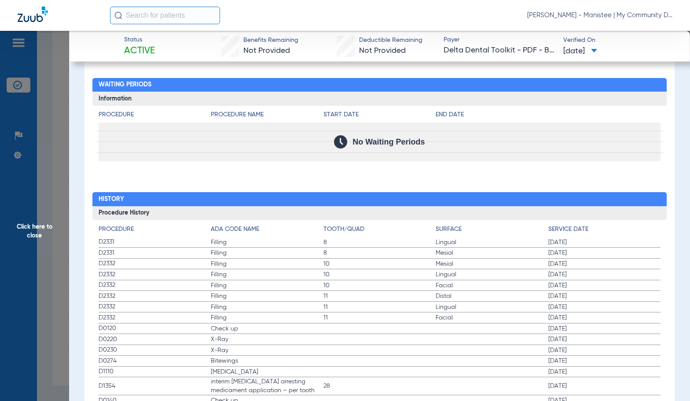
click at [29, 247] on span "Click here to close" at bounding box center [34, 231] width 69 height 401
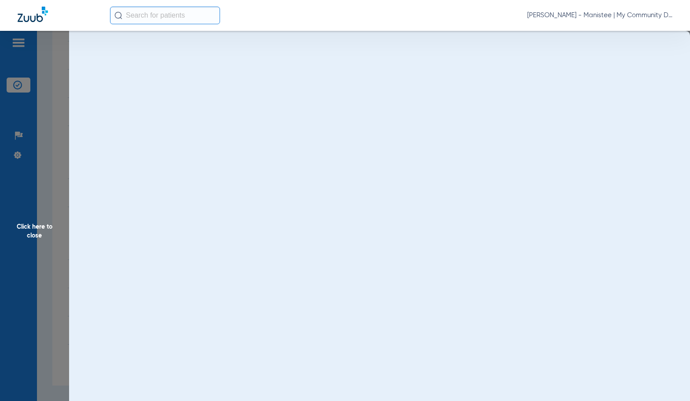
scroll to position [0, 0]
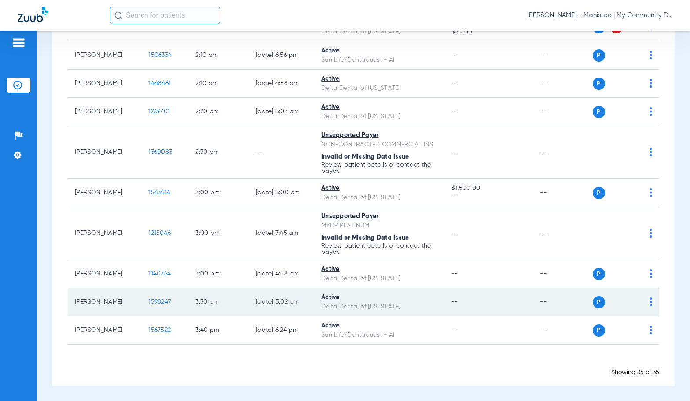
click at [160, 300] on span "1598247" at bounding box center [159, 302] width 23 height 6
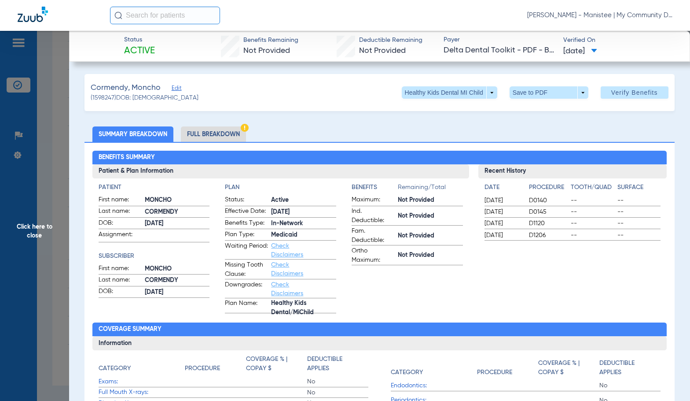
click at [231, 130] on li "Full Breakdown" at bounding box center [213, 133] width 65 height 15
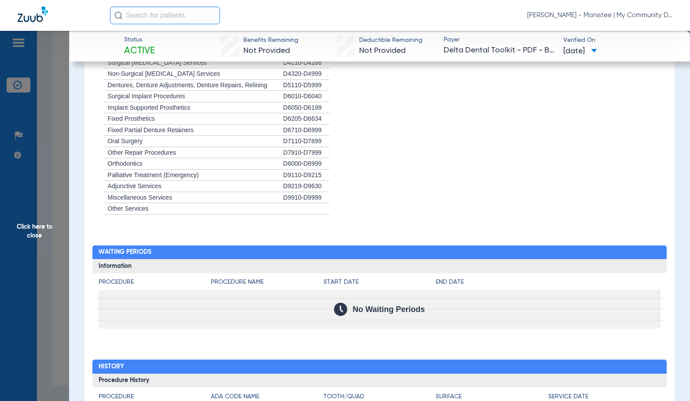
scroll to position [922, 0]
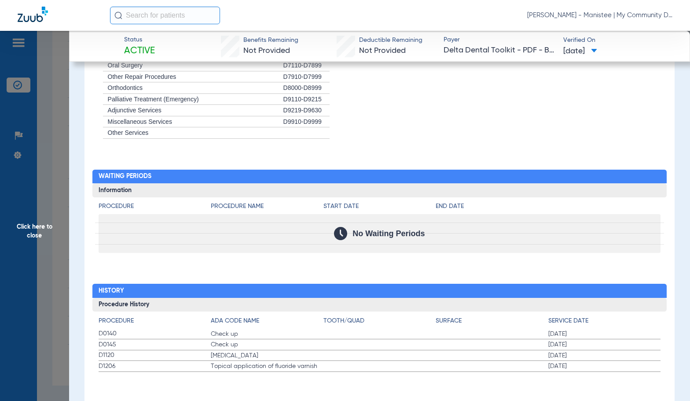
click at [28, 261] on span "Click here to close" at bounding box center [34, 231] width 69 height 401
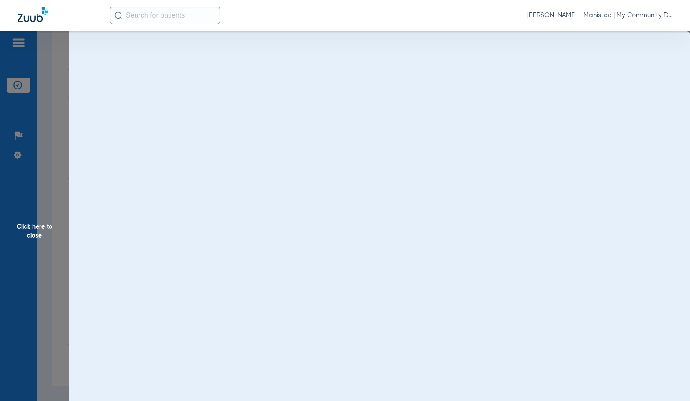
scroll to position [0, 0]
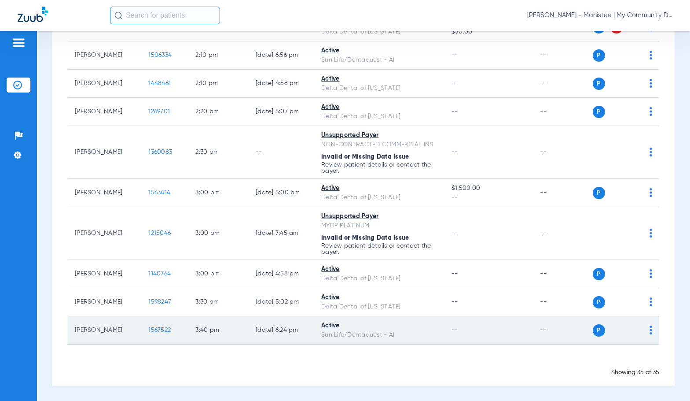
click at [161, 331] on span "1567522" at bounding box center [159, 330] width 22 height 6
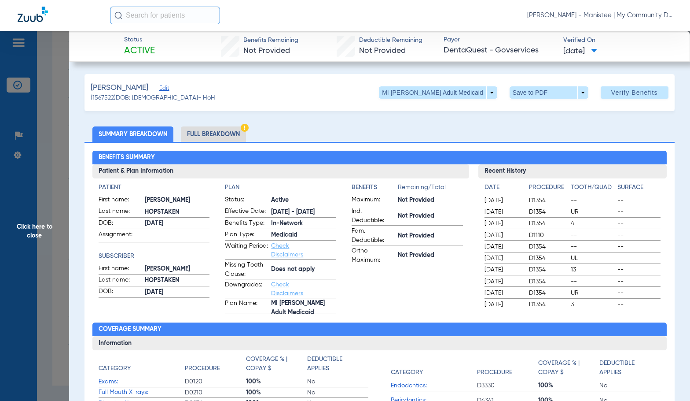
click at [228, 130] on li "Full Breakdown" at bounding box center [213, 133] width 65 height 15
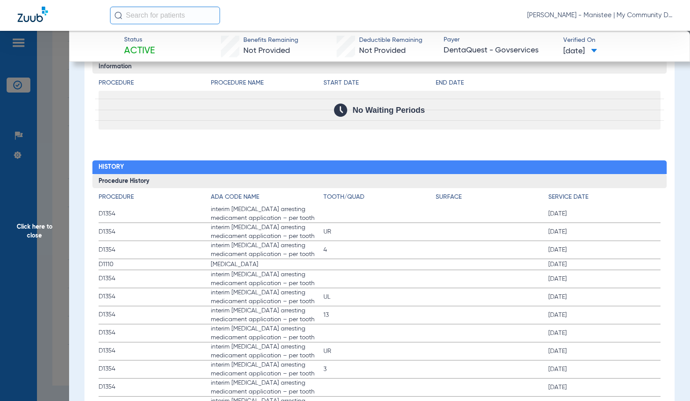
scroll to position [1101, 0]
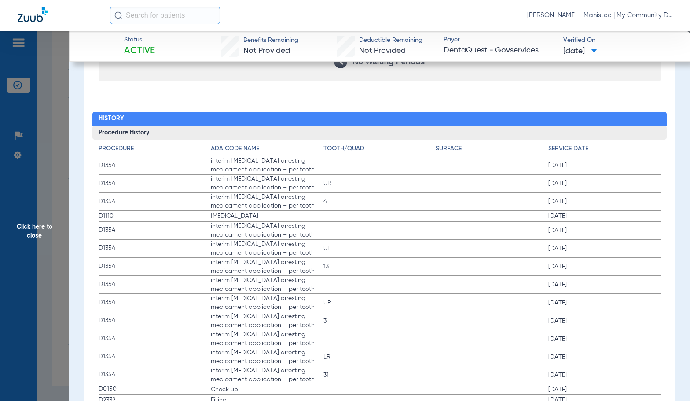
click at [344, 276] on label "D1354 interim [MEDICAL_DATA] arresting medicament application – per tooth [DATE]" at bounding box center [380, 285] width 563 height 18
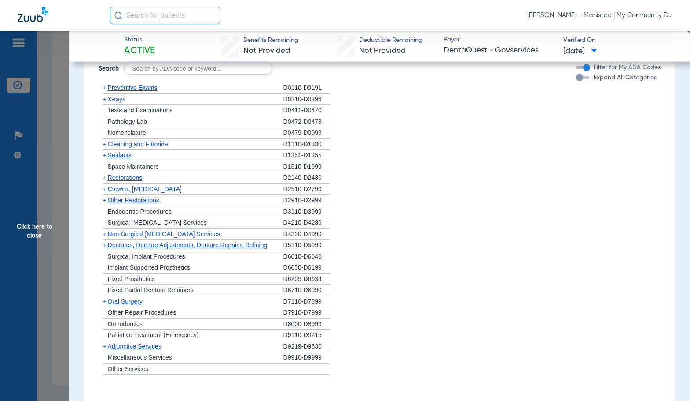
scroll to position [676, 0]
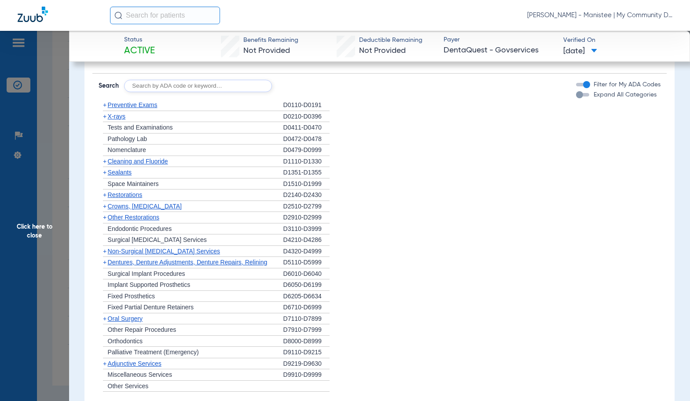
click at [114, 115] on span "X-rays" at bounding box center [117, 116] width 18 height 7
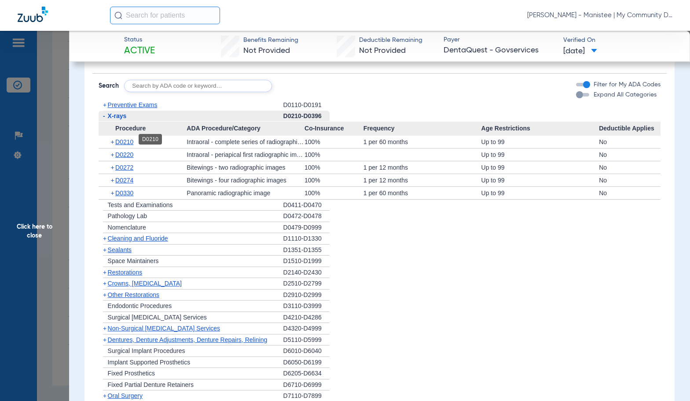
click at [129, 140] on span "D0210" at bounding box center [124, 141] width 18 height 7
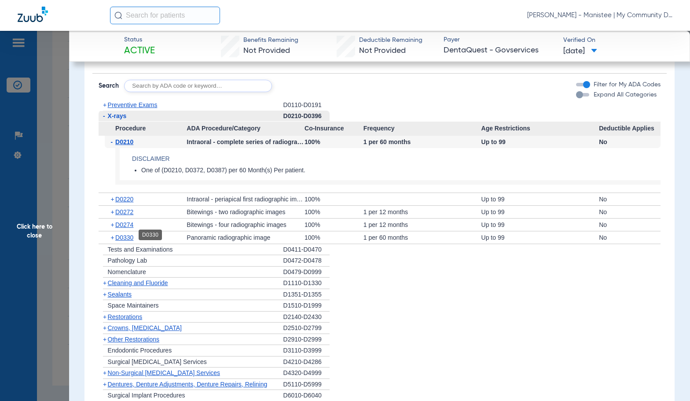
click at [130, 236] on span "D0330" at bounding box center [124, 237] width 18 height 7
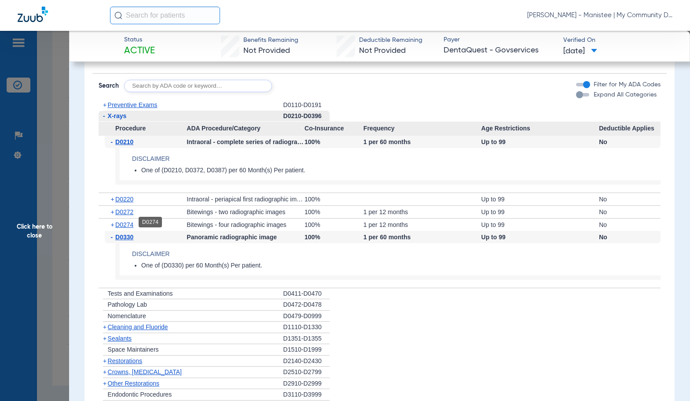
click at [127, 221] on span "D0274" at bounding box center [124, 224] width 18 height 7
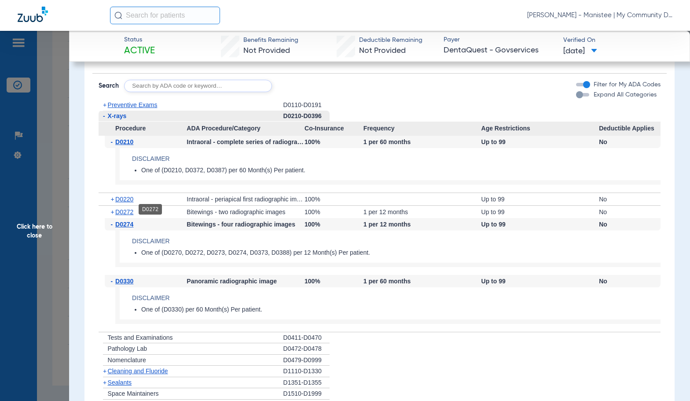
click at [127, 210] on span "D0272" at bounding box center [124, 211] width 18 height 7
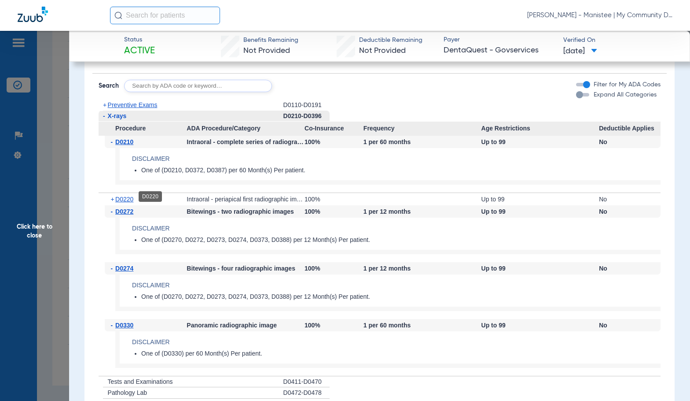
click at [125, 196] on span "D0220" at bounding box center [124, 198] width 18 height 7
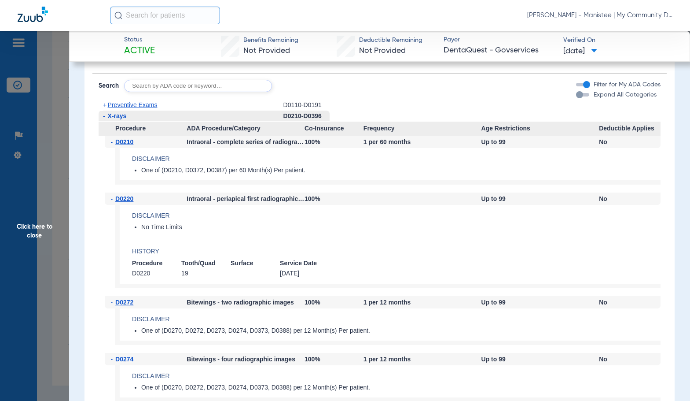
drag, startPoint x: 310, startPoint y: 240, endPoint x: 80, endPoint y: 242, distance: 229.4
click at [308, 239] on app-benefits-detail "Disclaimer No Time Limits History Procedure Tooth/Quad Surface Service Date D02…" at bounding box center [388, 247] width 546 height 84
click at [56, 248] on span "Click here to close" at bounding box center [34, 231] width 69 height 401
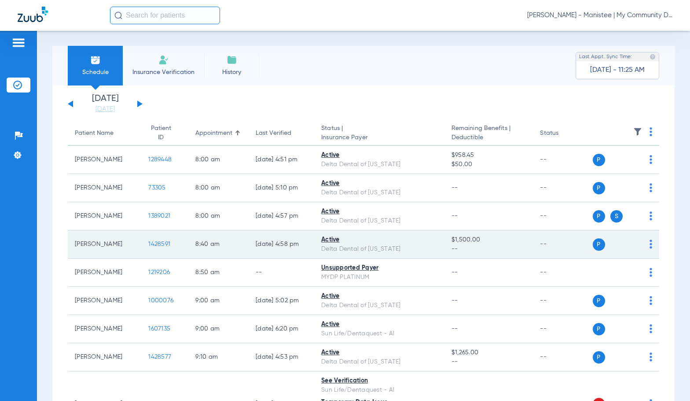
scroll to position [0, 0]
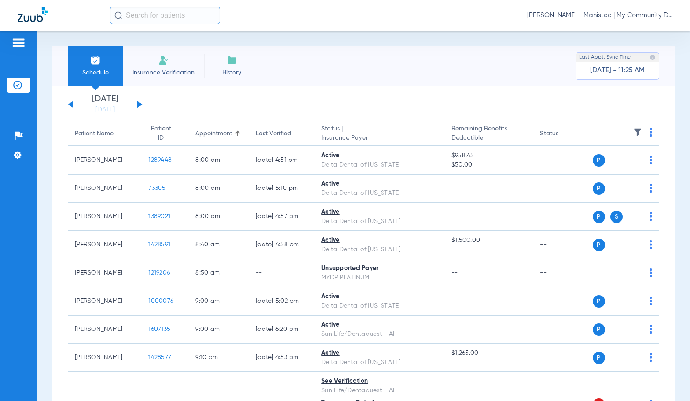
click at [141, 104] on button at bounding box center [139, 104] width 5 height 7
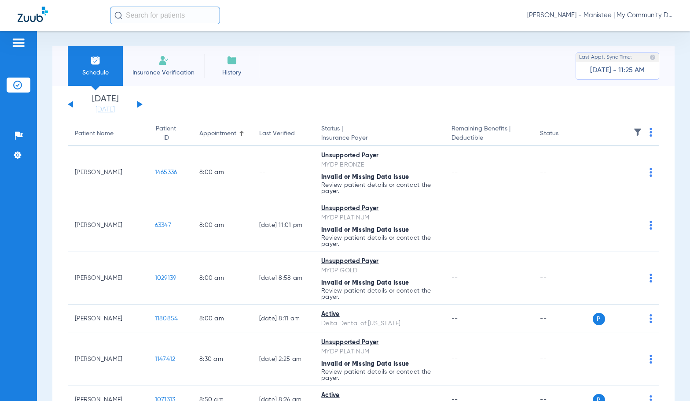
click at [650, 132] on img at bounding box center [651, 132] width 3 height 9
click at [625, 167] on span "Verify All" at bounding box center [610, 167] width 55 height 6
click at [603, 17] on span "[PERSON_NAME] - Manistee | My Community Dental Centers" at bounding box center [599, 15] width 145 height 9
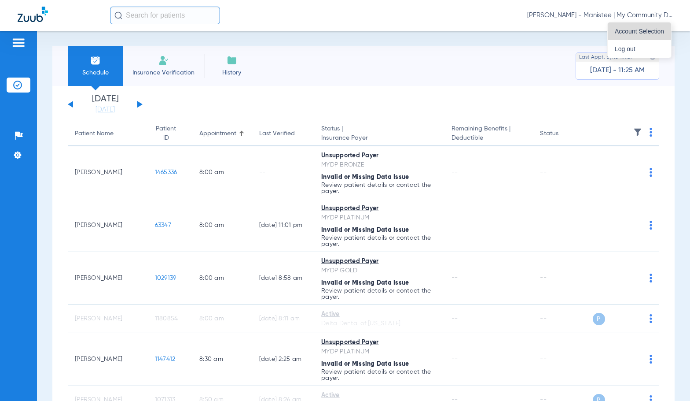
click at [628, 26] on button "Account Selection" at bounding box center [639, 31] width 63 height 18
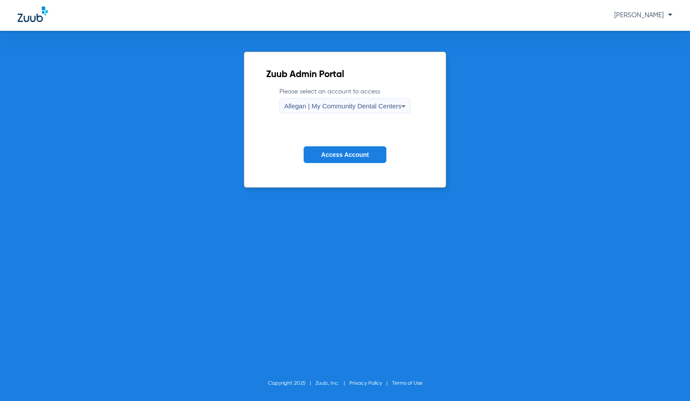
click at [324, 110] on div "Allegan | My Community Dental Centers" at bounding box center [343, 106] width 118 height 15
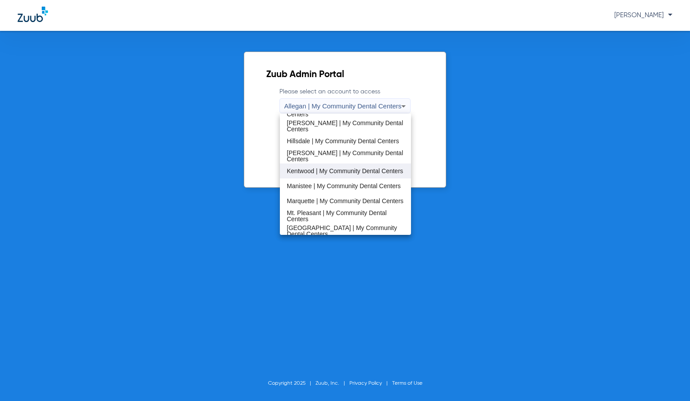
scroll to position [176, 0]
click at [318, 196] on span "Marquette | My Community Dental Centers" at bounding box center [345, 199] width 117 height 6
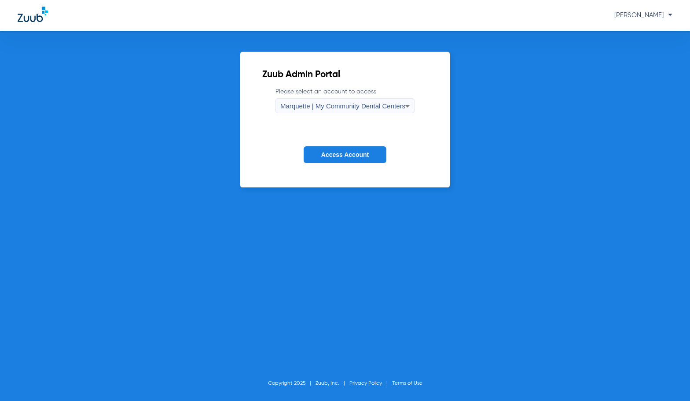
click at [338, 153] on span "Access Account" at bounding box center [345, 154] width 48 height 7
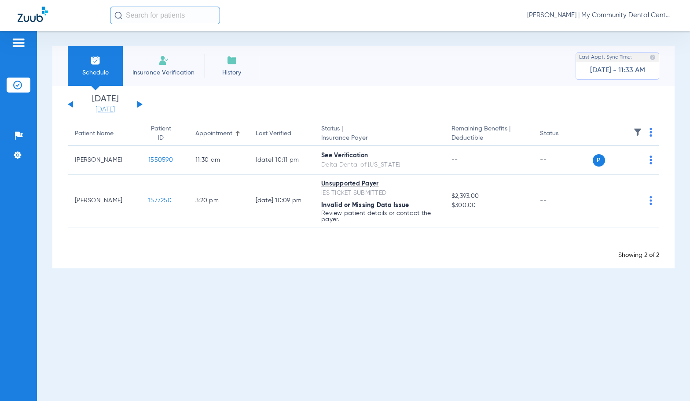
click at [107, 108] on link "[DATE]" at bounding box center [105, 109] width 53 height 9
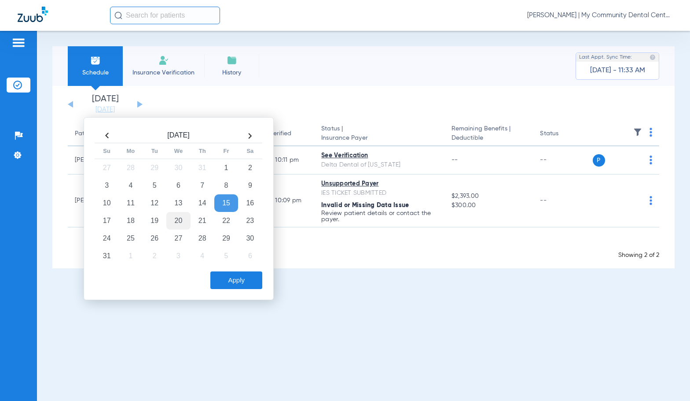
click at [180, 222] on td "20" at bounding box center [178, 221] width 24 height 18
click at [239, 280] on button "Apply" at bounding box center [236, 280] width 52 height 18
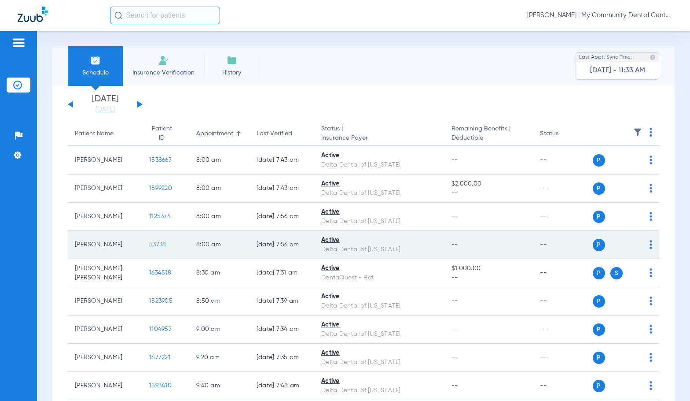
click at [153, 243] on span "53738" at bounding box center [157, 244] width 17 height 6
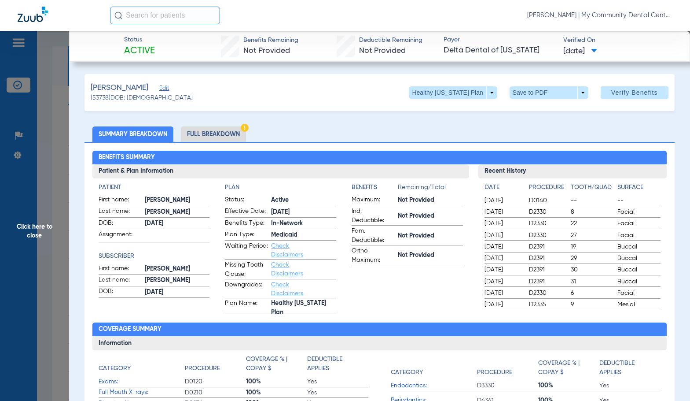
click at [214, 139] on li "Full Breakdown" at bounding box center [213, 133] width 65 height 15
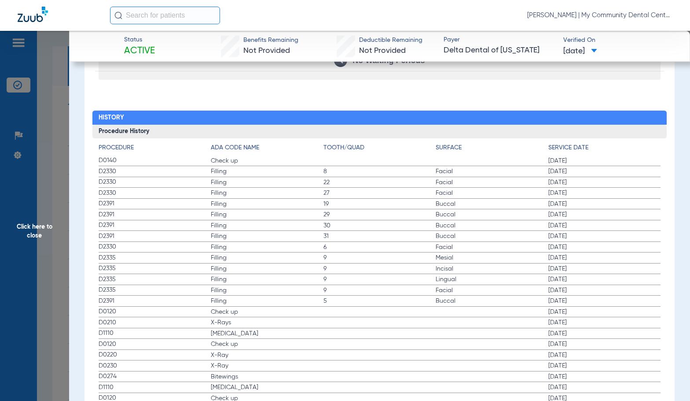
scroll to position [1145, 0]
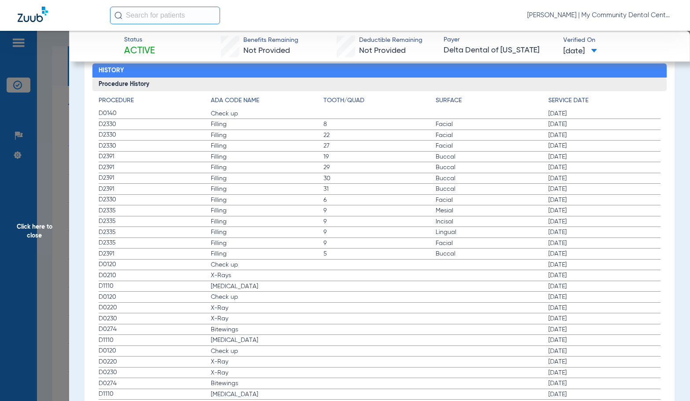
click at [44, 235] on span "Click here to close" at bounding box center [34, 231] width 69 height 401
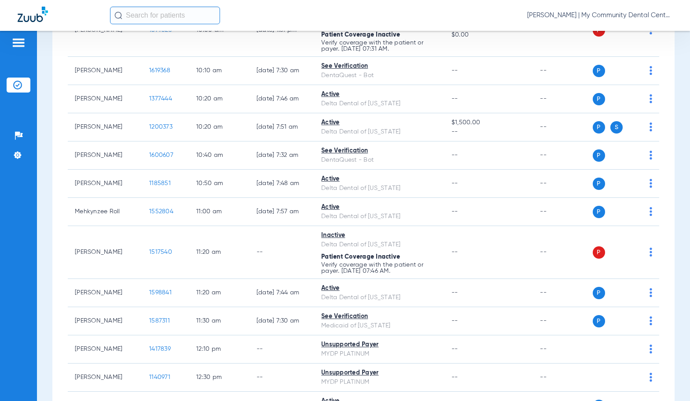
scroll to position [484, 0]
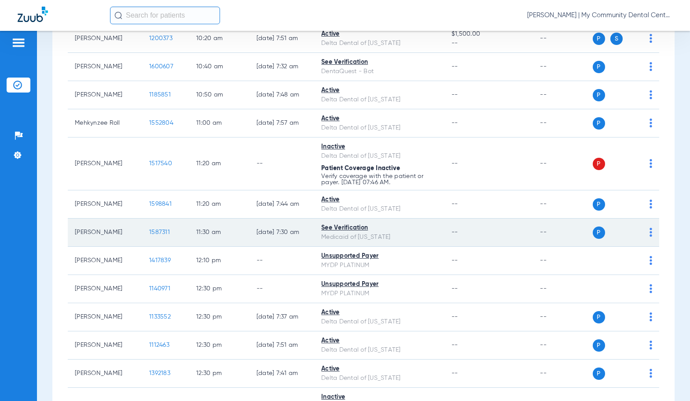
click at [155, 234] on span "1587311" at bounding box center [159, 232] width 21 height 6
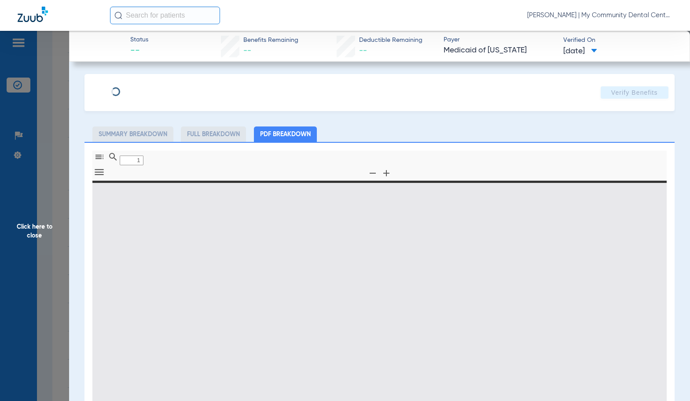
type input "0"
select select "page-width"
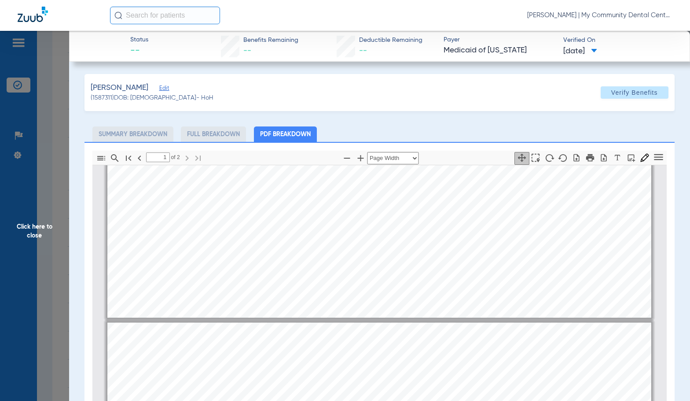
scroll to position [313, 0]
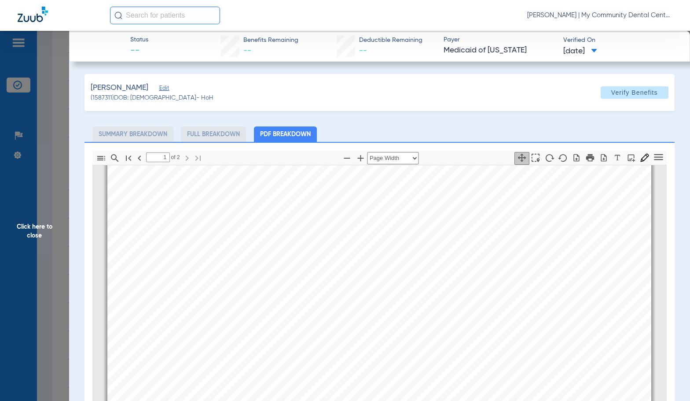
type input "2"
click at [59, 245] on span "Click here to close" at bounding box center [34, 231] width 69 height 401
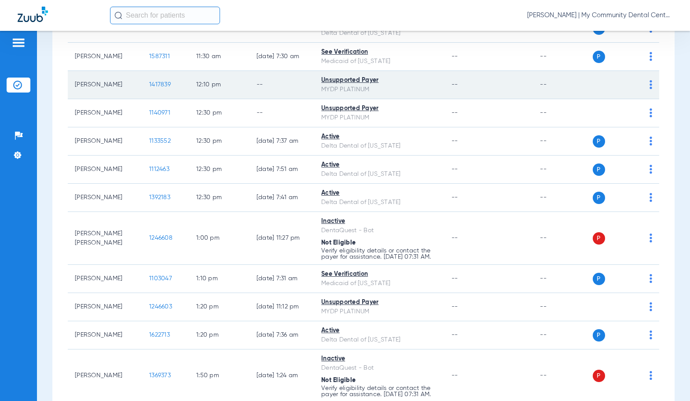
scroll to position [660, 0]
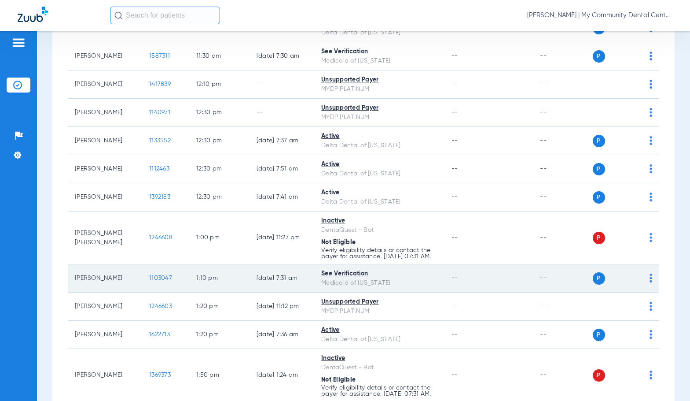
click at [152, 281] on span "1103047" at bounding box center [160, 278] width 23 height 6
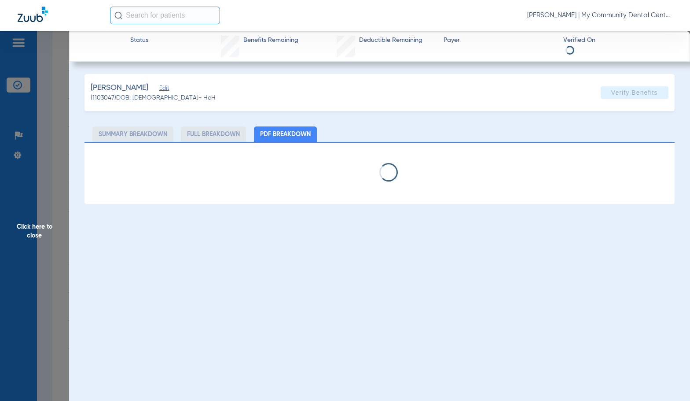
select select "page-width"
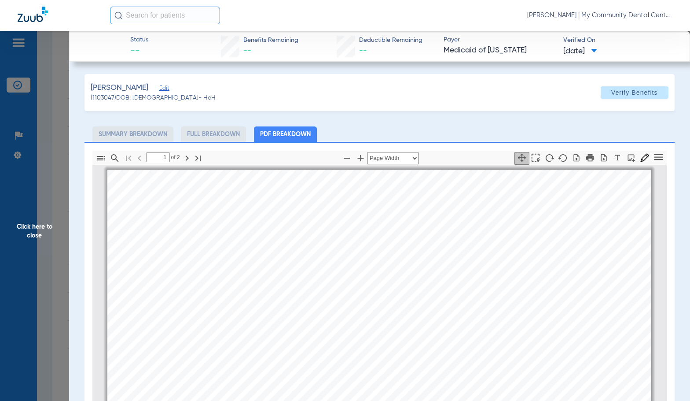
scroll to position [4, 0]
type input "2"
click at [37, 226] on span "Click here to close" at bounding box center [34, 231] width 69 height 401
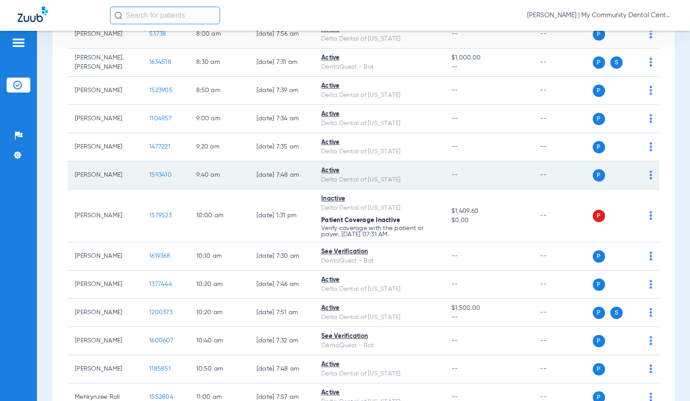
scroll to position [220, 0]
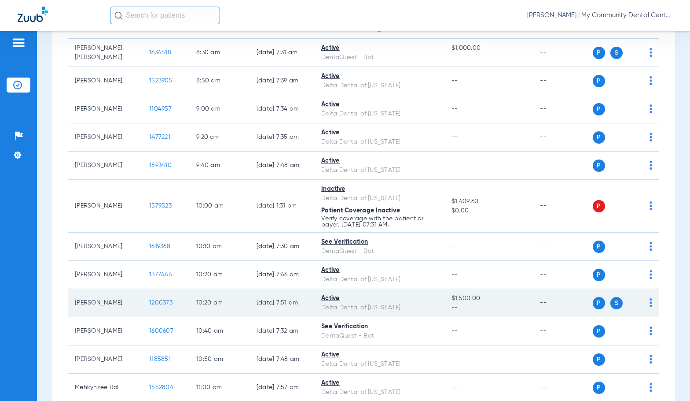
click at [152, 300] on span "1200373" at bounding box center [160, 302] width 23 height 6
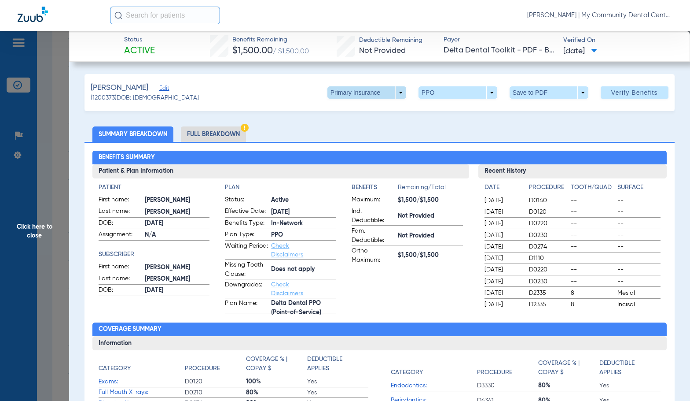
click at [381, 92] on span at bounding box center [367, 92] width 79 height 12
click at [363, 127] on span "Secondary Insurance" at bounding box center [357, 128] width 58 height 6
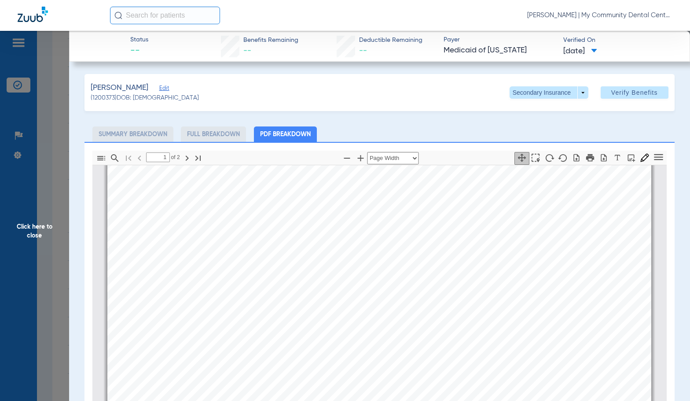
type input "2"
click at [59, 229] on span "Click here to close" at bounding box center [34, 231] width 69 height 401
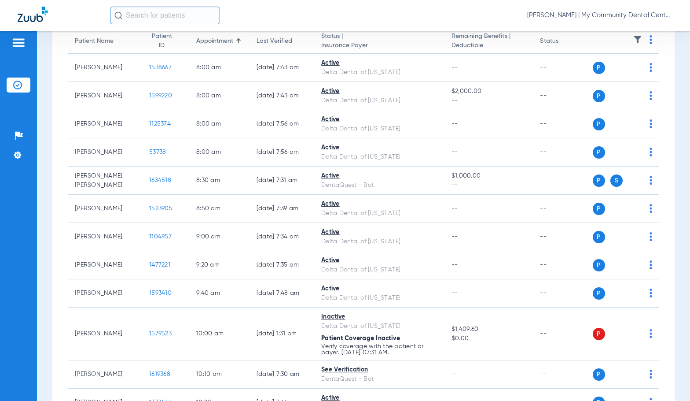
scroll to position [264, 0]
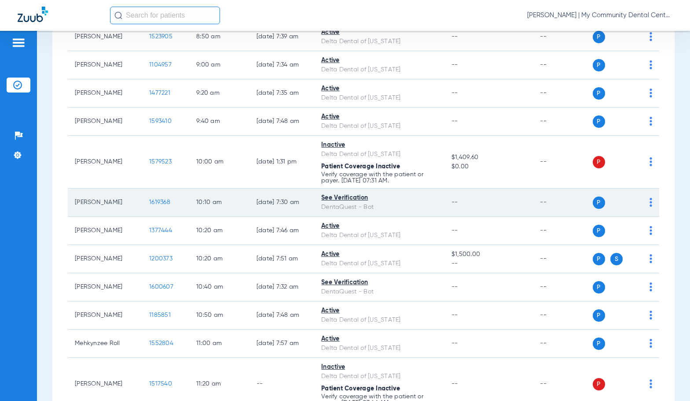
click at [152, 203] on span "1619368" at bounding box center [159, 202] width 21 height 6
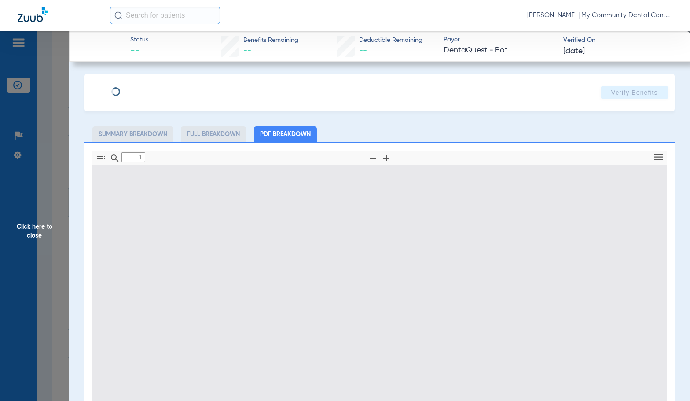
type input "0"
select select "page-width"
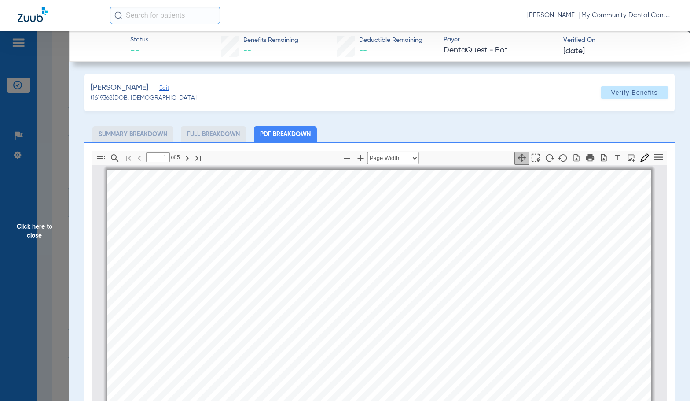
scroll to position [4, 0]
click at [348, 254] on div "[PERSON_NAME] Member is eligible: My Community Dental Centers Inc - [PERSON_NAM…" at bounding box center [379, 357] width 544 height 385
type input "2"
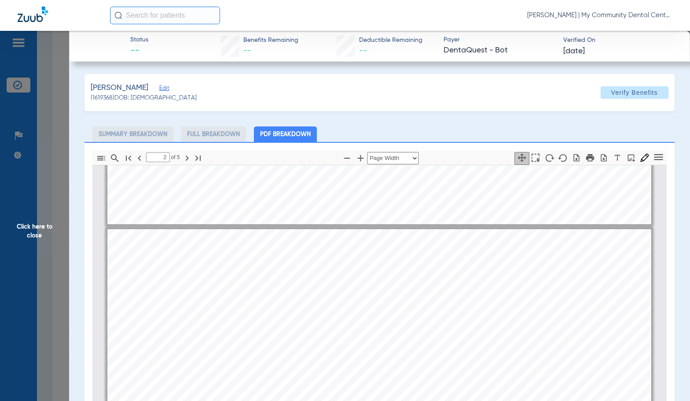
scroll to position [313, 0]
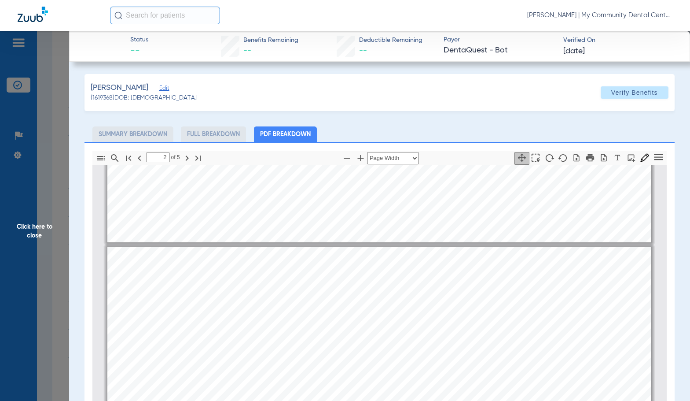
click at [33, 229] on span "Click here to close" at bounding box center [34, 231] width 69 height 401
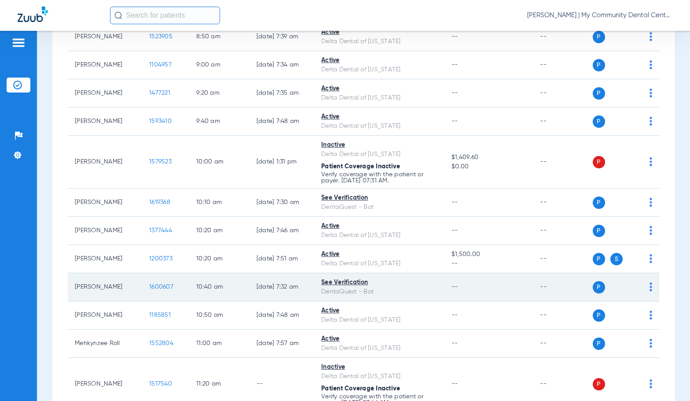
click at [149, 287] on span "1600607" at bounding box center [161, 287] width 24 height 6
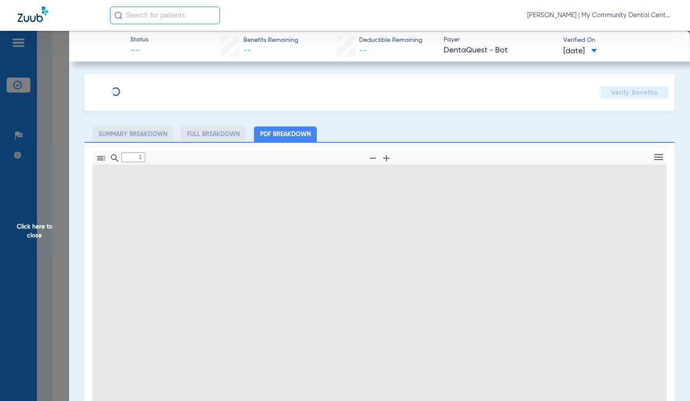
type input "0"
select select "page-width"
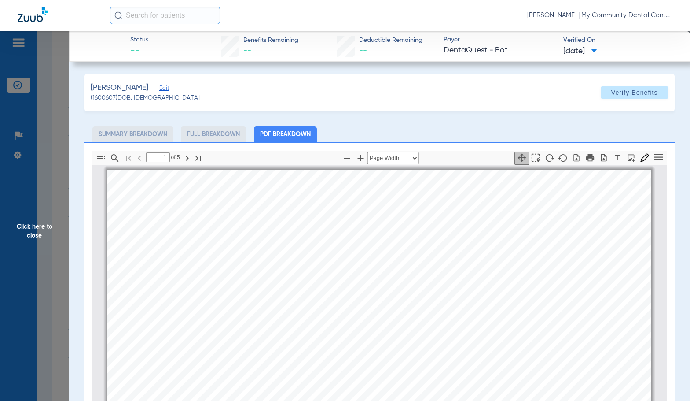
scroll to position [4, 0]
type input "2"
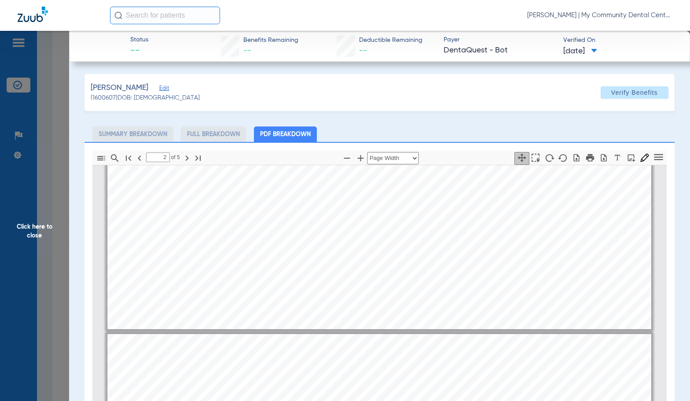
scroll to position [313, 0]
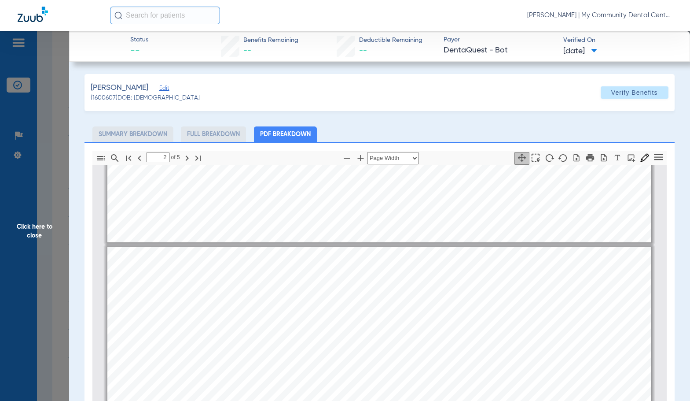
click at [356, 241] on div "[PERSON_NAME] Member is eligible: My Community Dental Centers Inc - [PERSON_NAM…" at bounding box center [379, 49] width 544 height 385
click at [47, 211] on span "Click here to close" at bounding box center [34, 231] width 69 height 401
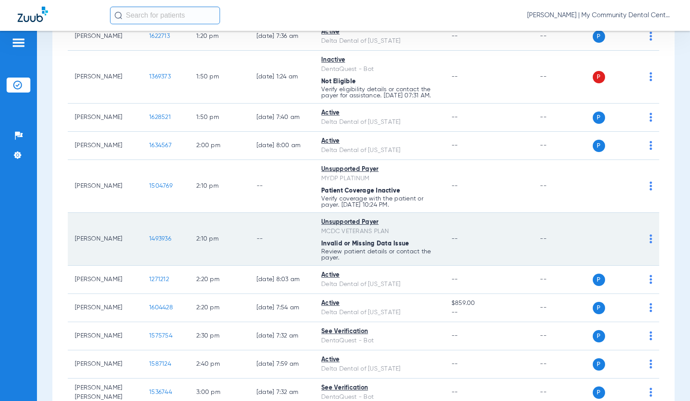
scroll to position [969, 0]
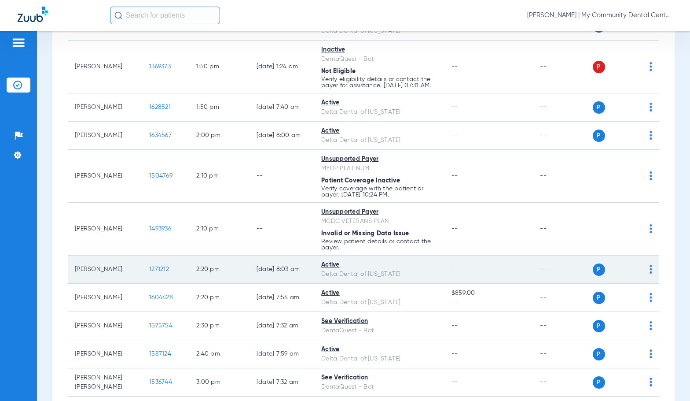
click at [157, 272] on span "1271212" at bounding box center [159, 269] width 20 height 6
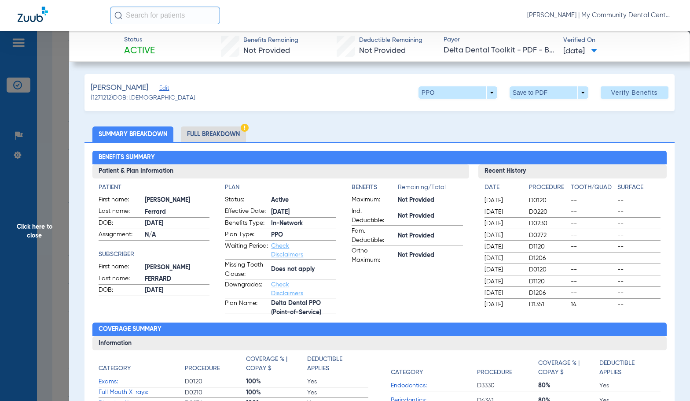
click at [204, 130] on li "Full Breakdown" at bounding box center [213, 133] width 65 height 15
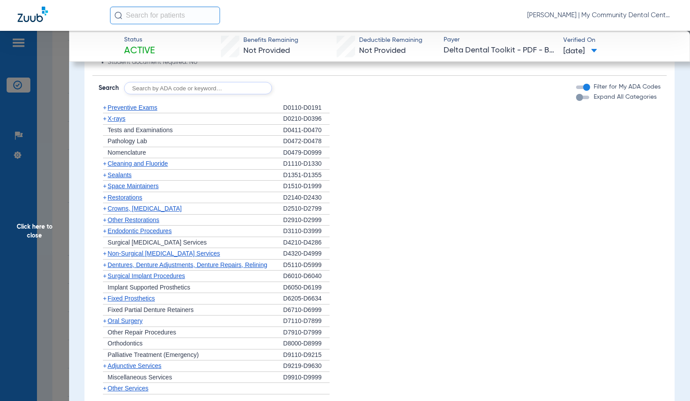
scroll to position [538, 0]
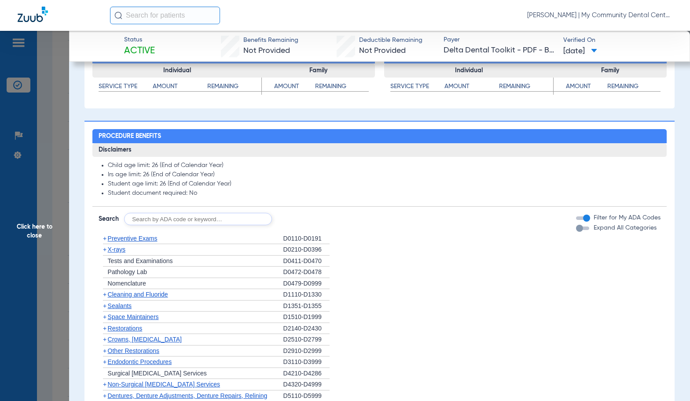
drag, startPoint x: 112, startPoint y: 251, endPoint x: 146, endPoint y: 252, distance: 33.5
click at [112, 251] on span "X-rays" at bounding box center [117, 249] width 18 height 7
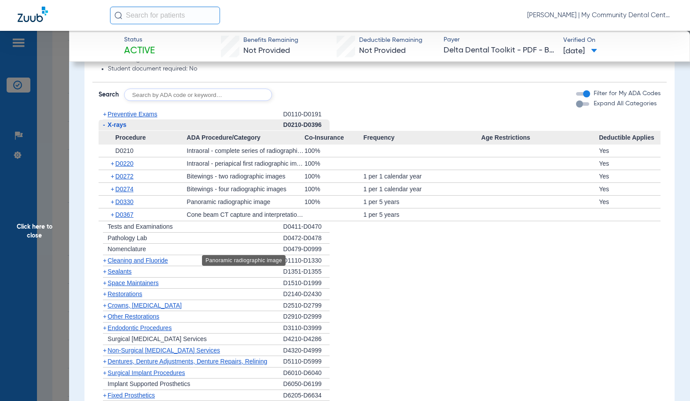
scroll to position [671, 0]
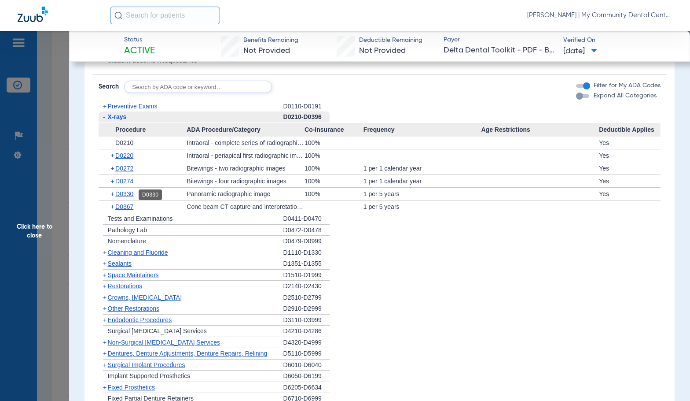
click at [122, 196] on span "D0330" at bounding box center [124, 193] width 18 height 7
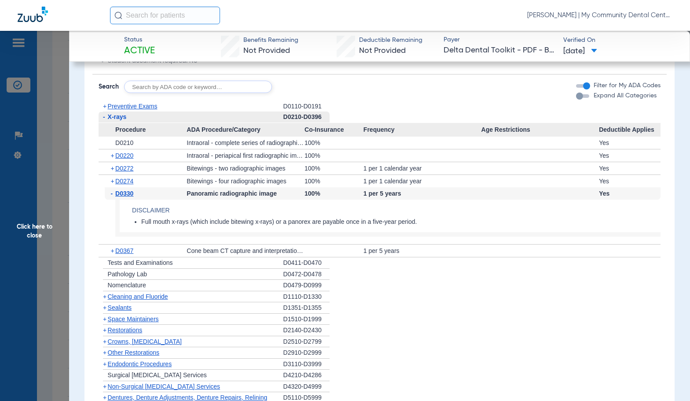
click at [122, 196] on span "D0330" at bounding box center [124, 193] width 18 height 7
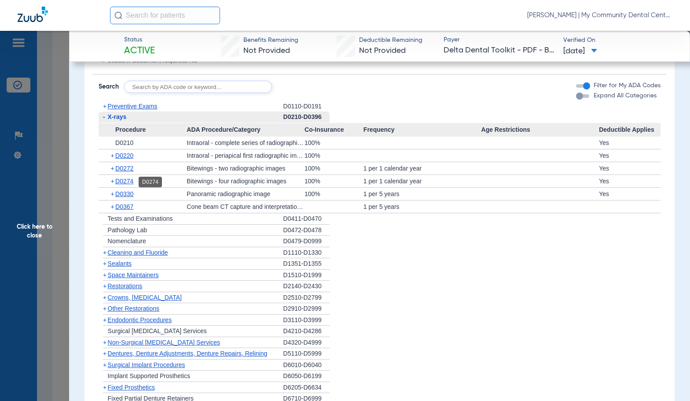
click at [125, 182] on span "D0274" at bounding box center [124, 180] width 18 height 7
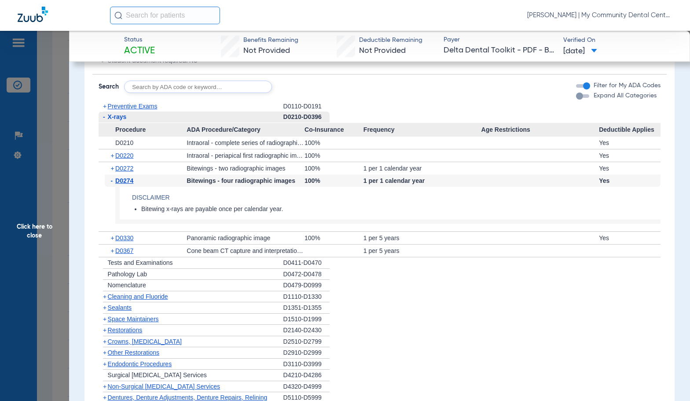
click at [125, 182] on span "D0274" at bounding box center [124, 180] width 18 height 7
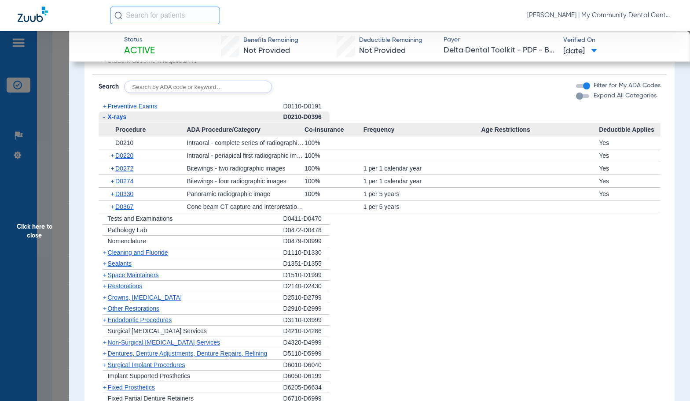
click at [132, 253] on span "Cleaning and Fluoride" at bounding box center [138, 252] width 60 height 7
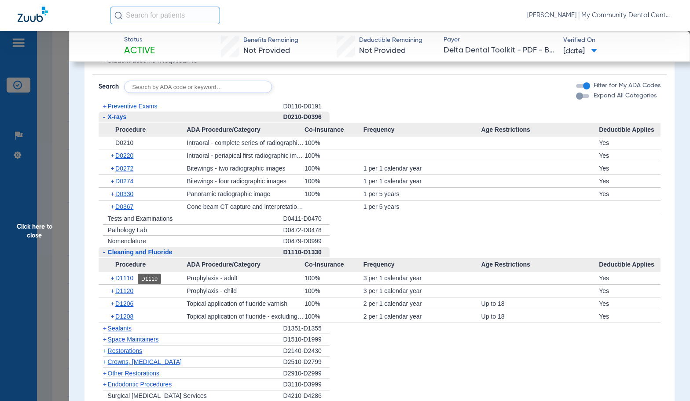
click at [133, 276] on span "D1110" at bounding box center [124, 277] width 18 height 7
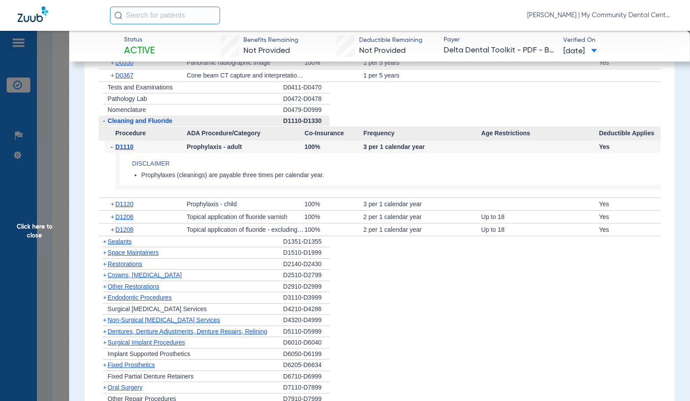
scroll to position [803, 0]
click at [130, 149] on span "D1110" at bounding box center [124, 145] width 18 height 7
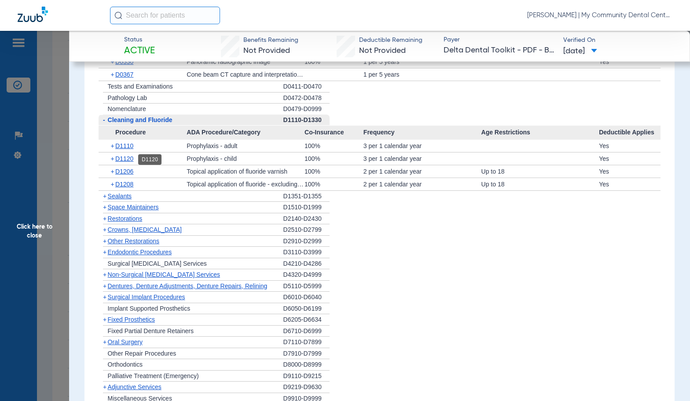
click at [129, 158] on span "D1120" at bounding box center [124, 158] width 18 height 7
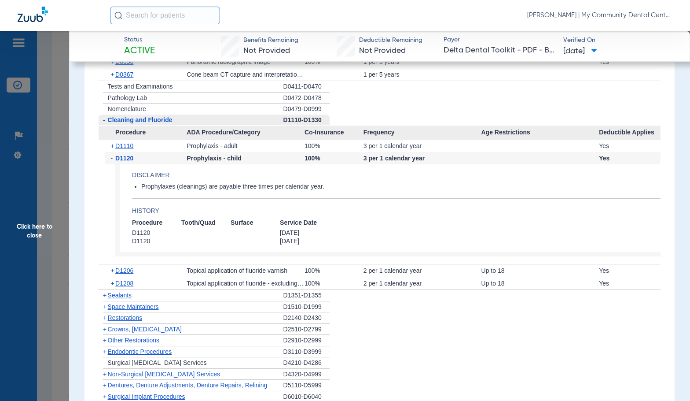
click at [129, 158] on span "D1120" at bounding box center [124, 158] width 18 height 7
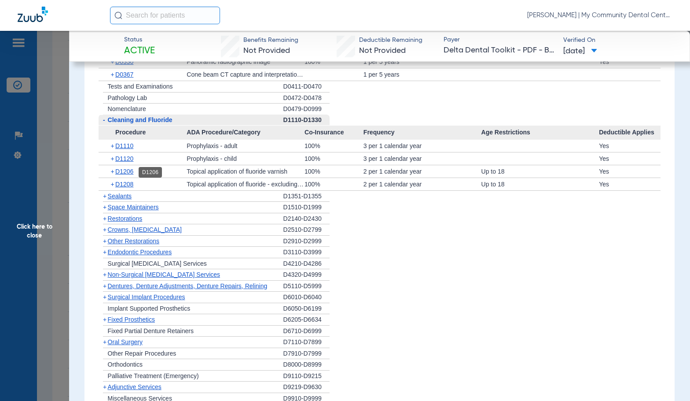
click at [121, 173] on span "D1206" at bounding box center [124, 171] width 18 height 7
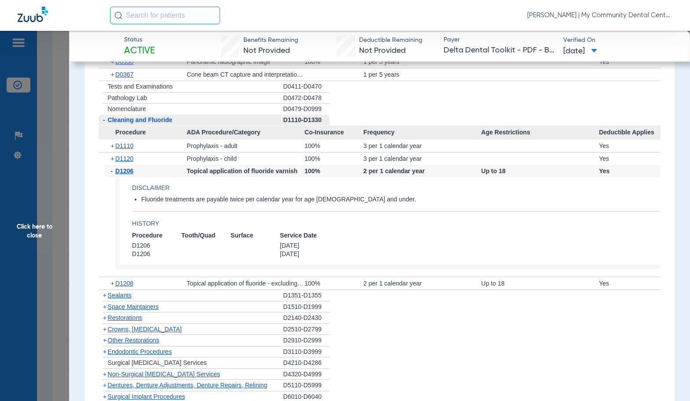
click at [121, 173] on span "D1206" at bounding box center [124, 170] width 18 height 7
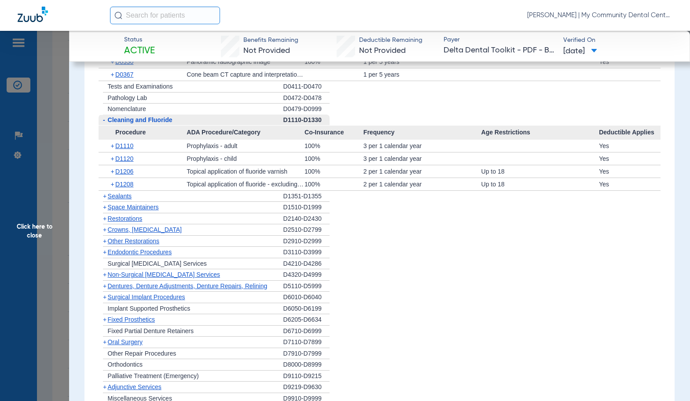
click at [18, 221] on span "Click here to close" at bounding box center [34, 231] width 69 height 401
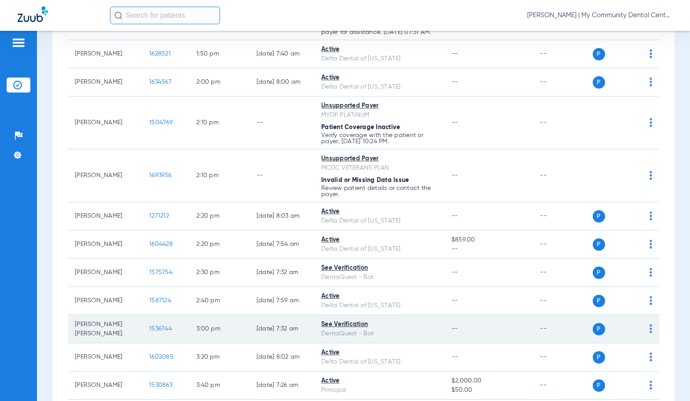
scroll to position [1057, 0]
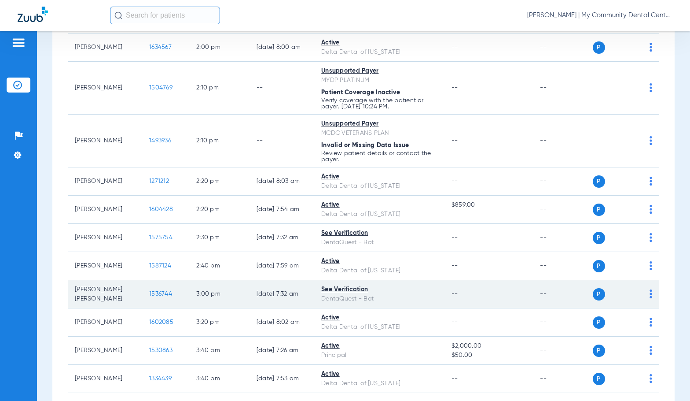
click at [149, 297] on span "1536744" at bounding box center [160, 294] width 23 height 6
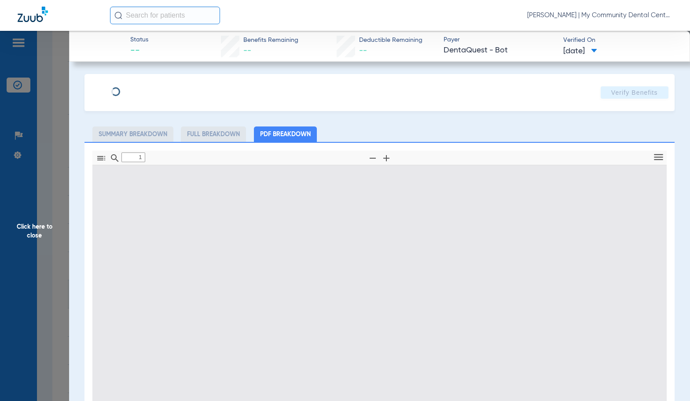
type input "0"
select select "page-width"
type input "1"
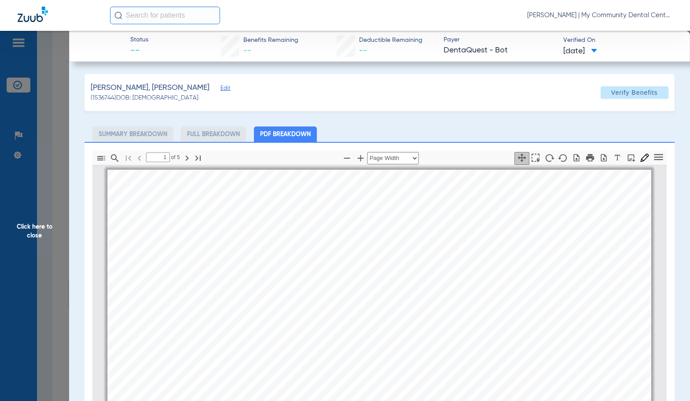
scroll to position [4, 0]
click at [358, 161] on icon "button" at bounding box center [361, 158] width 11 height 11
select select "1.5"
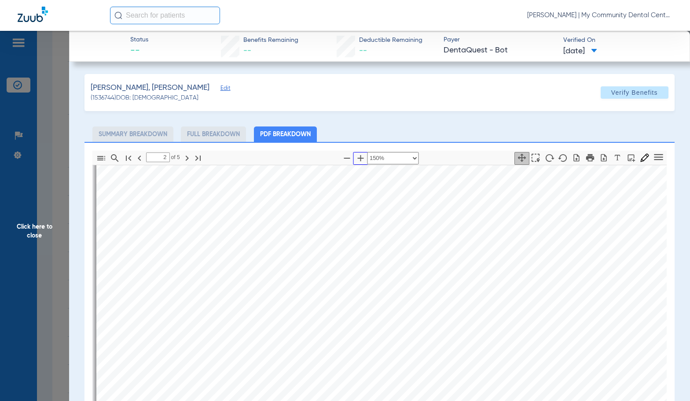
scroll to position [489, 0]
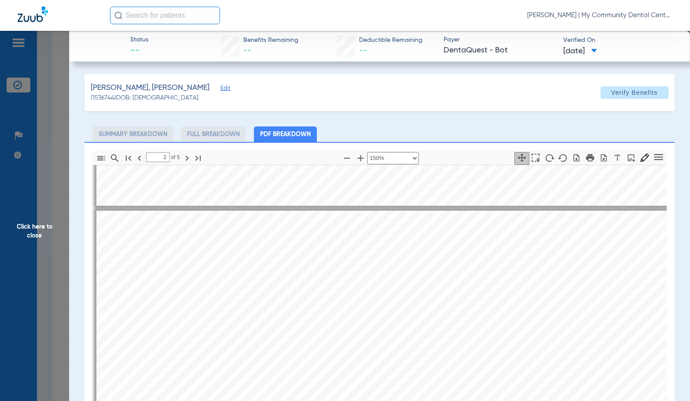
type input "1"
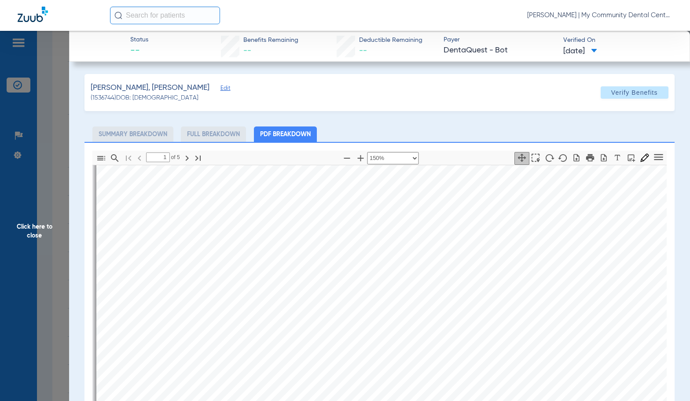
scroll to position [0, 0]
click at [57, 208] on span "Click here to close" at bounding box center [34, 231] width 69 height 401
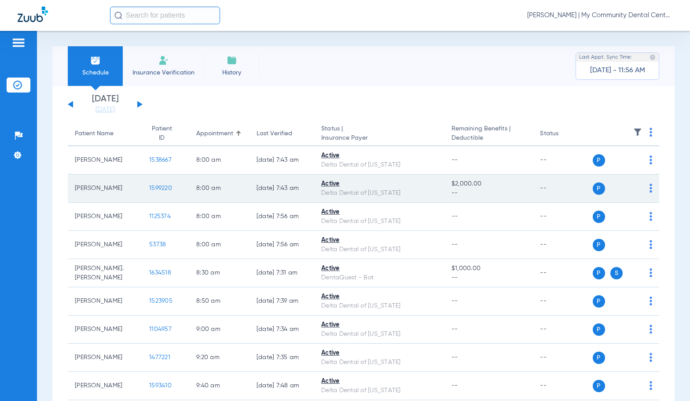
click at [149, 188] on span "1599220" at bounding box center [160, 188] width 23 height 6
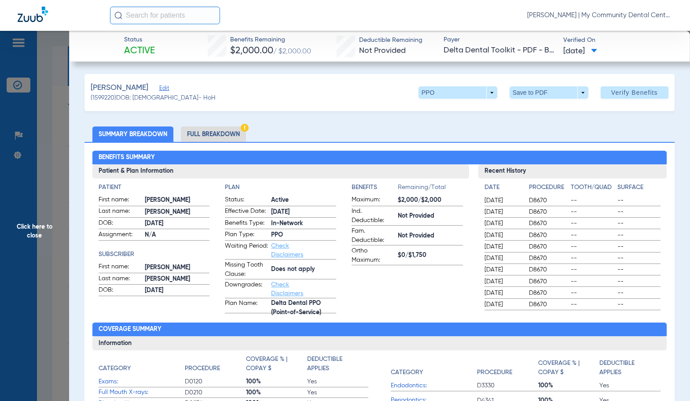
click at [216, 128] on li "Full Breakdown" at bounding box center [213, 133] width 65 height 15
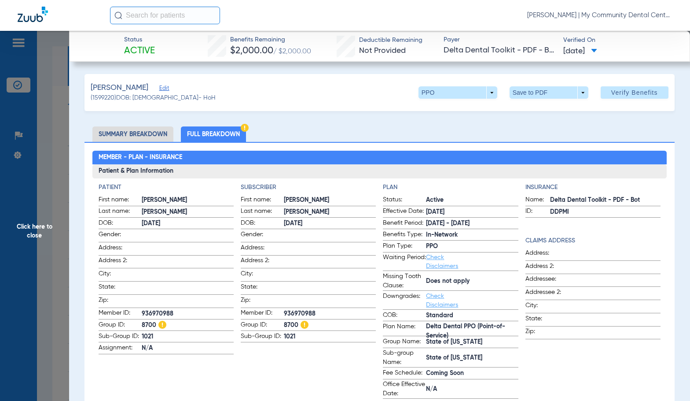
click at [367, 221] on span "[DATE]" at bounding box center [330, 223] width 92 height 9
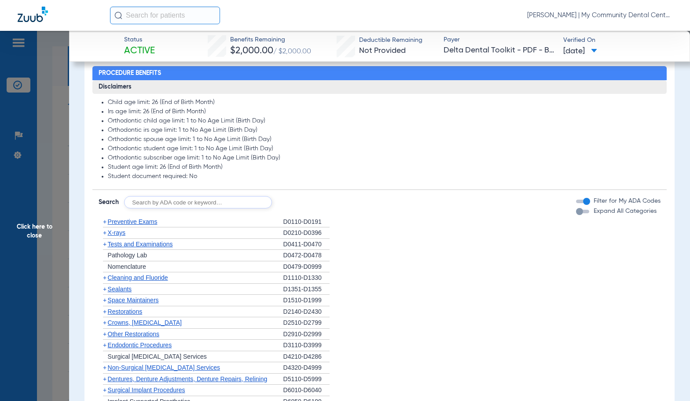
scroll to position [660, 0]
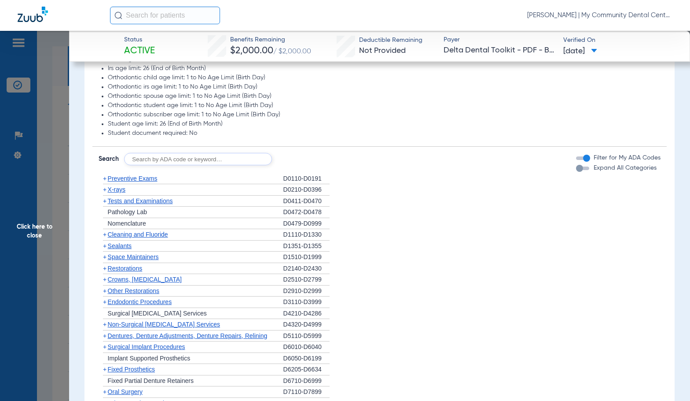
click at [148, 237] on span "Cleaning and Fluoride" at bounding box center [138, 234] width 60 height 7
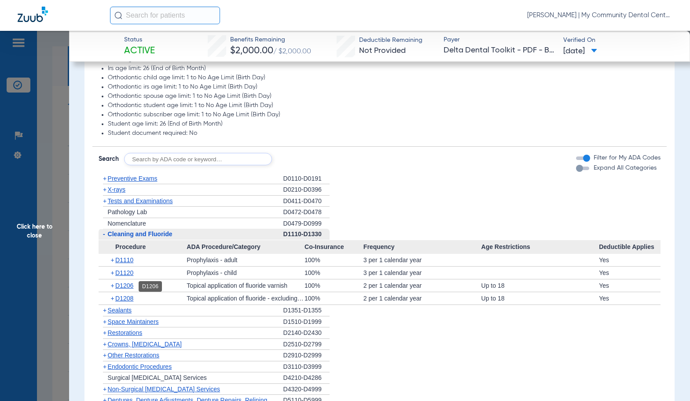
click at [129, 287] on span "D1206" at bounding box center [124, 285] width 18 height 7
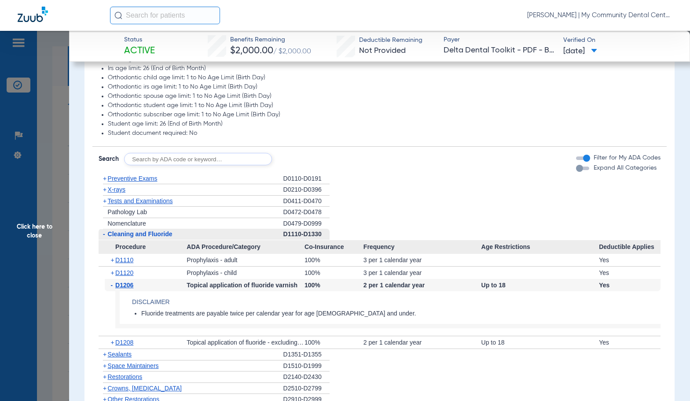
click at [129, 287] on span "D1206" at bounding box center [124, 284] width 18 height 7
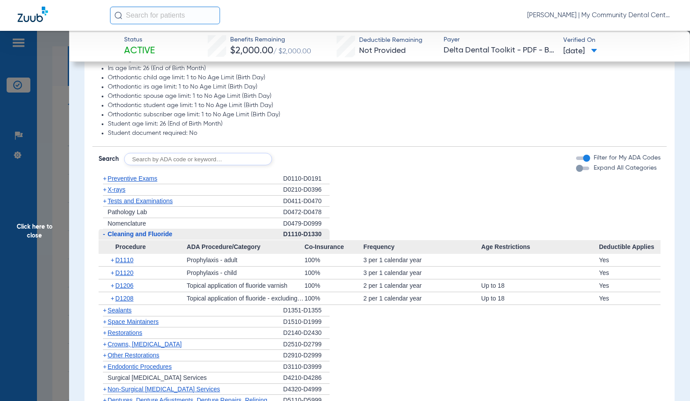
click at [116, 187] on span "X-rays" at bounding box center [117, 189] width 18 height 7
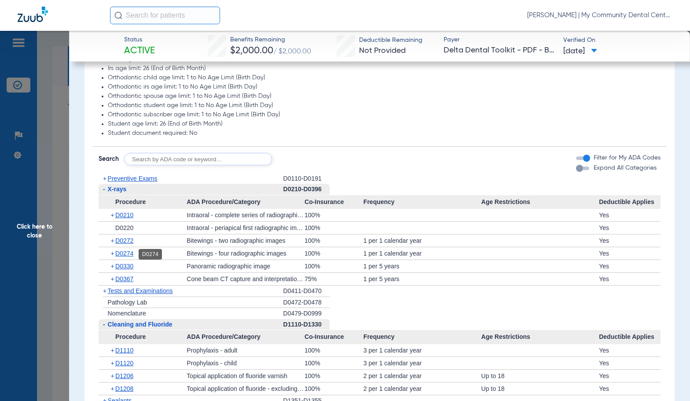
click at [128, 254] on span "D0274" at bounding box center [124, 253] width 18 height 7
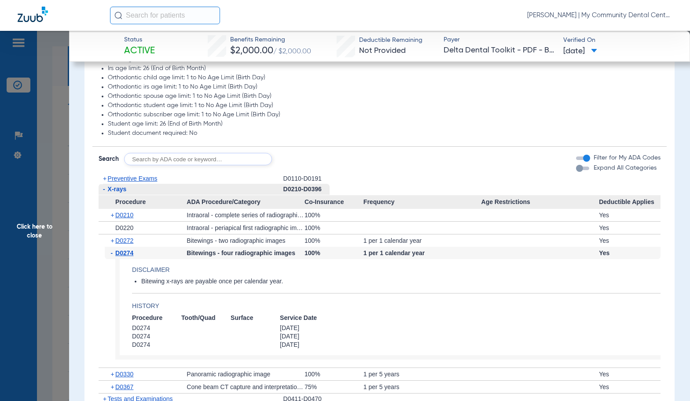
click at [128, 254] on span "D0274" at bounding box center [124, 252] width 18 height 7
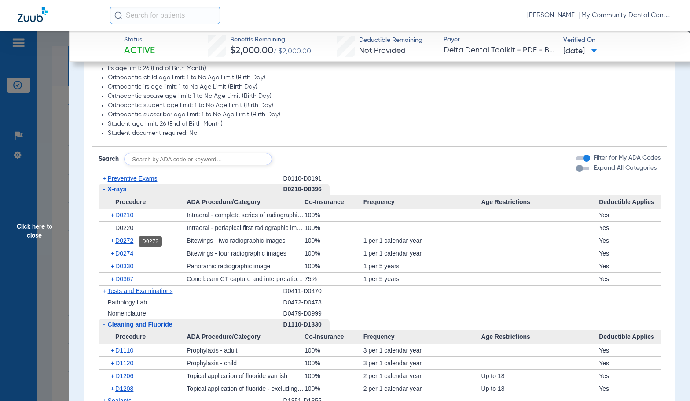
click at [130, 243] on span "D0272" at bounding box center [124, 240] width 18 height 7
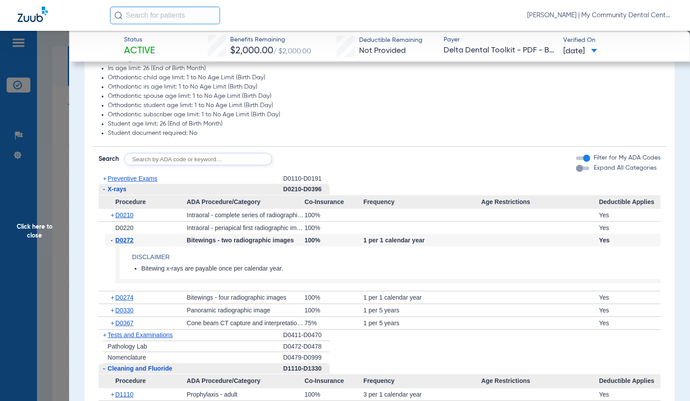
click at [130, 243] on span "D0272" at bounding box center [124, 239] width 18 height 7
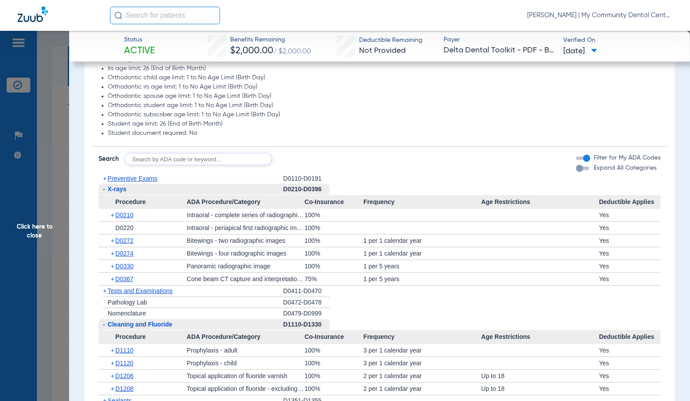
click at [119, 175] on div "+ Preventive Exams" at bounding box center [191, 178] width 185 height 11
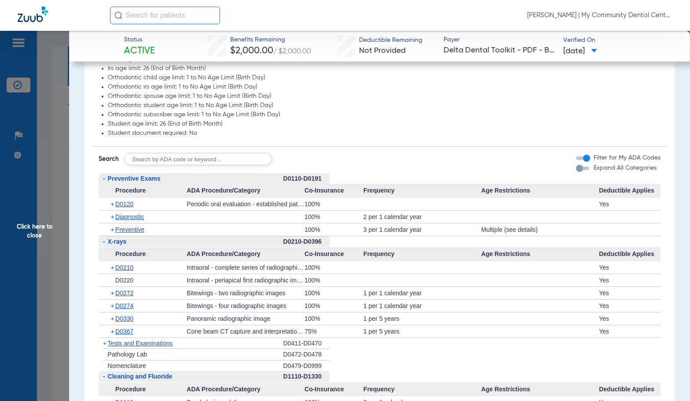
click at [121, 179] on span "Preventive Exams" at bounding box center [134, 178] width 53 height 7
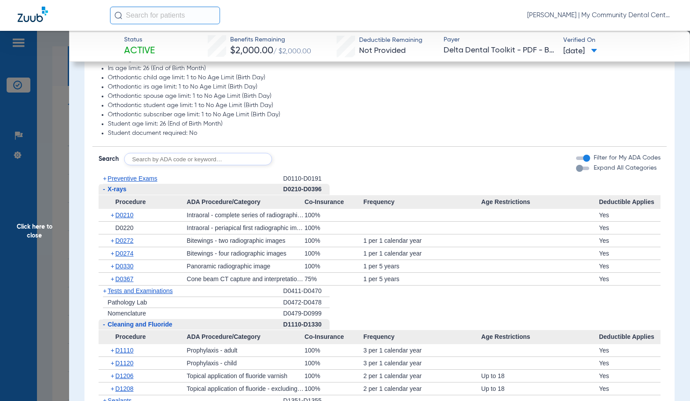
click at [131, 181] on span "Preventive Exams" at bounding box center [133, 178] width 50 height 7
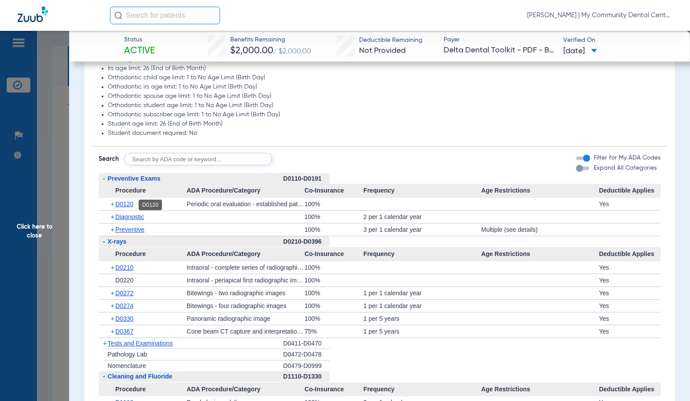
click at [121, 205] on span "D0120" at bounding box center [124, 203] width 18 height 7
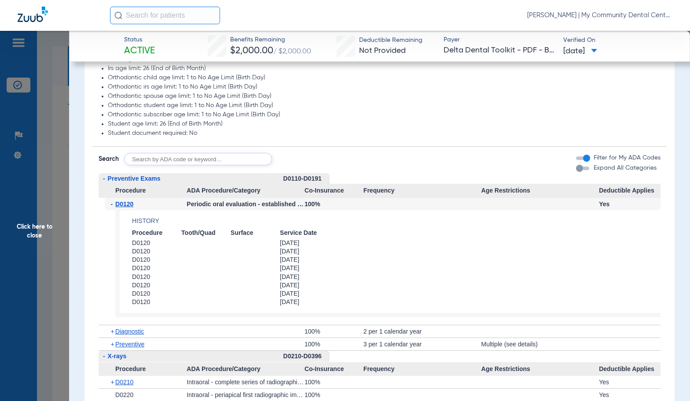
click at [121, 205] on span "D0120" at bounding box center [124, 203] width 18 height 7
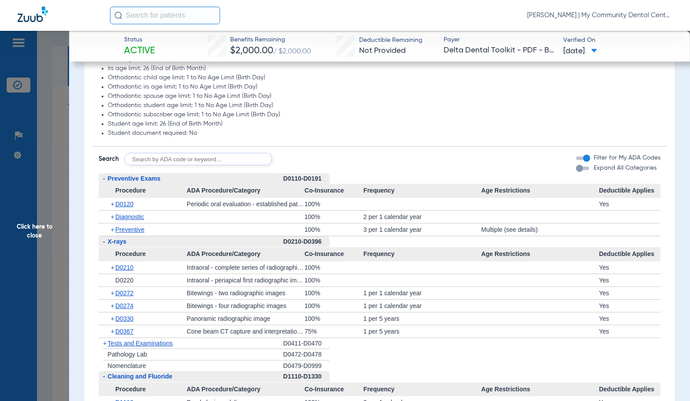
drag, startPoint x: 31, startPoint y: 234, endPoint x: 180, endPoint y: 265, distance: 152.5
click at [31, 234] on span "Click here to close" at bounding box center [34, 231] width 69 height 401
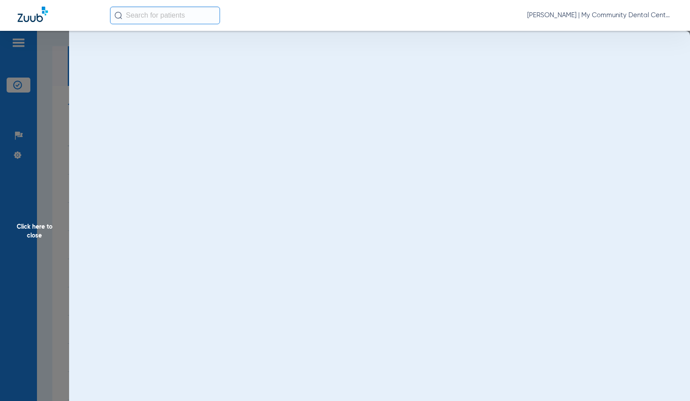
scroll to position [0, 0]
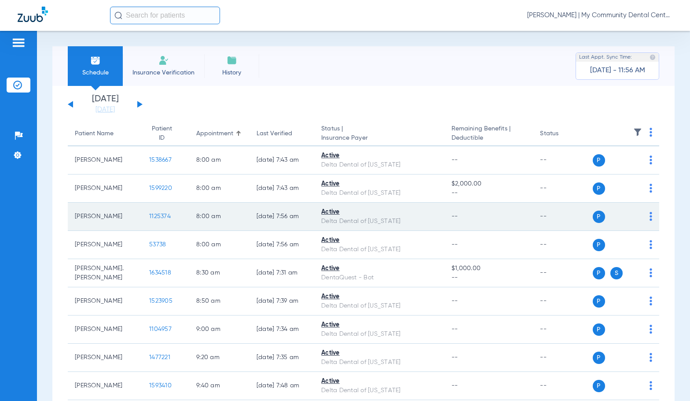
click at [156, 218] on span "1125374" at bounding box center [160, 216] width 22 height 6
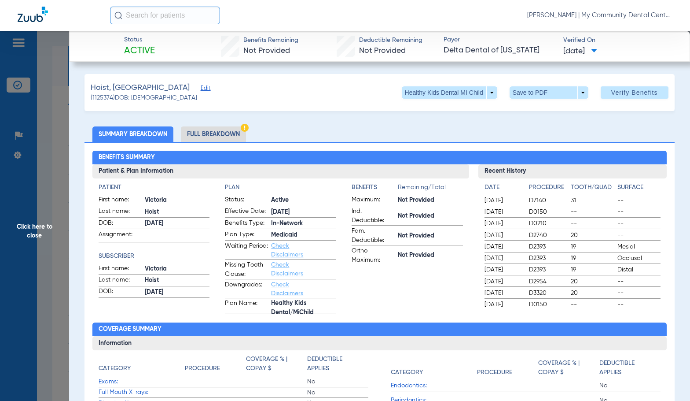
click at [228, 133] on li "Full Breakdown" at bounding box center [213, 133] width 65 height 15
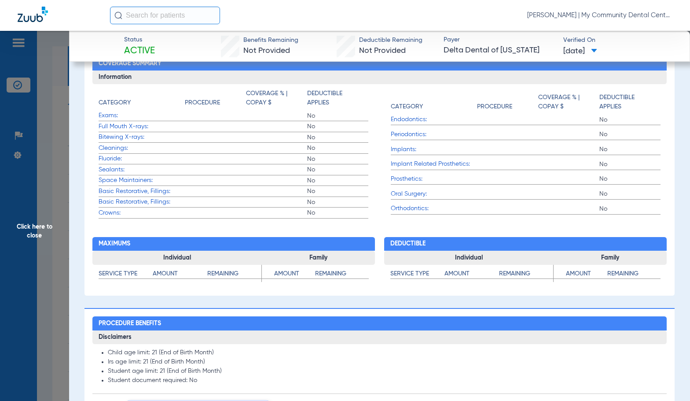
scroll to position [528, 0]
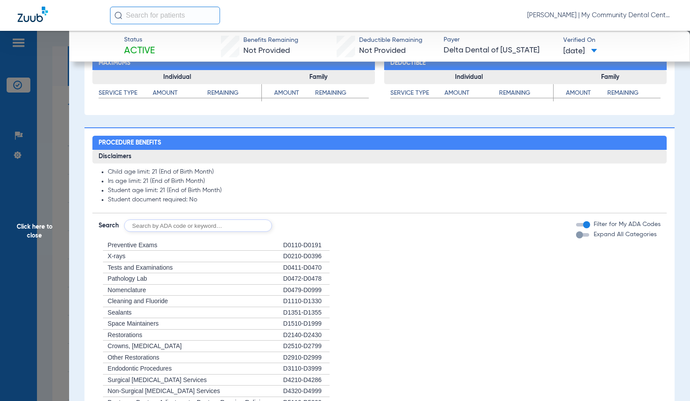
click at [57, 201] on span "Click here to close" at bounding box center [34, 231] width 69 height 401
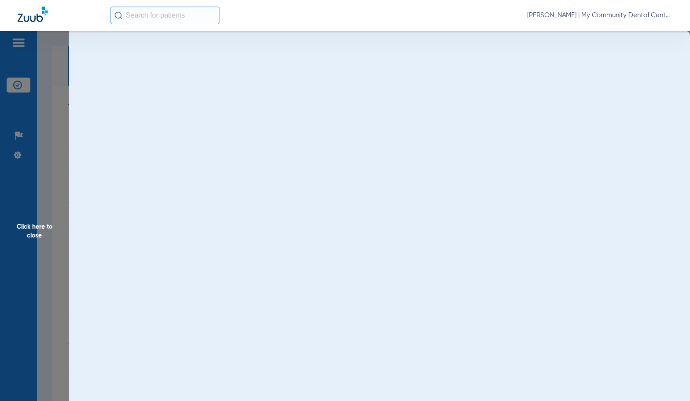
scroll to position [0, 0]
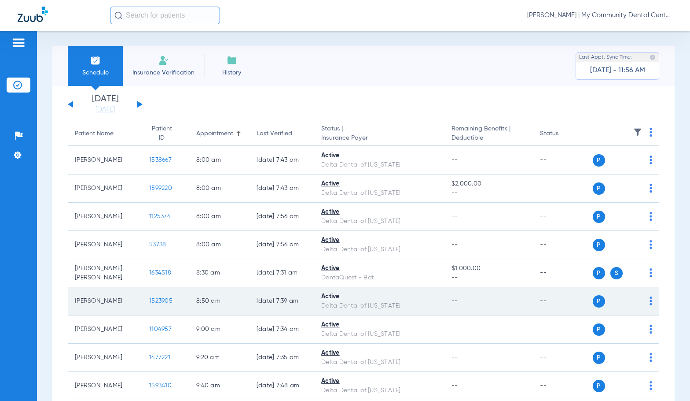
click at [149, 301] on span "1523905" at bounding box center [160, 301] width 23 height 6
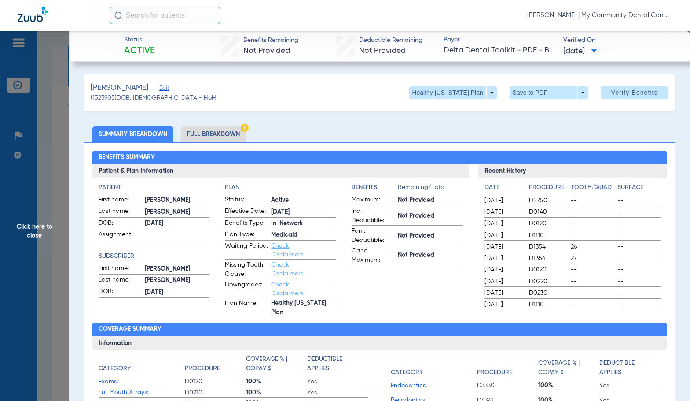
click at [195, 134] on li "Full Breakdown" at bounding box center [213, 133] width 65 height 15
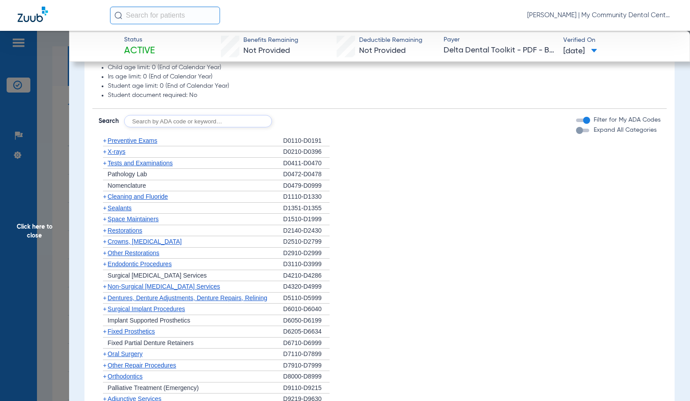
scroll to position [635, 0]
click at [121, 154] on span "X-rays" at bounding box center [117, 152] width 18 height 7
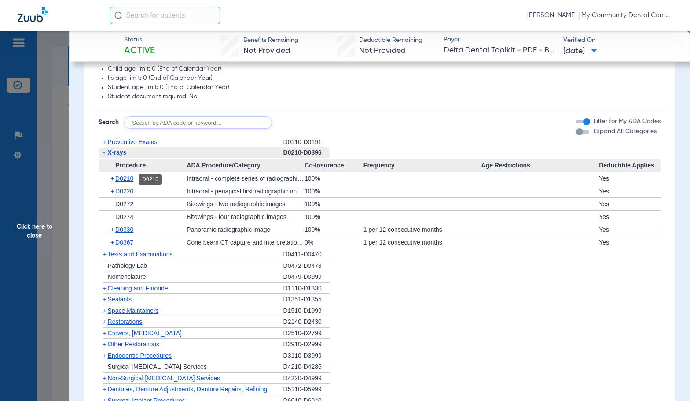
click at [131, 180] on span "D0210" at bounding box center [124, 178] width 18 height 7
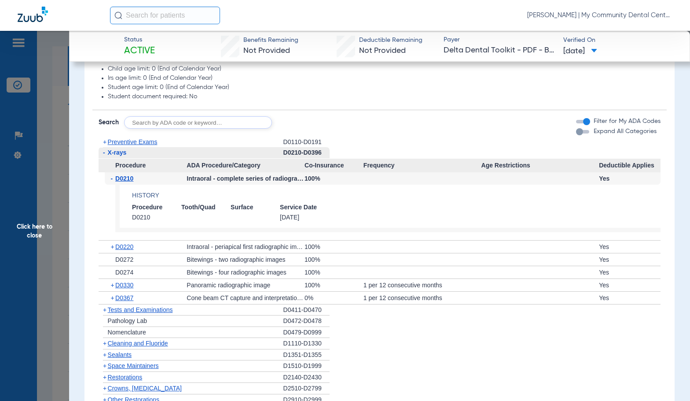
drag, startPoint x: 141, startPoint y: 140, endPoint x: 140, endPoint y: 144, distance: 4.5
click at [141, 140] on span "Preventive Exams" at bounding box center [133, 141] width 50 height 7
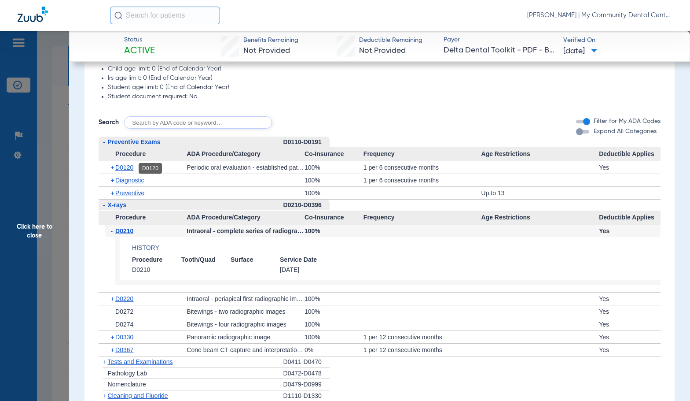
click at [129, 169] on span "D0120" at bounding box center [124, 167] width 18 height 7
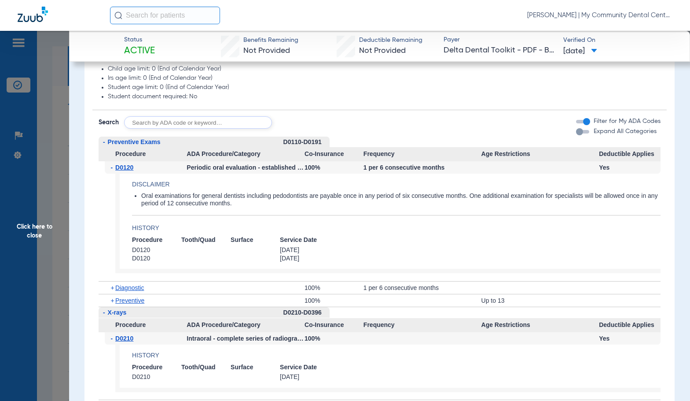
click at [36, 217] on span "Click here to close" at bounding box center [34, 231] width 69 height 401
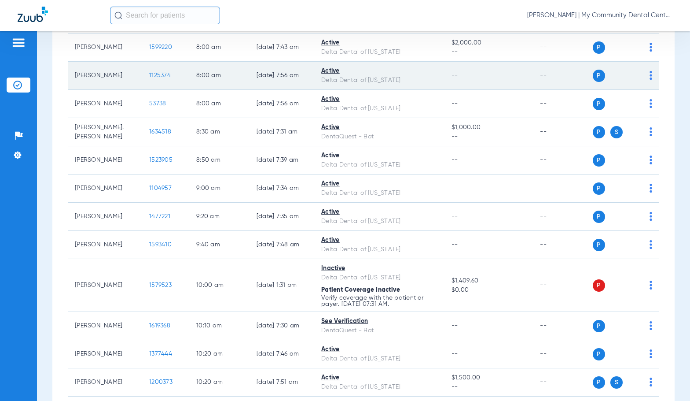
scroll to position [176, 0]
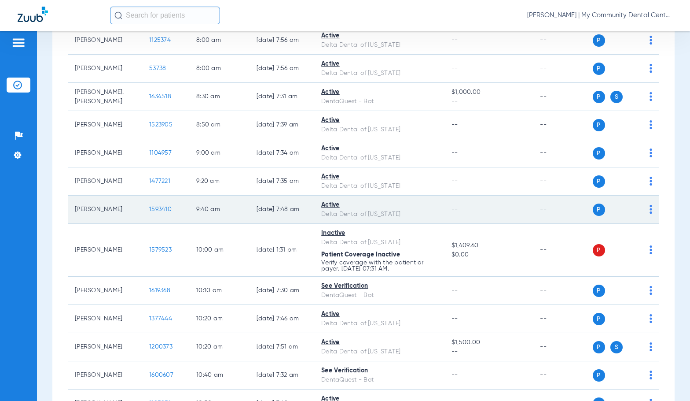
click at [154, 207] on span "1593410" at bounding box center [160, 209] width 22 height 6
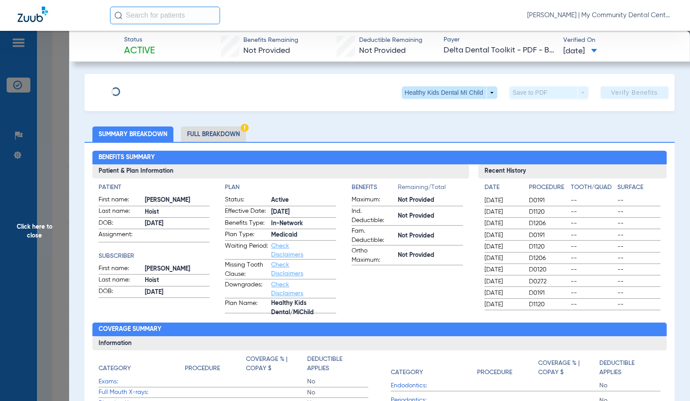
click at [199, 134] on li "Full Breakdown" at bounding box center [213, 133] width 65 height 15
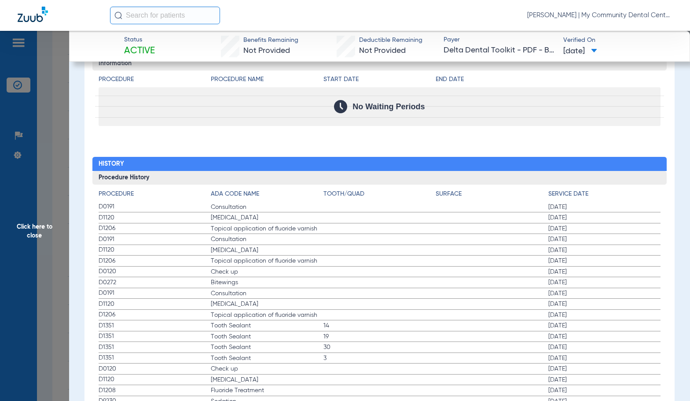
scroll to position [1004, 0]
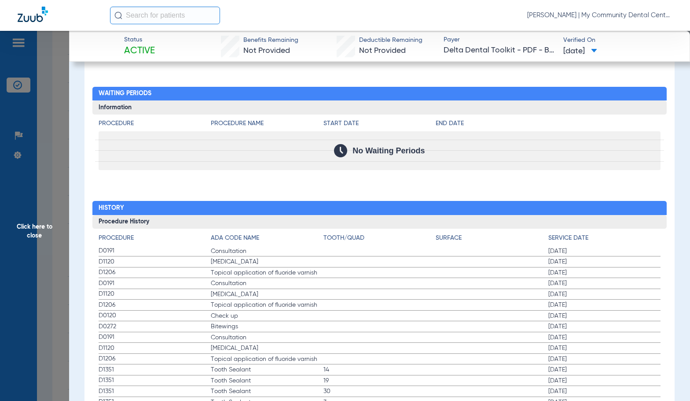
drag, startPoint x: 31, startPoint y: 228, endPoint x: 220, endPoint y: 283, distance: 196.3
click at [31, 228] on span "Click here to close" at bounding box center [34, 231] width 69 height 401
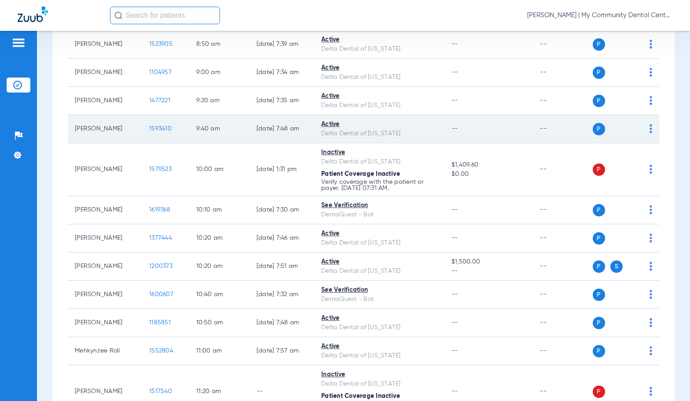
scroll to position [264, 0]
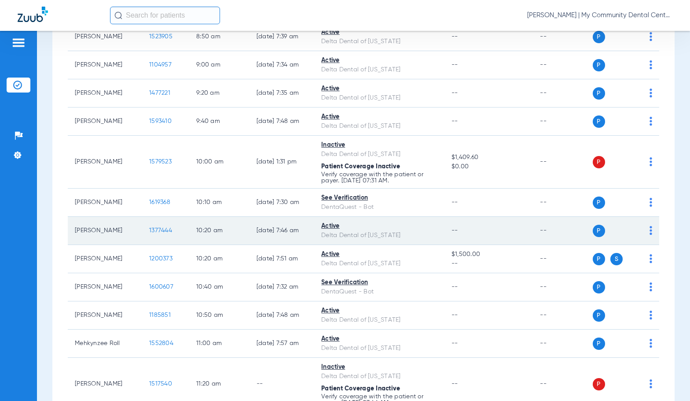
click at [157, 229] on span "1377444" at bounding box center [160, 230] width 23 height 6
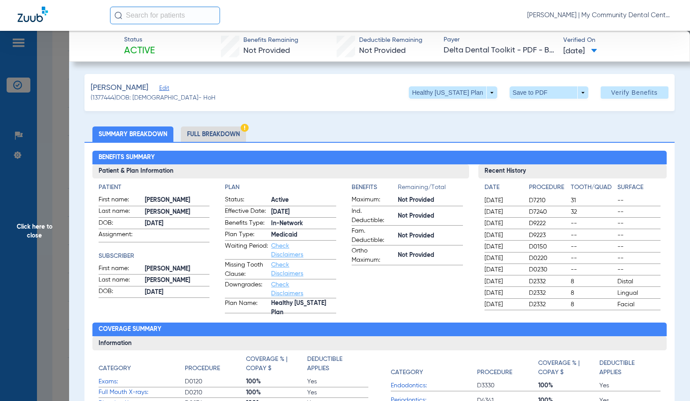
click at [221, 133] on li "Full Breakdown" at bounding box center [213, 133] width 65 height 15
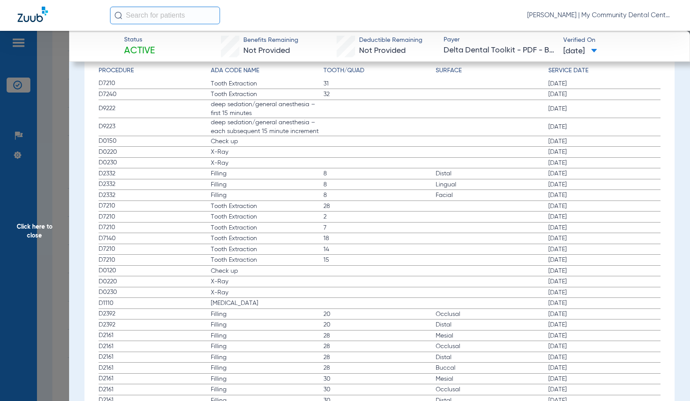
scroll to position [1189, 0]
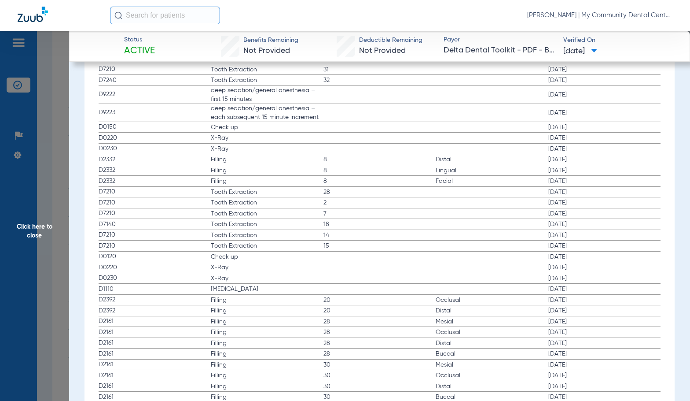
click at [366, 217] on span "7" at bounding box center [380, 213] width 113 height 9
click at [284, 240] on span "Tooth Extraction" at bounding box center [267, 235] width 113 height 9
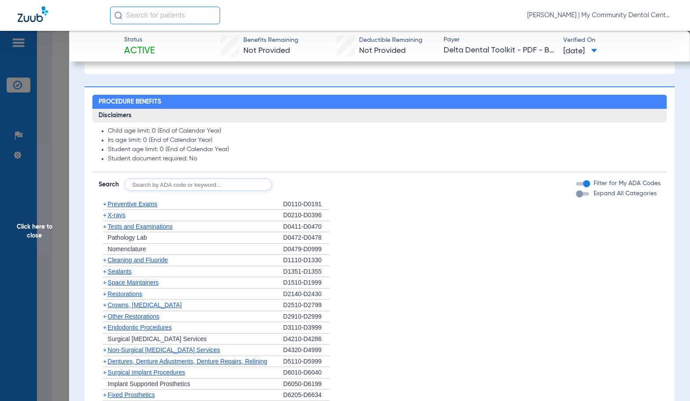
scroll to position [572, 0]
click at [120, 216] on span "X-rays" at bounding box center [117, 215] width 18 height 7
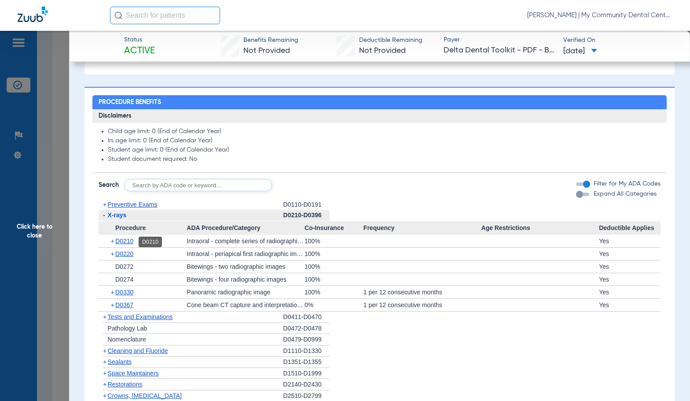
click at [129, 243] on span "D0210" at bounding box center [124, 240] width 18 height 7
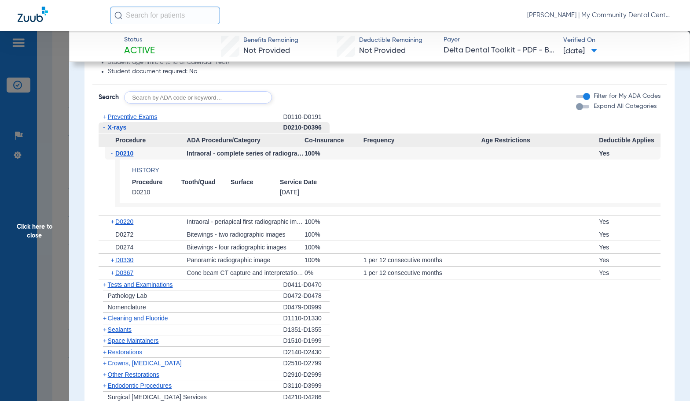
scroll to position [704, 0]
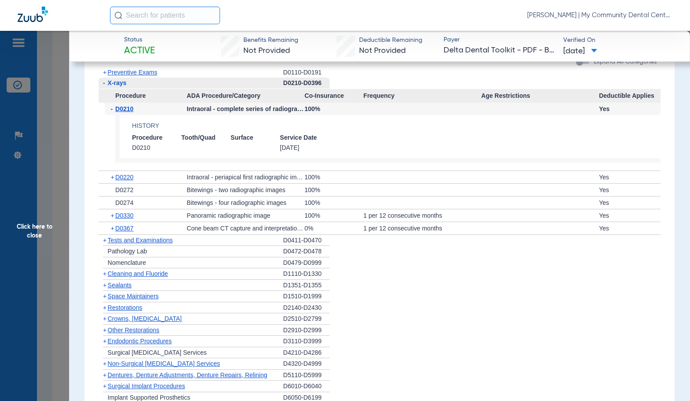
click at [122, 77] on div "+ Preventive Exams" at bounding box center [191, 72] width 185 height 11
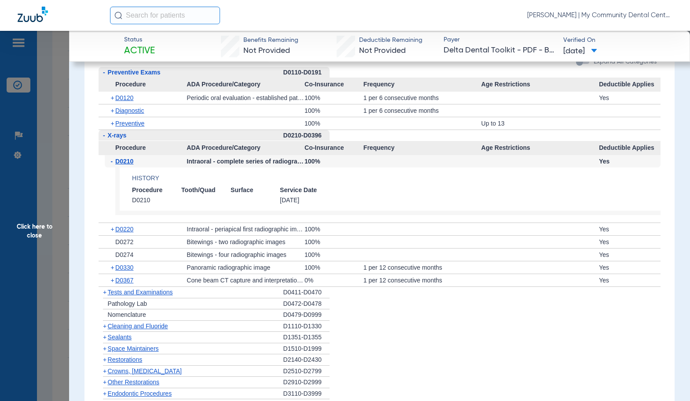
click at [123, 75] on span "Preventive Exams" at bounding box center [134, 72] width 53 height 7
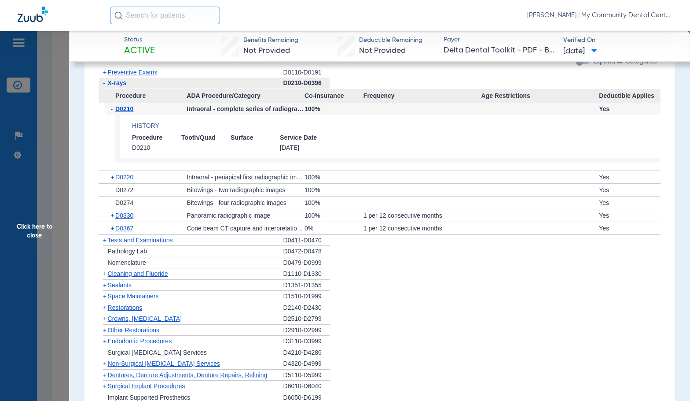
click at [144, 71] on span "Preventive Exams" at bounding box center [133, 72] width 50 height 7
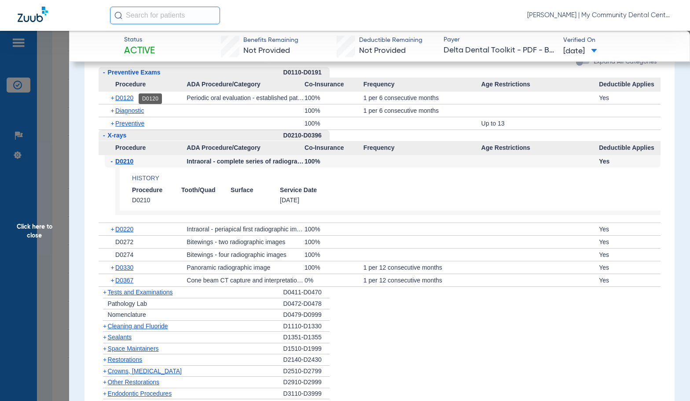
click at [125, 99] on span "D0120" at bounding box center [124, 97] width 18 height 7
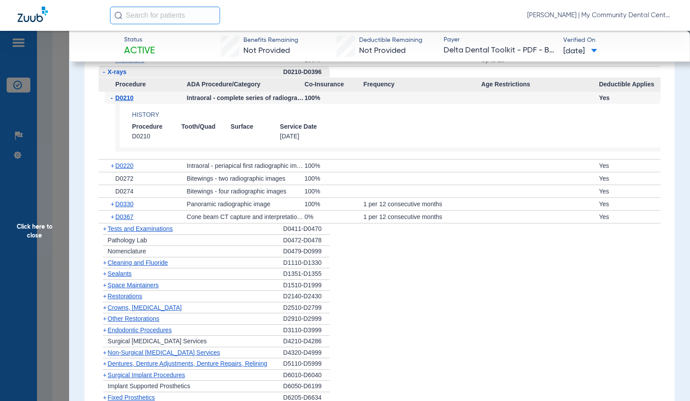
scroll to position [881, 0]
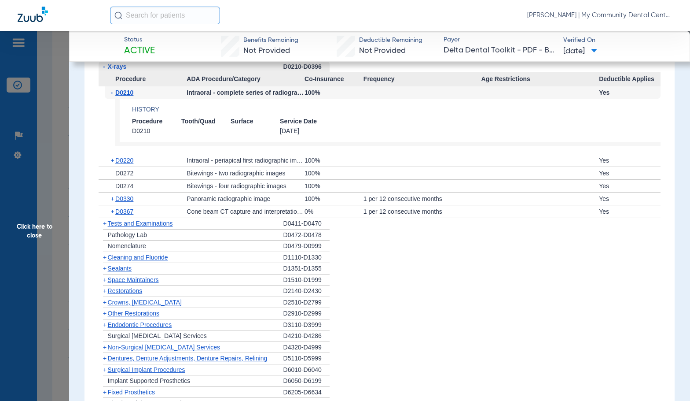
click at [146, 260] on span "Cleaning and Fluoride" at bounding box center [138, 257] width 60 height 7
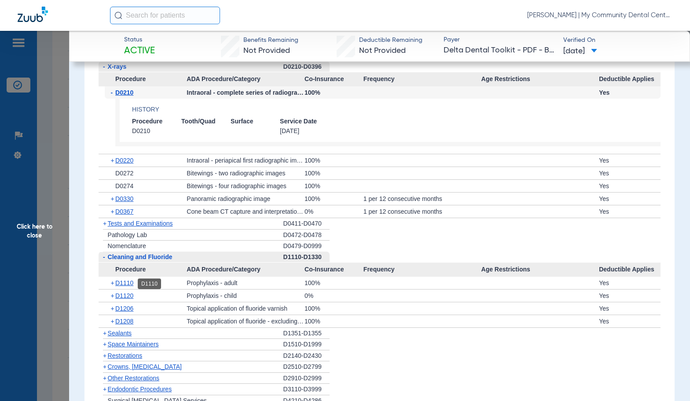
click at [126, 284] on span "D1110" at bounding box center [124, 282] width 18 height 7
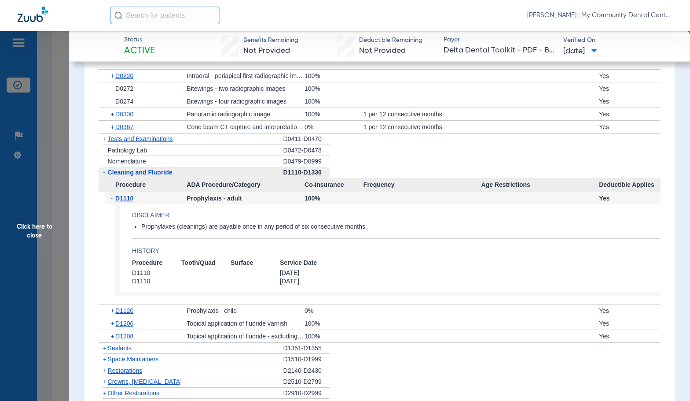
scroll to position [969, 0]
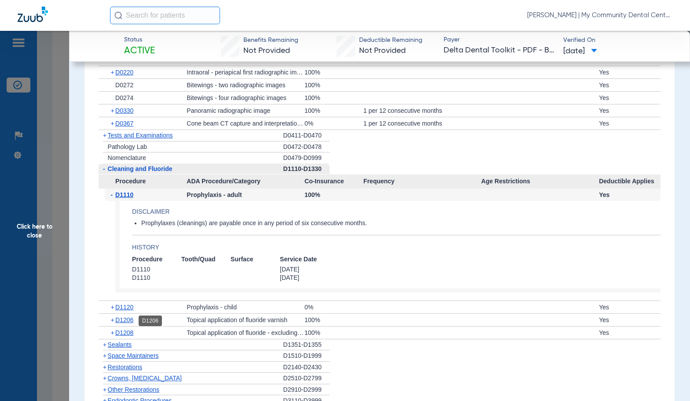
click at [127, 318] on span "D1206" at bounding box center [124, 319] width 18 height 7
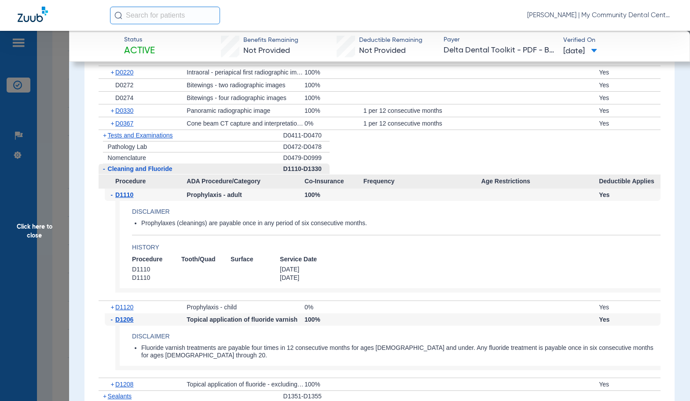
click at [127, 318] on span "D1206" at bounding box center [124, 319] width 18 height 7
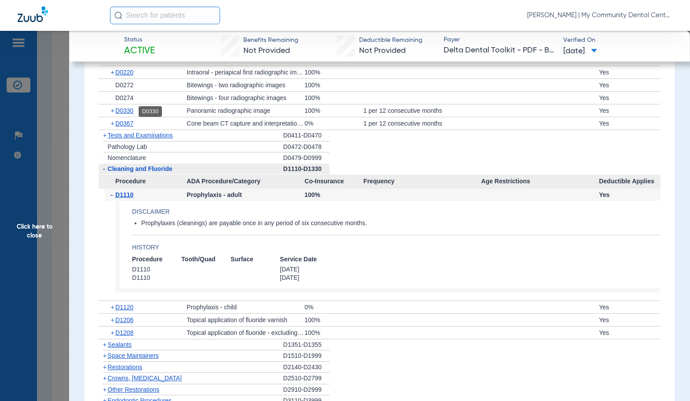
click at [129, 113] on span "D0330" at bounding box center [124, 110] width 18 height 7
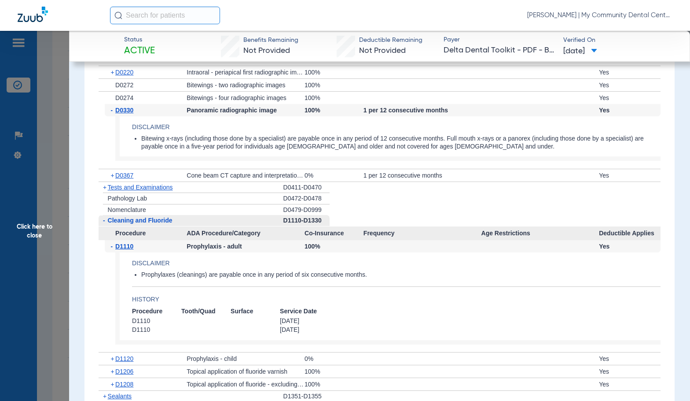
click at [129, 113] on span "D0330" at bounding box center [124, 110] width 18 height 7
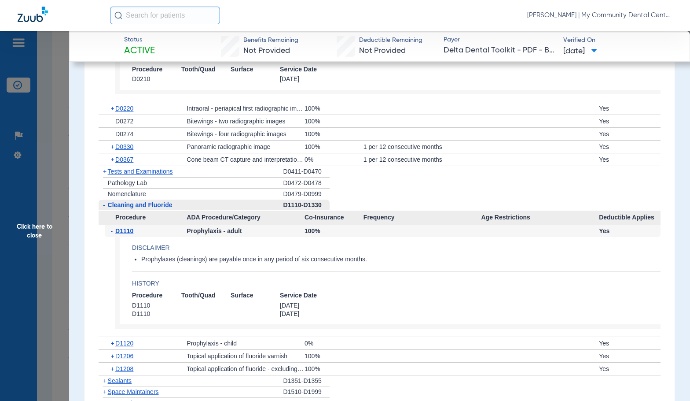
scroll to position [925, 0]
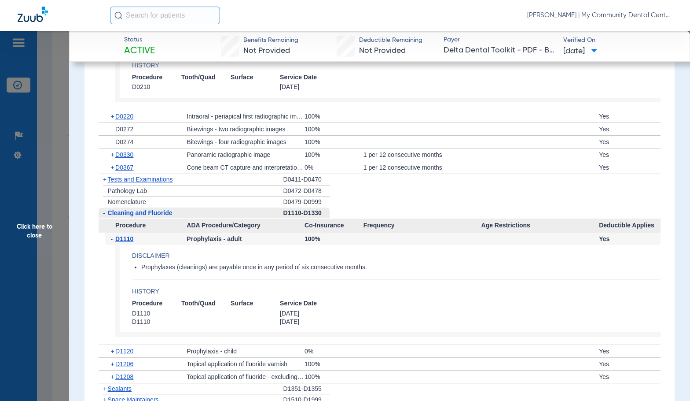
drag, startPoint x: 36, startPoint y: 217, endPoint x: 136, endPoint y: 230, distance: 101.6
click at [36, 217] on span "Click here to close" at bounding box center [34, 231] width 69 height 401
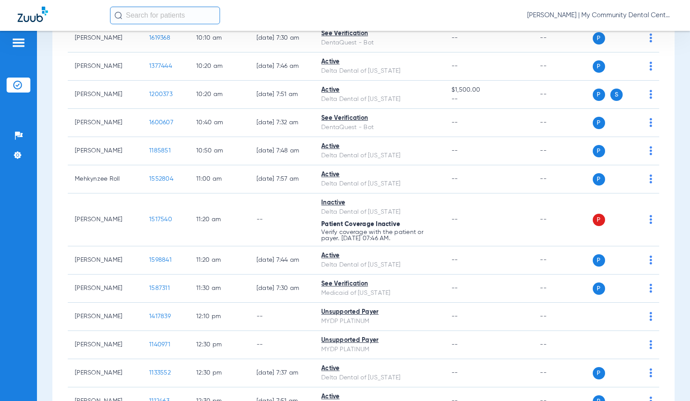
scroll to position [484, 0]
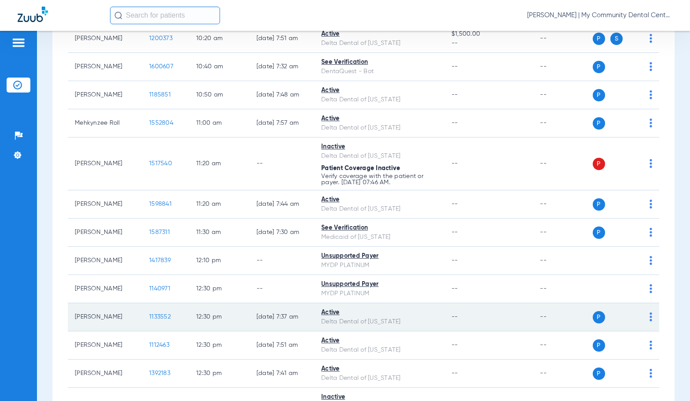
click at [149, 318] on span "1133552" at bounding box center [160, 316] width 22 height 6
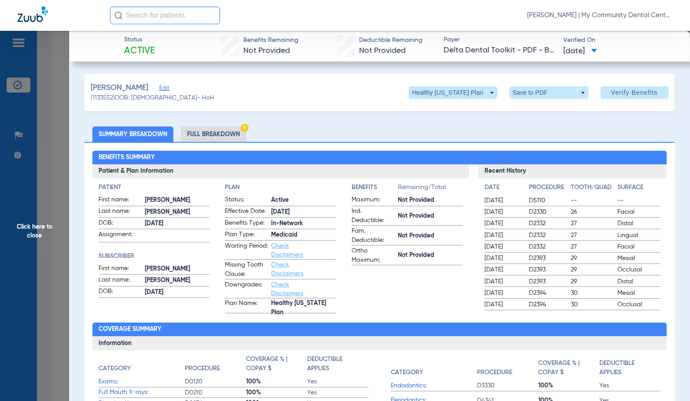
click at [203, 135] on li "Full Breakdown" at bounding box center [213, 133] width 65 height 15
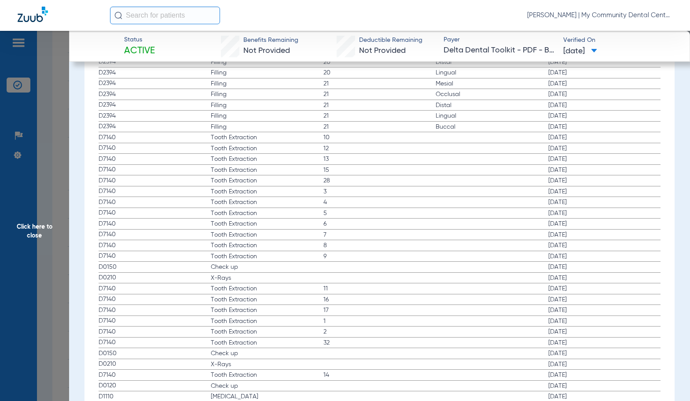
scroll to position [1541, 0]
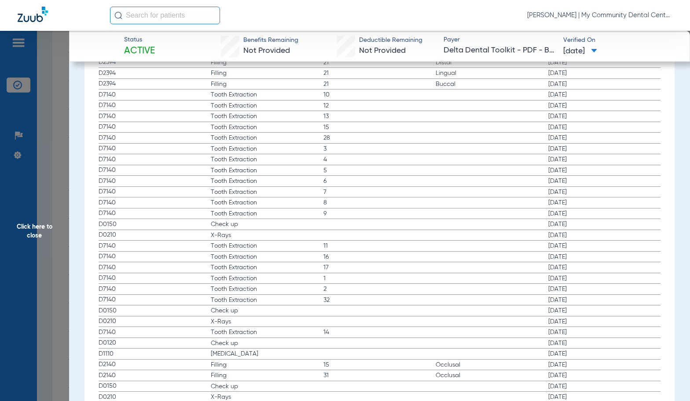
click at [373, 271] on span "17" at bounding box center [380, 267] width 113 height 9
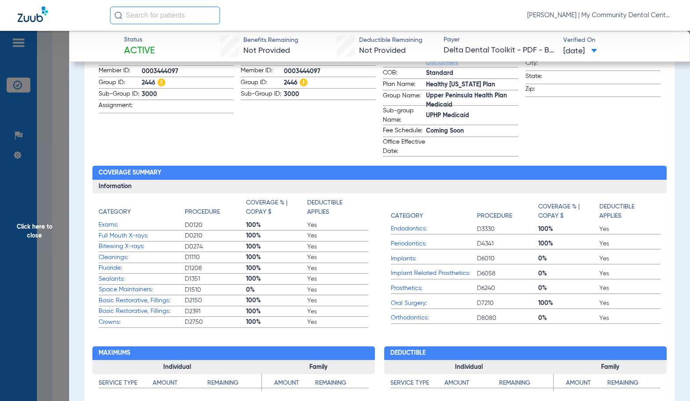
scroll to position [176, 0]
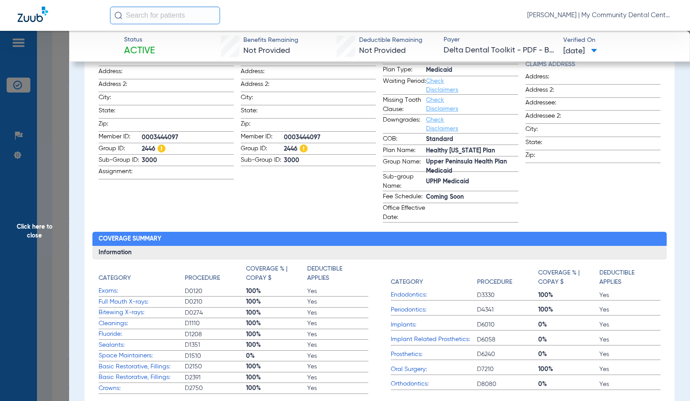
click at [59, 226] on span "Click here to close" at bounding box center [34, 231] width 69 height 401
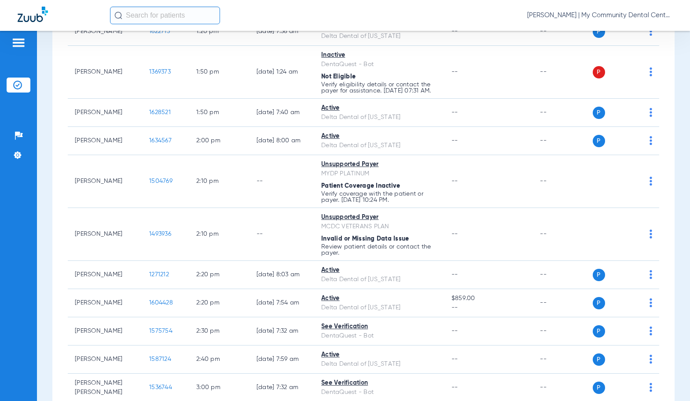
scroll to position [969, 0]
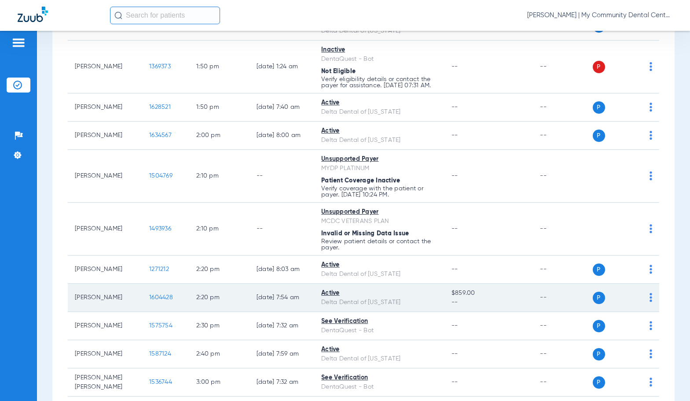
click at [159, 300] on span "1604428" at bounding box center [161, 297] width 24 height 6
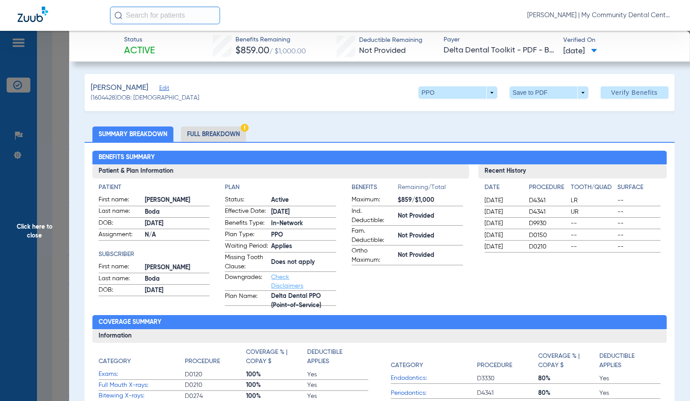
drag, startPoint x: 203, startPoint y: 138, endPoint x: 266, endPoint y: 134, distance: 64.0
click at [203, 138] on li "Full Breakdown" at bounding box center [213, 133] width 65 height 15
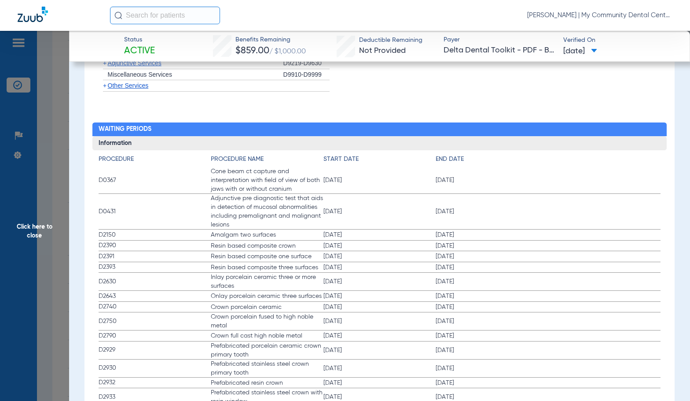
scroll to position [1057, 0]
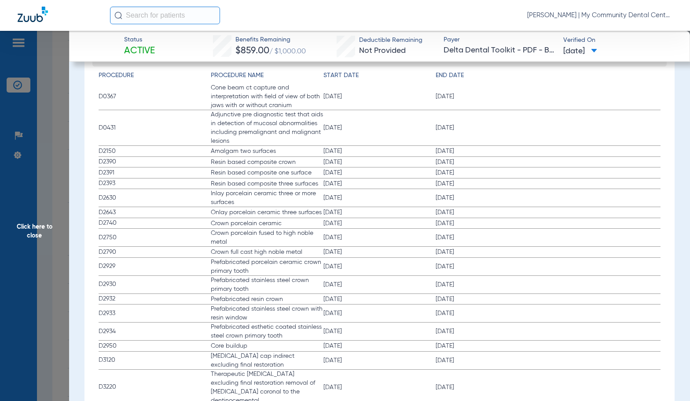
click at [274, 254] on label "D2790 Crown full cast high noble metal 05/01/2025 05/01/2026" at bounding box center [380, 252] width 563 height 11
click at [431, 247] on label "D2750 Crown porcelain fused to high noble metal 05/01/2025 05/01/2026" at bounding box center [380, 238] width 563 height 18
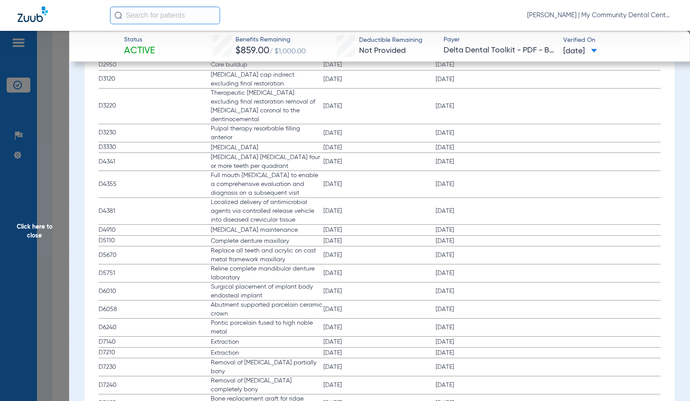
scroll to position [1290, 0]
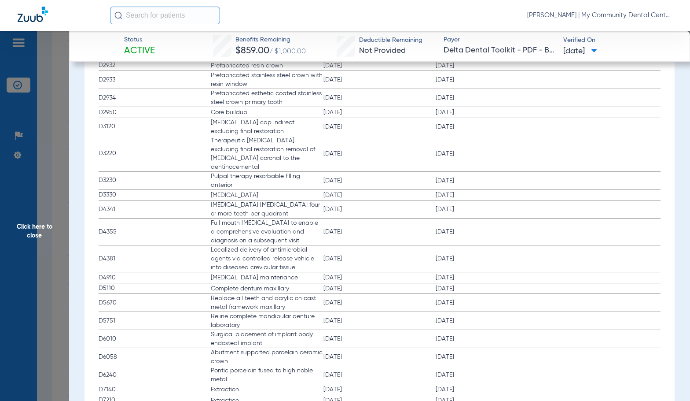
click at [265, 259] on span "Localized delivery of antimicrobial agents via controlled release vehicle into …" at bounding box center [267, 258] width 113 height 26
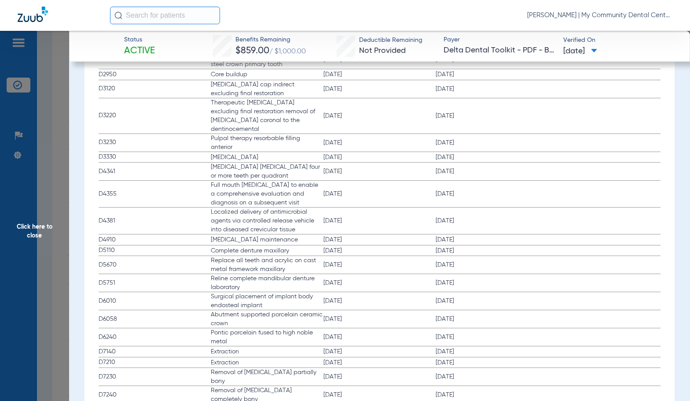
scroll to position [1378, 0]
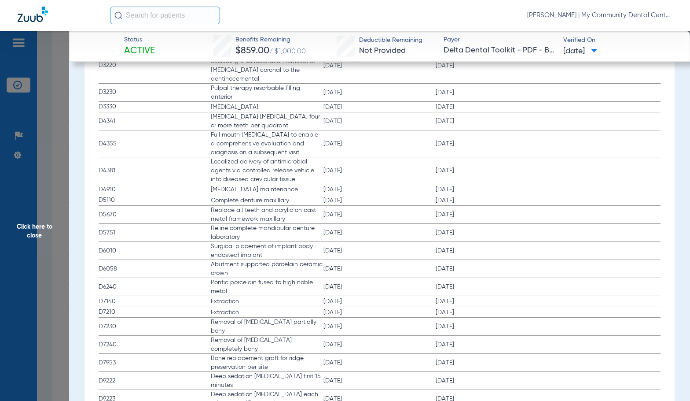
drag, startPoint x: 56, startPoint y: 235, endPoint x: 77, endPoint y: 263, distance: 34.9
click at [55, 235] on span "Click here to close" at bounding box center [34, 231] width 69 height 401
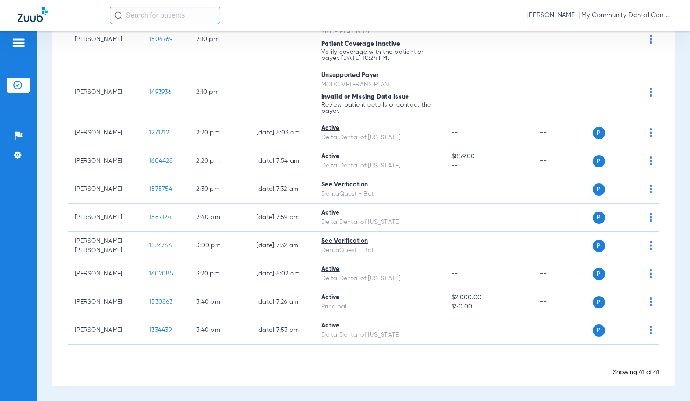
scroll to position [1117, 0]
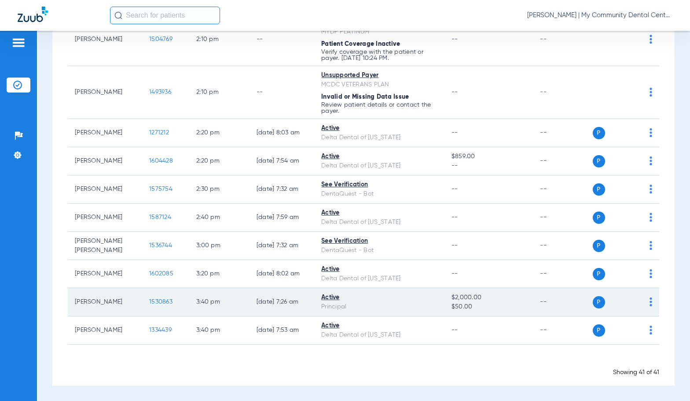
click at [155, 303] on span "1530863" at bounding box center [160, 302] width 23 height 6
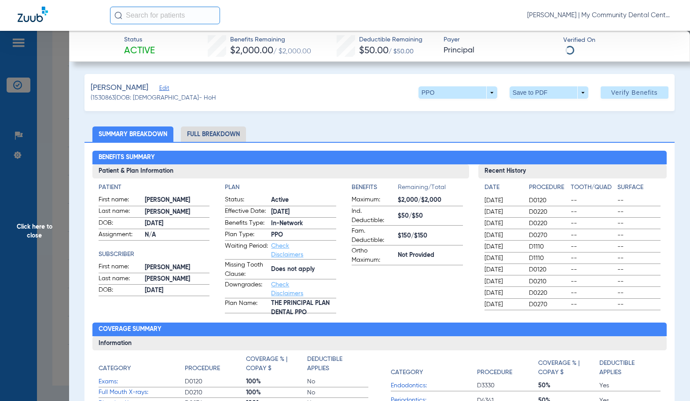
drag, startPoint x: 210, startPoint y: 133, endPoint x: 214, endPoint y: 136, distance: 5.0
click at [210, 133] on li "Full Breakdown" at bounding box center [213, 133] width 65 height 15
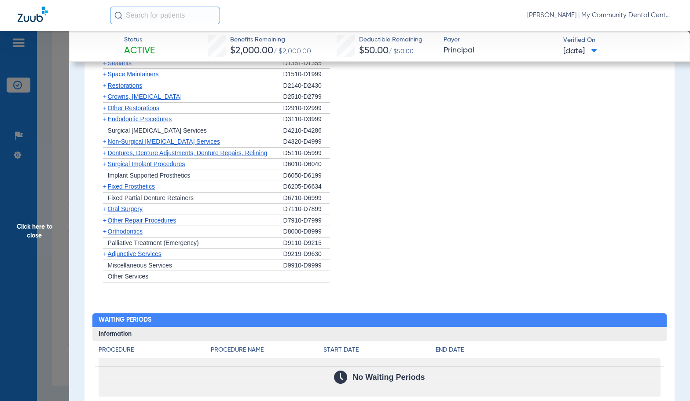
scroll to position [768, 0]
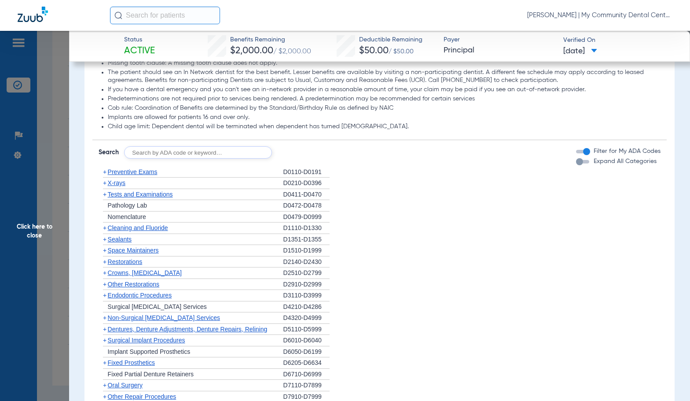
click at [122, 183] on span "X-rays" at bounding box center [117, 182] width 18 height 7
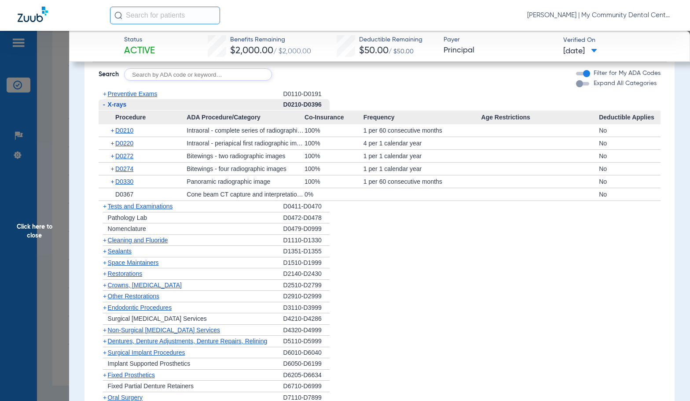
scroll to position [856, 0]
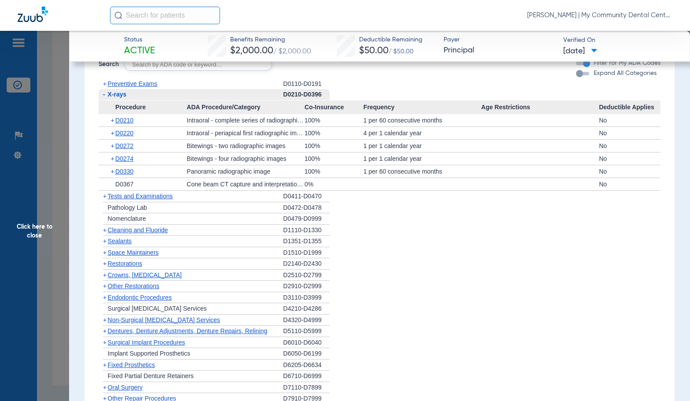
click at [146, 231] on span "Cleaning and Fluoride" at bounding box center [138, 229] width 60 height 7
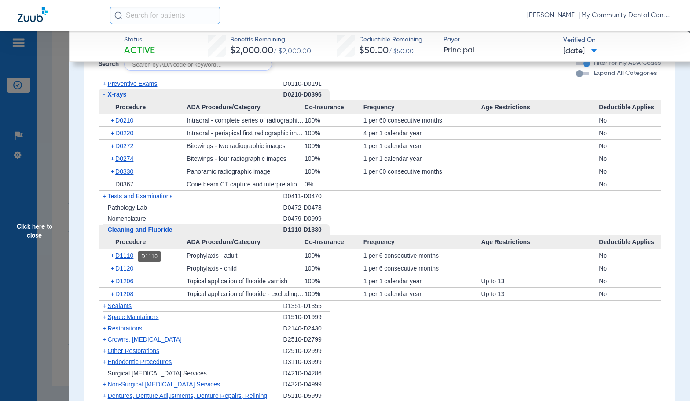
click at [128, 253] on span "D1110" at bounding box center [124, 255] width 18 height 7
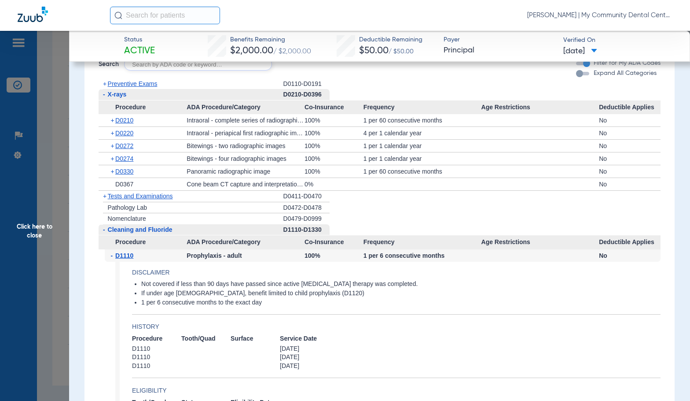
click at [128, 253] on span "D1110" at bounding box center [124, 255] width 18 height 7
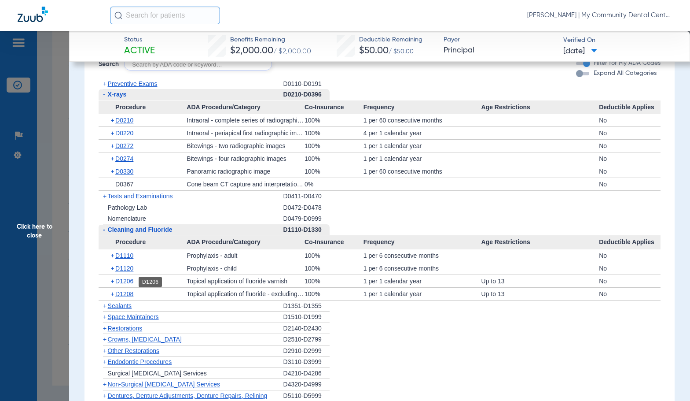
click at [122, 283] on span "D1206" at bounding box center [124, 280] width 18 height 7
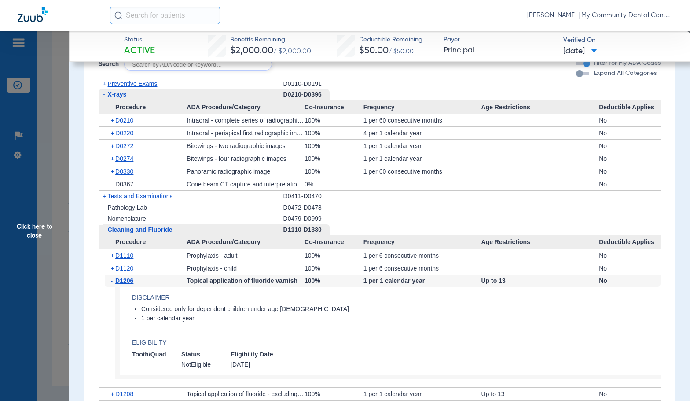
click at [122, 283] on span "D1206" at bounding box center [124, 280] width 18 height 7
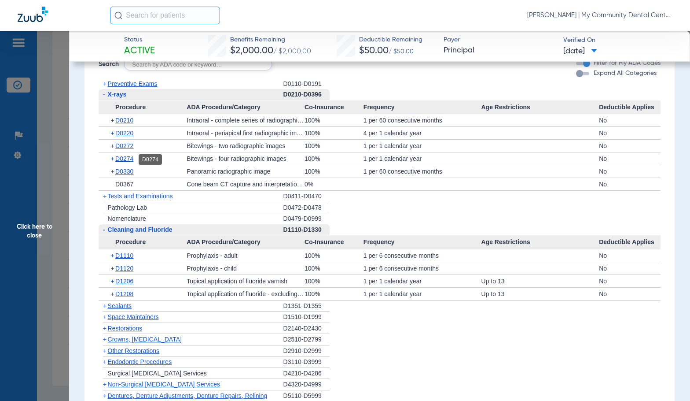
click at [127, 160] on span "D0274" at bounding box center [124, 158] width 18 height 7
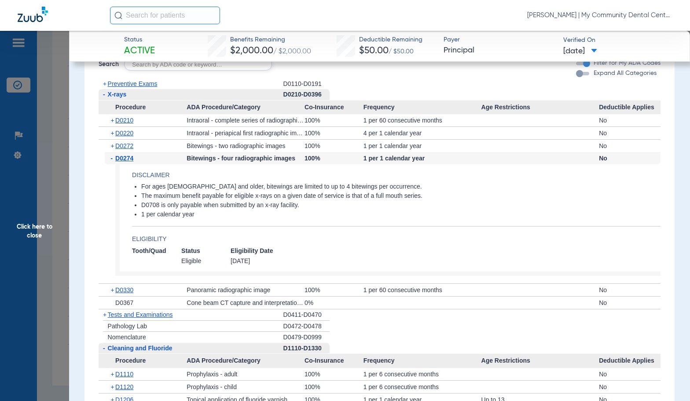
click at [127, 160] on span "D0274" at bounding box center [124, 158] width 18 height 7
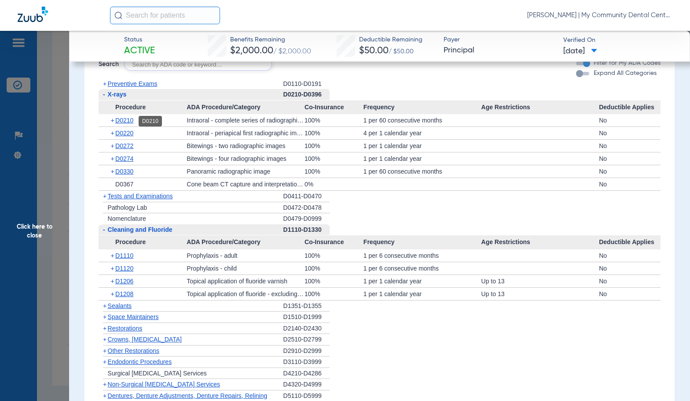
click at [128, 122] on span "D0210" at bounding box center [124, 120] width 18 height 7
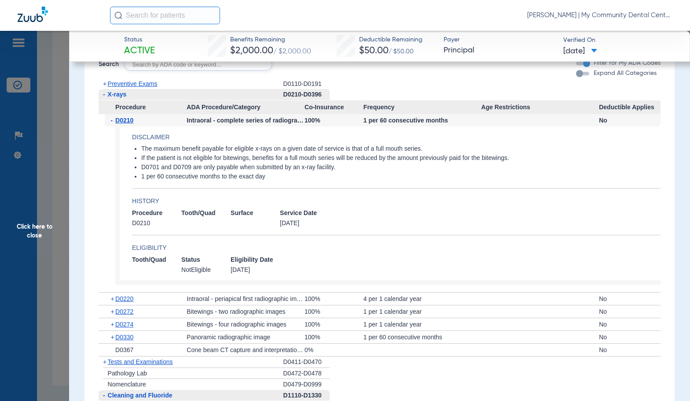
click at [128, 122] on span "D0210" at bounding box center [124, 120] width 18 height 7
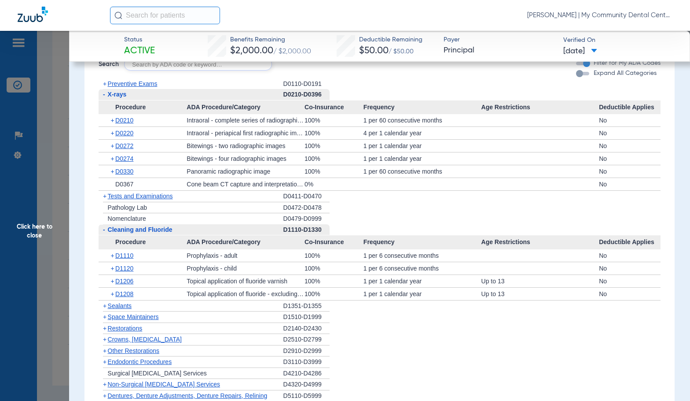
click at [126, 85] on span "Preventive Exams" at bounding box center [133, 83] width 50 height 7
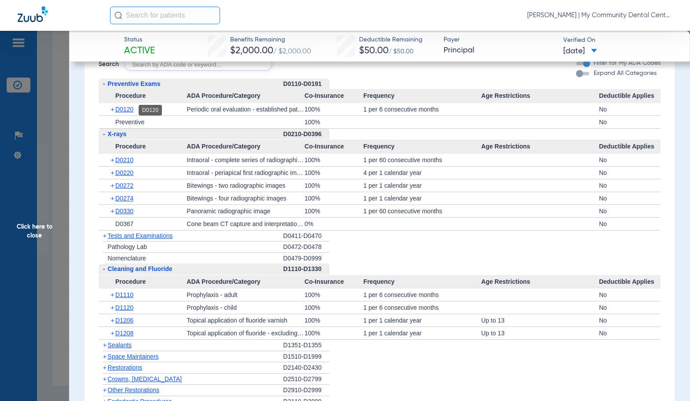
click at [127, 109] on span "D0120" at bounding box center [124, 109] width 18 height 7
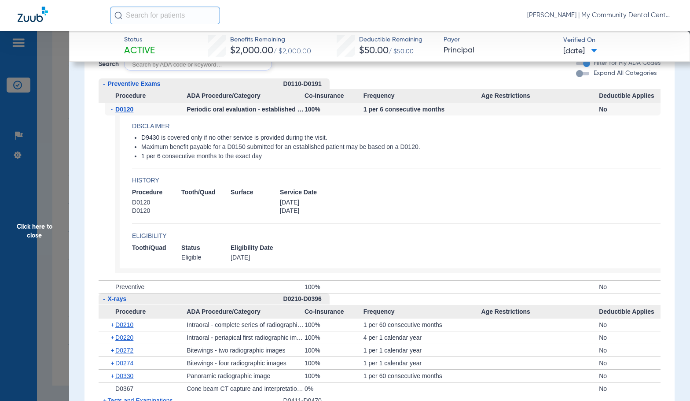
click at [28, 243] on span "Click here to close" at bounding box center [34, 231] width 69 height 401
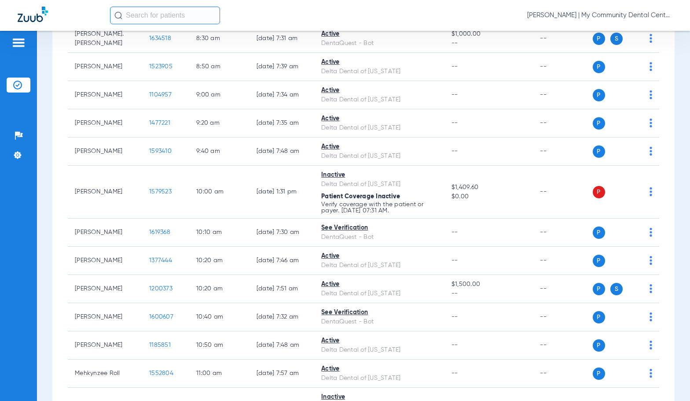
scroll to position [0, 0]
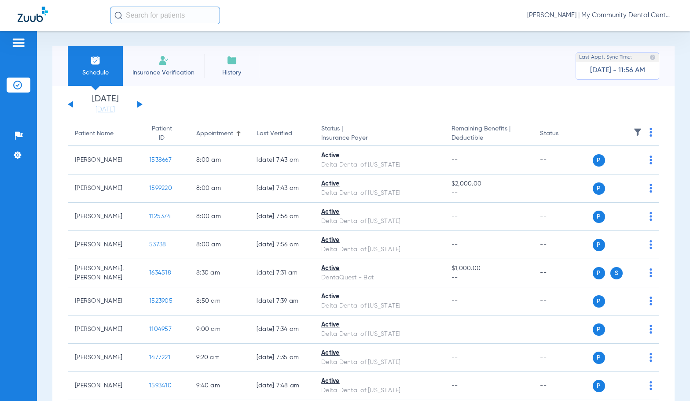
click at [140, 103] on button at bounding box center [139, 104] width 5 height 7
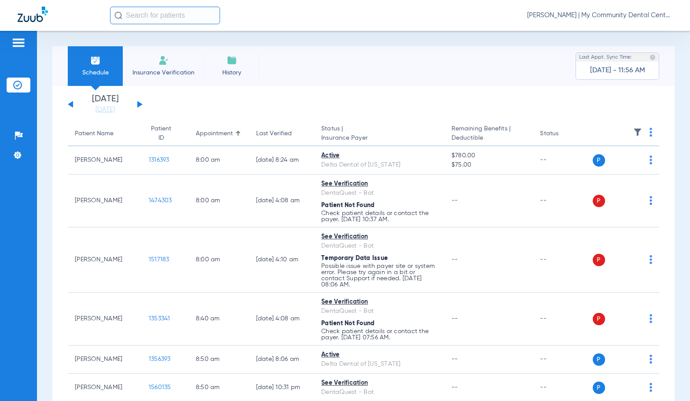
click at [650, 129] on img at bounding box center [651, 132] width 3 height 9
click at [616, 165] on span "Verify All" at bounding box center [612, 167] width 53 height 6
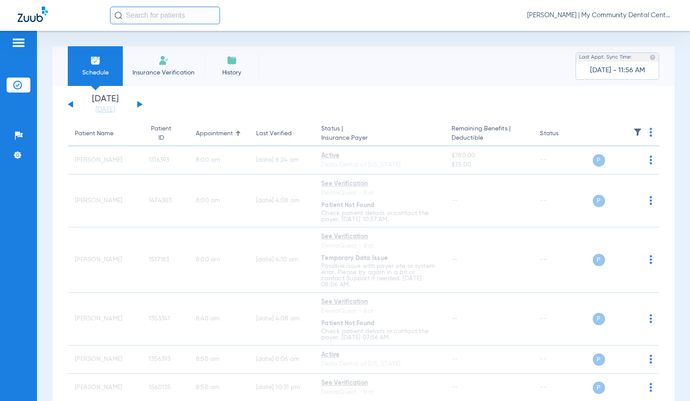
click at [69, 103] on div "Wednesday 06-11-2025 Thursday 06-12-2025 Friday 06-13-2025 Saturday 06-14-2025 …" at bounding box center [105, 104] width 75 height 19
click at [70, 104] on button at bounding box center [70, 104] width 5 height 7
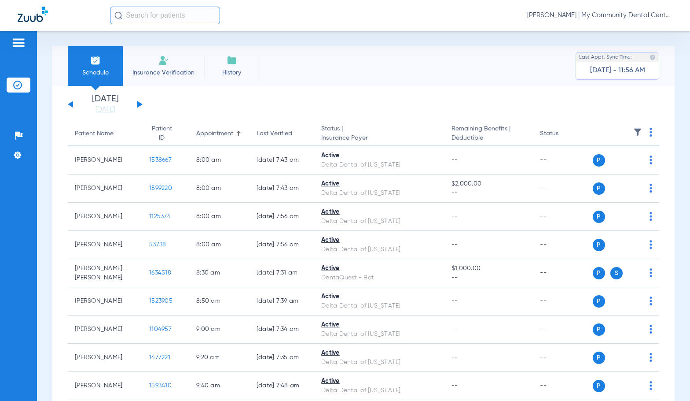
click at [595, 15] on span "Sadie Gibbs - Marquette | My Community Dental Centers" at bounding box center [599, 15] width 145 height 9
click at [633, 50] on span "Log out" at bounding box center [639, 49] width 49 height 6
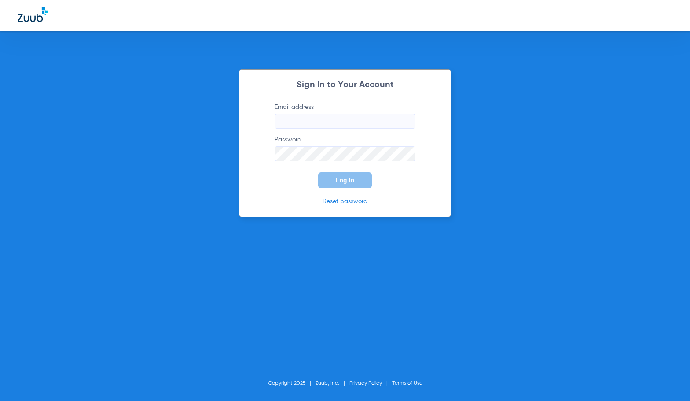
type input "[EMAIL_ADDRESS][DOMAIN_NAME]"
click at [344, 182] on span "Log In" at bounding box center [345, 180] width 18 height 7
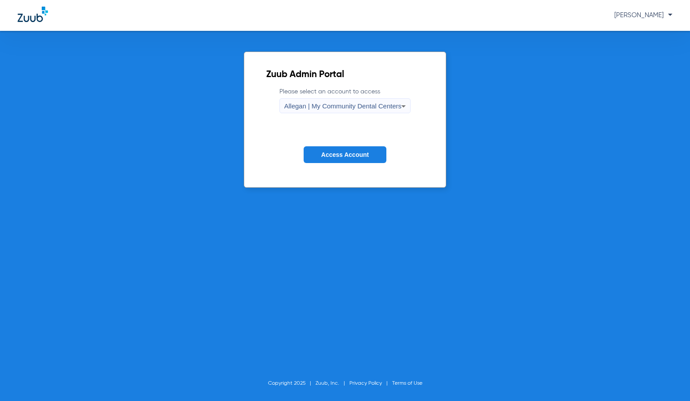
click at [358, 105] on span "Allegan | My Community Dental Centers" at bounding box center [343, 105] width 118 height 7
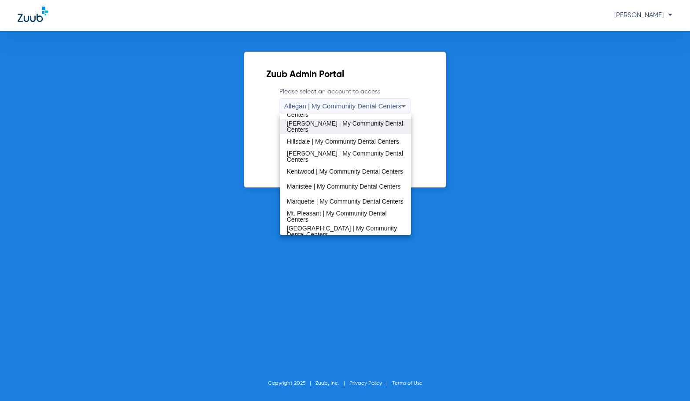
scroll to position [176, 0]
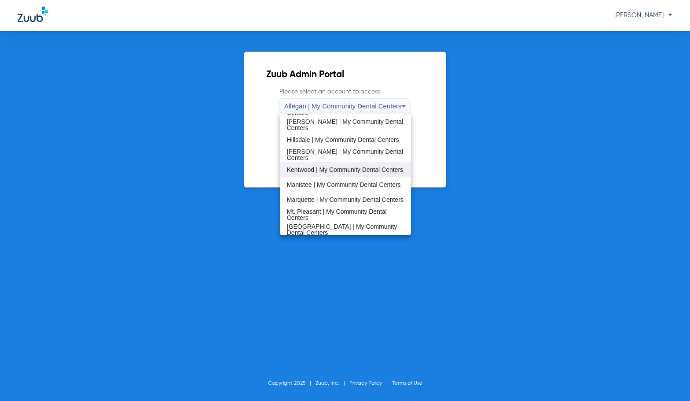
click at [335, 168] on span "Kentwood | My Community Dental Centers" at bounding box center [345, 169] width 116 height 6
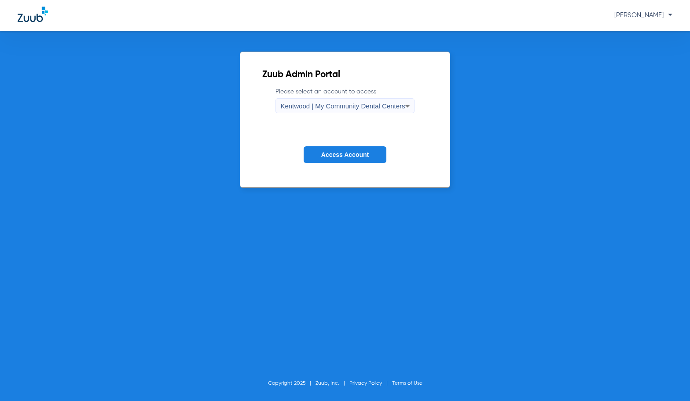
click at [337, 160] on button "Access Account" at bounding box center [345, 154] width 83 height 17
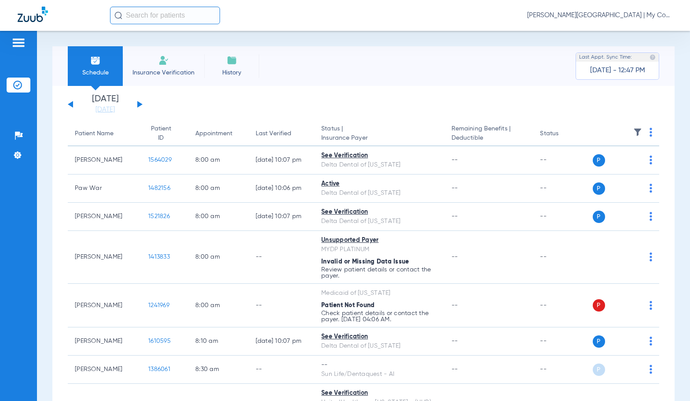
click at [97, 104] on li "[DATE] [DATE]" at bounding box center [105, 104] width 53 height 19
click at [100, 107] on link "[DATE]" at bounding box center [105, 109] width 53 height 9
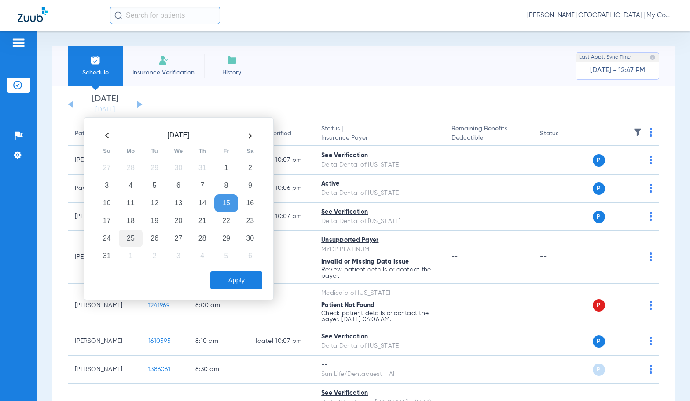
click at [138, 240] on td "25" at bounding box center [131, 238] width 24 height 18
click at [248, 280] on button "Apply" at bounding box center [236, 280] width 52 height 18
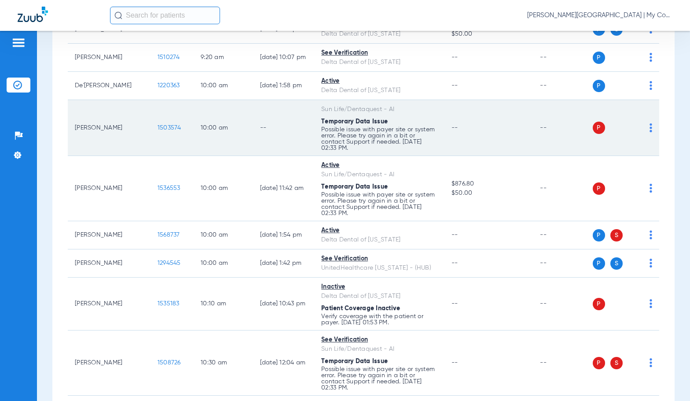
scroll to position [396, 0]
